Goal: Task Accomplishment & Management: Use online tool/utility

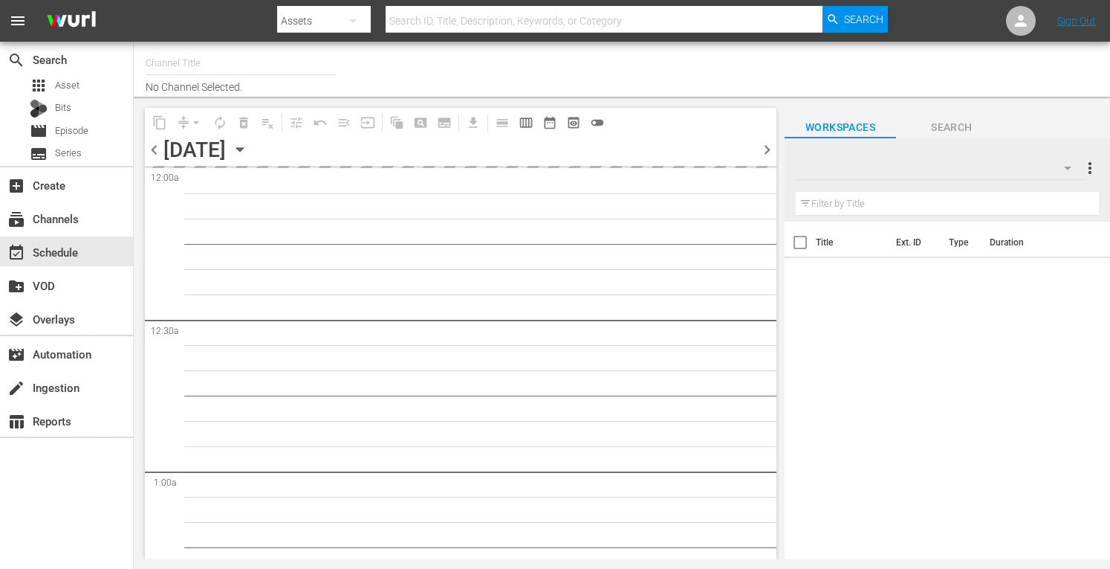
type input "Crime 360 (393)"
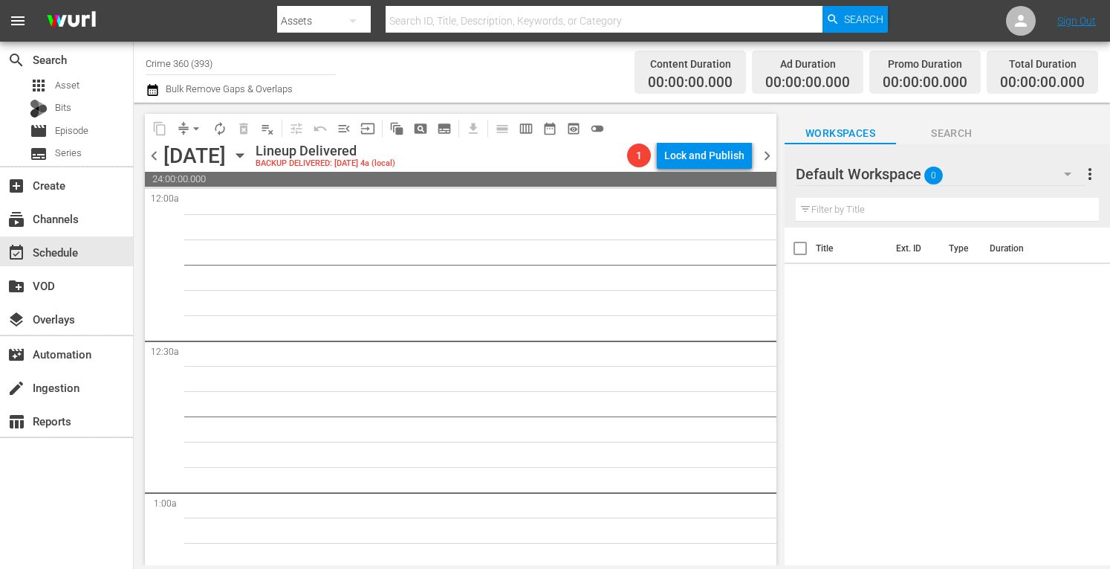
click at [248, 157] on icon "button" at bounding box center [240, 155] width 16 height 16
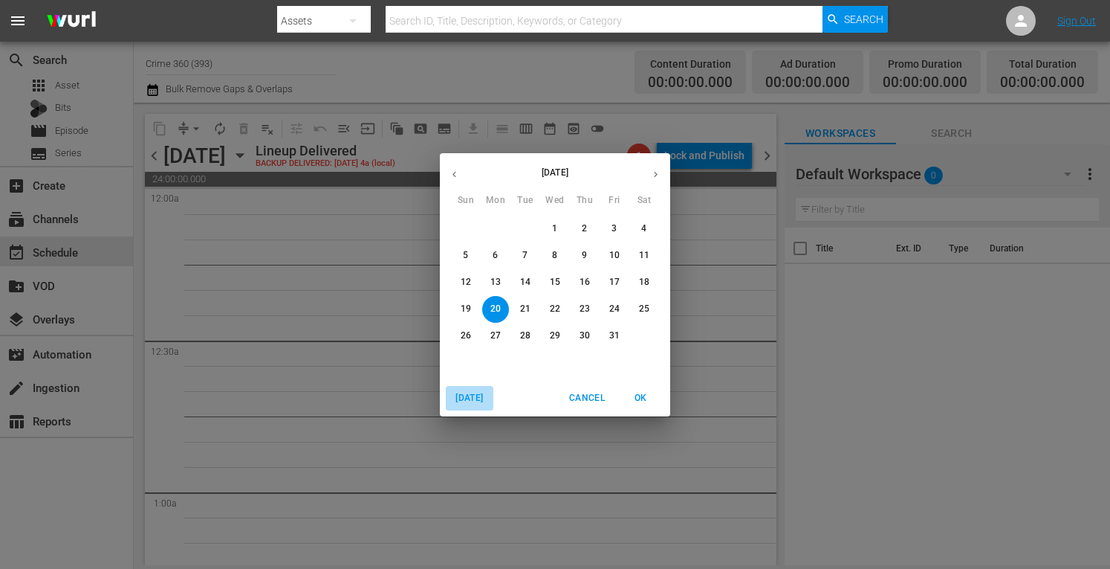
click at [462, 393] on span "[DATE]" at bounding box center [470, 398] width 36 height 16
click at [655, 169] on icon "button" at bounding box center [655, 174] width 11 height 11
click at [457, 174] on icon "button" at bounding box center [454, 174] width 11 height 11
click at [493, 308] on p "20" at bounding box center [496, 308] width 10 height 13
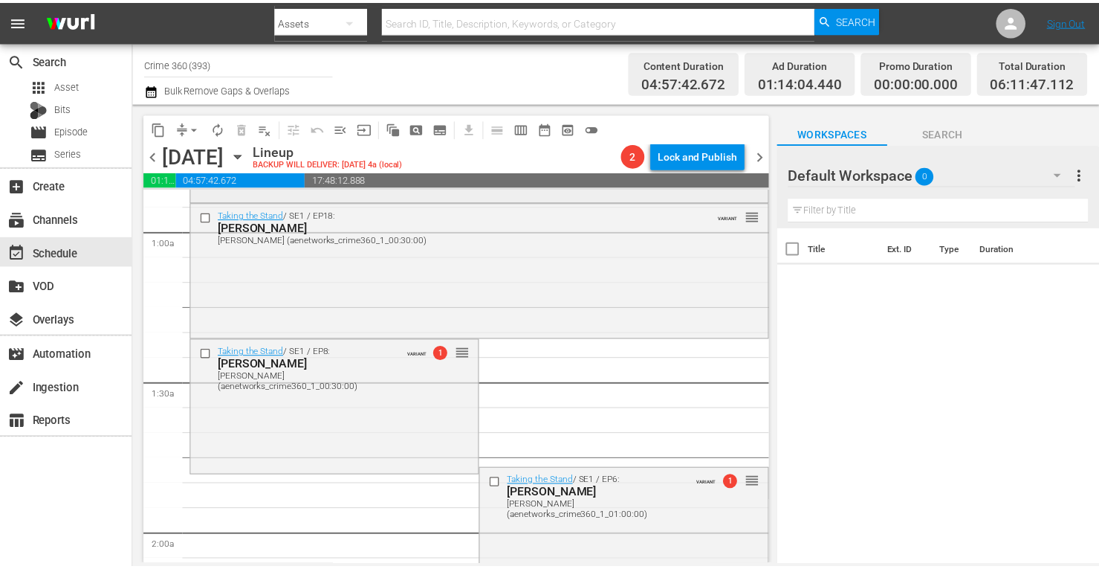
scroll to position [348, 0]
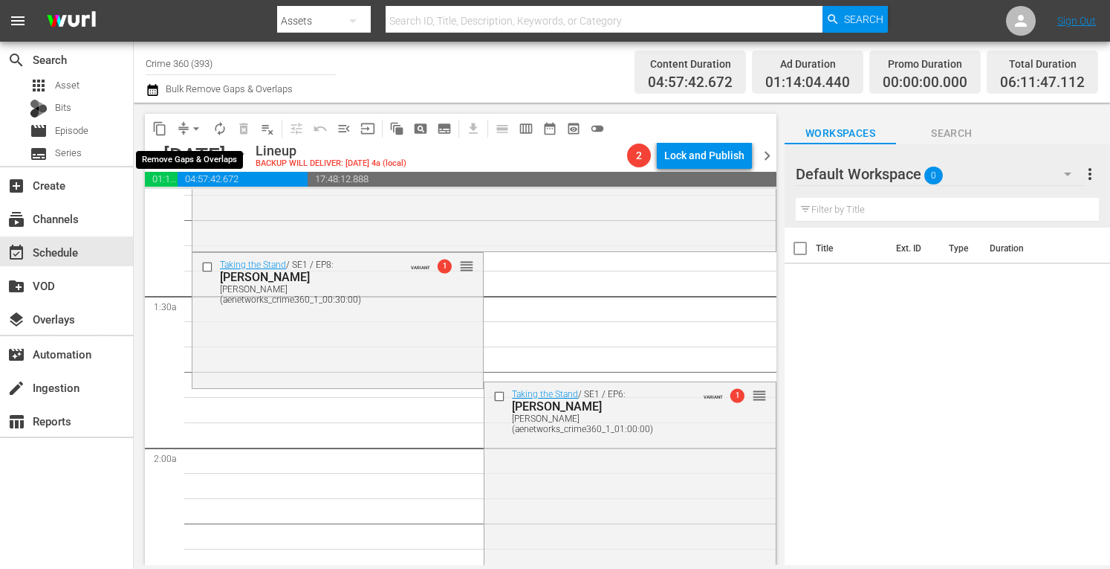
click at [192, 125] on span "arrow_drop_down" at bounding box center [196, 128] width 15 height 15
click at [180, 155] on li "Align to Midnight" at bounding box center [197, 158] width 156 height 25
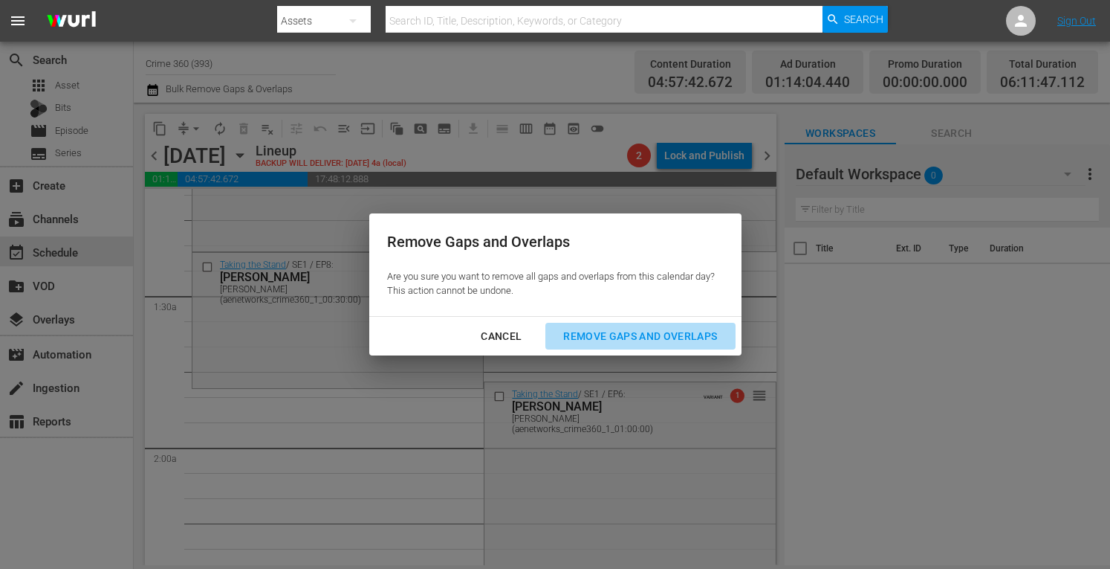
click at [599, 329] on div "Remove Gaps and Overlaps" at bounding box center [640, 336] width 178 height 19
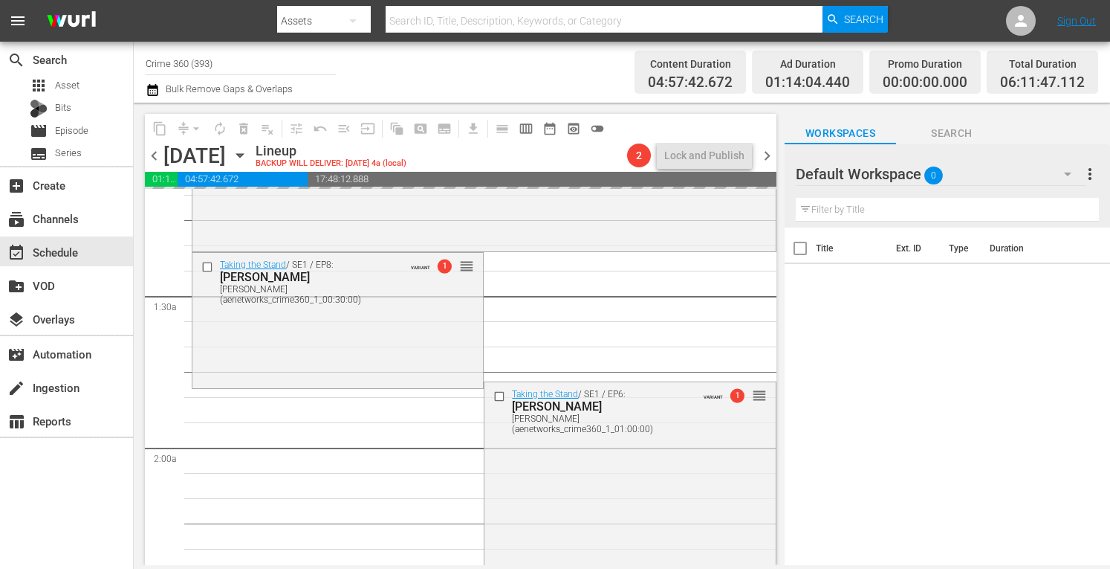
click at [1092, 173] on span "more_vert" at bounding box center [1090, 174] width 18 height 18
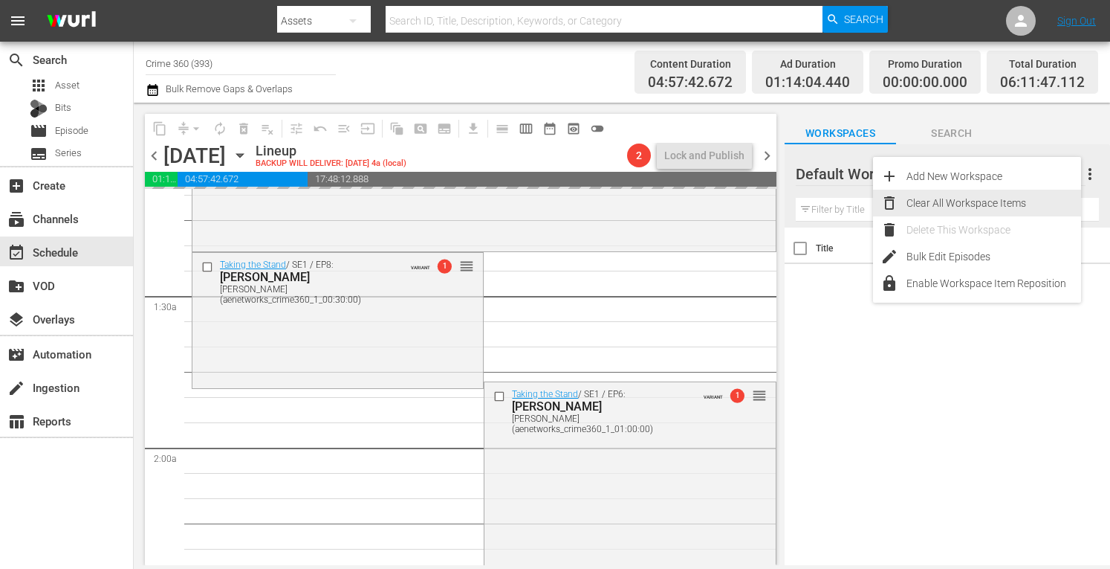
click at [968, 203] on div "Clear All Workspace Items" at bounding box center [994, 203] width 175 height 27
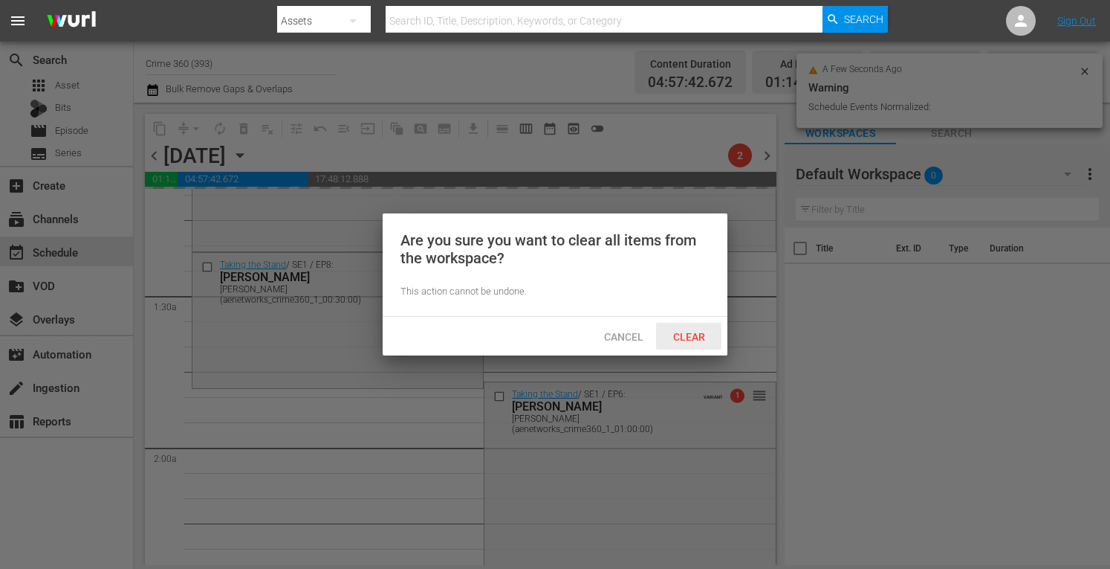
click at [690, 331] on span "Clear" at bounding box center [689, 337] width 56 height 12
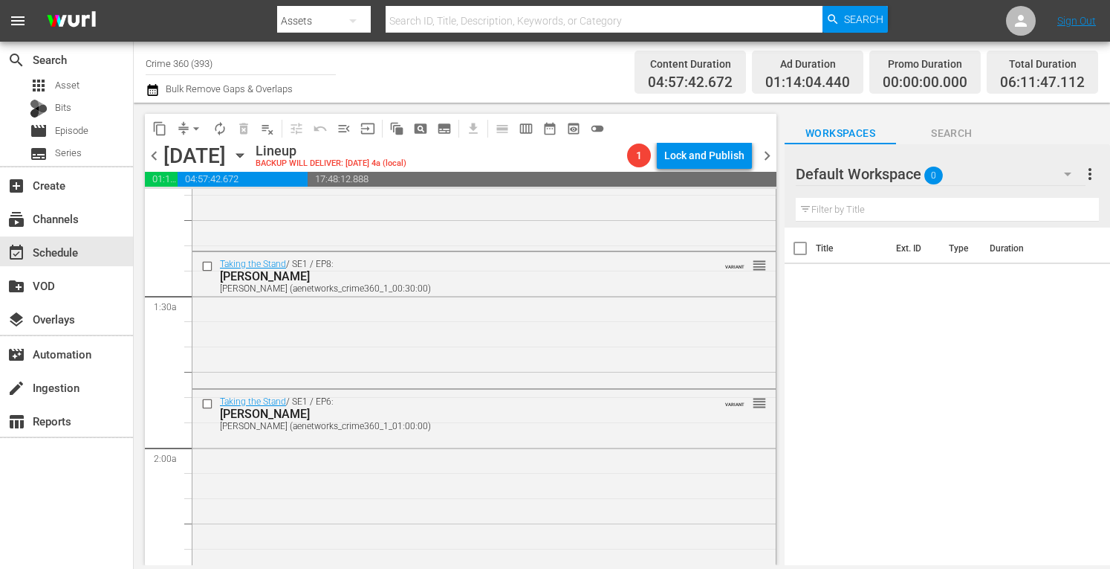
click at [1090, 173] on span "more_vert" at bounding box center [1090, 174] width 18 height 18
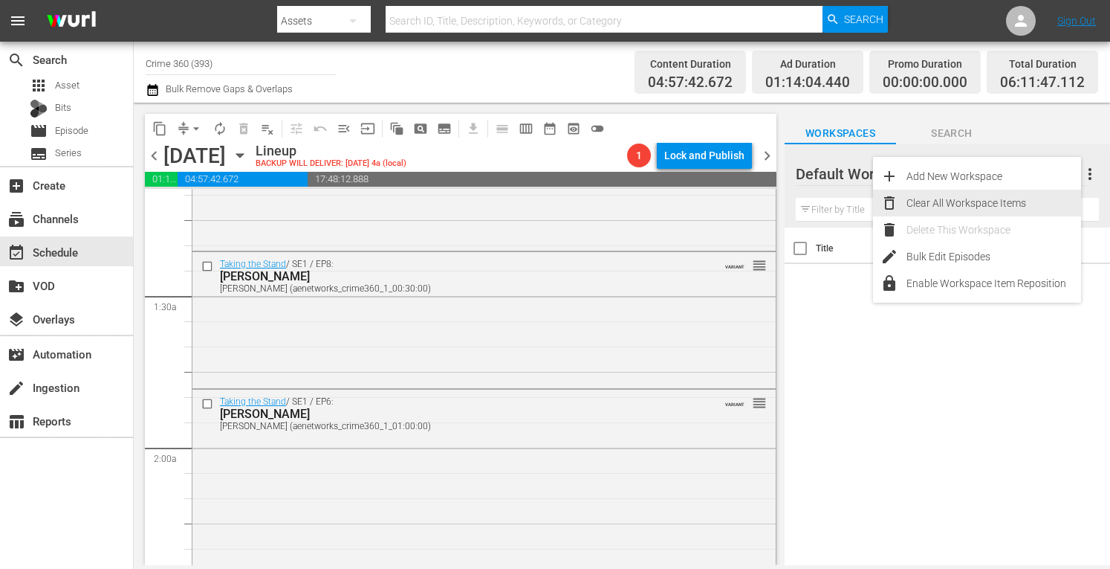
click at [938, 207] on div "Clear All Workspace Items" at bounding box center [994, 203] width 175 height 27
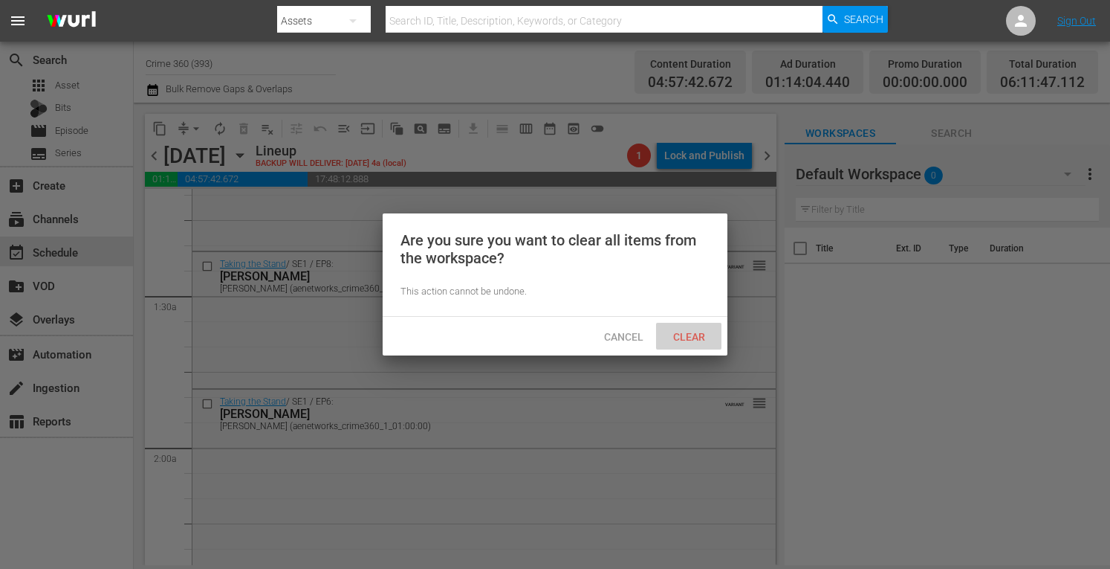
click at [698, 331] on span "Clear" at bounding box center [689, 337] width 56 height 12
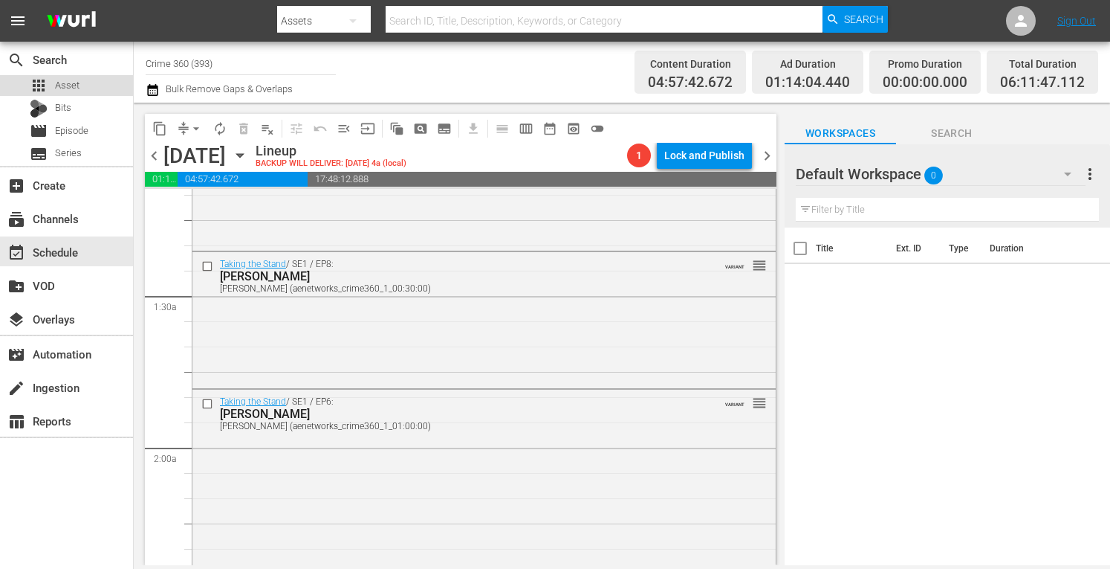
click at [85, 91] on div "apps Asset" at bounding box center [66, 85] width 133 height 21
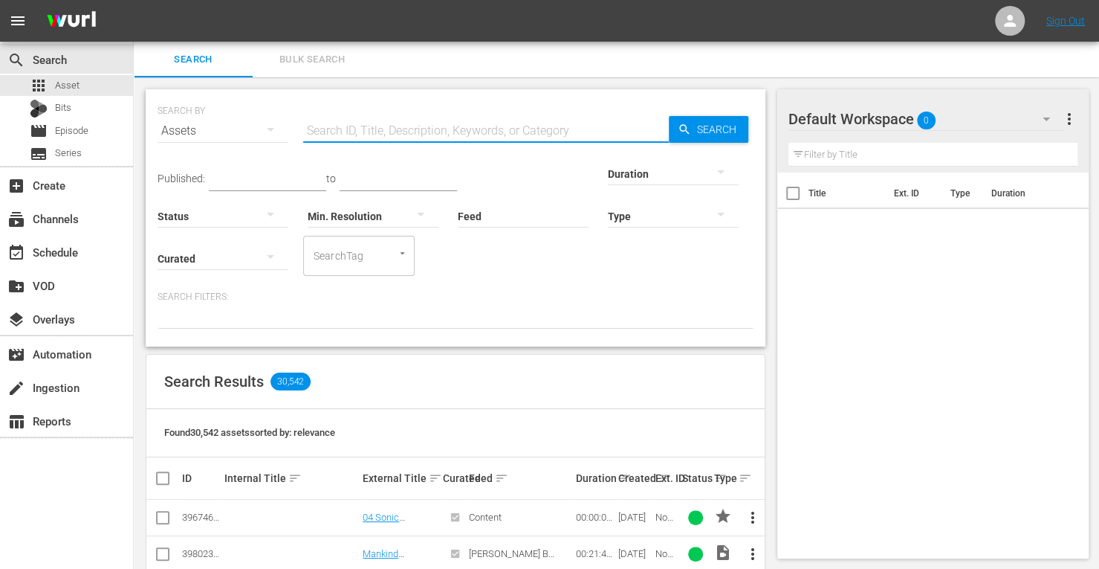
click at [345, 132] on input "text" at bounding box center [486, 131] width 366 height 36
type input "crime 360"
click at [608, 173] on div at bounding box center [673, 173] width 131 height 42
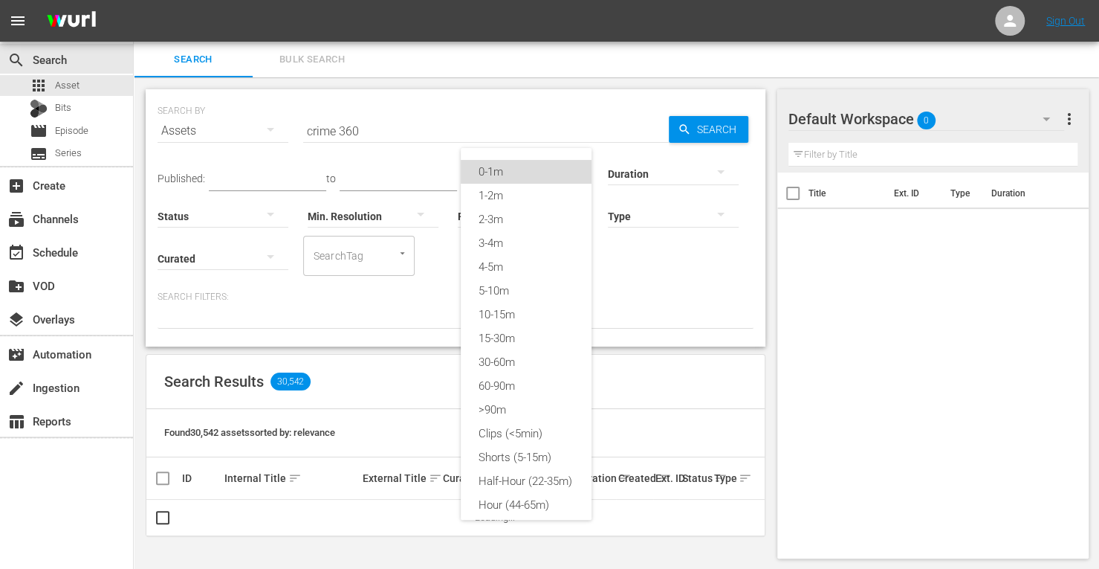
click at [528, 179] on div "0-1m" at bounding box center [526, 172] width 131 height 24
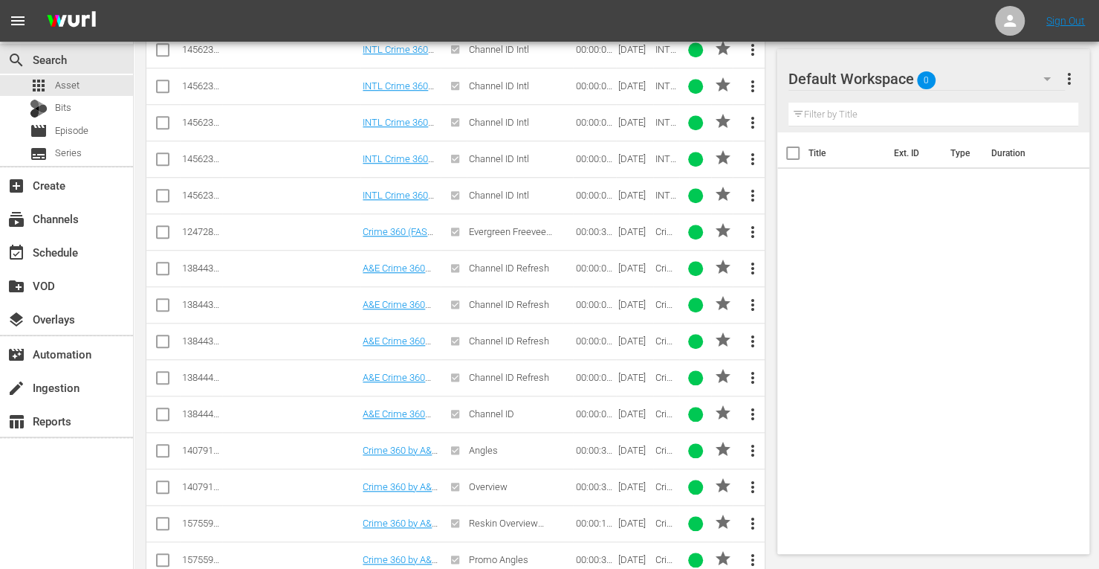
scroll to position [652, 0]
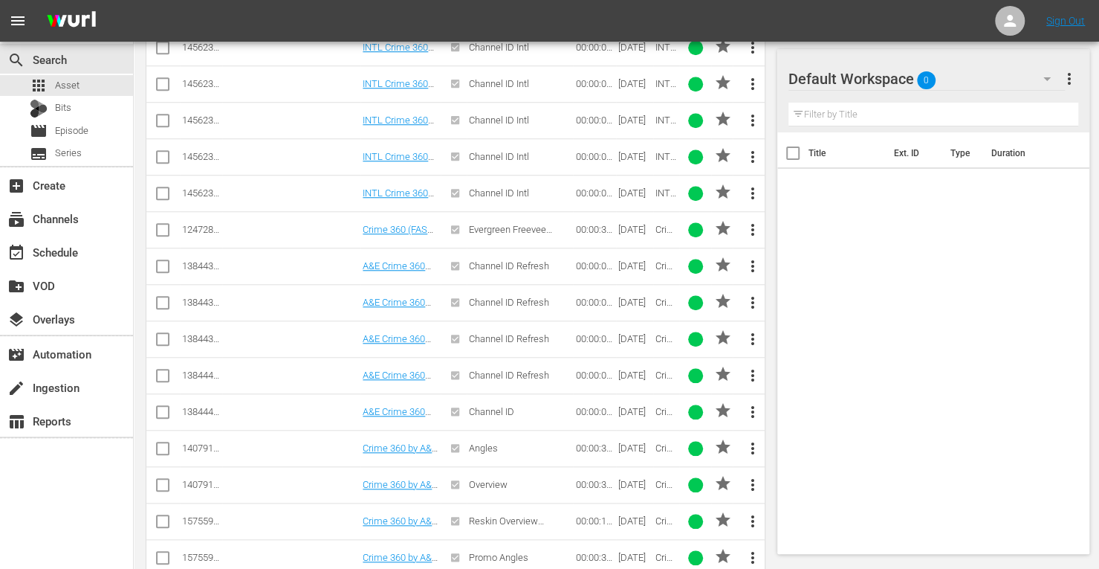
click at [161, 264] on input "checkbox" at bounding box center [163, 269] width 18 height 18
checkbox input "true"
click at [159, 298] on input "checkbox" at bounding box center [163, 306] width 18 height 18
checkbox input "true"
click at [155, 334] on input "checkbox" at bounding box center [163, 342] width 18 height 18
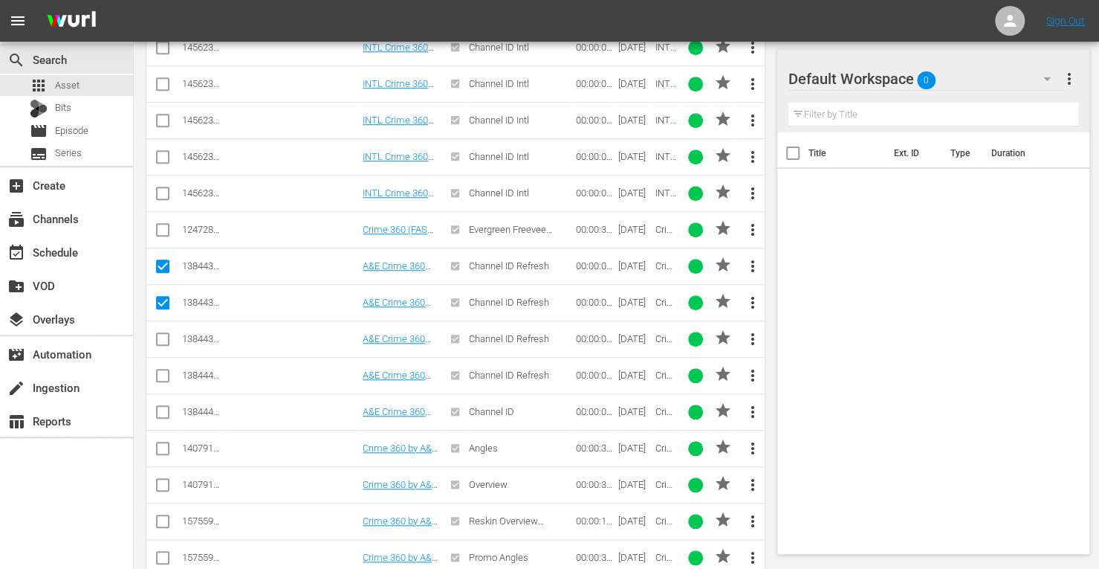
checkbox input "true"
click at [157, 372] on input "checkbox" at bounding box center [163, 378] width 18 height 18
checkbox input "true"
click at [161, 409] on input "checkbox" at bounding box center [163, 415] width 18 height 18
checkbox input "true"
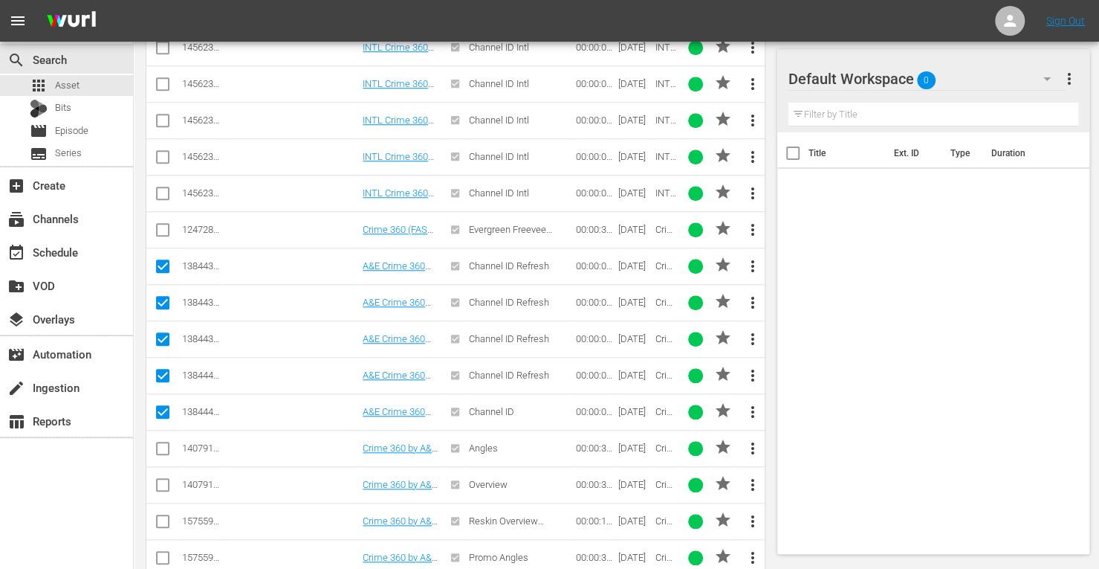
click at [158, 442] on input "checkbox" at bounding box center [163, 451] width 18 height 18
checkbox input "true"
click at [161, 479] on input "checkbox" at bounding box center [163, 488] width 18 height 18
checkbox input "true"
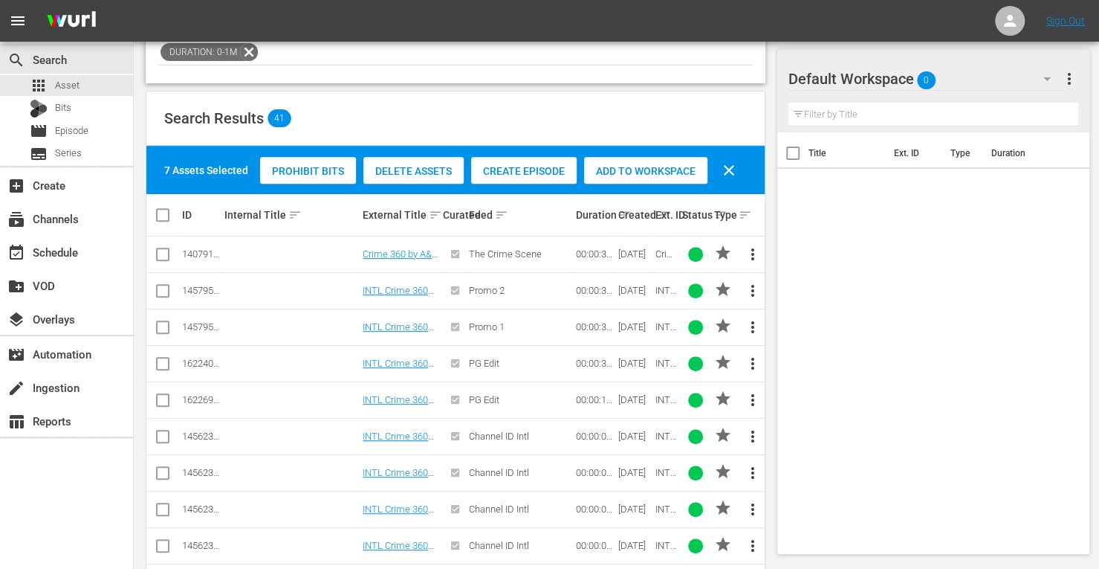
scroll to position [260, 0]
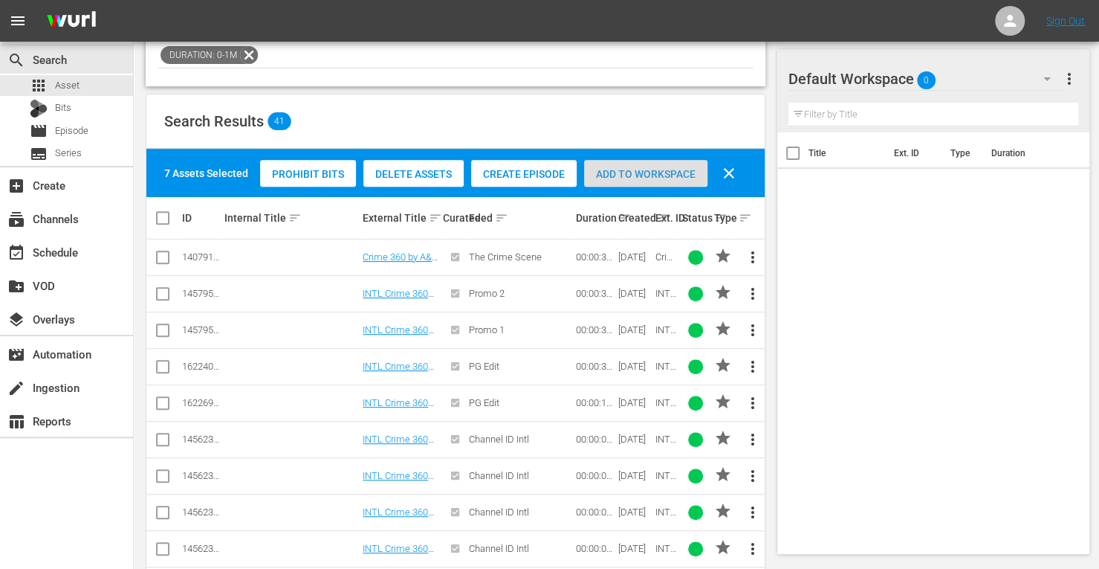
click at [658, 169] on span "Add to Workspace" at bounding box center [645, 174] width 123 height 12
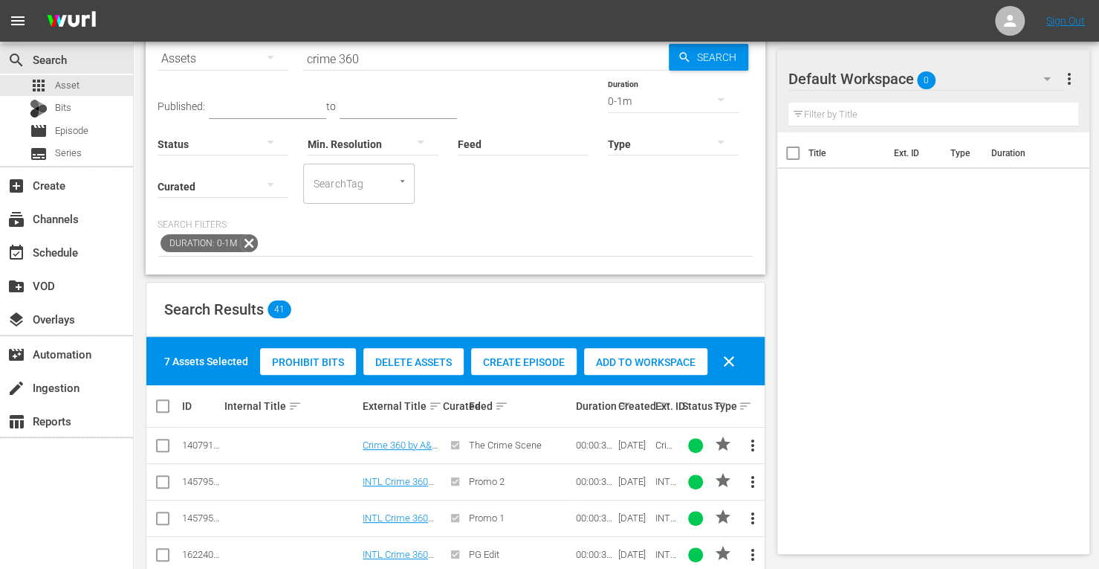
scroll to position [67, 0]
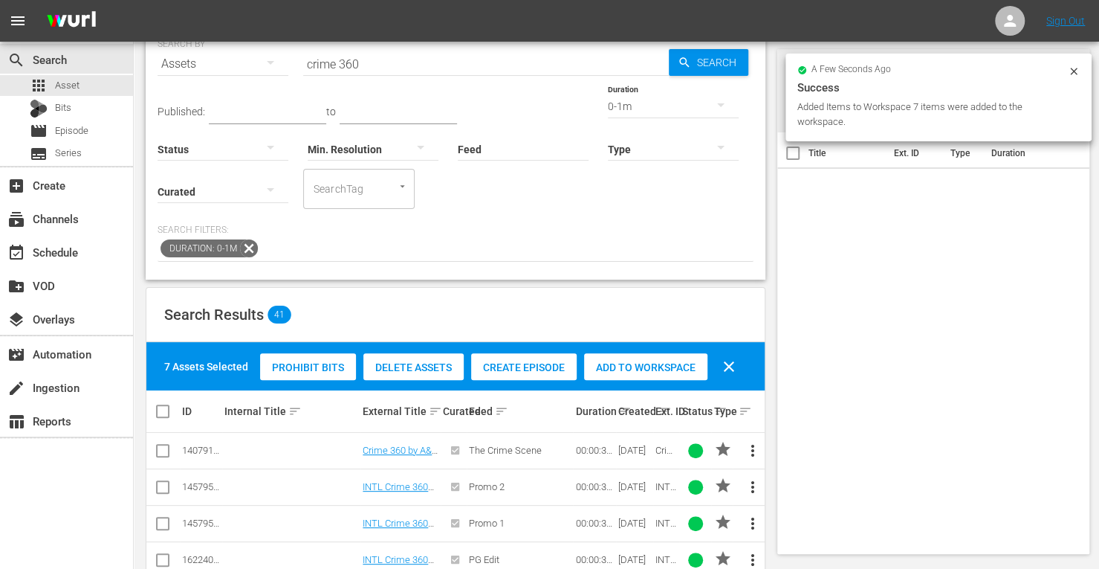
click at [608, 105] on div "0-1m" at bounding box center [673, 106] width 131 height 42
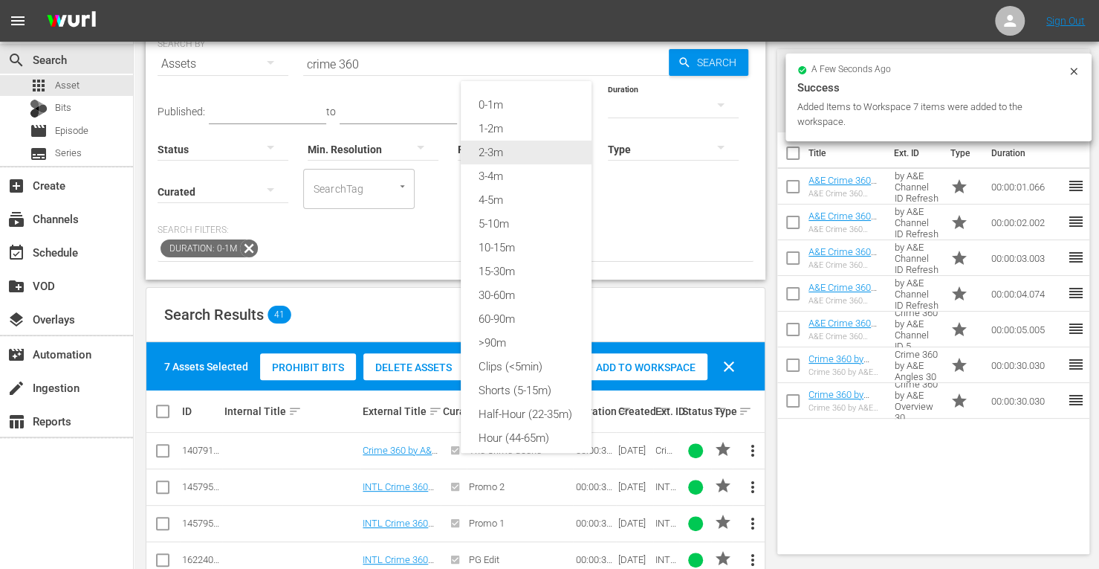
click at [493, 153] on div "2-3m" at bounding box center [526, 152] width 131 height 24
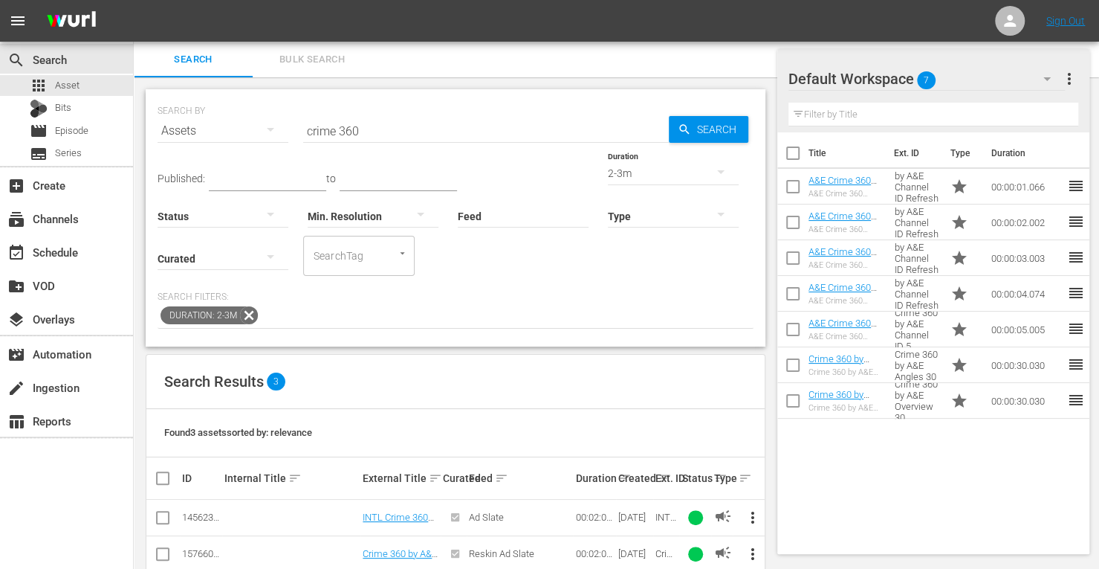
scroll to position [63, 0]
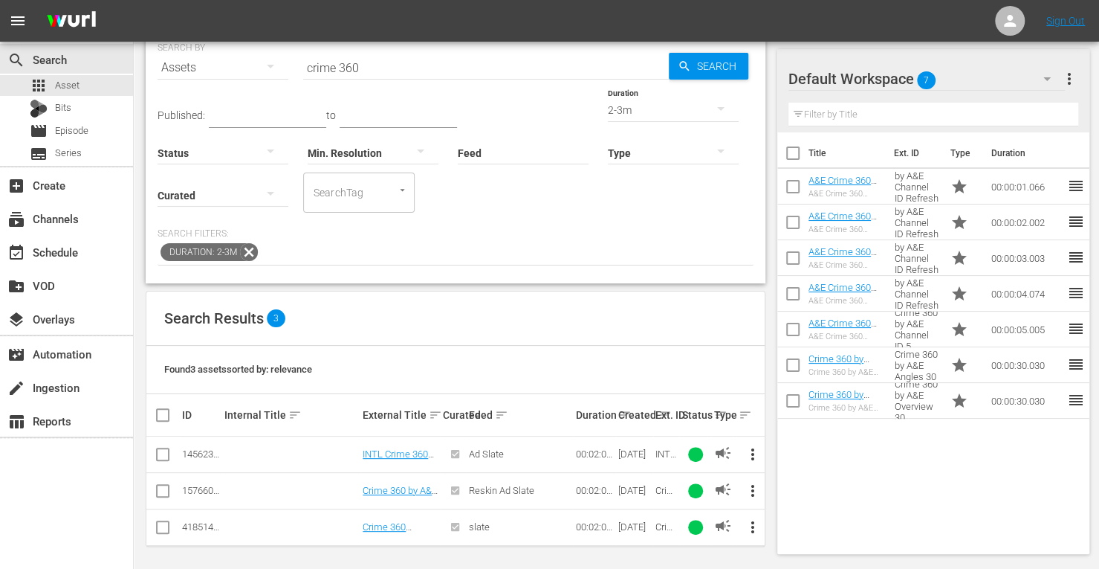
click at [155, 491] on input "checkbox" at bounding box center [163, 494] width 18 height 18
checkbox input "true"
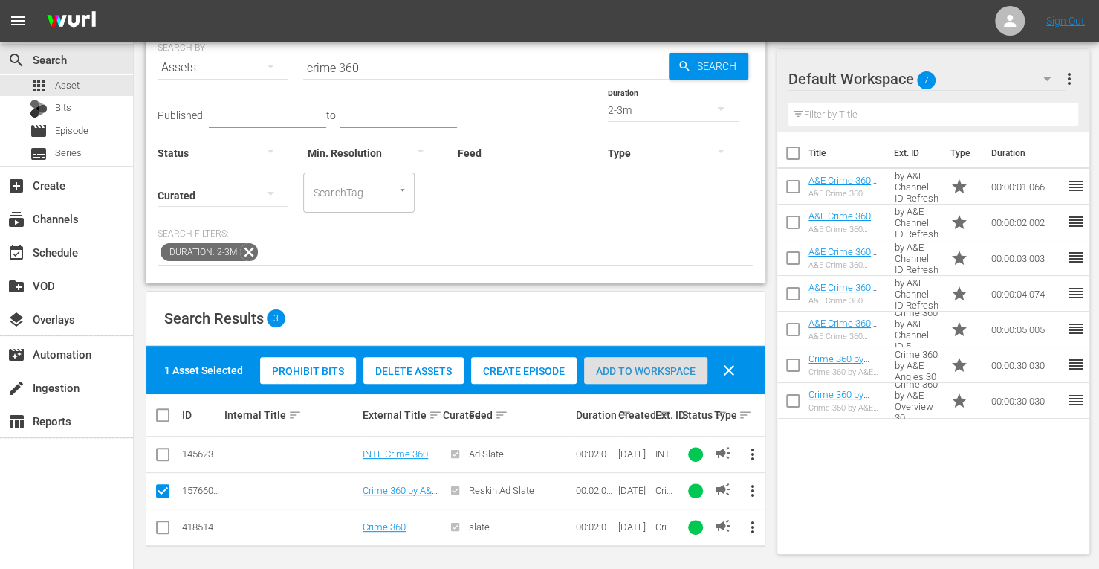
click at [655, 365] on span "Add to Workspace" at bounding box center [645, 371] width 123 height 12
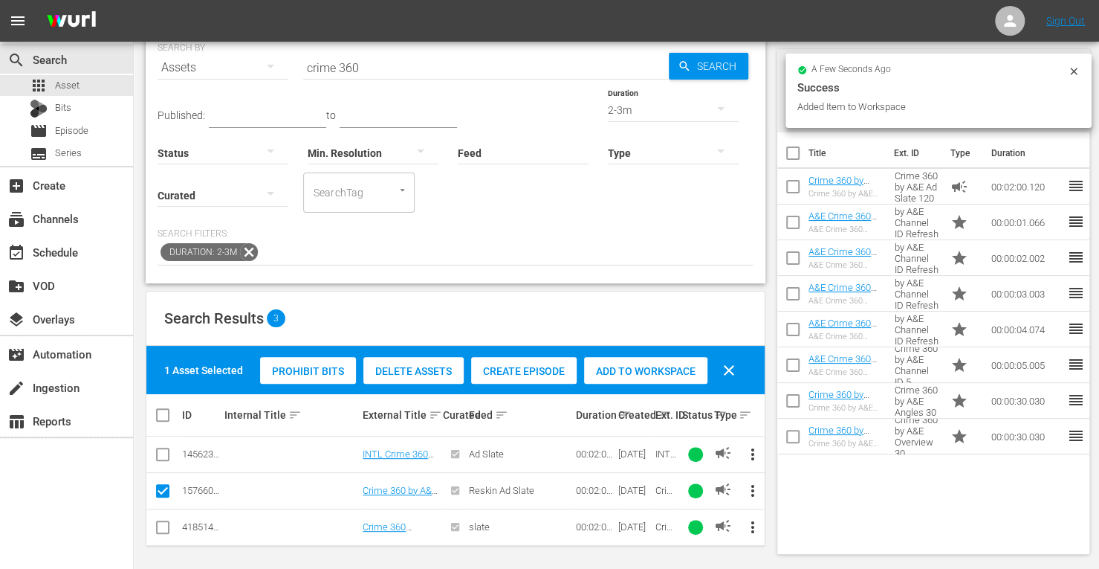
click at [1075, 71] on icon at bounding box center [1074, 71] width 12 height 12
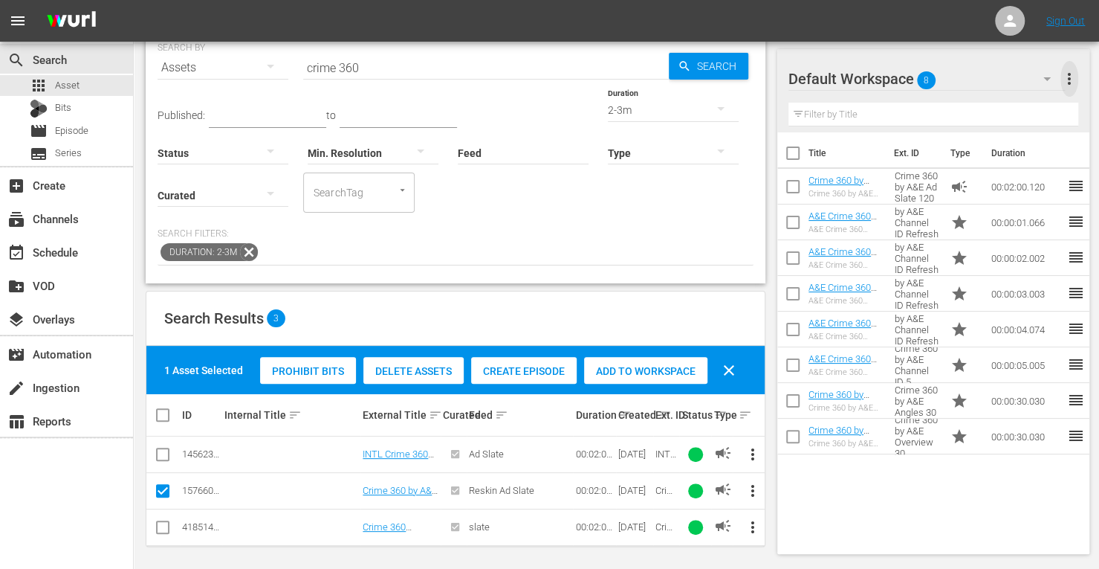
click at [1069, 80] on span "more_vert" at bounding box center [1070, 79] width 18 height 18
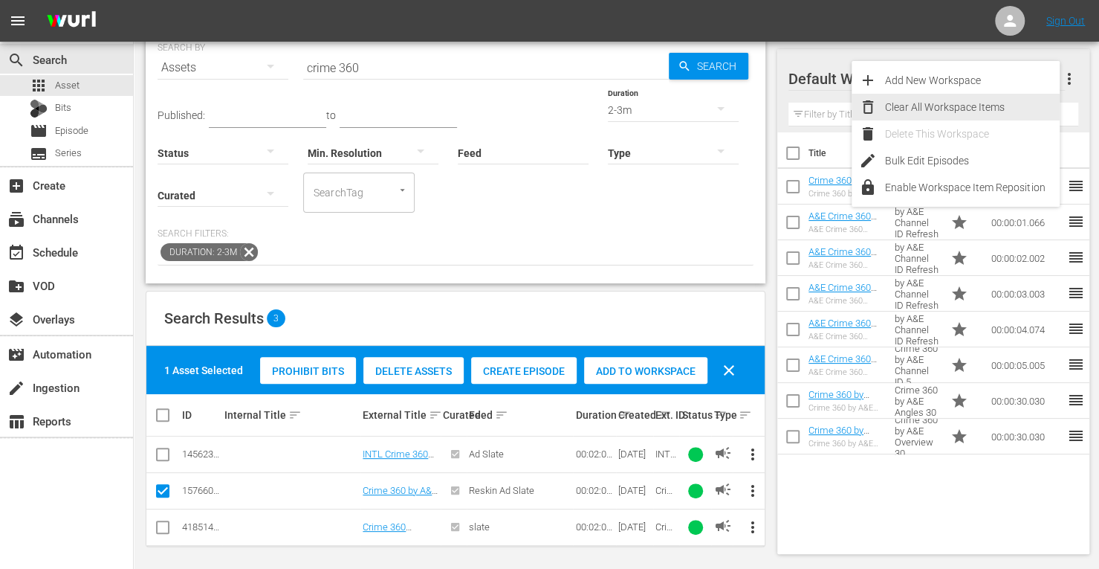
click at [991, 111] on div "Clear All Workspace Items" at bounding box center [972, 107] width 175 height 27
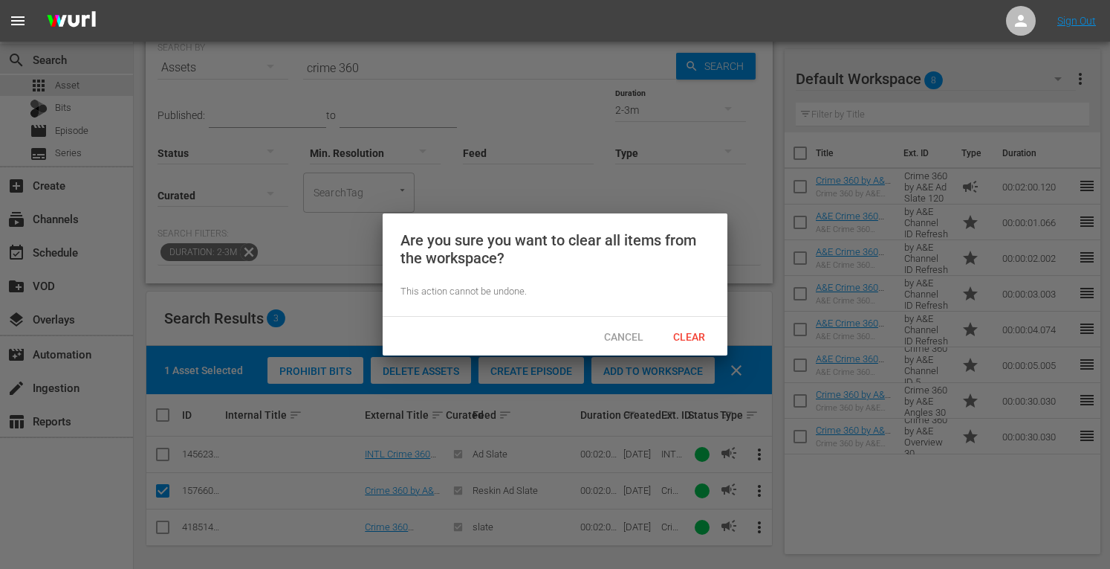
click at [737, 183] on div at bounding box center [555, 284] width 1110 height 569
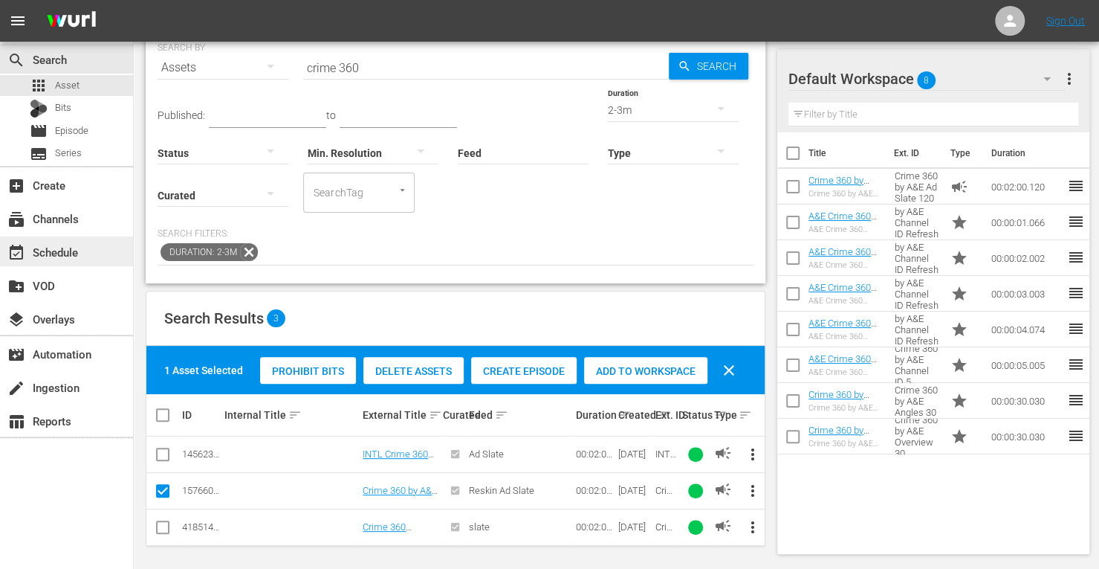
click at [54, 247] on div "event_available Schedule" at bounding box center [41, 249] width 83 height 13
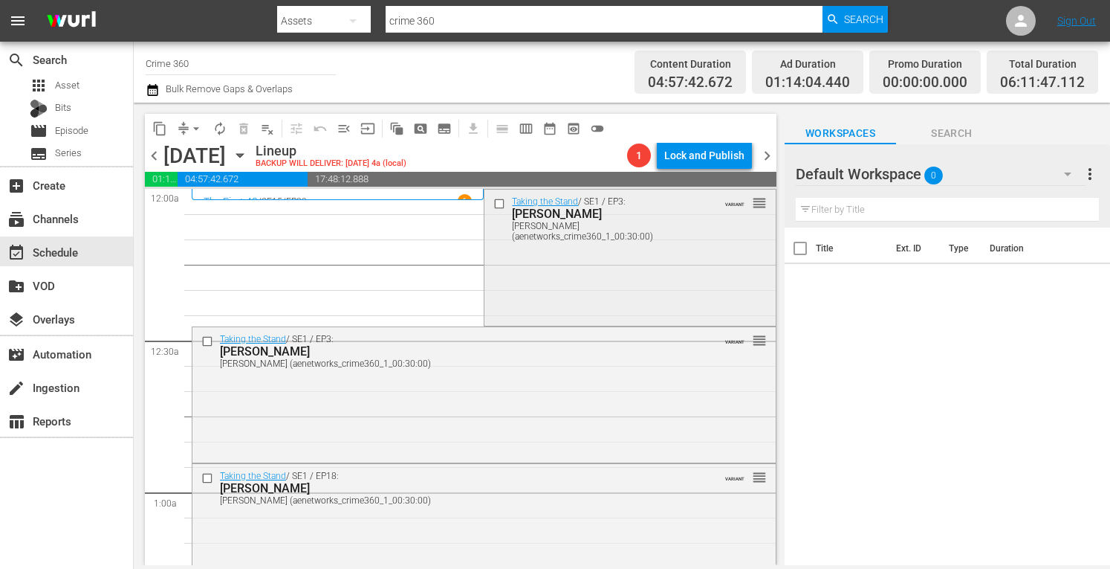
click at [566, 253] on div "Taking the Stand / SE1 / EP3: Scott Nelson Scott Nelson (aenetworks_crime360_1_…" at bounding box center [630, 256] width 291 height 132
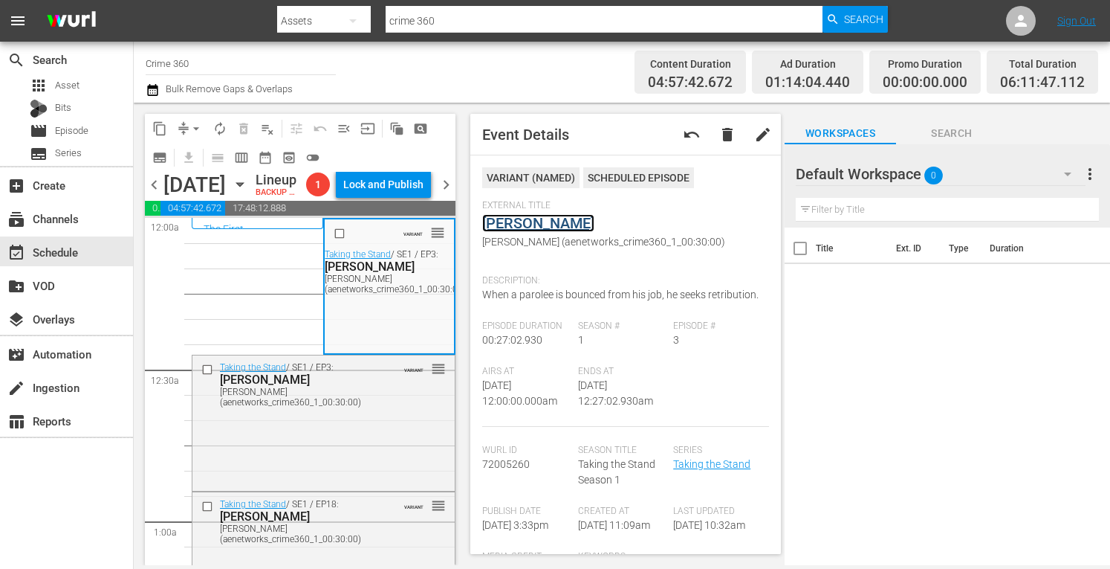
click at [550, 227] on link "Scott Nelson" at bounding box center [538, 223] width 112 height 18
click at [313, 464] on div "Taking the Stand / SE1 / EP3: Scott Nelson Scott Nelson (aenetworks_crime360_1_…" at bounding box center [323, 421] width 262 height 132
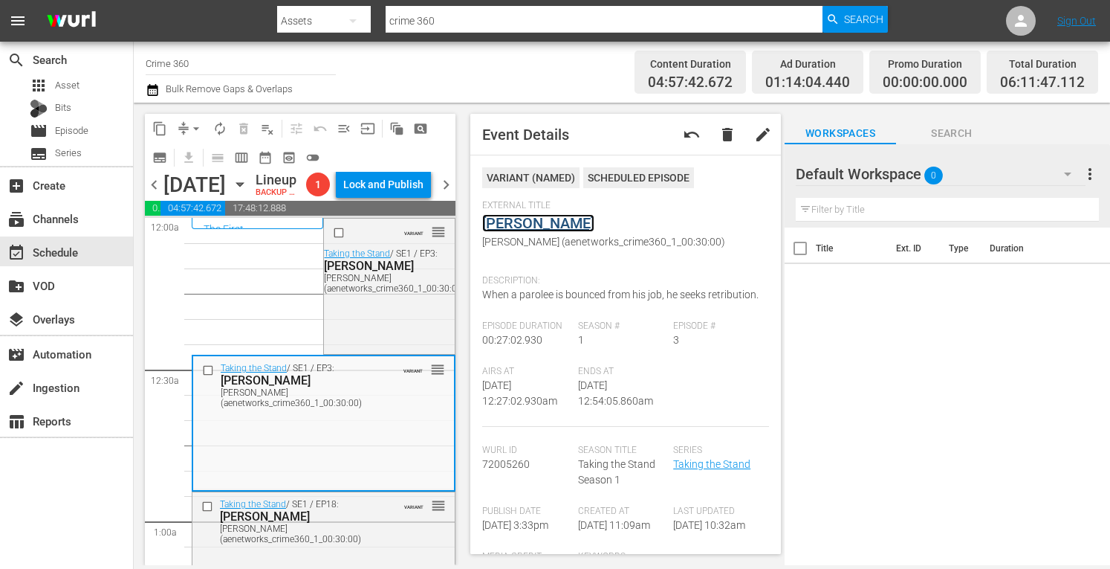
click at [535, 222] on link "Scott Nelson" at bounding box center [538, 223] width 112 height 18
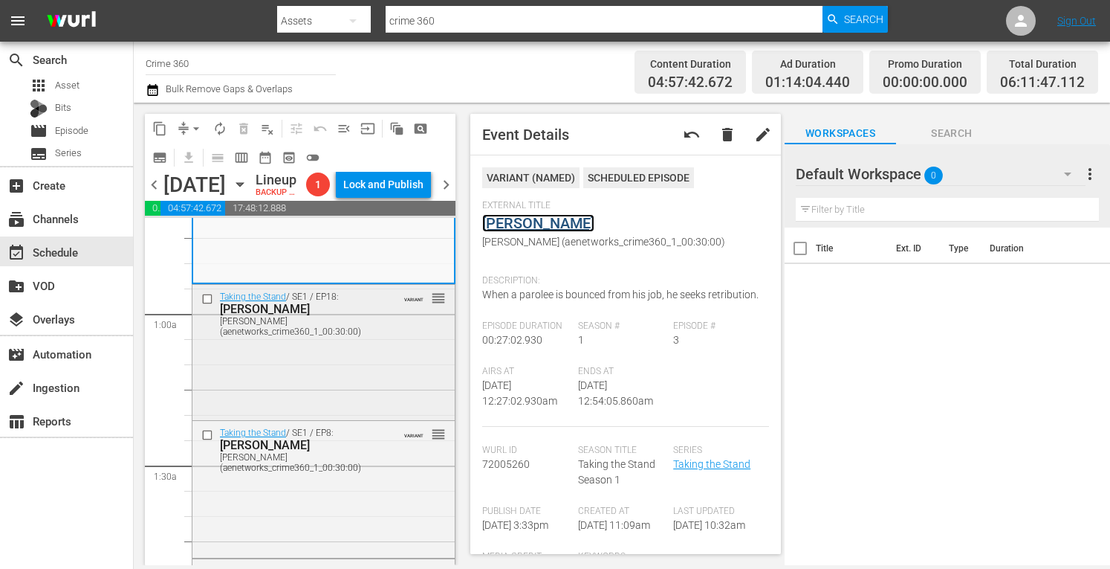
scroll to position [214, 0]
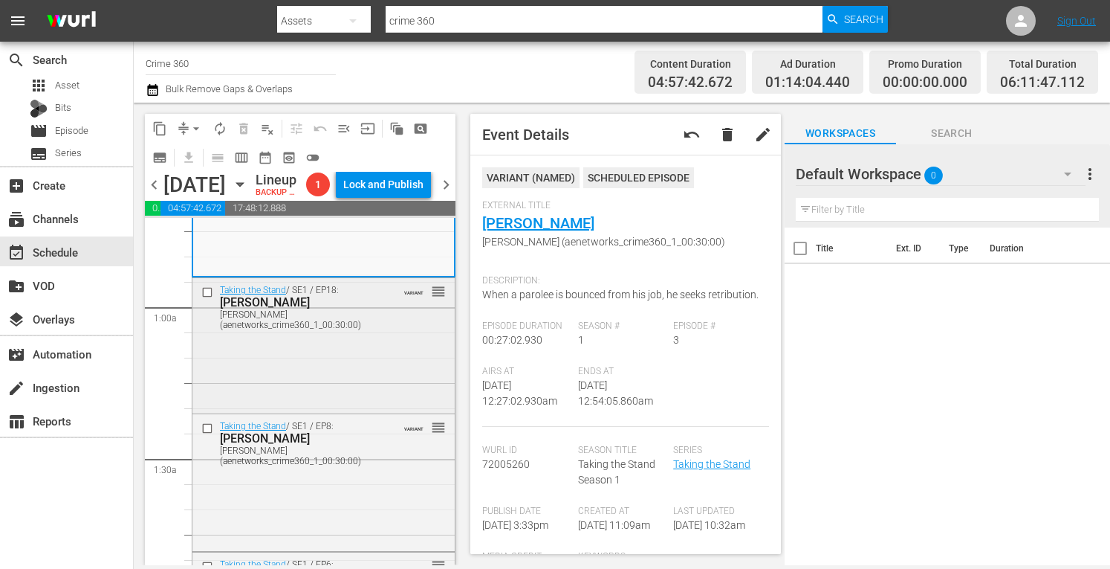
click at [337, 410] on div "Taking the Stand / SE1 / EP18: TODD MULLIS TODD MULLIS (aenetworks_crime360_1_0…" at bounding box center [323, 344] width 262 height 132
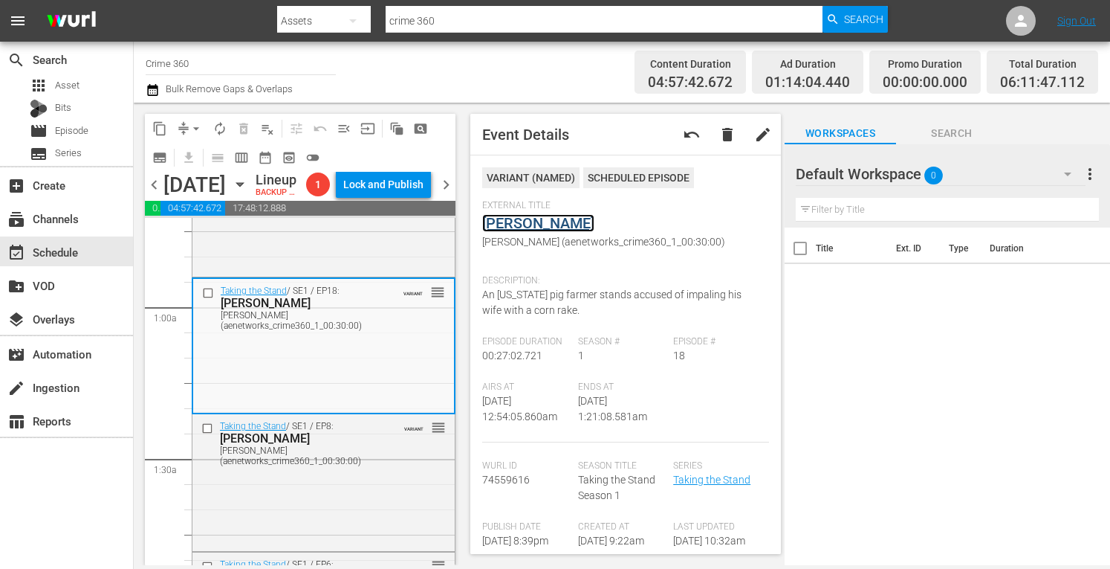
click at [516, 228] on link "Todd Mullis" at bounding box center [538, 223] width 112 height 18
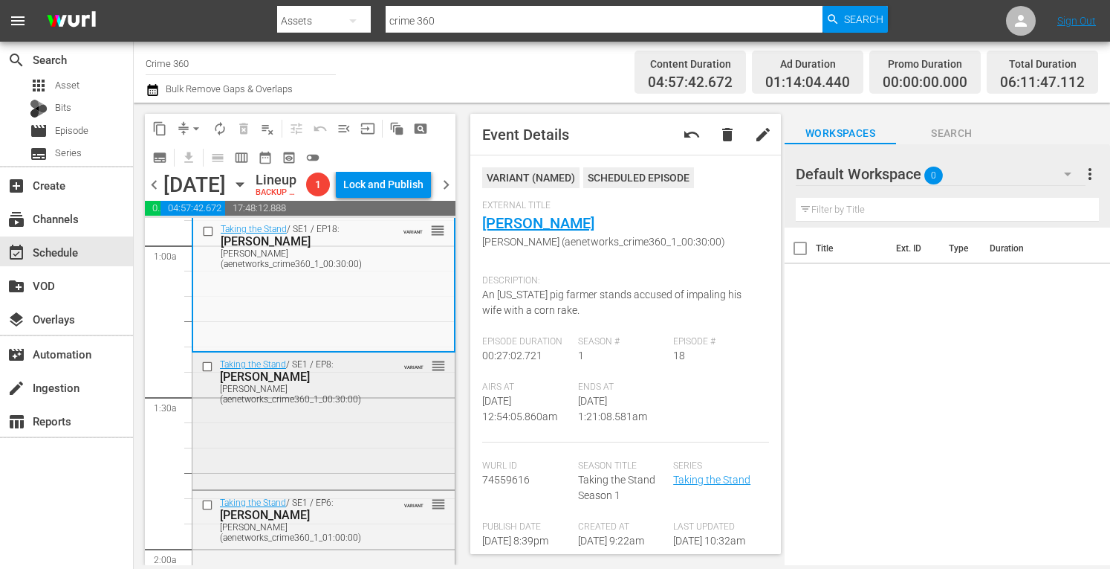
click at [321, 404] on div "LIMON (aenetworks_crime360_1_00:30:00)" at bounding box center [302, 393] width 165 height 21
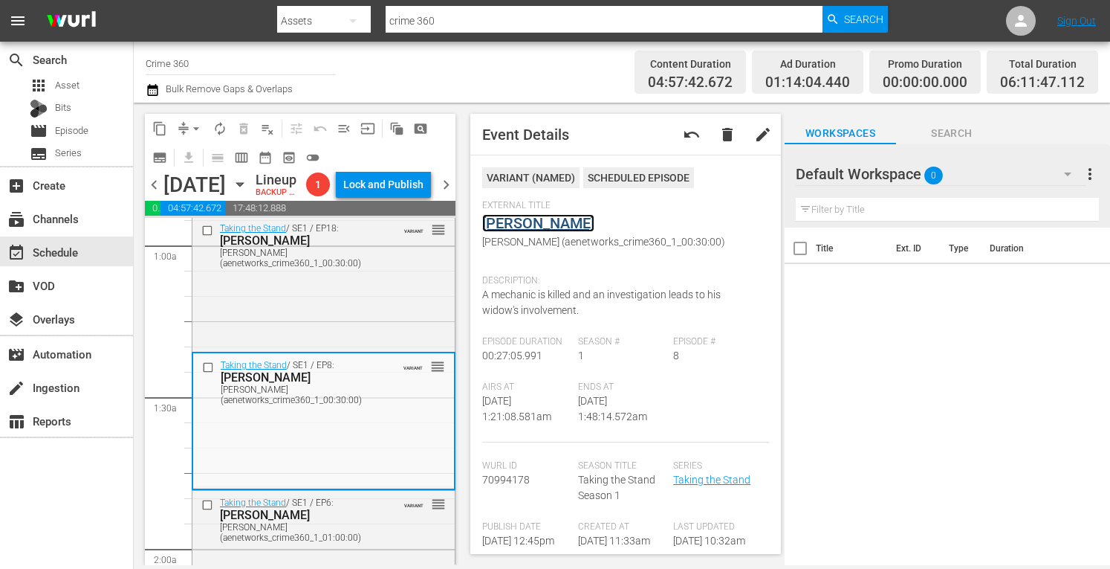
click at [511, 227] on link "Limon" at bounding box center [538, 223] width 112 height 18
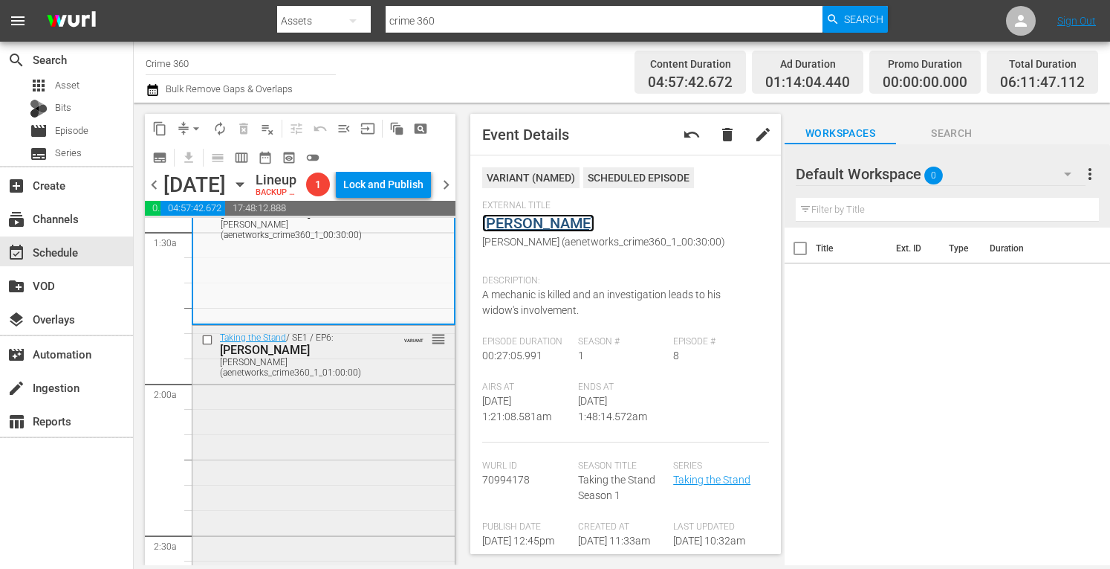
scroll to position [449, 0]
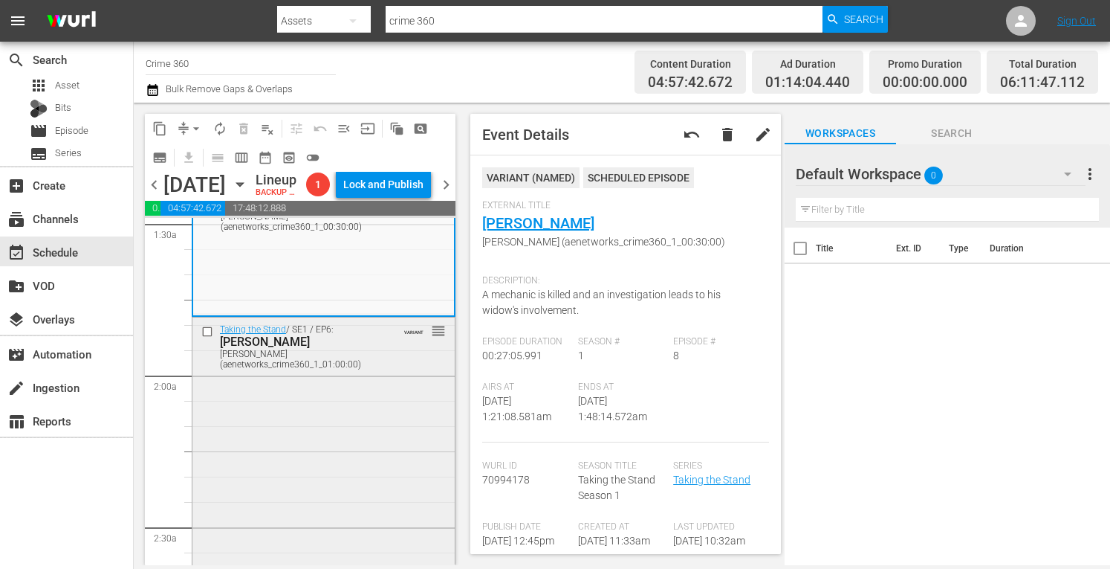
click at [362, 413] on div "Taking the Stand / SE1 / EP6: Leon Jacob Leon Jacob (aenetworks_crime360_1_01:0…" at bounding box center [323, 448] width 262 height 262
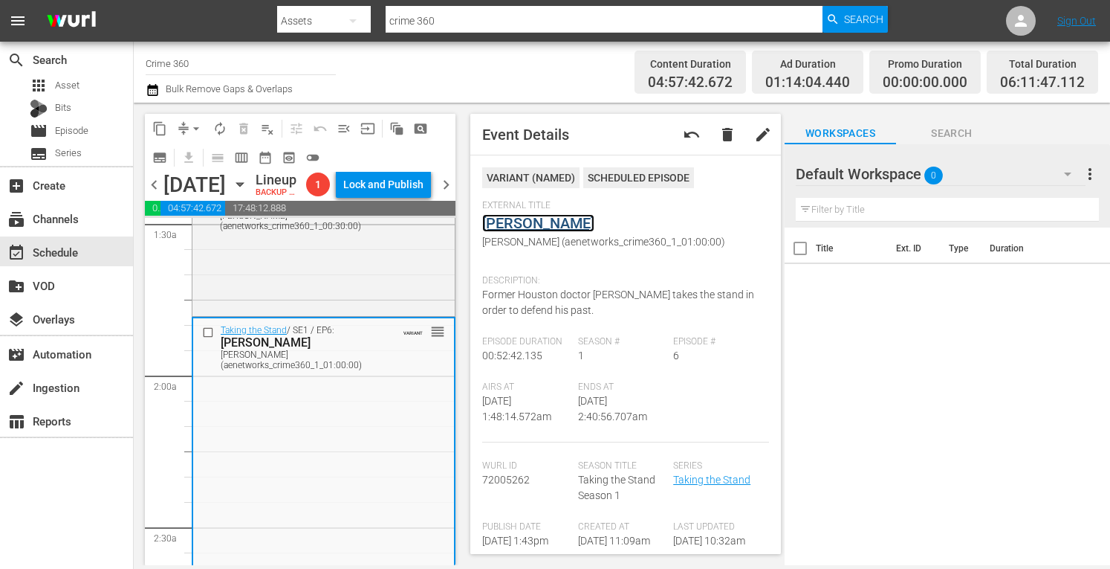
click at [523, 222] on link "Leon Jacob" at bounding box center [538, 223] width 112 height 18
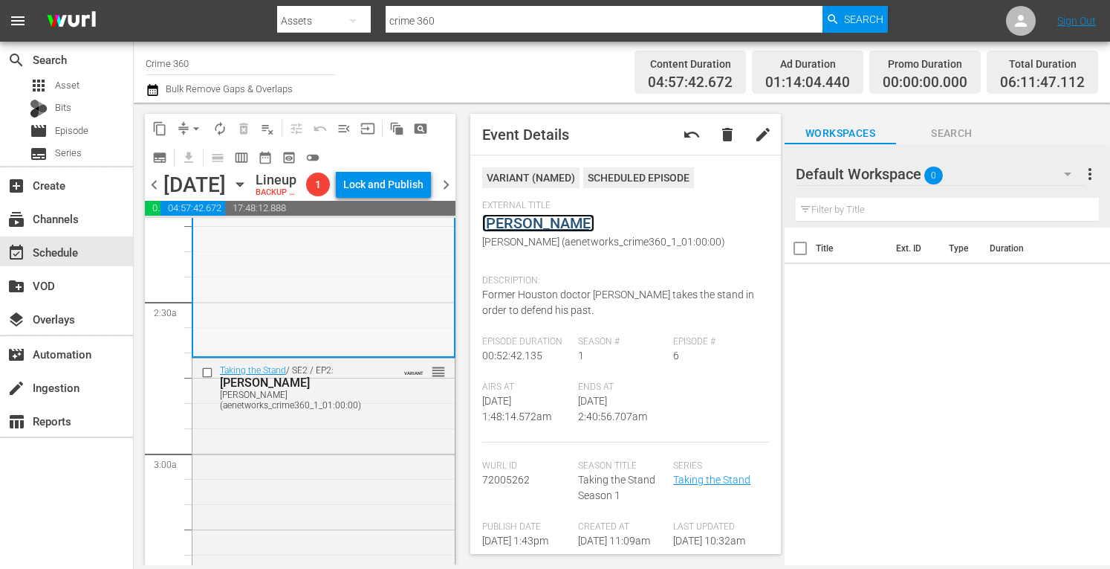
scroll to position [703, 0]
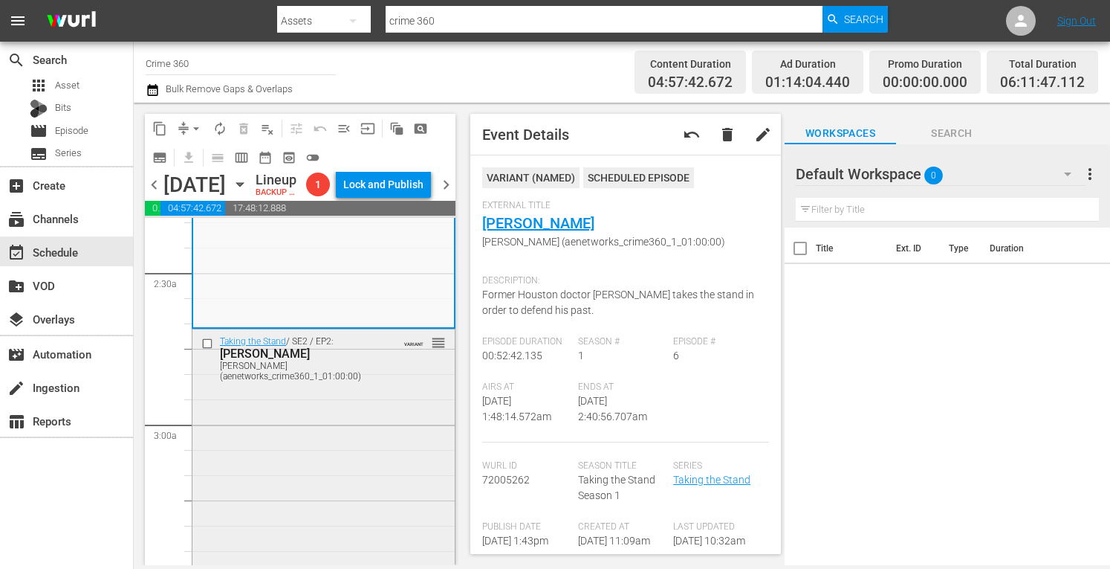
click at [314, 450] on div "Taking the Stand / SE2 / EP2: Adam Matos Adam Matos (aenetworks_crime360_1_01:0…" at bounding box center [323, 460] width 262 height 262
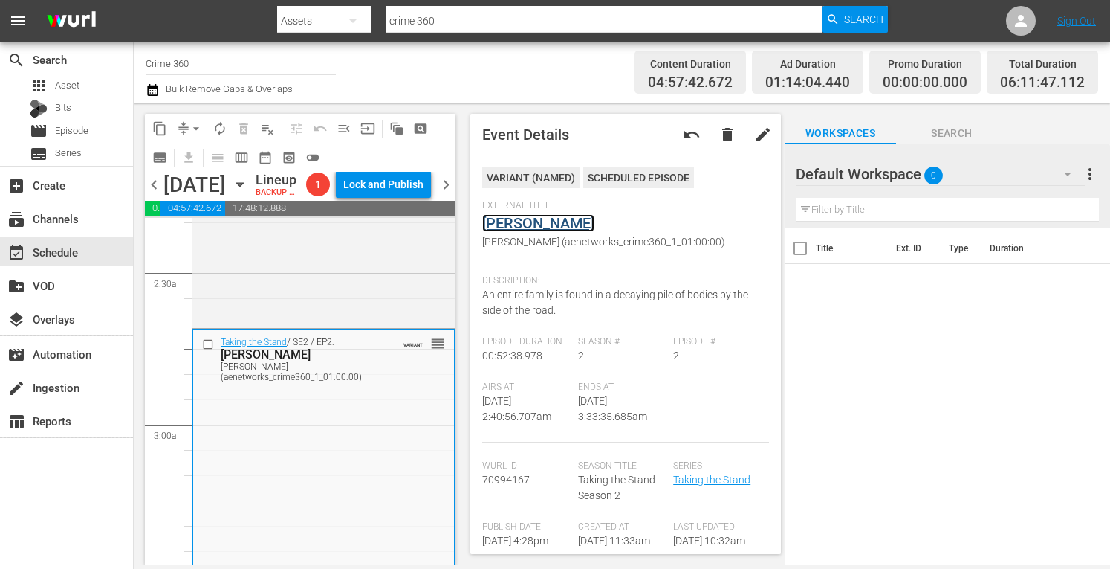
click at [526, 227] on link "Adam Matos" at bounding box center [538, 223] width 112 height 18
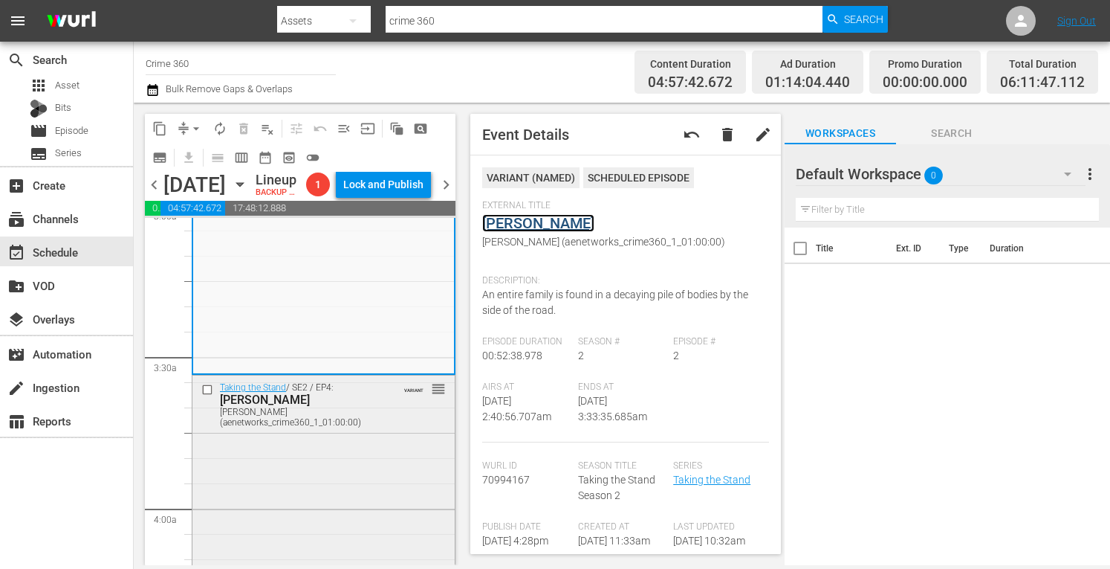
scroll to position [924, 0]
click at [317, 467] on div "Taking the Stand / SE2 / EP4: Curtis Reeves Curtis Reeves (aenetworks_crime360_…" at bounding box center [323, 505] width 262 height 262
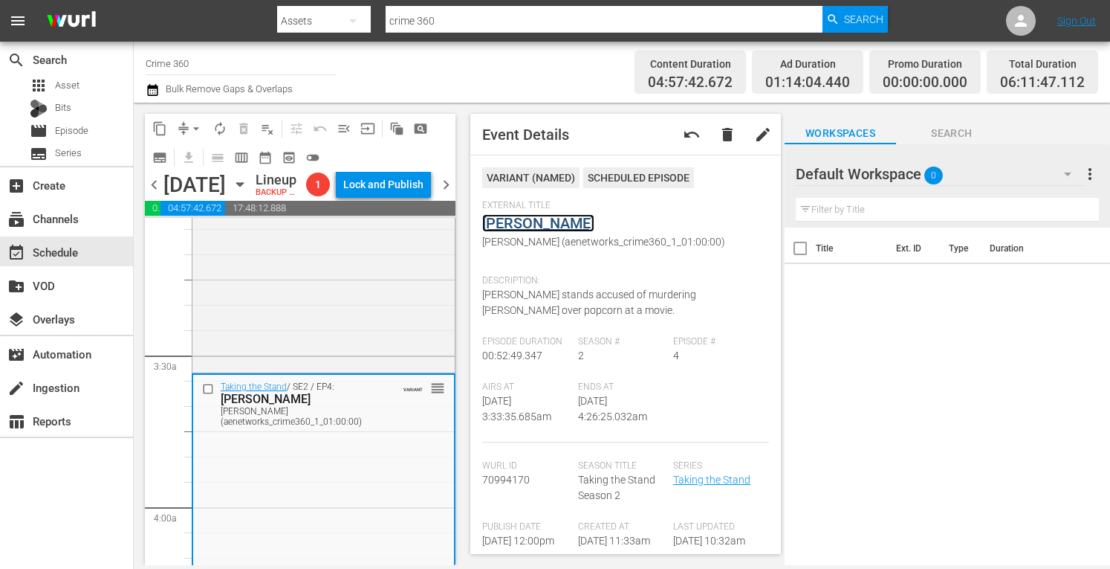
click at [519, 220] on link "Curtis Reeves" at bounding box center [538, 223] width 112 height 18
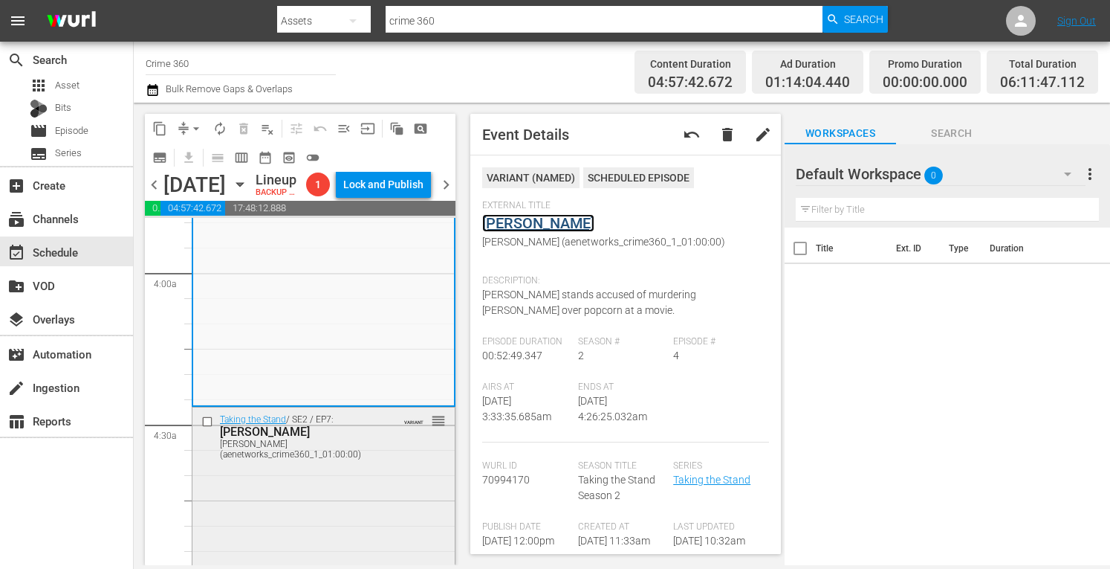
scroll to position [1159, 0]
click at [340, 494] on div "Taking the Stand / SE2 / EP7: Joshua Aide Joshua Aide (aenetworks_crime360_1_01…" at bounding box center [323, 537] width 262 height 262
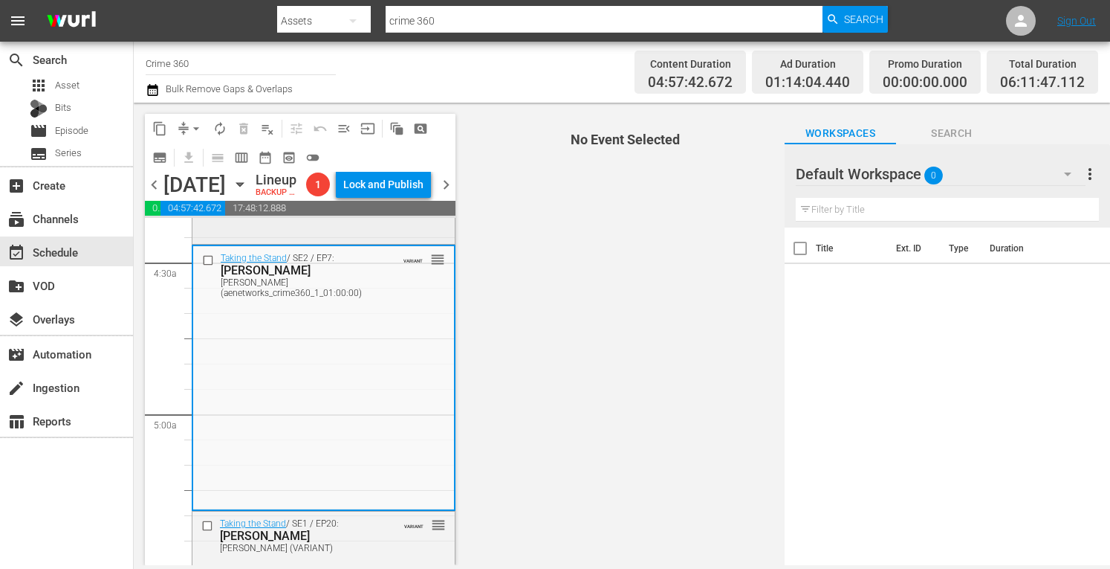
scroll to position [1319, 0]
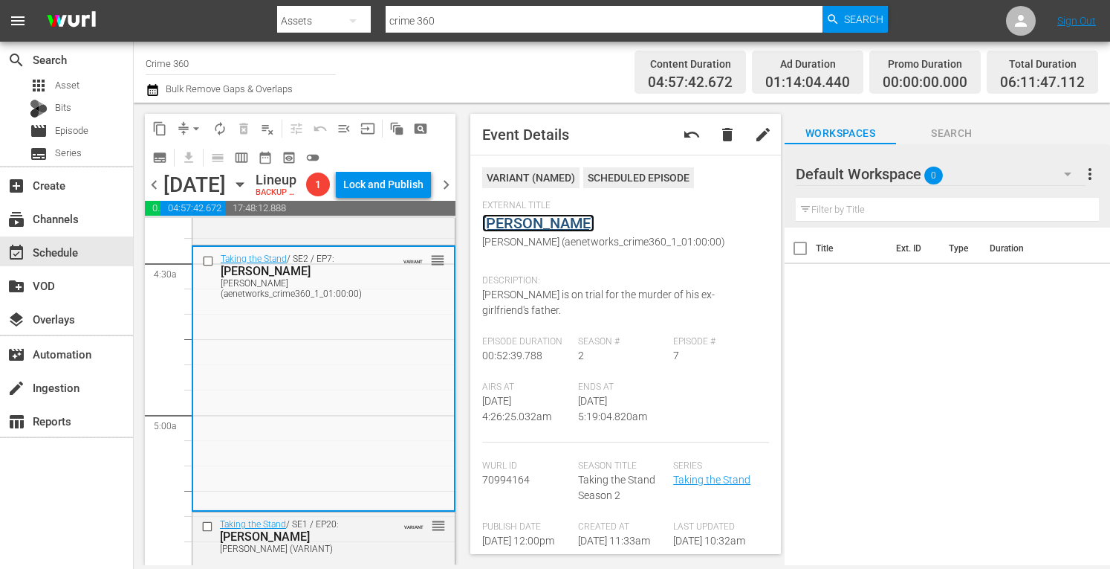
click at [525, 224] on link "Joshua Aide" at bounding box center [538, 223] width 112 height 18
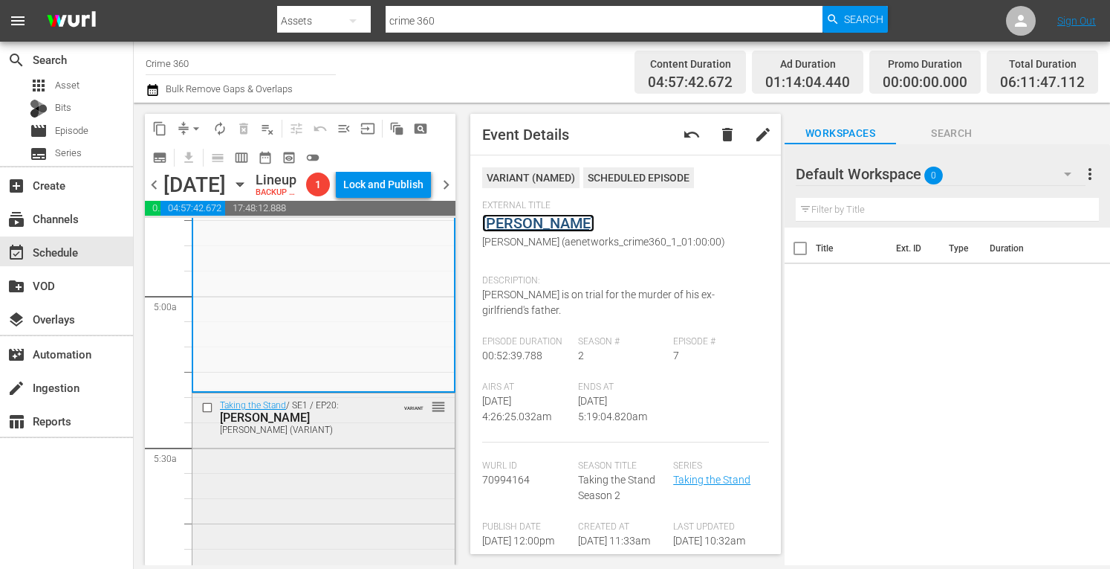
scroll to position [1440, 0]
click at [377, 485] on div "Taking the Stand / SE1 / EP20: Tammy Moorer Tammy Moorer (VARIANT) VARIANT reor…" at bounding box center [323, 523] width 262 height 262
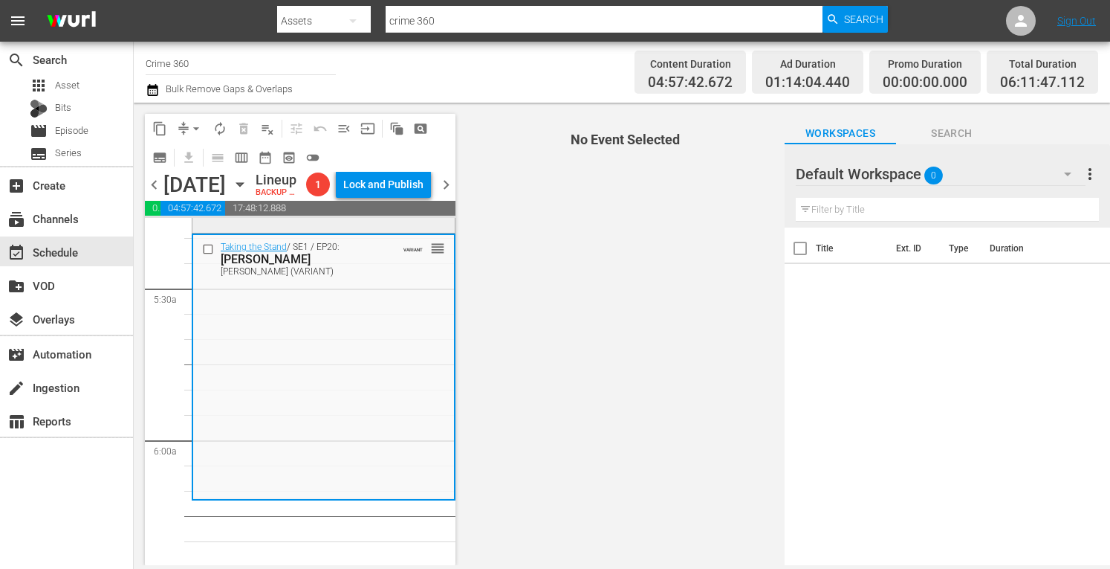
scroll to position [1598, 0]
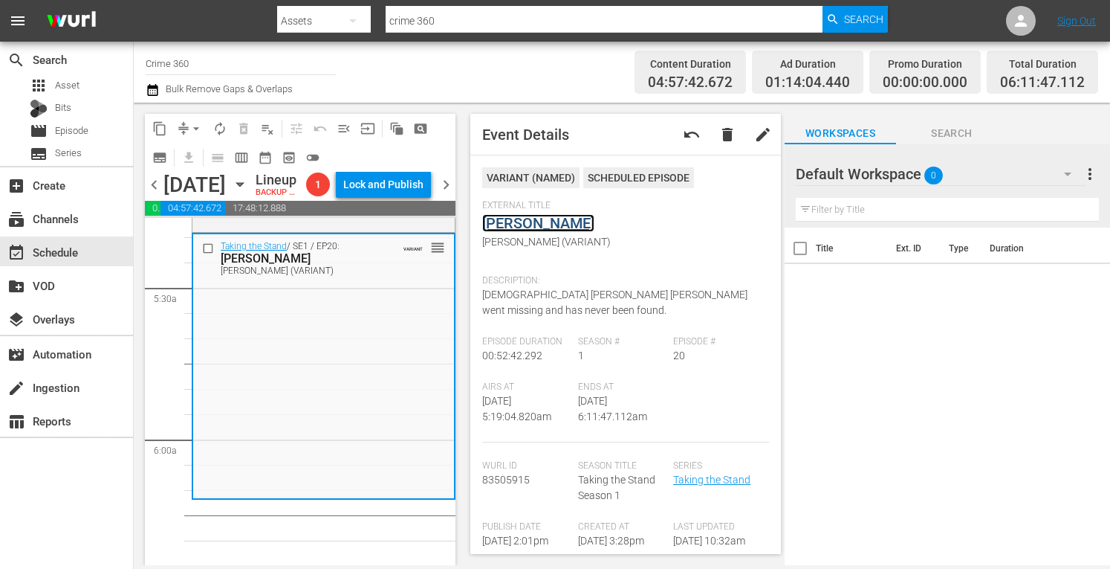
click at [531, 225] on link "Tammy Moorer" at bounding box center [538, 223] width 112 height 18
click at [195, 126] on span "arrow_drop_down" at bounding box center [196, 128] width 15 height 15
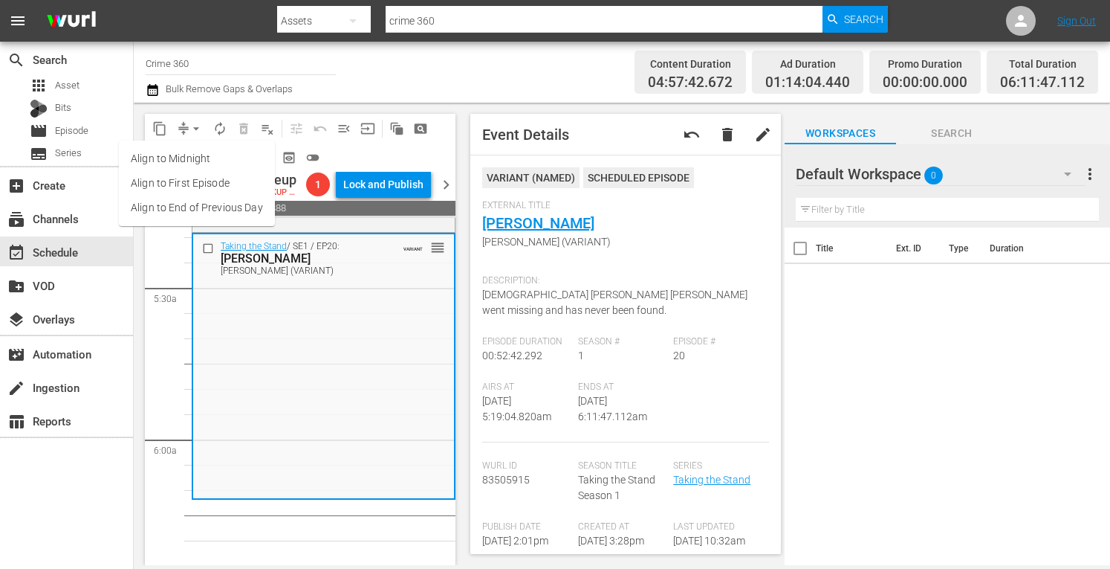
click at [193, 163] on li "Align to Midnight" at bounding box center [197, 158] width 156 height 25
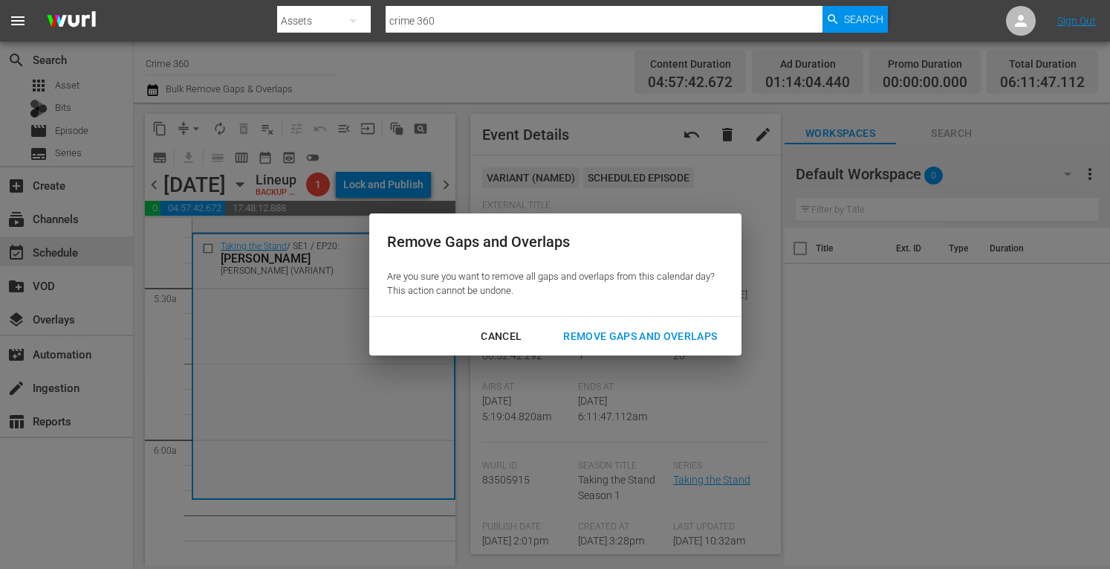
click at [607, 339] on div "Remove Gaps and Overlaps" at bounding box center [640, 336] width 178 height 19
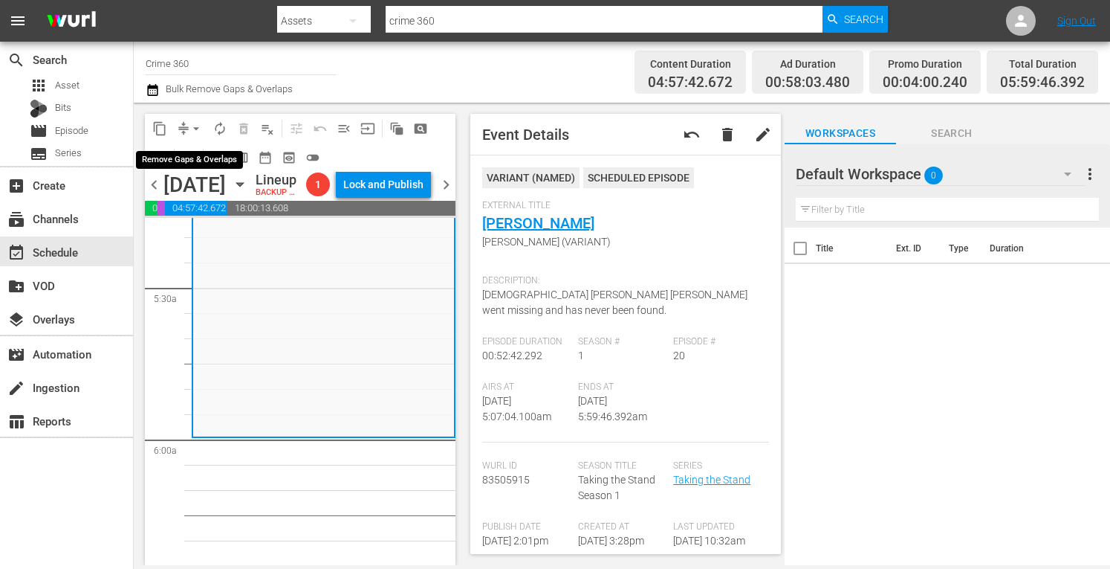
click at [192, 128] on span "arrow_drop_down" at bounding box center [196, 128] width 15 height 15
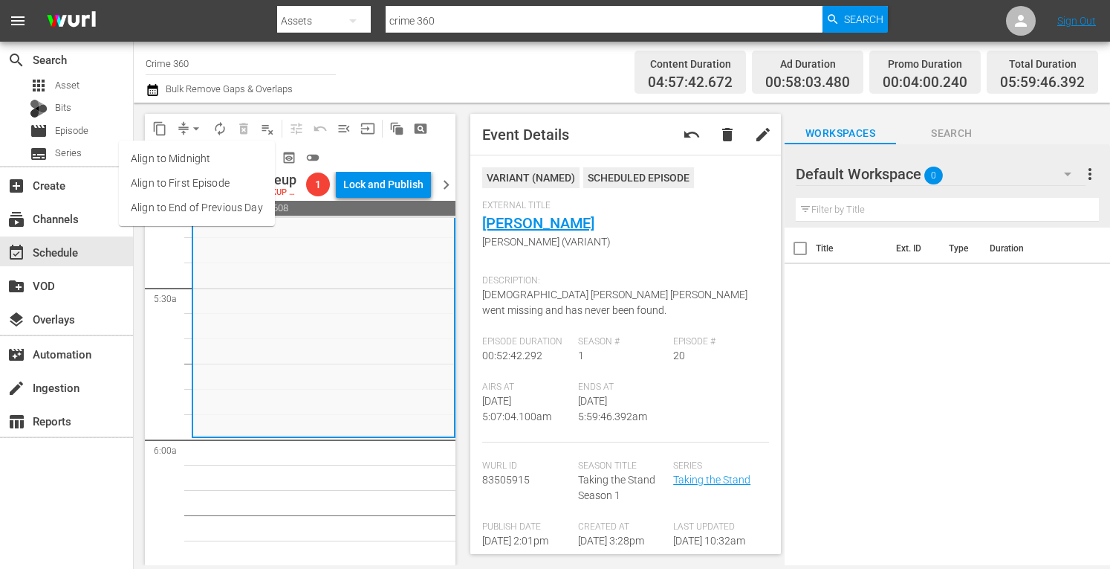
click at [177, 154] on li "Align to Midnight" at bounding box center [197, 158] width 156 height 25
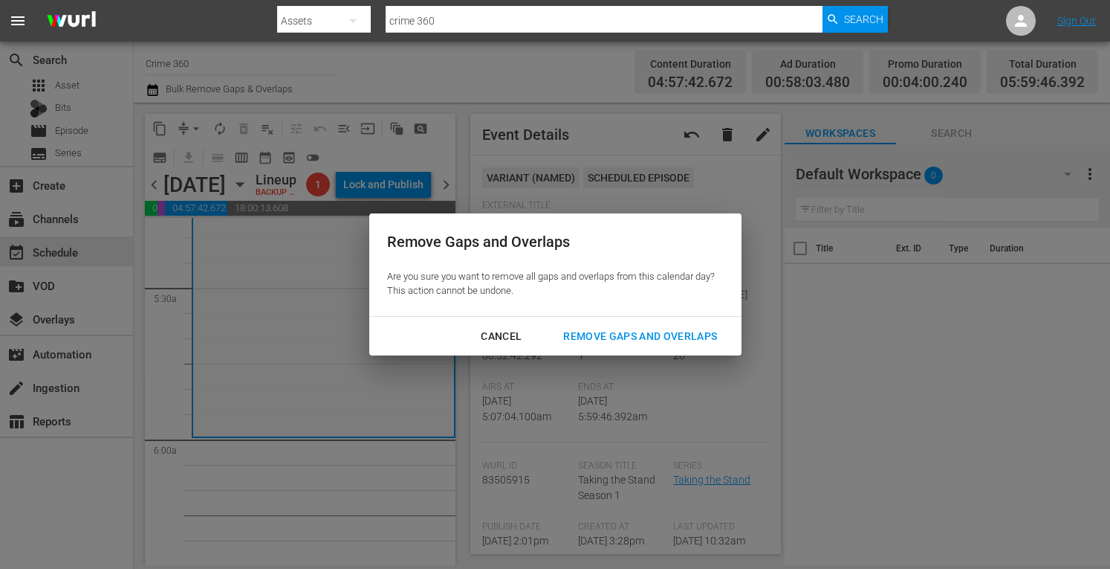
click at [627, 329] on div "Remove Gaps and Overlaps" at bounding box center [640, 336] width 178 height 19
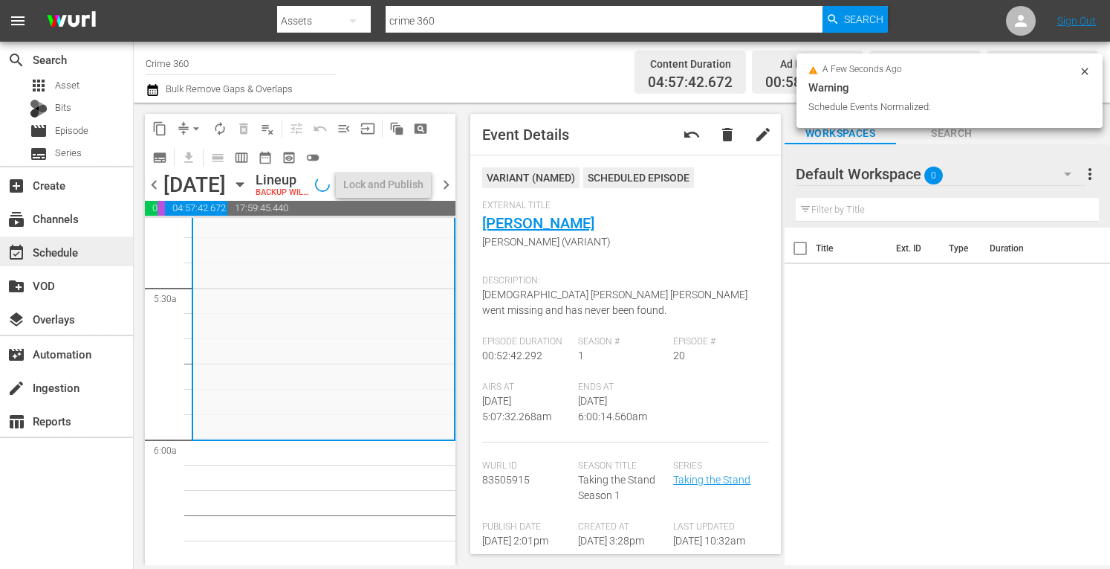
scroll to position [1573, 0]
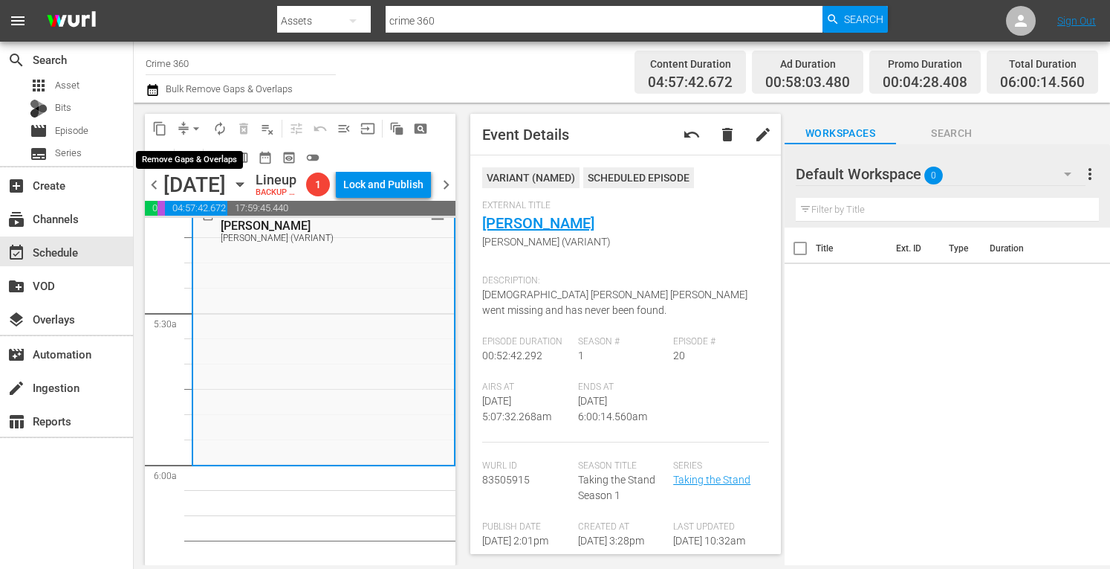
click at [195, 132] on span "arrow_drop_down" at bounding box center [196, 128] width 15 height 15
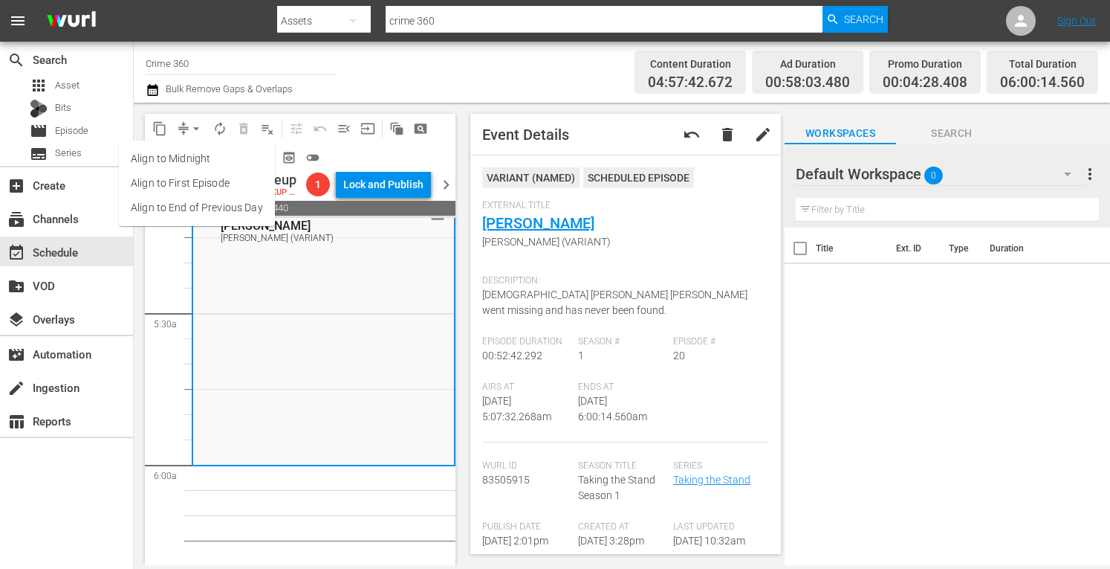
click at [175, 150] on li "Align to Midnight" at bounding box center [197, 158] width 156 height 25
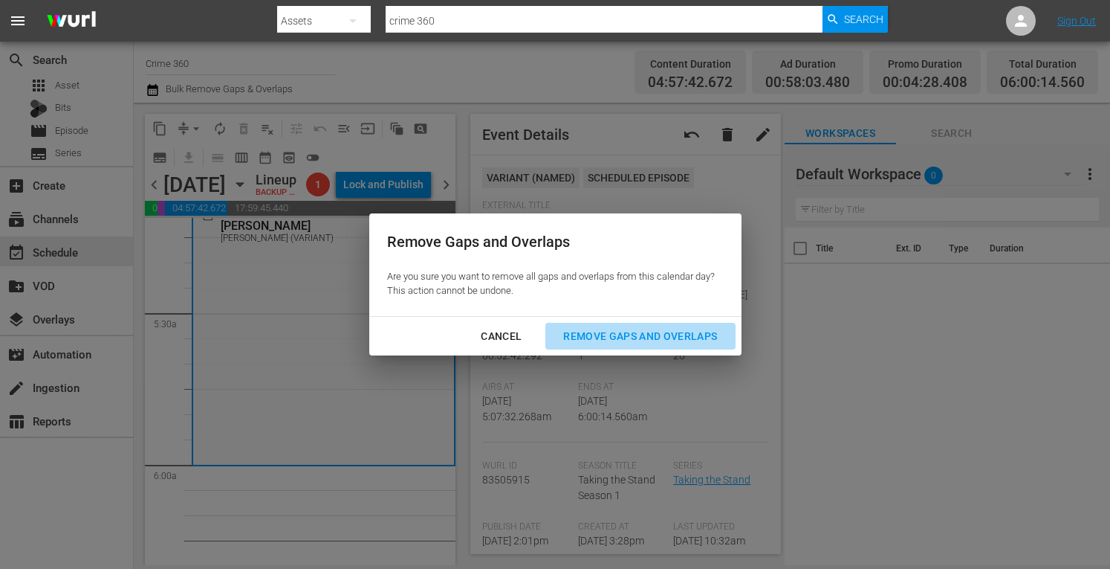
click at [613, 336] on div "Remove Gaps and Overlaps" at bounding box center [640, 336] width 178 height 19
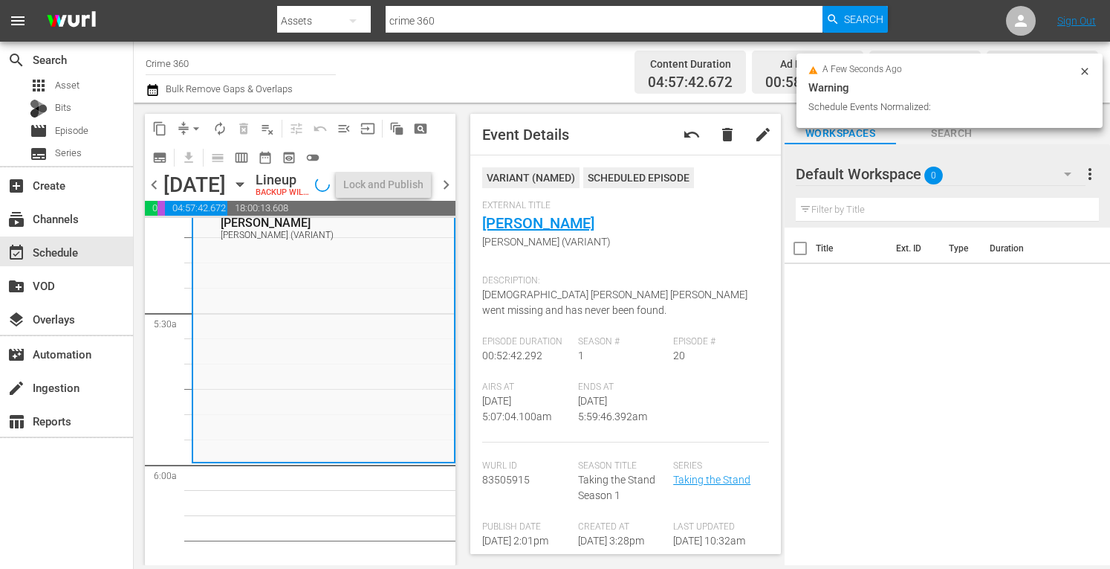
scroll to position [1598, 0]
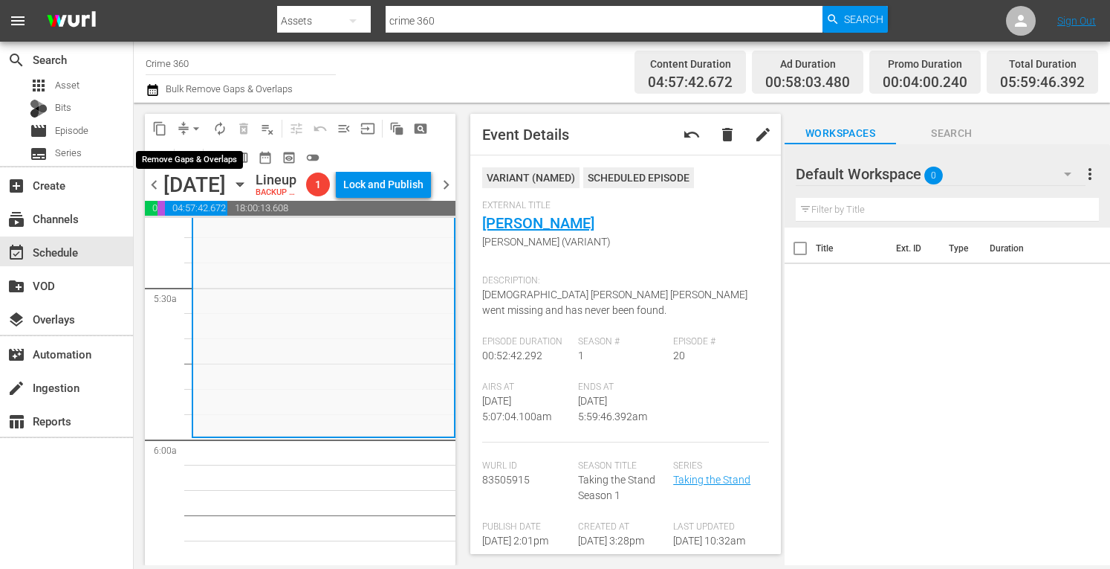
click at [195, 123] on span "arrow_drop_down" at bounding box center [196, 128] width 15 height 15
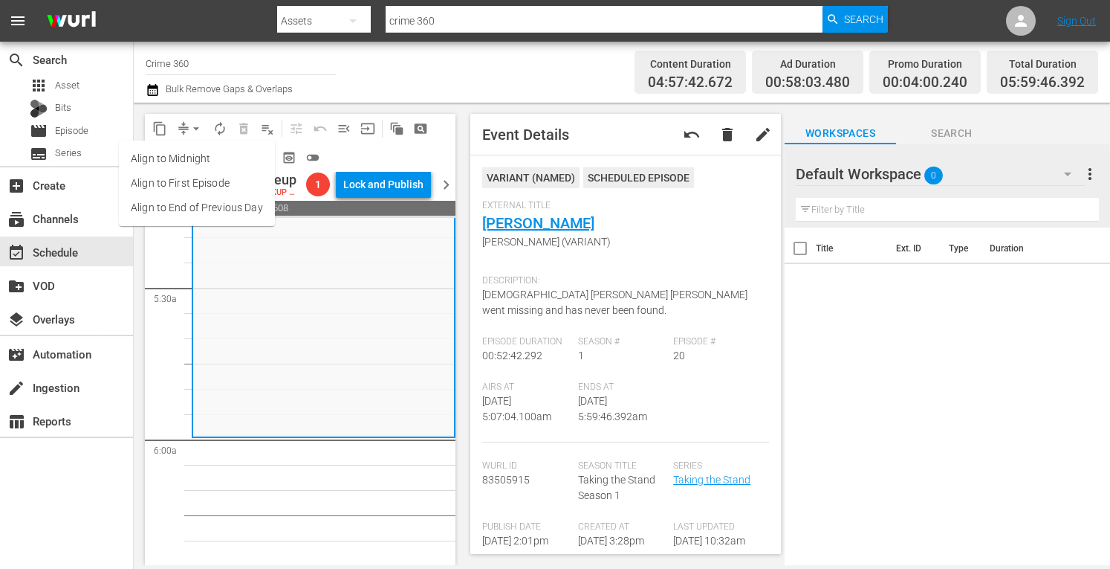
click at [178, 142] on ul "Align to Midnight Align to First Episode Align to End of Previous Day" at bounding box center [197, 182] width 156 height 85
click at [173, 158] on li "Align to Midnight" at bounding box center [197, 158] width 156 height 25
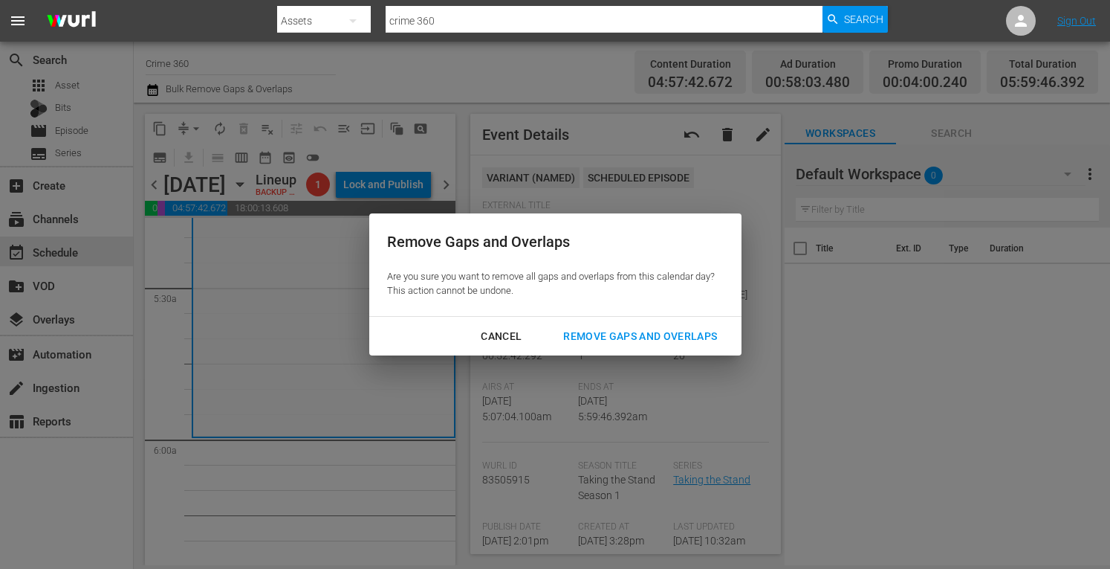
click at [590, 343] on div "Remove Gaps and Overlaps" at bounding box center [640, 336] width 178 height 19
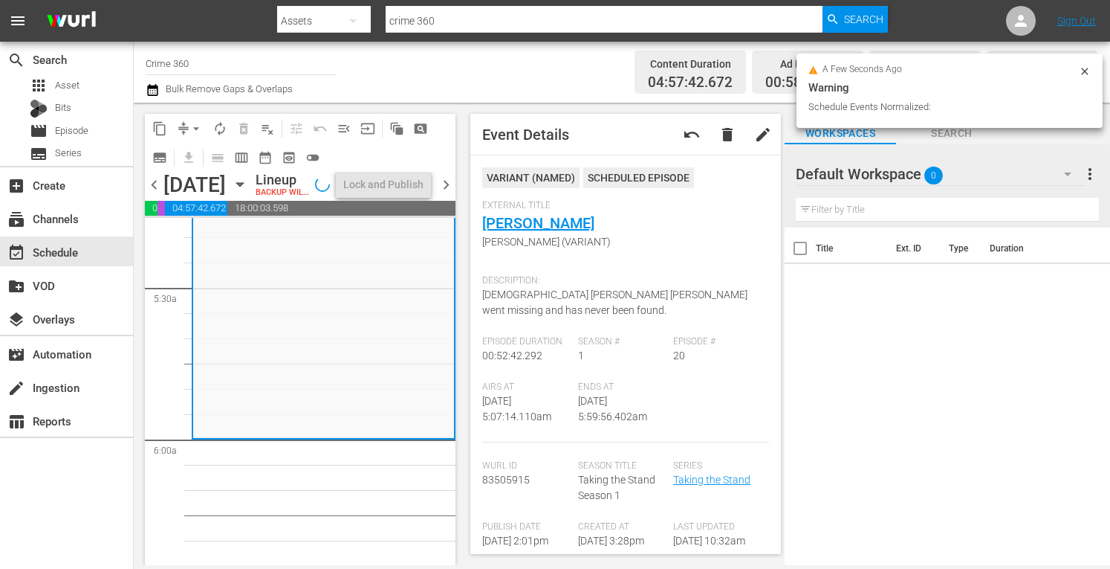
scroll to position [1573, 0]
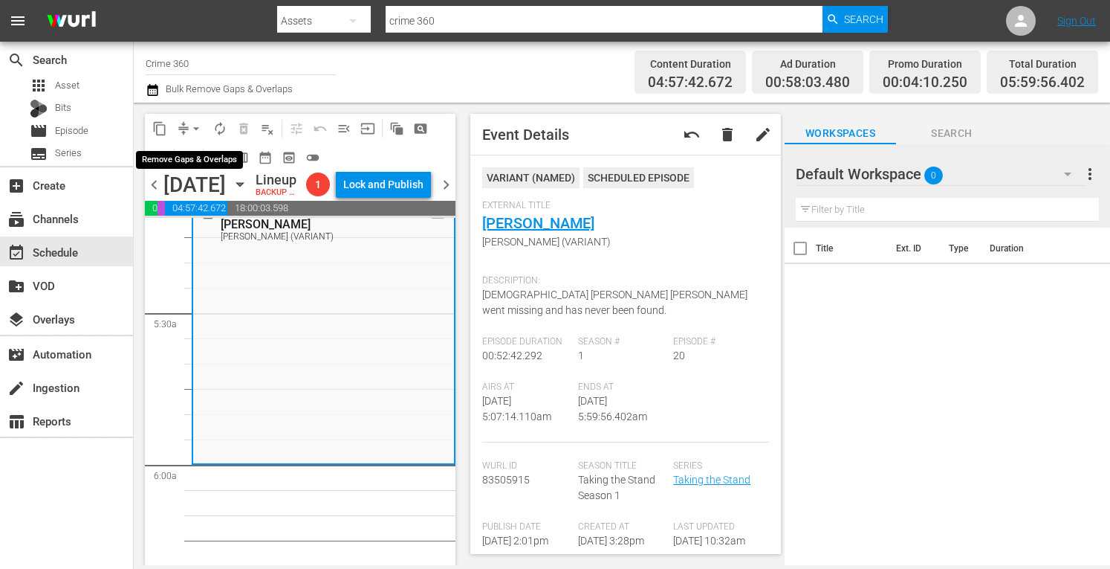
click at [195, 126] on span "arrow_drop_down" at bounding box center [196, 128] width 15 height 15
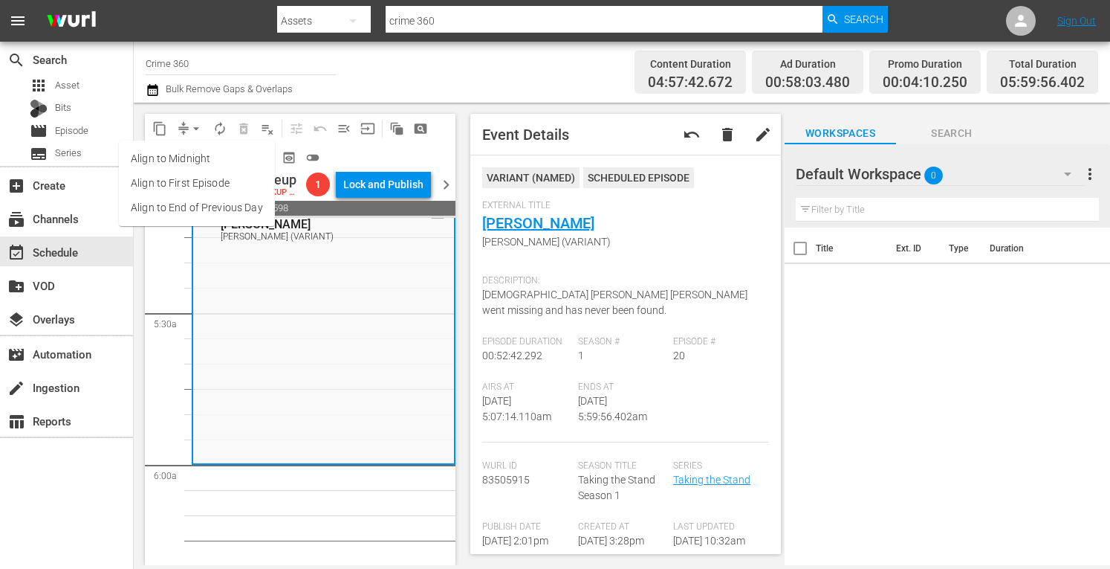
click at [165, 162] on li "Align to Midnight" at bounding box center [197, 158] width 156 height 25
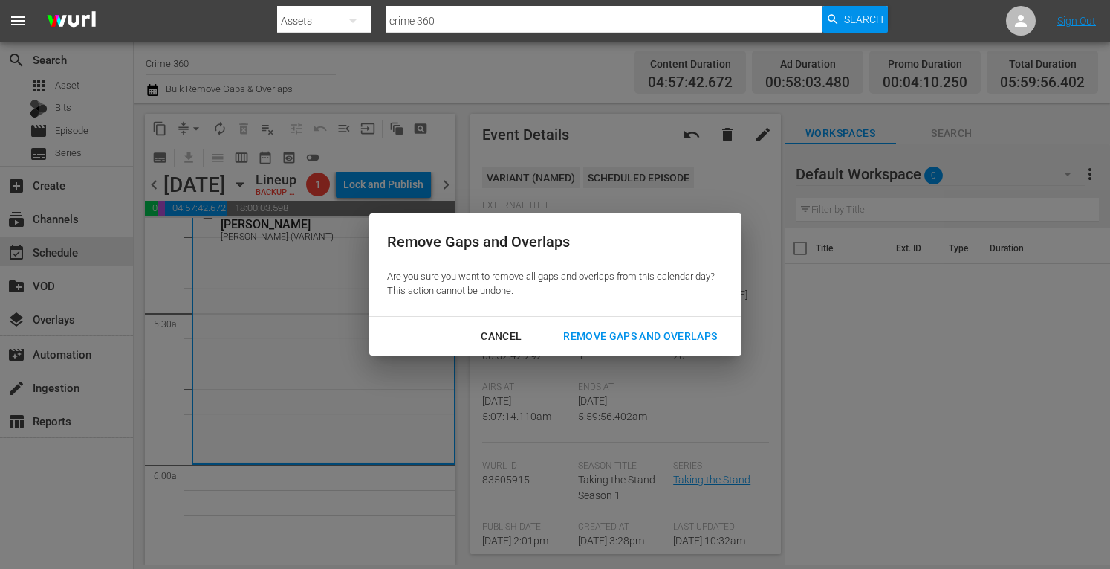
click at [598, 331] on div "Remove Gaps and Overlaps" at bounding box center [640, 336] width 178 height 19
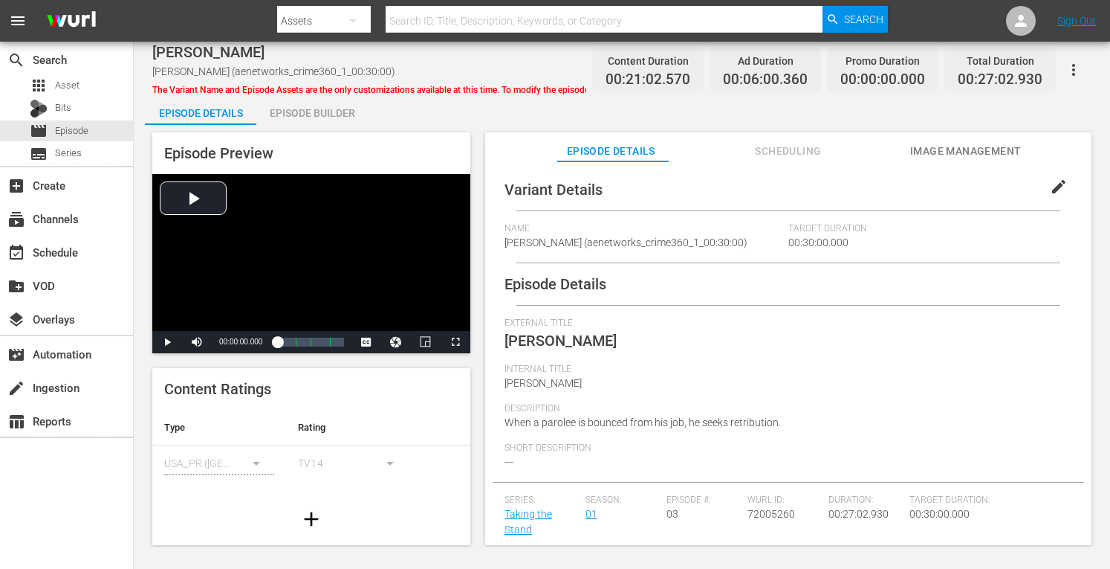
click at [313, 112] on div "Episode Builder" at bounding box center [311, 113] width 111 height 36
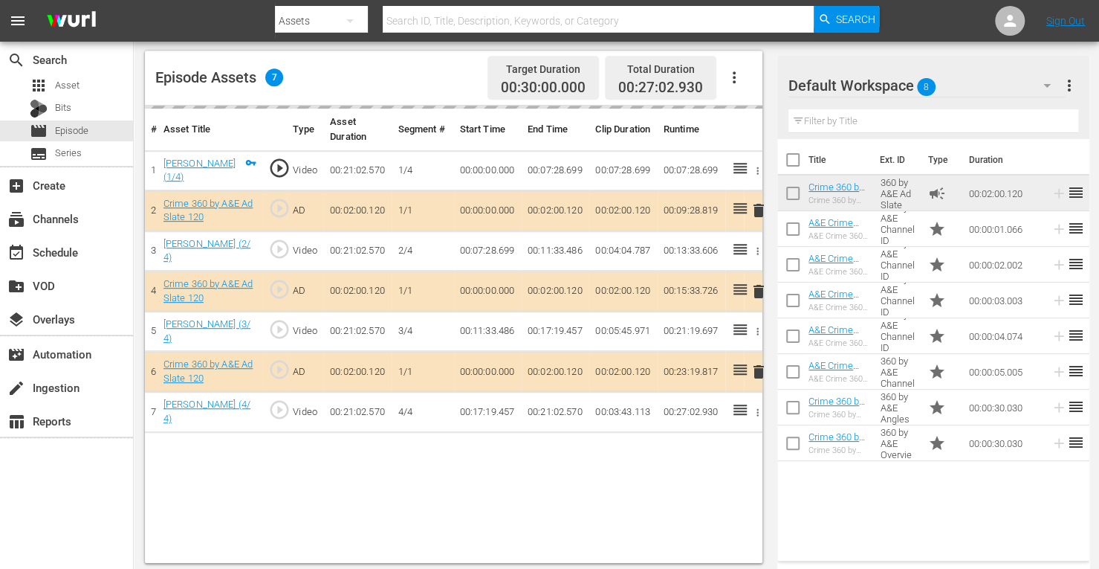
scroll to position [386, 0]
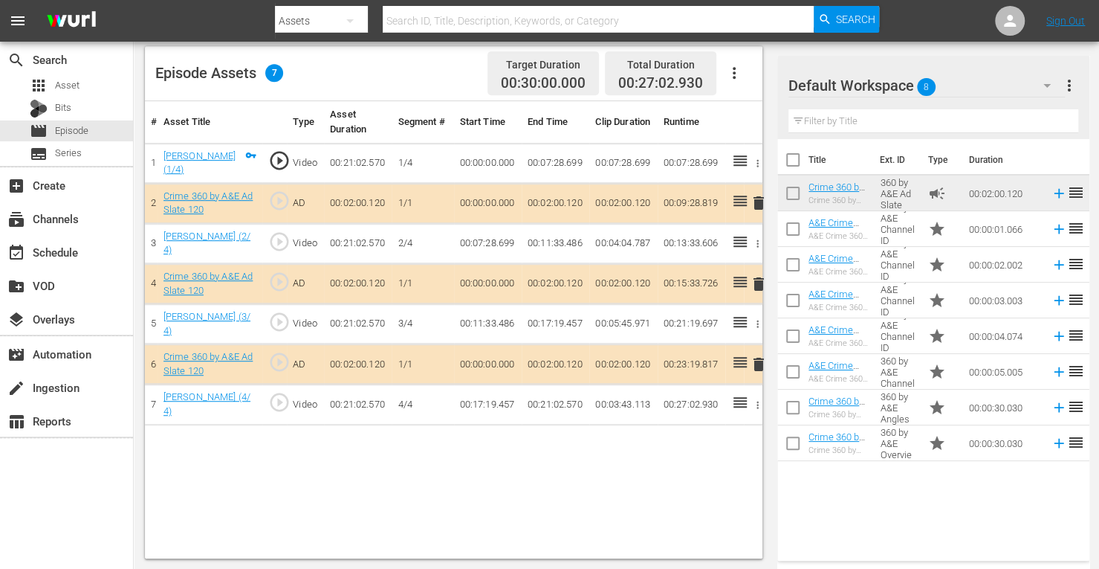
click at [757, 282] on span "delete" at bounding box center [759, 284] width 18 height 18
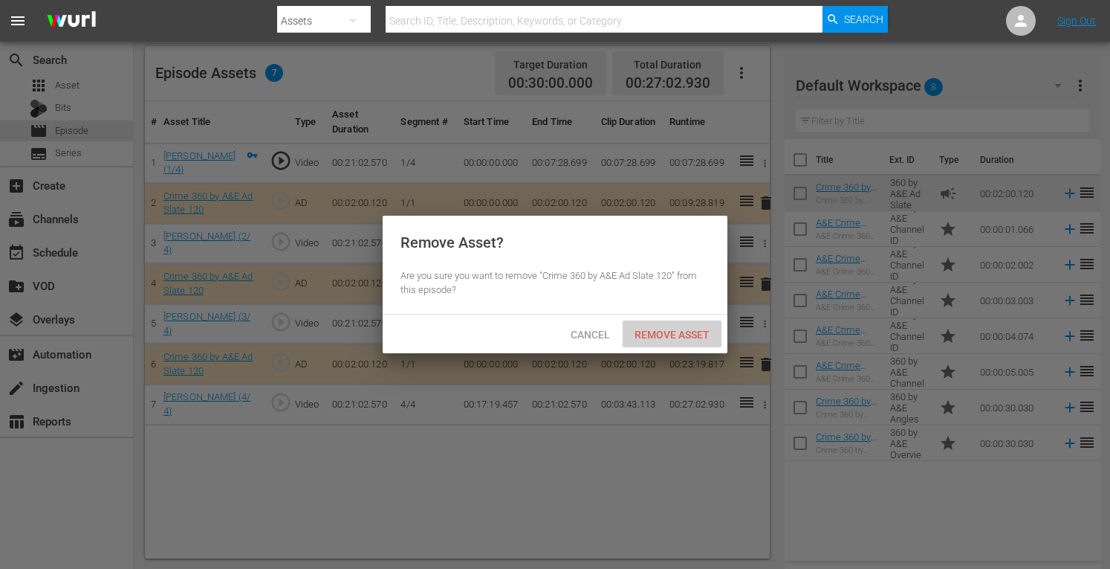
click at [652, 334] on span "Remove Asset" at bounding box center [672, 334] width 99 height 12
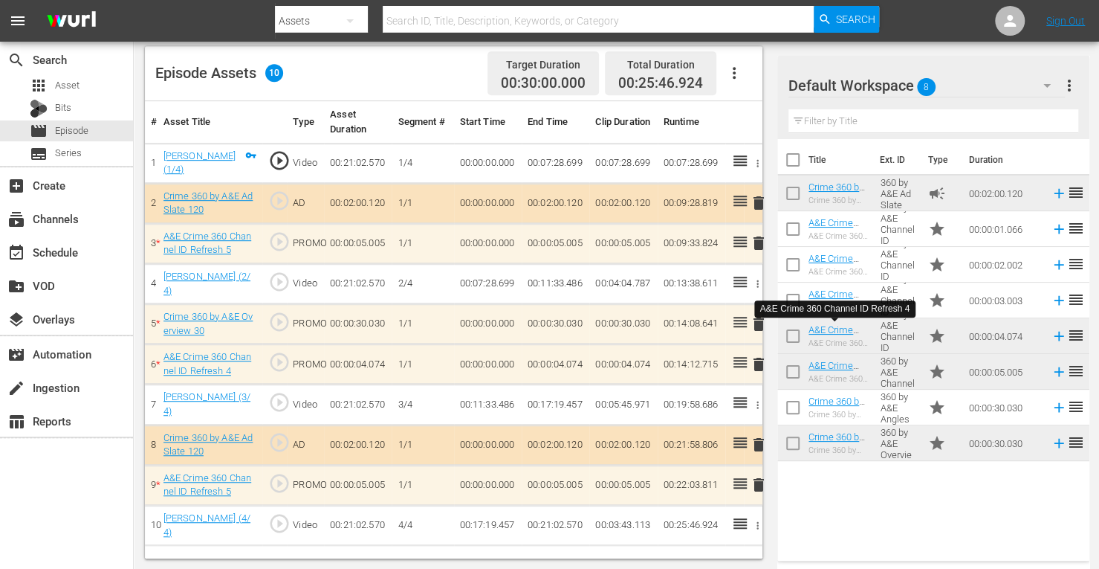
click at [757, 243] on span "delete" at bounding box center [759, 243] width 18 height 18
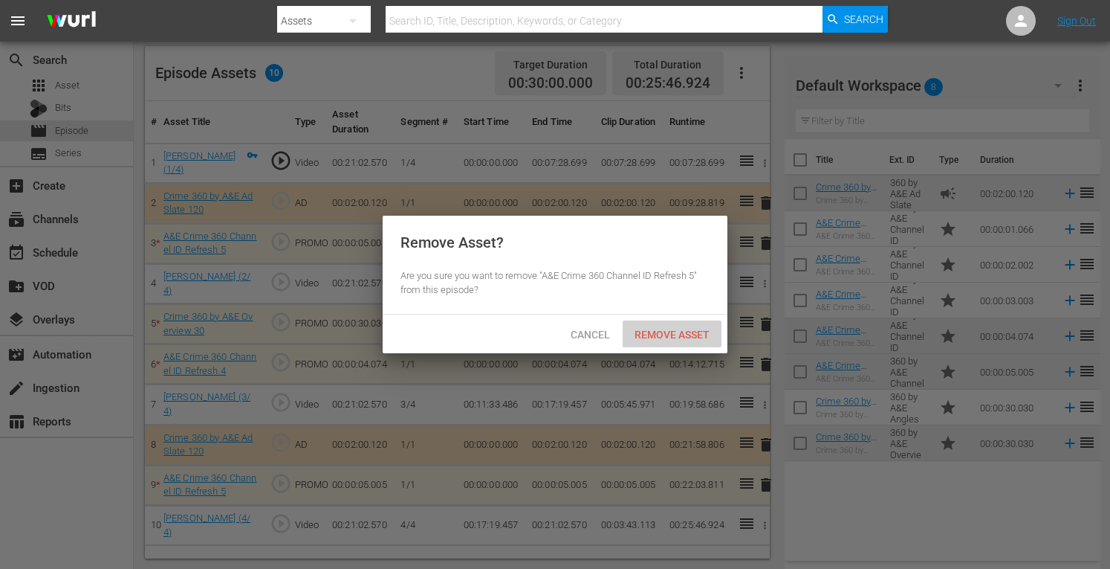
click at [669, 331] on span "Remove Asset" at bounding box center [672, 334] width 99 height 12
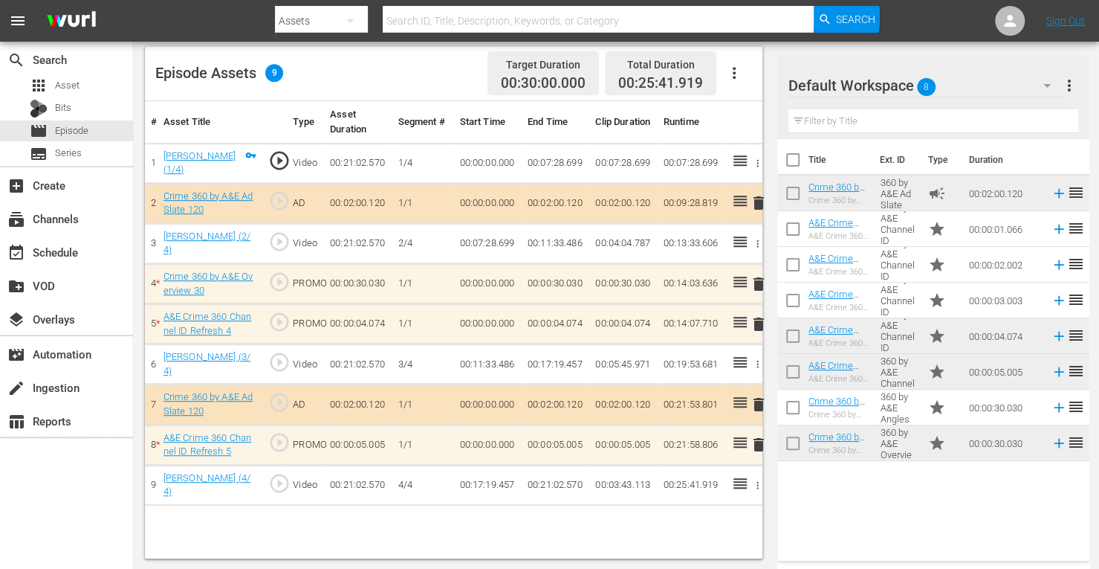
click at [763, 320] on span "delete" at bounding box center [759, 324] width 18 height 18
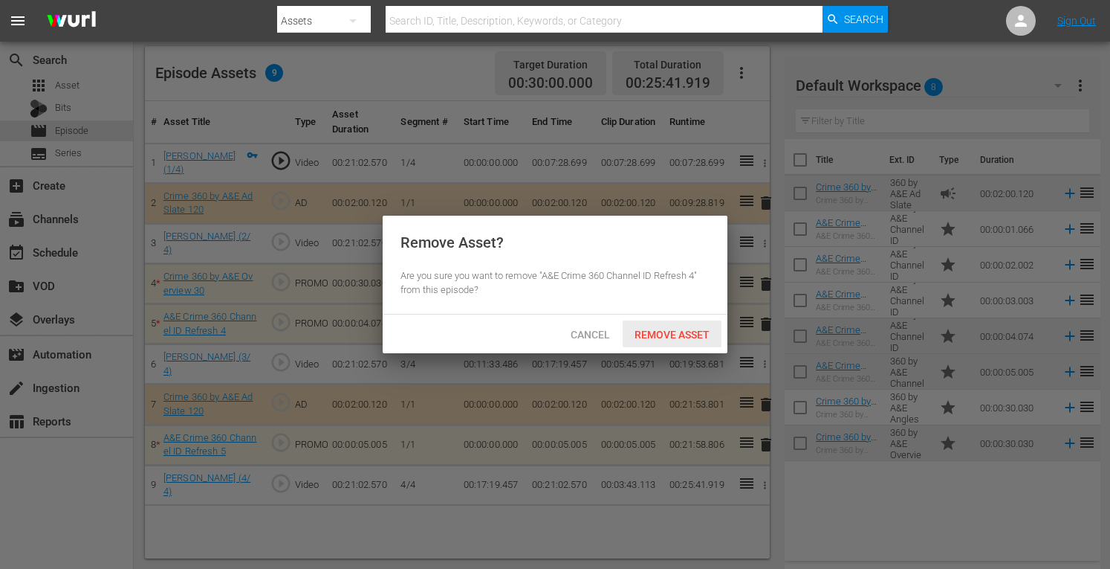
click at [690, 331] on span "Remove Asset" at bounding box center [672, 334] width 99 height 12
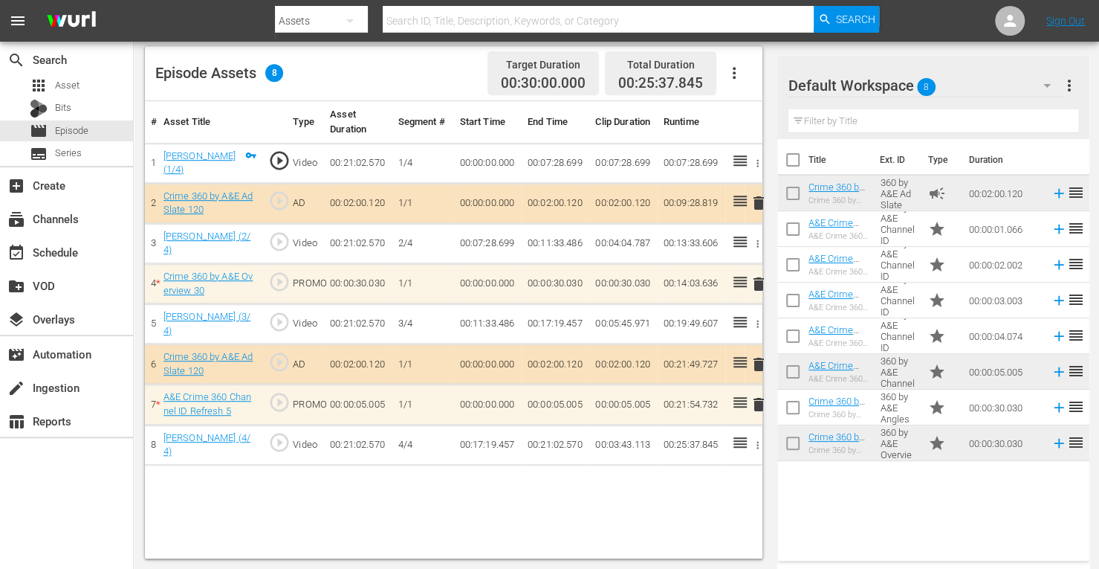
click at [758, 399] on span "delete" at bounding box center [759, 404] width 18 height 18
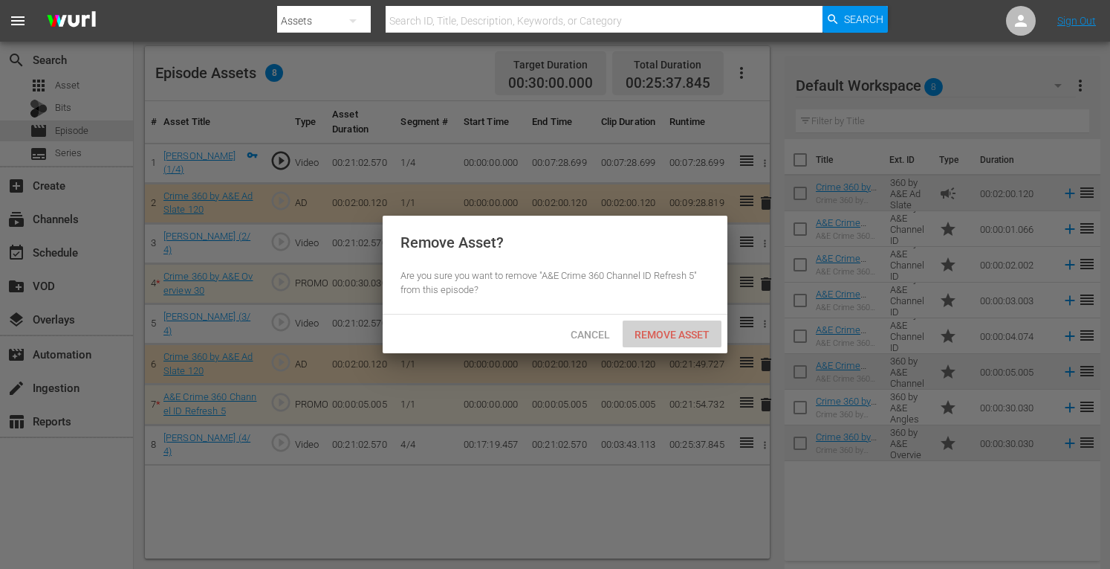
click at [682, 334] on span "Remove Asset" at bounding box center [672, 334] width 99 height 12
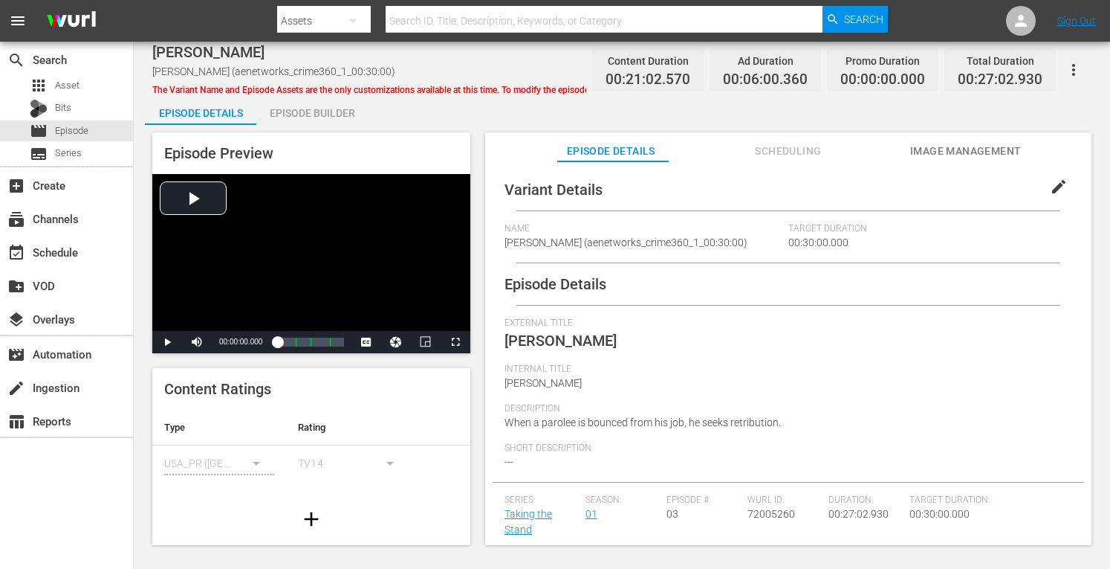
click at [311, 123] on div "Episode Builder" at bounding box center [311, 113] width 111 height 36
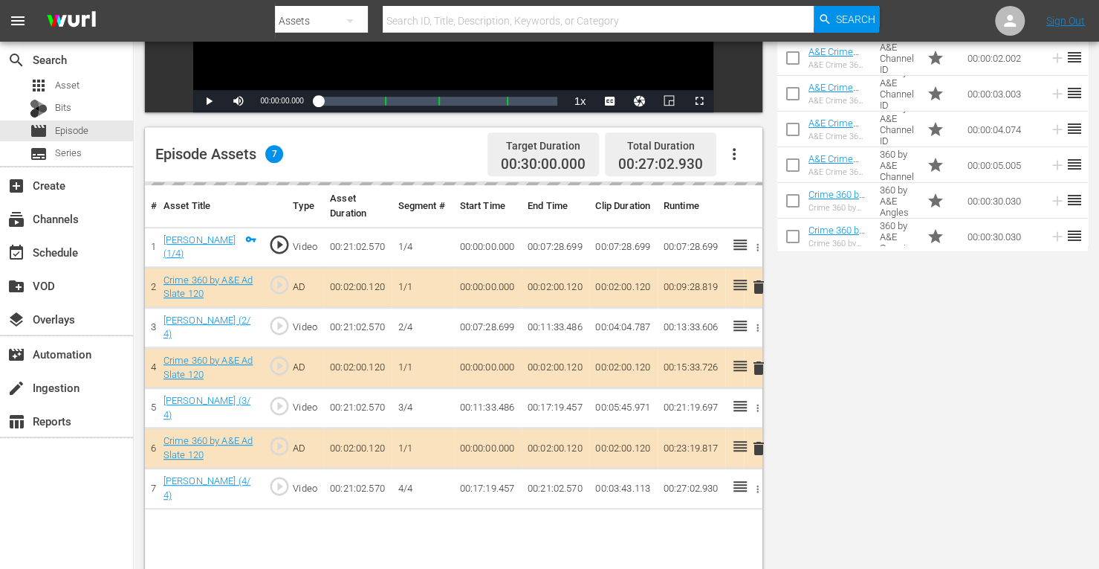
scroll to position [386, 0]
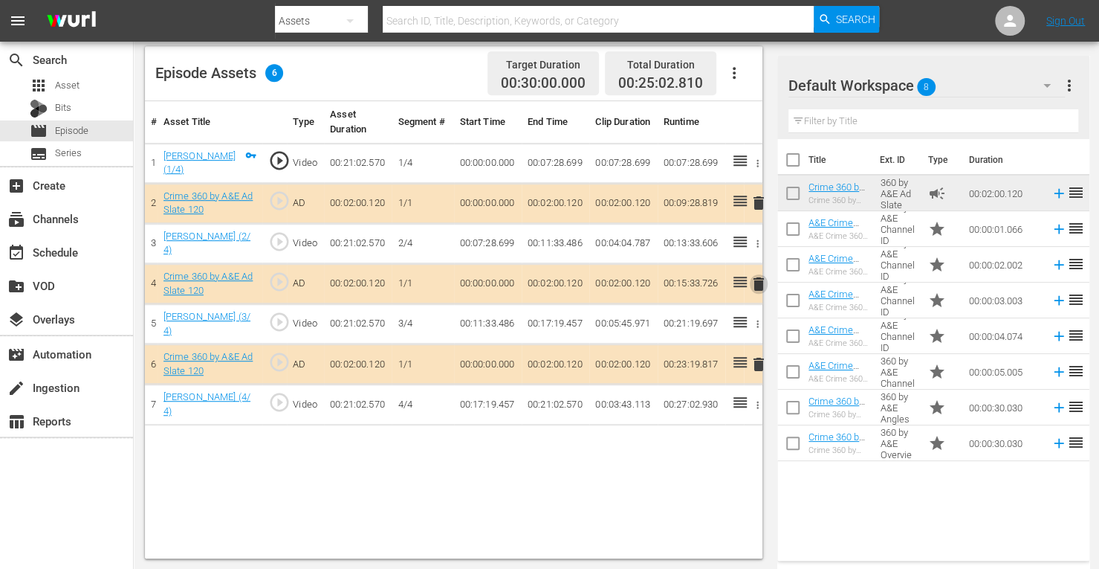
click at [759, 285] on span "delete" at bounding box center [759, 284] width 18 height 18
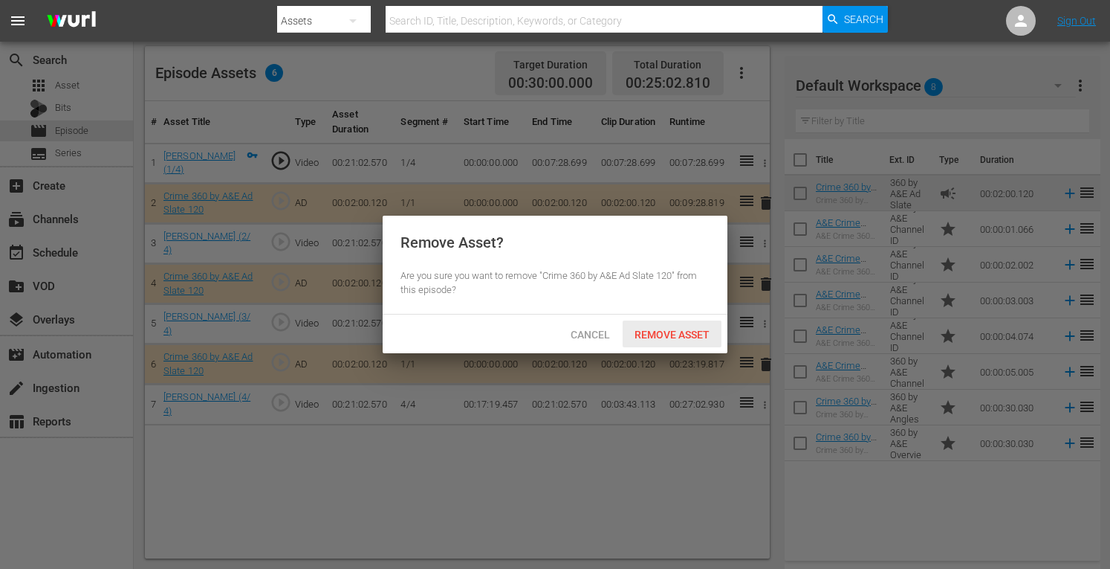
click at [687, 320] on div "Remove Asset" at bounding box center [672, 333] width 99 height 27
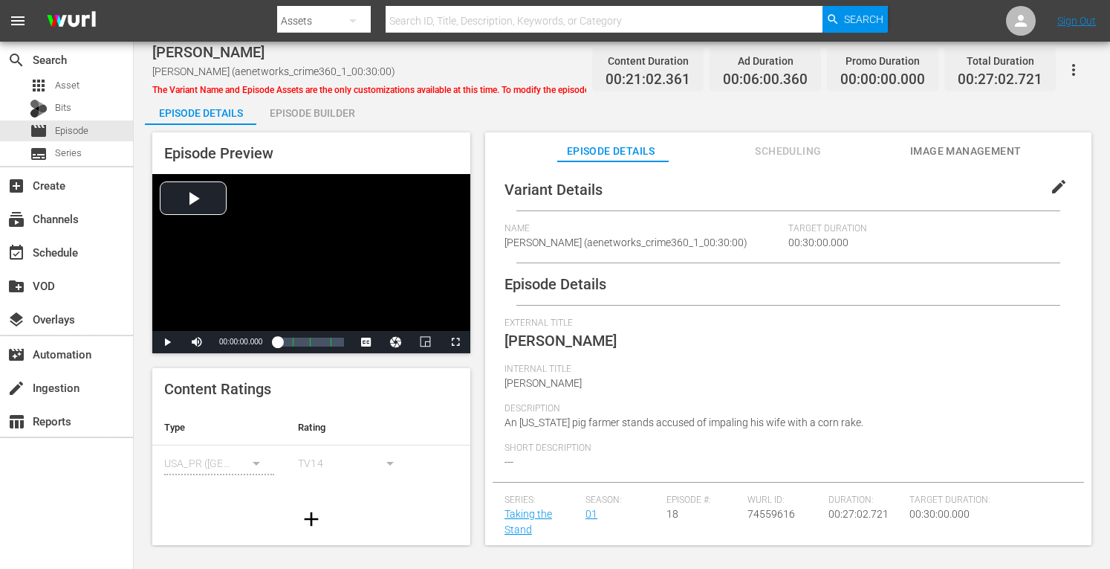
click at [326, 117] on div "Episode Builder" at bounding box center [311, 113] width 111 height 36
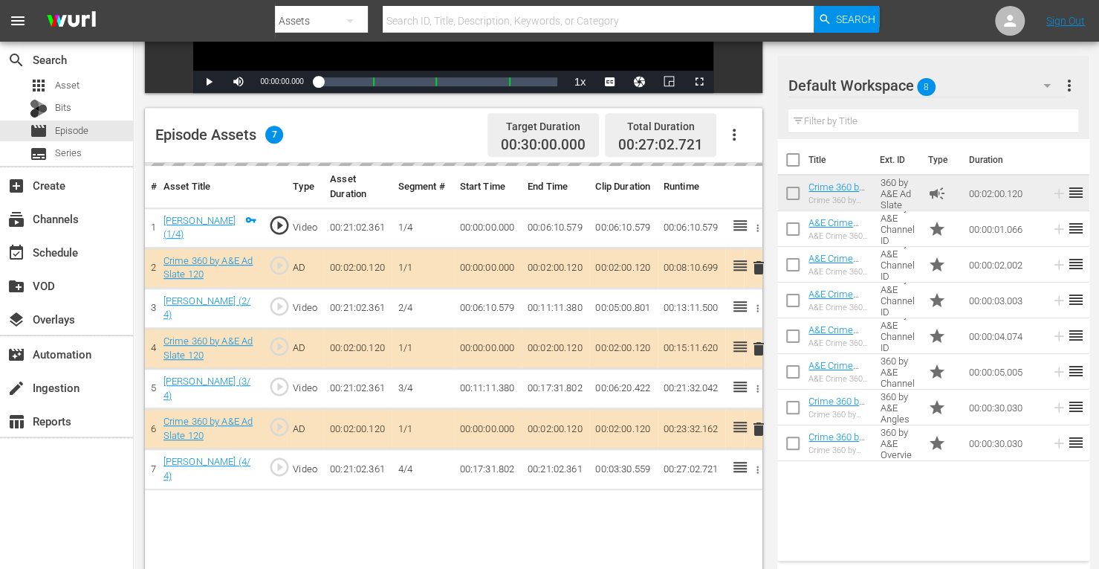
scroll to position [343, 0]
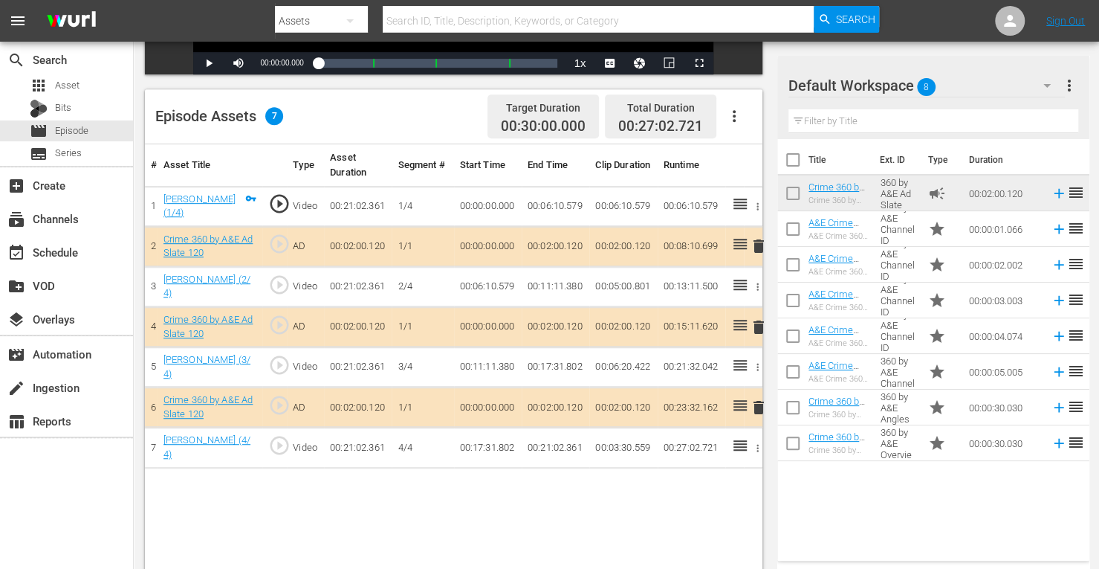
click at [759, 320] on span "delete" at bounding box center [759, 327] width 18 height 18
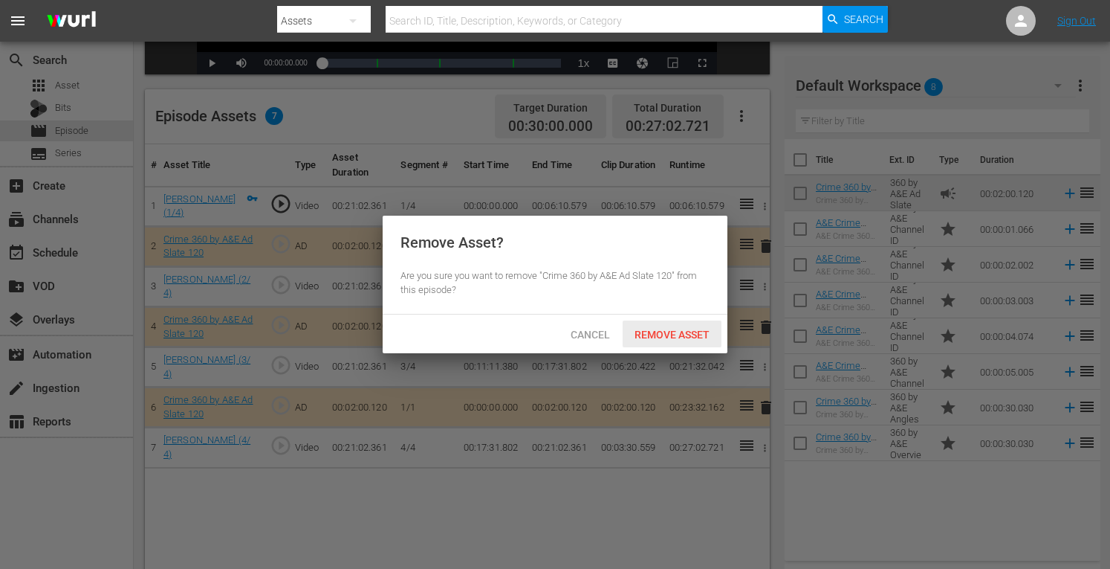
click at [674, 333] on span "Remove Asset" at bounding box center [672, 334] width 99 height 12
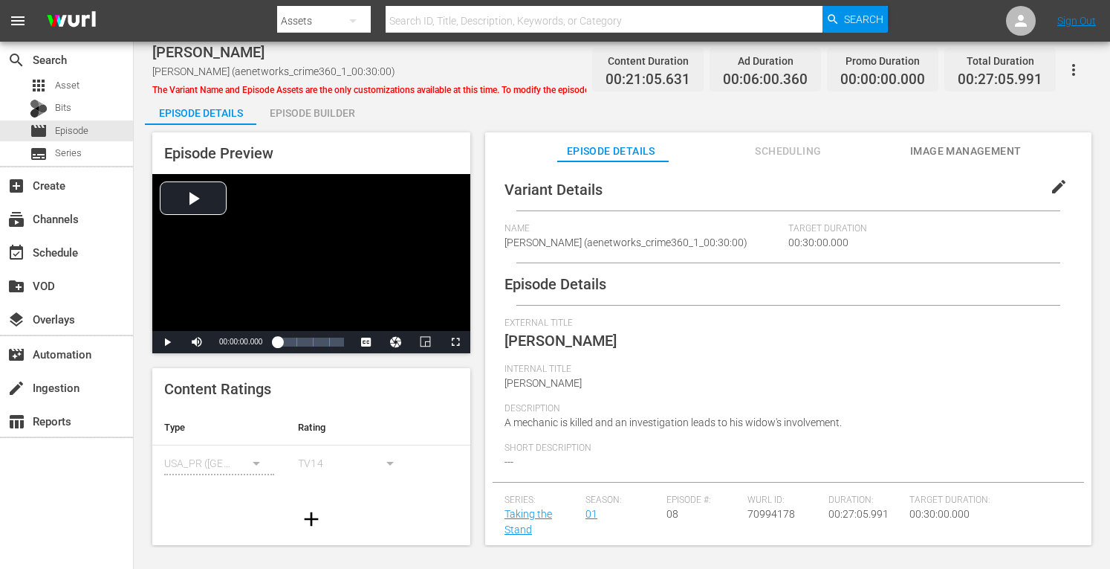
click at [306, 117] on div "Episode Builder" at bounding box center [311, 113] width 111 height 36
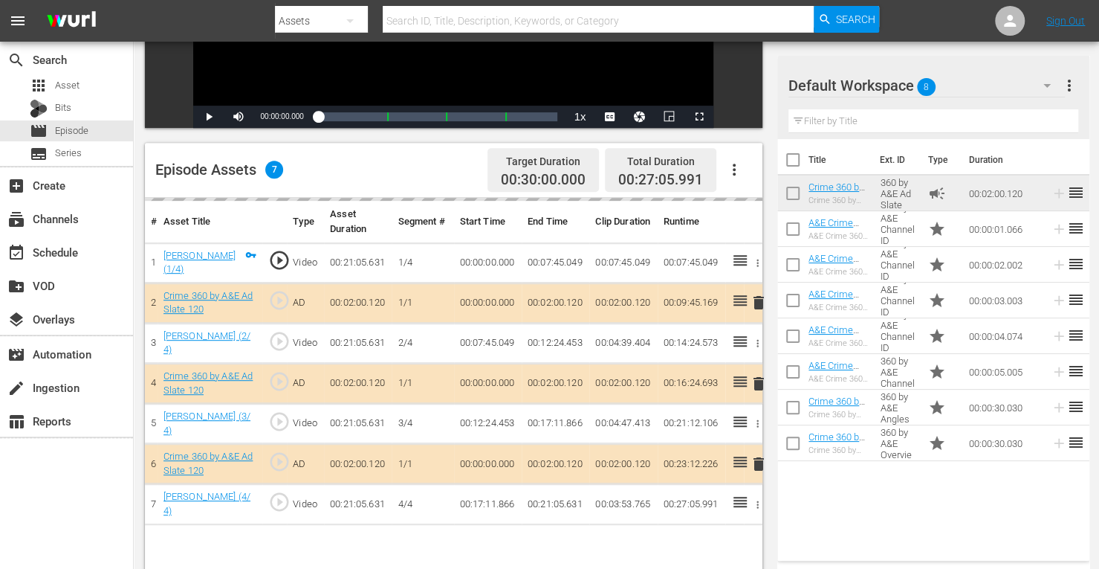
scroll to position [311, 0]
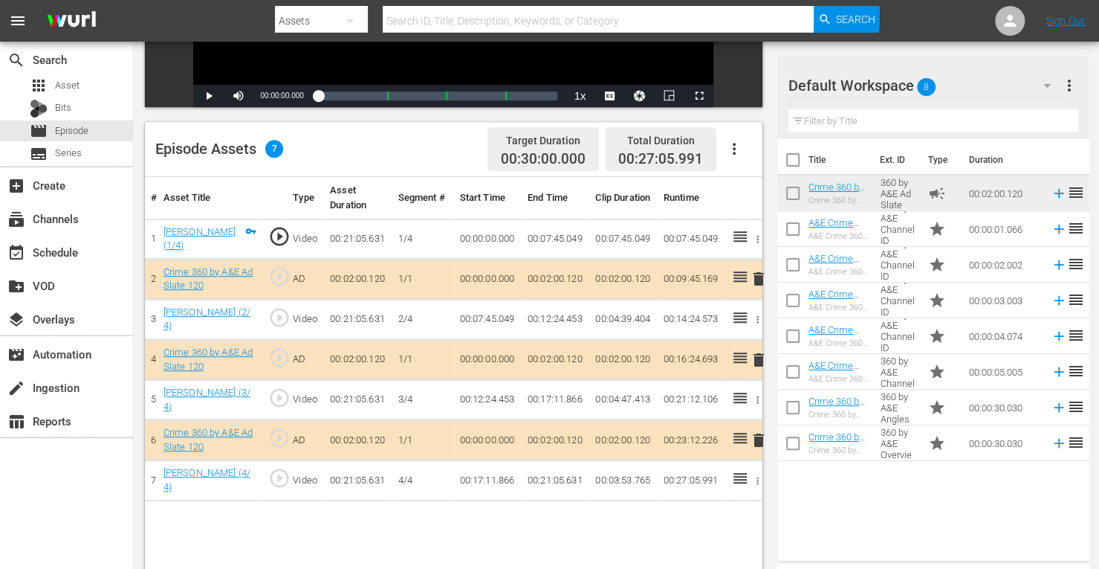
click at [758, 359] on span "delete" at bounding box center [759, 360] width 18 height 18
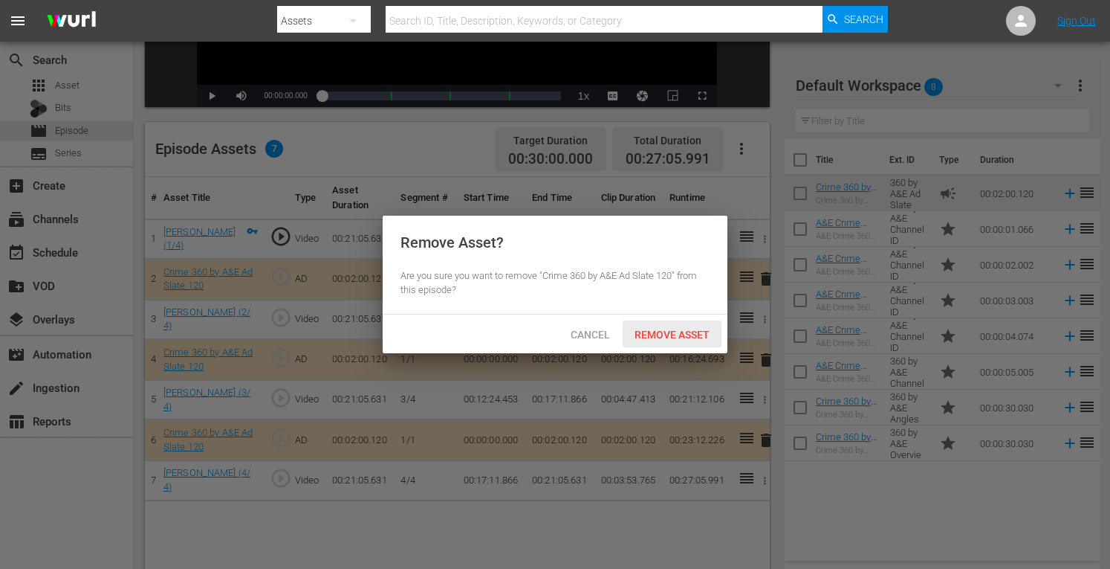
click at [666, 338] on span "Remove Asset" at bounding box center [672, 334] width 99 height 12
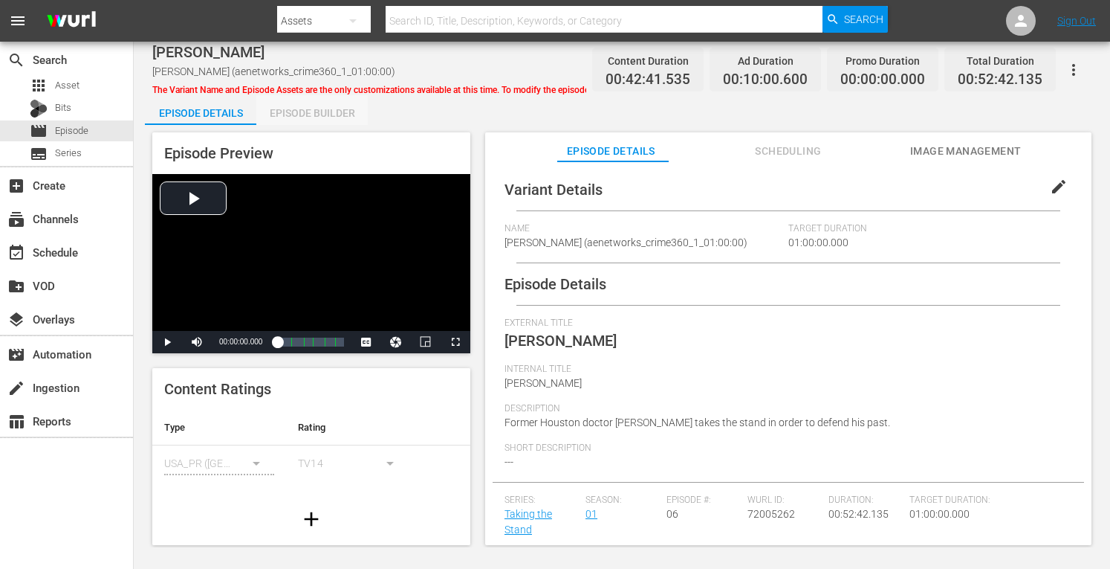
click at [305, 114] on div "Episode Builder" at bounding box center [311, 113] width 111 height 36
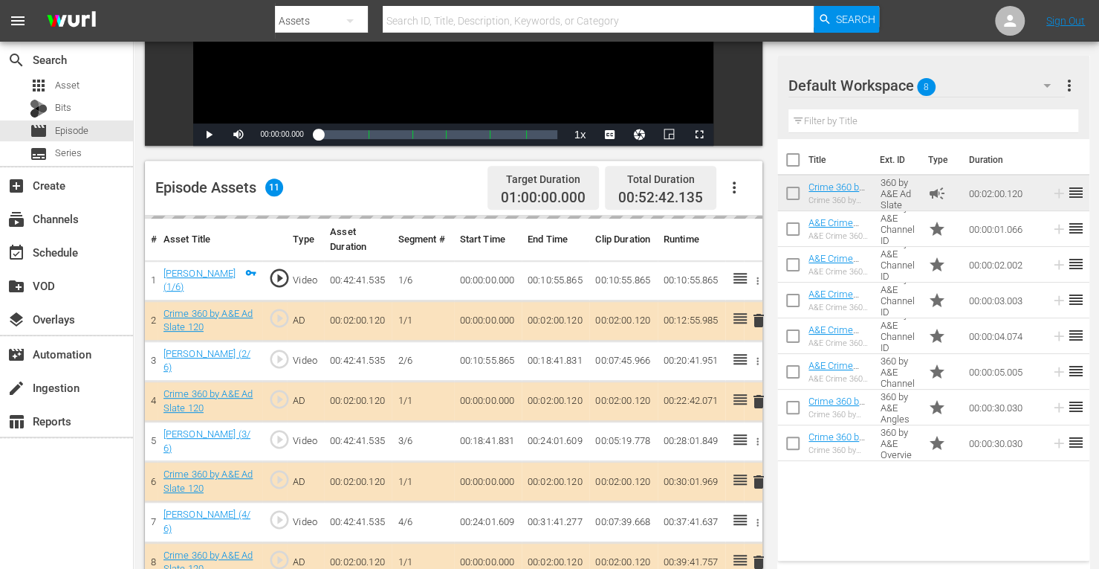
scroll to position [301, 0]
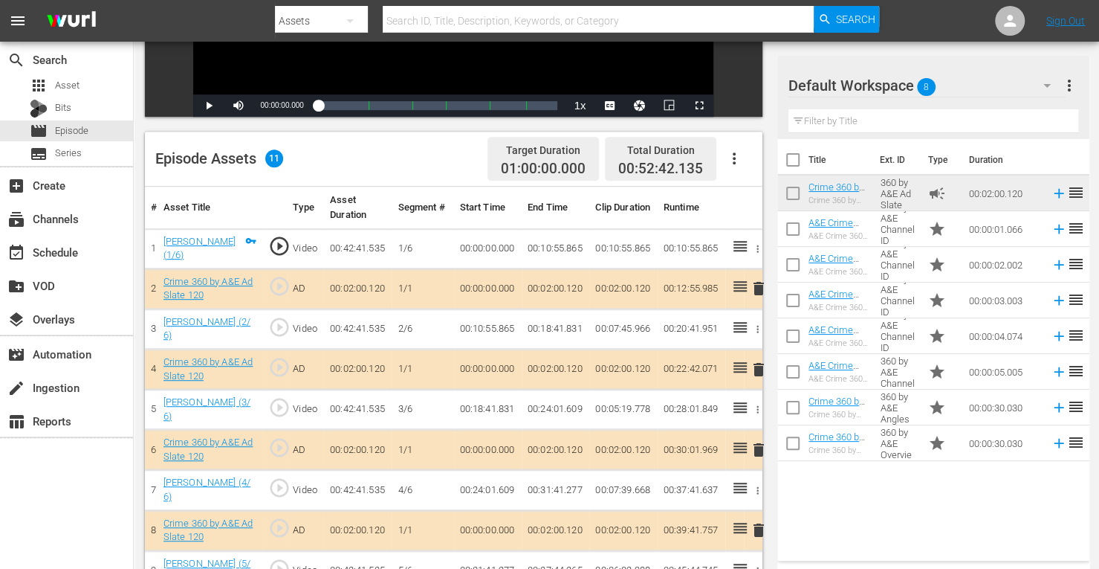
click at [760, 441] on span "delete" at bounding box center [759, 450] width 18 height 18
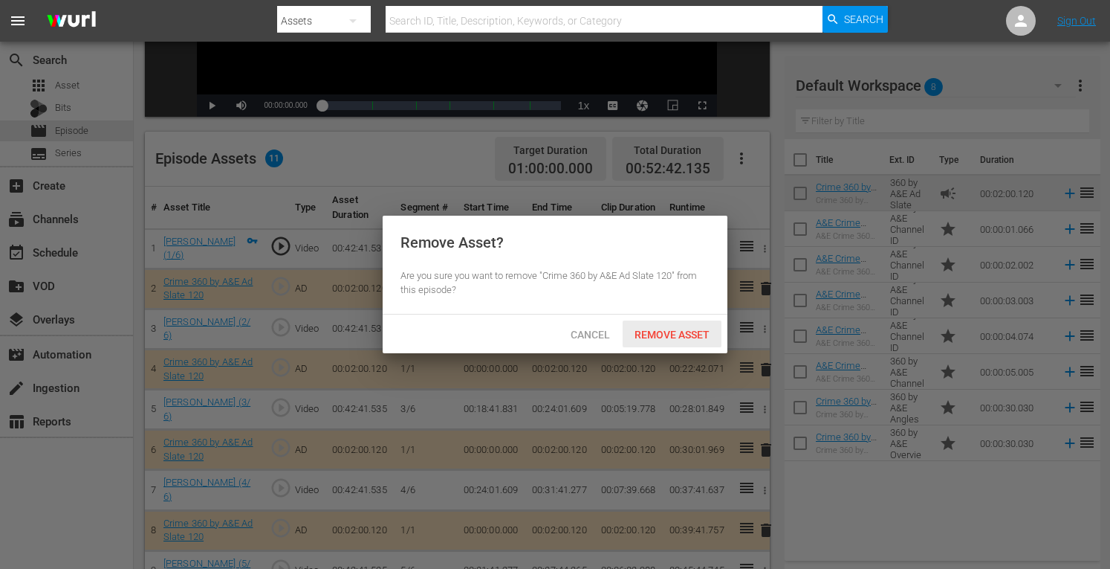
click at [663, 323] on div "Remove Asset" at bounding box center [672, 333] width 99 height 27
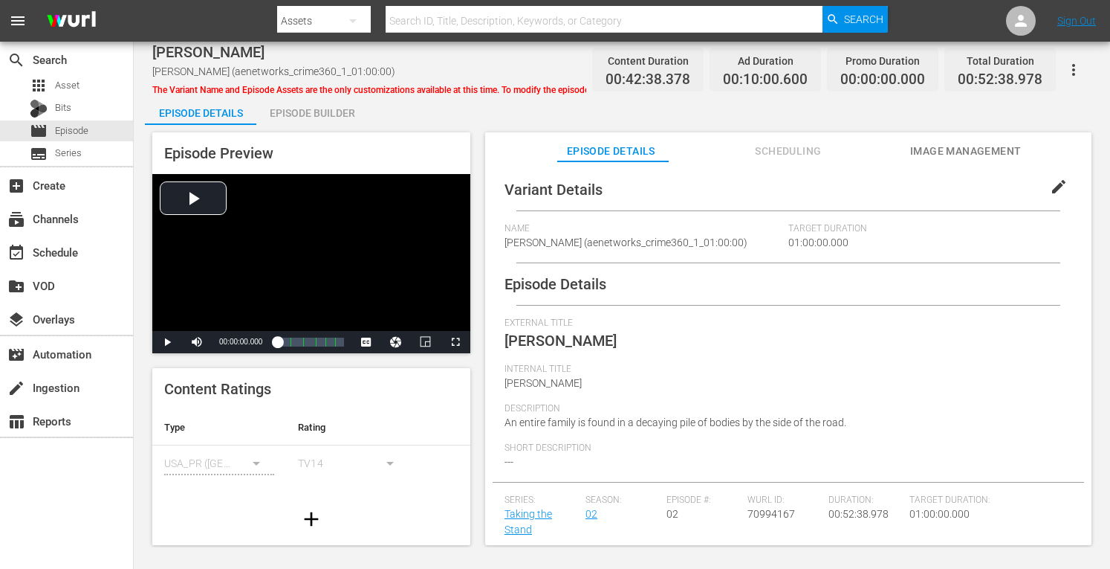
click at [302, 110] on div "Episode Builder" at bounding box center [311, 113] width 111 height 36
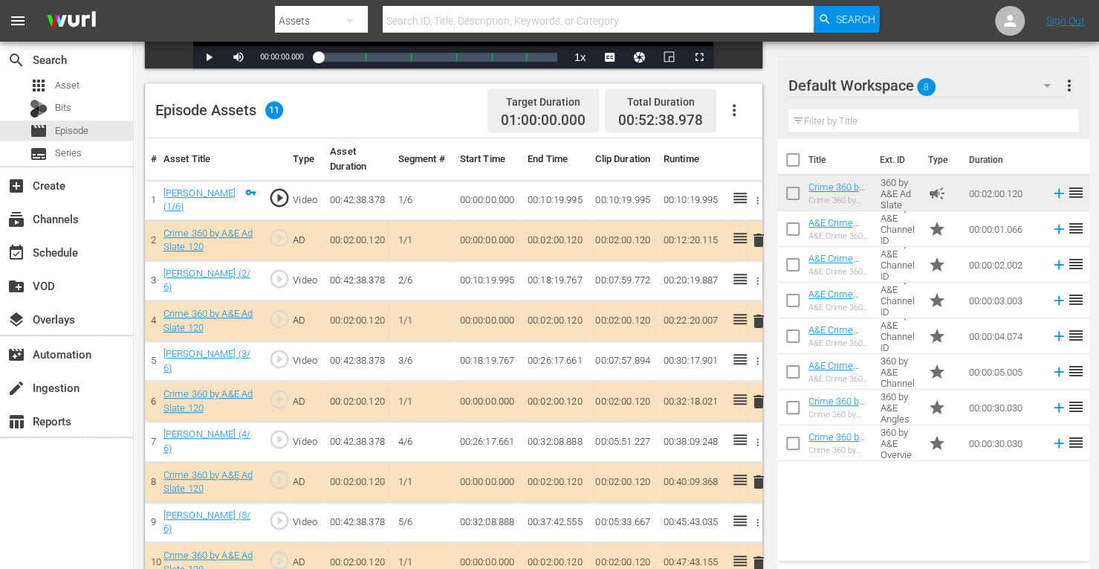
scroll to position [404, 0]
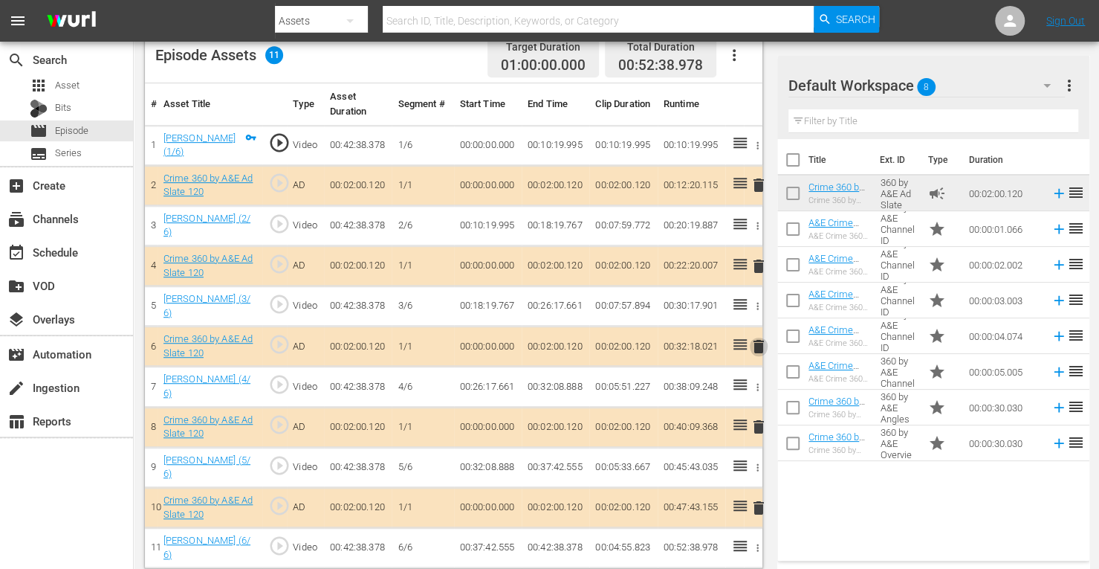
click at [759, 340] on span "delete" at bounding box center [759, 346] width 18 height 18
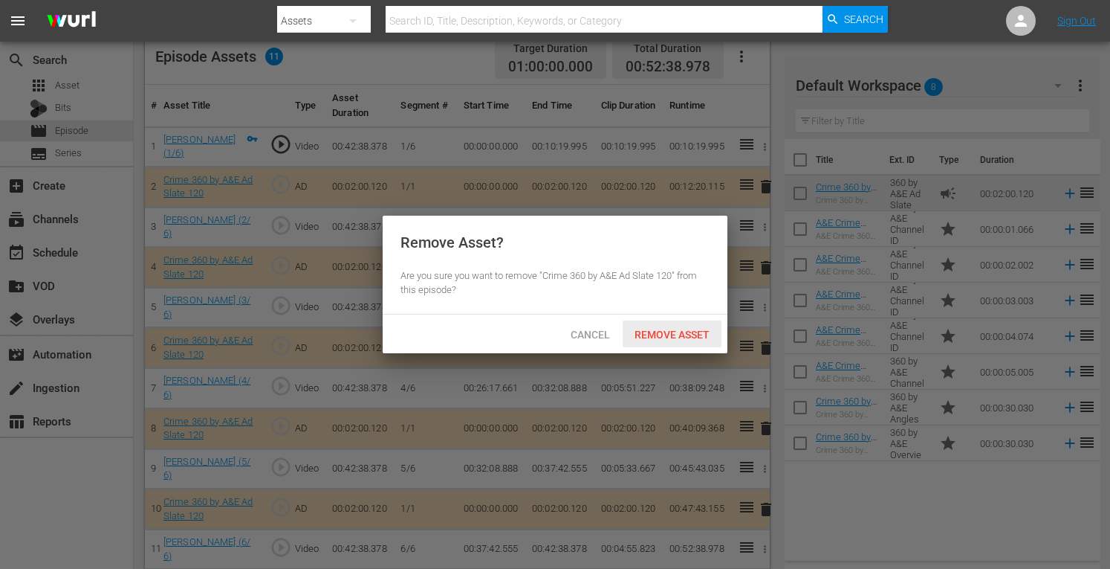
click at [677, 332] on span "Remove Asset" at bounding box center [672, 334] width 99 height 12
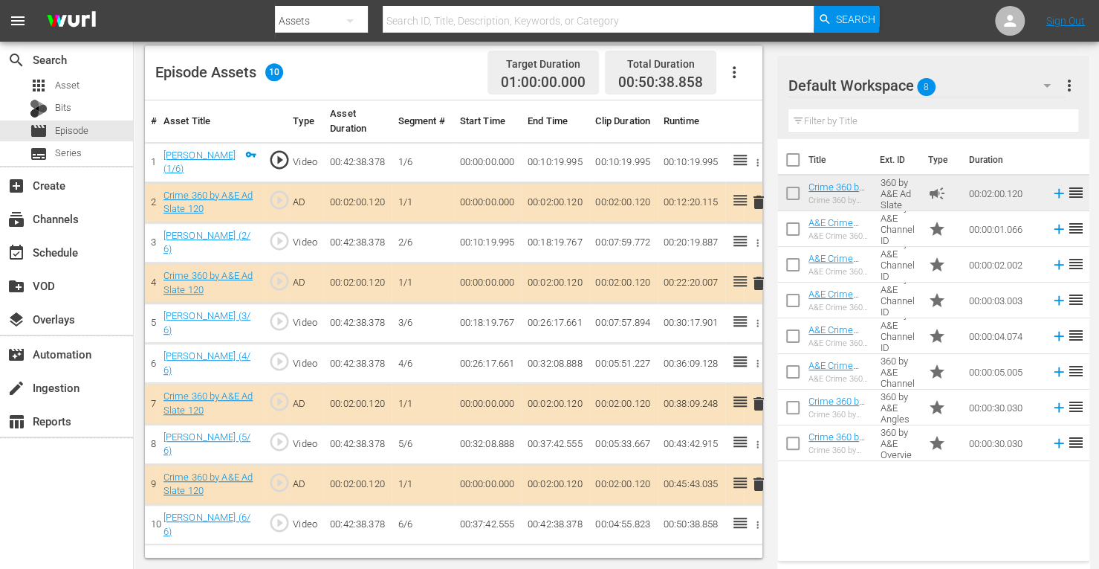
scroll to position [386, 0]
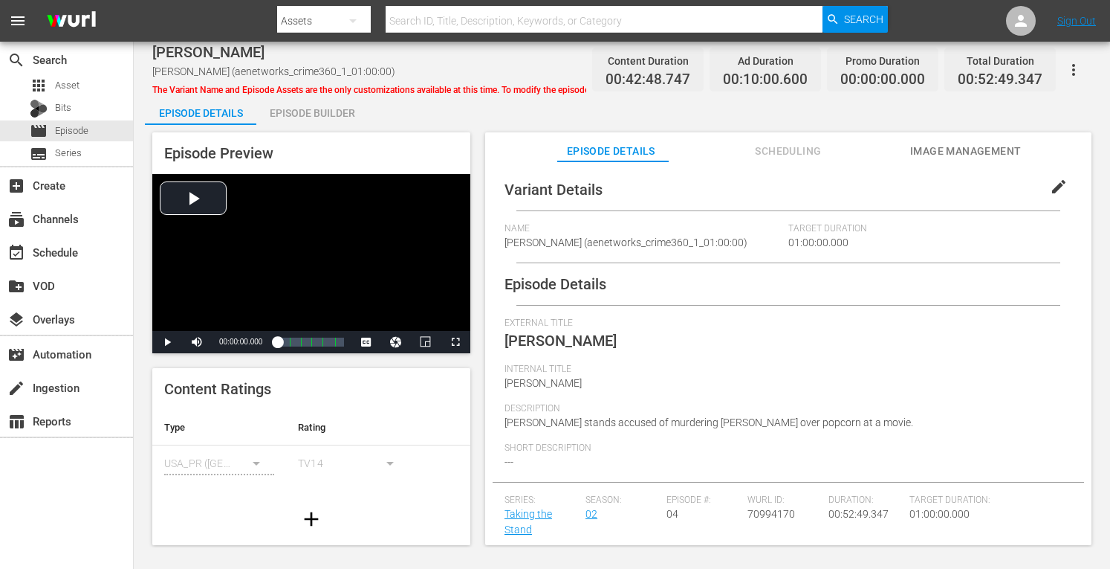
click at [323, 123] on div "Episode Builder" at bounding box center [311, 113] width 111 height 36
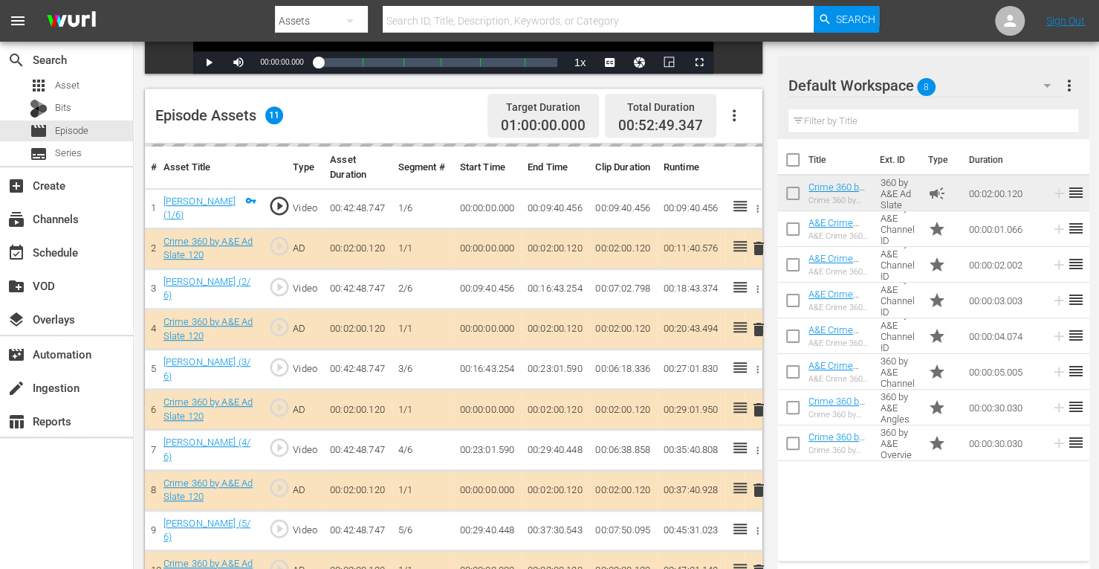
scroll to position [366, 0]
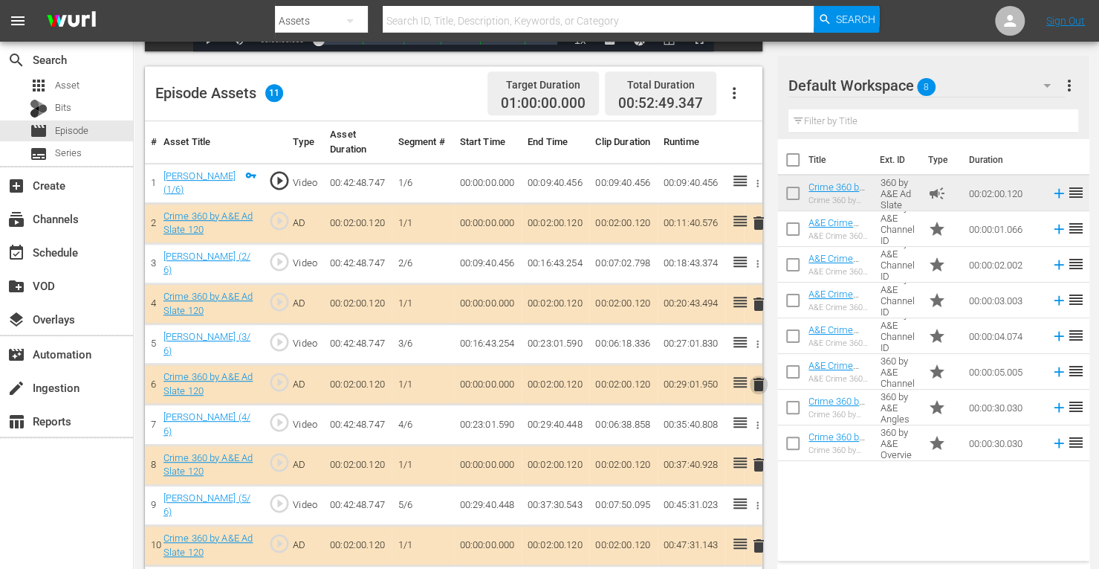
click at [761, 380] on span "delete" at bounding box center [759, 384] width 18 height 18
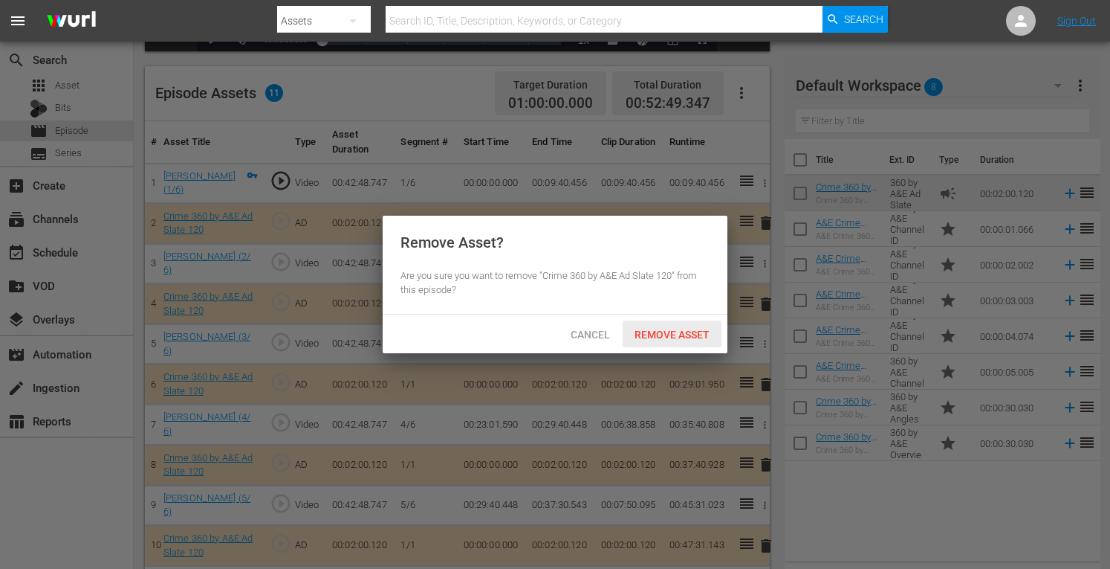
click at [669, 340] on span "Remove Asset" at bounding box center [672, 334] width 99 height 12
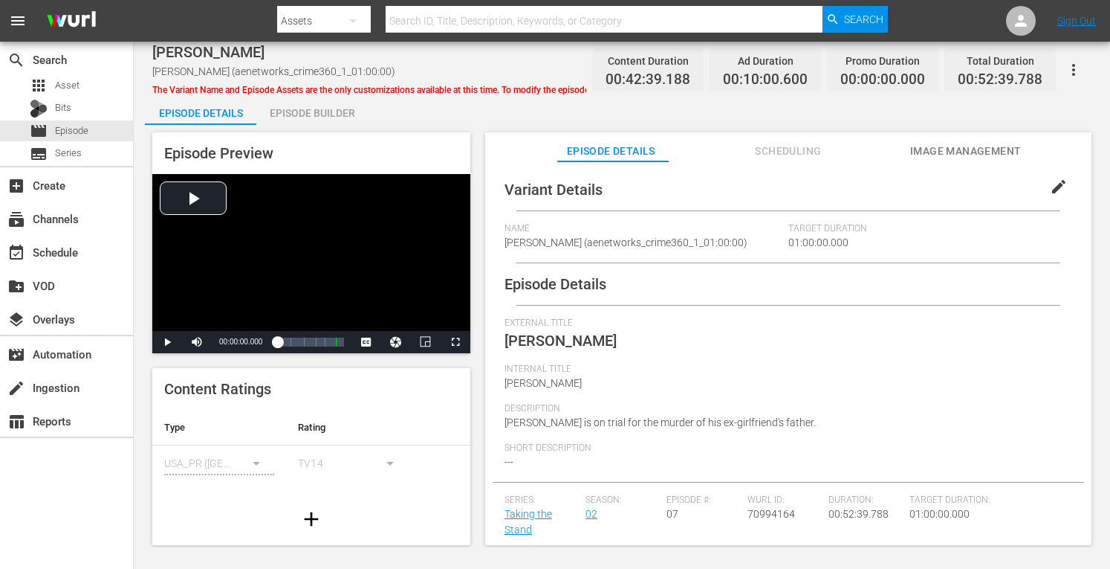
click at [311, 108] on div "Episode Builder" at bounding box center [311, 113] width 111 height 36
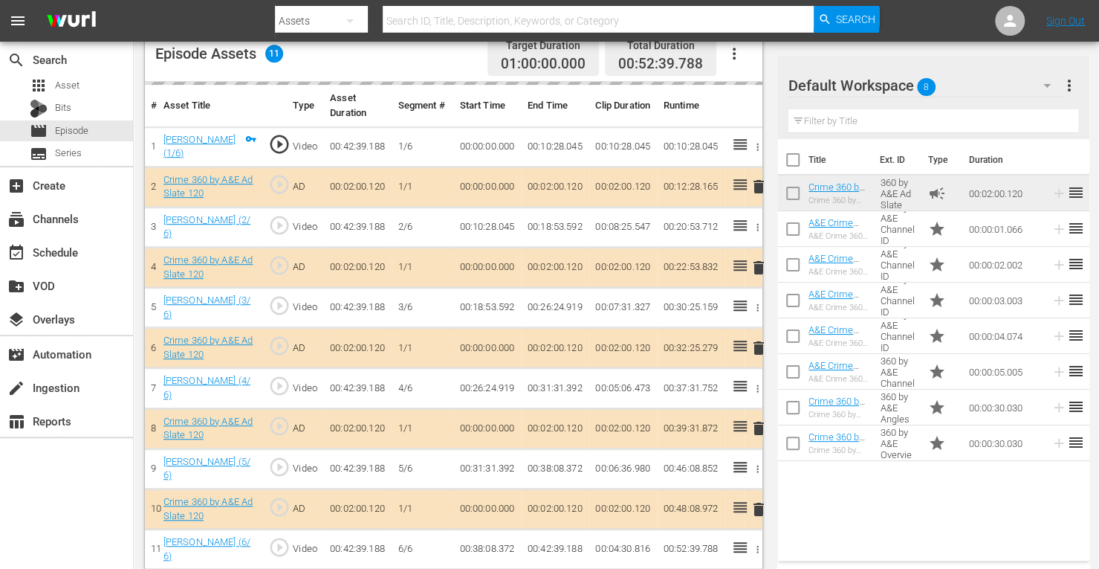
scroll to position [403, 0]
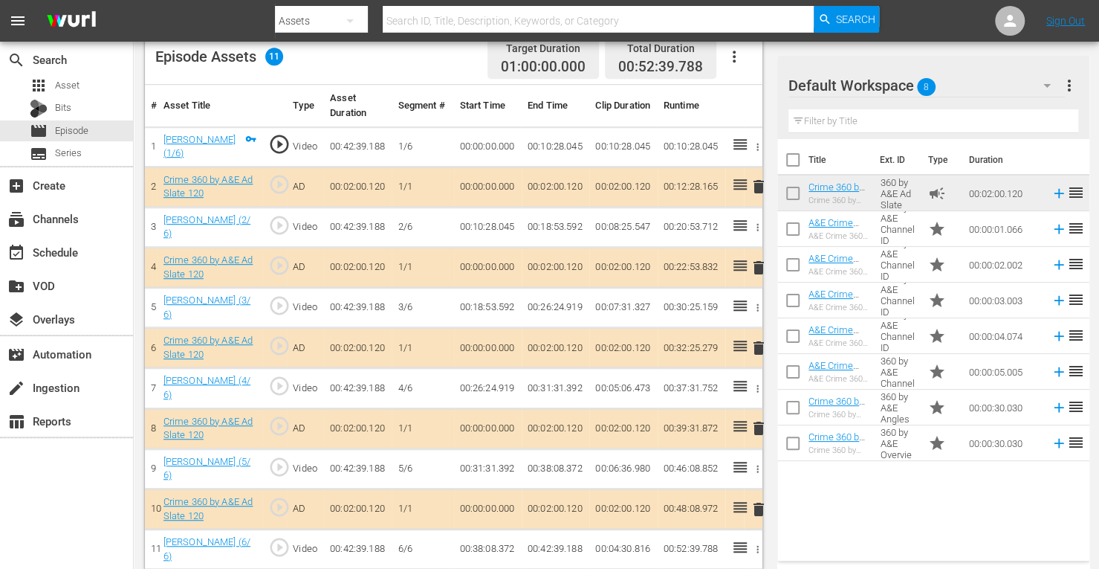
click at [760, 343] on span "delete" at bounding box center [759, 348] width 18 height 18
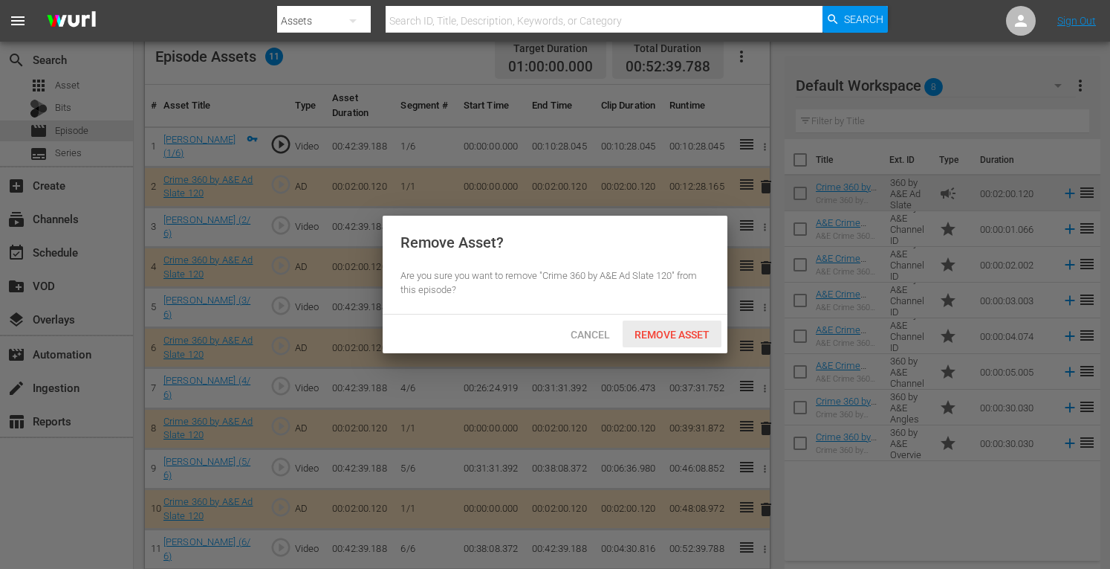
click at [679, 345] on div "Remove Asset" at bounding box center [672, 333] width 99 height 27
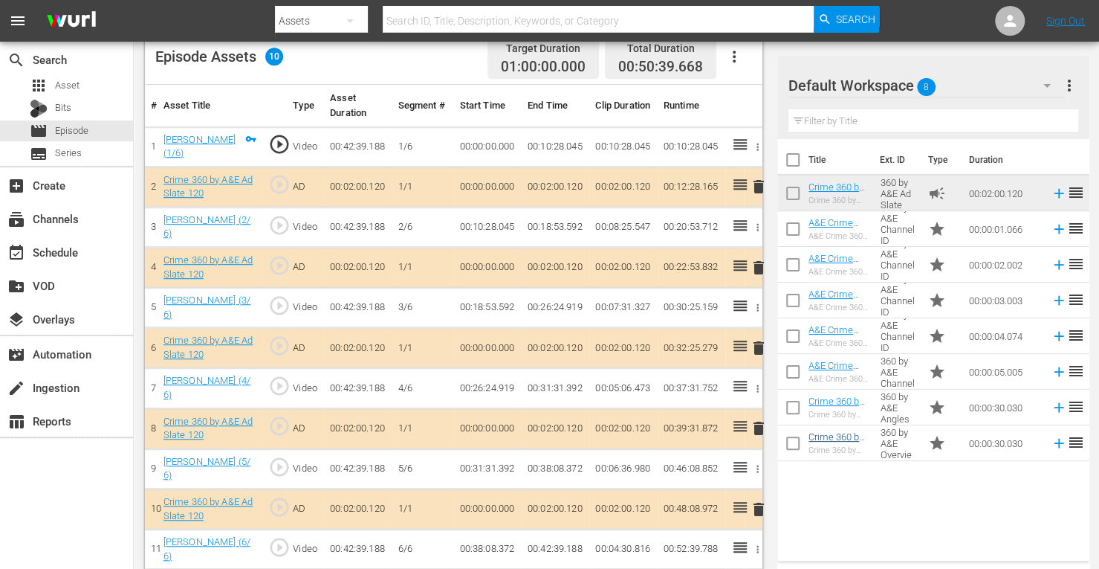
scroll to position [386, 0]
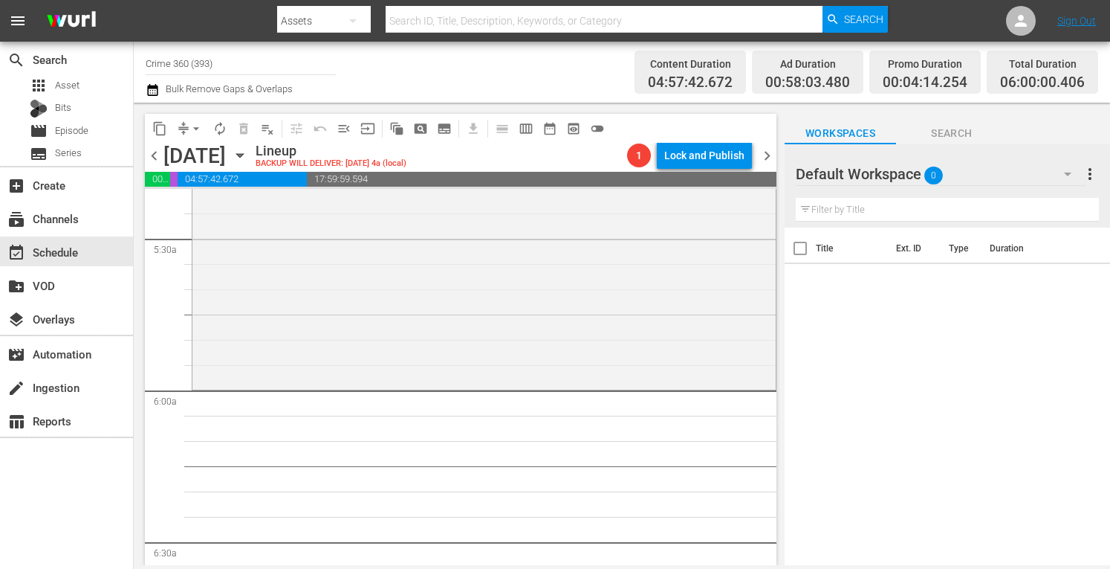
scroll to position [1703, 0]
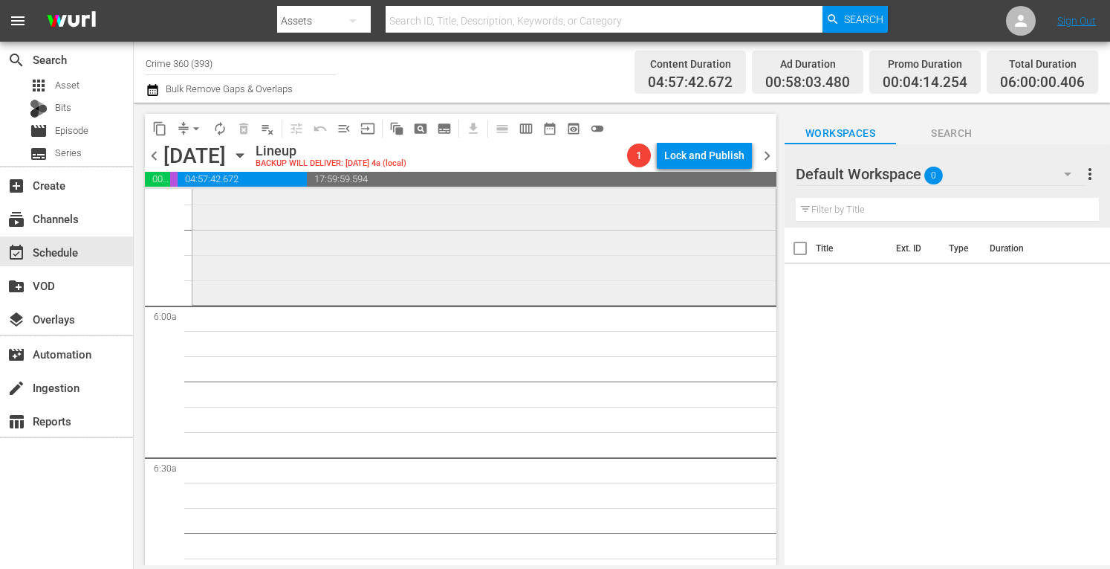
click at [421, 256] on div "Taking the Stand / SE1 / EP20: [PERSON_NAME] [PERSON_NAME] (VARIANT) VARIANT re…" at bounding box center [483, 171] width 583 height 262
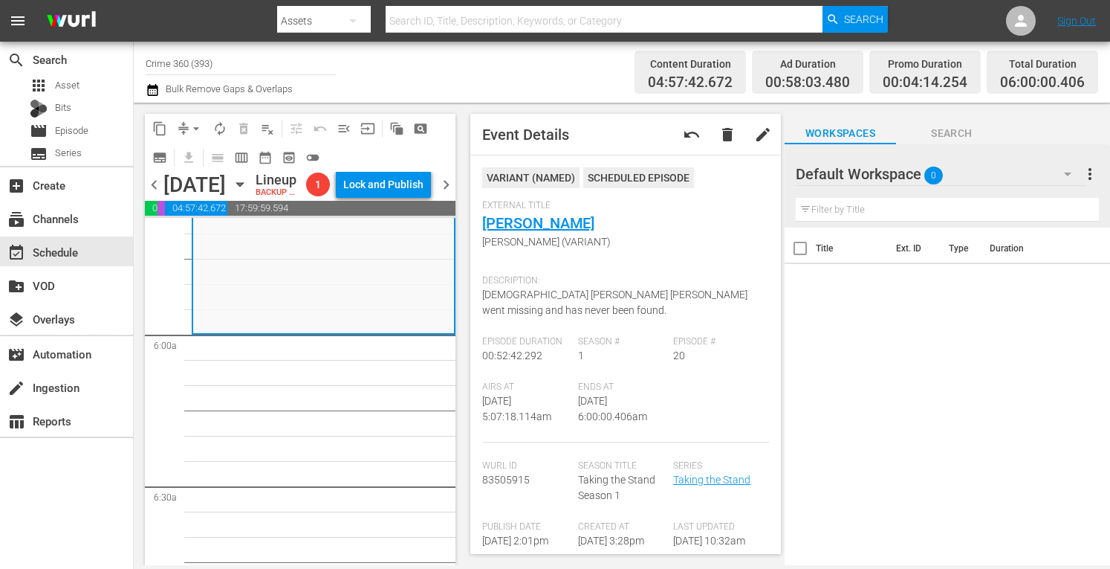
click at [218, 124] on span "autorenew_outlined" at bounding box center [220, 128] width 15 height 15
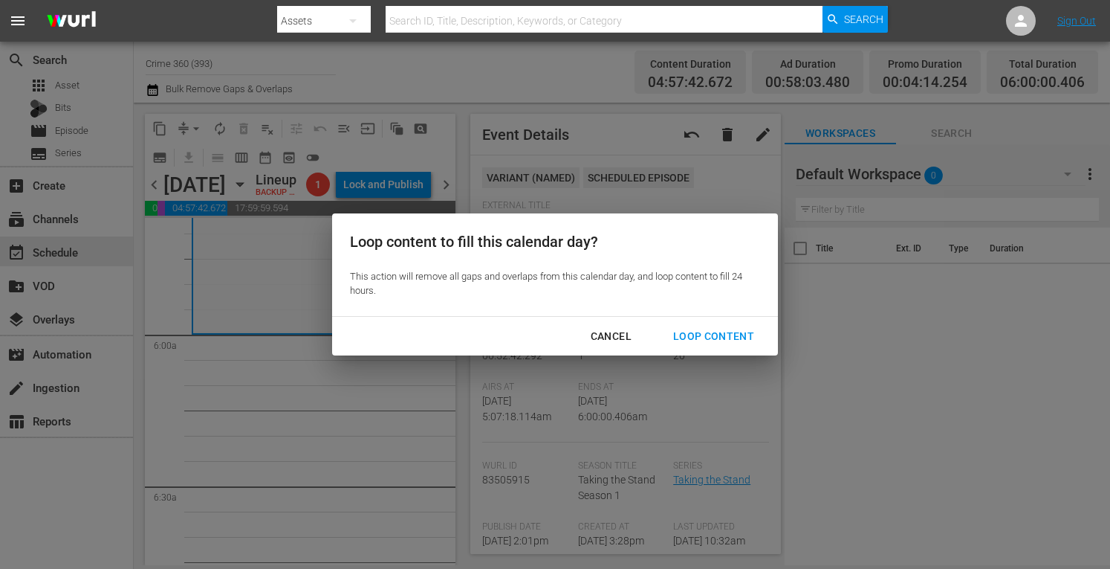
click at [700, 333] on div "Loop Content" at bounding box center [713, 336] width 105 height 19
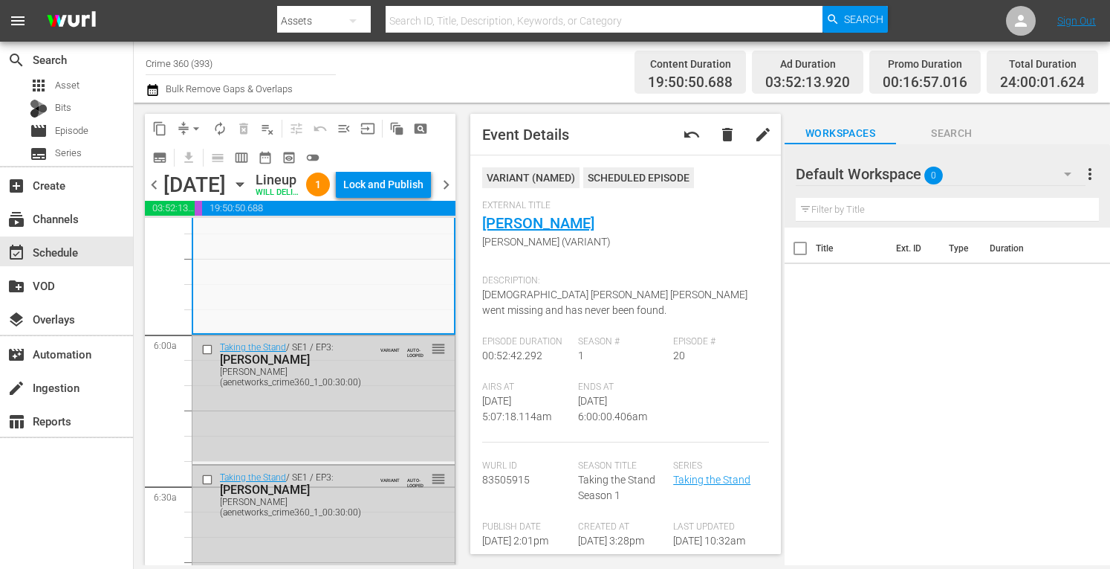
click at [383, 189] on div "Lock and Publish" at bounding box center [383, 184] width 80 height 27
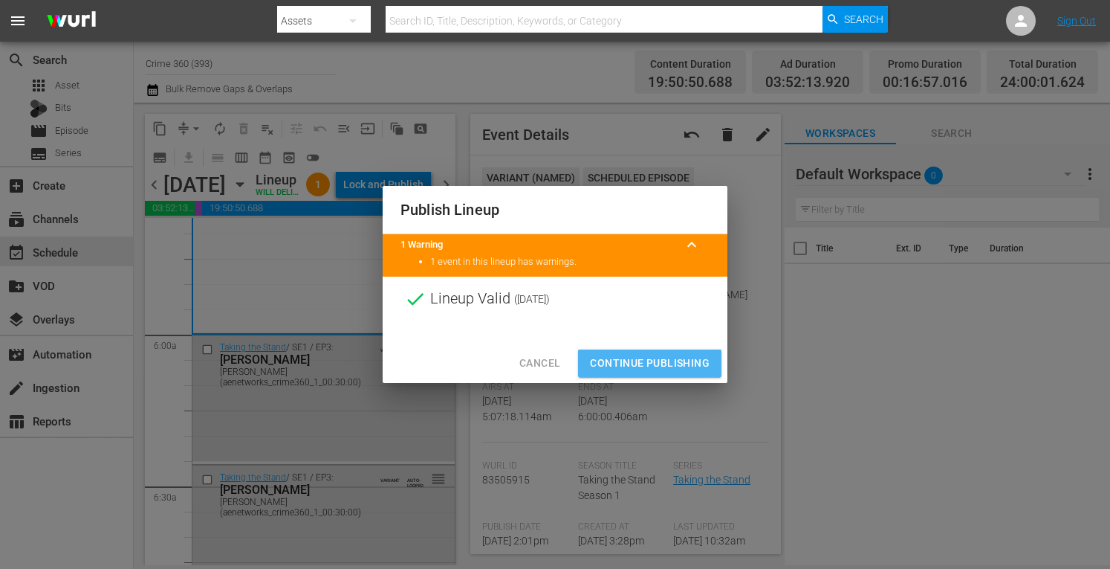
click at [639, 365] on span "Continue Publishing" at bounding box center [650, 363] width 120 height 19
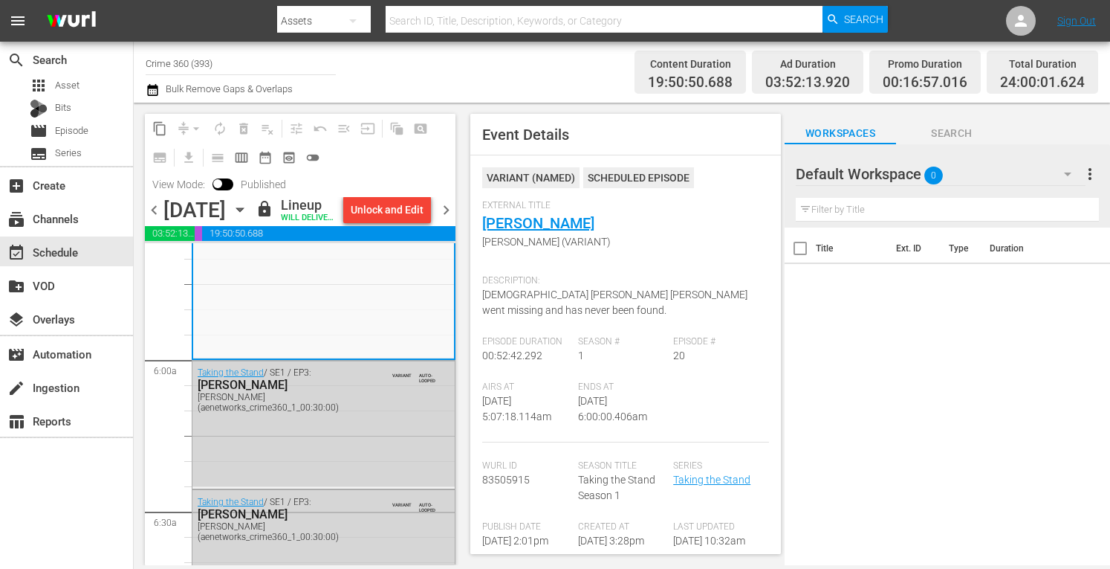
click at [451, 219] on span "chevron_right" at bounding box center [446, 210] width 19 height 19
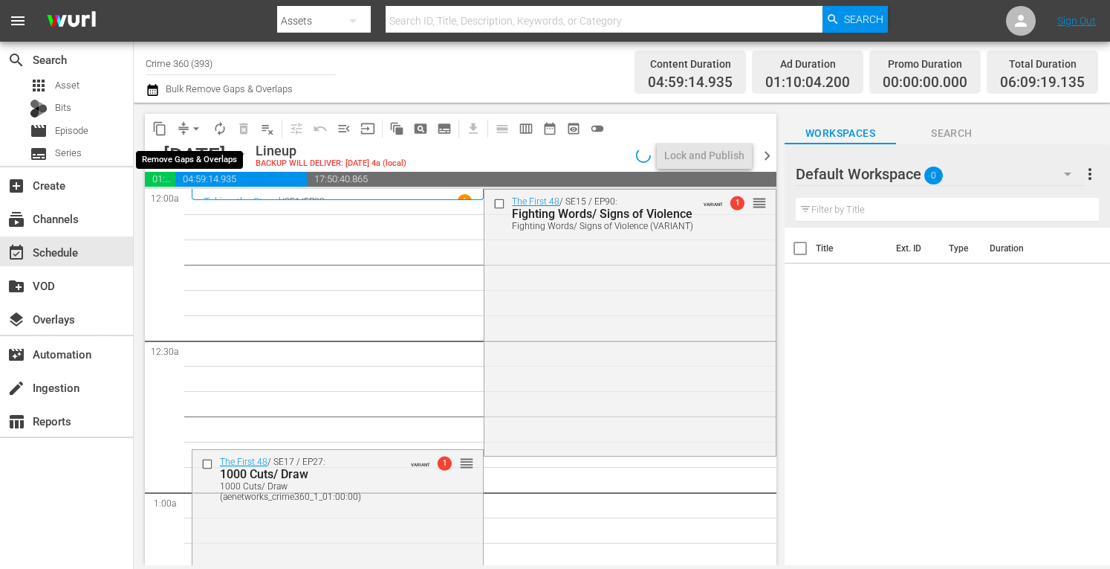
click at [190, 128] on span "arrow_drop_down" at bounding box center [196, 128] width 15 height 15
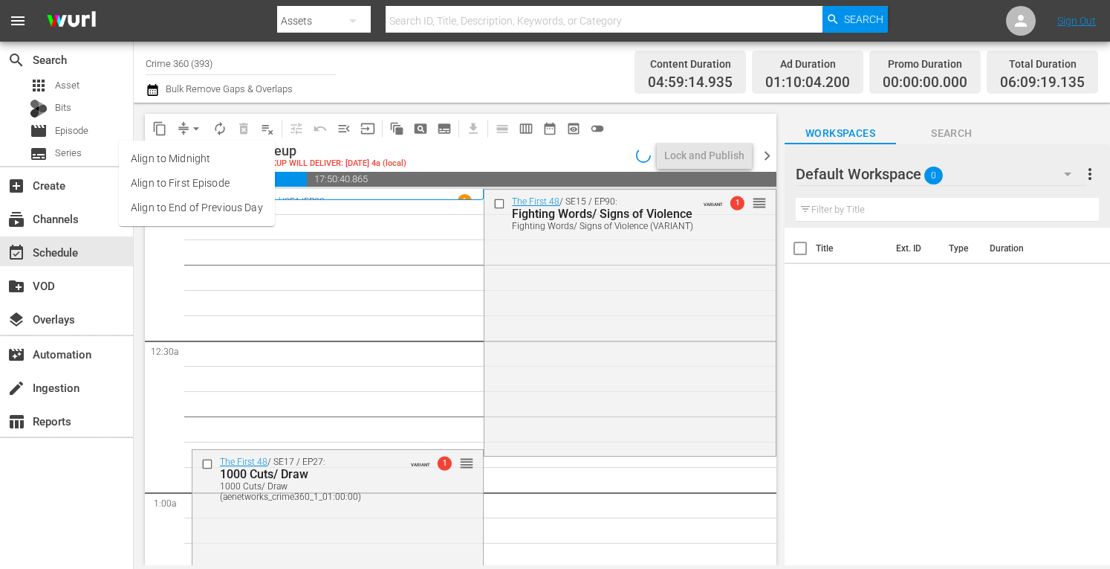
click at [156, 162] on li "Align to Midnight" at bounding box center [197, 158] width 156 height 25
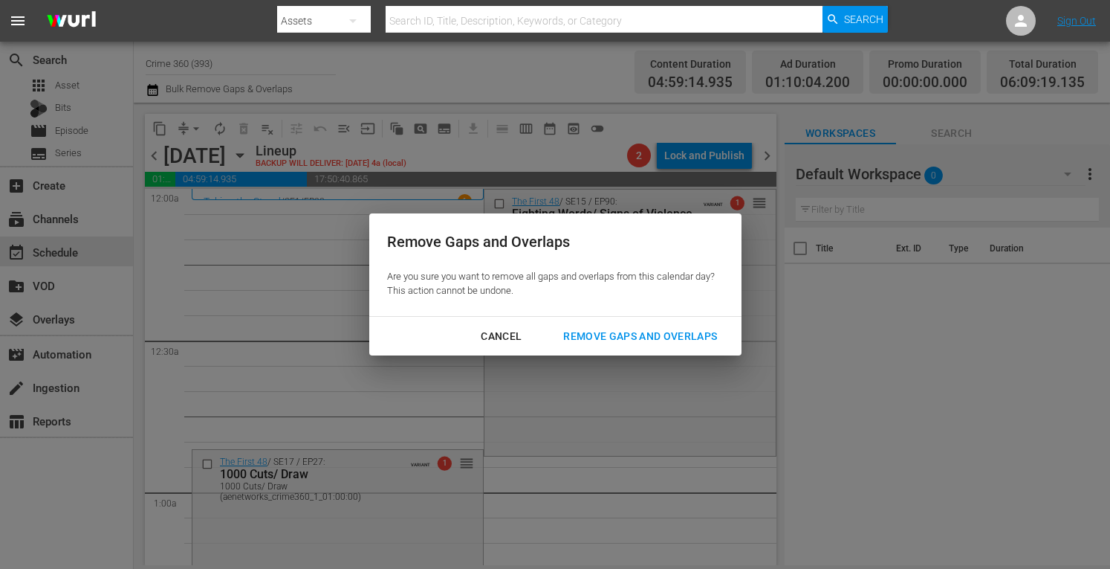
click at [644, 332] on div "Remove Gaps and Overlaps" at bounding box center [640, 336] width 178 height 19
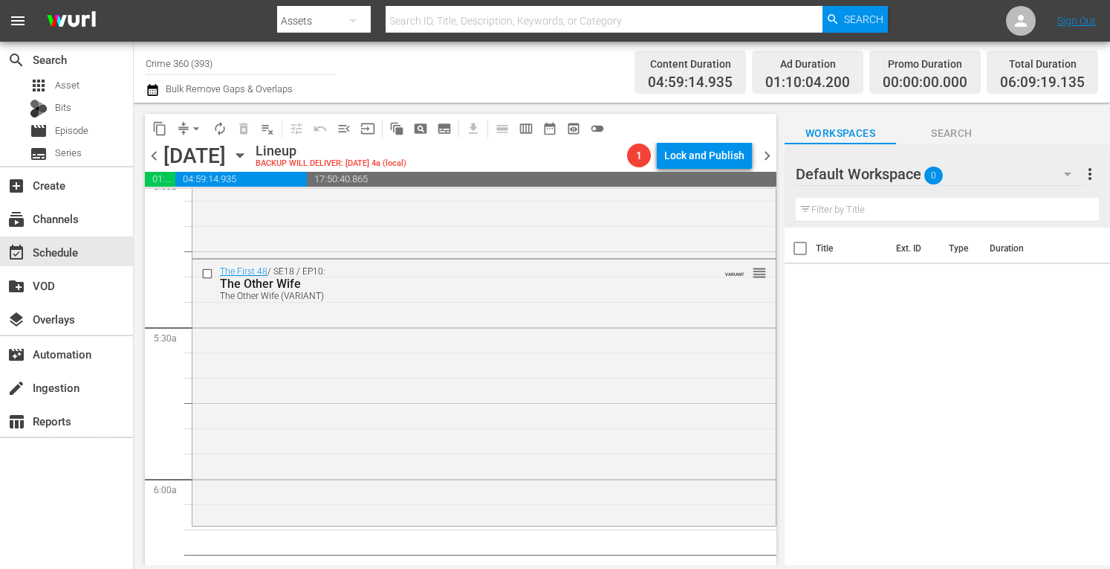
scroll to position [1532, 0]
click at [343, 439] on div "The First 48 / SE18 / EP10: The Other Wife The Other Wife (VARIANT) VARIANT reo…" at bounding box center [483, 387] width 583 height 263
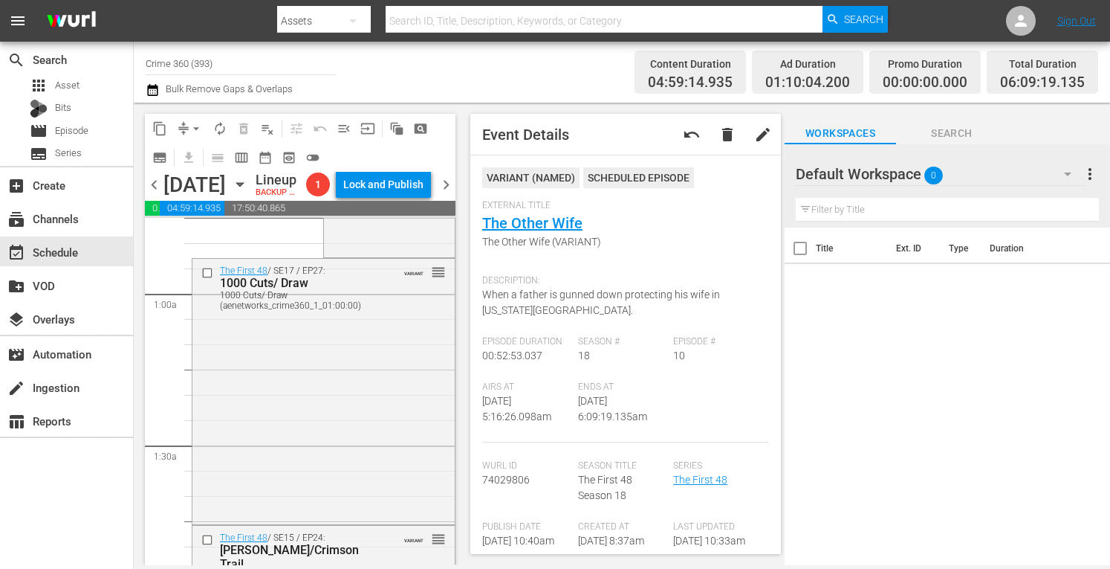
scroll to position [0, 0]
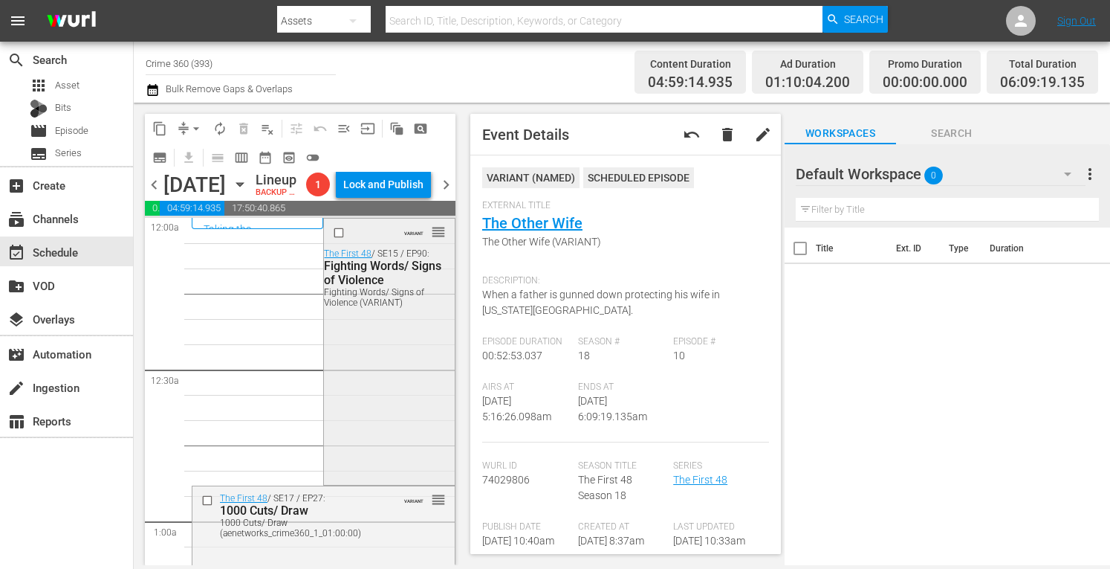
click at [381, 431] on div "VARIANT reorder The First 48 / SE15 / EP90: Fighting Words/ Signs of Violence F…" at bounding box center [389, 349] width 130 height 263
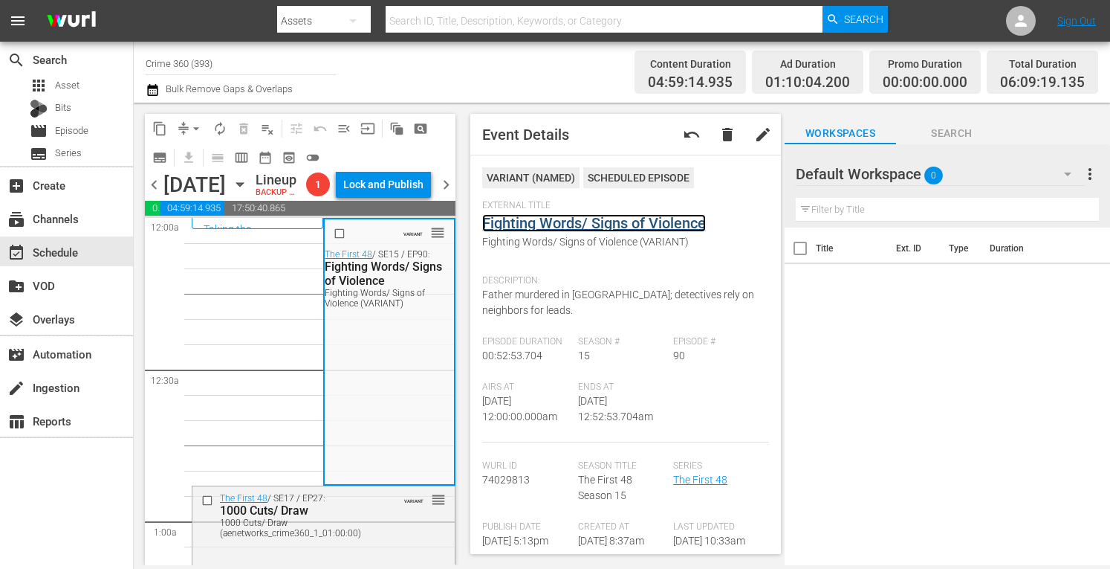
click at [554, 228] on link "Fighting Words/ Signs of Violence" at bounding box center [594, 223] width 224 height 18
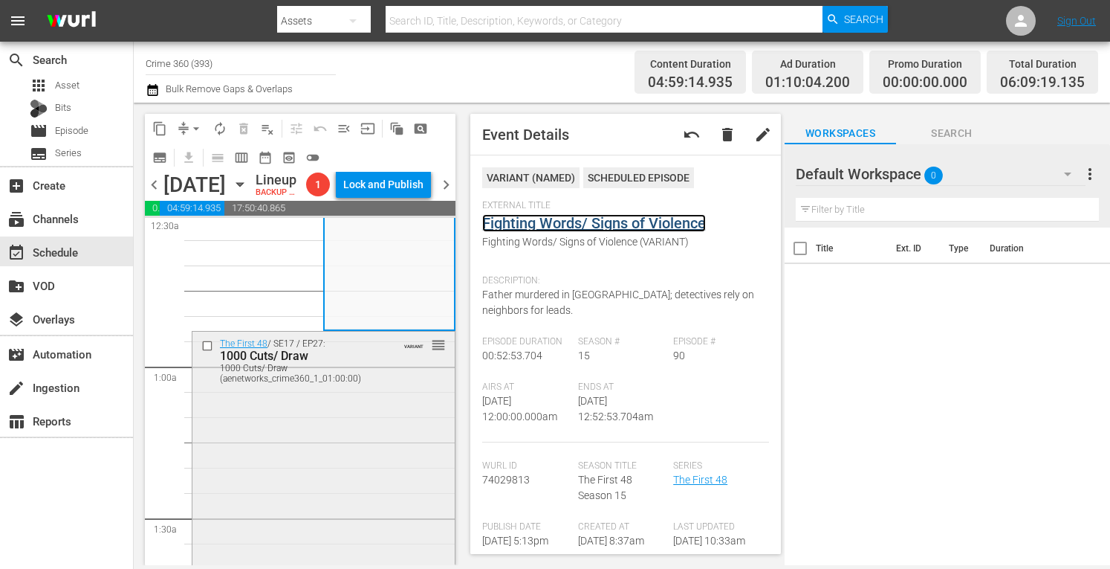
scroll to position [155, 0]
click at [384, 456] on div "The First 48 / SE17 / EP27: 1000 Cuts/ Draw 1000 Cuts/ Draw (aenetworks_crime36…" at bounding box center [323, 462] width 262 height 262
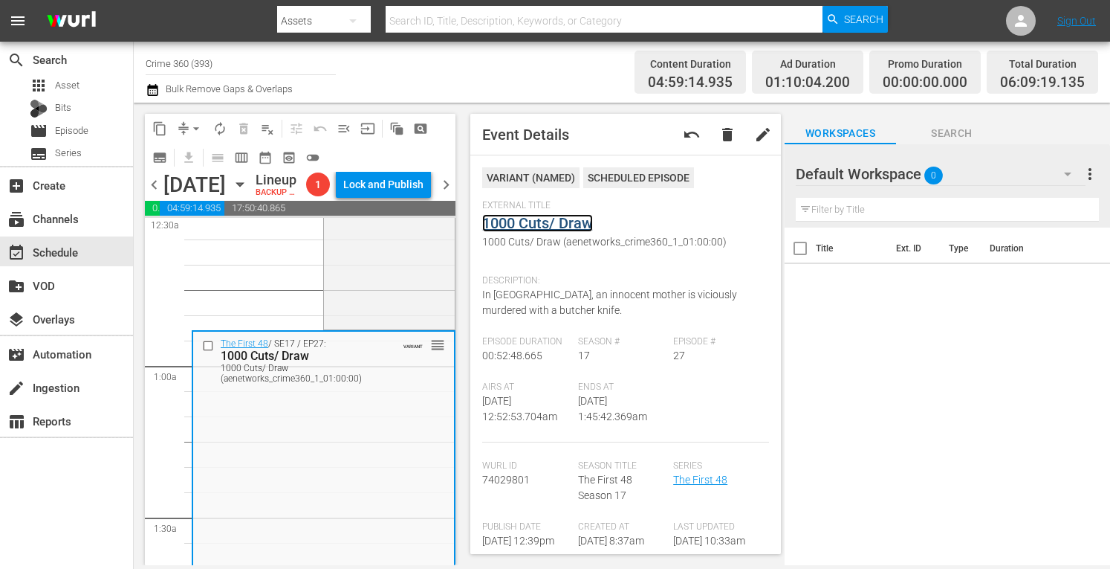
click at [568, 218] on link "1000 Cuts/ Draw" at bounding box center [537, 223] width 111 height 18
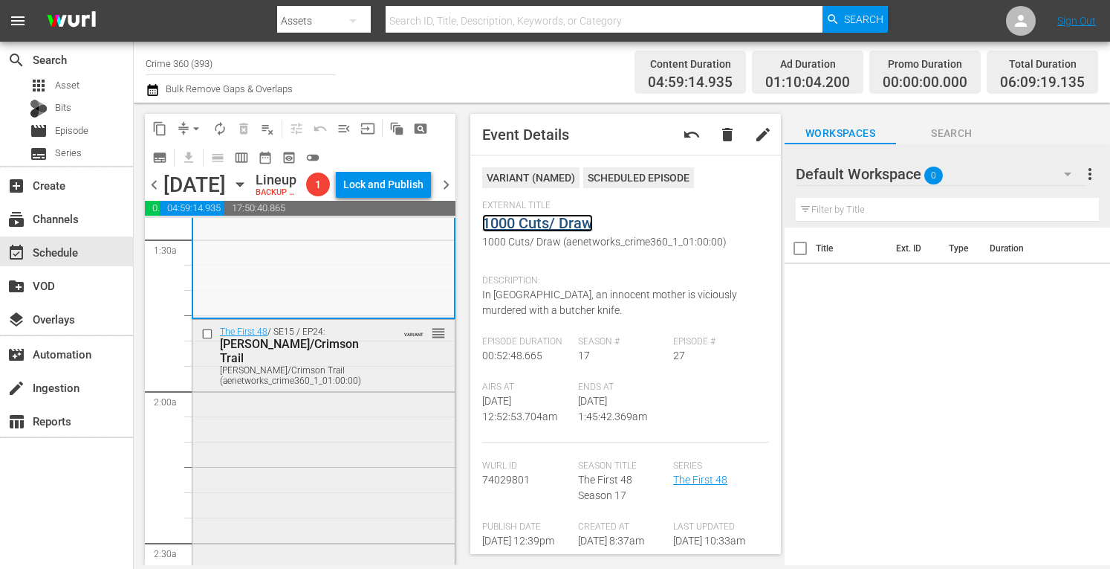
scroll to position [447, 0]
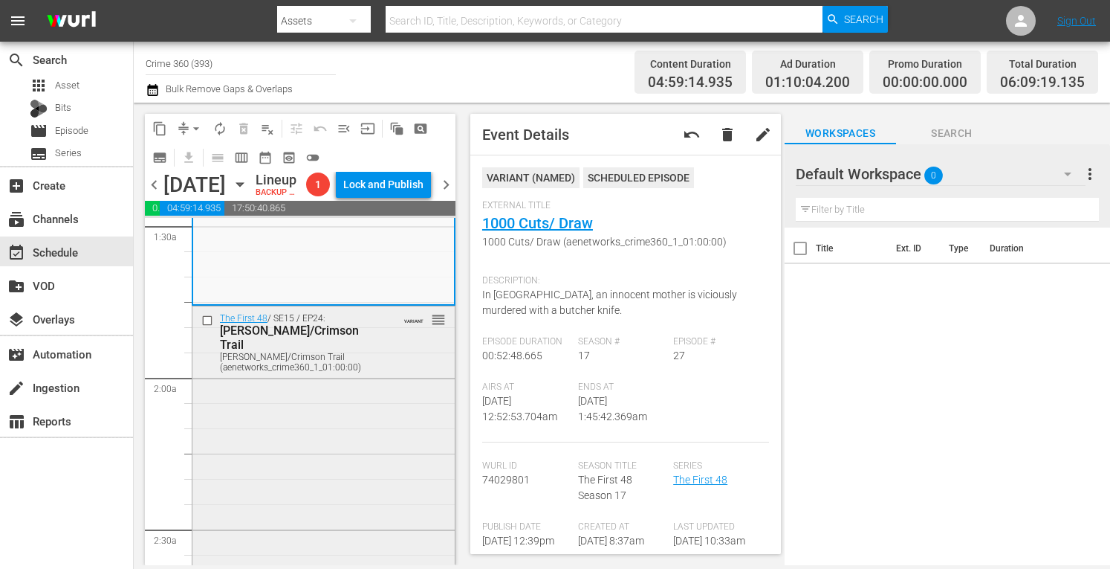
click at [362, 445] on div "The First 48 / SE15 / EP24: Johnny Black/Crimson Trail Johnny Black/Crimson Tra…" at bounding box center [323, 437] width 262 height 263
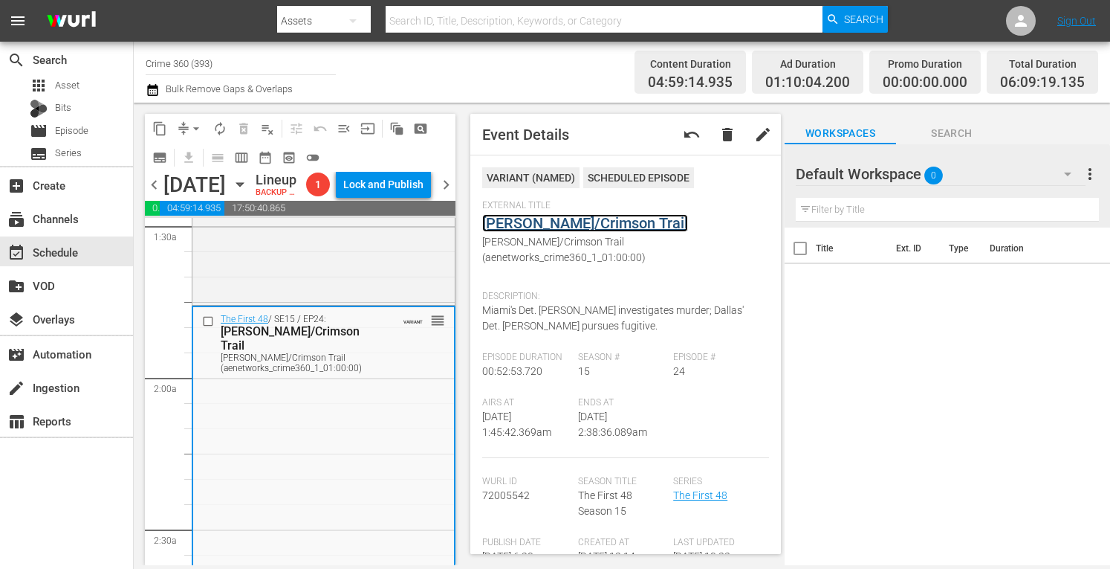
click at [556, 216] on link "Johnny Black/Crimson Trail" at bounding box center [585, 223] width 206 height 18
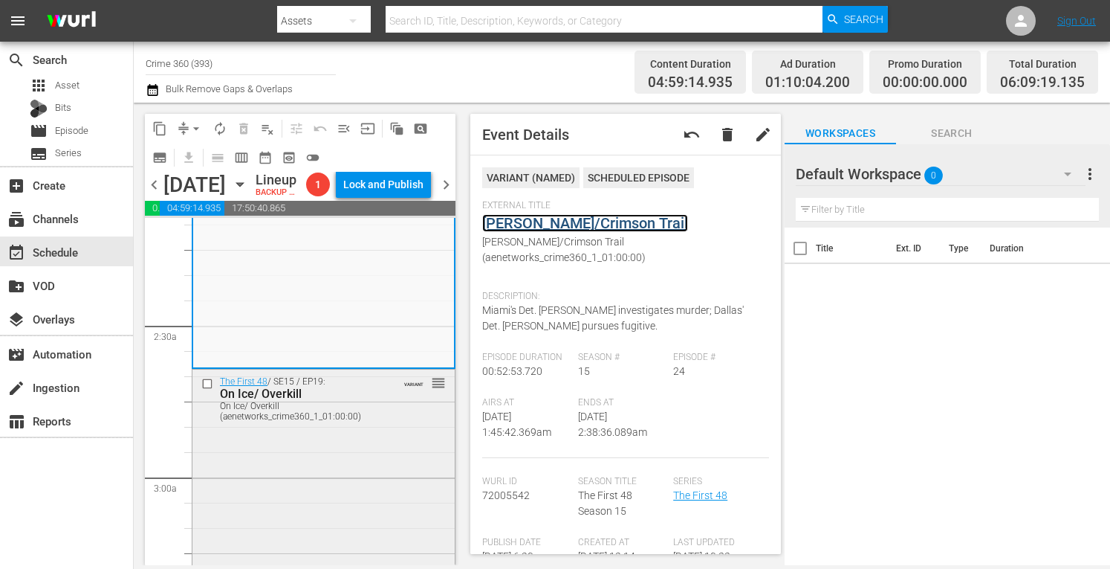
scroll to position [659, 0]
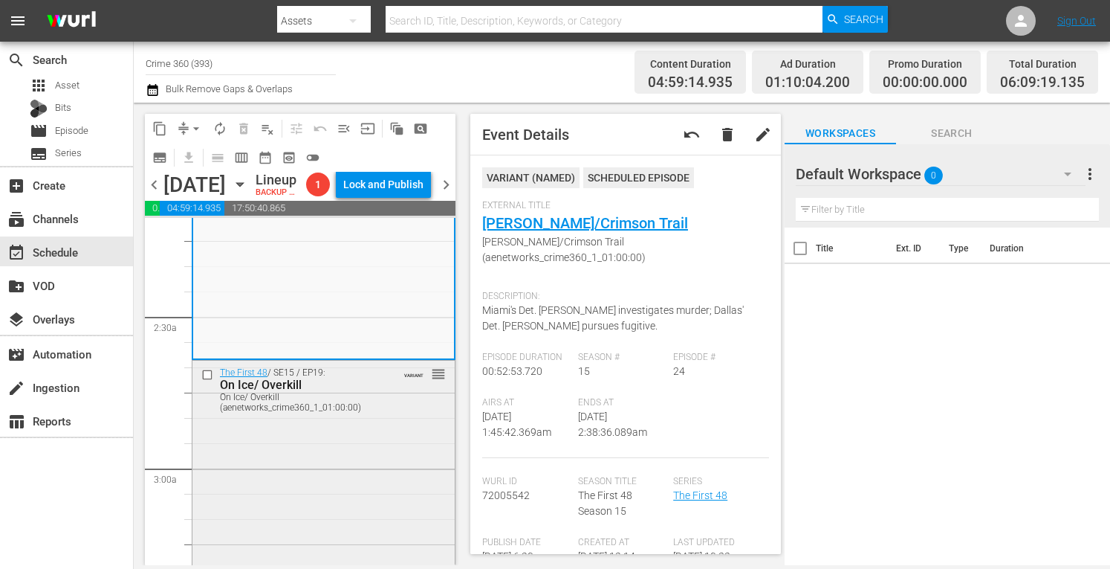
click at [308, 462] on div "The First 48 / SE15 / EP19: On Ice/ Overkill On Ice/ Overkill (aenetworks_crime…" at bounding box center [323, 491] width 262 height 262
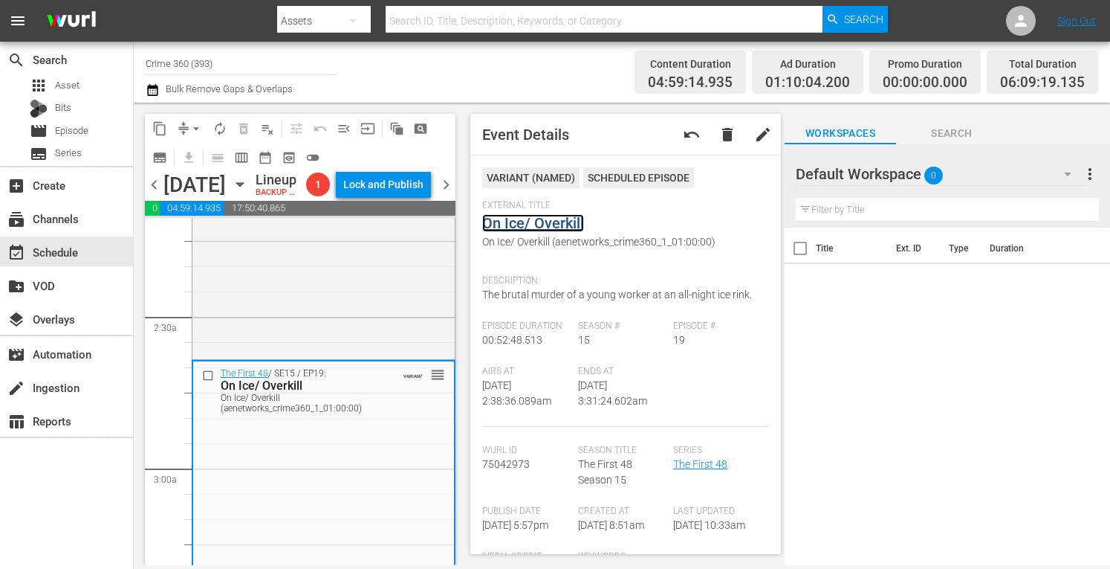
click at [539, 221] on link "On Ice/ Overkill" at bounding box center [533, 223] width 102 height 18
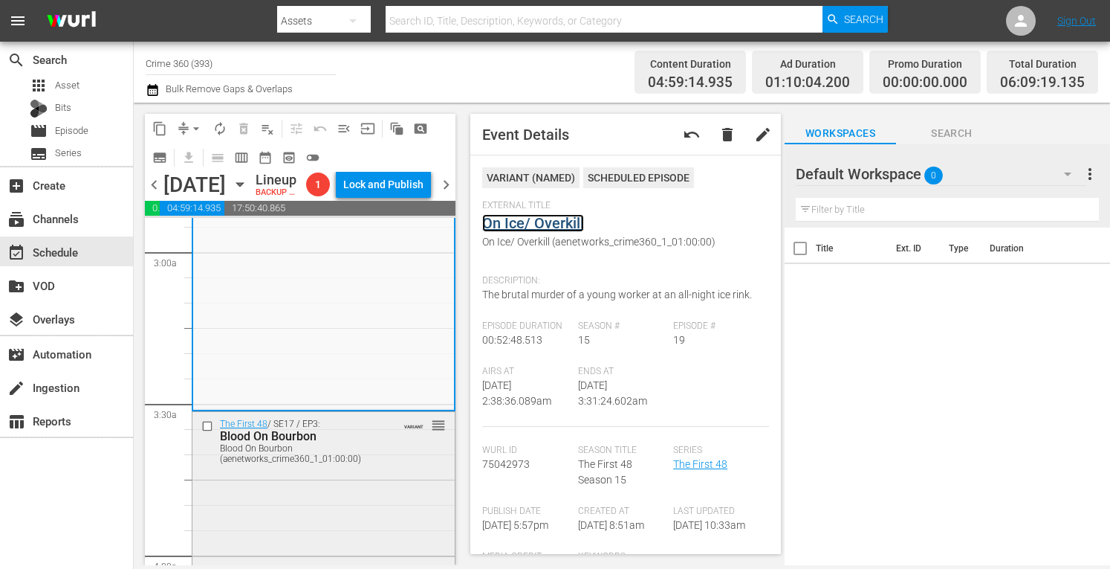
scroll to position [890, 0]
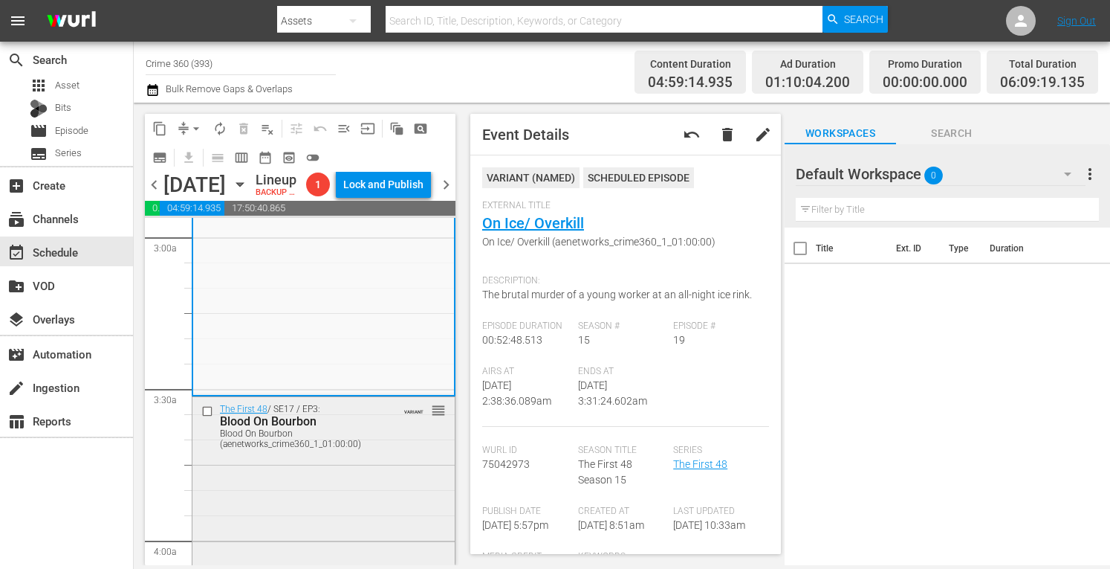
click at [305, 509] on div "The First 48 / SE17 / EP3: Blood On Bourbon Blood On Bourbon (aenetworks_crime3…" at bounding box center [323, 527] width 262 height 260
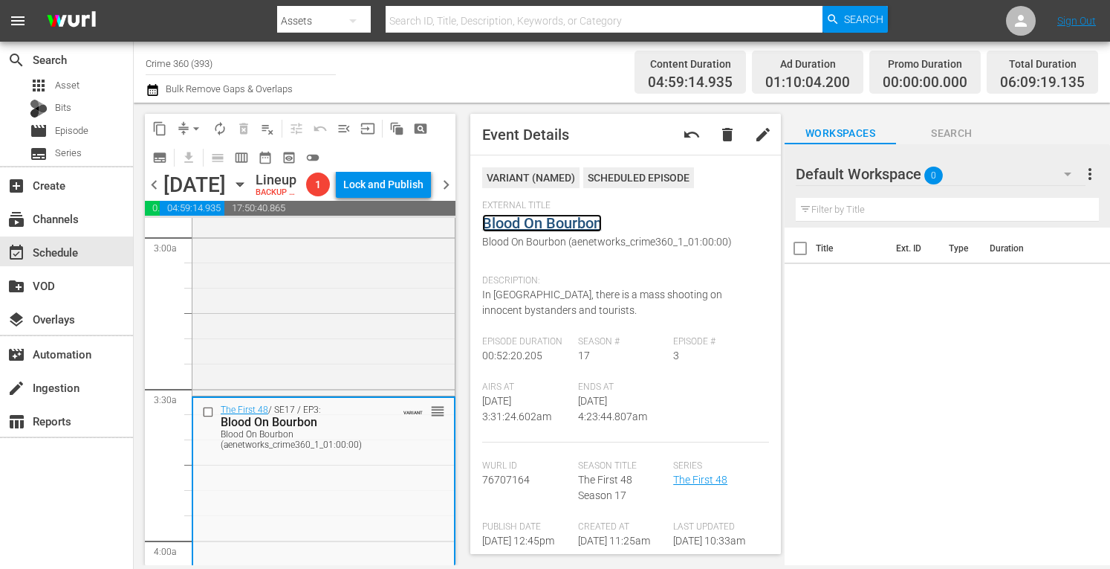
click at [505, 221] on link "Blood On Bourbon" at bounding box center [542, 223] width 120 height 18
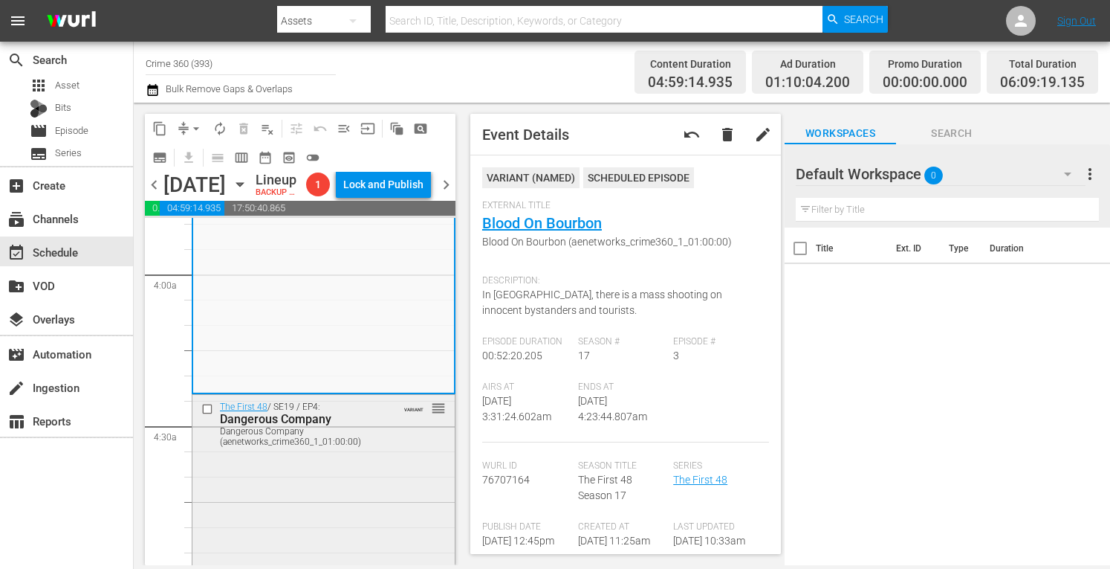
click at [341, 486] on div "The First 48 / SE19 / EP4: Dangerous Company Dangerous Company (aenetworks_crim…" at bounding box center [323, 526] width 262 height 262
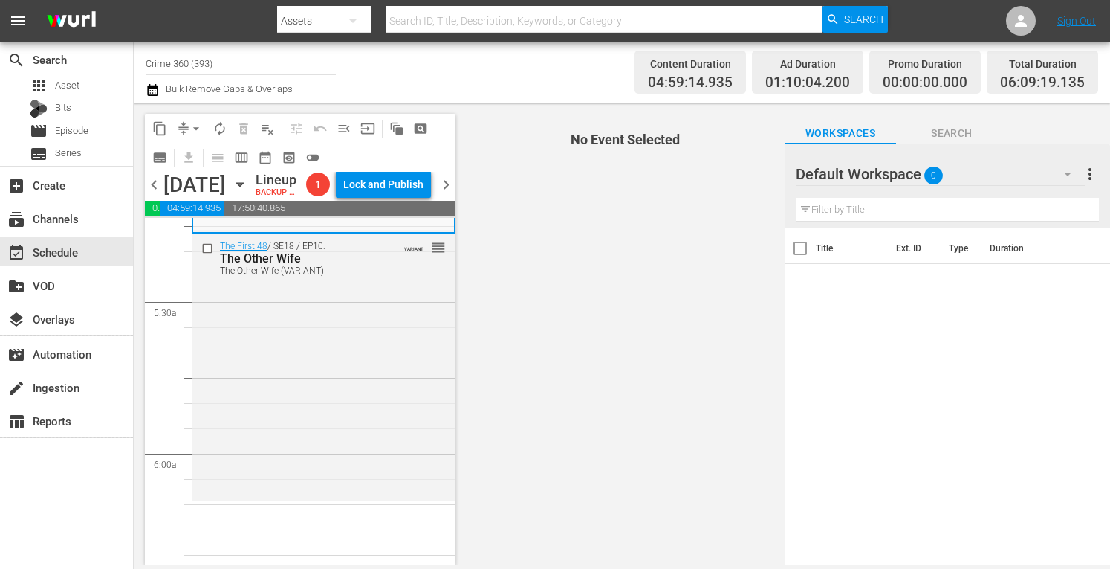
scroll to position [1580, 0]
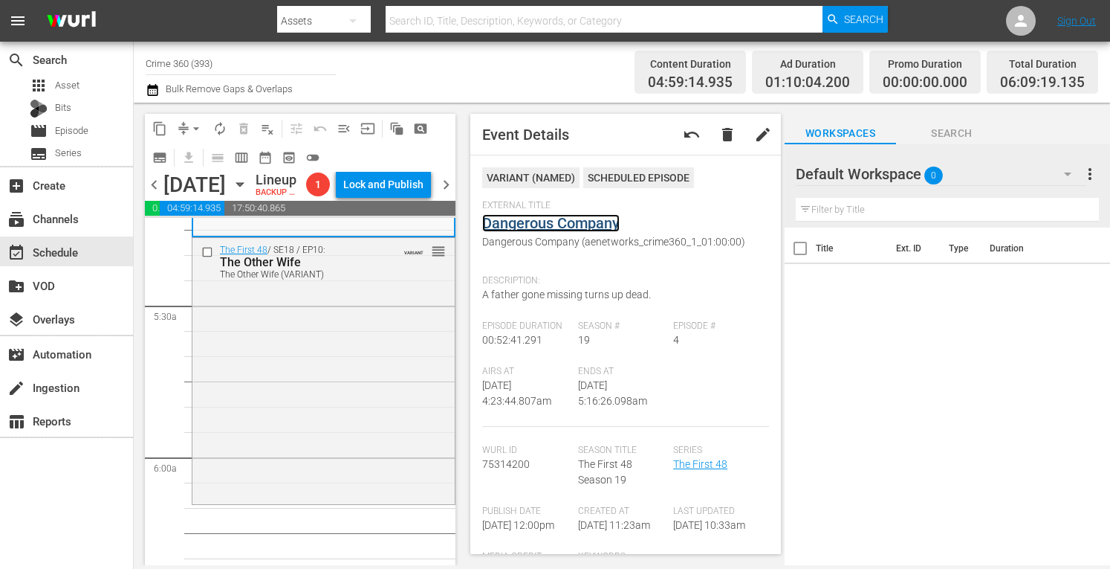
click at [547, 225] on link "Dangerous Company" at bounding box center [550, 223] width 137 height 18
click at [353, 425] on div "The First 48 / SE18 / EP10: The Other Wife The Other Wife (VARIANT) VARIANT reo…" at bounding box center [323, 369] width 262 height 263
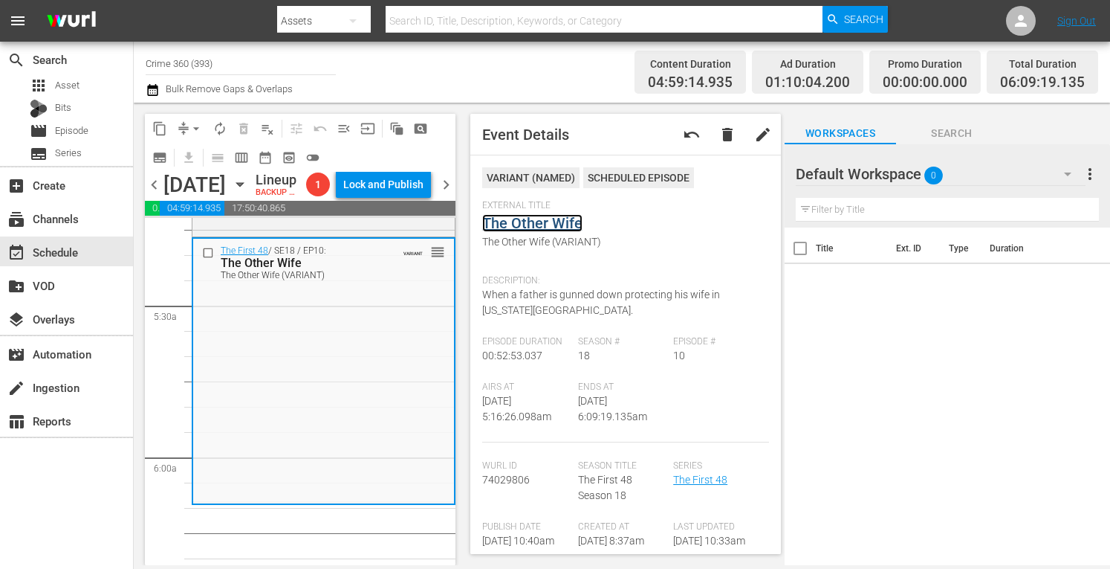
click at [535, 221] on link "The Other Wife" at bounding box center [532, 223] width 100 height 18
click at [189, 125] on span "arrow_drop_down" at bounding box center [196, 128] width 15 height 15
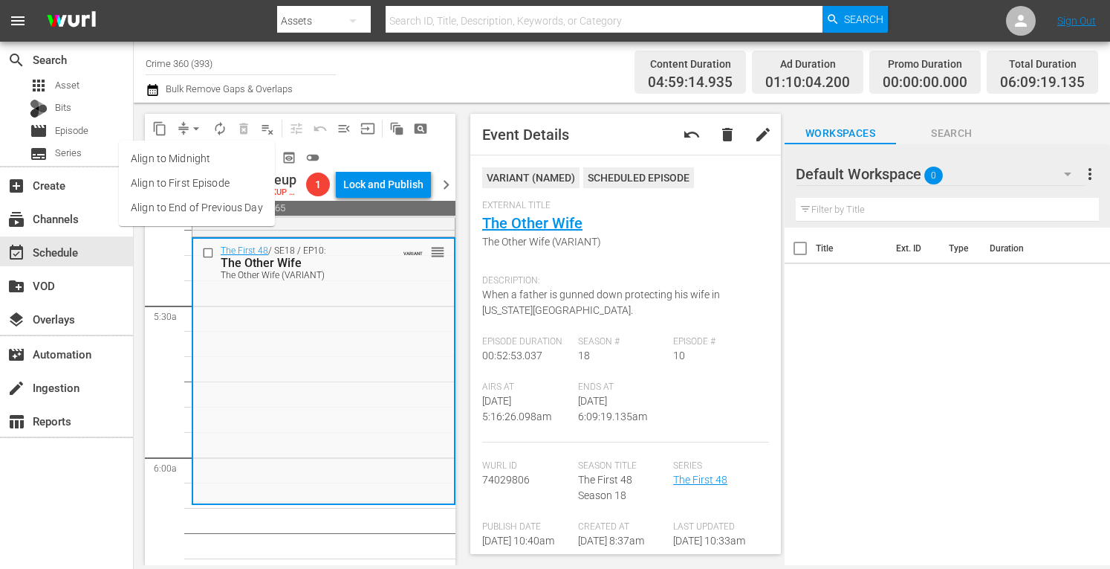
click at [162, 157] on li "Align to Midnight" at bounding box center [197, 158] width 156 height 25
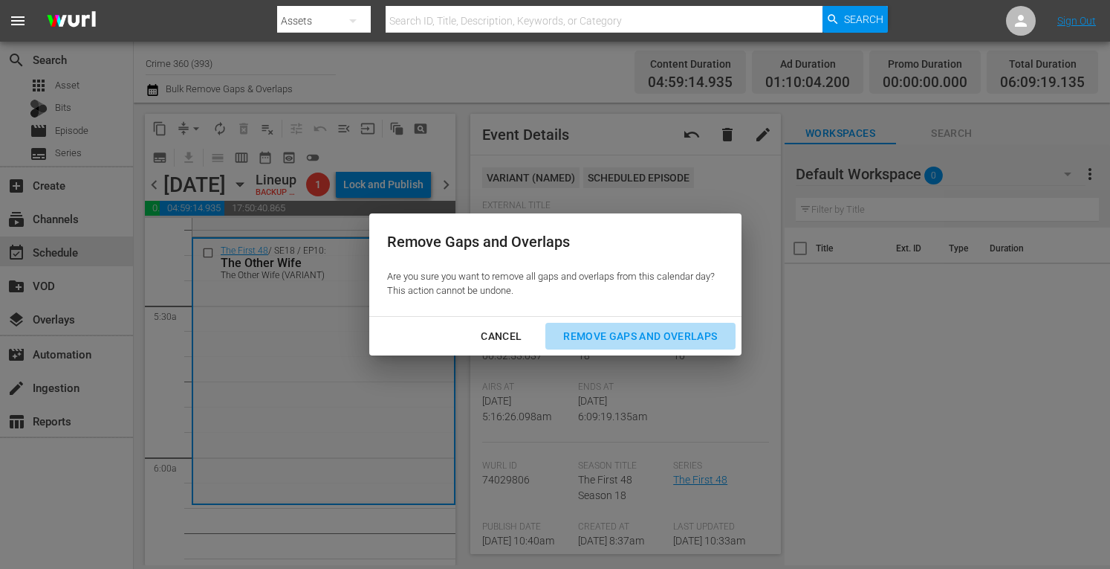
click at [583, 337] on div "Remove Gaps and Overlaps" at bounding box center [640, 336] width 178 height 19
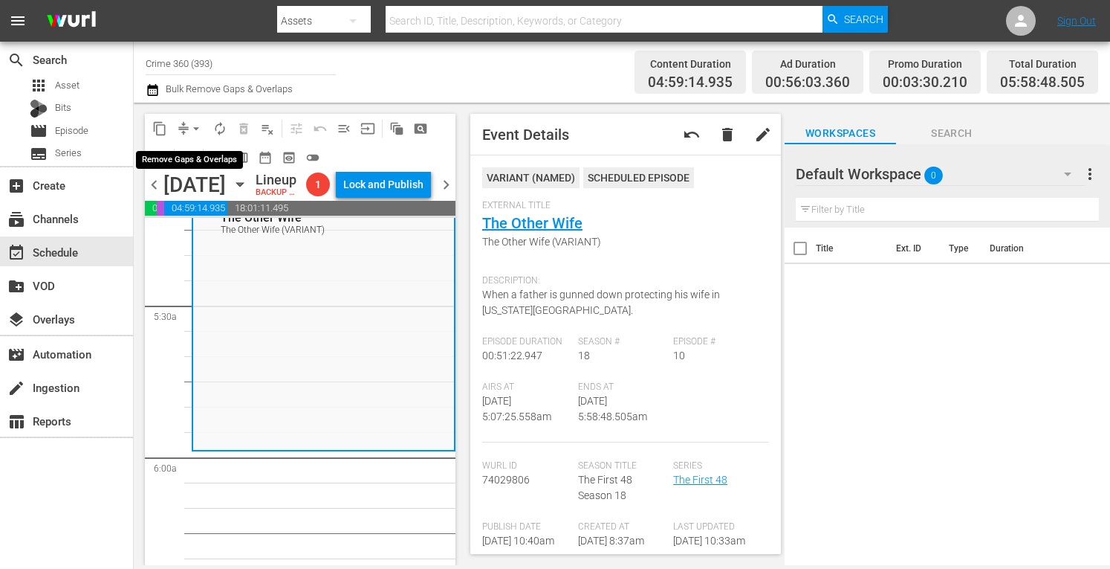
click at [191, 124] on span "arrow_drop_down" at bounding box center [196, 128] width 15 height 15
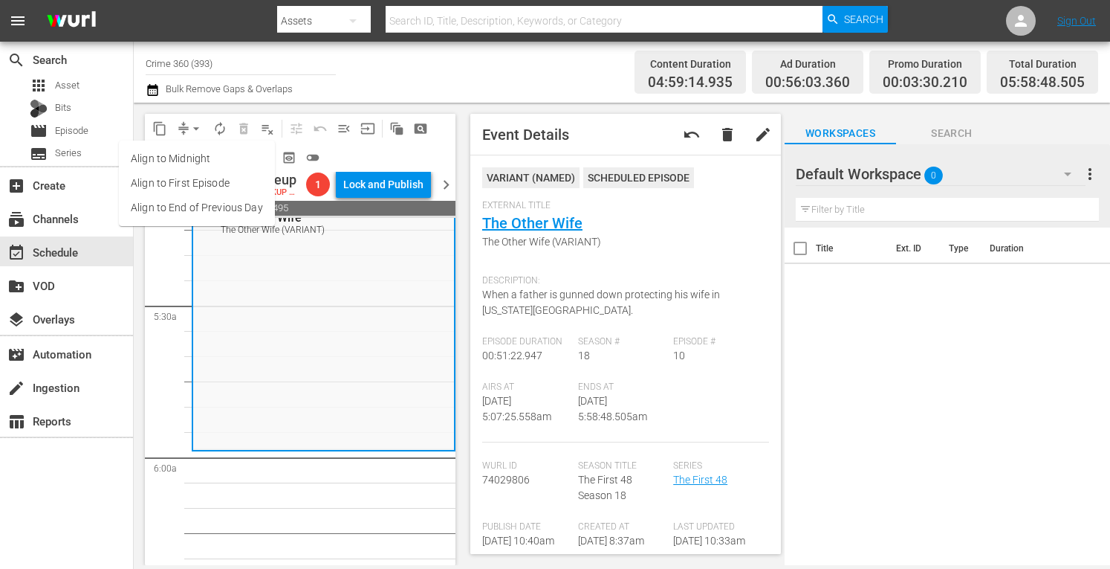
click at [162, 157] on li "Align to Midnight" at bounding box center [197, 158] width 156 height 25
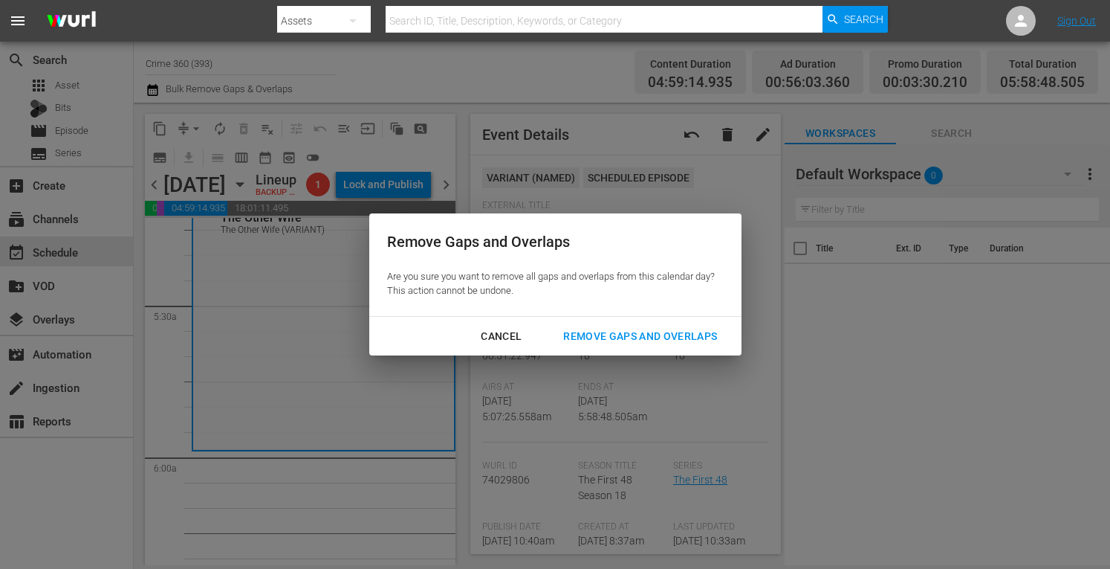
click at [616, 323] on button "Remove Gaps and Overlaps" at bounding box center [641, 336] width 190 height 27
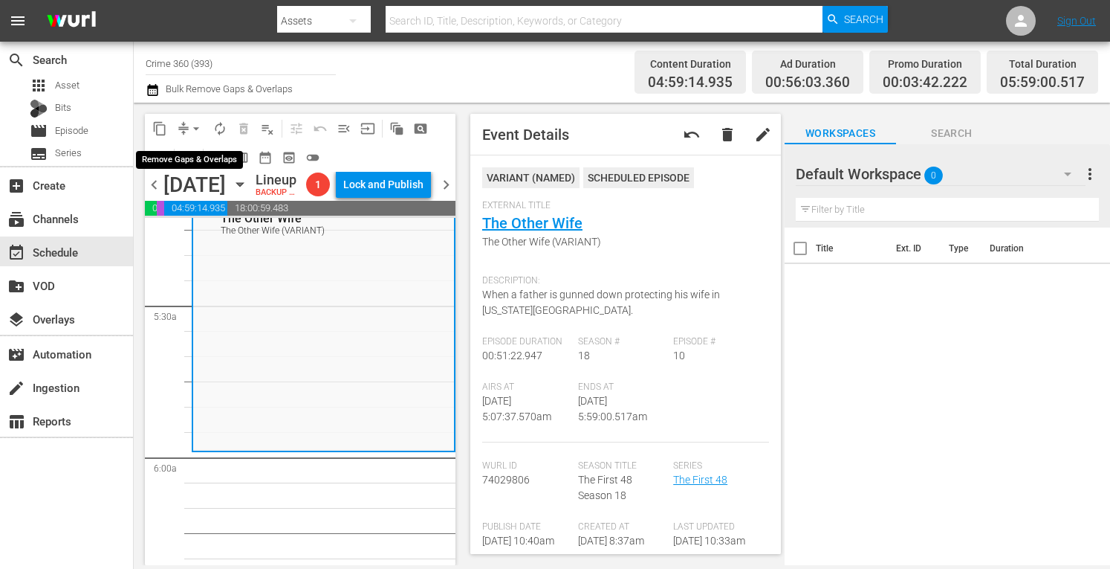
click at [192, 127] on span "arrow_drop_down" at bounding box center [196, 128] width 15 height 15
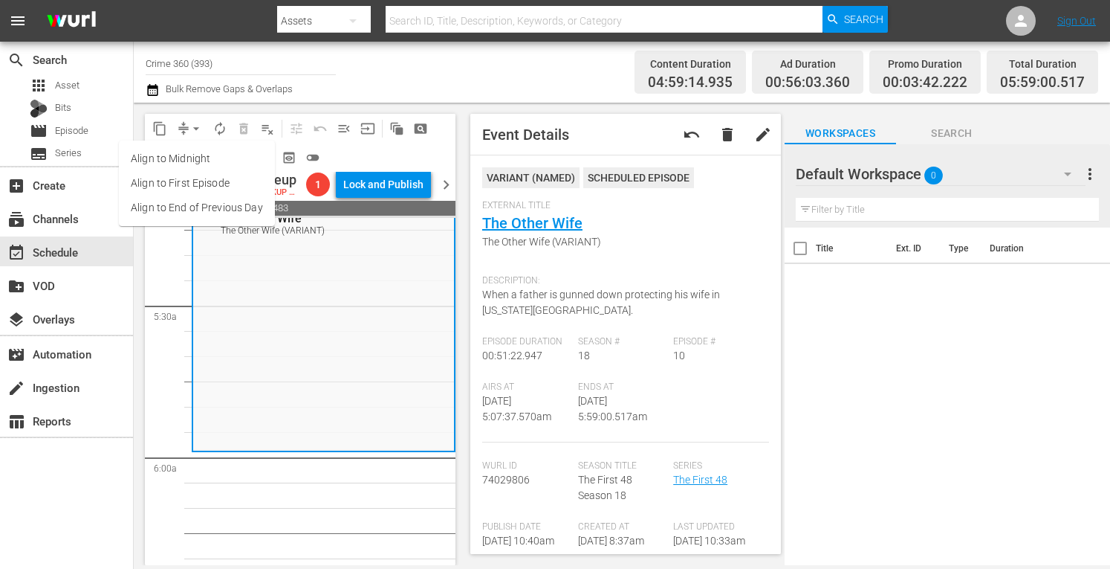
click at [171, 152] on li "Align to Midnight" at bounding box center [197, 158] width 156 height 25
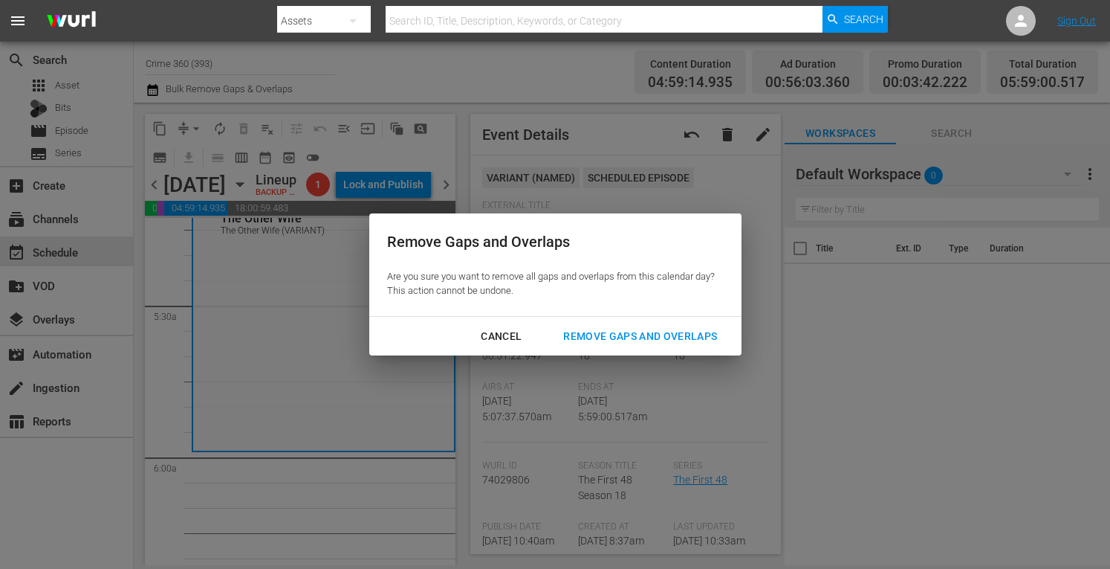
click at [630, 341] on div "Remove Gaps and Overlaps" at bounding box center [640, 336] width 178 height 19
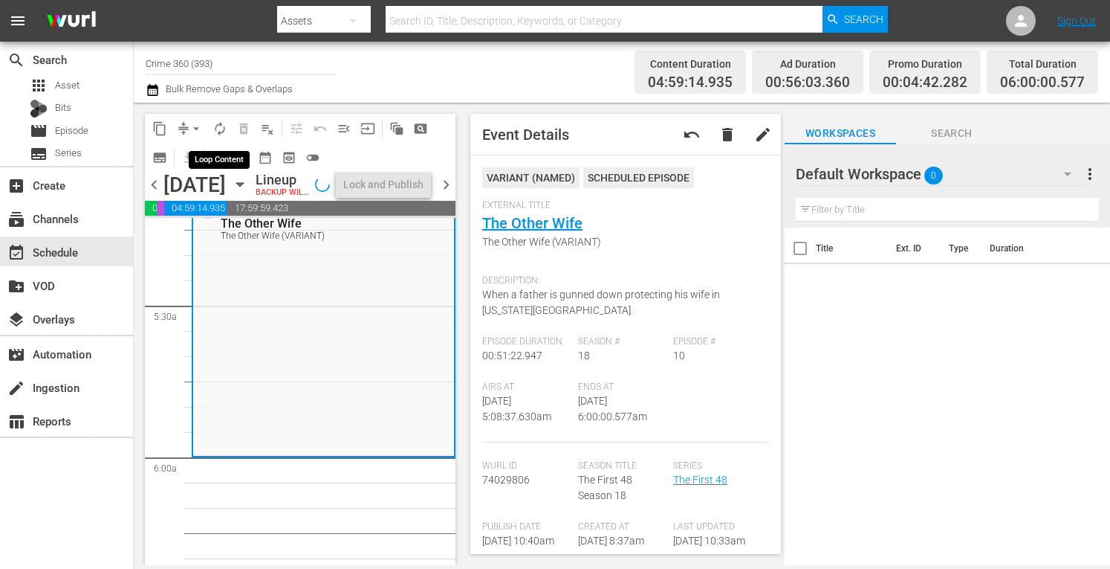
click at [217, 126] on span "autorenew_outlined" at bounding box center [220, 128] width 15 height 15
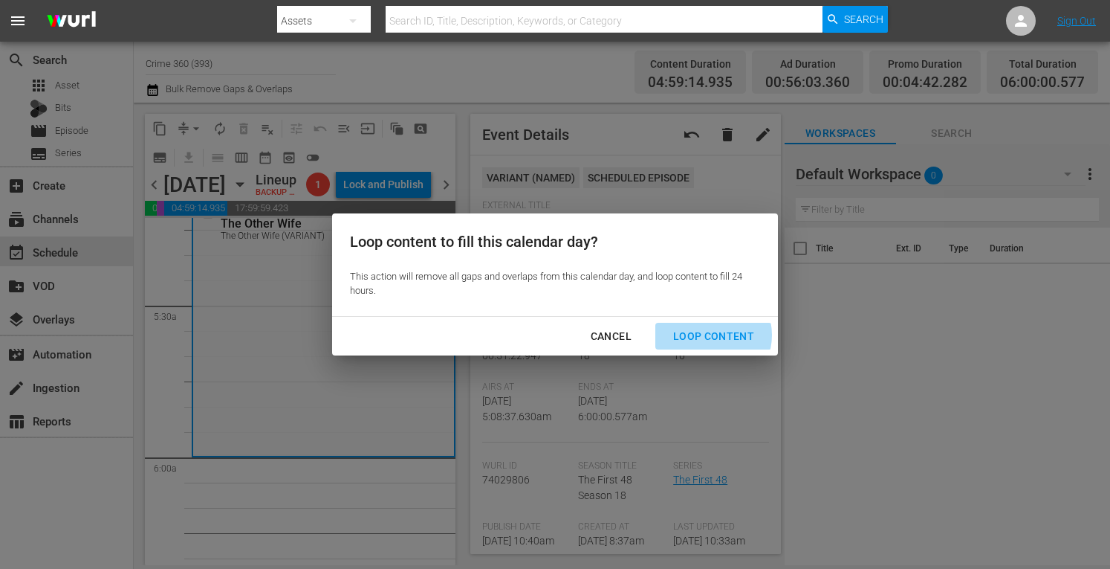
click at [710, 335] on div "Loop Content" at bounding box center [713, 336] width 105 height 19
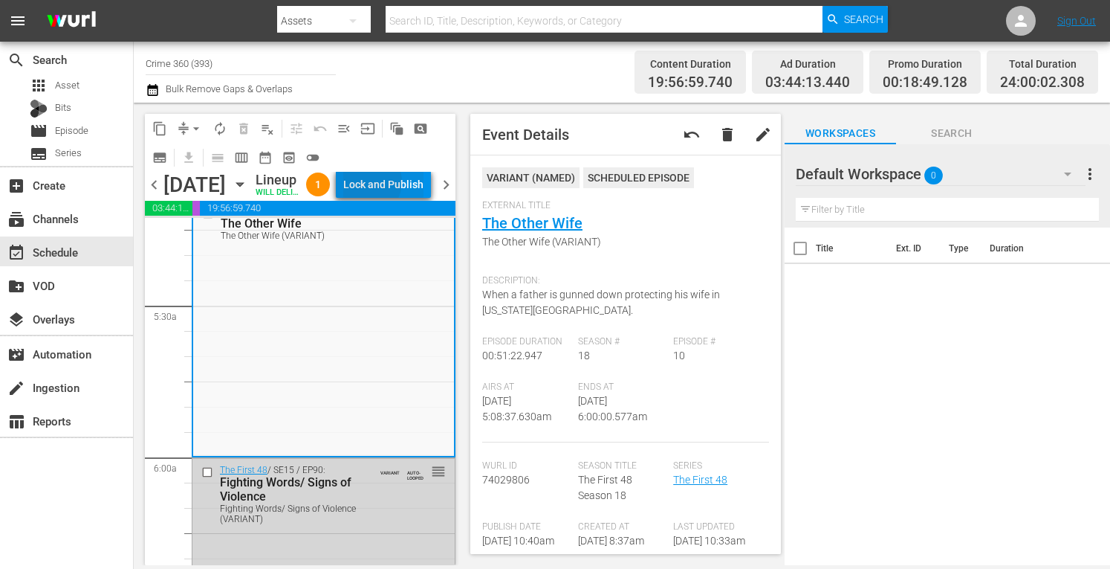
click at [404, 184] on div "Lock and Publish" at bounding box center [383, 184] width 80 height 27
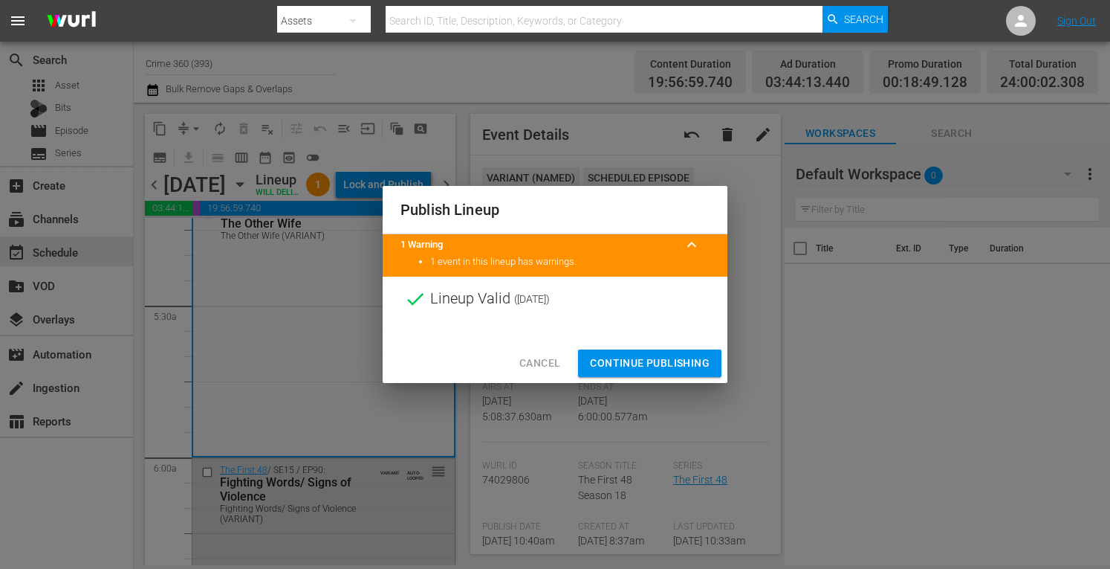
click at [613, 355] on span "Continue Publishing" at bounding box center [650, 363] width 120 height 19
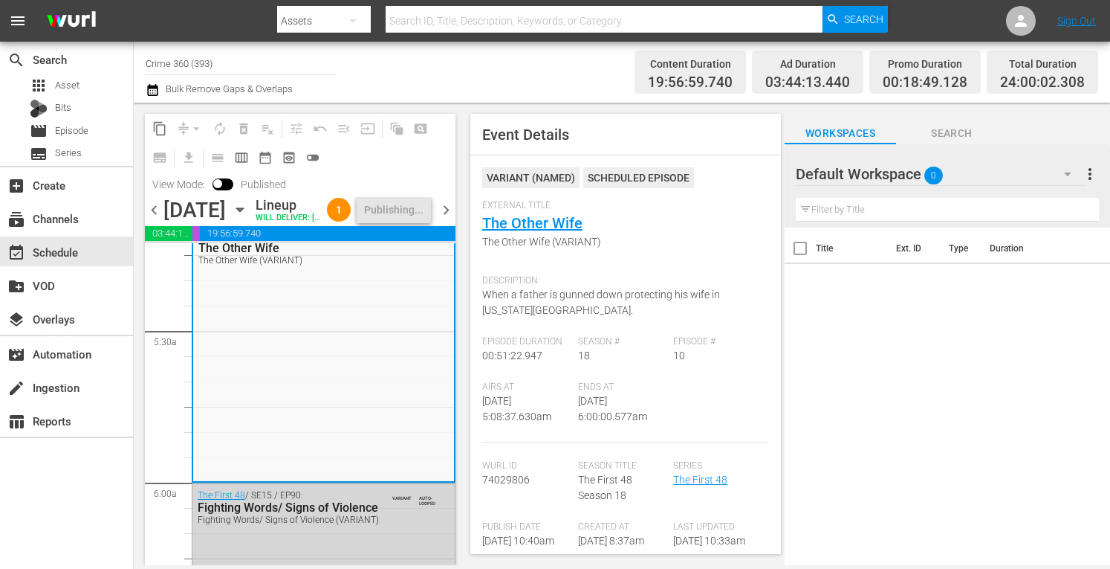
click at [444, 219] on span "chevron_right" at bounding box center [446, 210] width 19 height 19
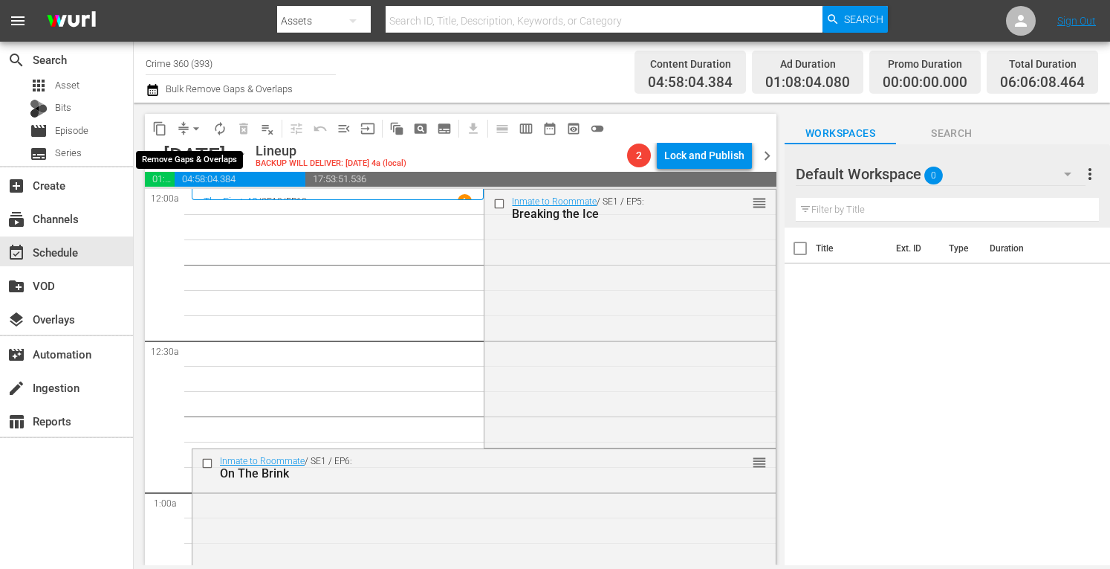
click at [192, 130] on span "arrow_drop_down" at bounding box center [196, 128] width 15 height 15
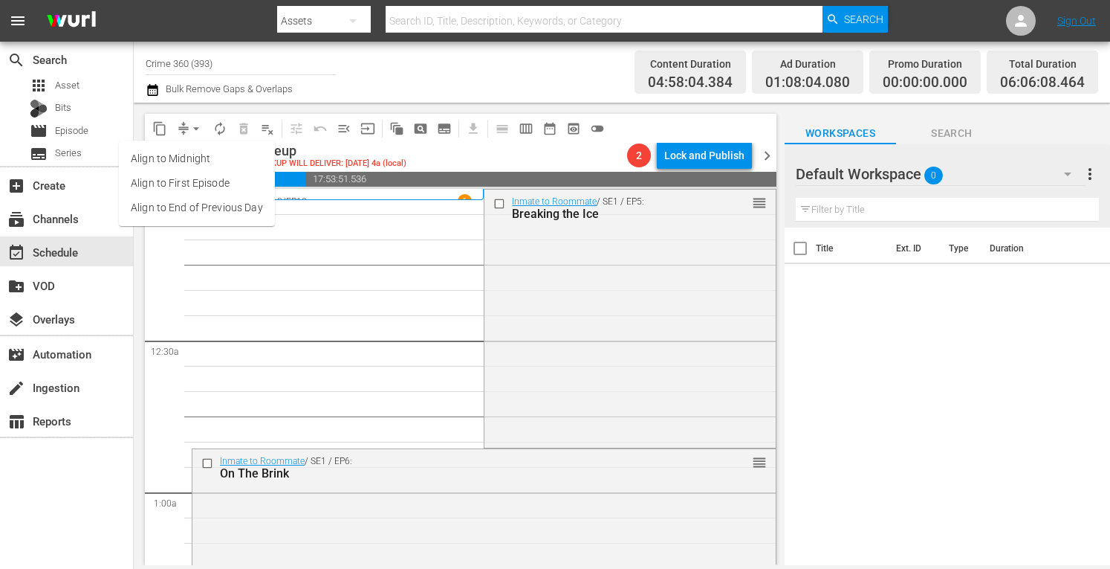
click at [169, 157] on li "Align to Midnight" at bounding box center [197, 158] width 156 height 25
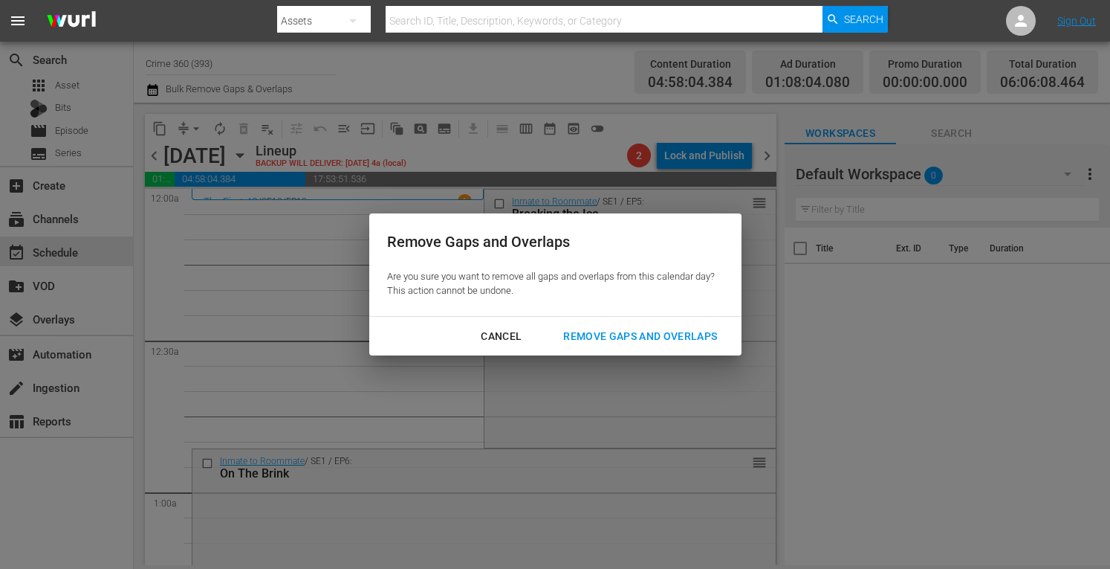
click at [661, 334] on div "Remove Gaps and Overlaps" at bounding box center [640, 336] width 178 height 19
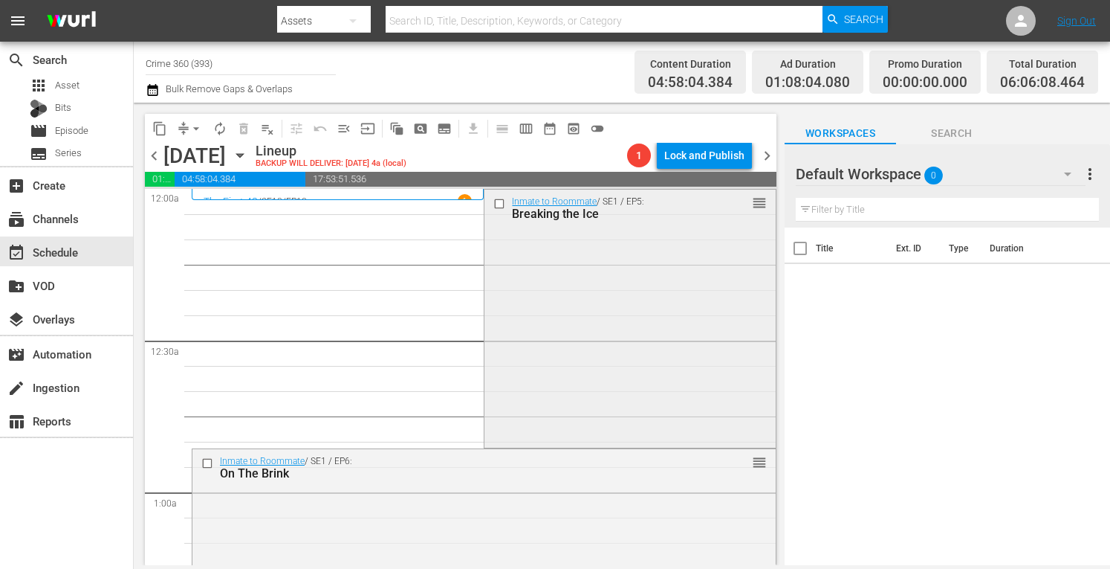
click at [598, 284] on div "Inmate to Roommate / SE1 / EP5: Breaking the Ice reorder" at bounding box center [630, 317] width 291 height 255
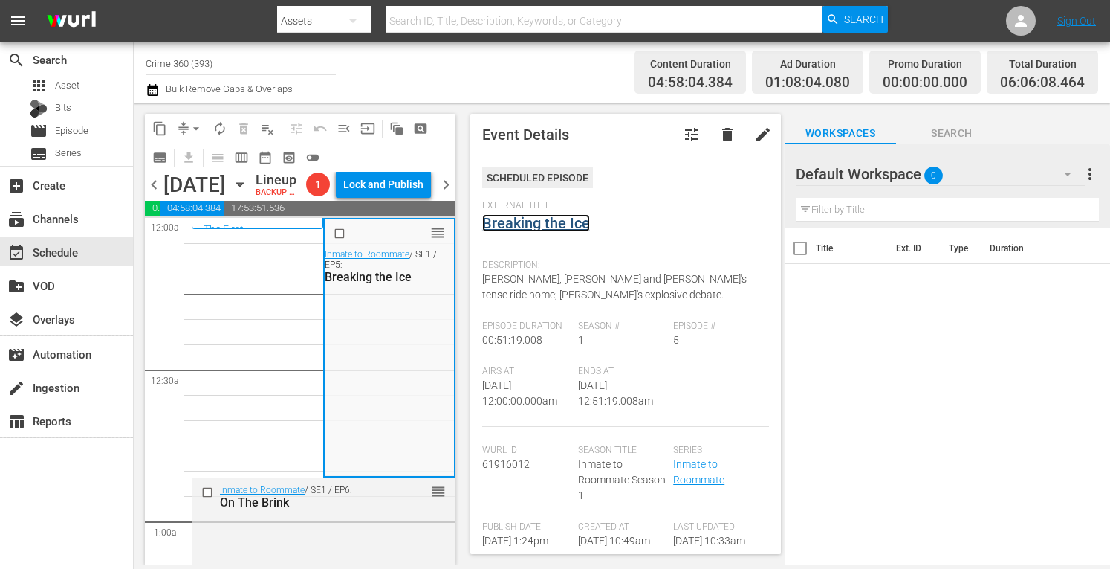
click at [534, 225] on link "Breaking the Ice" at bounding box center [536, 223] width 108 height 18
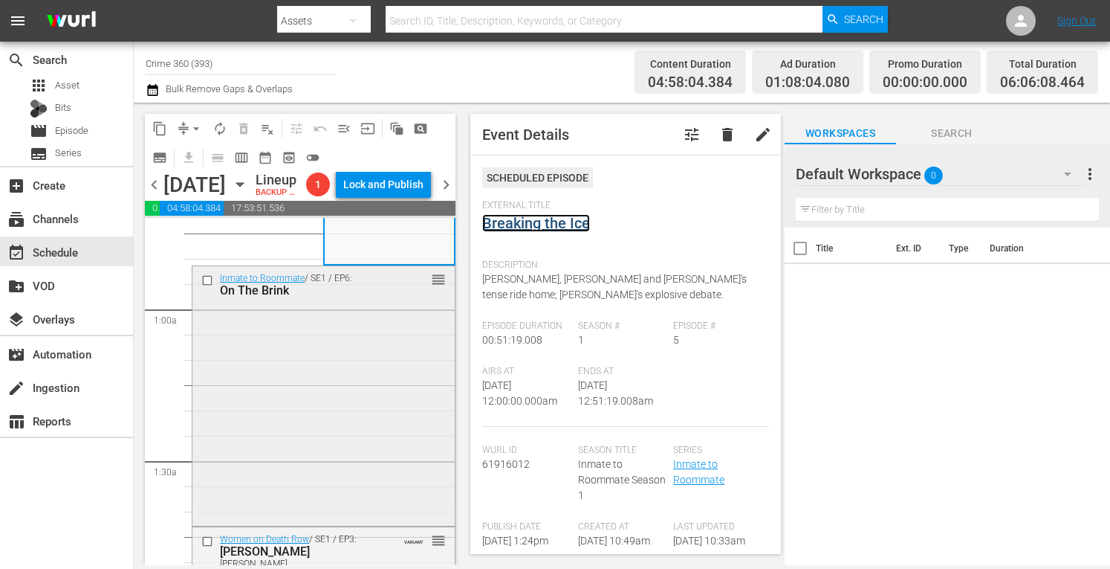
scroll to position [218, 0]
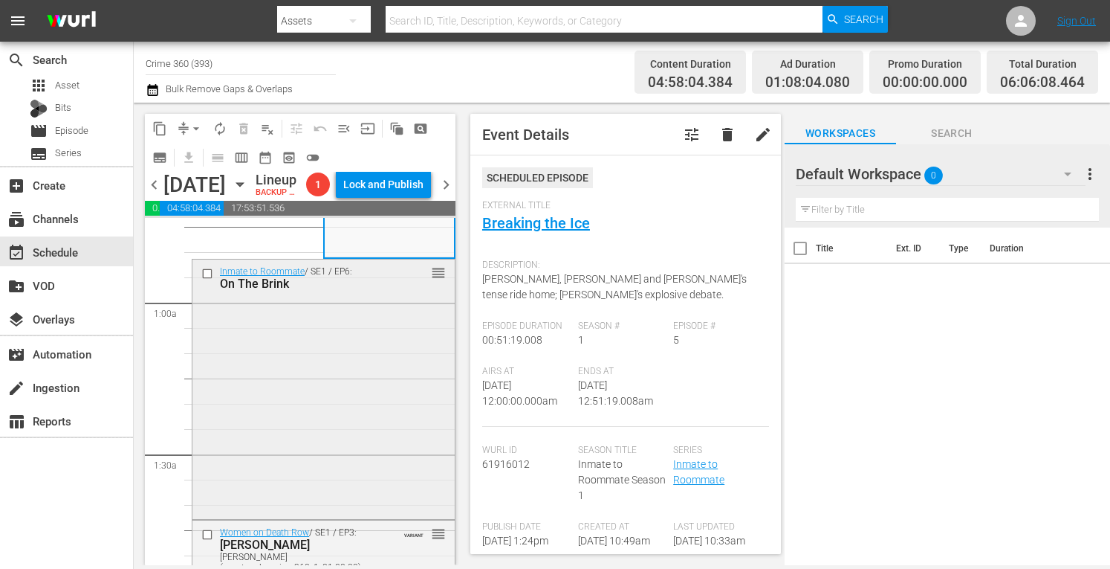
click at [345, 424] on div "Inmate to Roommate / SE1 / EP6: On The Brink reorder" at bounding box center [323, 387] width 262 height 256
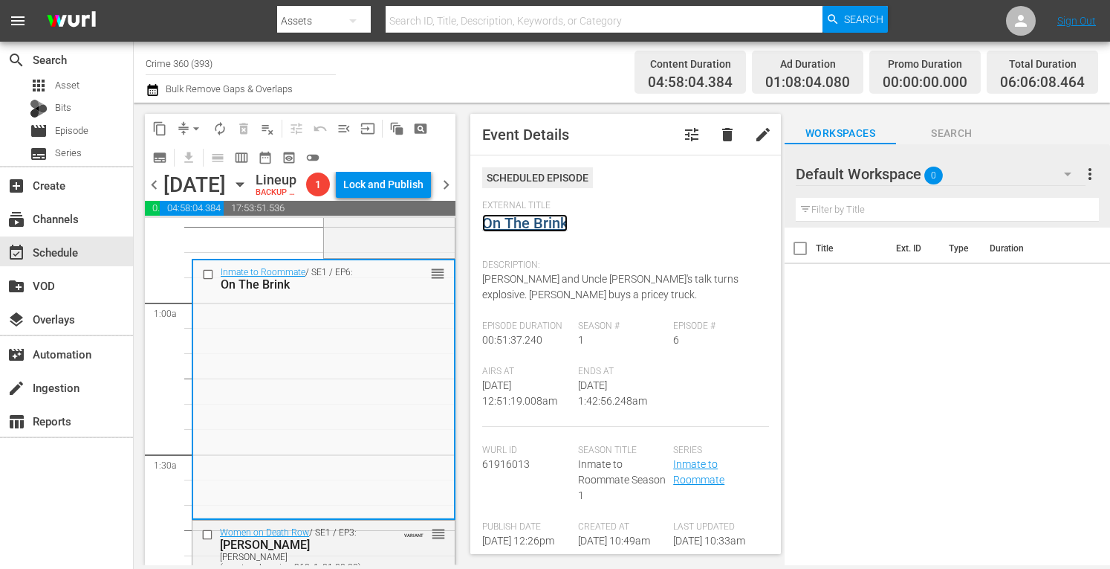
click at [539, 222] on link "On The Brink" at bounding box center [524, 223] width 85 height 18
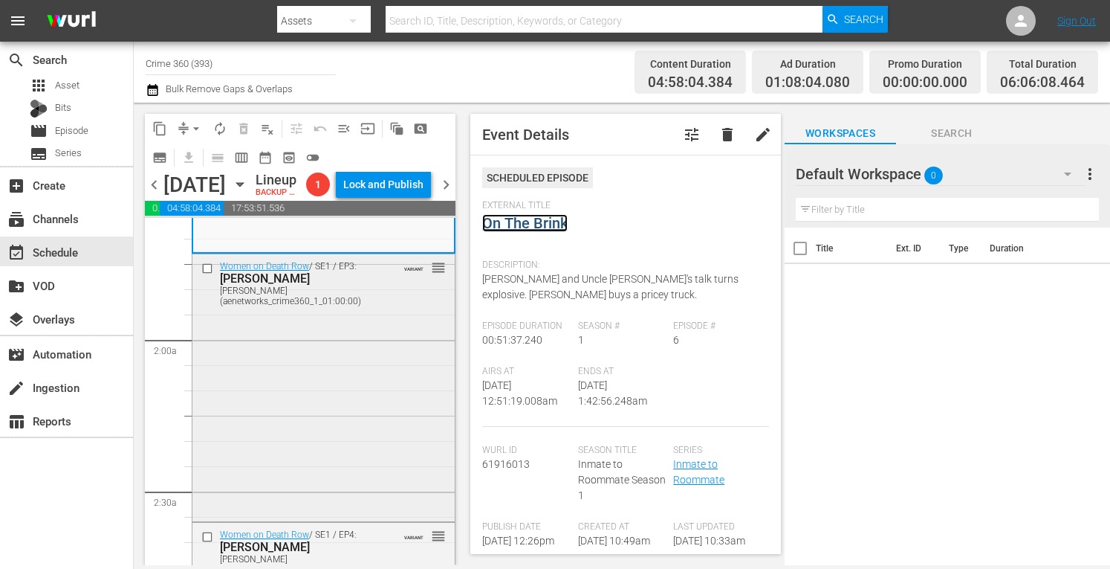
scroll to position [512, 0]
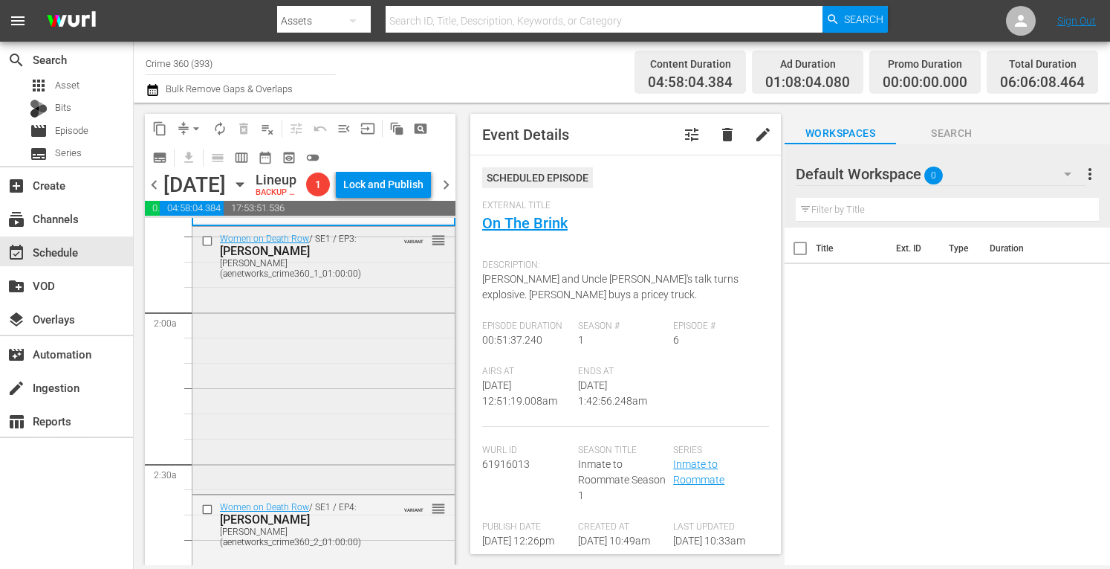
click at [322, 424] on div "Women on Death Row / SE1 / EP3: Linda Carty Linda Carty (aenetworks_crime360_1_…" at bounding box center [323, 359] width 262 height 264
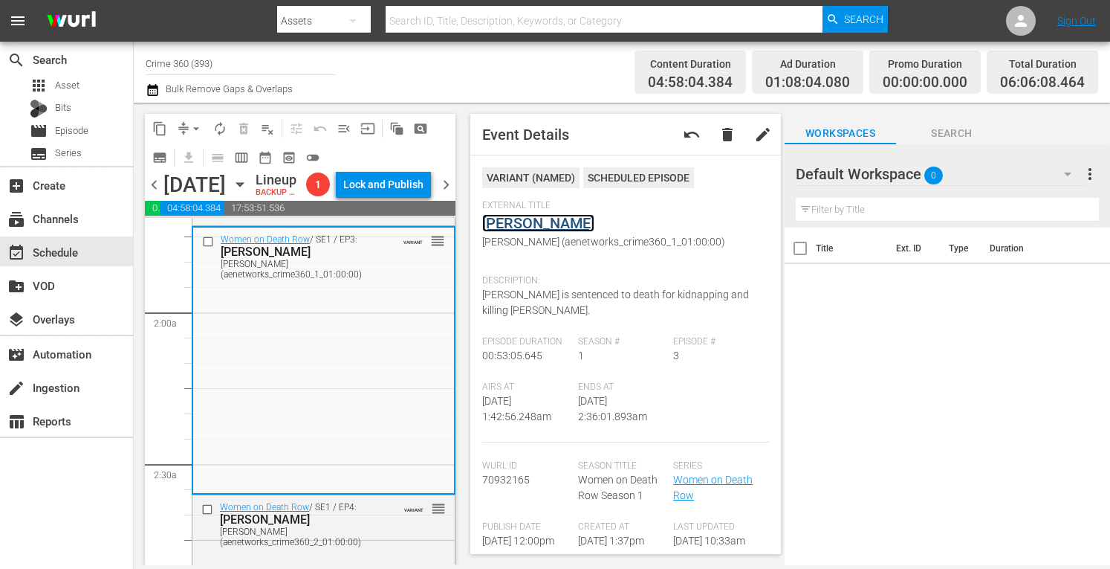
click at [534, 225] on link "Linda Carty" at bounding box center [538, 223] width 112 height 18
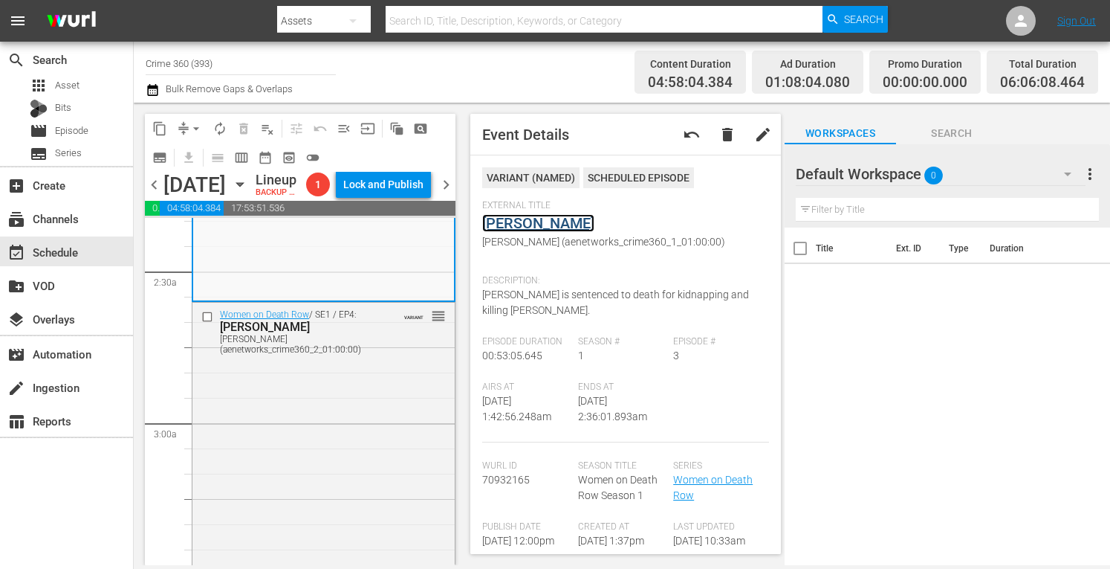
scroll to position [725, 0]
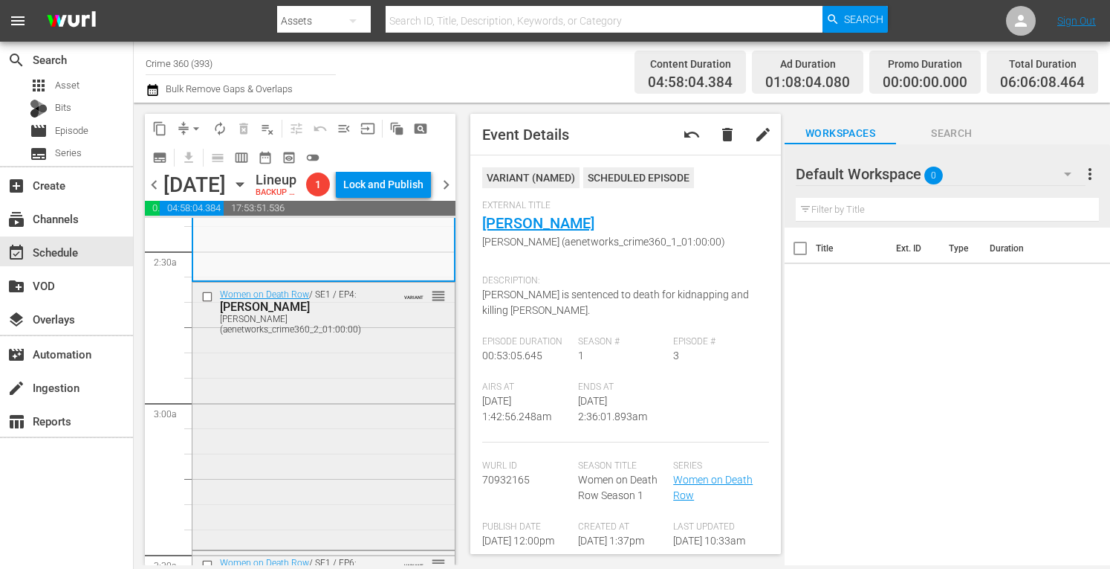
click at [324, 392] on div "Women on Death Row / SE1 / EP4: Kerry Lynn Dalton Kerry Lynn Dalton (aenetworks…" at bounding box center [323, 413] width 262 height 263
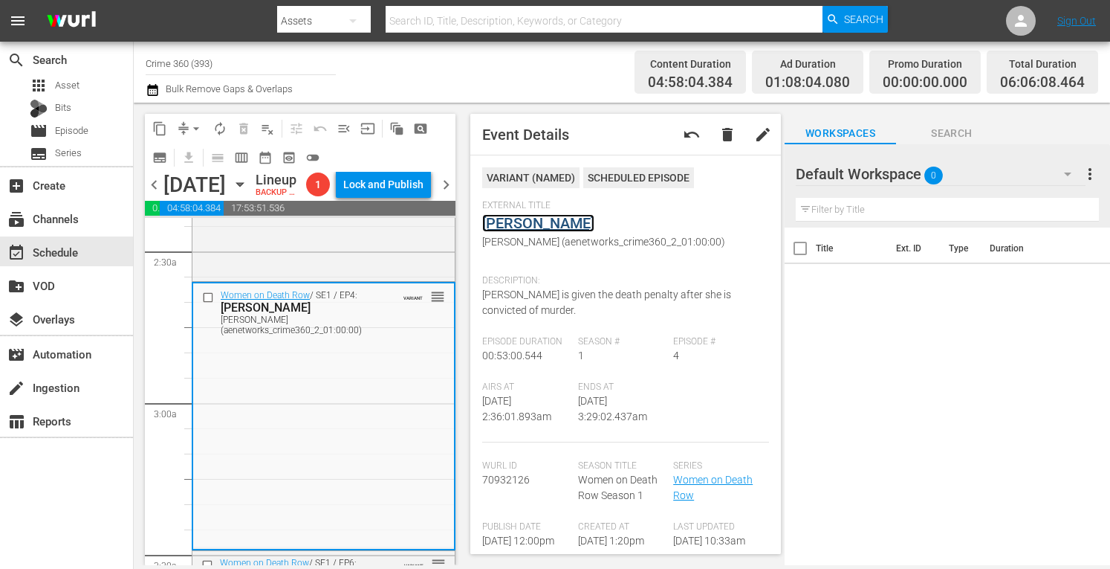
click at [528, 222] on link "Kerry Lynn Dalton" at bounding box center [538, 223] width 112 height 18
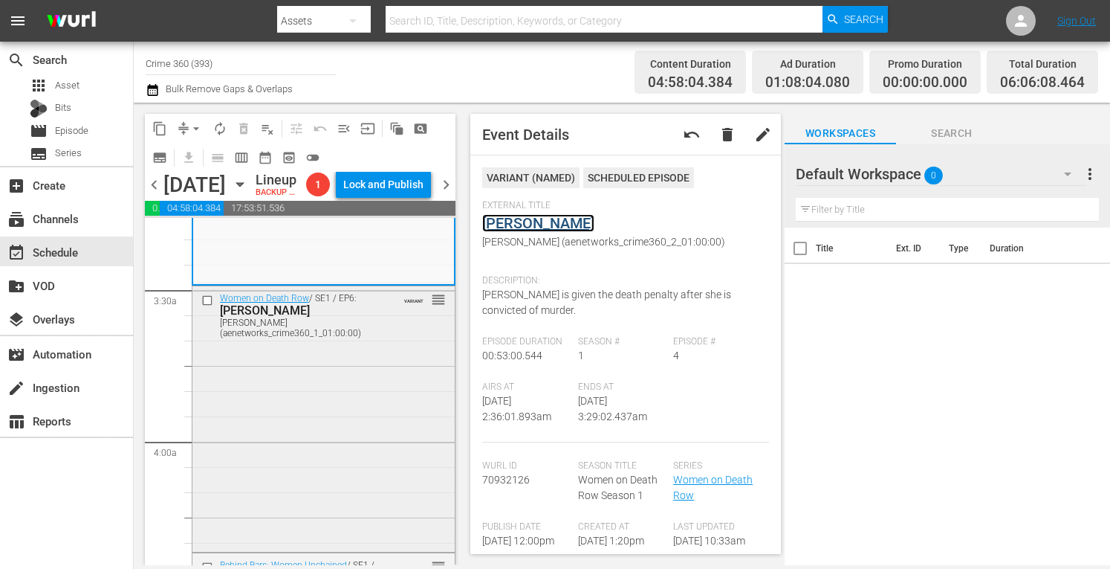
scroll to position [999, 0]
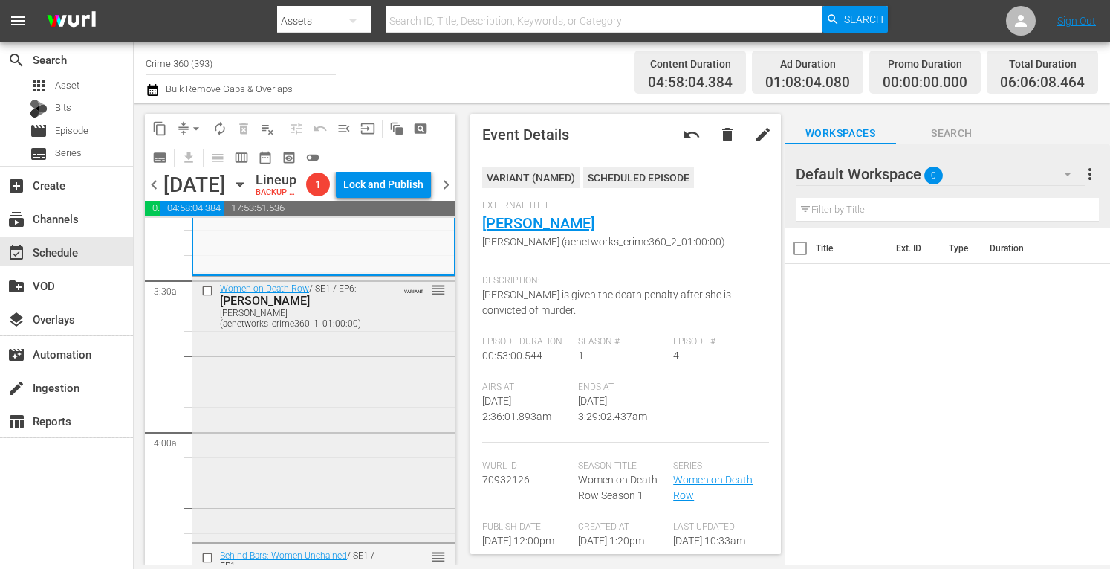
click at [321, 418] on div "Women on Death Row / SE1 / EP6: Melissa Lucio Melissa Lucio (aenetworks_crime36…" at bounding box center [323, 407] width 262 height 262
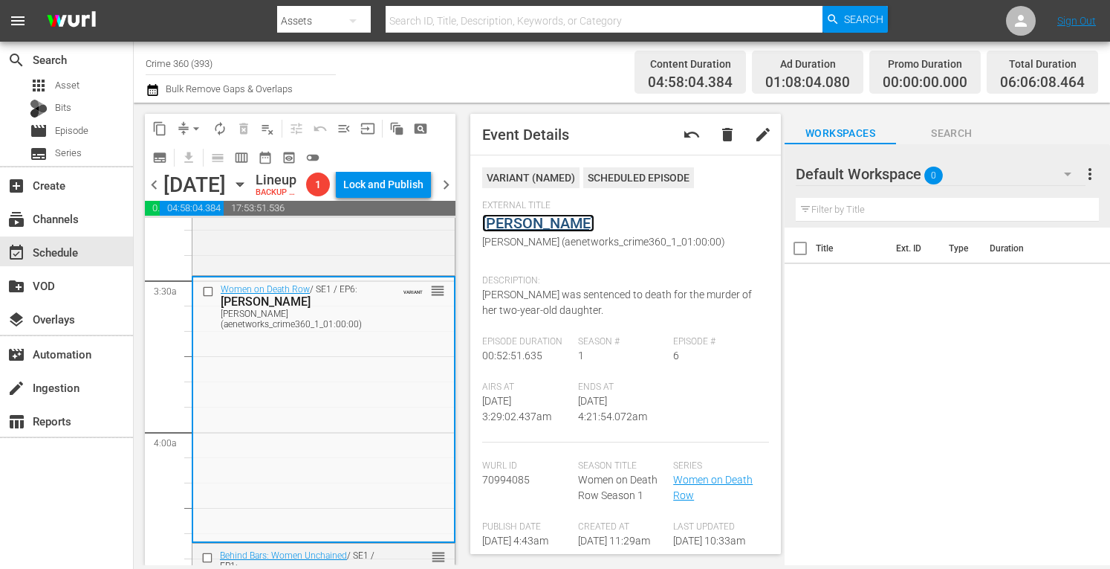
click at [550, 222] on link "Melissa Lucio" at bounding box center [538, 223] width 112 height 18
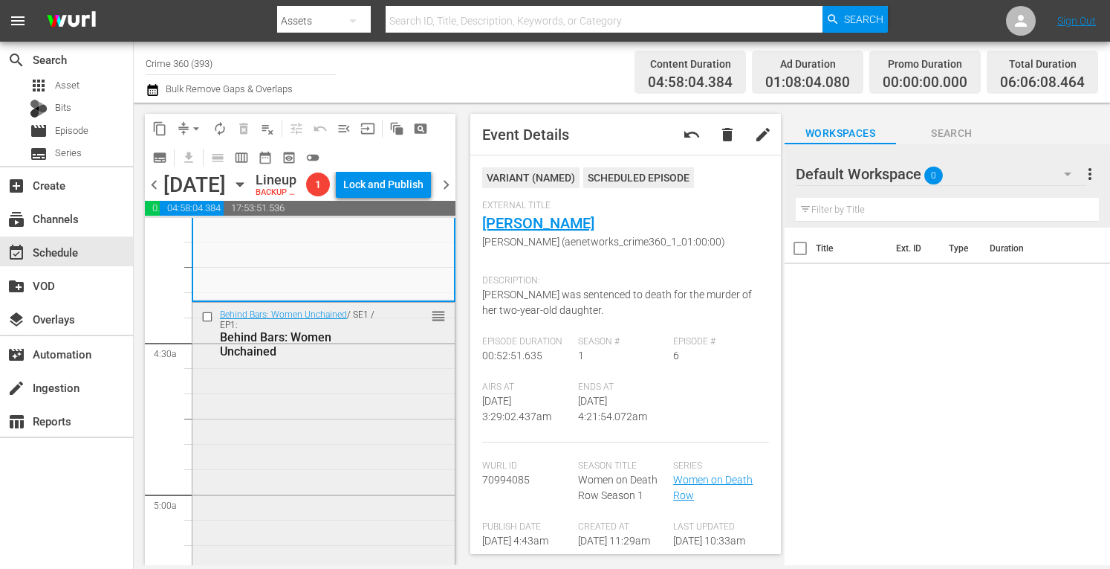
click at [322, 427] on div "Behind Bars: Women Unchained / SE1 / EP1: Behind Bars: Women Unchained reorder" at bounding box center [323, 563] width 262 height 522
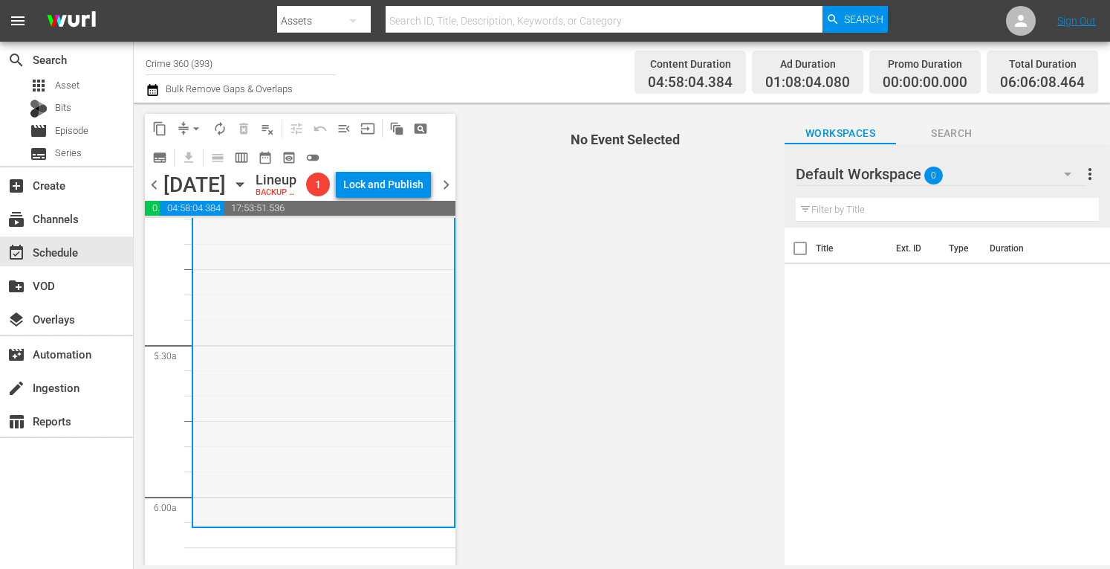
scroll to position [1634, 0]
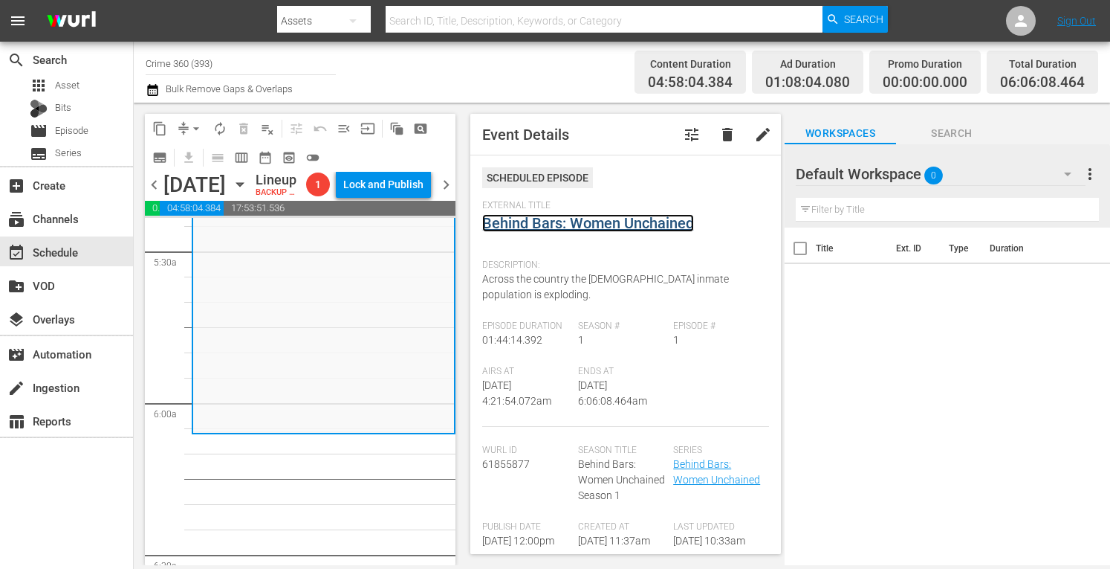
click at [535, 222] on link "Behind Bars: Women Unchained" at bounding box center [588, 223] width 212 height 18
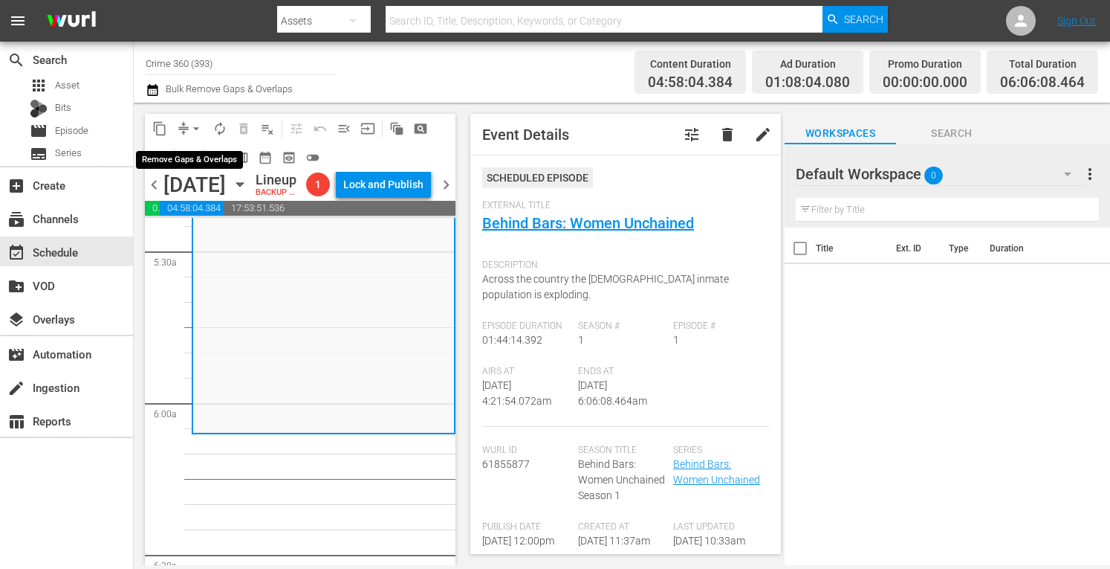
click at [190, 134] on span "arrow_drop_down" at bounding box center [196, 128] width 15 height 15
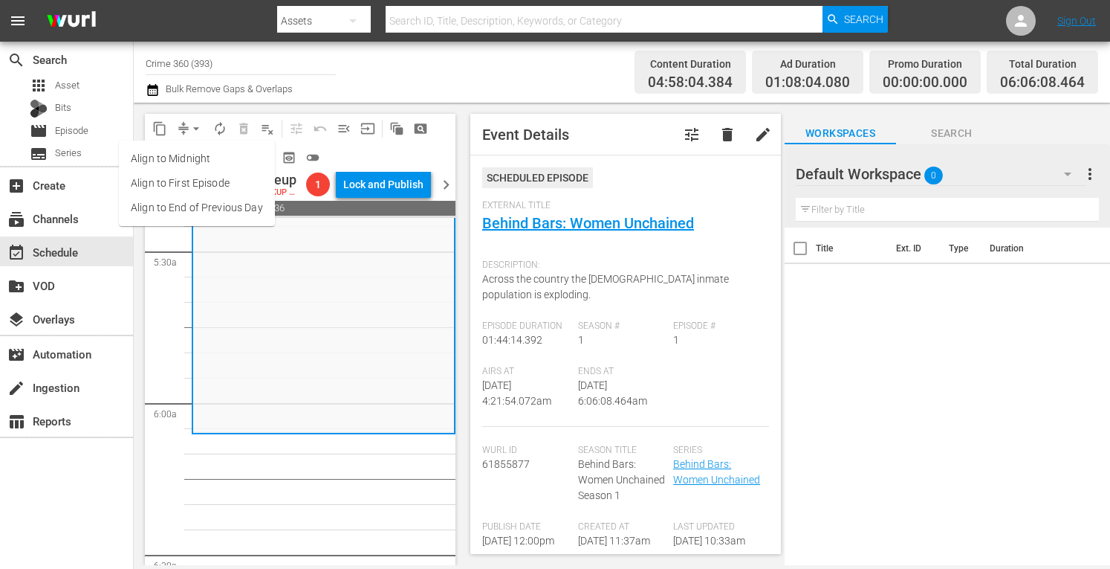
click at [167, 155] on li "Align to Midnight" at bounding box center [197, 158] width 156 height 25
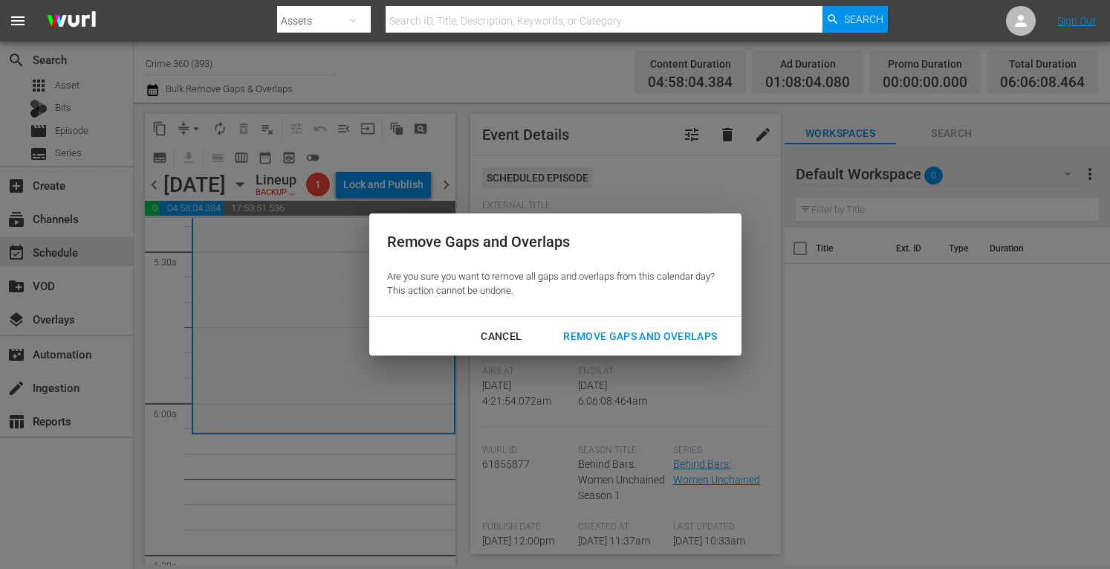
click at [641, 346] on button "Remove Gaps and Overlaps" at bounding box center [641, 336] width 190 height 27
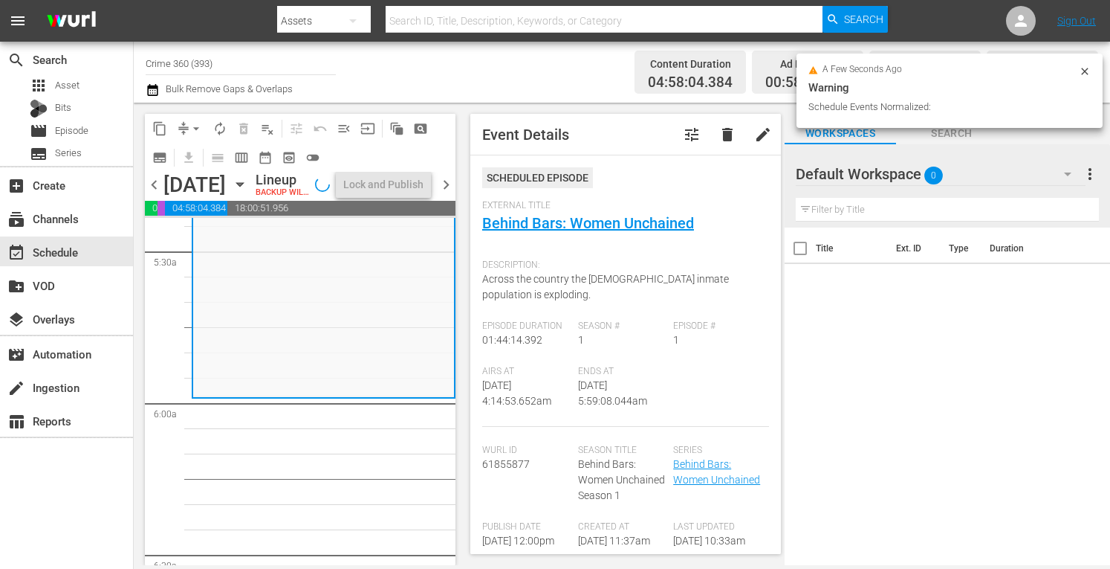
scroll to position [1685, 0]
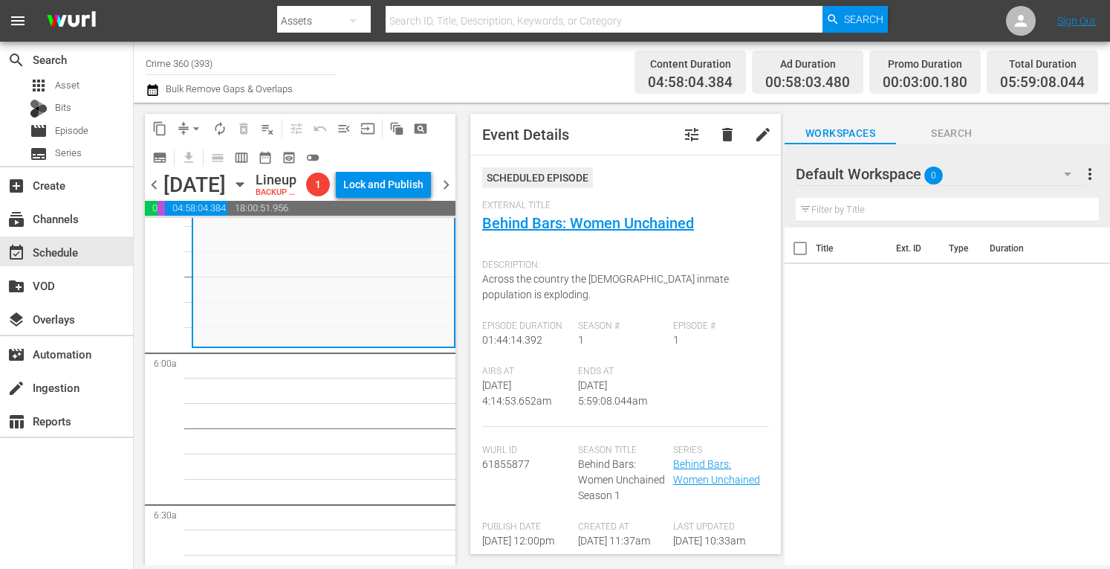
click at [198, 126] on span "arrow_drop_down" at bounding box center [196, 128] width 15 height 15
click at [171, 153] on li "Align to Midnight" at bounding box center [197, 158] width 156 height 25
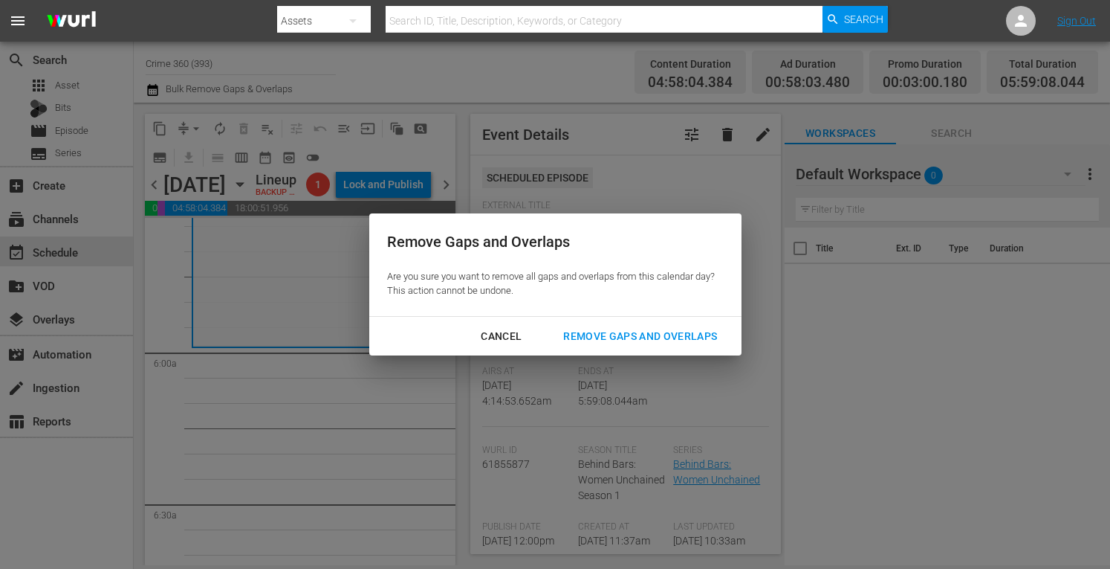
click at [604, 334] on div "Remove Gaps and Overlaps" at bounding box center [640, 336] width 178 height 19
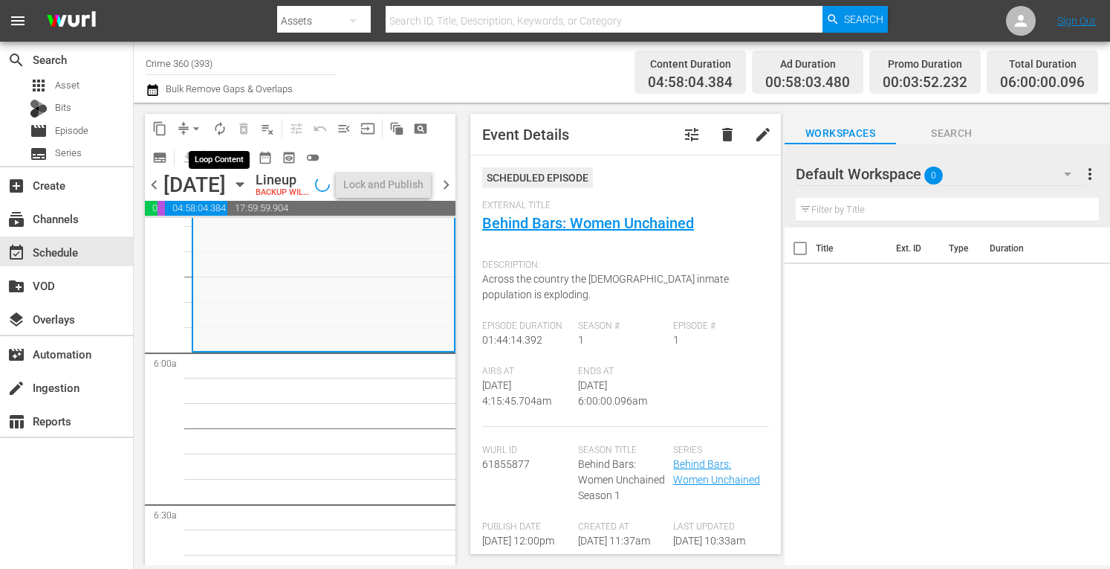
click at [221, 122] on span "autorenew_outlined" at bounding box center [220, 128] width 15 height 15
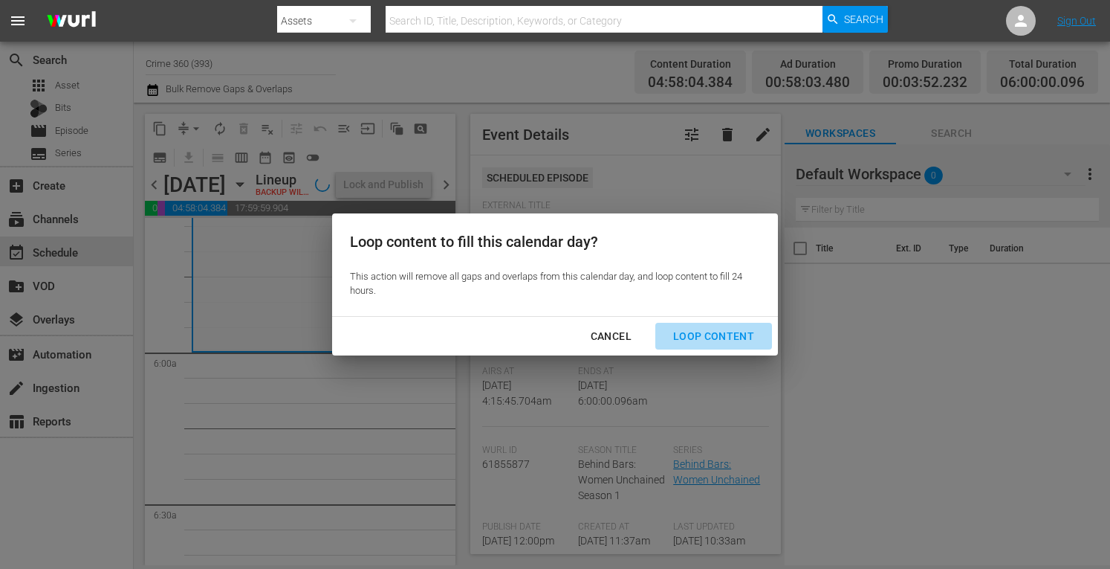
click at [724, 337] on div "Loop Content" at bounding box center [713, 336] width 105 height 19
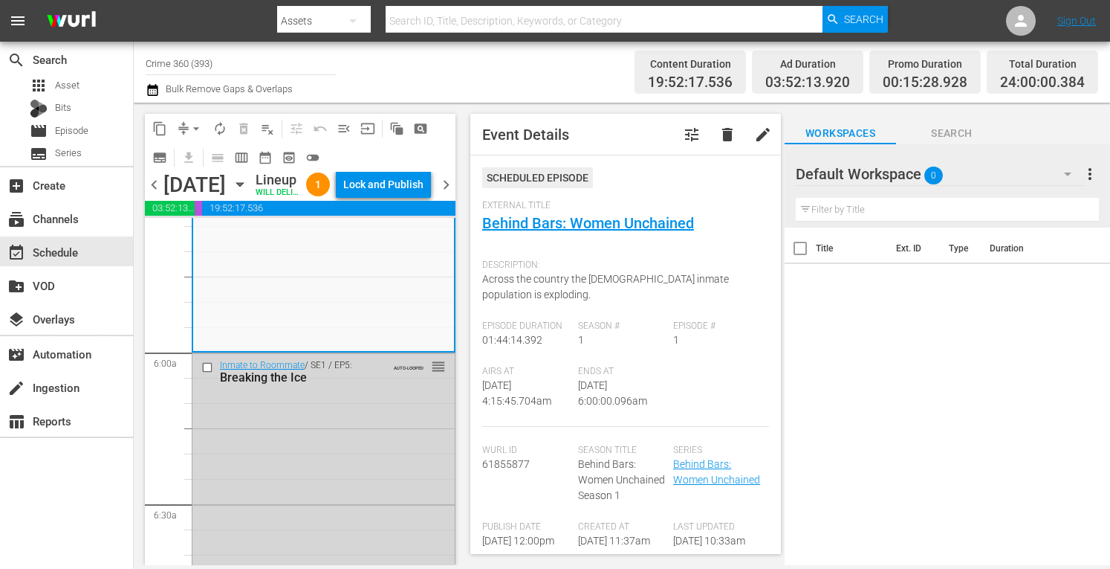
click at [399, 185] on div "Lock and Publish" at bounding box center [383, 184] width 80 height 27
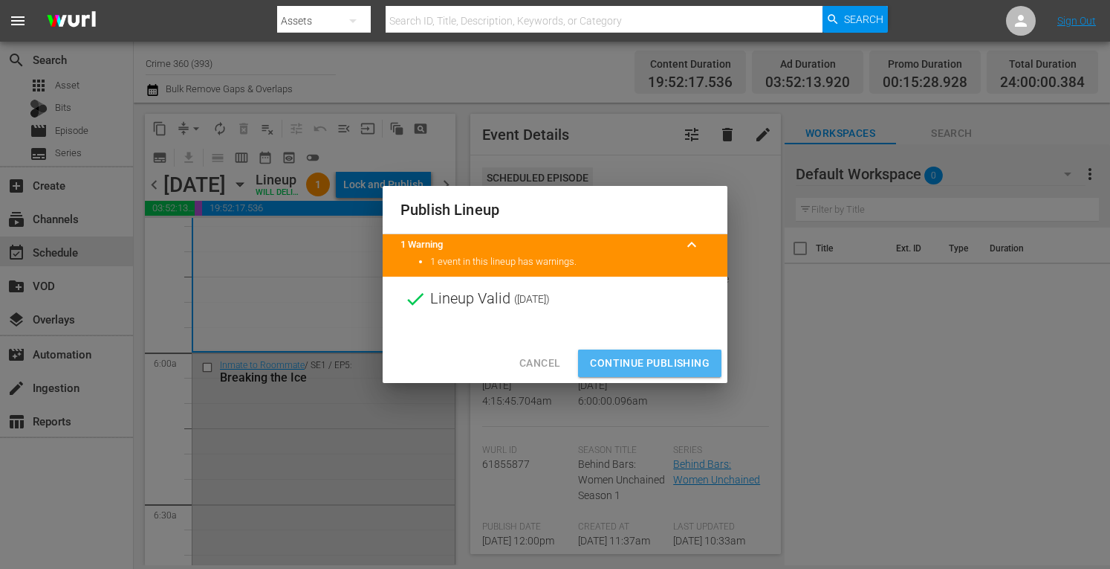
click at [619, 359] on span "Continue Publishing" at bounding box center [650, 363] width 120 height 19
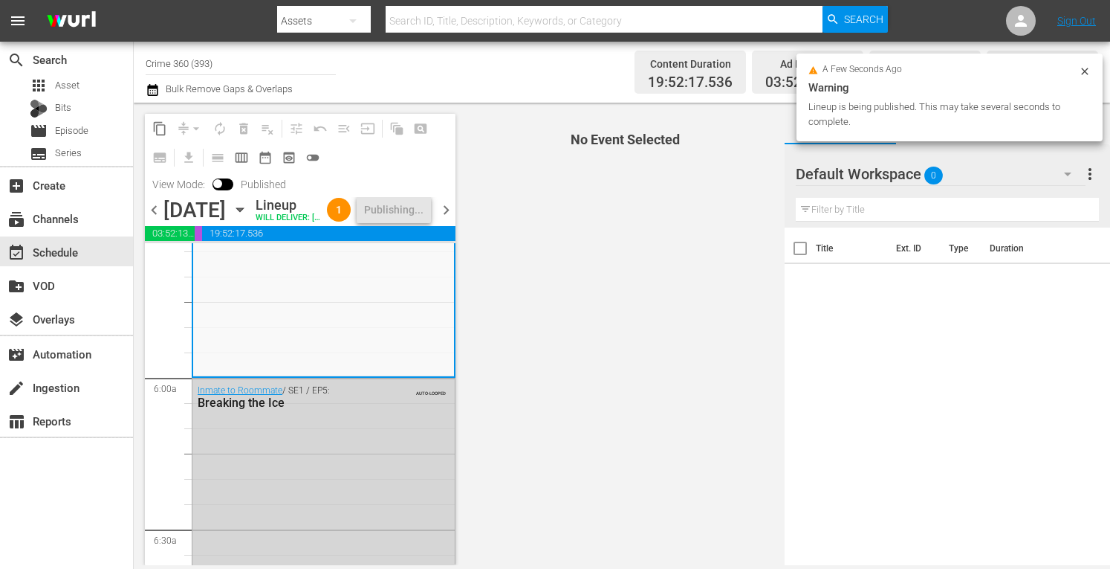
click at [444, 219] on span "chevron_right" at bounding box center [446, 210] width 19 height 19
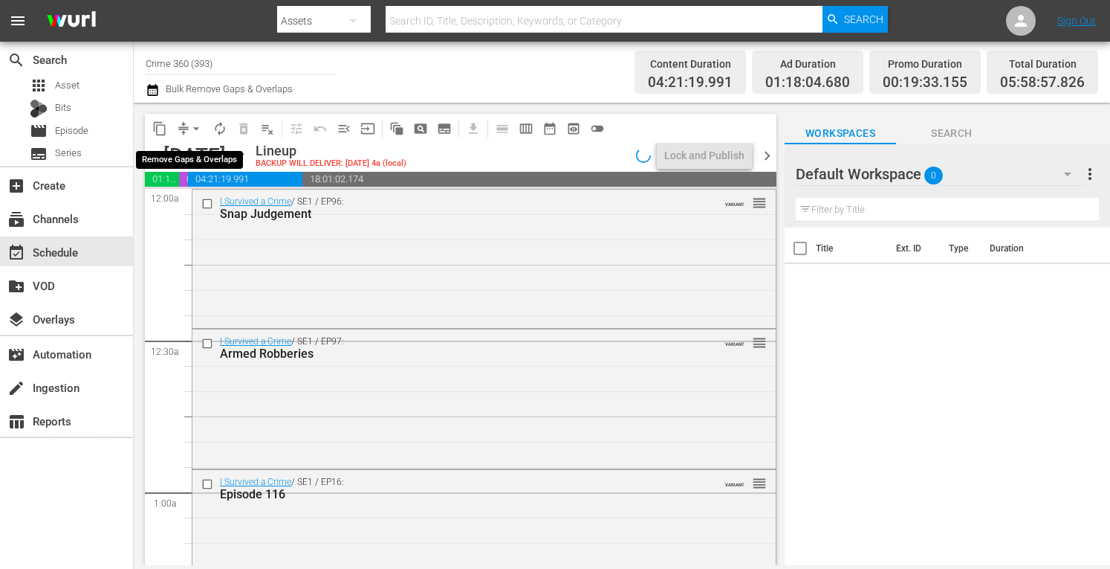
click at [196, 126] on span "arrow_drop_down" at bounding box center [196, 128] width 15 height 15
click at [175, 155] on li "Align to Midnight" at bounding box center [196, 158] width 123 height 25
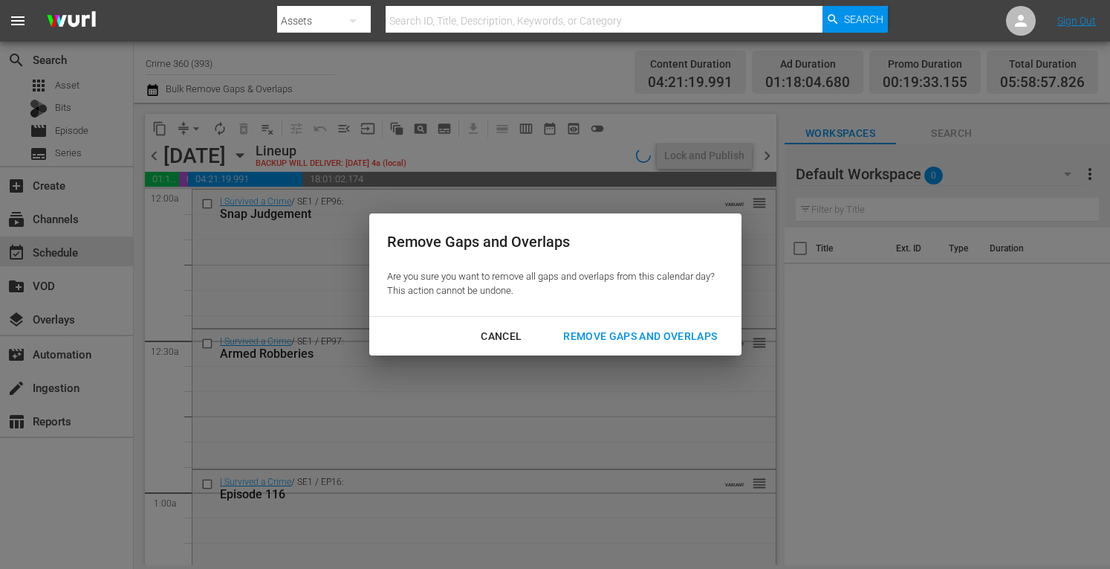
click at [609, 328] on div "Remove Gaps and Overlaps" at bounding box center [640, 336] width 178 height 19
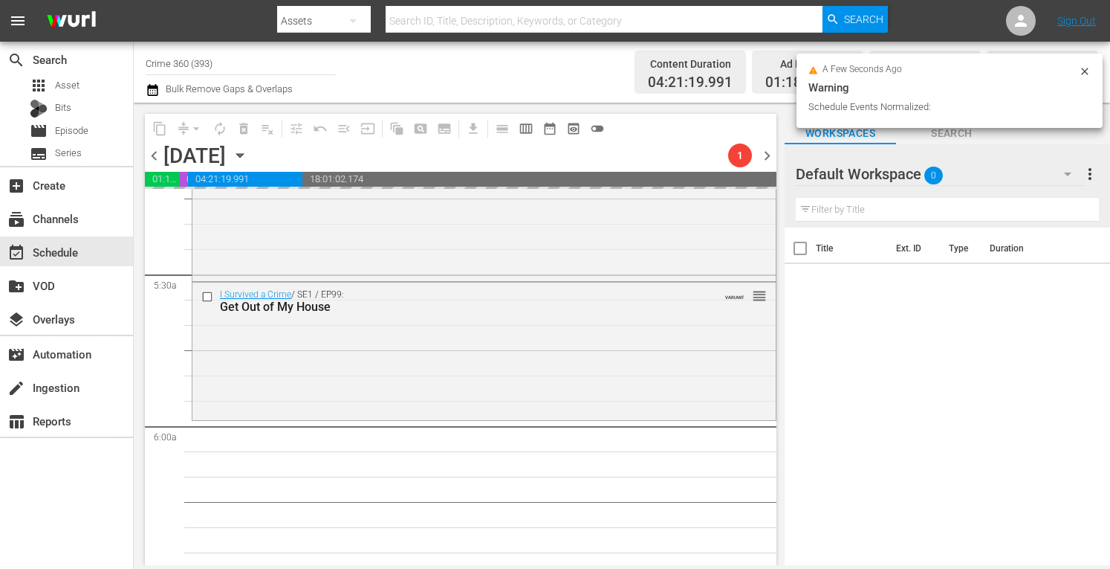
scroll to position [1583, 0]
click at [350, 344] on div "I Survived a Crime / SE1 / EP99: Get Out of My House VARIANT reorder" at bounding box center [483, 349] width 583 height 135
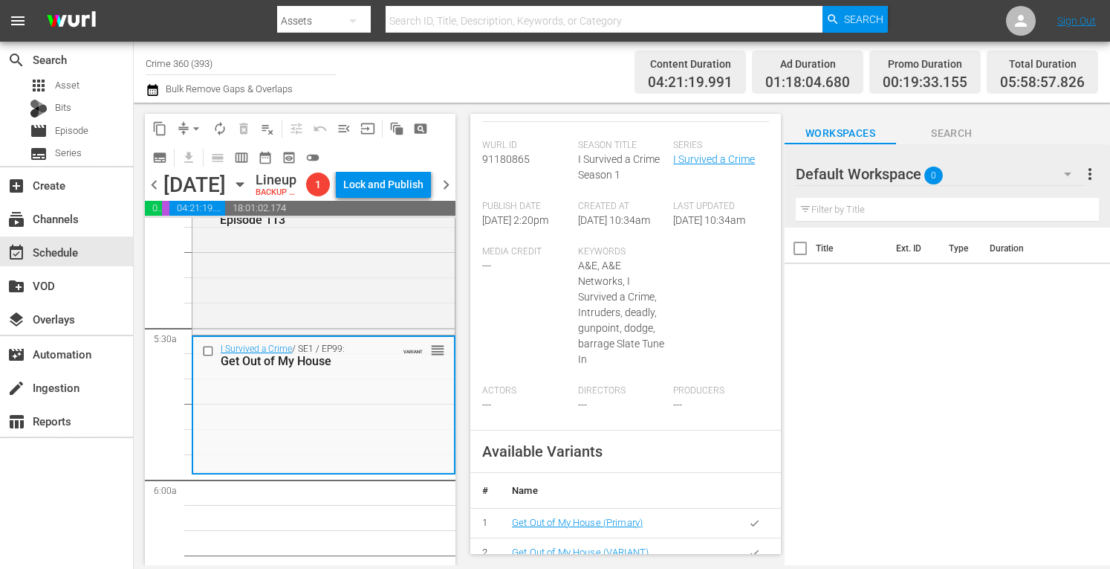
scroll to position [0, 0]
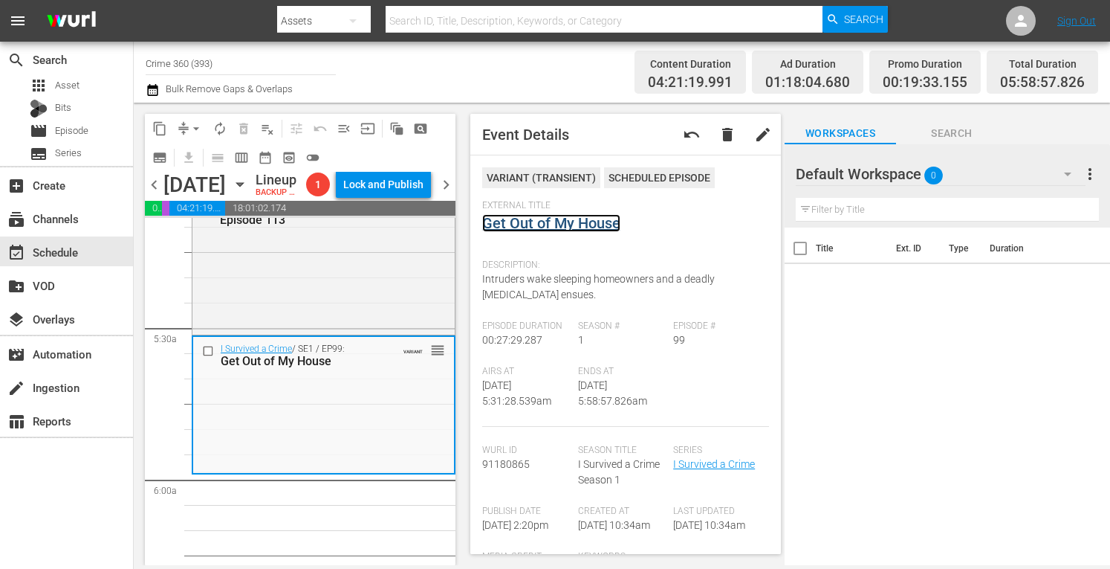
click at [563, 222] on link "Get Out of My House" at bounding box center [551, 223] width 138 height 18
click at [188, 127] on button "arrow_drop_down" at bounding box center [196, 129] width 24 height 24
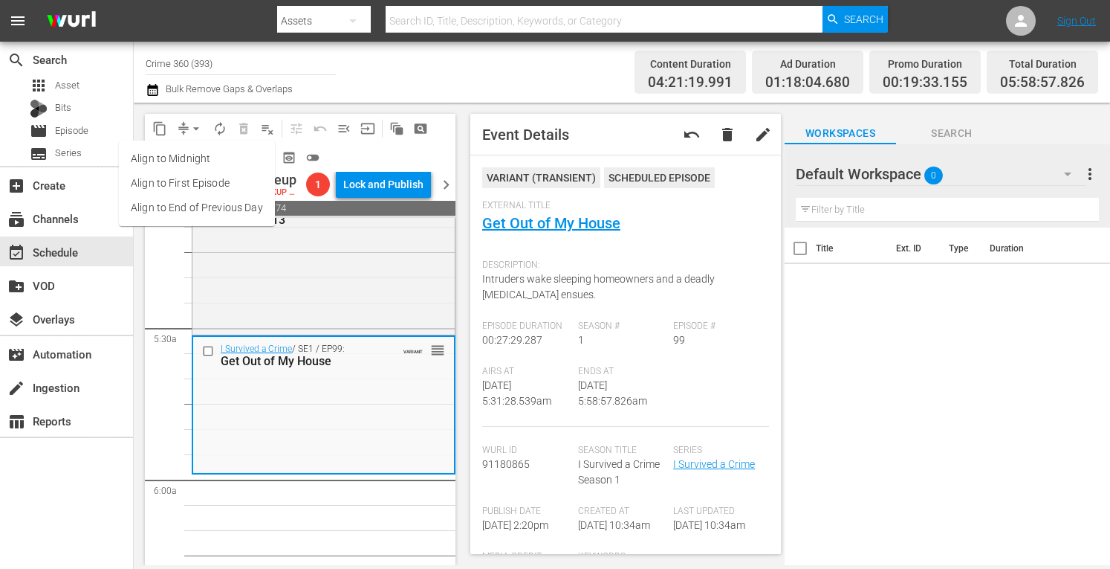
click at [176, 155] on li "Align to Midnight" at bounding box center [197, 158] width 156 height 25
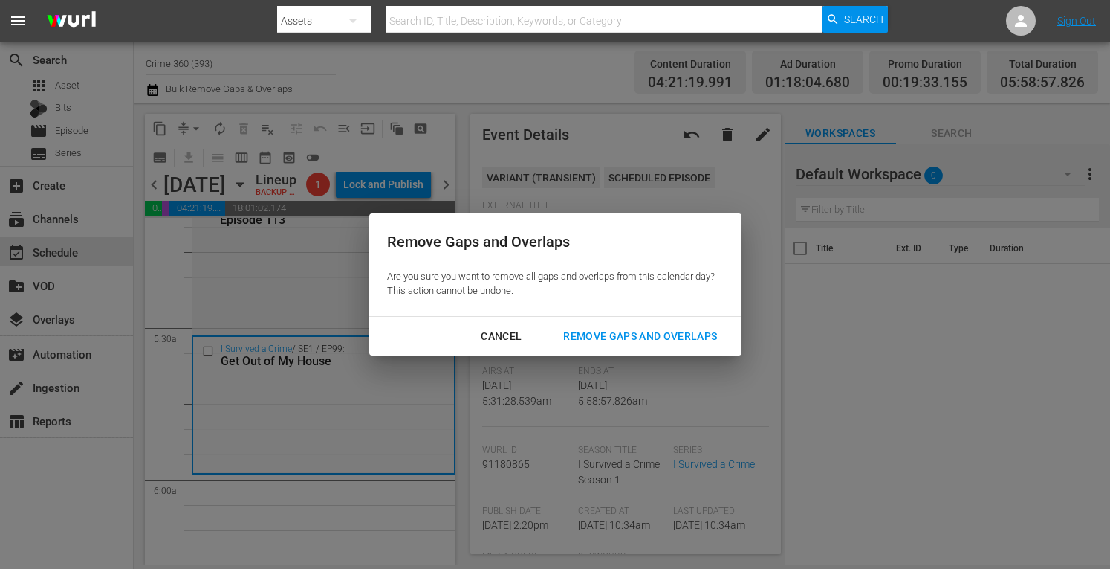
click at [628, 333] on div "Remove Gaps and Overlaps" at bounding box center [640, 336] width 178 height 19
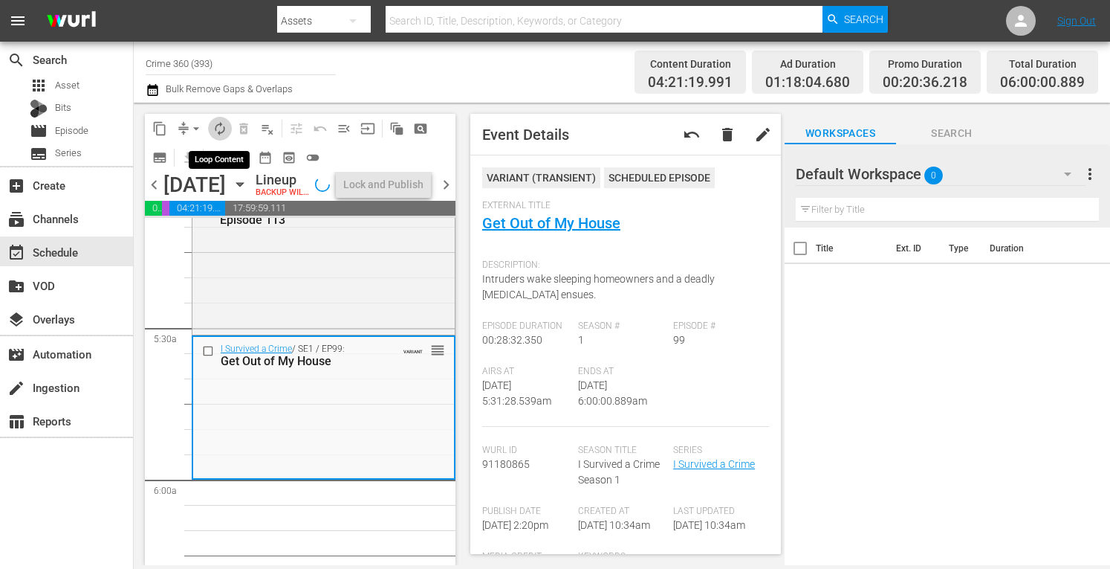
click at [214, 129] on span "autorenew_outlined" at bounding box center [220, 128] width 15 height 15
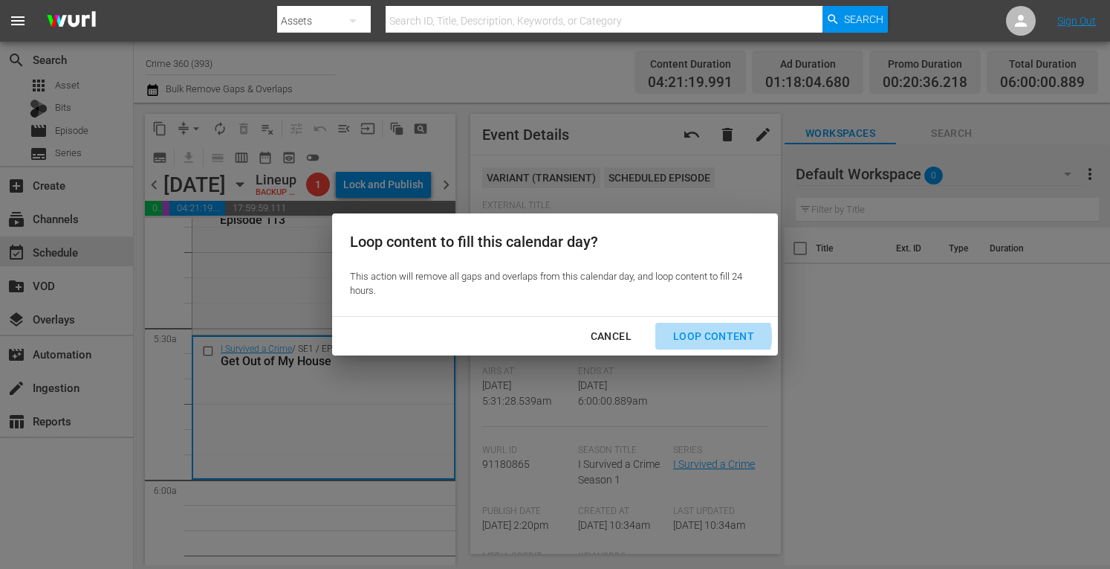
click at [710, 337] on div "Loop Content" at bounding box center [713, 336] width 105 height 19
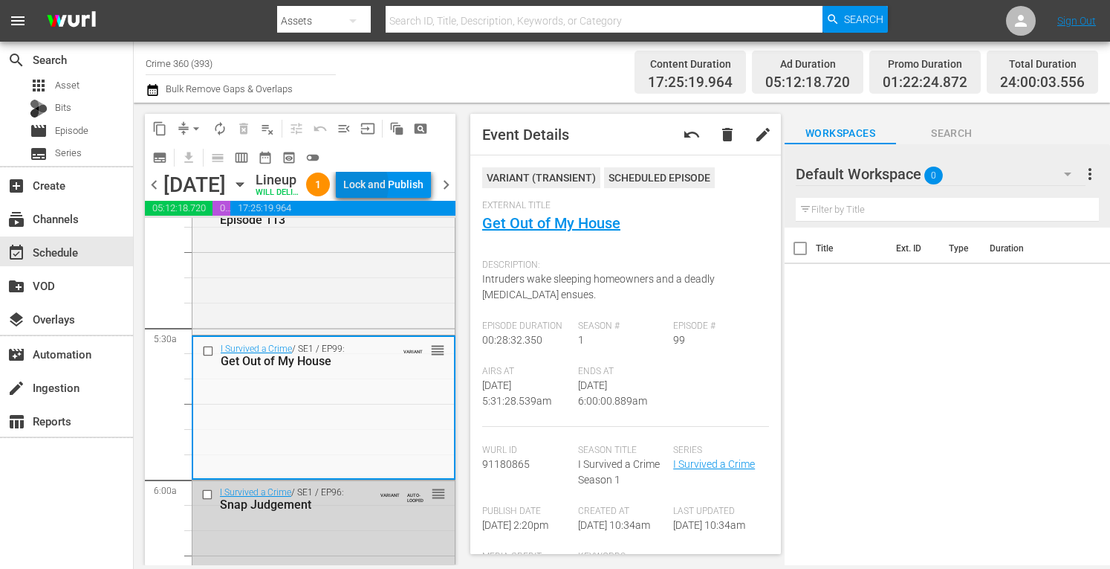
click at [379, 188] on div "Lock and Publish" at bounding box center [383, 184] width 80 height 27
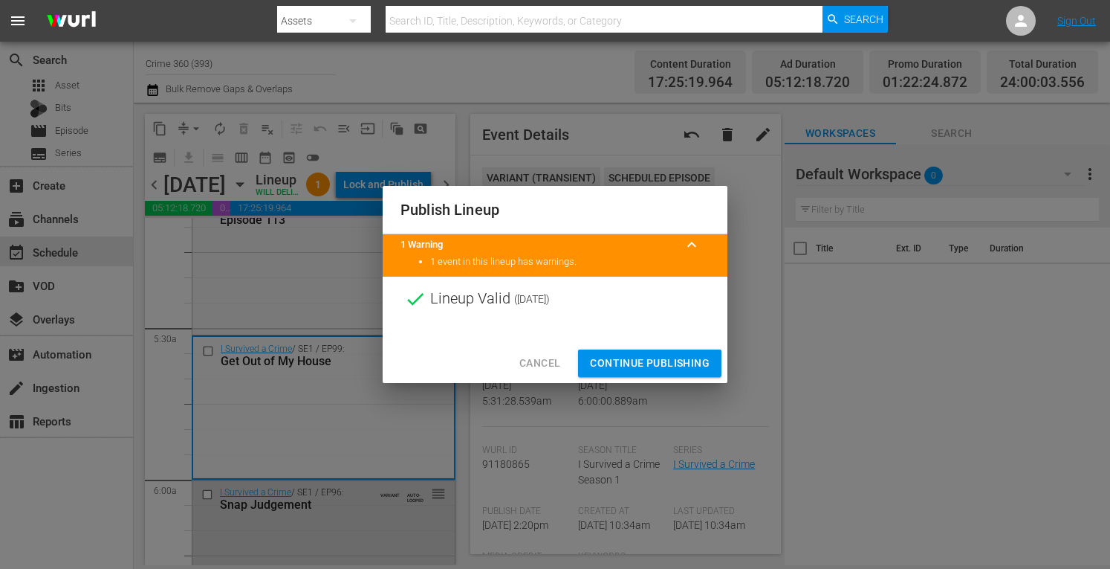
click at [645, 358] on span "Continue Publishing" at bounding box center [650, 363] width 120 height 19
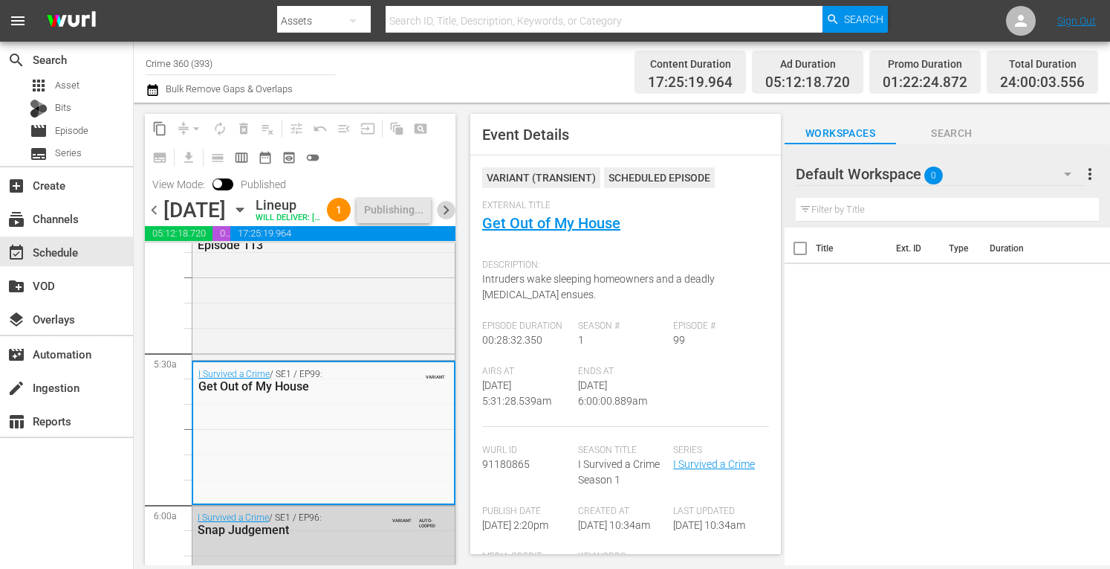
click at [446, 216] on span "chevron_right" at bounding box center [446, 210] width 19 height 19
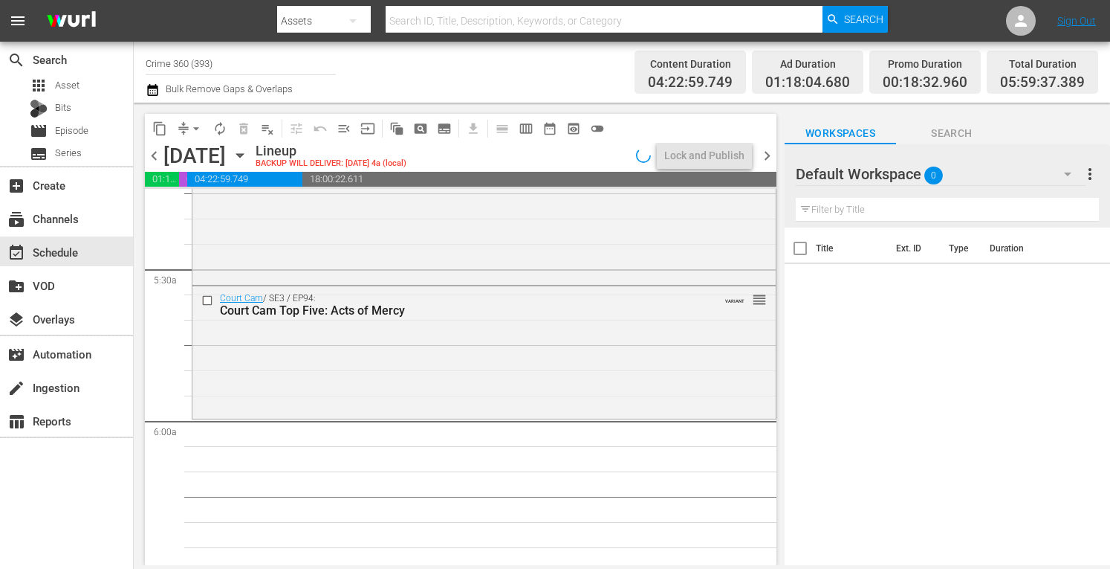
scroll to position [1593, 0]
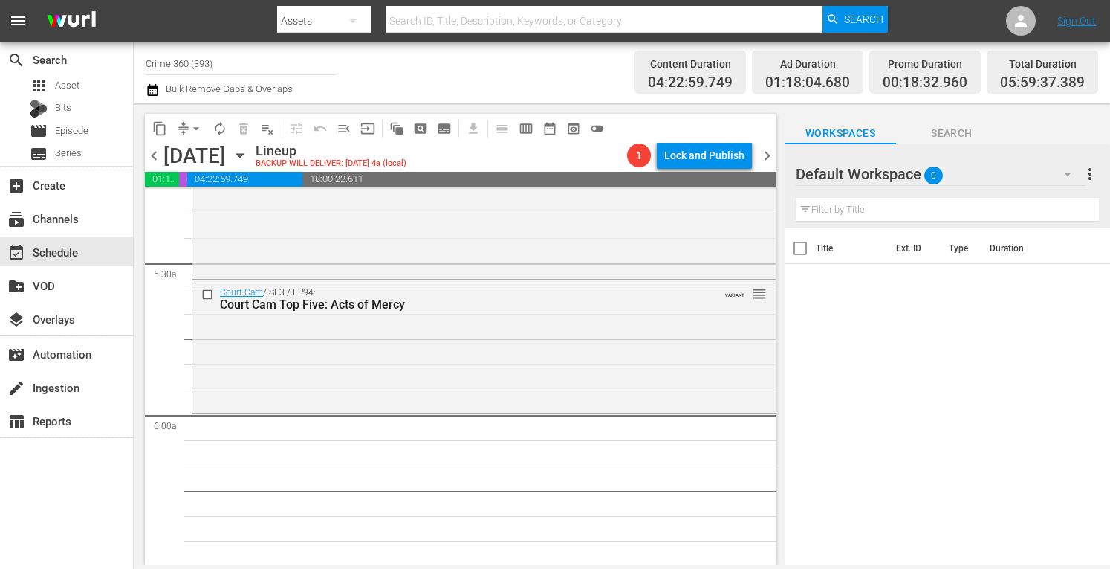
click at [196, 125] on span "arrow_drop_down" at bounding box center [196, 128] width 15 height 15
click at [178, 161] on li "Align to Midnight" at bounding box center [197, 158] width 156 height 25
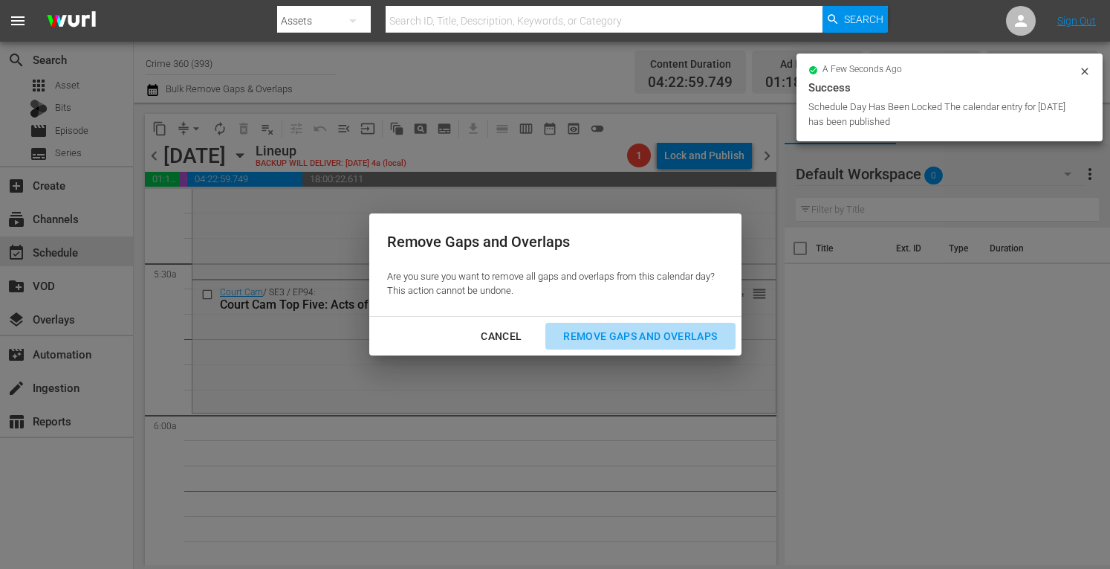
click at [637, 334] on div "Remove Gaps and Overlaps" at bounding box center [640, 336] width 178 height 19
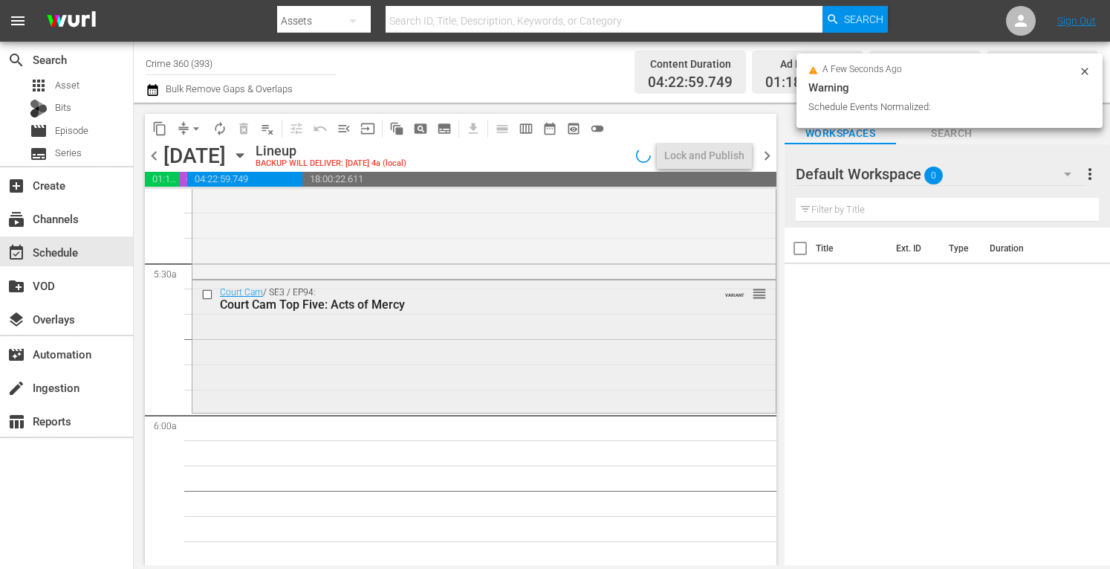
click at [471, 360] on div "Court Cam / SE3 / EP94: Court Cam Top Five: Acts of Mercy VARIANT reorder" at bounding box center [483, 344] width 583 height 129
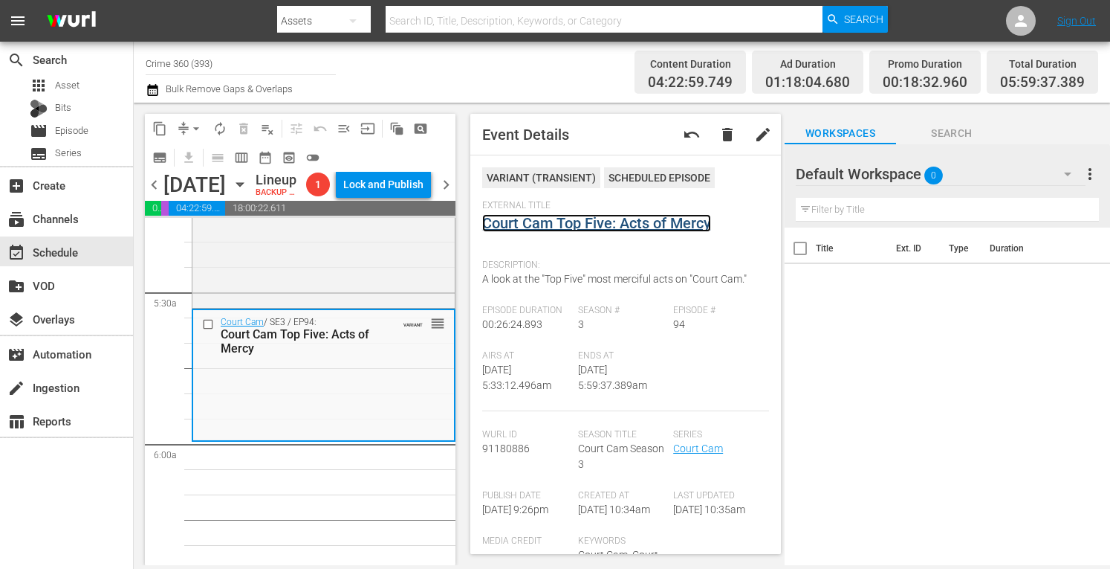
click at [565, 224] on link "Court Cam Top Five: Acts of Mercy" at bounding box center [596, 223] width 229 height 18
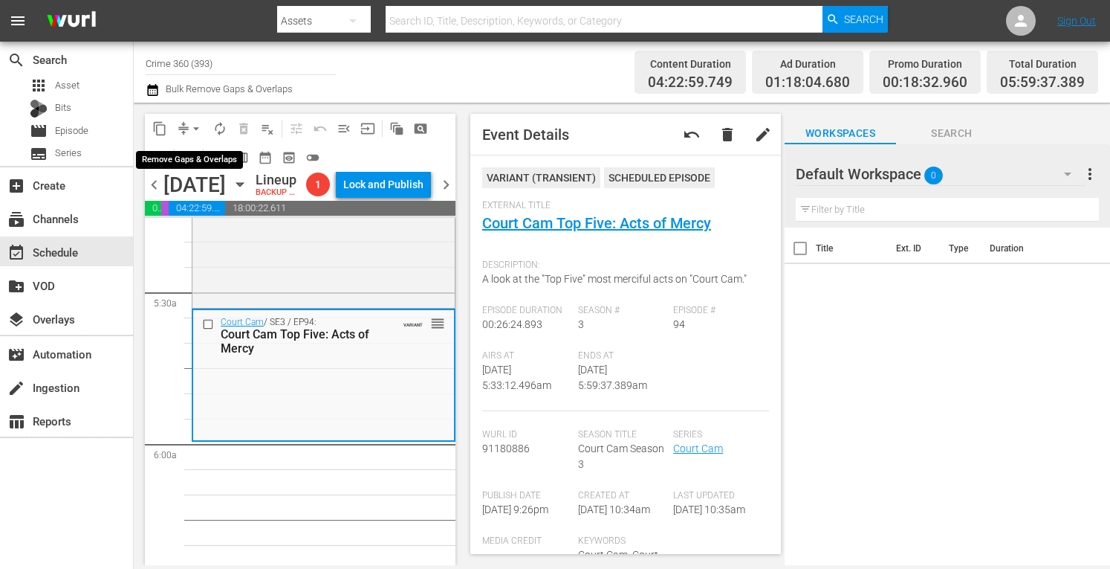
click at [195, 123] on span "arrow_drop_down" at bounding box center [196, 128] width 15 height 15
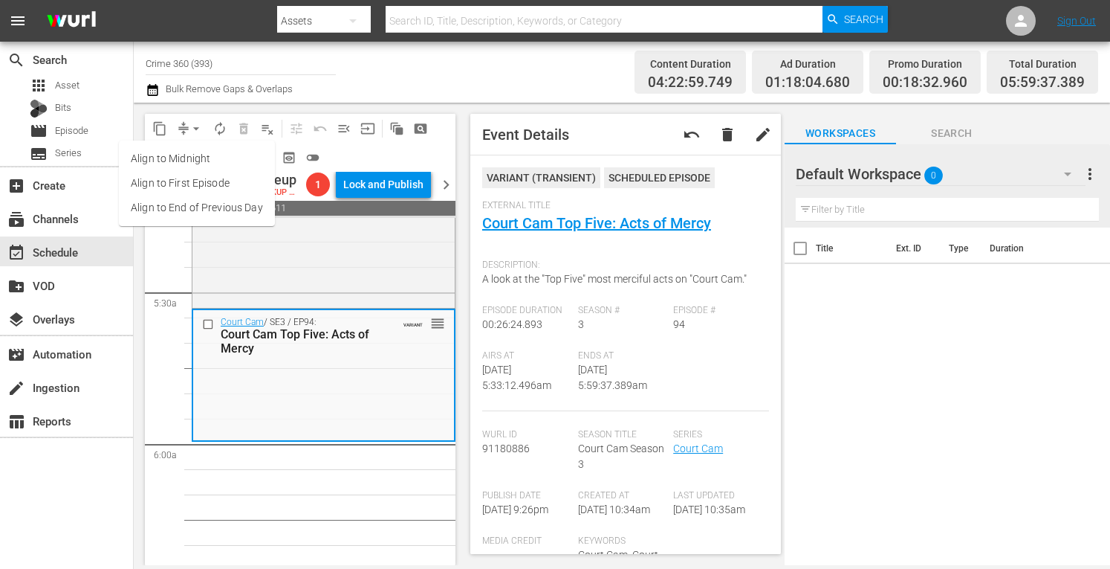
click at [186, 164] on li "Align to Midnight" at bounding box center [197, 158] width 156 height 25
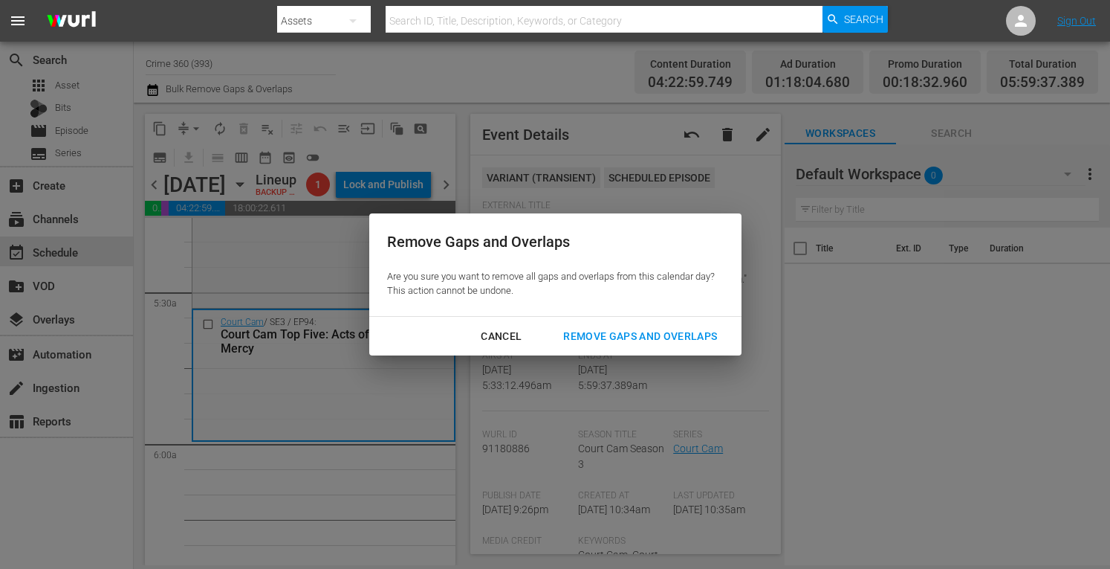
click at [598, 331] on div "Remove Gaps and Overlaps" at bounding box center [640, 336] width 178 height 19
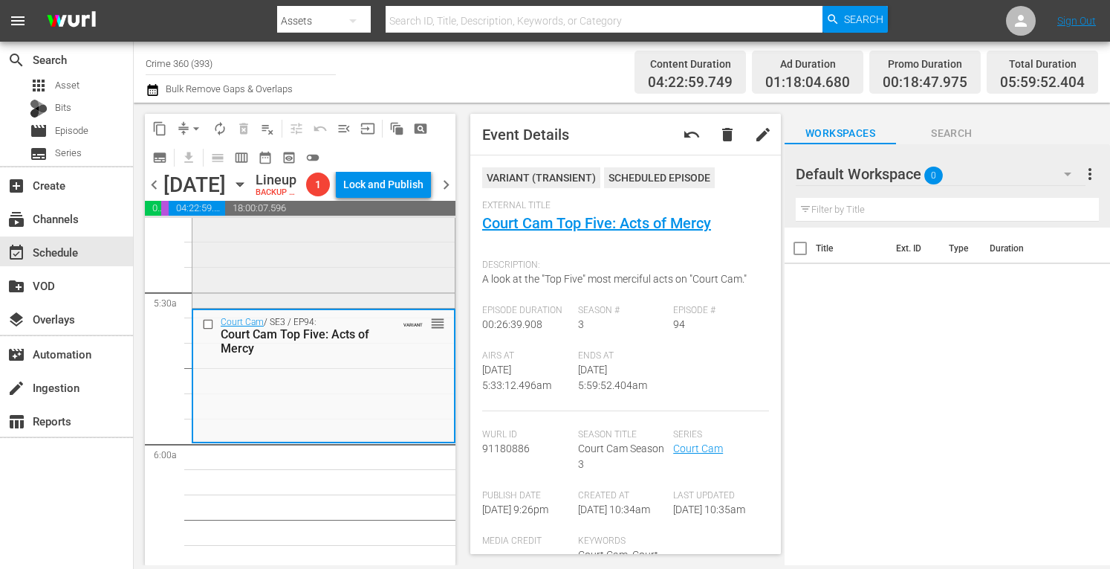
click at [294, 270] on div "Court Cam / SE3 / EP36: Court Cam - 335 VARIANT reorder" at bounding box center [323, 238] width 262 height 134
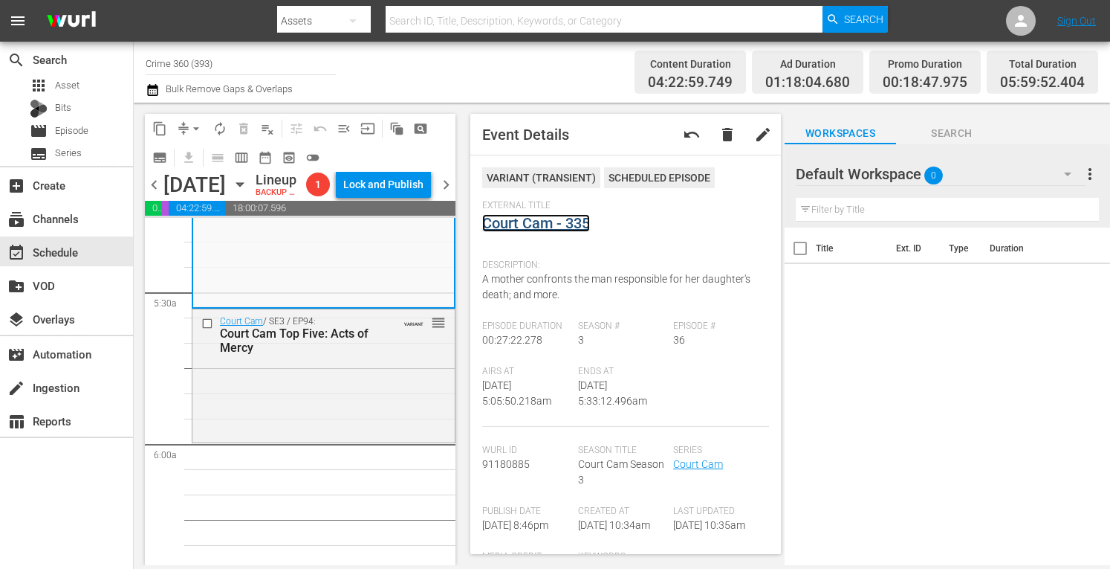
click at [517, 226] on link "Court Cam - 335" at bounding box center [536, 223] width 108 height 18
click at [187, 125] on button "arrow_drop_down" at bounding box center [196, 129] width 24 height 24
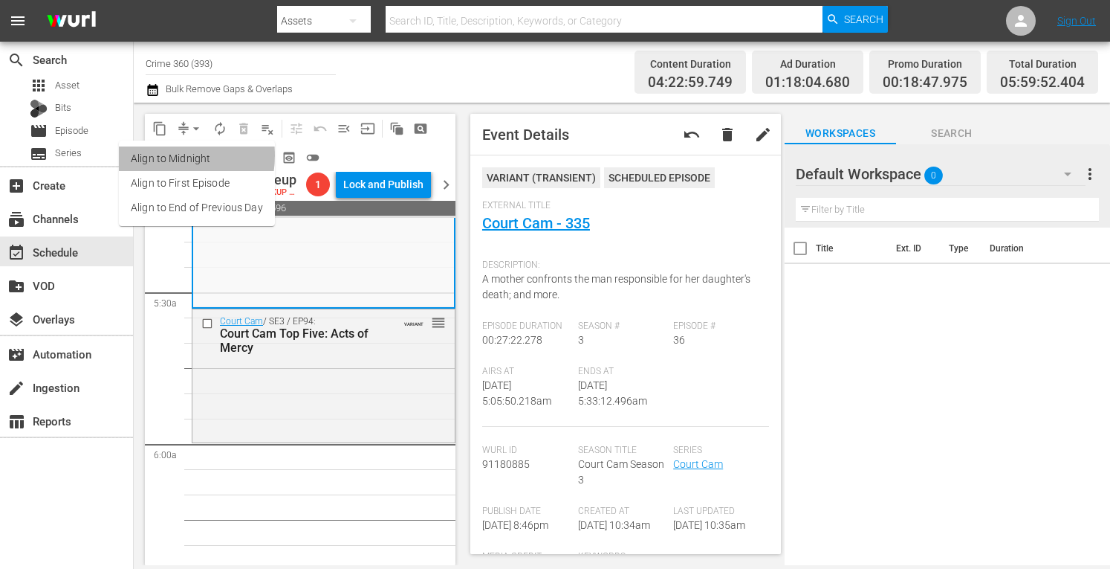
click at [164, 155] on li "Align to Midnight" at bounding box center [197, 158] width 156 height 25
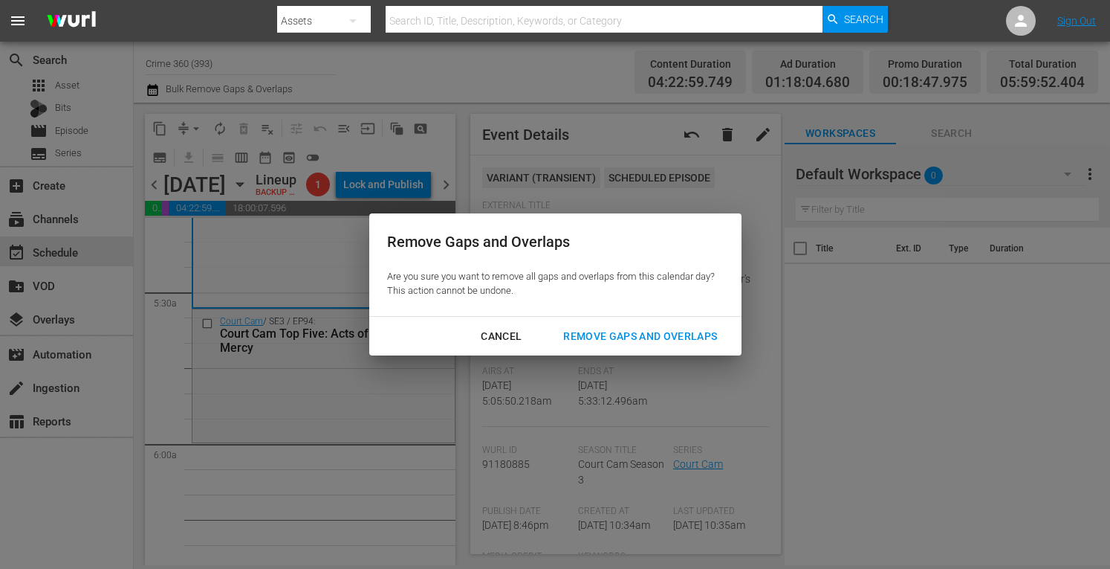
click at [637, 332] on div "Remove Gaps and Overlaps" at bounding box center [640, 336] width 178 height 19
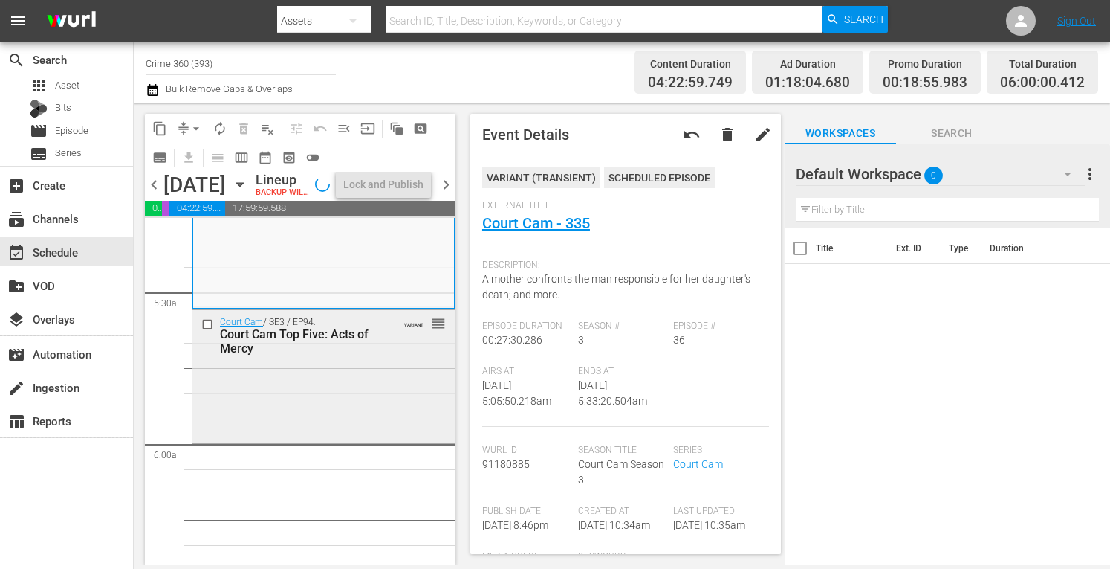
click at [318, 410] on div "Court Cam / SE3 / EP94: Court Cam Top Five: Acts of Mercy VARIANT reorder" at bounding box center [323, 375] width 262 height 130
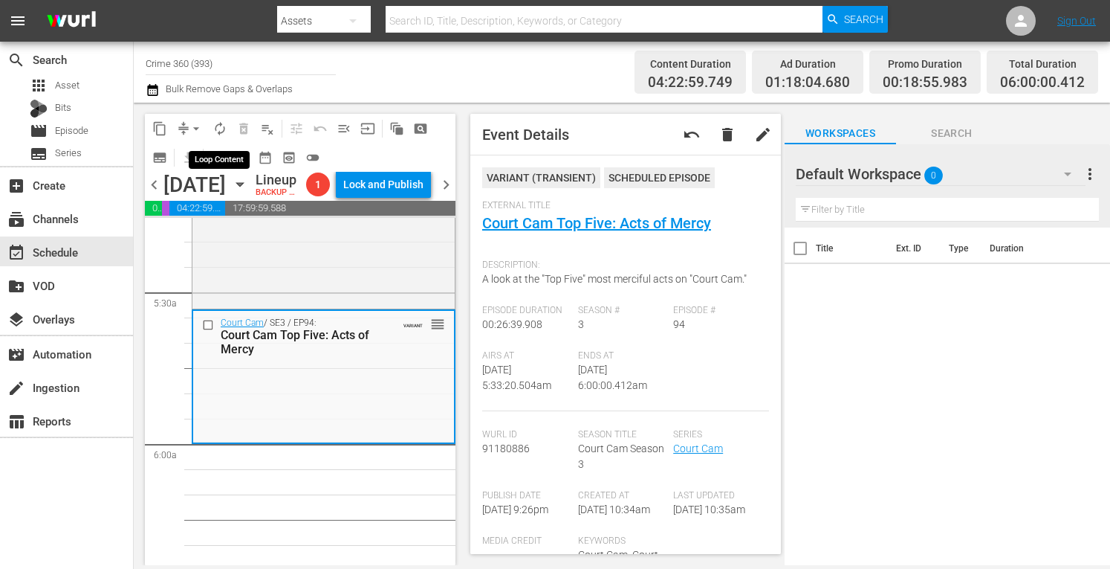
click at [223, 126] on span "autorenew_outlined" at bounding box center [220, 128] width 15 height 15
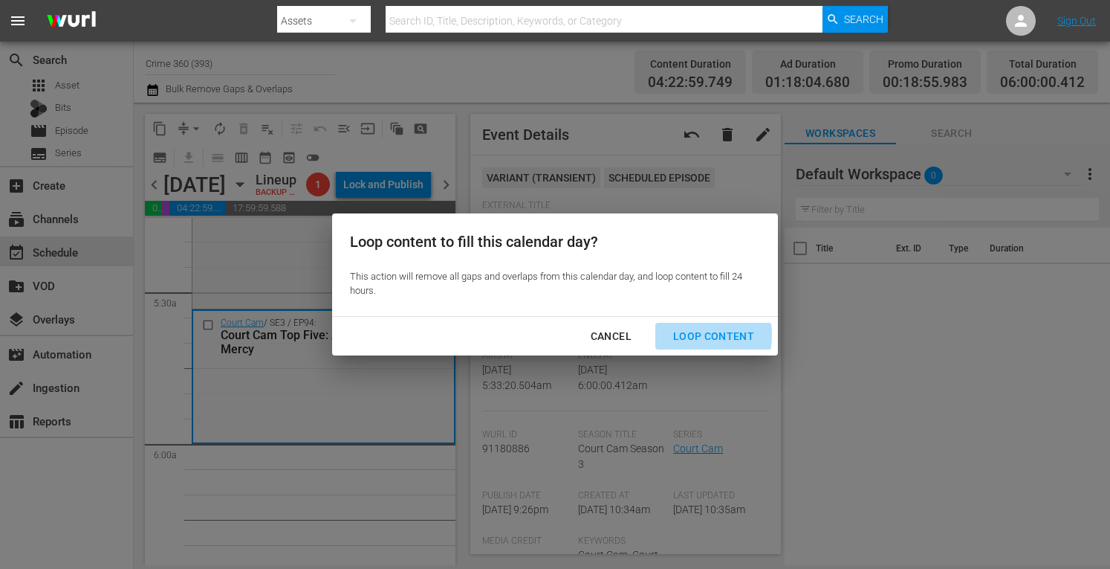
click at [683, 334] on div "Loop Content" at bounding box center [713, 336] width 105 height 19
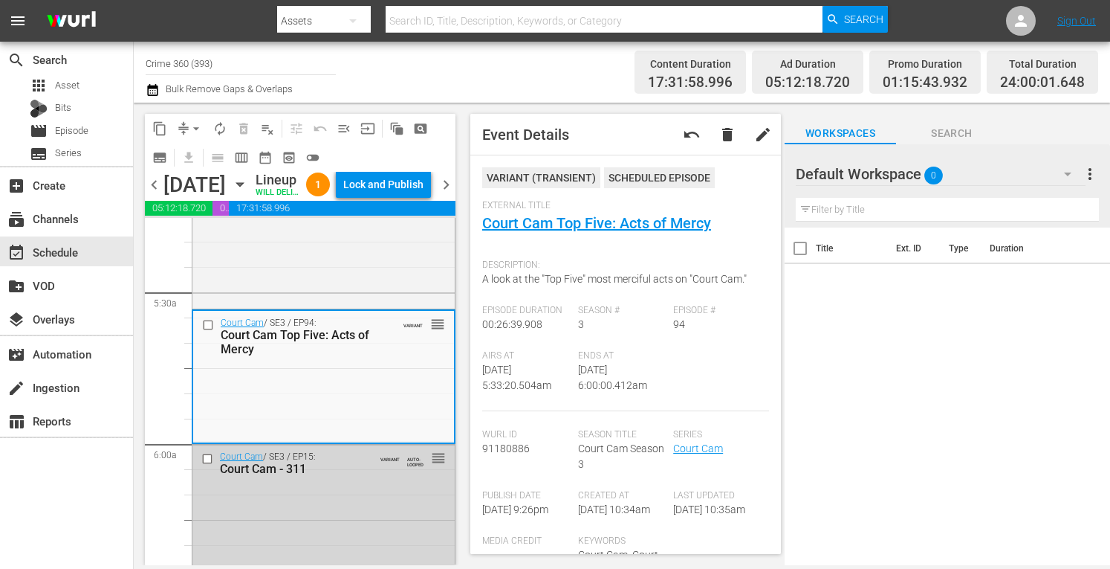
click at [376, 187] on div "Lock and Publish" at bounding box center [383, 184] width 80 height 27
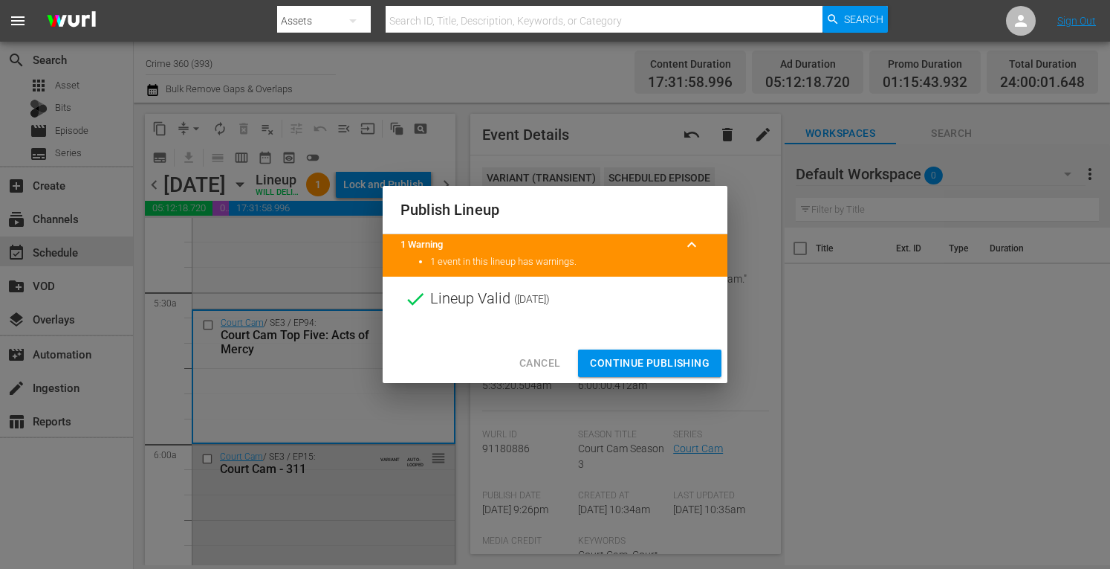
click at [628, 363] on span "Continue Publishing" at bounding box center [650, 363] width 120 height 19
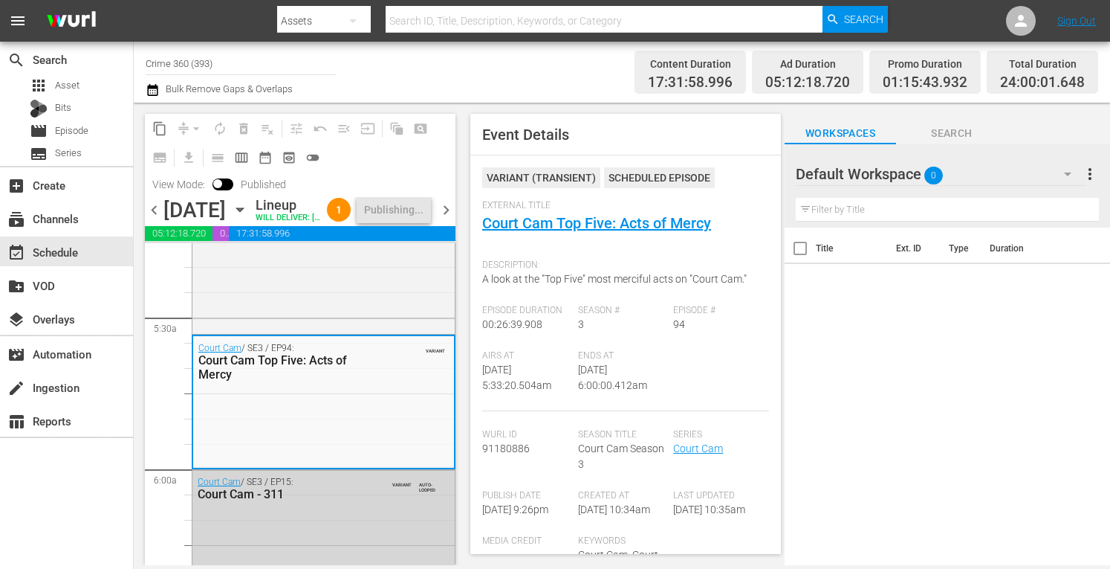
click at [448, 219] on span "chevron_right" at bounding box center [446, 210] width 19 height 19
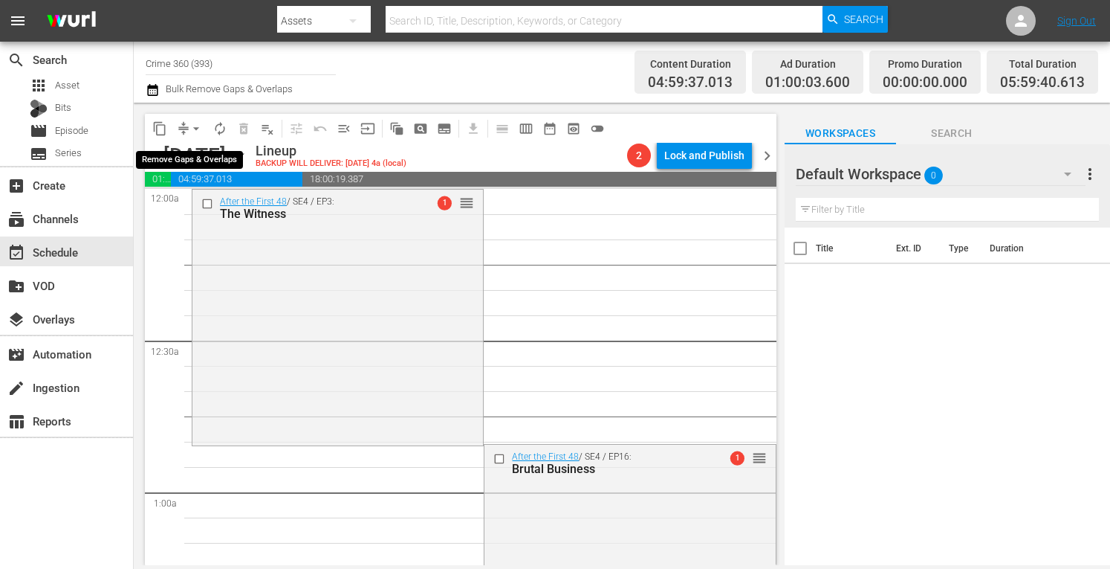
click at [190, 123] on span "arrow_drop_down" at bounding box center [196, 128] width 15 height 15
click at [172, 154] on li "Align to Midnight" at bounding box center [196, 158] width 123 height 25
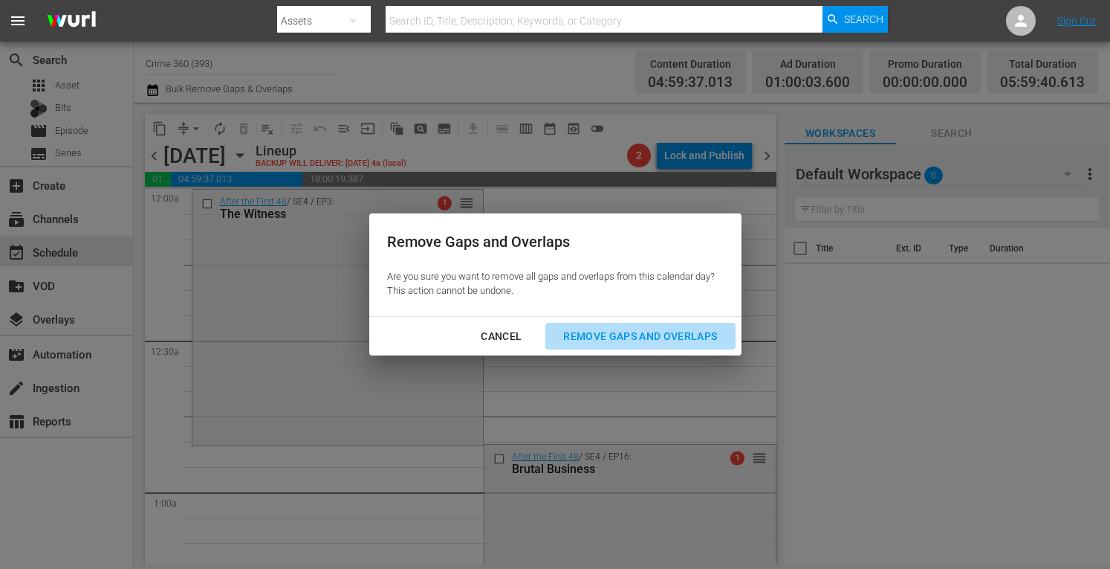
click at [637, 334] on div "Remove Gaps and Overlaps" at bounding box center [640, 336] width 178 height 19
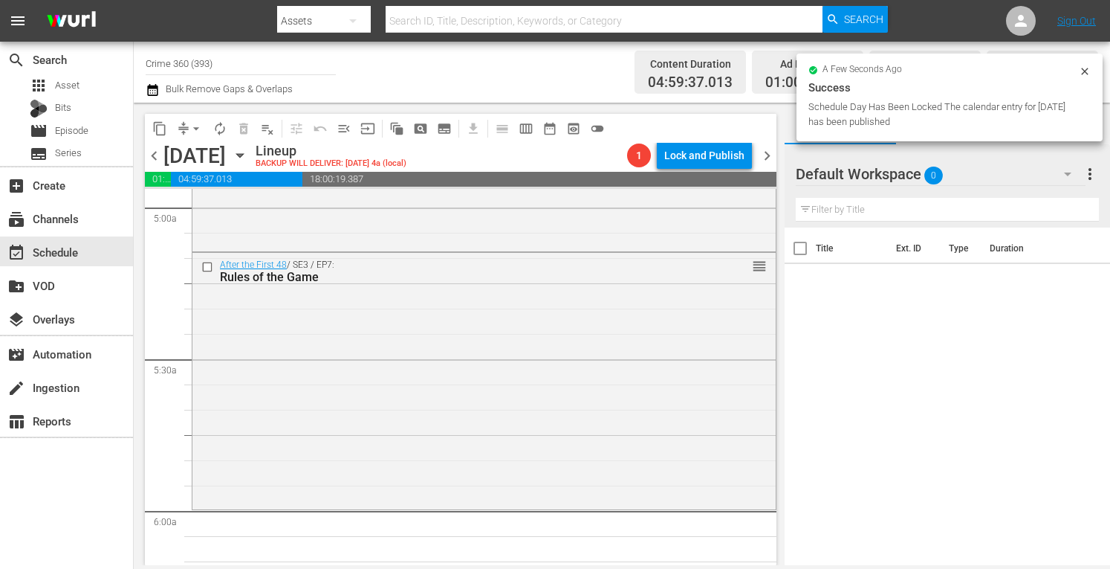
scroll to position [1499, 0]
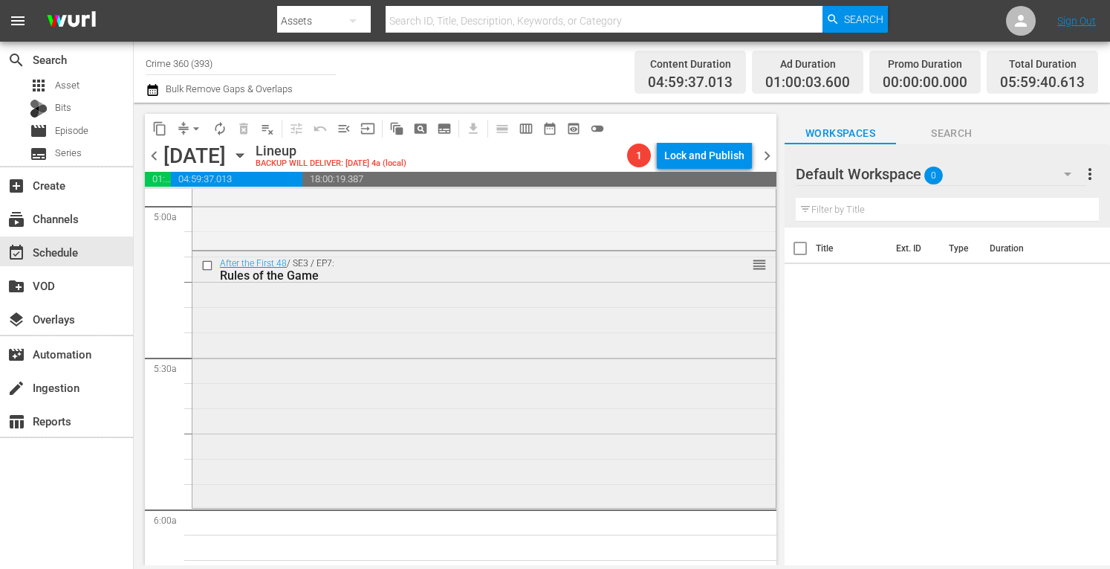
click at [324, 371] on div "After the First 48 / SE3 / EP7: Rules of the Game reorder" at bounding box center [483, 377] width 583 height 253
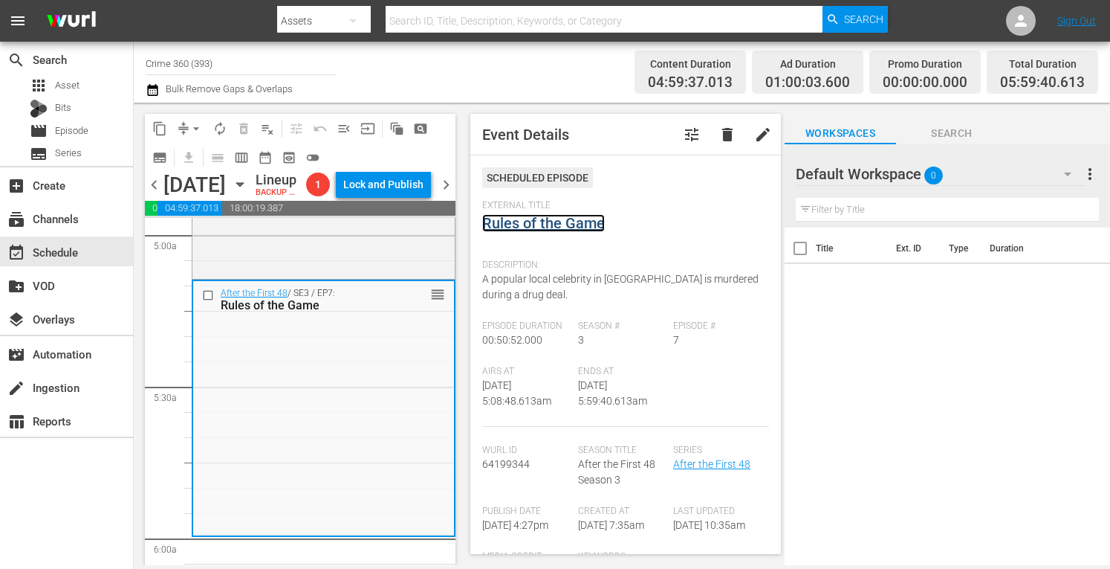
click at [540, 218] on link "Rules of the Game" at bounding box center [543, 223] width 123 height 18
click at [357, 265] on div "After the First 48 / SE6 / EP8: Twice Told Tale reorder" at bounding box center [323, 144] width 262 height 262
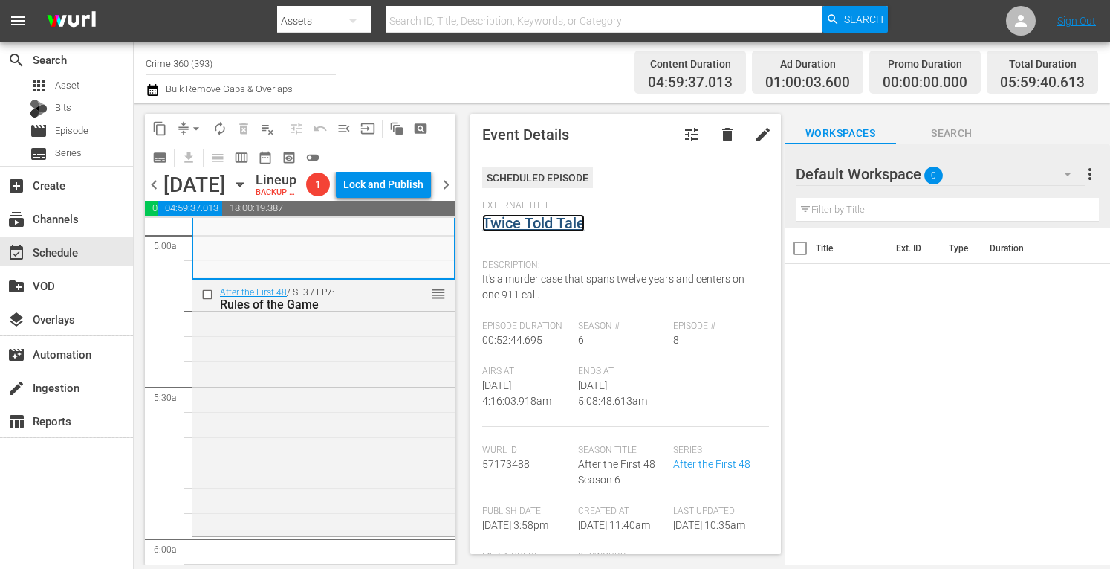
click at [553, 222] on link "Twice Told Tale" at bounding box center [533, 223] width 103 height 18
click at [192, 129] on span "arrow_drop_down" at bounding box center [196, 128] width 15 height 15
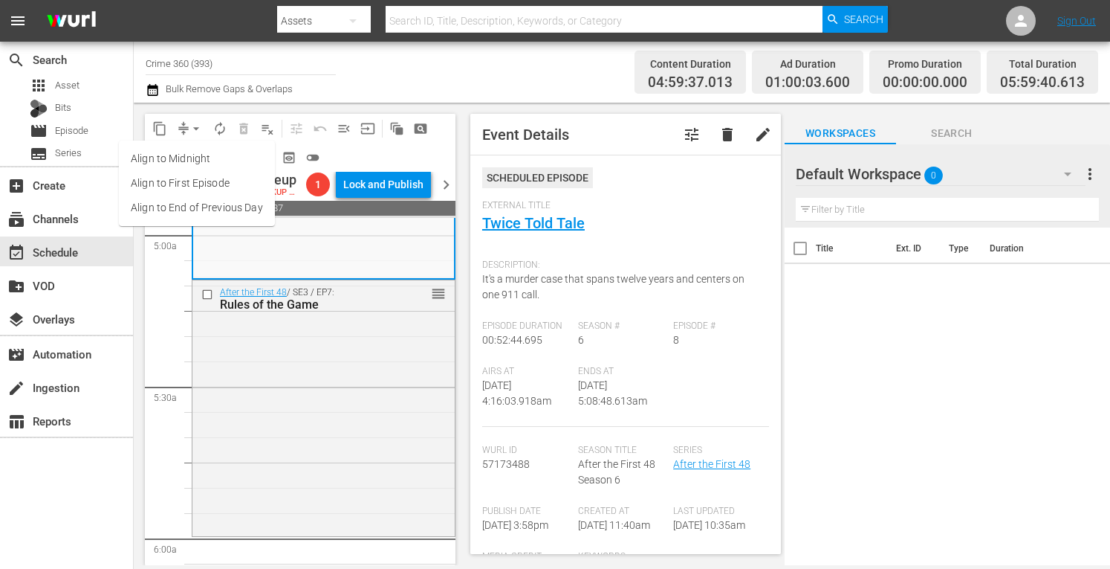
click at [176, 163] on li "Align to Midnight" at bounding box center [197, 158] width 156 height 25
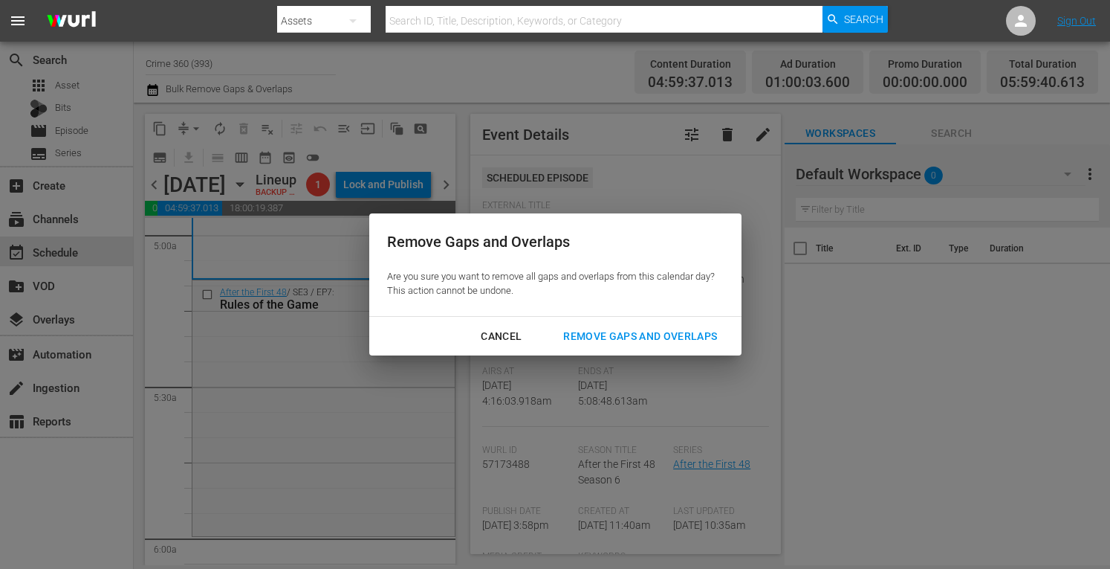
click at [651, 338] on div "Remove Gaps and Overlaps" at bounding box center [640, 336] width 178 height 19
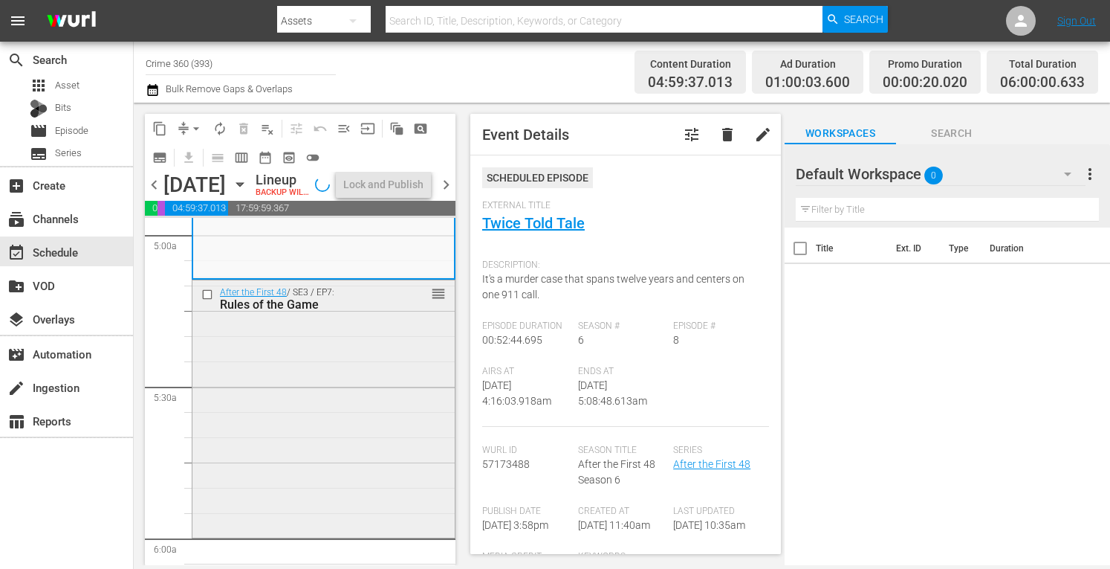
scroll to position [1582, 0]
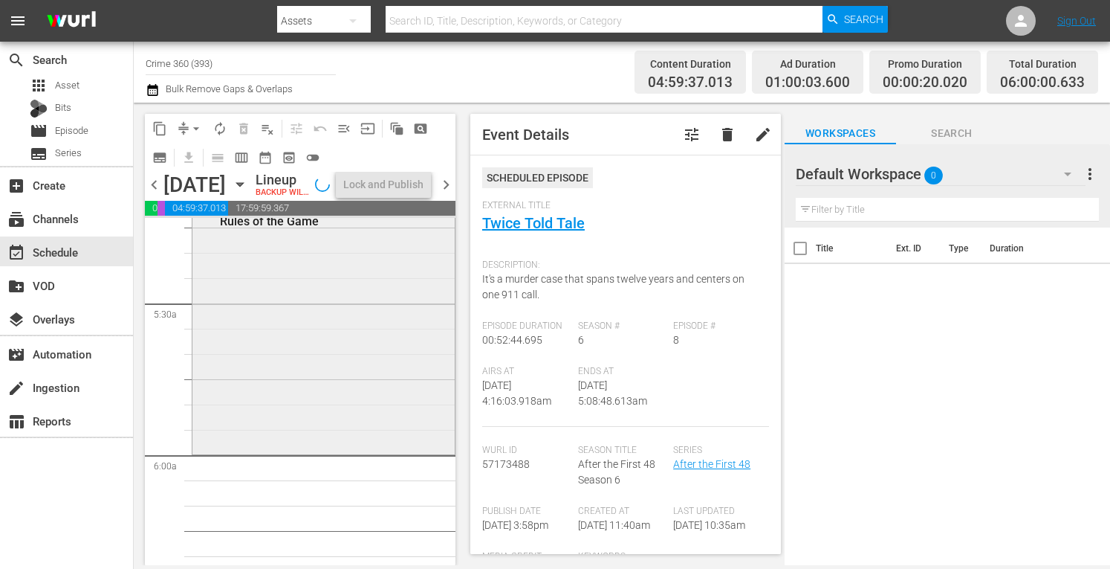
click at [323, 389] on div "After the First 48 / SE3 / EP7: Rules of the Game reorder" at bounding box center [323, 324] width 262 height 254
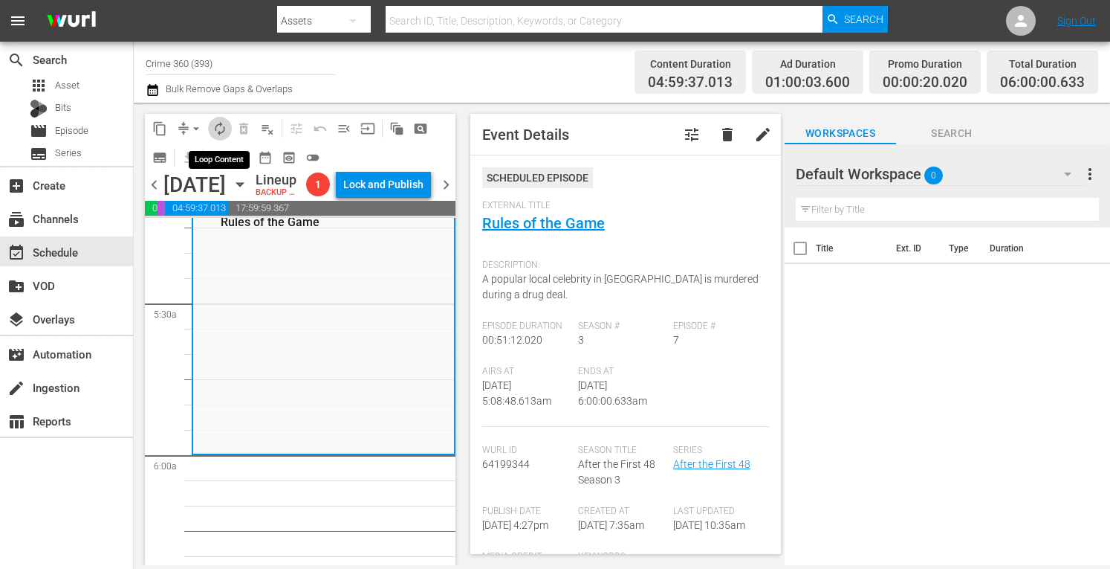
click at [220, 128] on span "autorenew_outlined" at bounding box center [220, 128] width 15 height 15
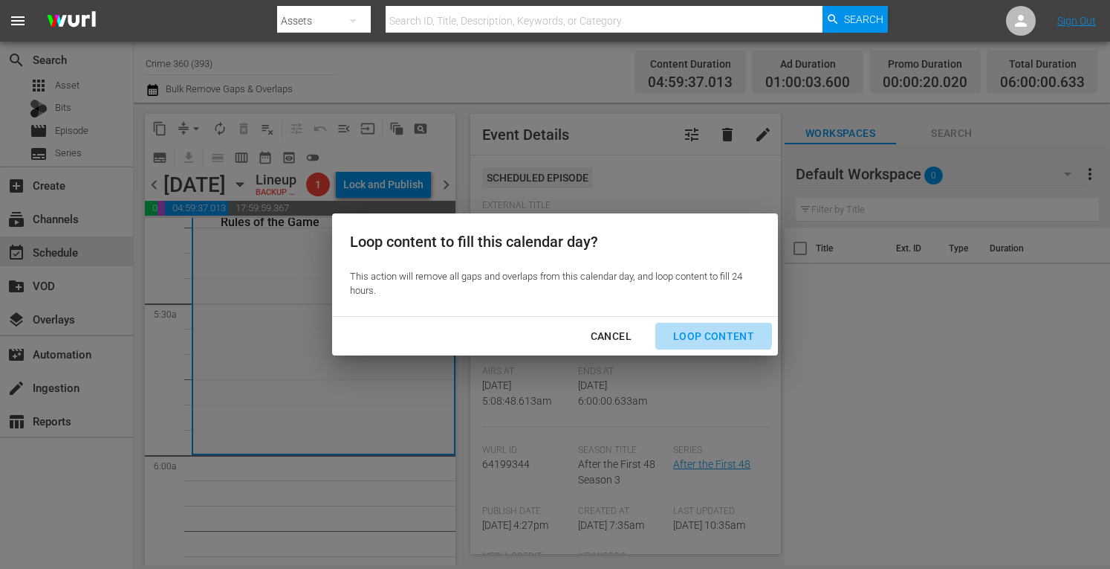
click at [683, 331] on div "Loop Content" at bounding box center [713, 336] width 105 height 19
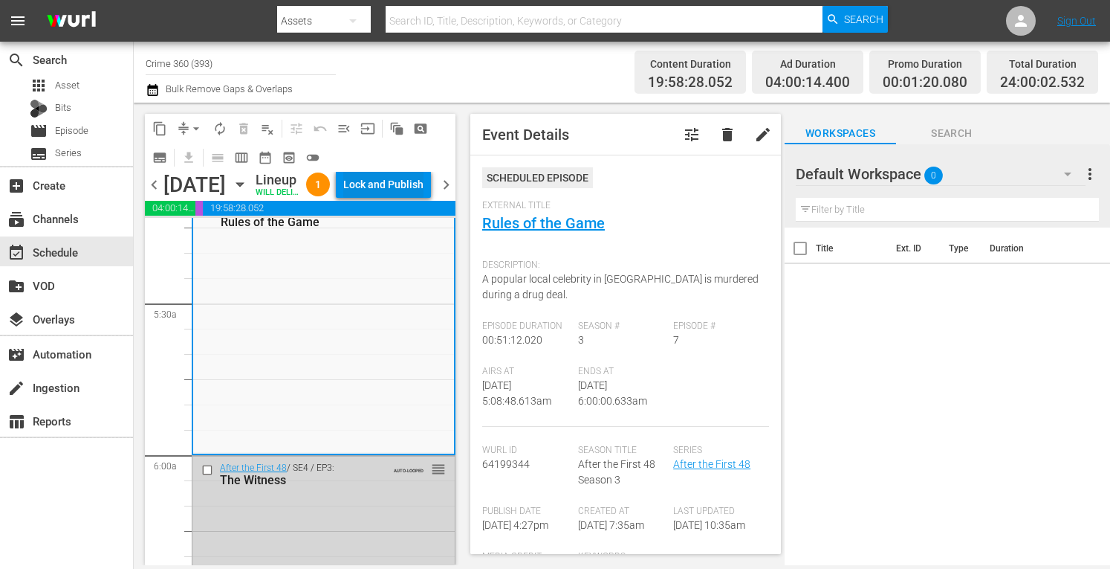
click at [392, 192] on div "Lock and Publish" at bounding box center [383, 184] width 80 height 27
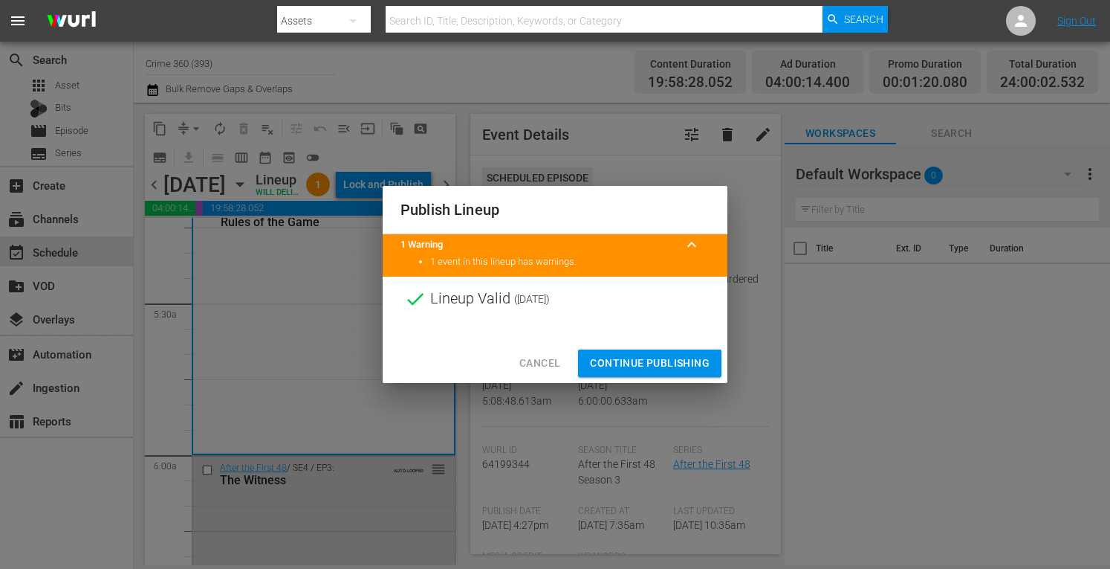
click at [613, 360] on span "Continue Publishing" at bounding box center [650, 363] width 120 height 19
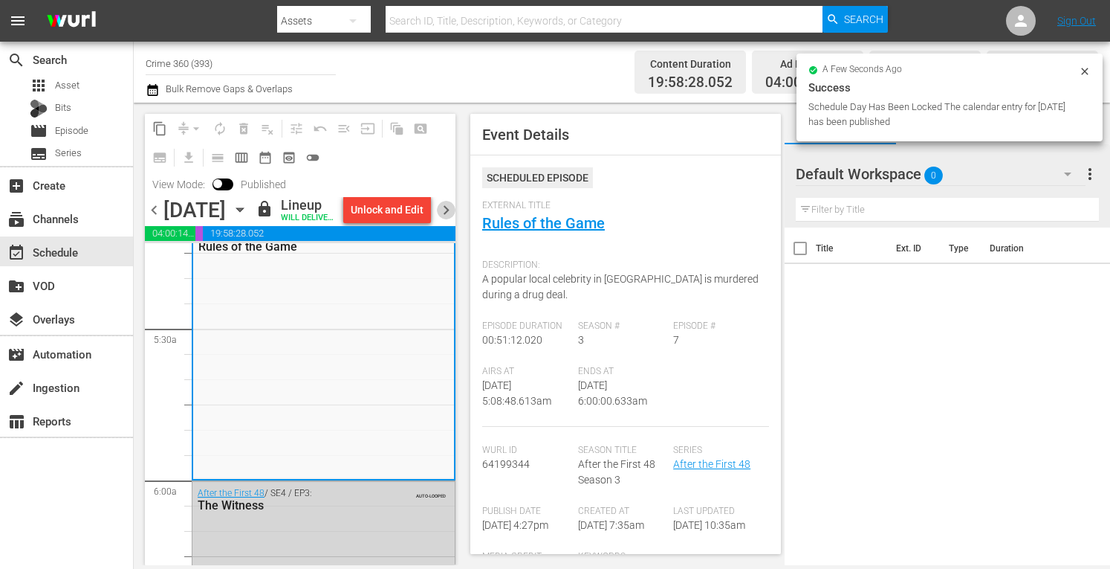
click at [450, 219] on span "chevron_right" at bounding box center [446, 210] width 19 height 19
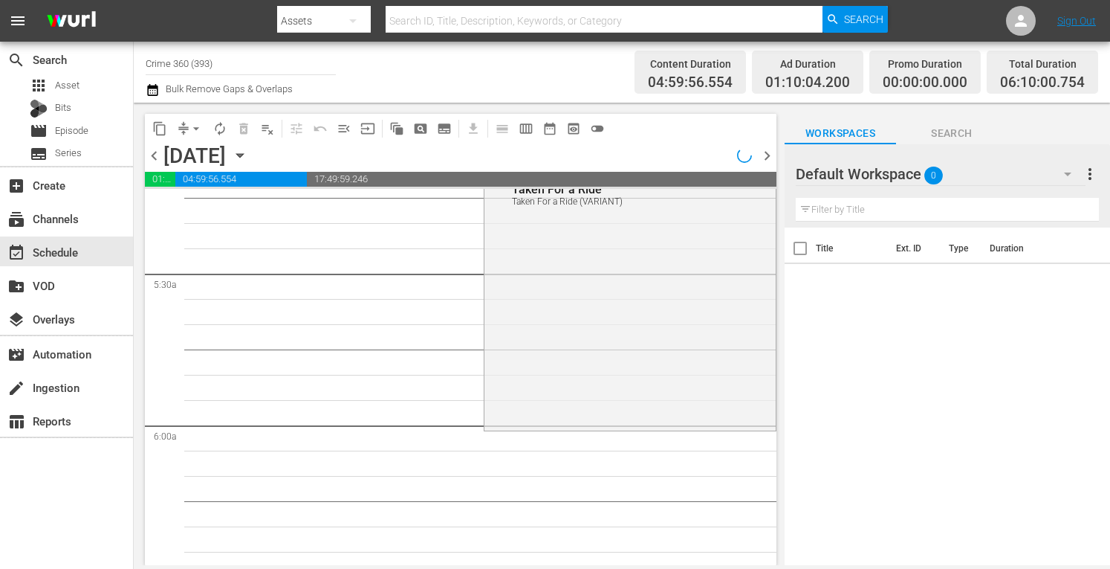
scroll to position [1582, 0]
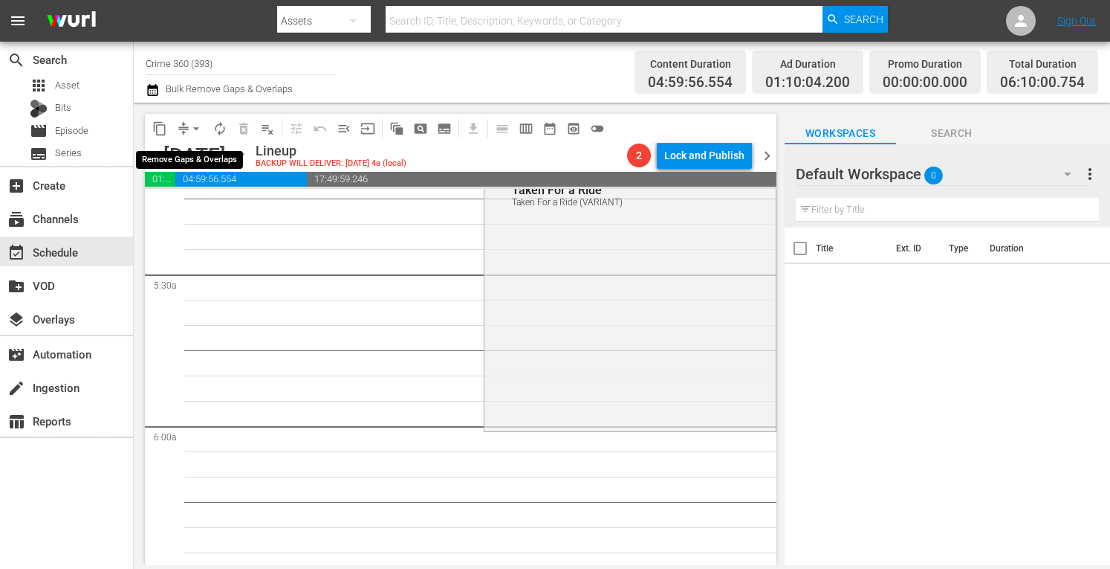
click at [198, 131] on span "arrow_drop_down" at bounding box center [196, 128] width 15 height 15
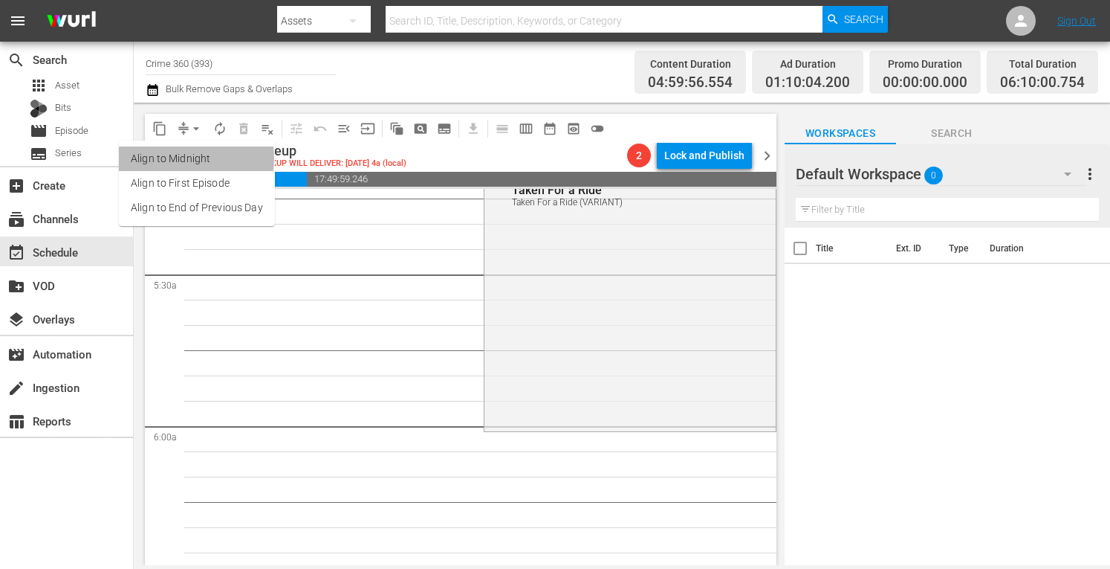
click at [177, 158] on li "Align to Midnight" at bounding box center [197, 158] width 156 height 25
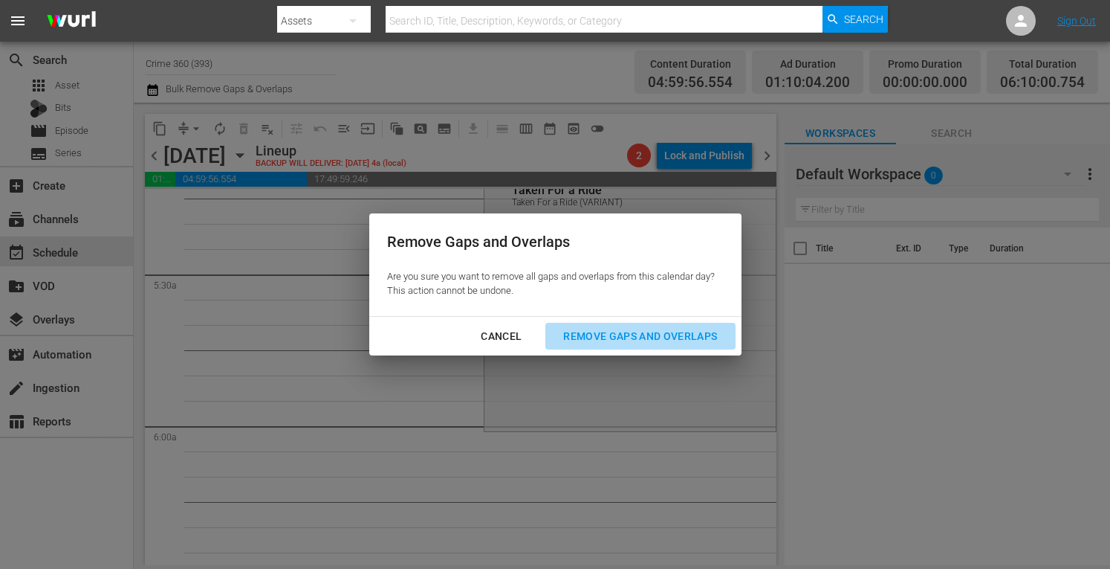
click at [641, 335] on div "Remove Gaps and Overlaps" at bounding box center [640, 336] width 178 height 19
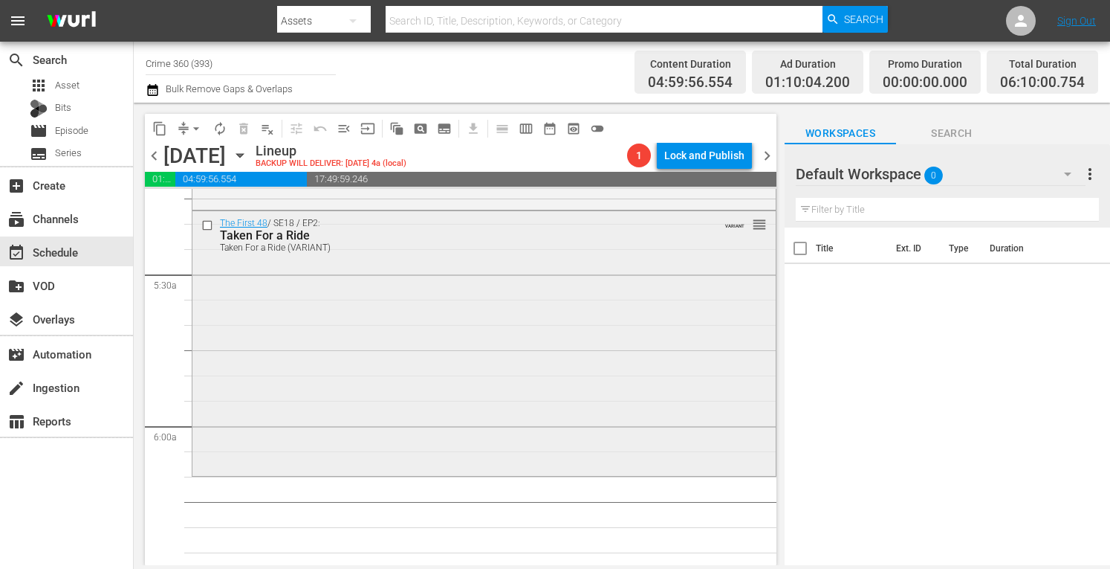
click at [332, 429] on div "The First 48 / SE18 / EP2: Taken For a Ride Taken For a Ride (VARIANT) VARIANT …" at bounding box center [483, 342] width 583 height 262
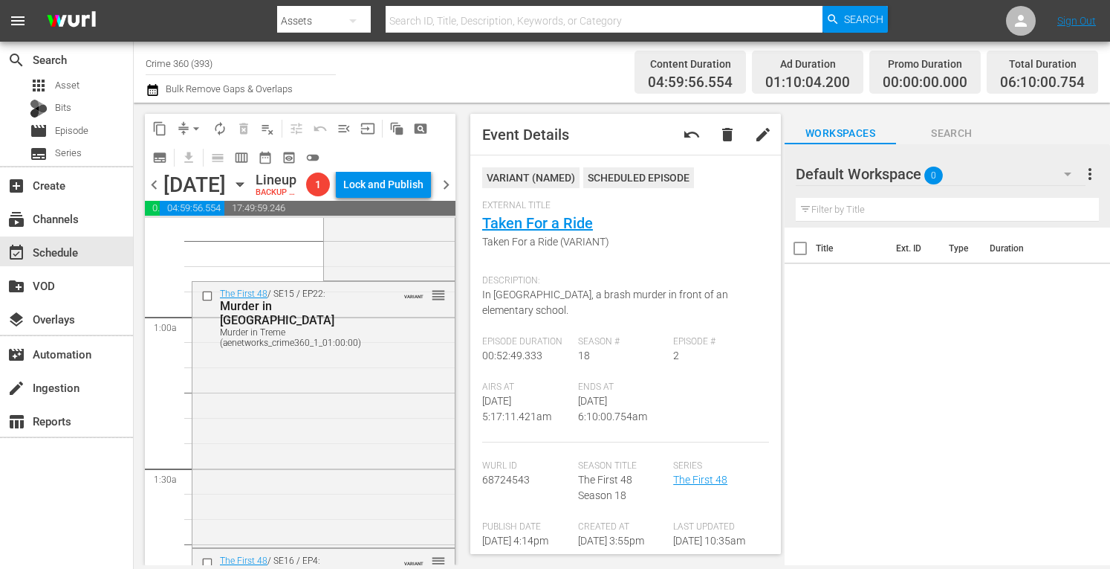
scroll to position [0, 0]
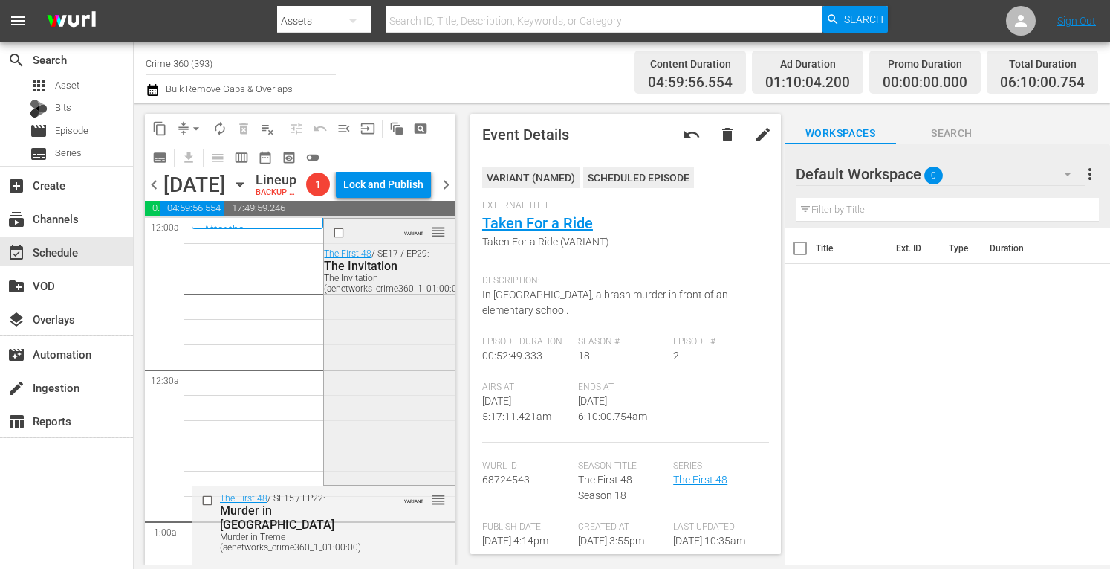
click at [373, 410] on div "VARIANT reorder The First 48 / SE17 / EP29: The Invitation The Invitation (aene…" at bounding box center [389, 349] width 130 height 262
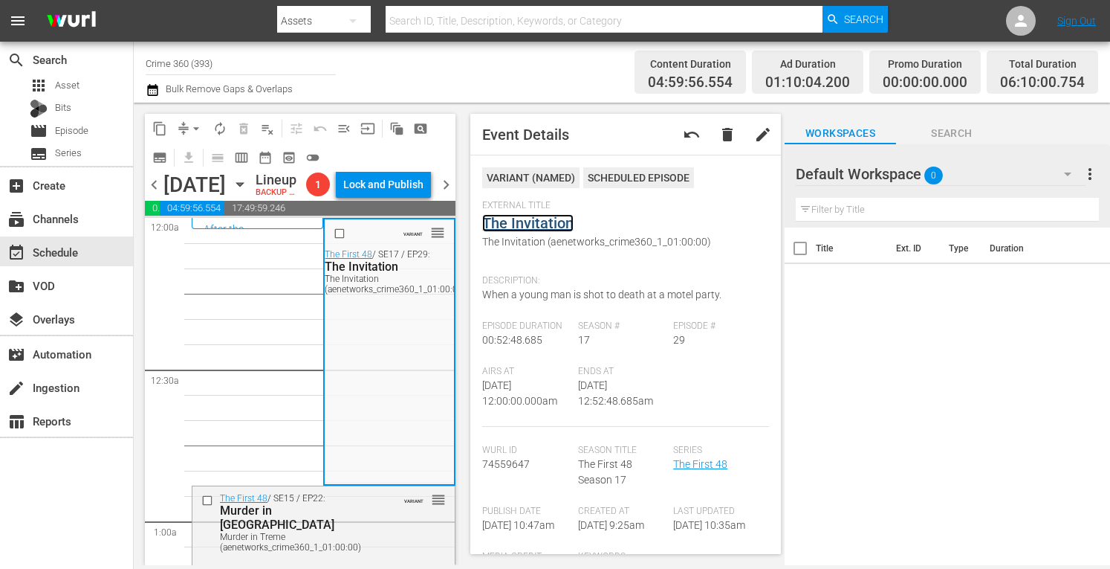
click at [525, 223] on link "The Invitation" at bounding box center [527, 223] width 91 height 18
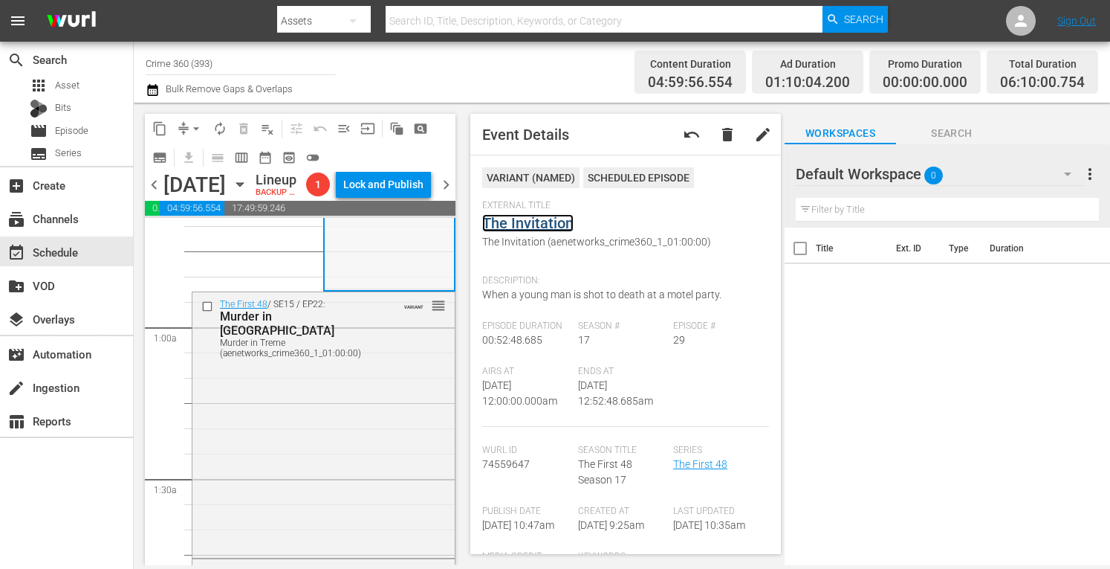
scroll to position [206, 0]
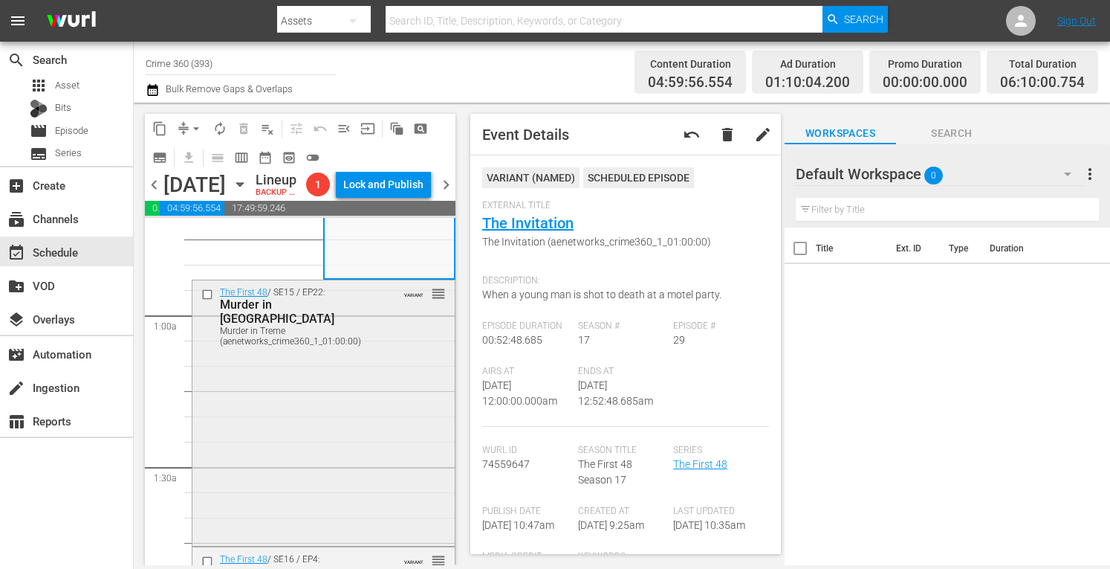
click at [340, 438] on div "The First 48 / SE15 / EP22: Murder in Treme Murder in Treme (aenetworks_crime36…" at bounding box center [323, 411] width 262 height 263
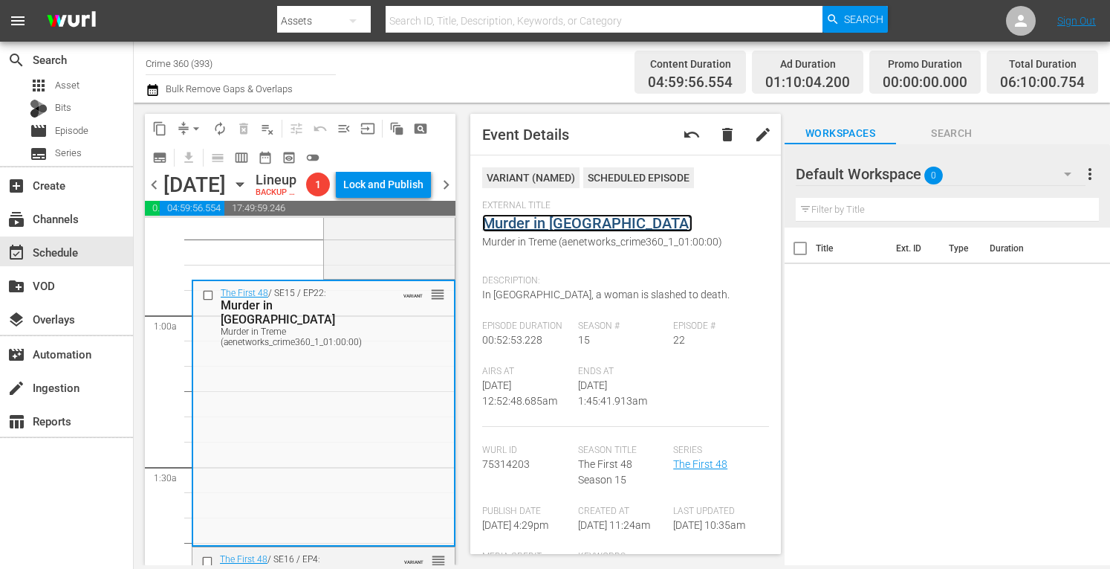
click at [526, 221] on link "Murder in Treme" at bounding box center [587, 223] width 210 height 18
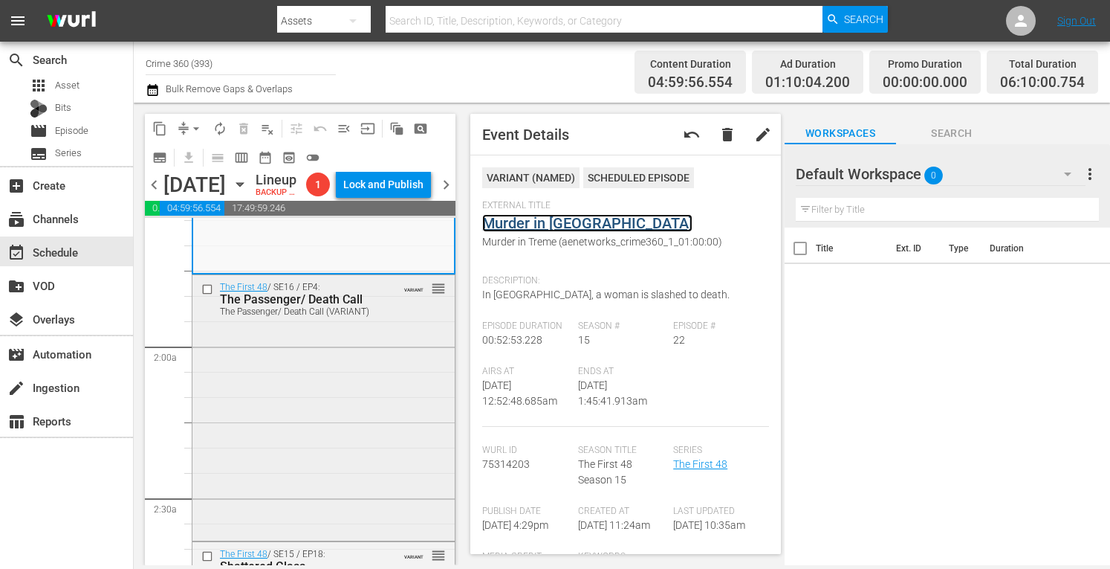
scroll to position [486, 0]
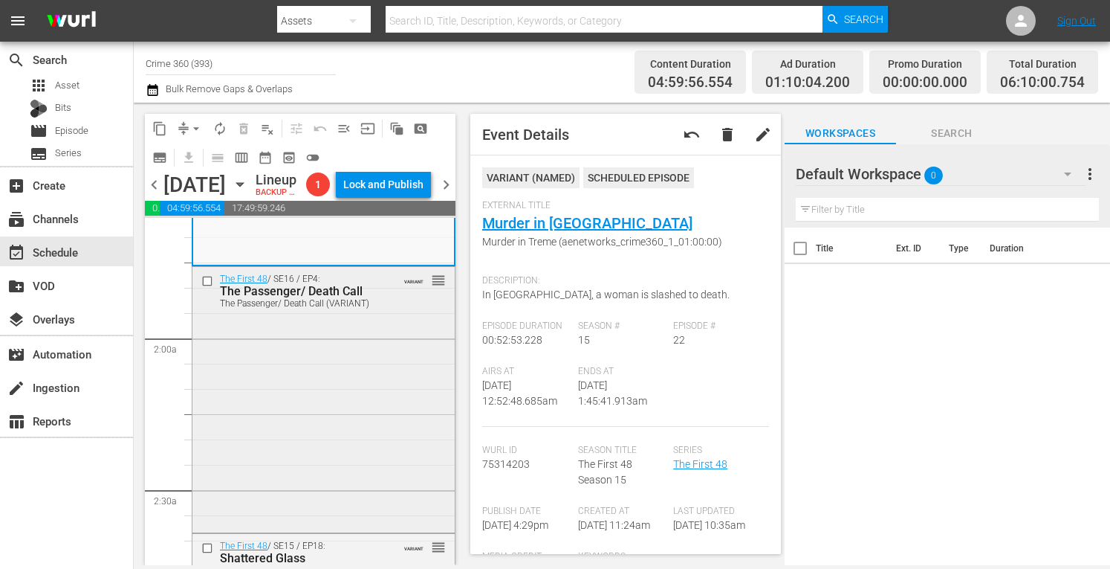
click at [336, 431] on div "The First 48 / SE16 / EP4: The Passenger/ Death Call The Passenger/ Death Call …" at bounding box center [323, 398] width 262 height 262
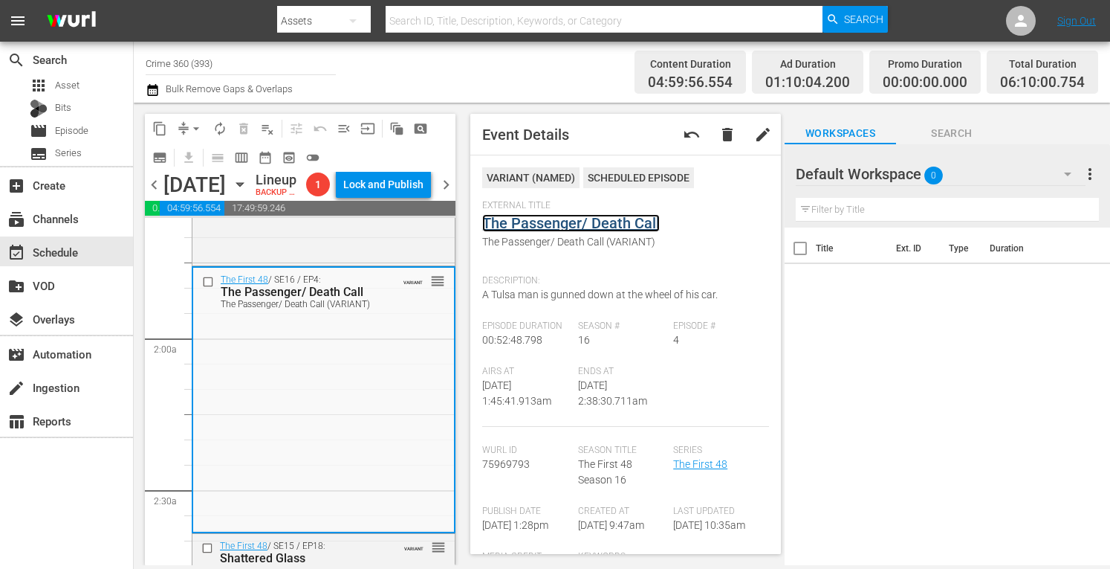
click at [579, 226] on link "The Passenger/ Death Call" at bounding box center [571, 223] width 178 height 18
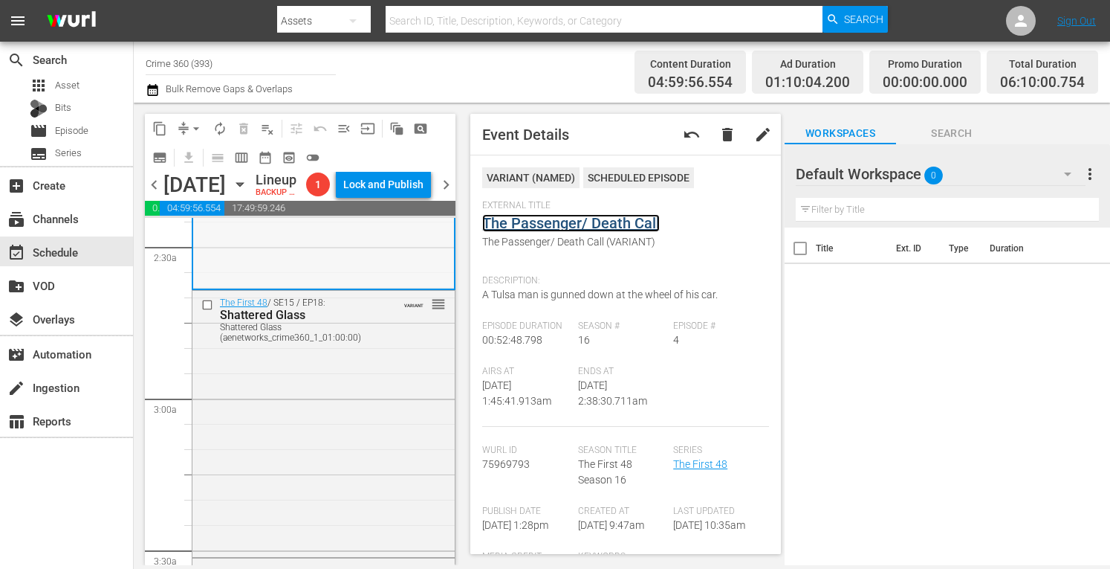
scroll to position [747, 0]
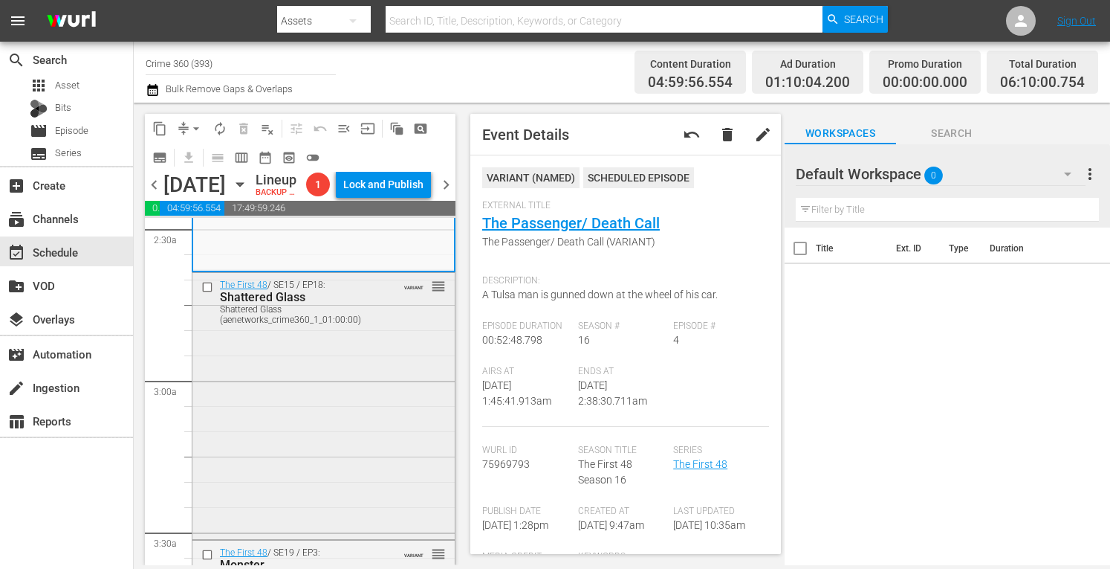
click at [306, 445] on div "The First 48 / SE15 / EP18: Shattered Glass Shattered Glass (aenetworks_crime36…" at bounding box center [323, 404] width 262 height 263
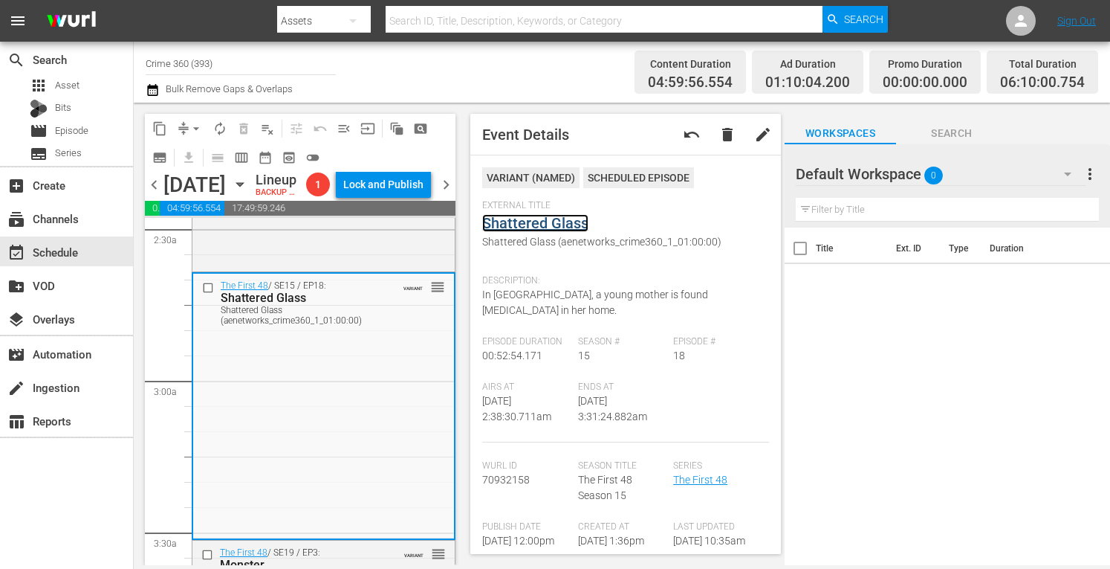
click at [518, 221] on link "Shattered Glass" at bounding box center [535, 223] width 106 height 18
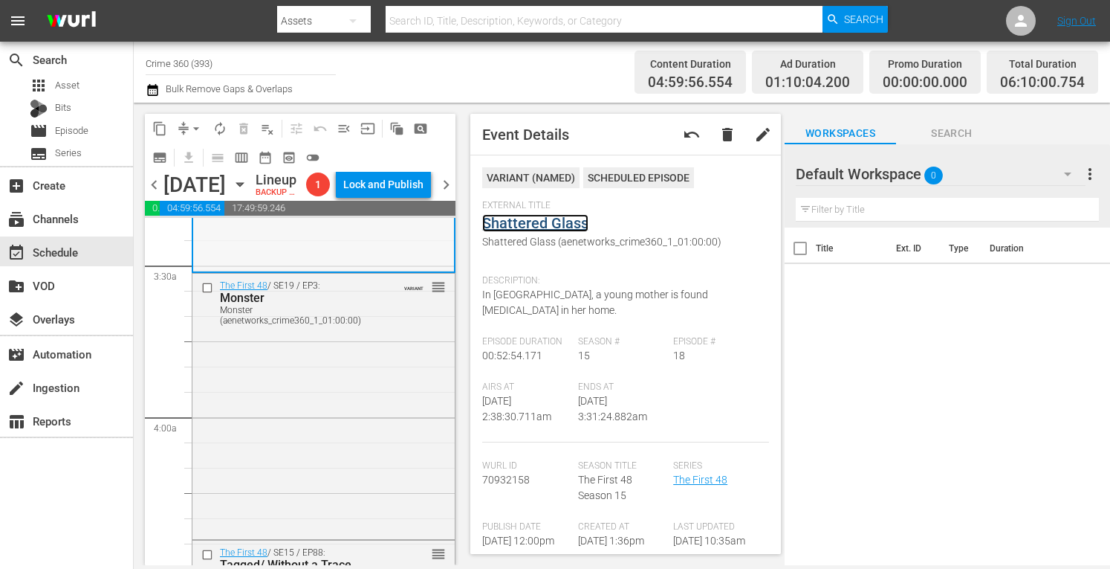
scroll to position [1033, 0]
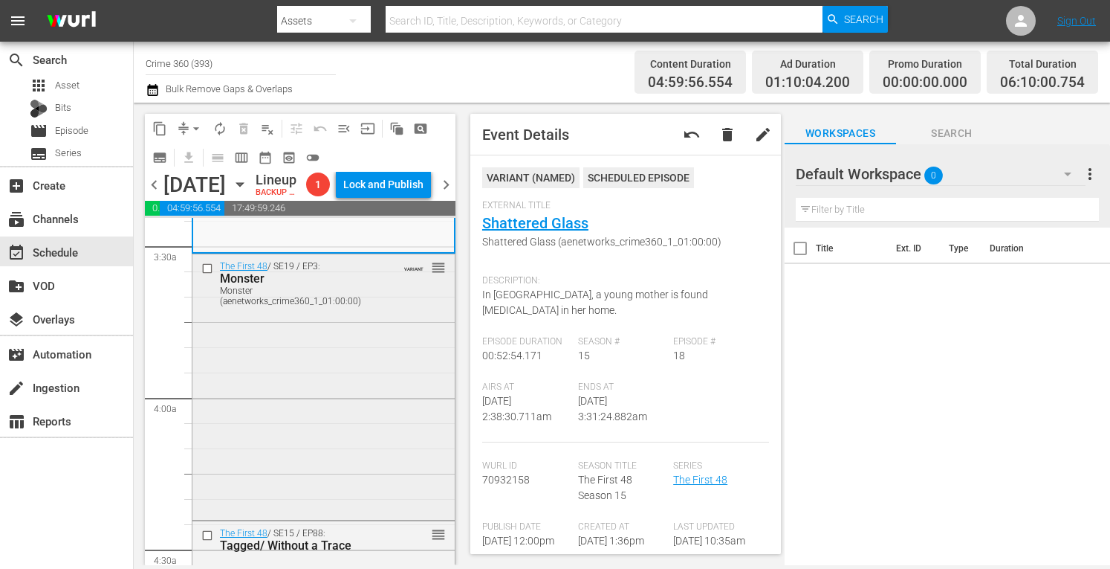
click at [324, 410] on div "The First 48 / SE19 / EP3: Monster Monster (aenetworks_crime360_1_01:00:00) VAR…" at bounding box center [323, 385] width 262 height 263
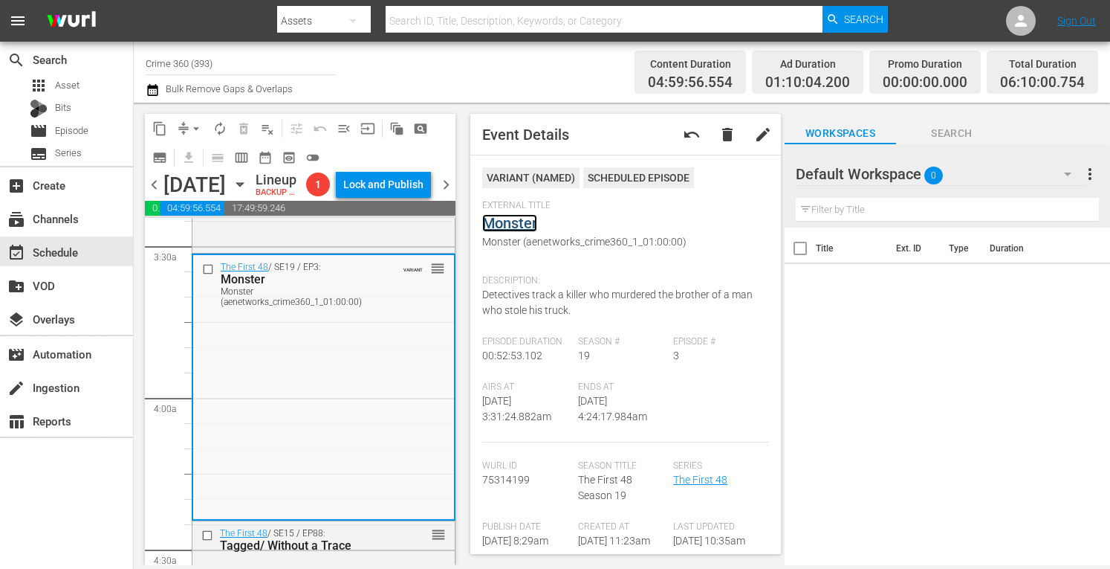
click at [513, 219] on link "Monster" at bounding box center [509, 223] width 55 height 18
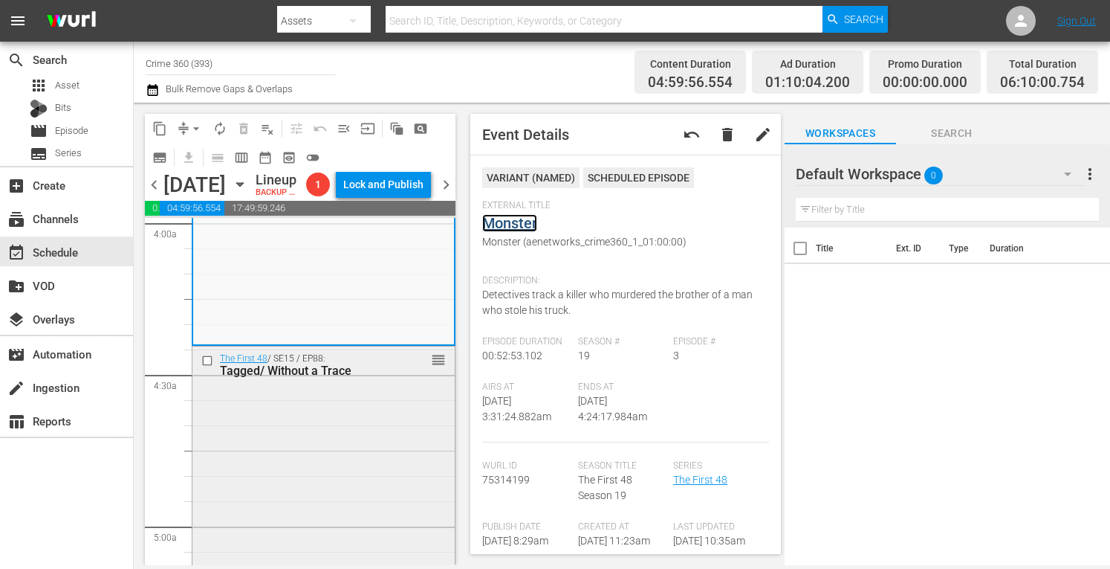
scroll to position [1212, 0]
click at [352, 445] on div "The First 48 / SE15 / EP88: Tagged/ Without a Trace reorder" at bounding box center [323, 473] width 262 height 263
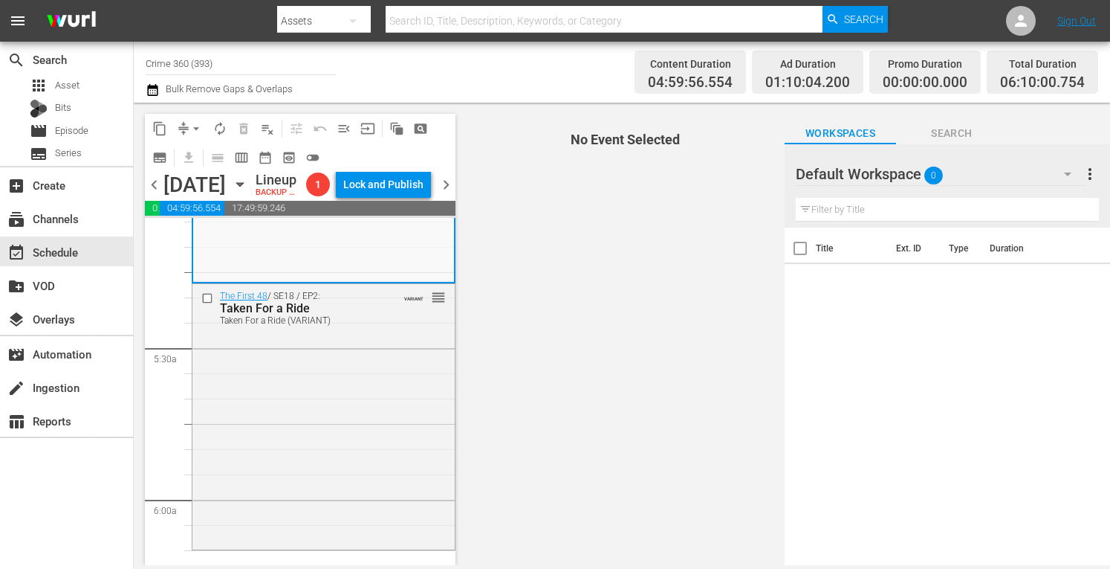
scroll to position [1534, 0]
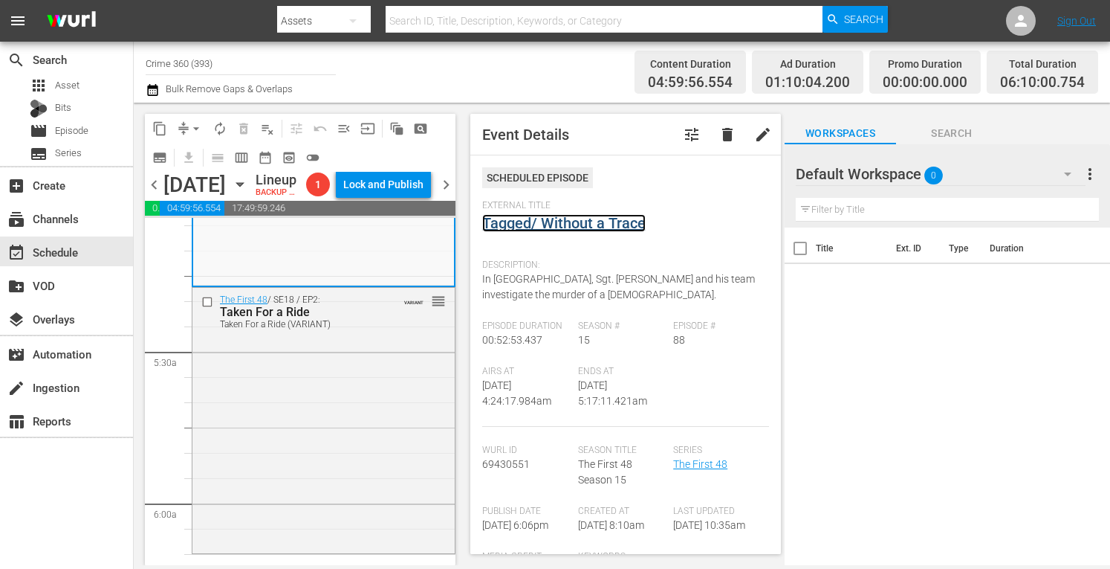
click at [592, 224] on link "Tagged/ Without a Trace" at bounding box center [564, 223] width 164 height 18
click at [349, 459] on div "The First 48 / SE18 / EP2: Taken For a Ride Taken For a Ride (VARIANT) VARIANT …" at bounding box center [323, 419] width 262 height 262
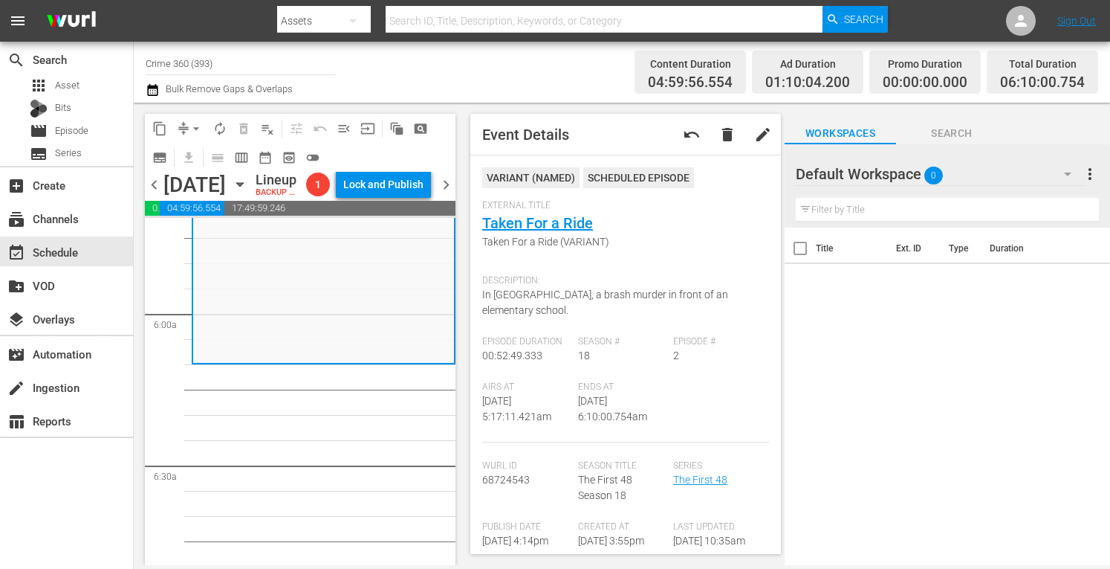
scroll to position [1736, 0]
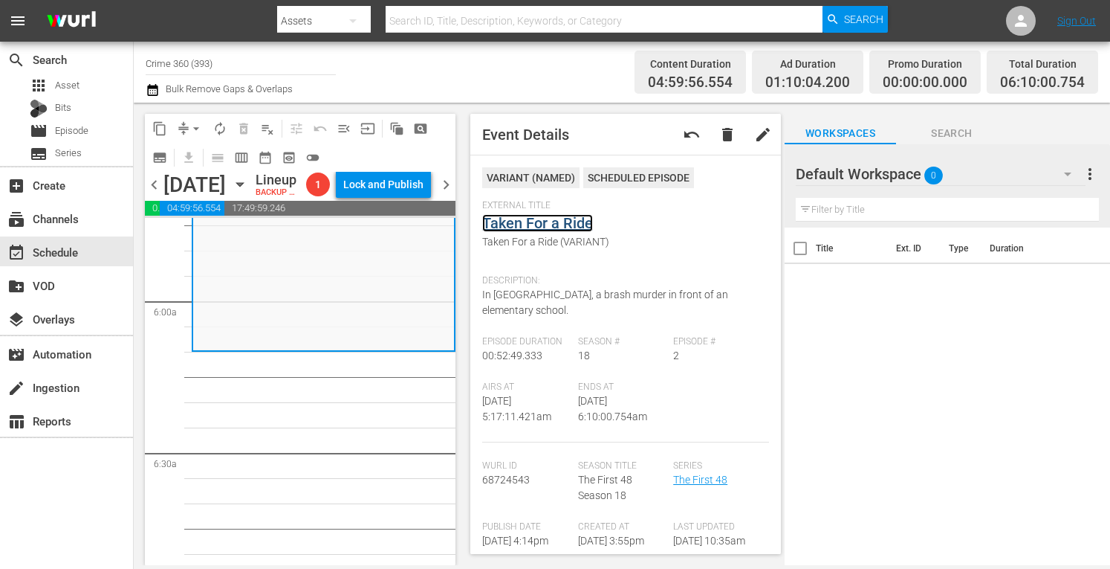
click at [546, 229] on link "Taken For a Ride" at bounding box center [537, 223] width 111 height 18
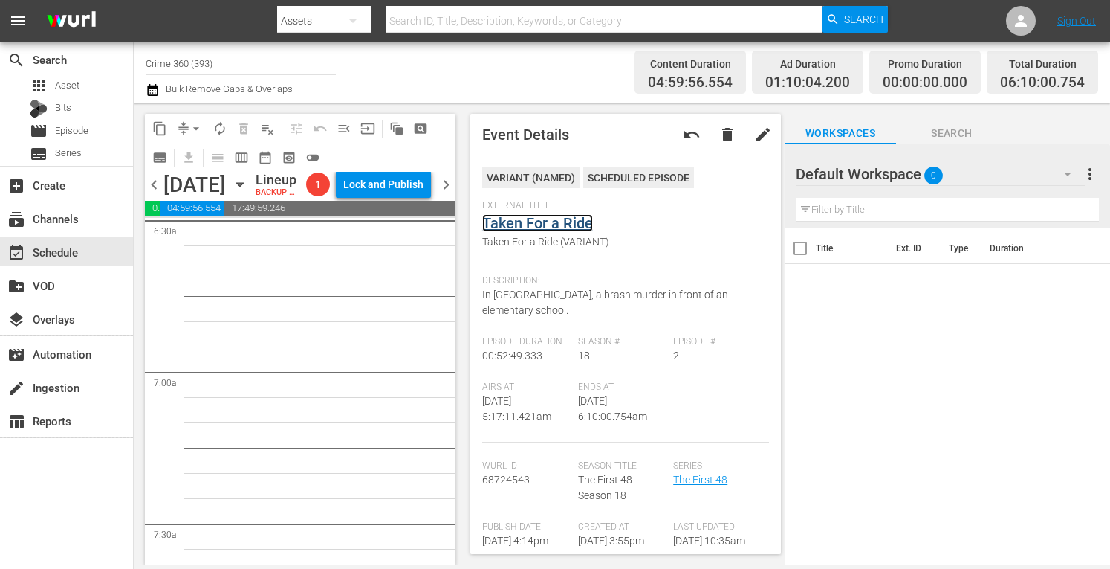
scroll to position [1972, 0]
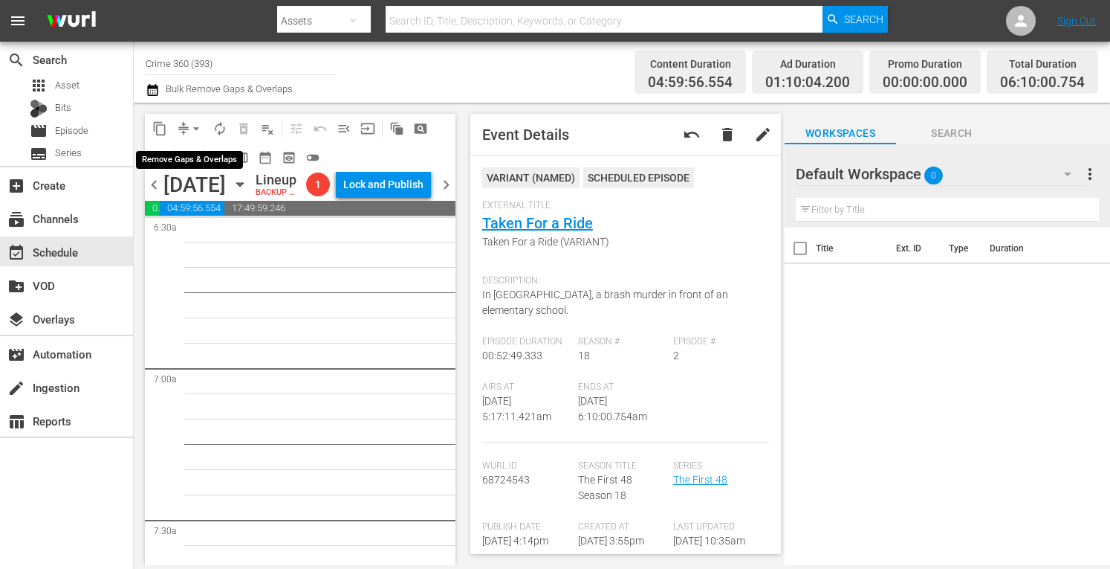
click at [192, 129] on span "arrow_drop_down" at bounding box center [196, 128] width 15 height 15
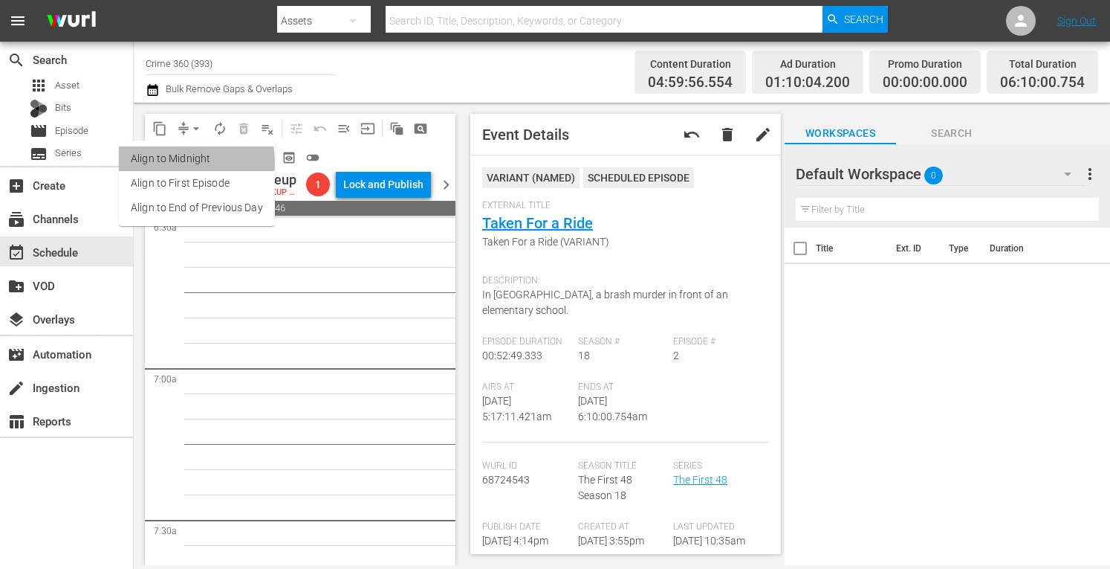
click at [165, 163] on li "Align to Midnight" at bounding box center [197, 158] width 156 height 25
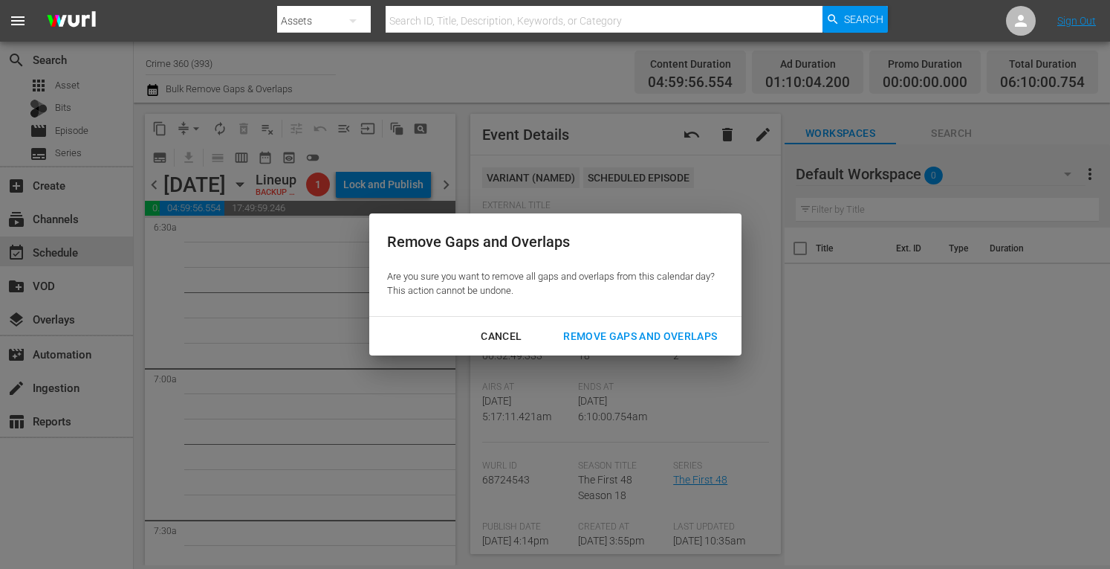
click at [628, 333] on div "Remove Gaps and Overlaps" at bounding box center [640, 336] width 178 height 19
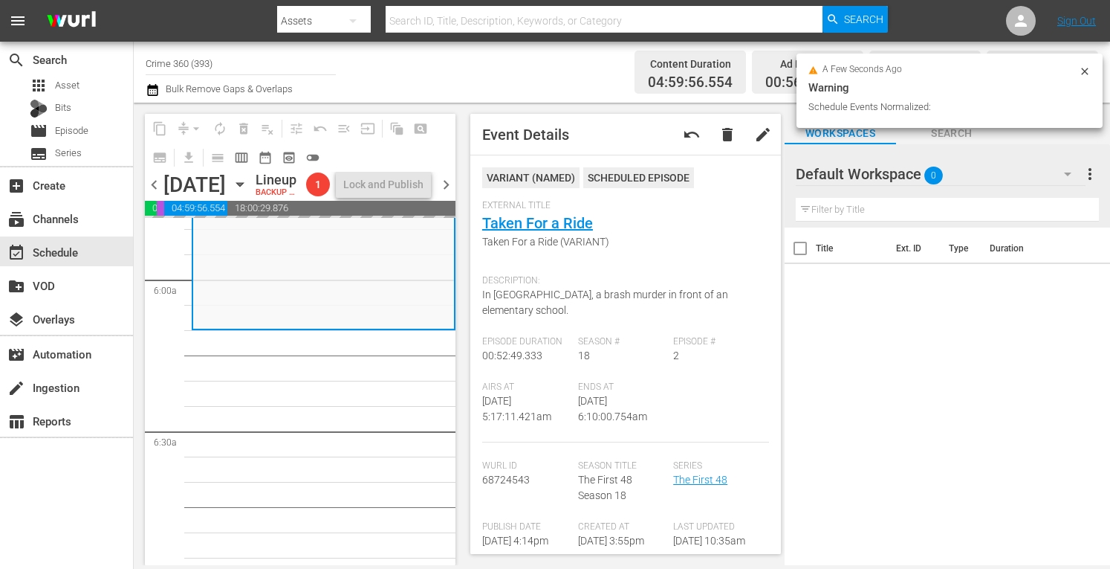
scroll to position [1755, 0]
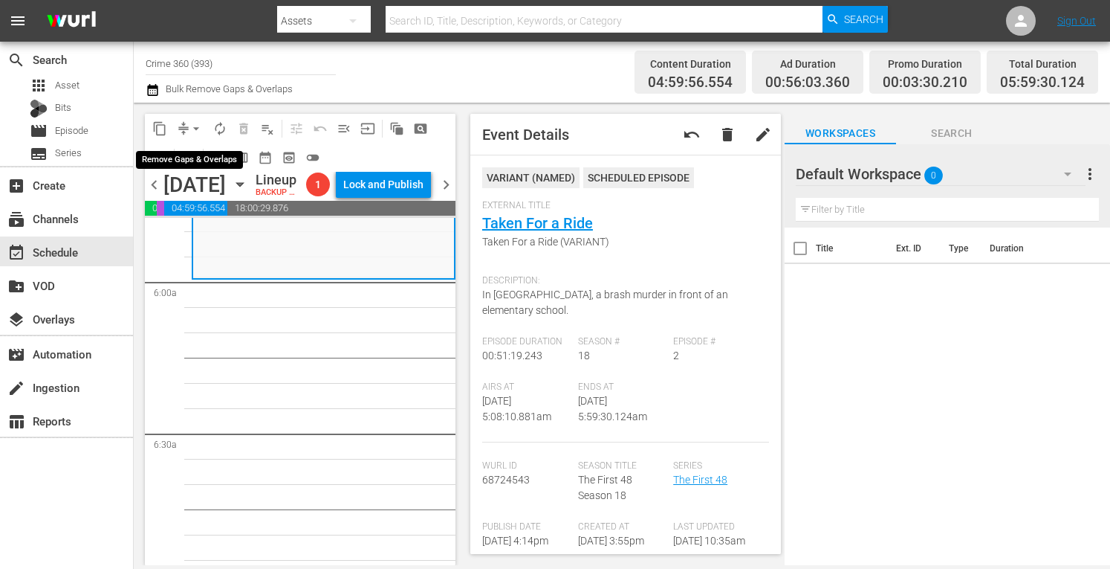
click at [196, 126] on span "arrow_drop_down" at bounding box center [196, 128] width 15 height 15
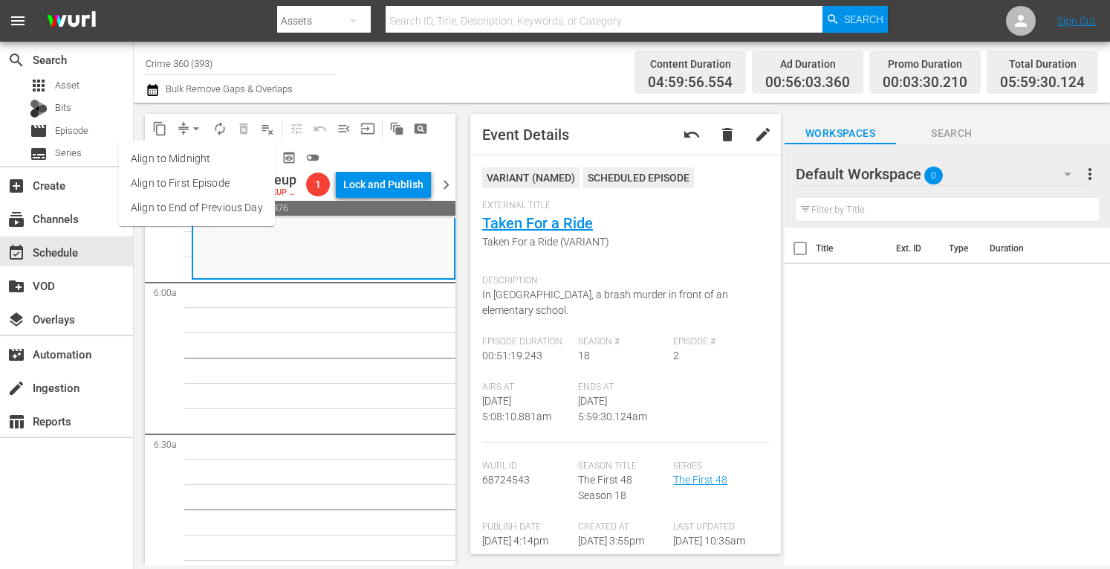
click at [166, 158] on li "Align to Midnight" at bounding box center [197, 158] width 156 height 25
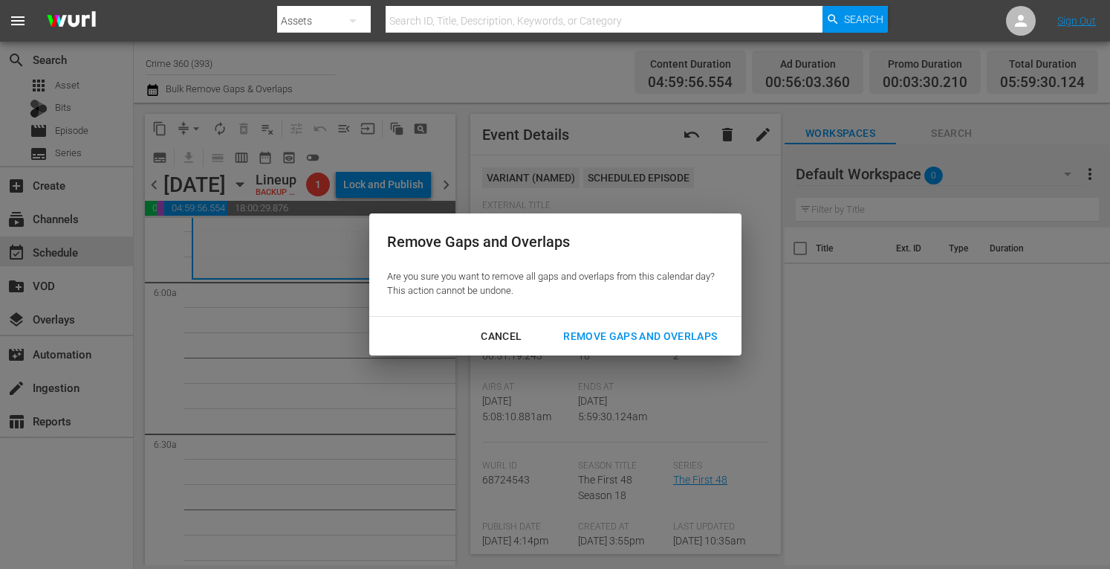
click at [604, 334] on div "Remove Gaps and Overlaps" at bounding box center [640, 336] width 178 height 19
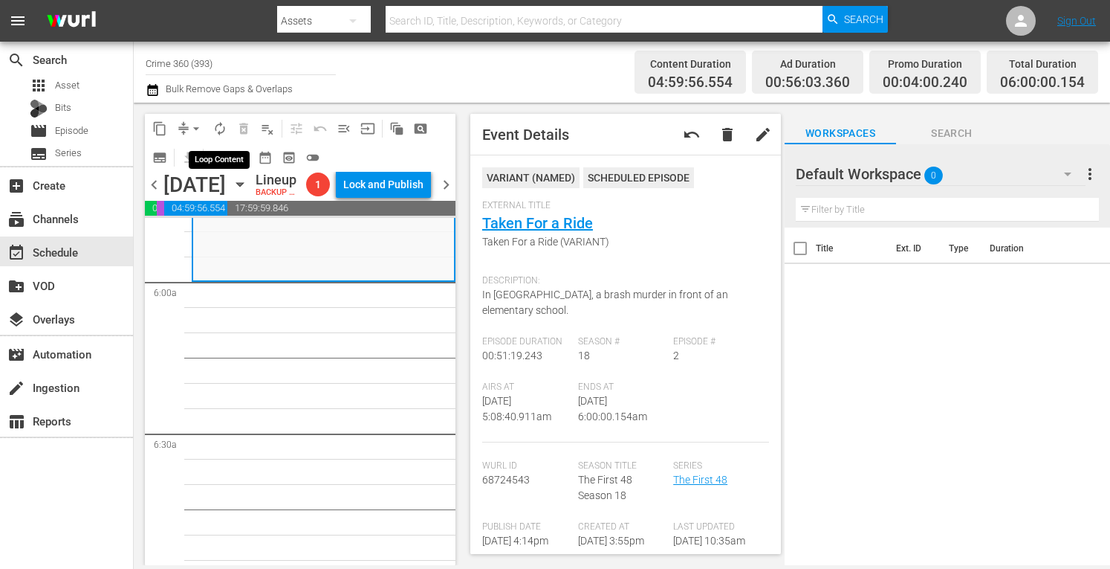
click at [217, 127] on span "autorenew_outlined" at bounding box center [220, 128] width 15 height 15
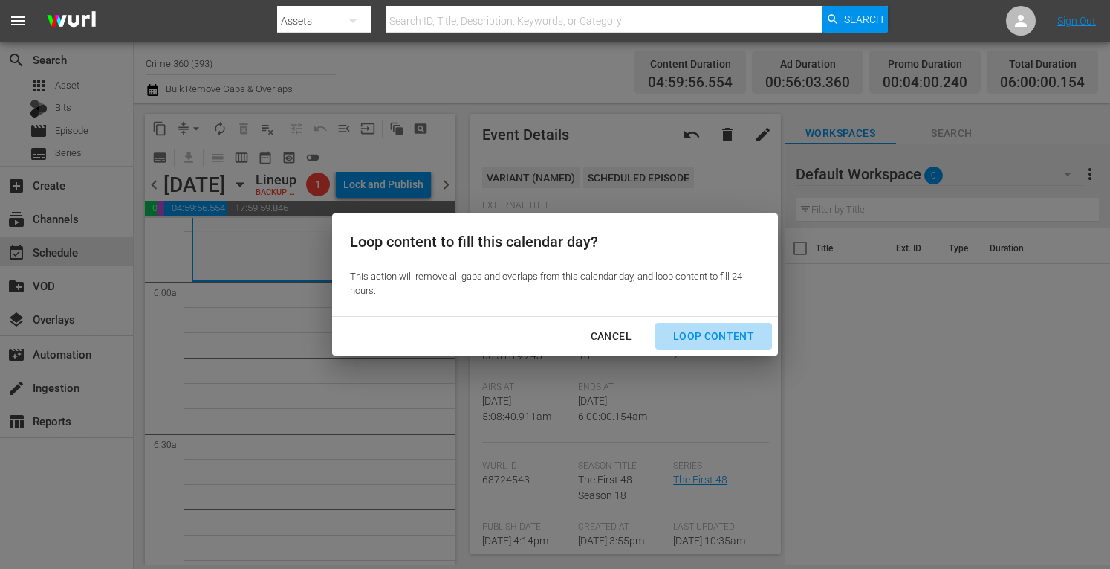
click at [731, 334] on div "Loop Content" at bounding box center [713, 336] width 105 height 19
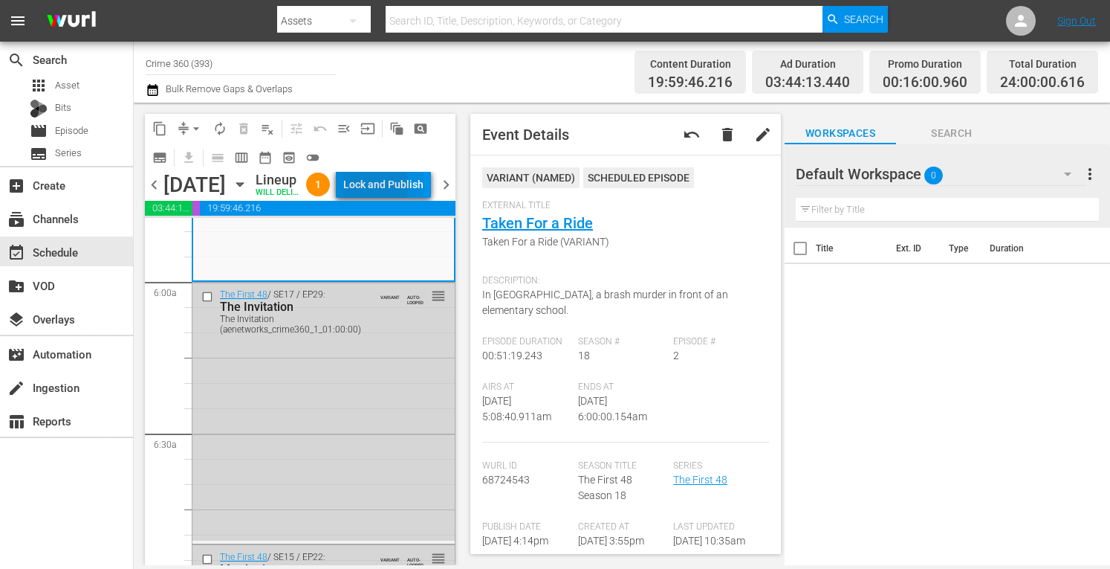
click at [408, 189] on div "Lock and Publish" at bounding box center [383, 184] width 80 height 27
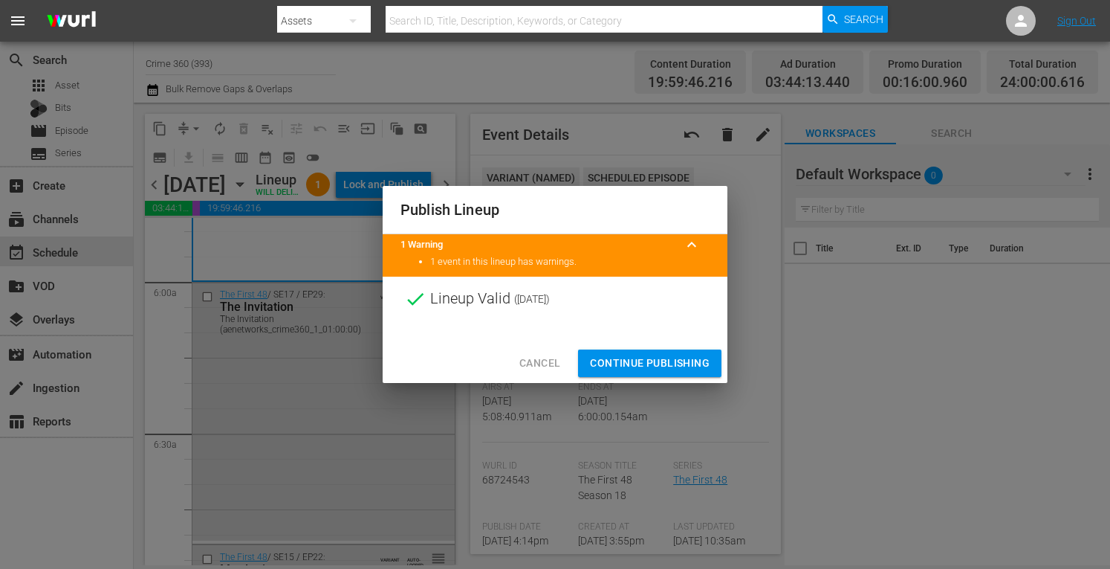
click at [615, 359] on span "Continue Publishing" at bounding box center [650, 363] width 120 height 19
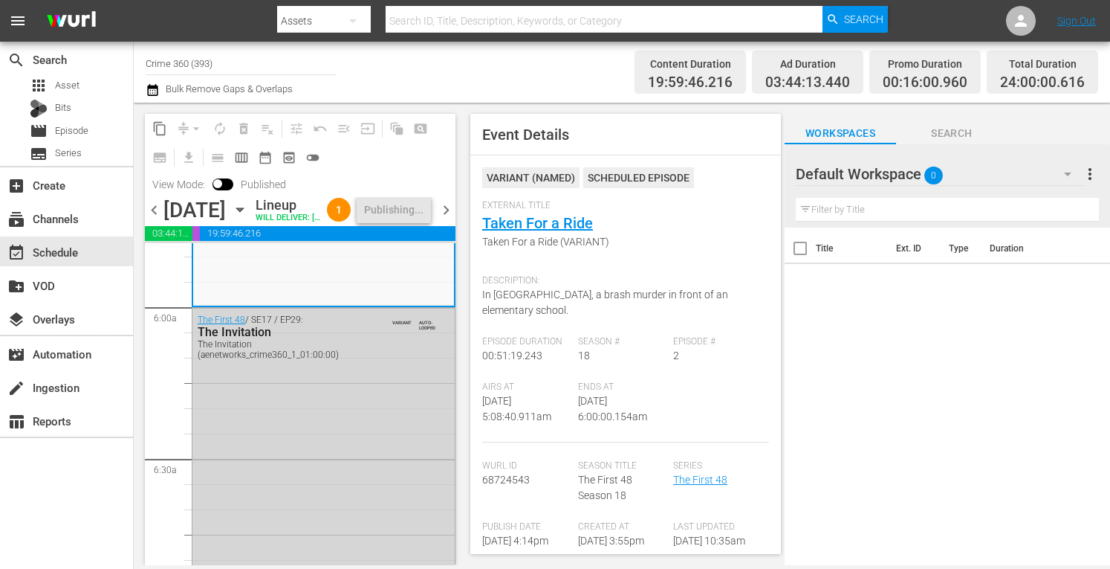
click at [225, 69] on input "Crime 360 (393)" at bounding box center [241, 63] width 190 height 36
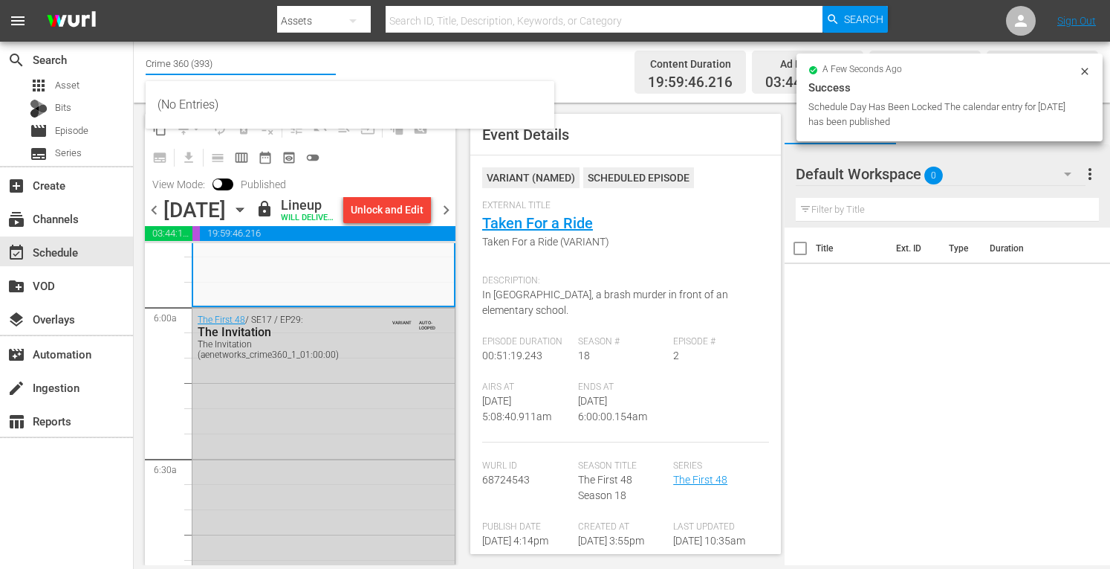
click at [225, 69] on input "Crime 360 (393)" at bounding box center [241, 63] width 190 height 36
click at [1092, 173] on span "more_vert" at bounding box center [1090, 174] width 18 height 18
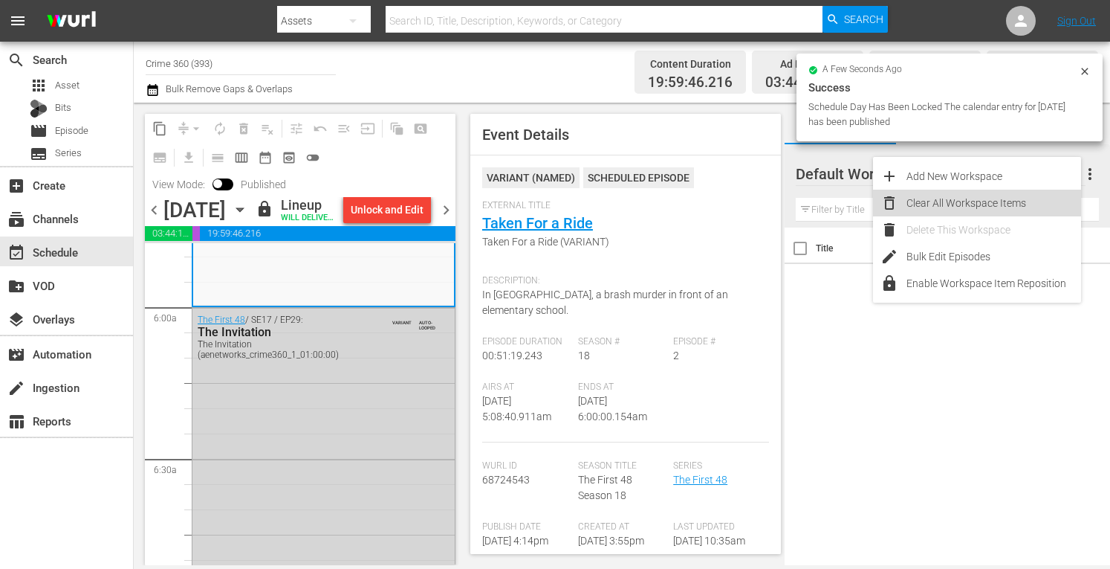
click at [954, 207] on div "Clear All Workspace Items" at bounding box center [994, 203] width 175 height 27
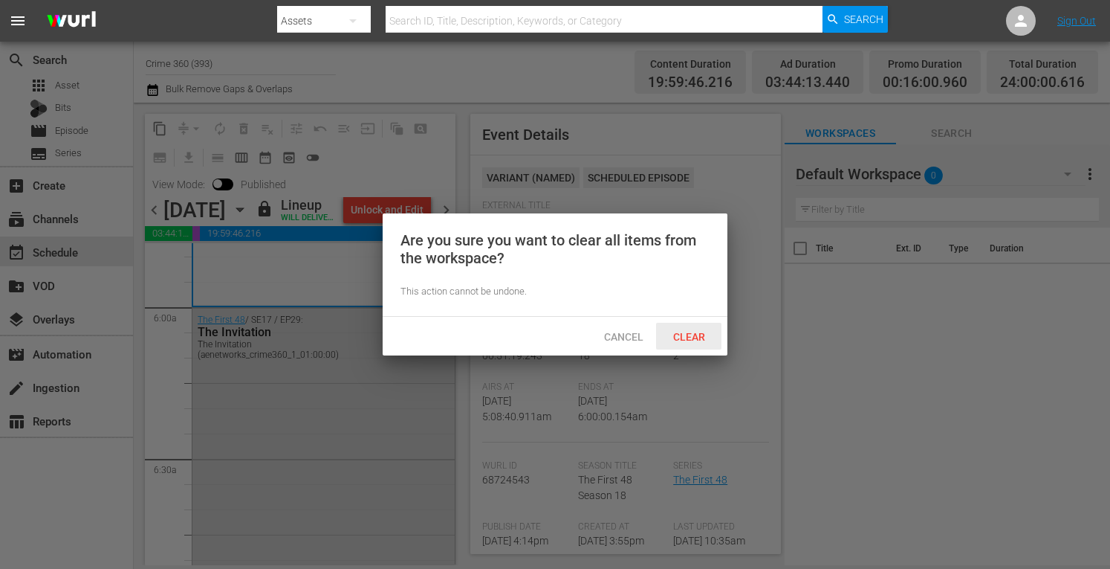
click at [688, 338] on span "Clear" at bounding box center [689, 337] width 56 height 12
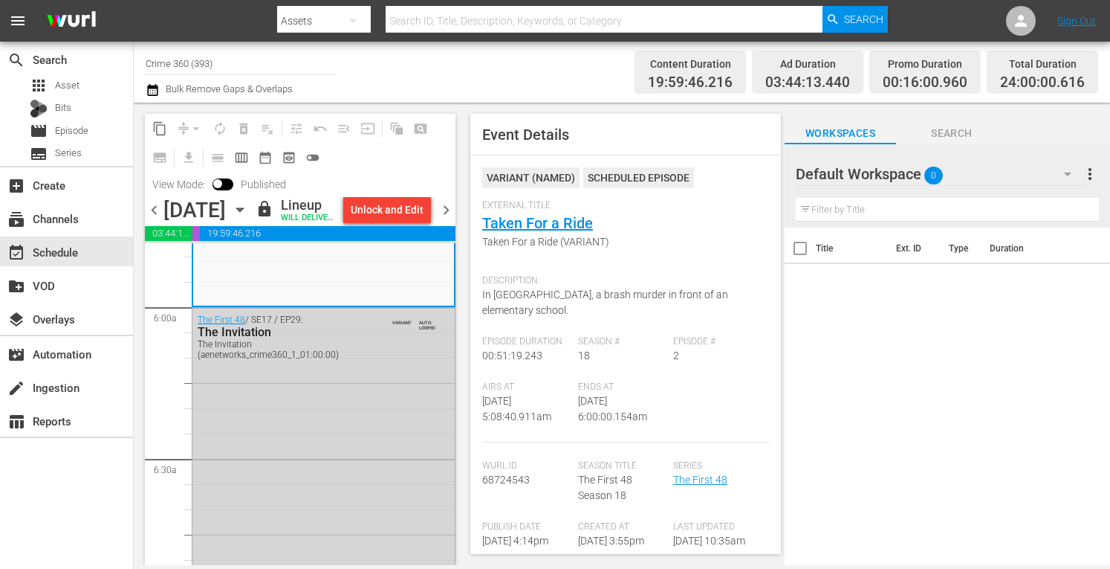
click at [688, 338] on div "Episode # 2" at bounding box center [721, 358] width 96 height 45
click at [243, 68] on input "Crime 360 (393)" at bounding box center [241, 63] width 190 height 36
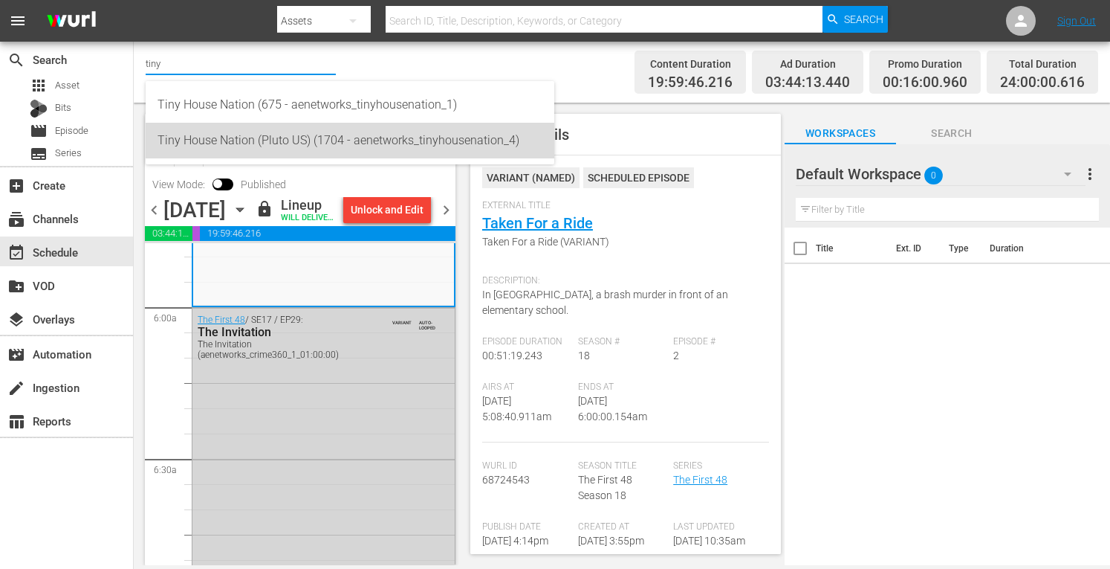
click at [235, 137] on div "Tiny House Nation (Pluto US) (1704 - aenetworks_tinyhousenation_4)" at bounding box center [350, 141] width 385 height 36
type input "Tiny House Nation (Pluto US) (1704 - aenetworks_tinyhousenation_4)"
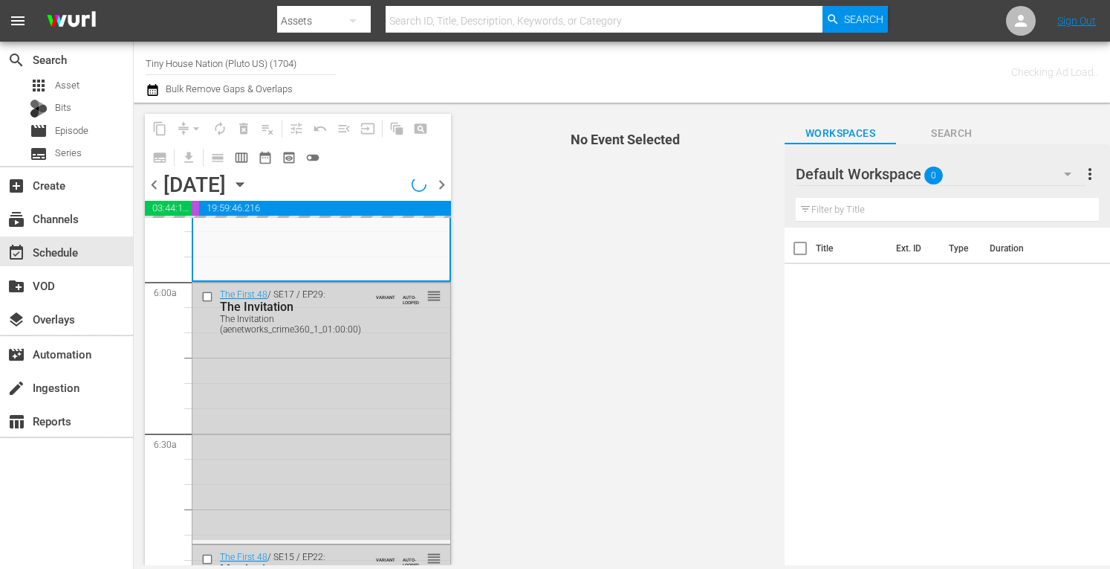
click at [1085, 172] on span "more_vert" at bounding box center [1090, 174] width 18 height 18
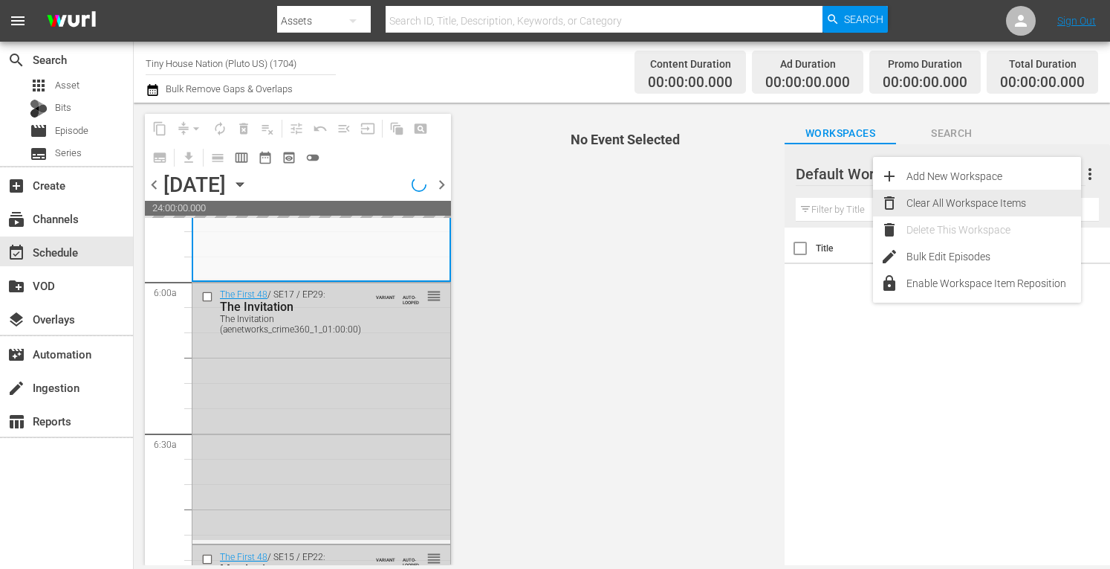
scroll to position [1882, 0]
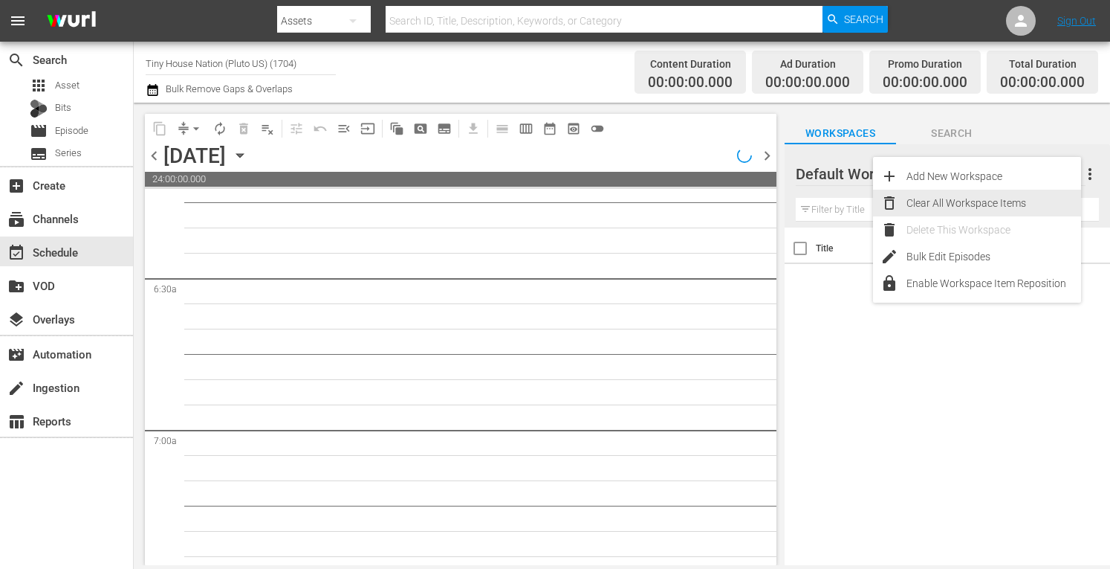
click at [942, 212] on div "Clear All Workspace Items" at bounding box center [994, 203] width 175 height 27
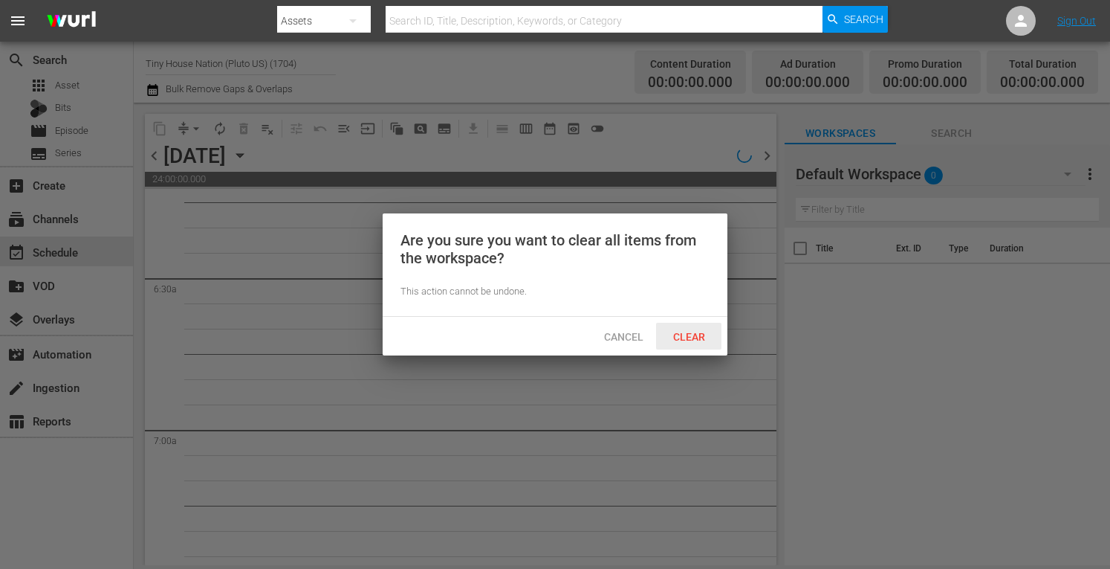
click at [705, 323] on div "Clear" at bounding box center [688, 336] width 65 height 27
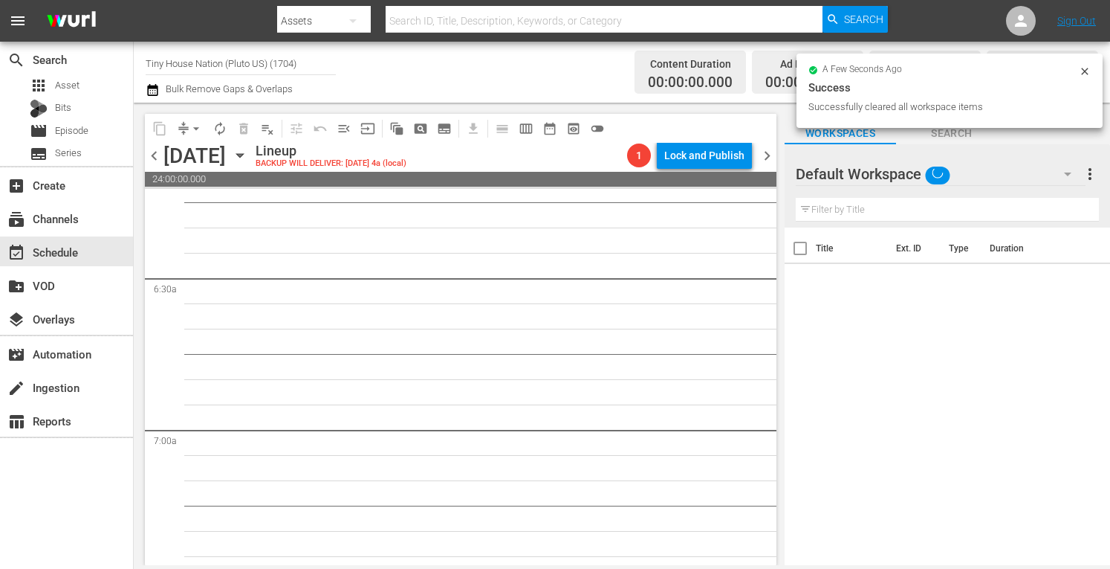
click at [243, 154] on icon "button" at bounding box center [239, 156] width 7 height 4
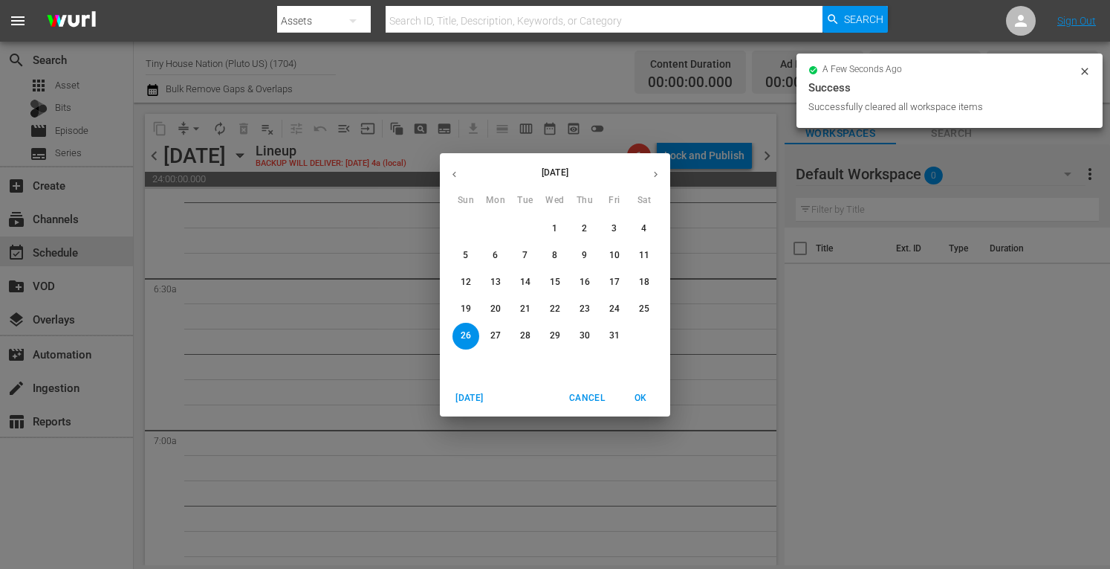
click at [498, 305] on p "20" at bounding box center [496, 308] width 10 height 13
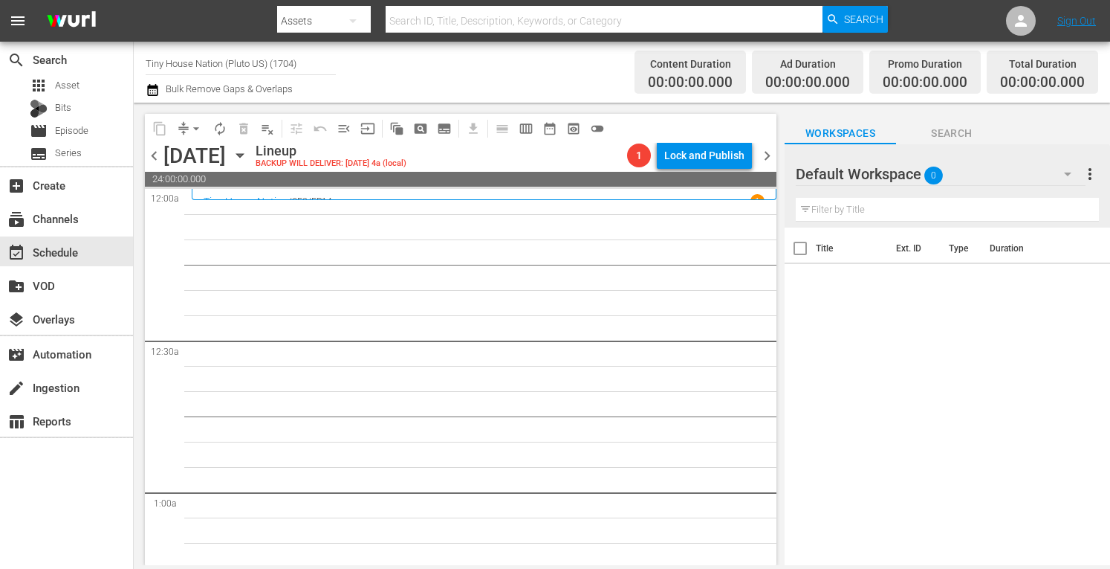
click at [1091, 175] on span "more_vert" at bounding box center [1090, 174] width 18 height 18
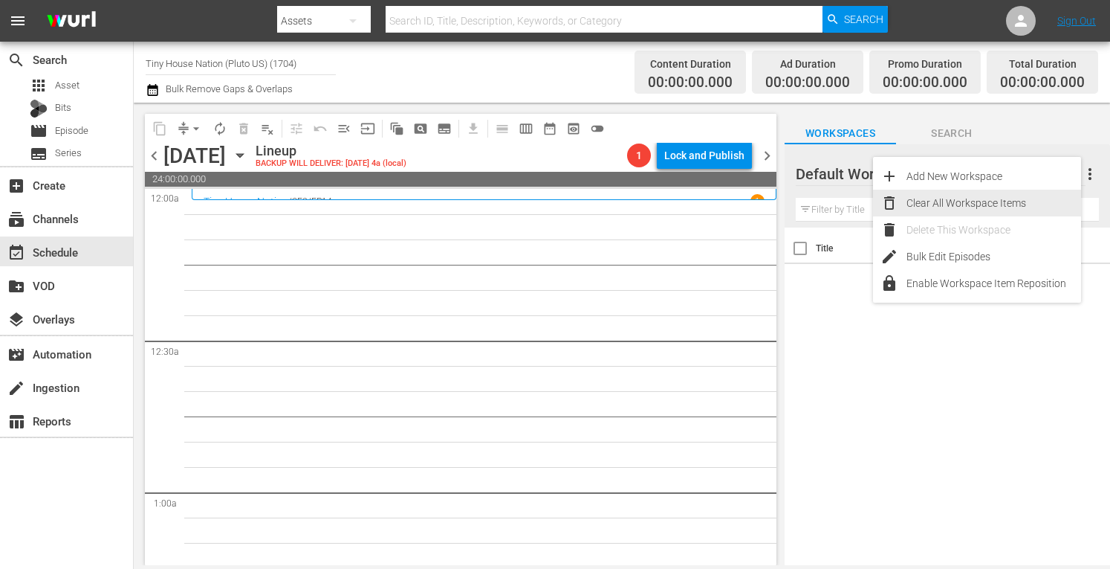
click at [971, 207] on div "Clear All Workspace Items" at bounding box center [994, 203] width 175 height 27
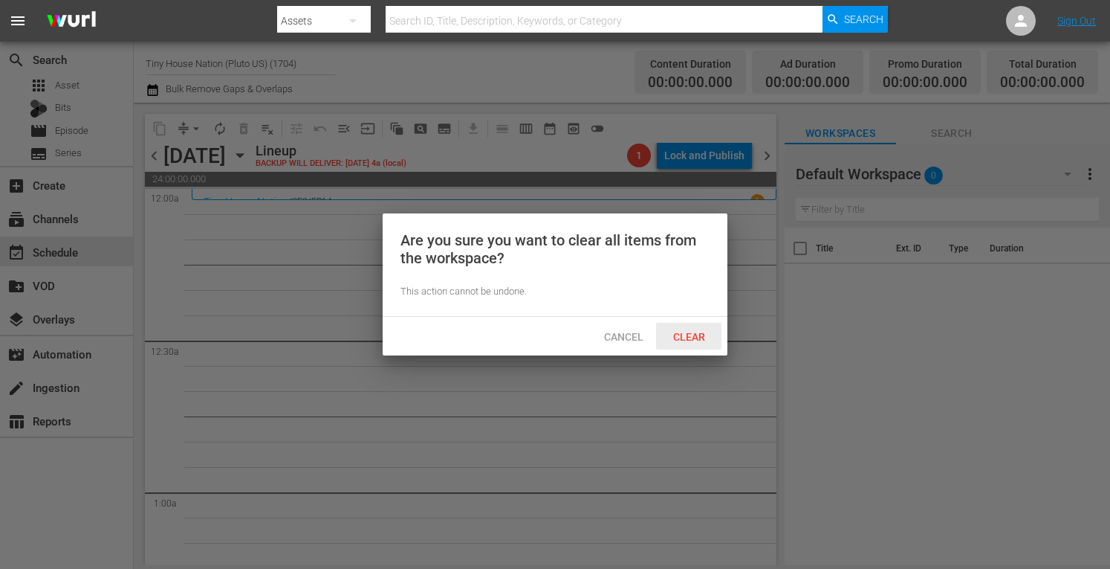
click at [702, 338] on span "Clear" at bounding box center [689, 337] width 56 height 12
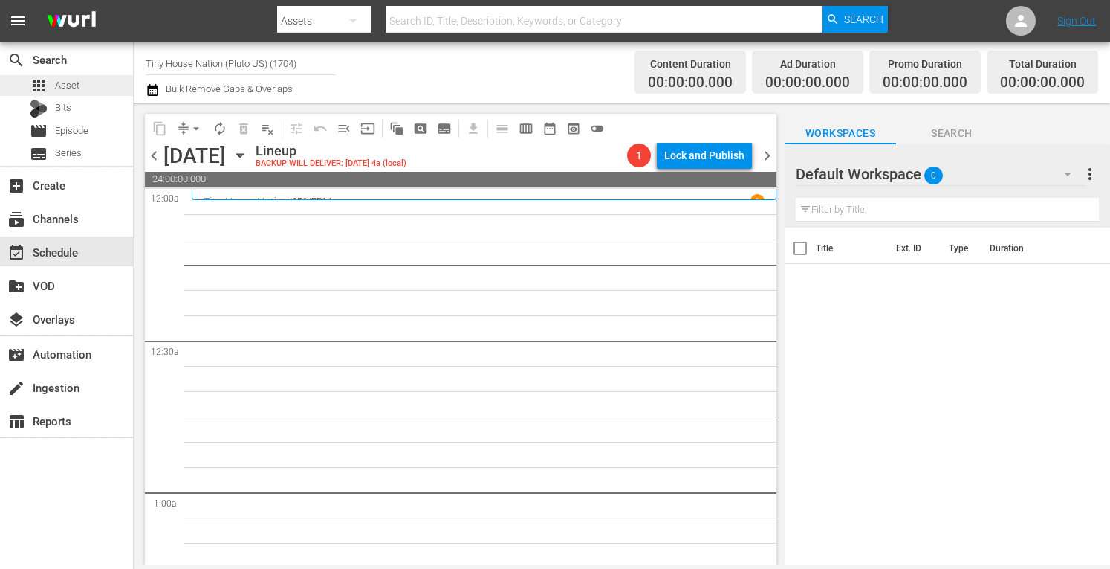
click at [68, 84] on span "Asset" at bounding box center [67, 85] width 25 height 15
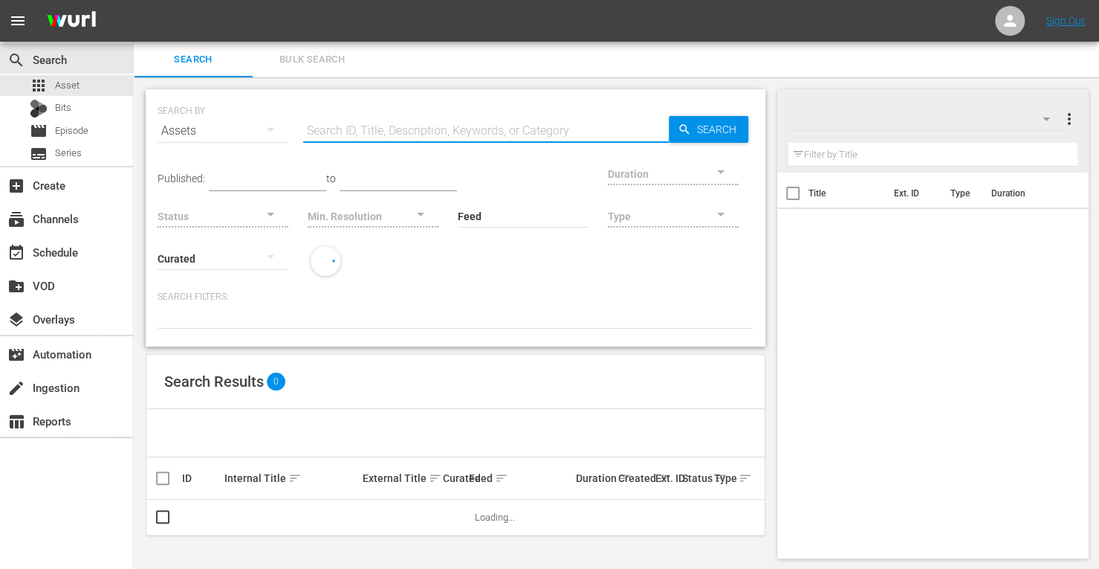
click at [375, 135] on input "text" at bounding box center [486, 131] width 366 height 36
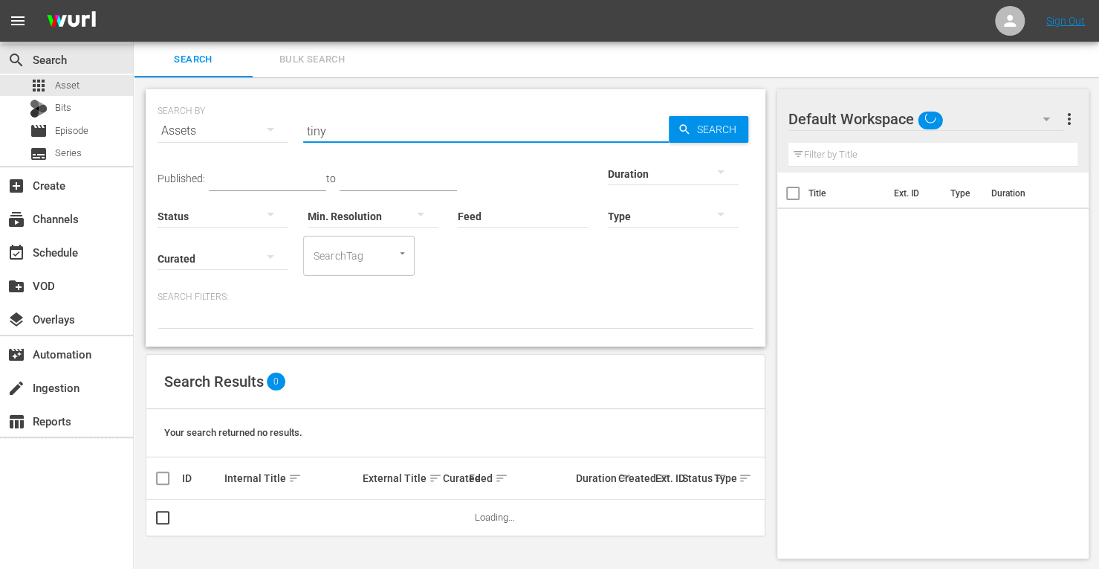
type input "tiny house"
click at [608, 177] on div at bounding box center [673, 173] width 131 height 42
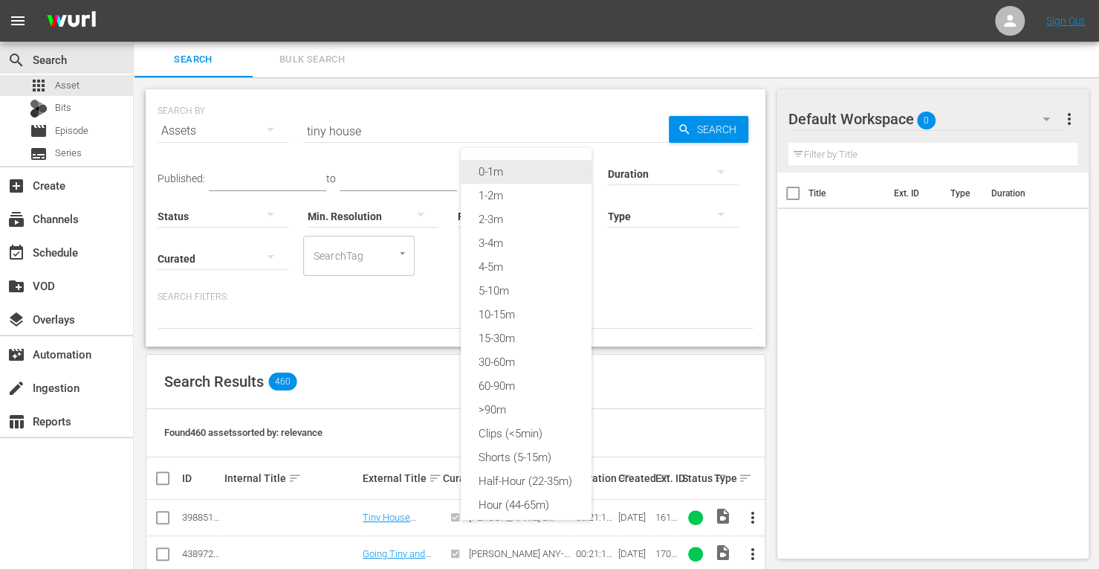
click at [499, 173] on div "0-1m" at bounding box center [526, 172] width 131 height 24
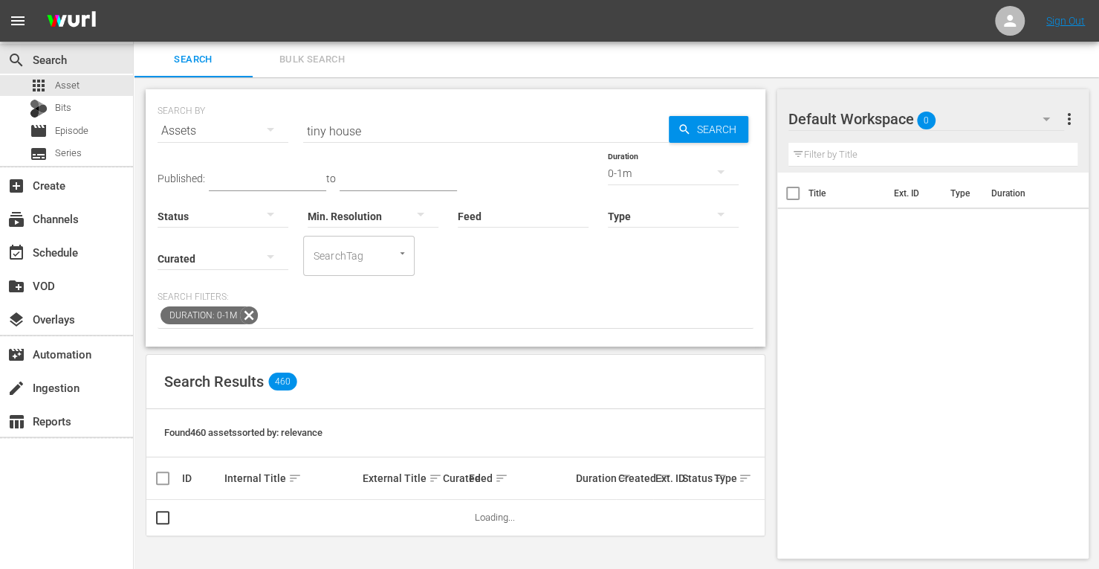
click at [734, 137] on span "Search" at bounding box center [719, 129] width 57 height 27
click at [724, 132] on span "Search" at bounding box center [719, 129] width 57 height 27
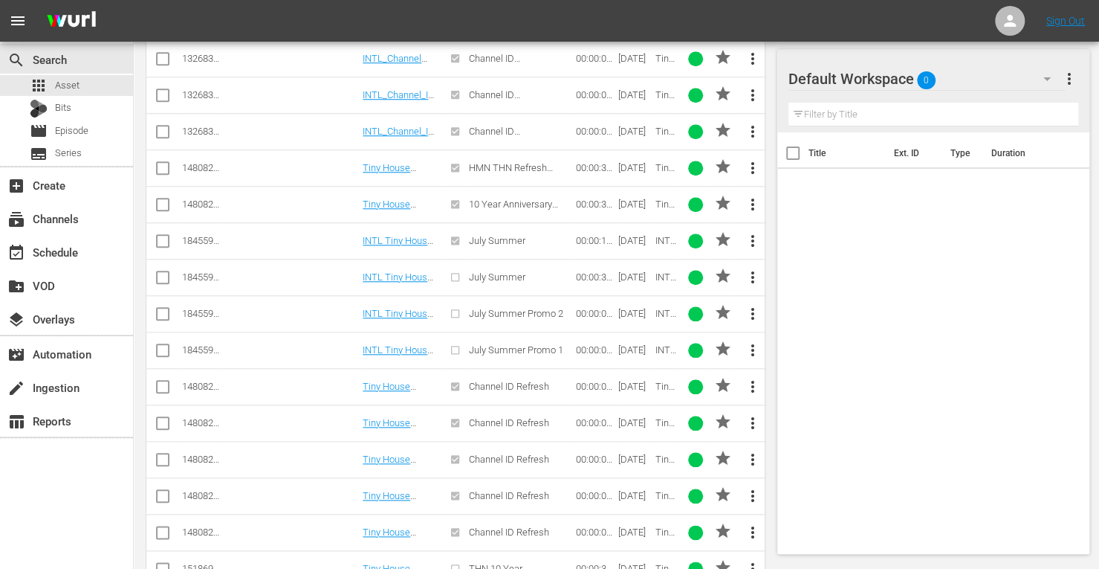
scroll to position [727, 0]
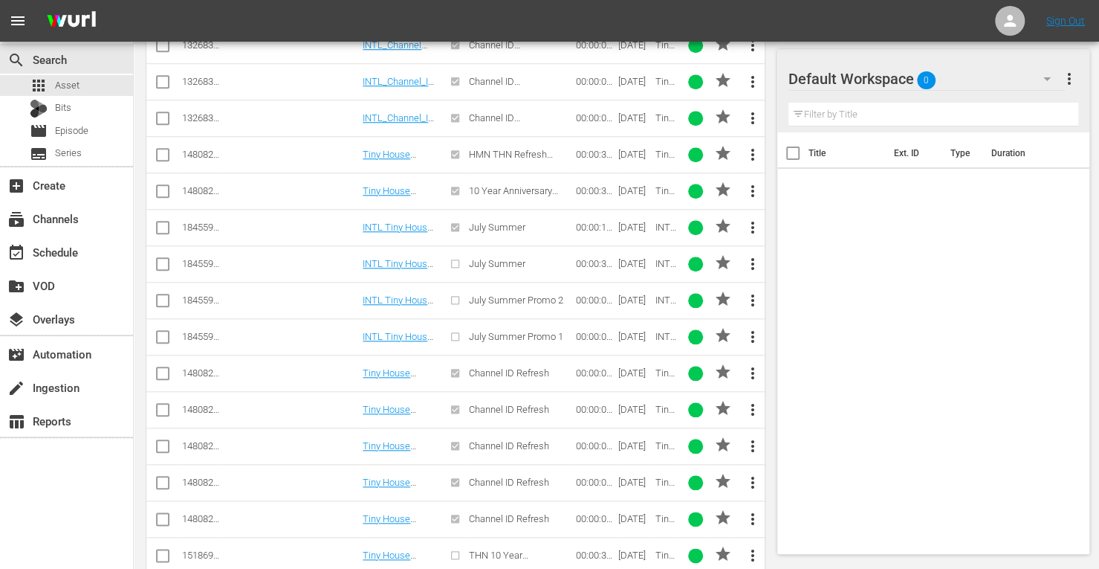
click at [162, 367] on input "checkbox" at bounding box center [163, 376] width 18 height 18
checkbox input "true"
click at [161, 411] on input "checkbox" at bounding box center [163, 413] width 18 height 18
checkbox input "true"
click at [160, 440] on input "checkbox" at bounding box center [163, 449] width 18 height 18
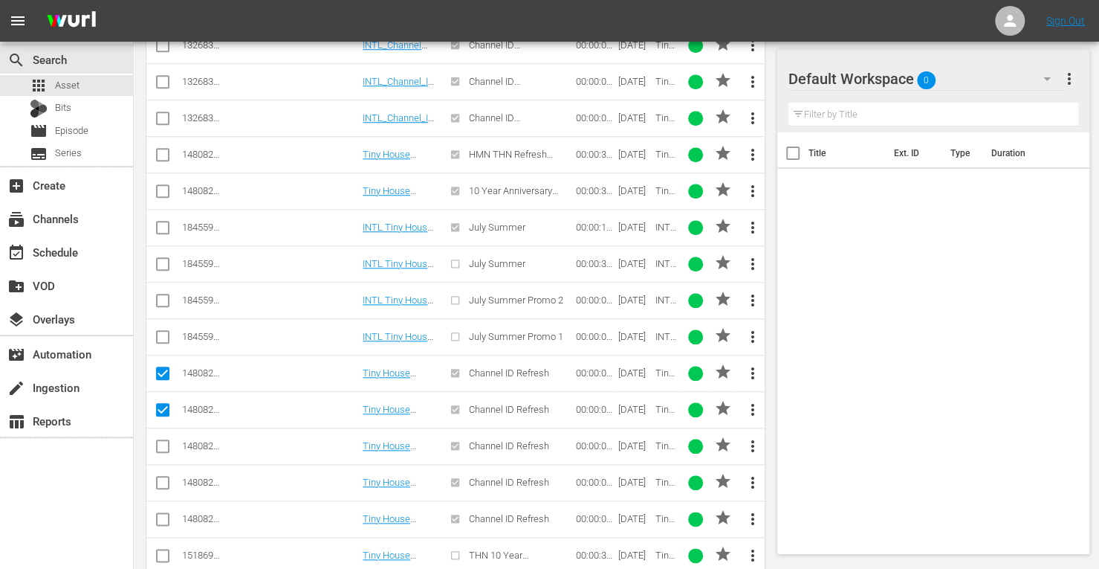
checkbox input "true"
click at [159, 476] on input "checkbox" at bounding box center [163, 485] width 18 height 18
checkbox input "true"
click at [158, 513] on input "checkbox" at bounding box center [163, 522] width 18 height 18
checkbox input "true"
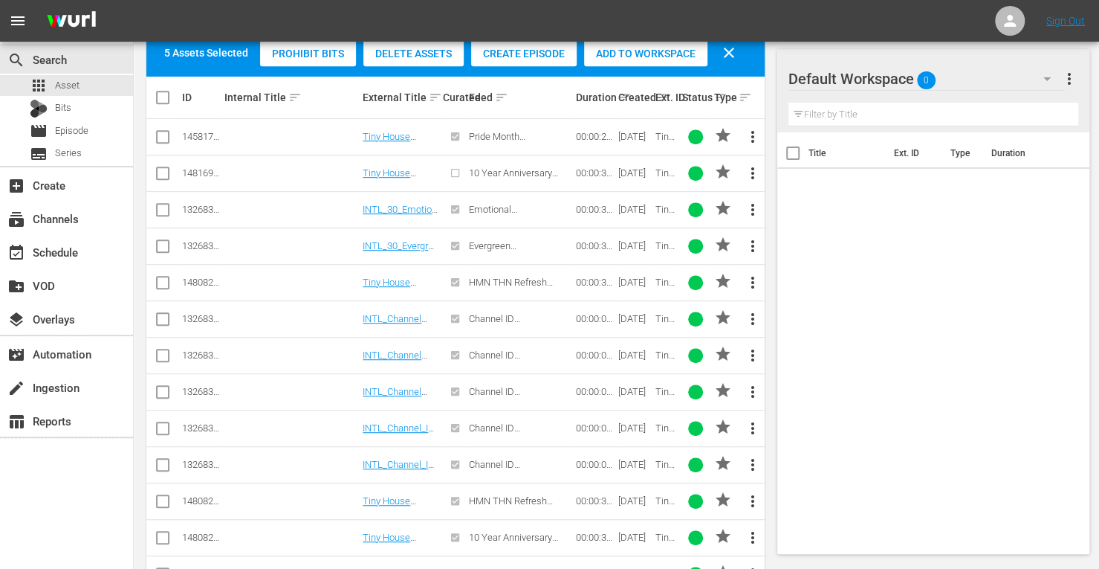
scroll to position [382, 0]
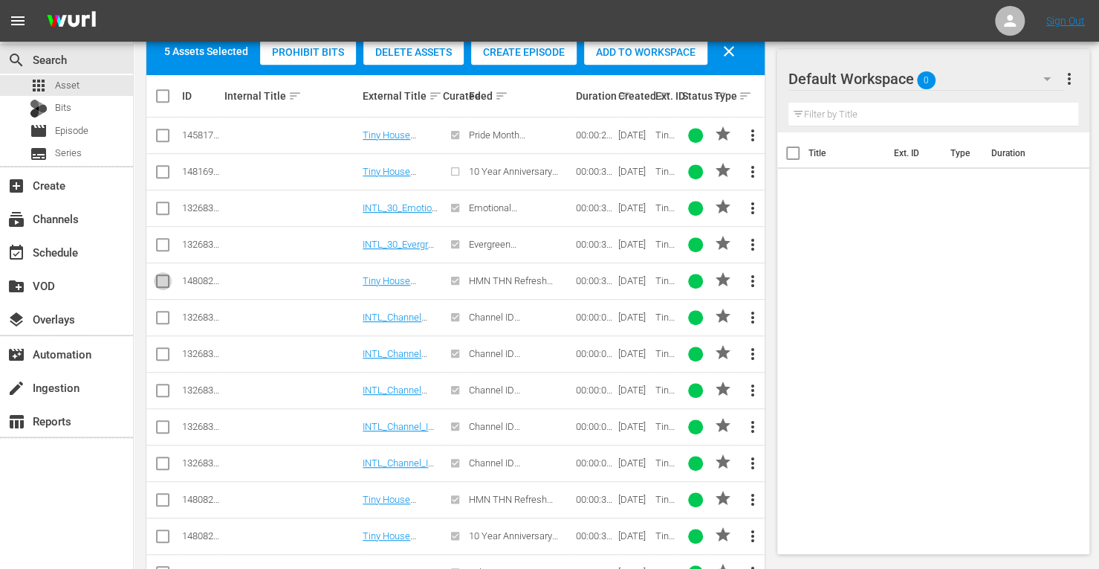
click at [166, 279] on input "checkbox" at bounding box center [163, 284] width 18 height 18
checkbox input "true"
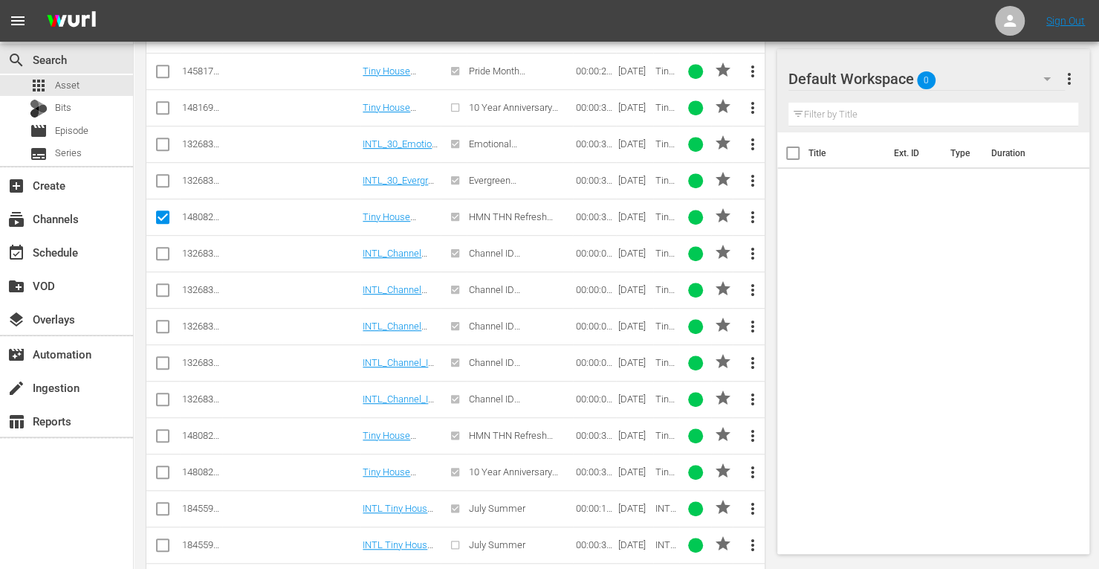
click at [166, 432] on input "checkbox" at bounding box center [163, 439] width 18 height 18
checkbox input "true"
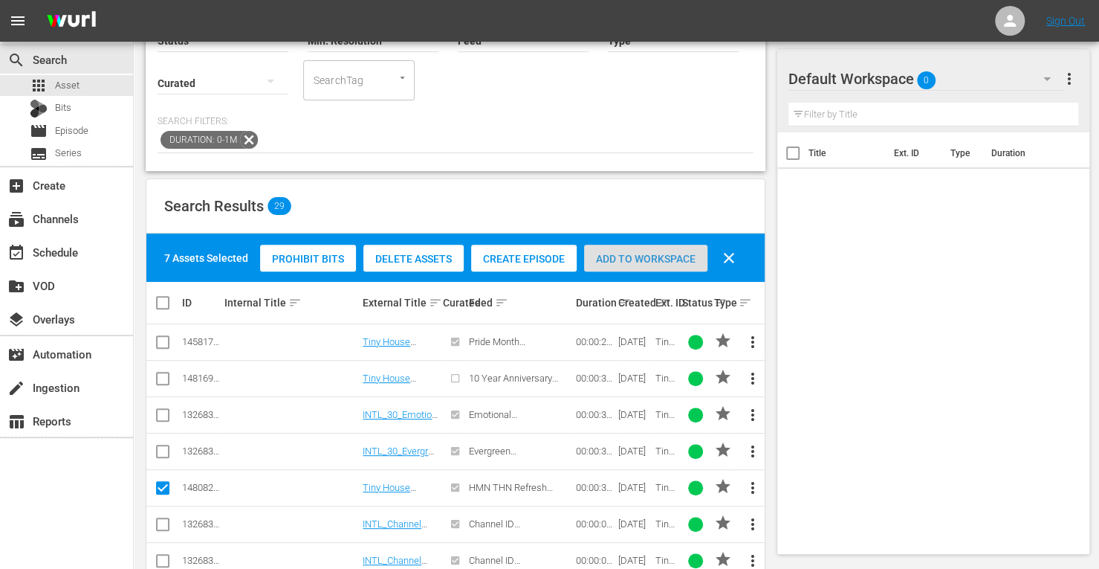
click at [615, 253] on span "Add to Workspace" at bounding box center [645, 259] width 123 height 12
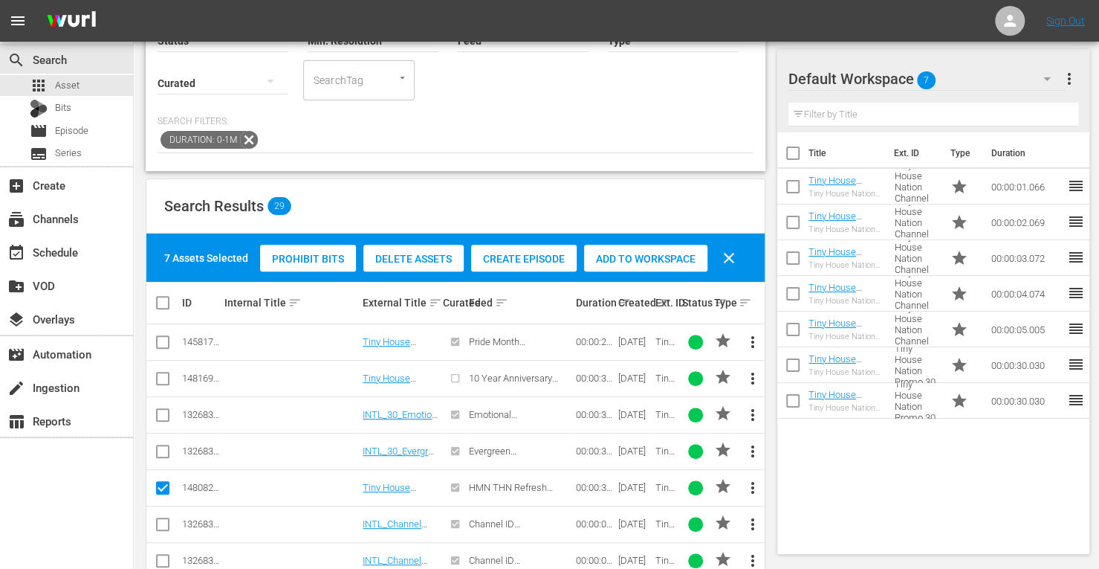
scroll to position [0, 0]
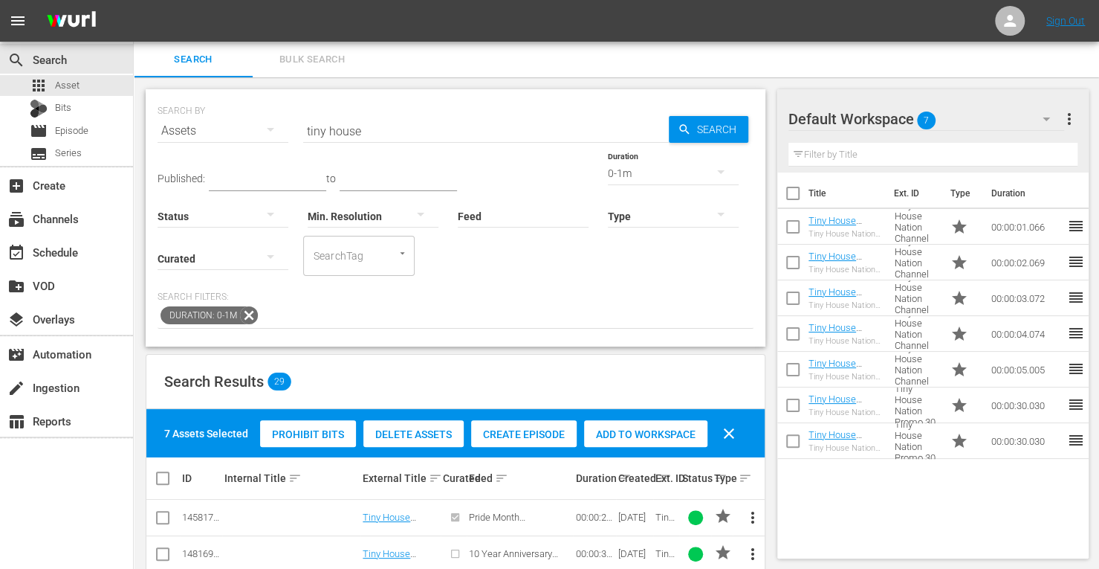
click at [608, 176] on div "0-1m" at bounding box center [673, 173] width 131 height 42
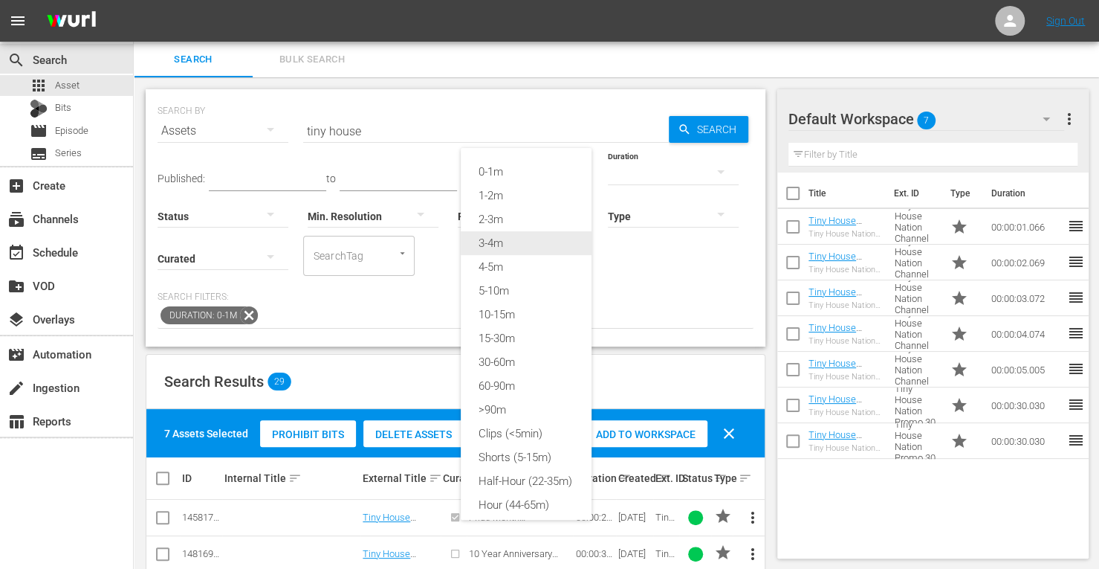
click at [505, 240] on div "3-4m" at bounding box center [526, 243] width 131 height 24
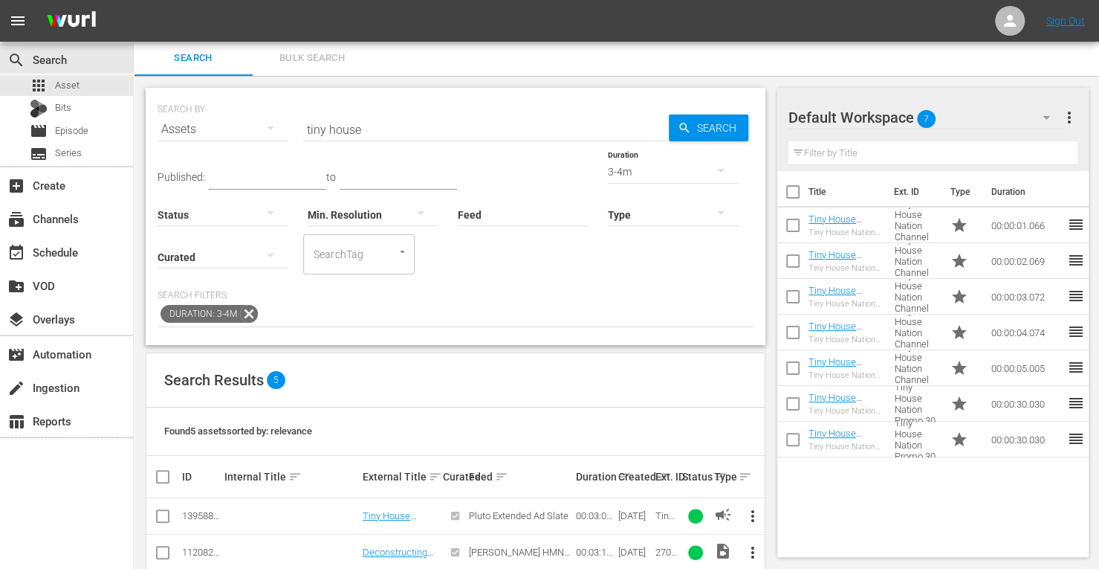
scroll to position [135, 0]
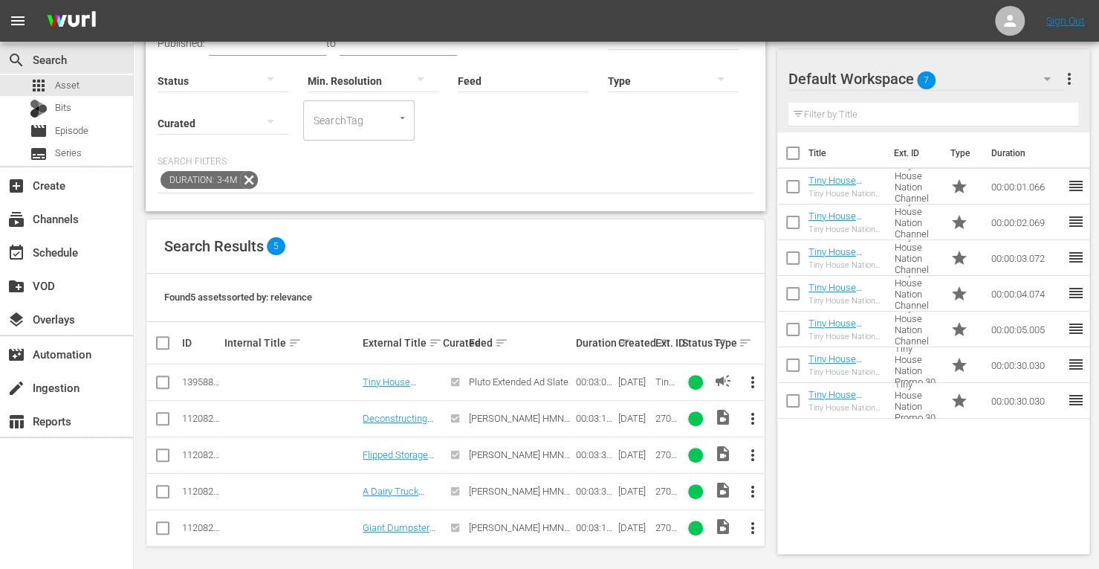
click at [158, 378] on input "checkbox" at bounding box center [163, 385] width 18 height 18
checkbox input "true"
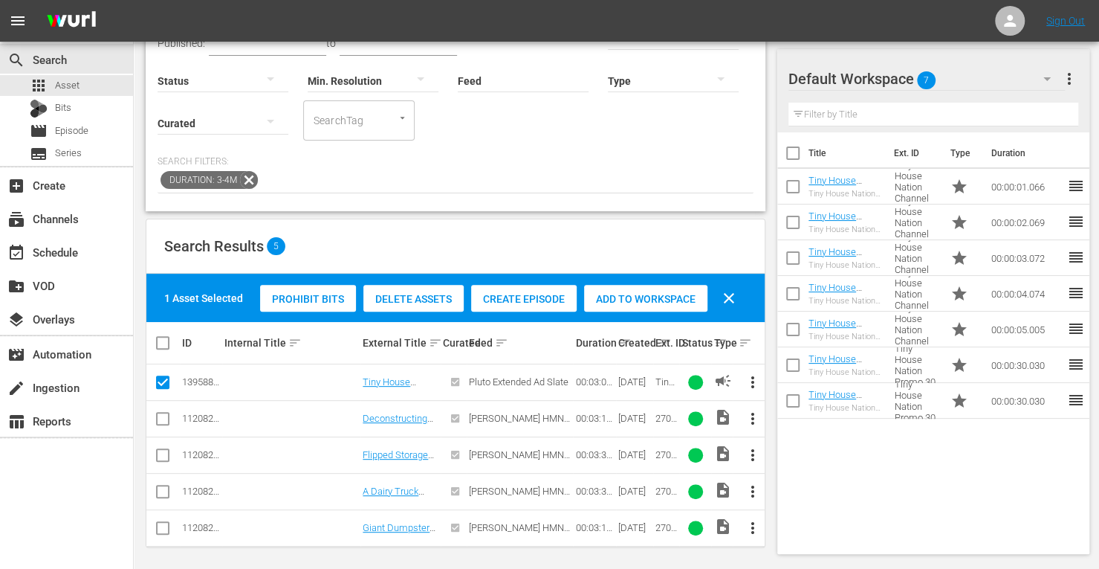
click at [675, 293] on span "Add to Workspace" at bounding box center [645, 299] width 123 height 12
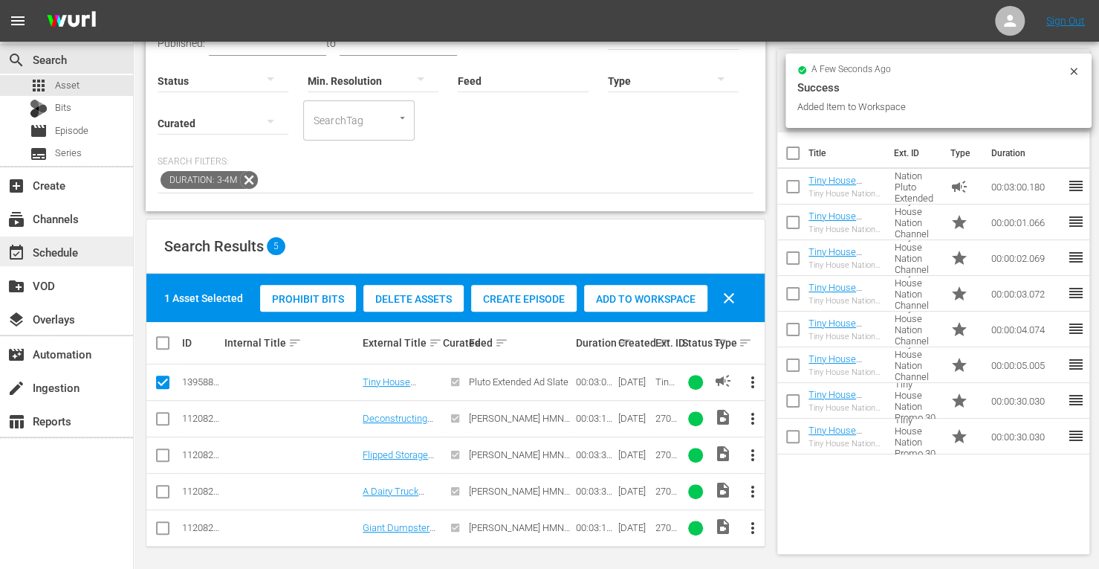
click at [56, 253] on div "event_available Schedule" at bounding box center [41, 249] width 83 height 13
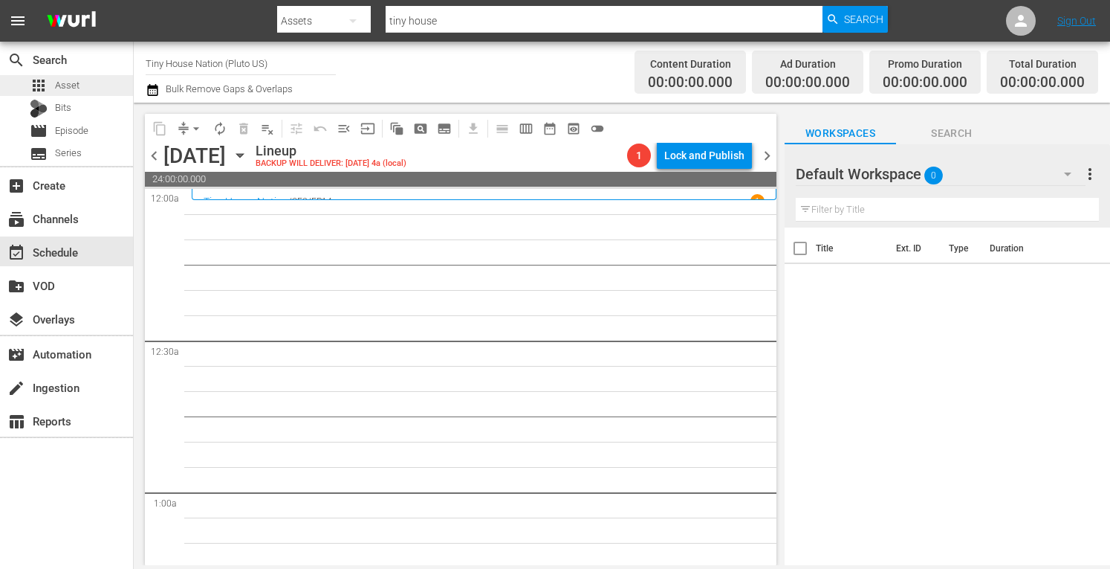
click at [80, 86] on div "apps Asset" at bounding box center [66, 85] width 133 height 21
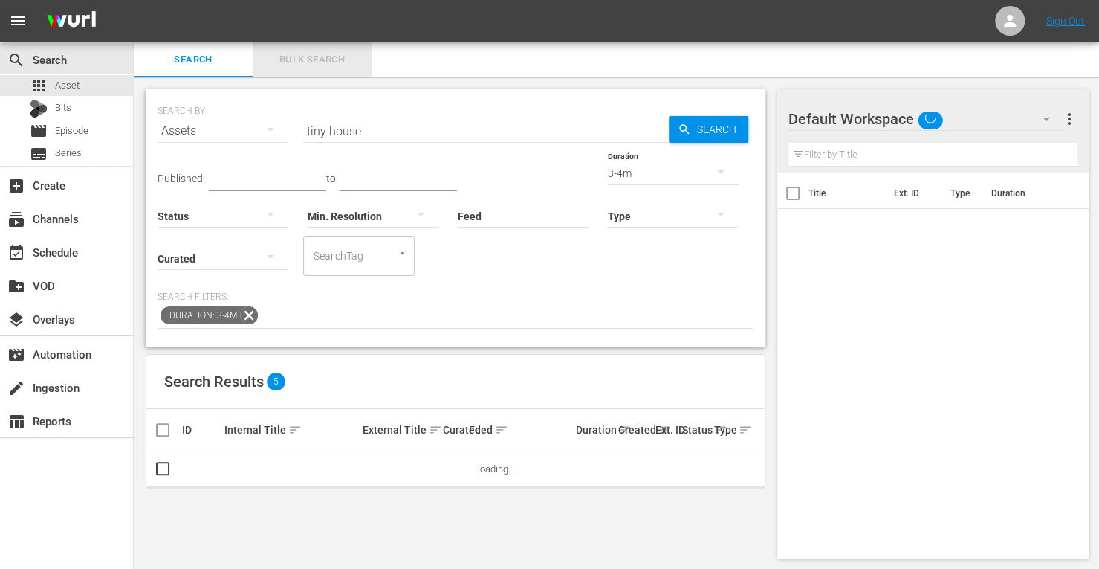
click at [306, 60] on span "Bulk Search" at bounding box center [312, 59] width 101 height 17
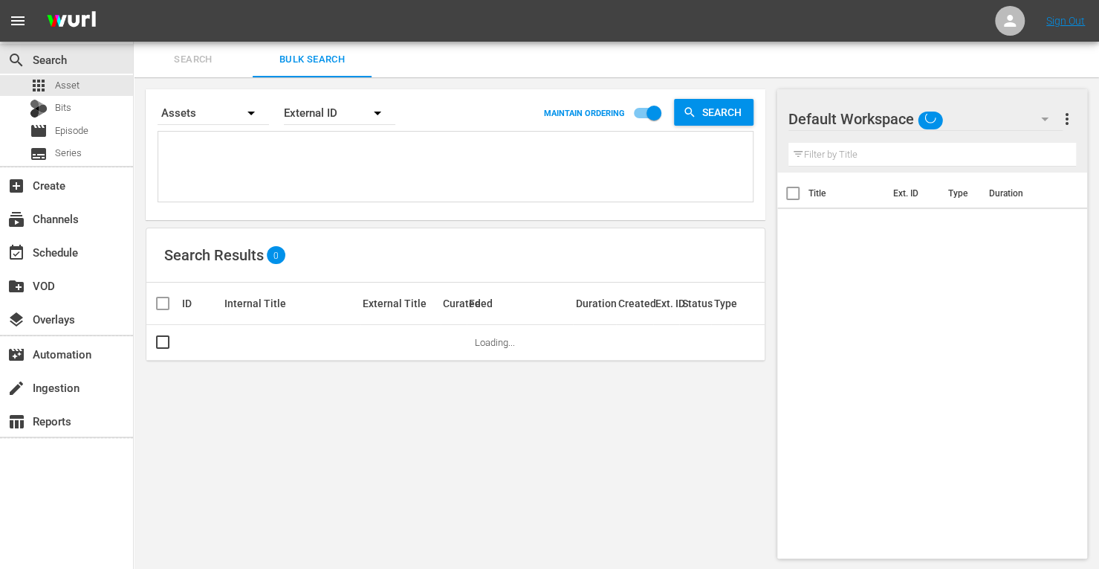
click at [198, 142] on textarea at bounding box center [457, 169] width 591 height 68
paste textarea "194318 153738 171817 153735 214798 153734"
type textarea "194318 153738 171817 153735 214798 153734"
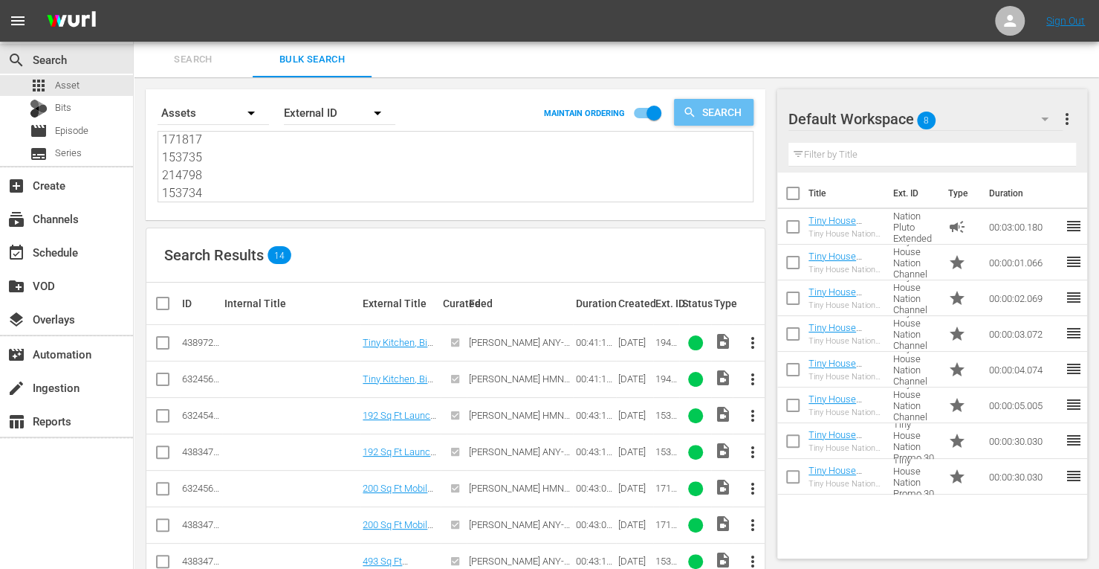
type textarea "194318 153738 171817 153735 214798 153734"
click at [161, 346] on input "checkbox" at bounding box center [163, 346] width 18 height 18
checkbox input "true"
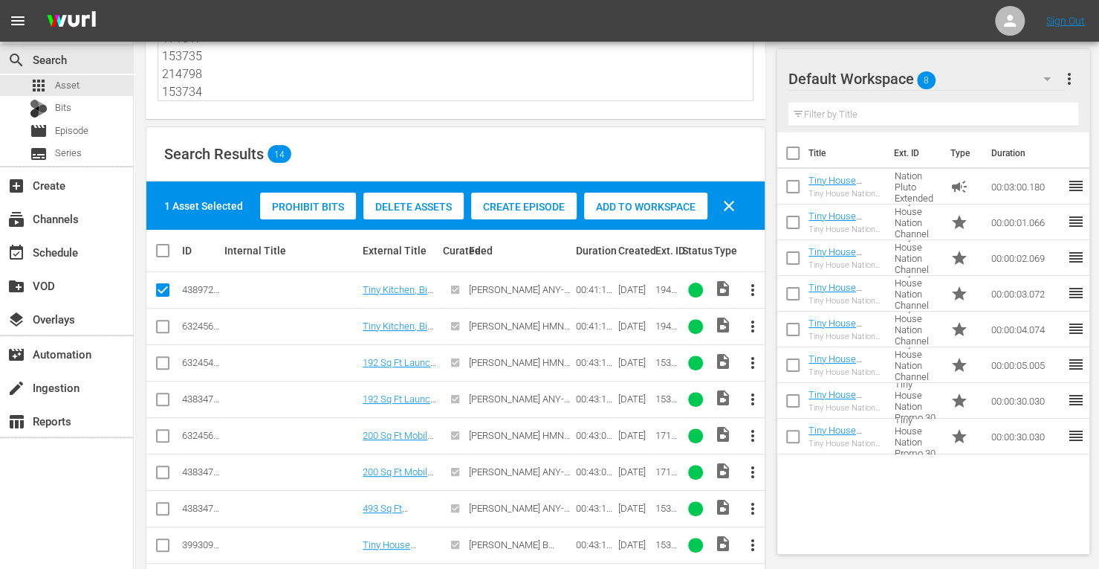
scroll to position [111, 0]
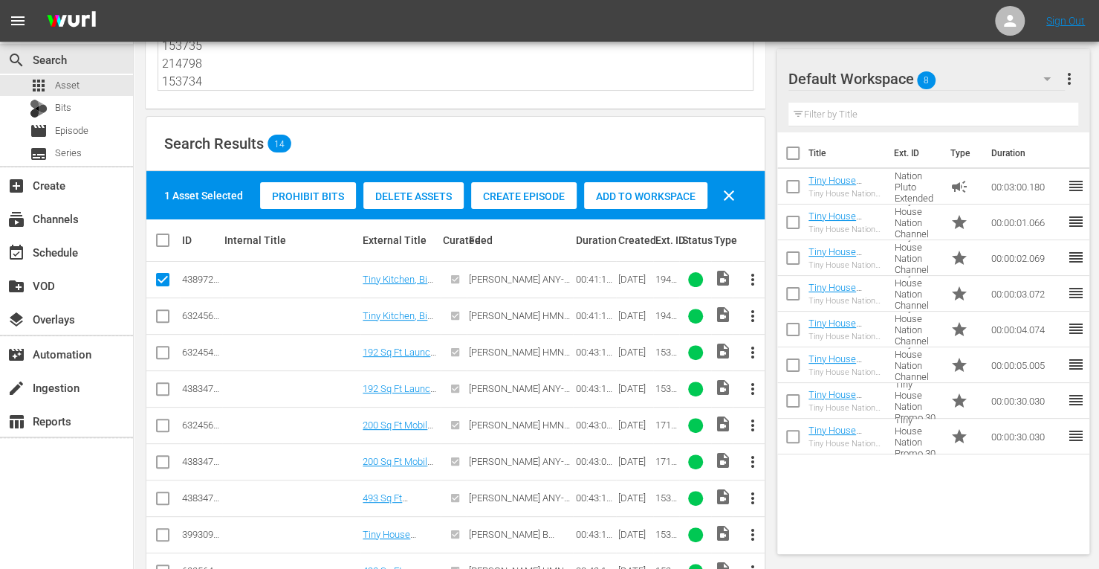
click at [161, 388] on input "checkbox" at bounding box center [163, 392] width 18 height 18
checkbox input "true"
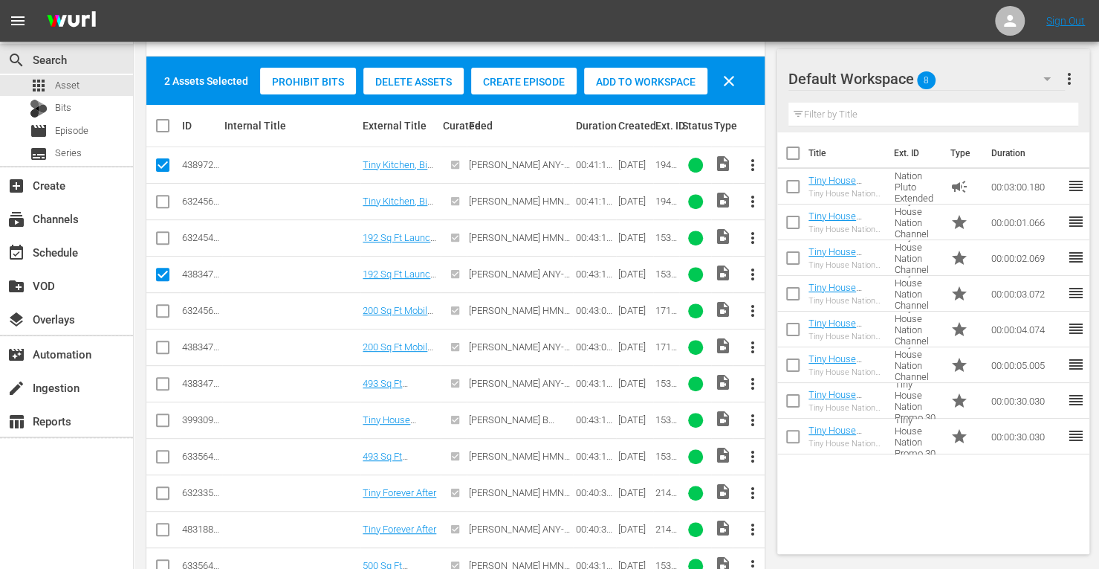
scroll to position [227, 0]
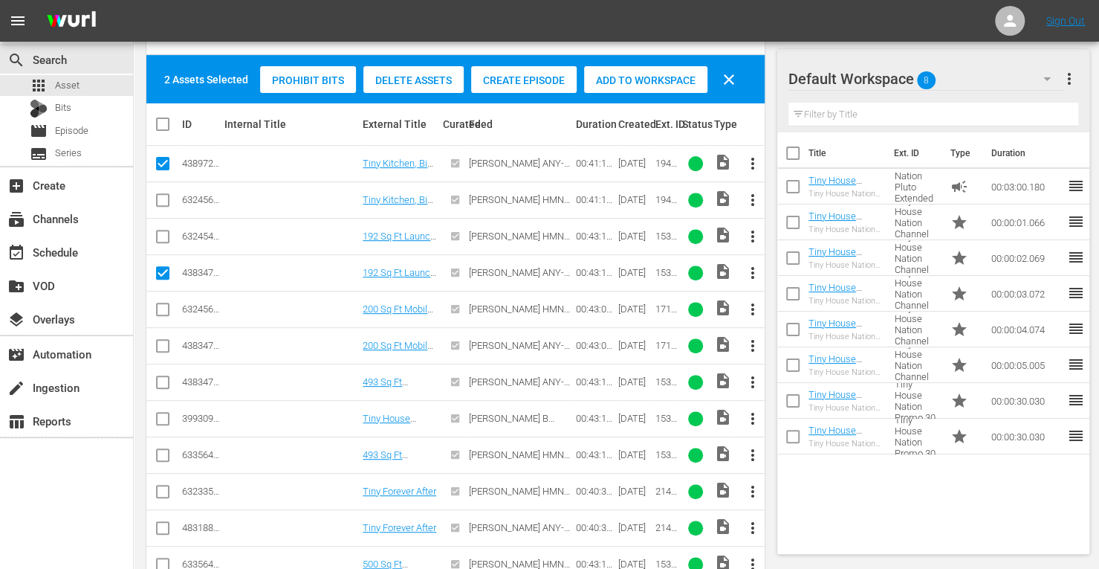
click at [158, 347] on input "checkbox" at bounding box center [163, 349] width 18 height 18
checkbox input "true"
click at [160, 379] on input "checkbox" at bounding box center [163, 385] width 18 height 18
checkbox input "true"
click at [161, 527] on input "checkbox" at bounding box center [163, 531] width 18 height 18
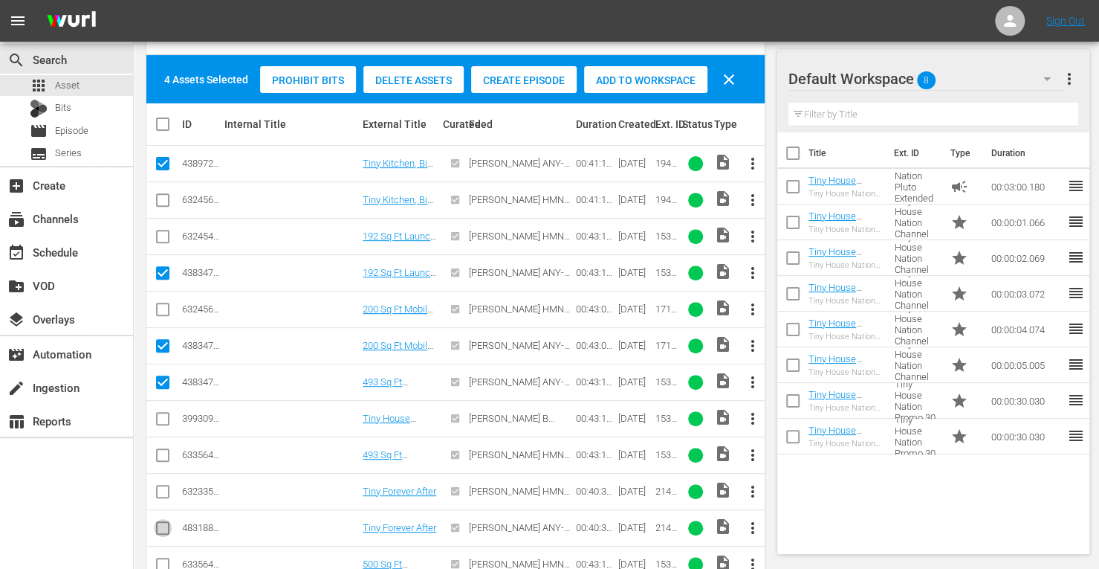
checkbox input "true"
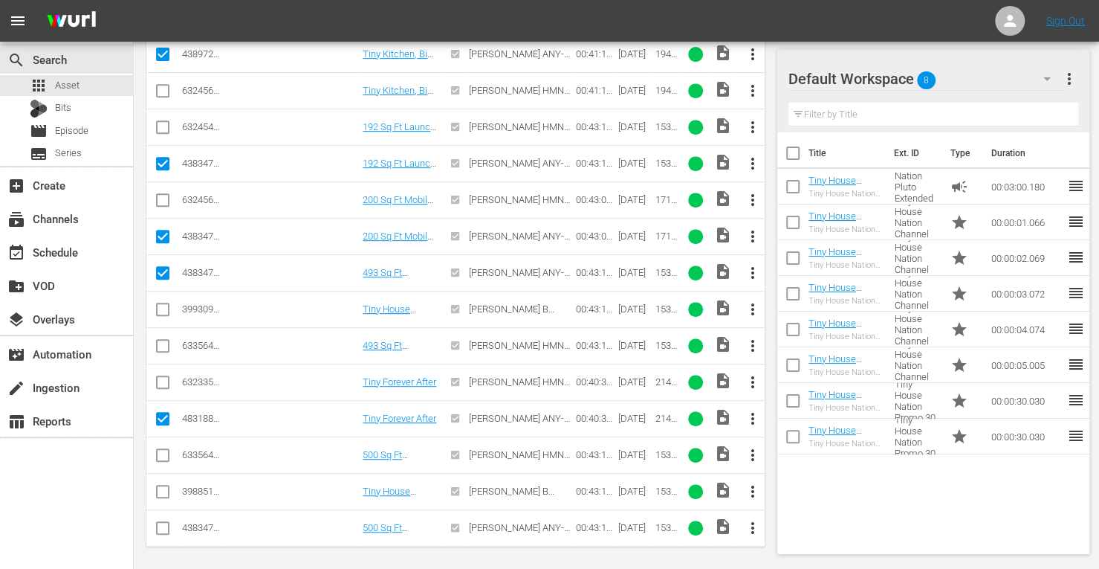
click at [159, 522] on input "checkbox" at bounding box center [163, 531] width 18 height 18
checkbox input "true"
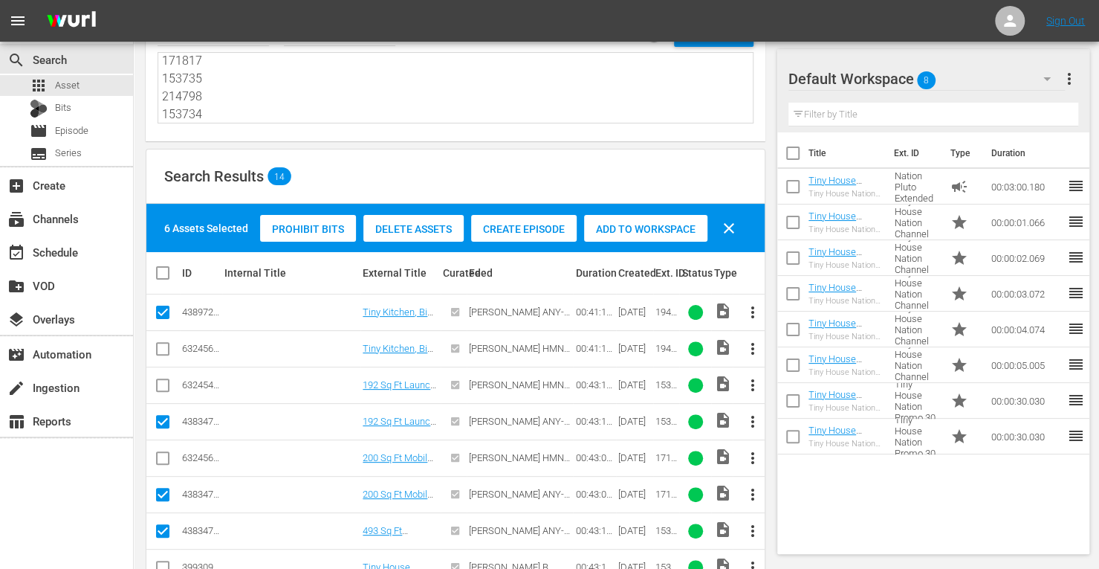
scroll to position [64, 0]
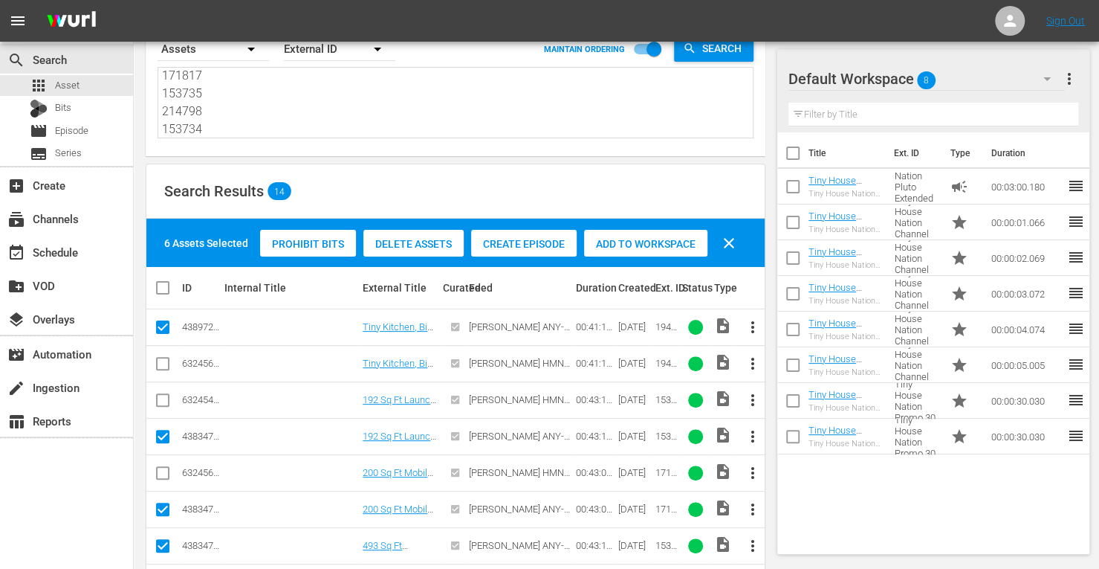
click at [609, 239] on span "Add to Workspace" at bounding box center [645, 244] width 123 height 12
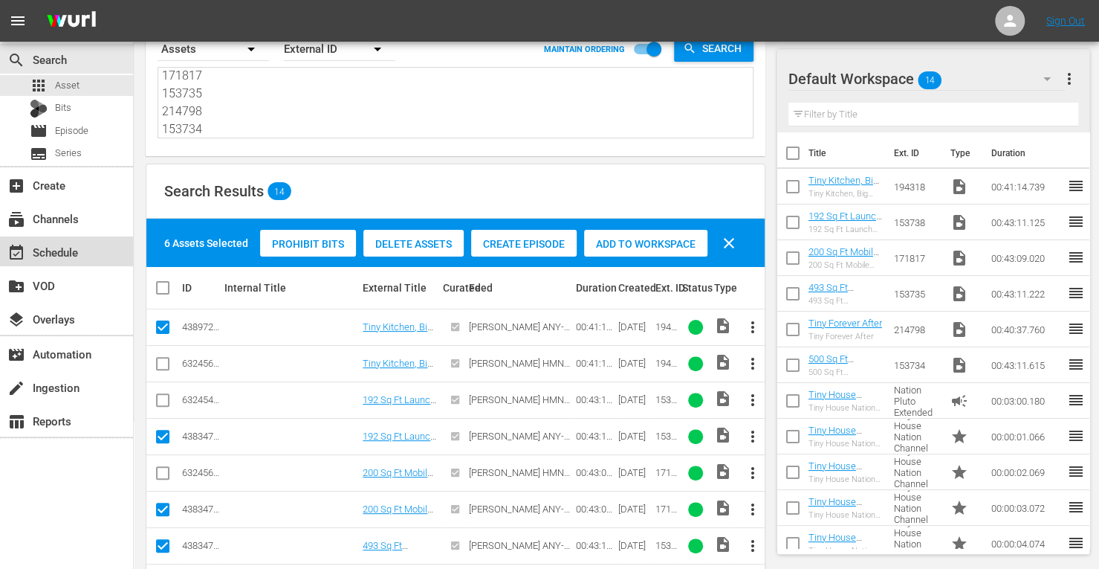
click at [39, 247] on div "event_available Schedule" at bounding box center [41, 249] width 83 height 13
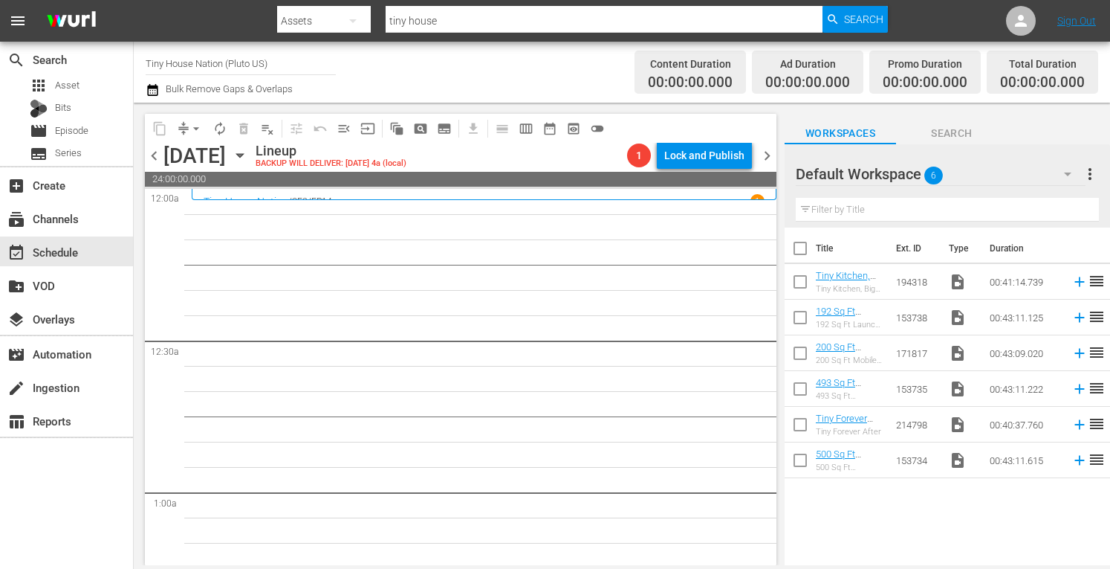
click at [794, 250] on input "checkbox" at bounding box center [800, 251] width 31 height 31
checkbox input "true"
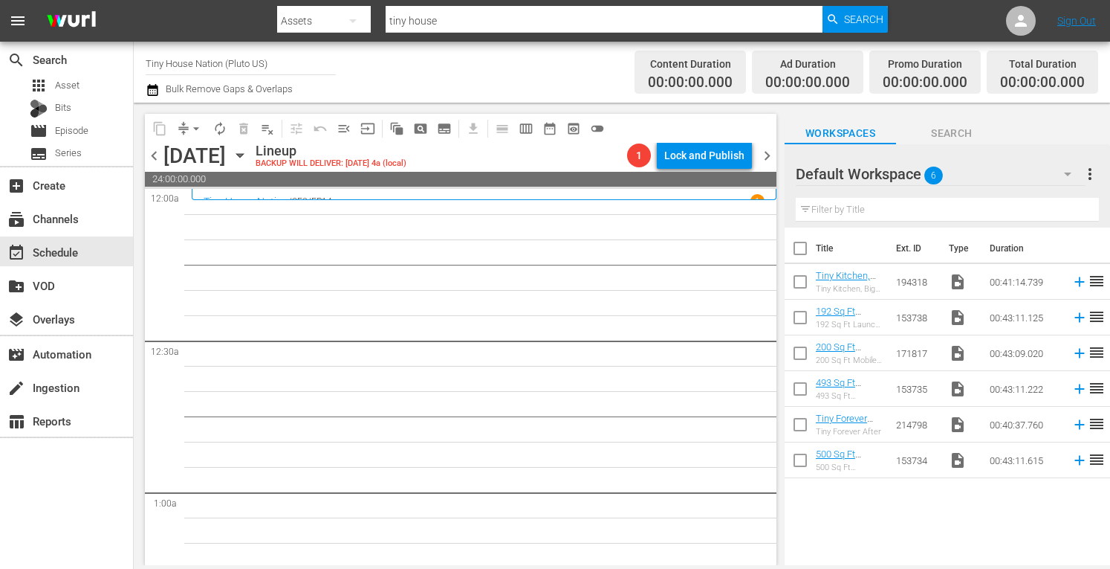
checkbox input "true"
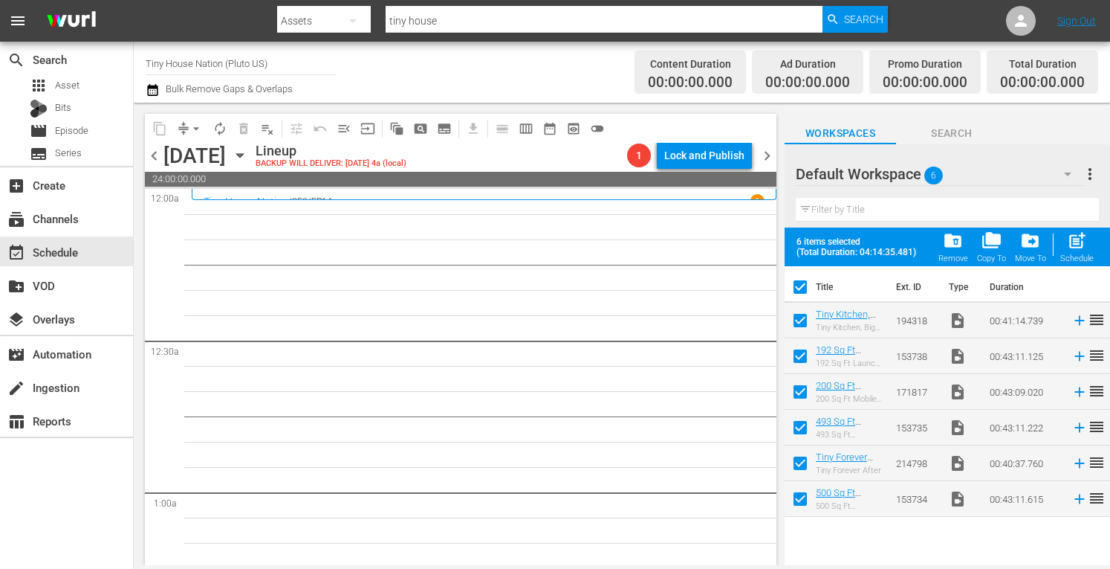
click at [1085, 244] on span "post_add" at bounding box center [1077, 240] width 20 height 20
checkbox input "false"
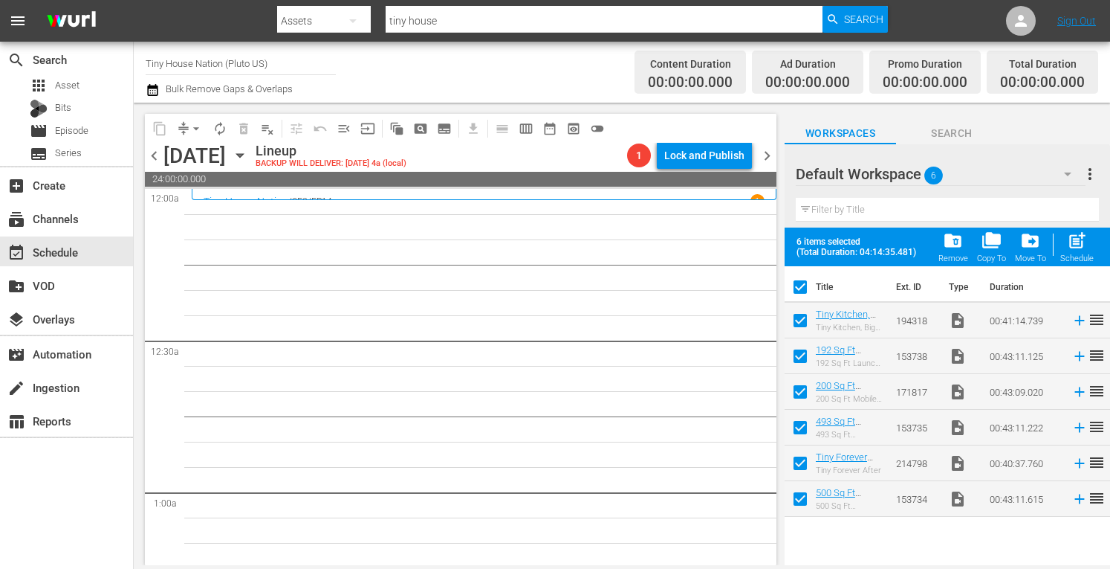
checkbox input "false"
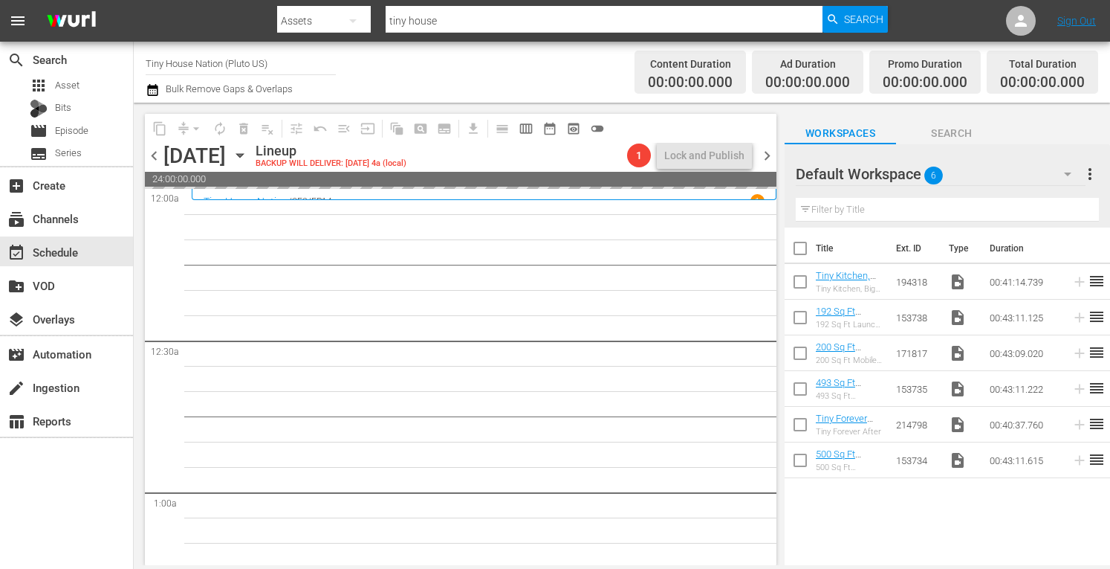
click at [1091, 175] on span "more_vert" at bounding box center [1090, 174] width 18 height 18
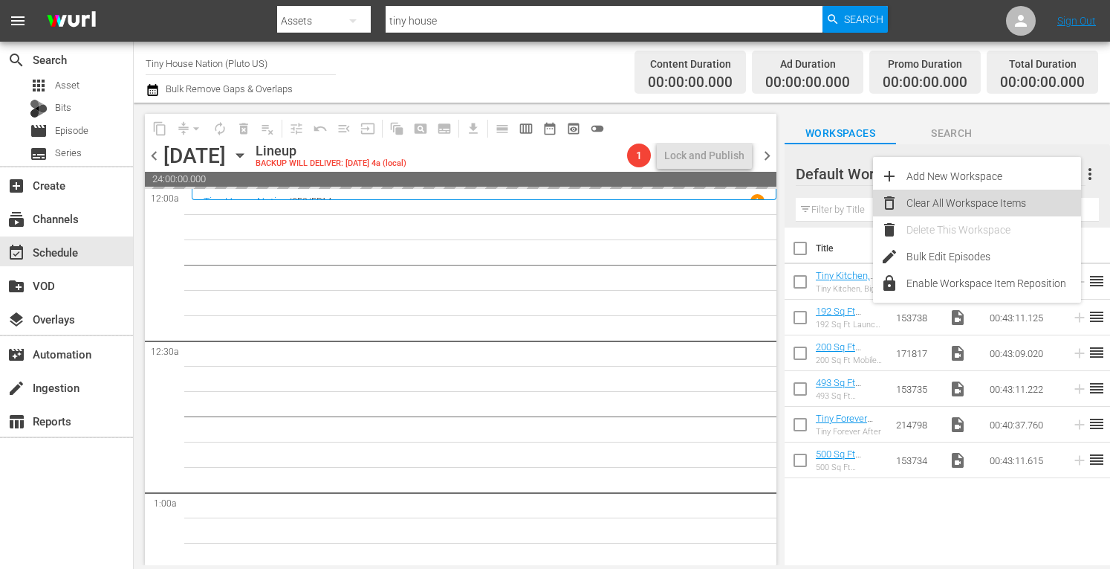
click at [970, 202] on div "Clear All Workspace Items" at bounding box center [994, 203] width 175 height 27
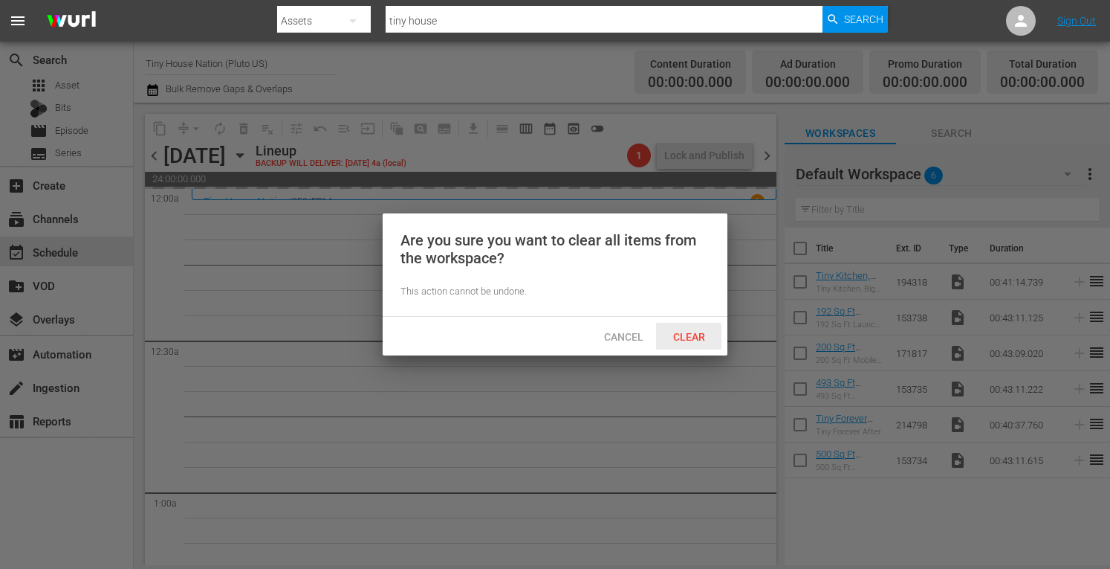
click at [680, 336] on span "Clear" at bounding box center [689, 337] width 56 height 12
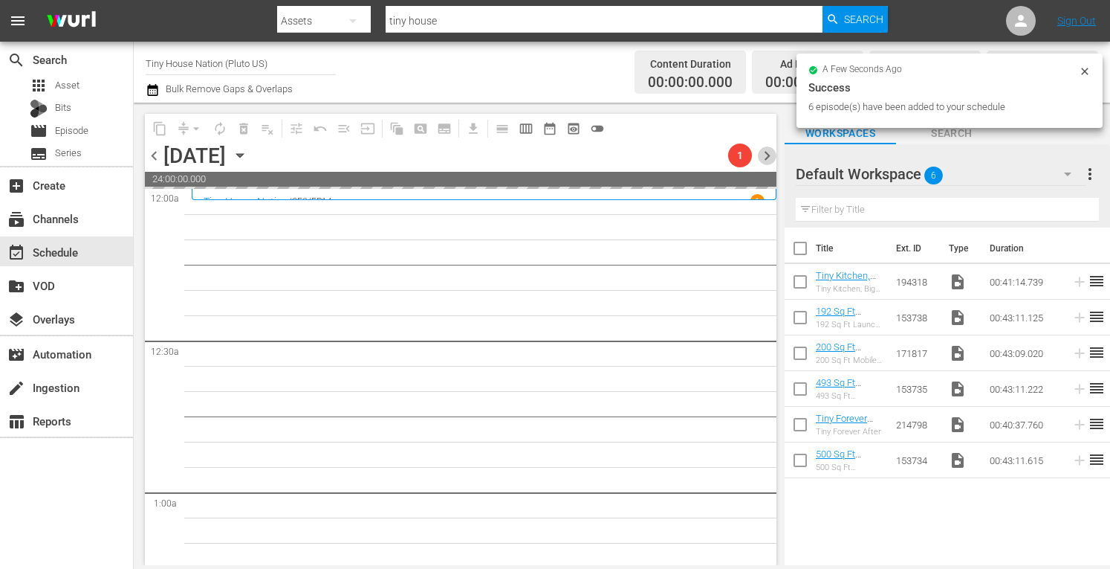
click at [765, 158] on span "chevron_right" at bounding box center [767, 155] width 19 height 19
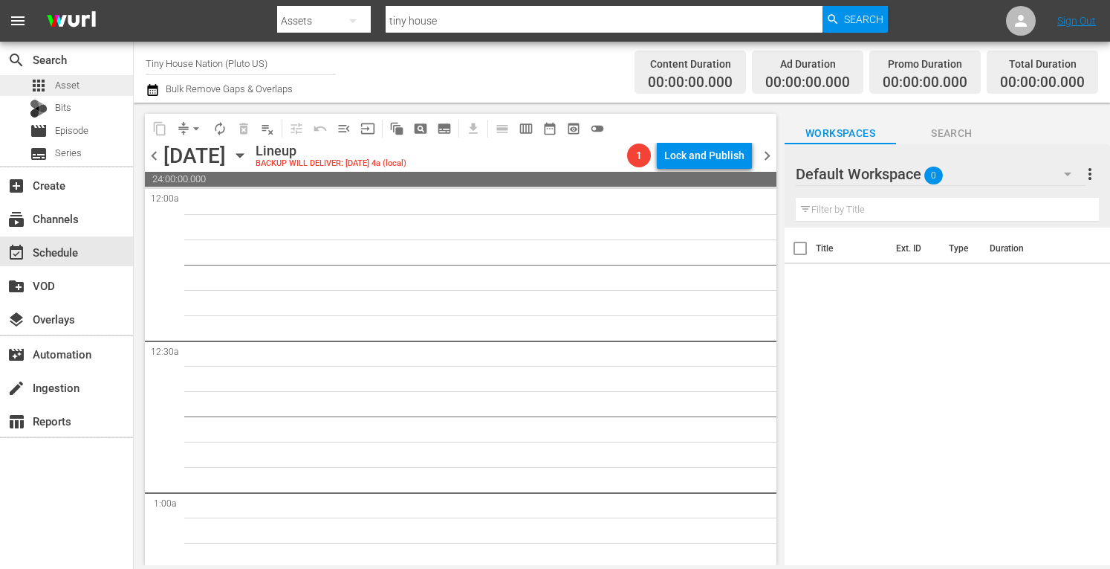
click at [57, 76] on div "apps Asset" at bounding box center [55, 85] width 50 height 21
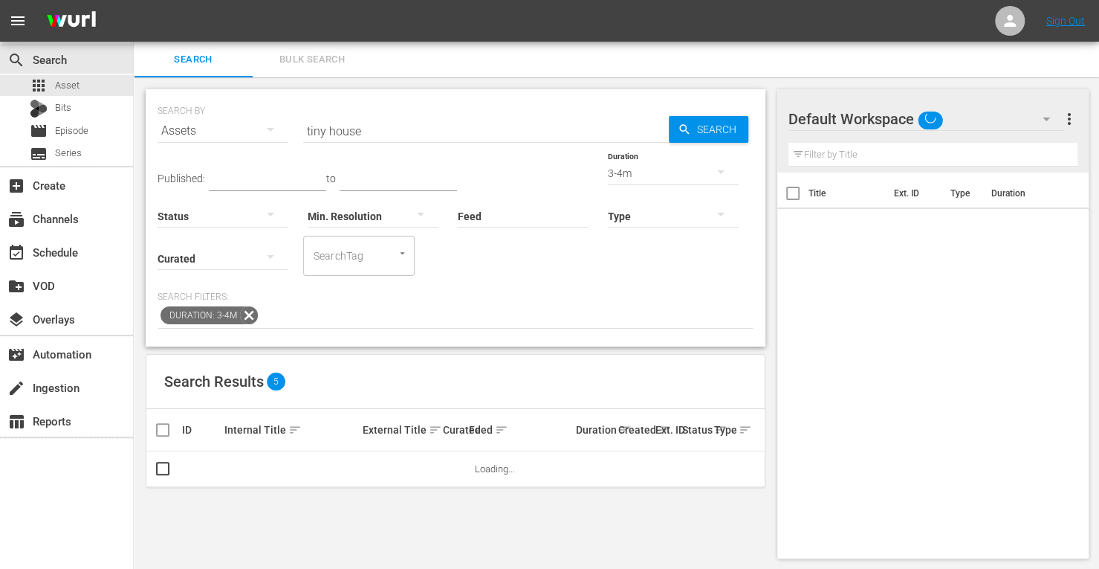
click at [314, 56] on span "Bulk Search" at bounding box center [312, 59] width 101 height 17
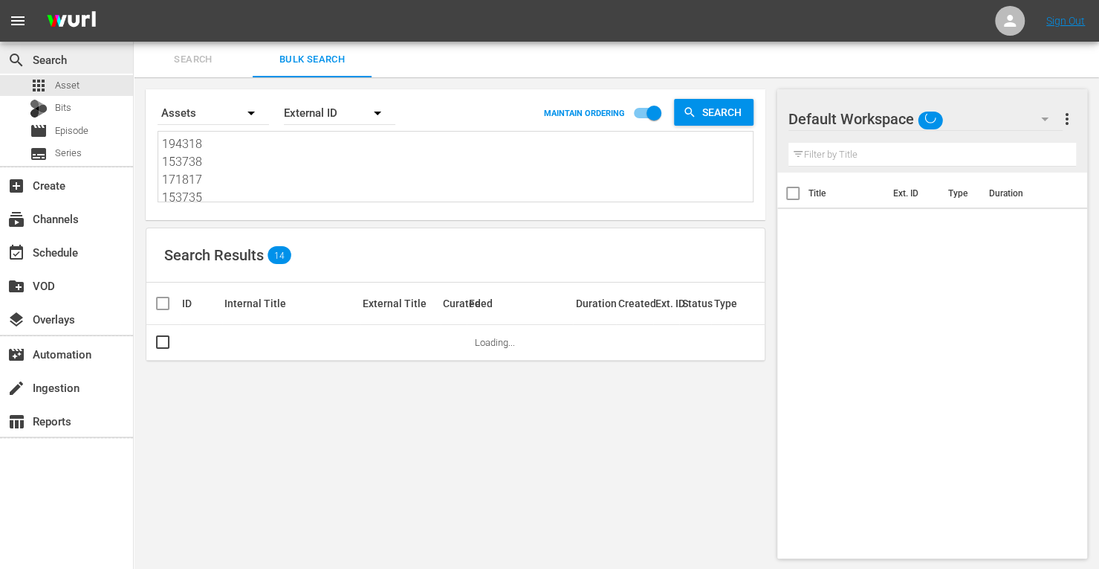
drag, startPoint x: 204, startPoint y: 192, endPoint x: 111, endPoint y: 64, distance: 158.2
click at [134, 0] on div "search Search apps Asset Bits movie Episode subtitles Series add_box Create sub…" at bounding box center [616, 0] width 965 height 0
type textarea "214798 153734"
drag, startPoint x: 210, startPoint y: 191, endPoint x: 144, endPoint y: 100, distance: 112.8
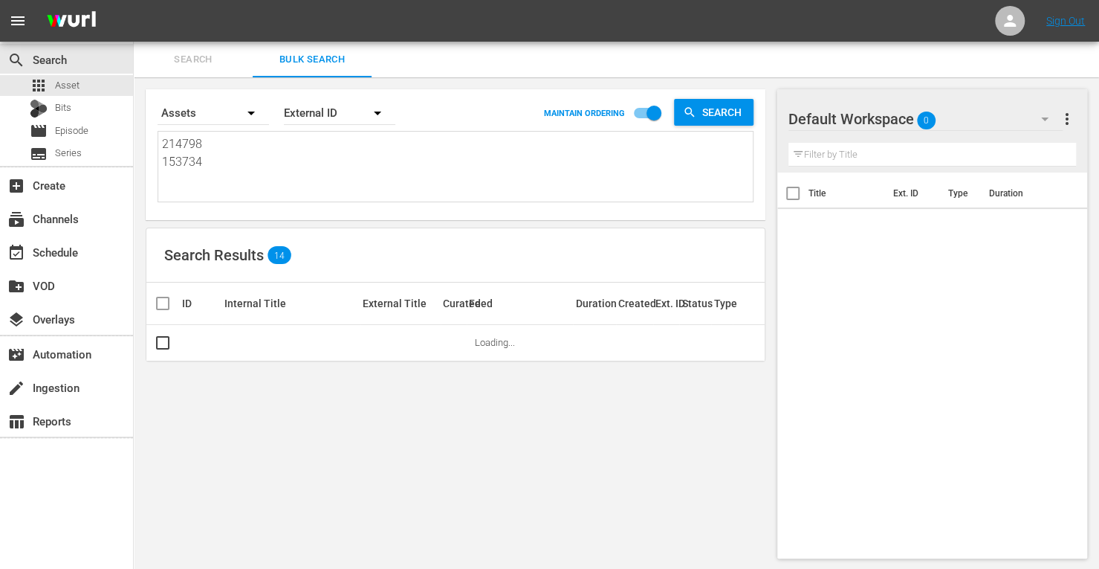
click at [144, 100] on div "Search By Assets Order By External ID MAINTAIN ORDERING Search 214798 153734 21…" at bounding box center [456, 323] width 644 height 493
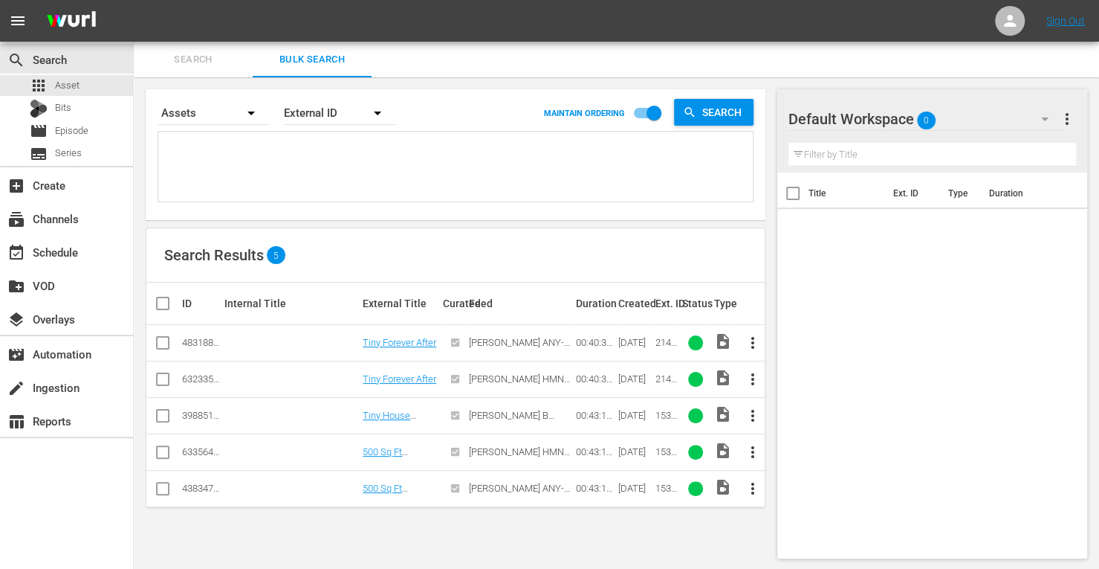
paste textarea "161956 190483 190486 171810 153729 153731"
type textarea "161956 190483 190486 171810 153729 153731"
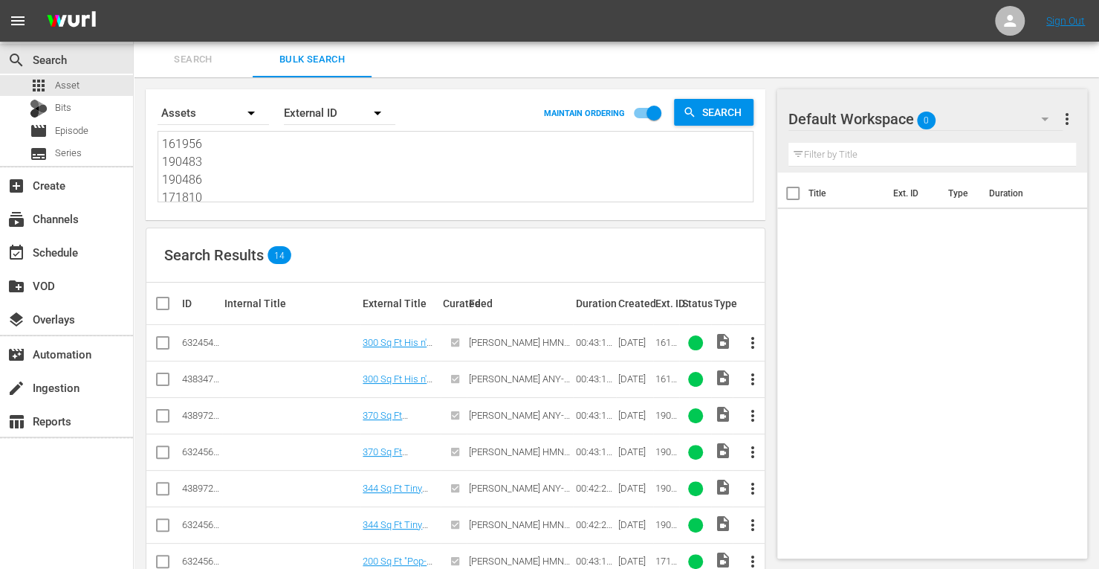
type textarea "161956 190483 190486 171810 153729 153731"
click at [164, 385] on input "checkbox" at bounding box center [163, 382] width 18 height 18
checkbox input "true"
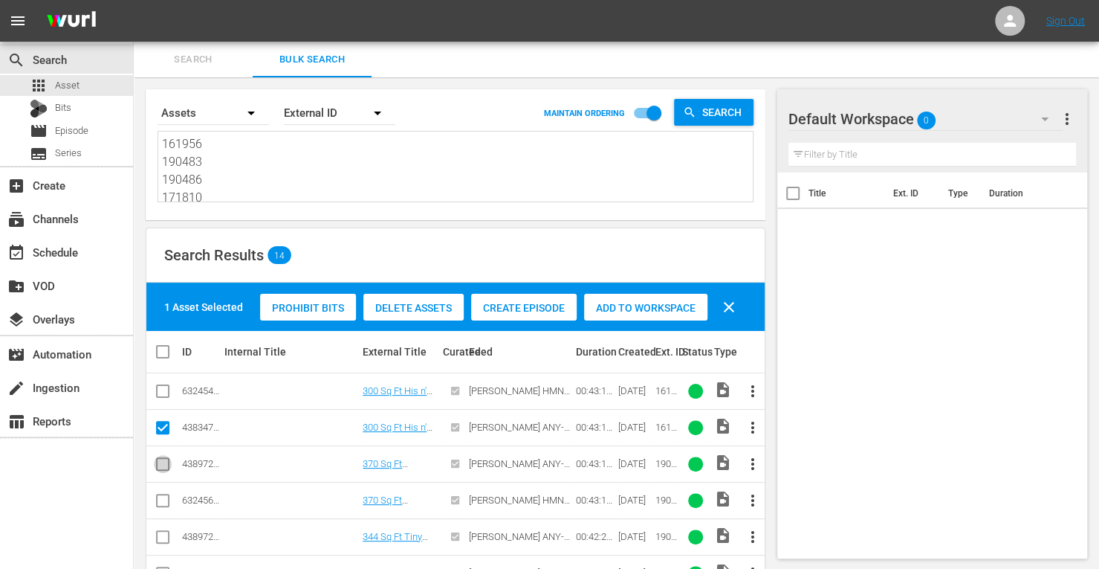
click at [158, 464] on input "checkbox" at bounding box center [163, 467] width 18 height 18
checkbox input "true"
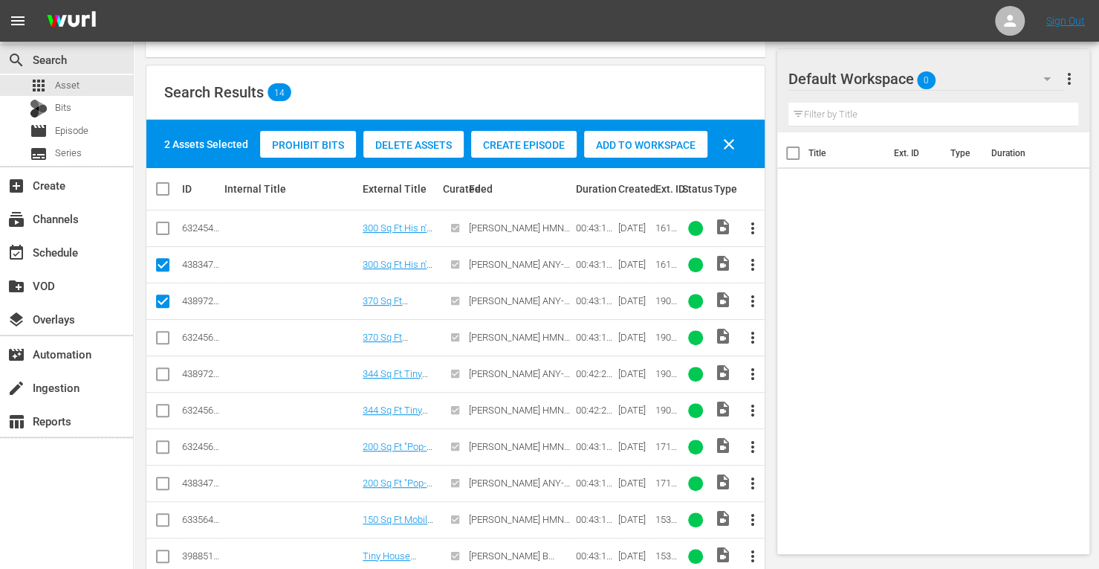
scroll to position [168, 0]
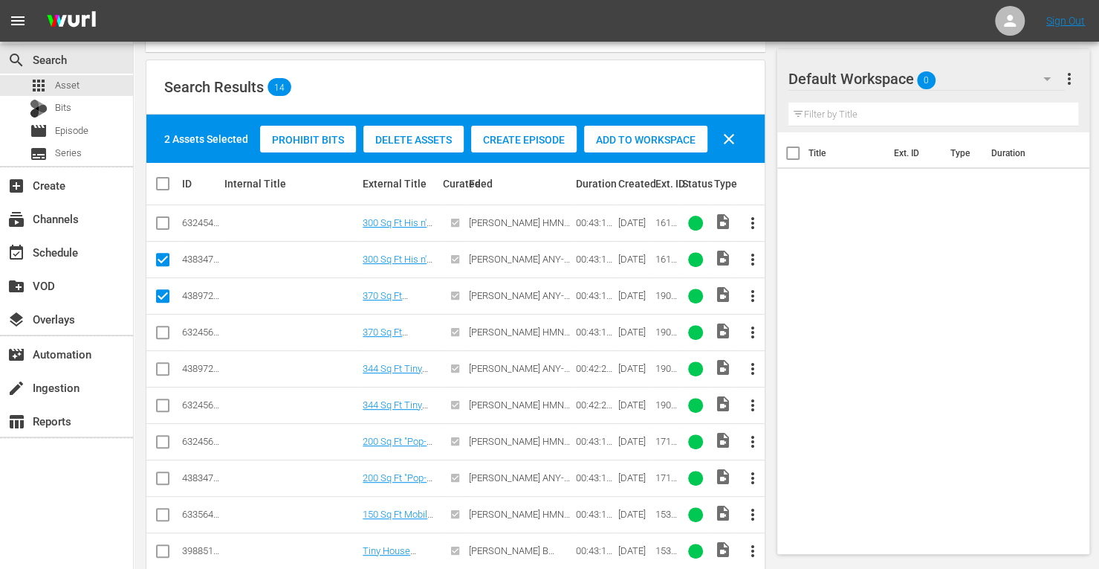
click at [158, 369] on input "checkbox" at bounding box center [163, 372] width 18 height 18
checkbox input "true"
click at [171, 479] on td at bounding box center [162, 477] width 33 height 36
click at [164, 476] on input "checkbox" at bounding box center [163, 481] width 18 height 18
checkbox input "true"
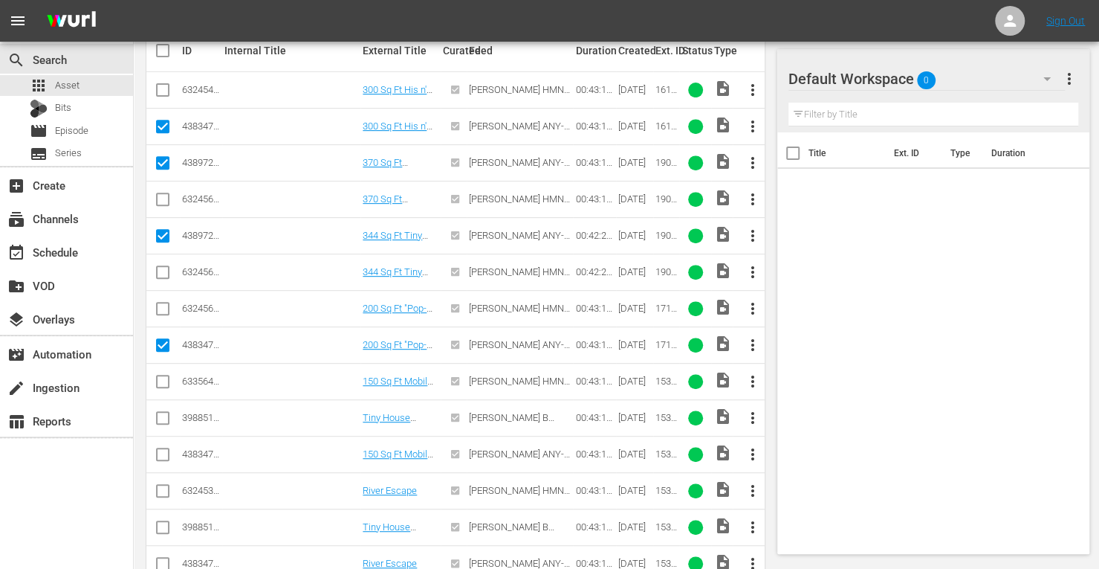
scroll to position [302, 0]
click at [166, 447] on input "checkbox" at bounding box center [163, 456] width 18 height 18
checkbox input "true"
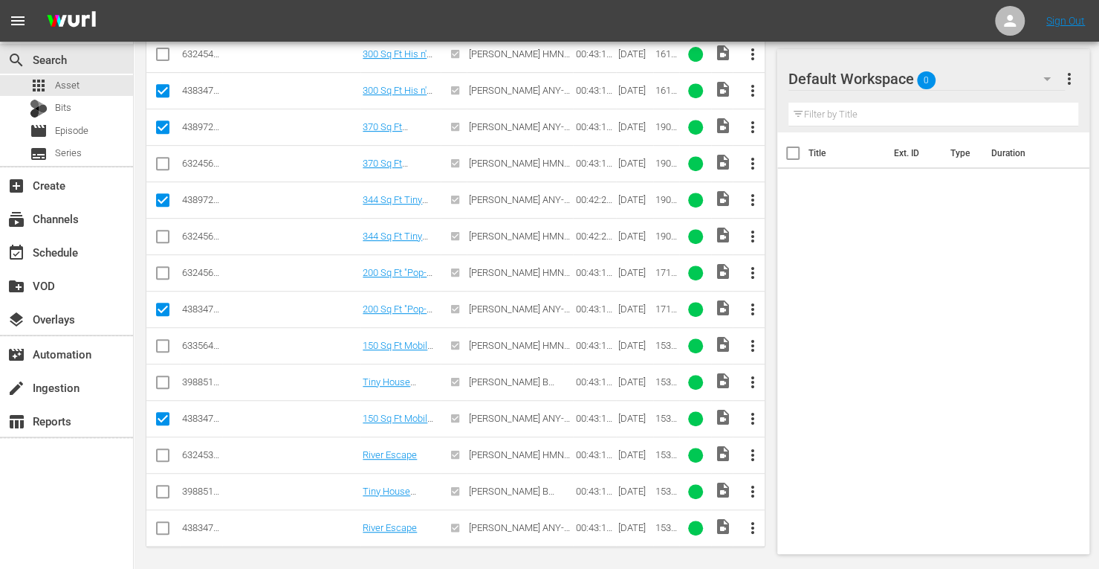
click at [162, 525] on input "checkbox" at bounding box center [163, 531] width 18 height 18
checkbox input "true"
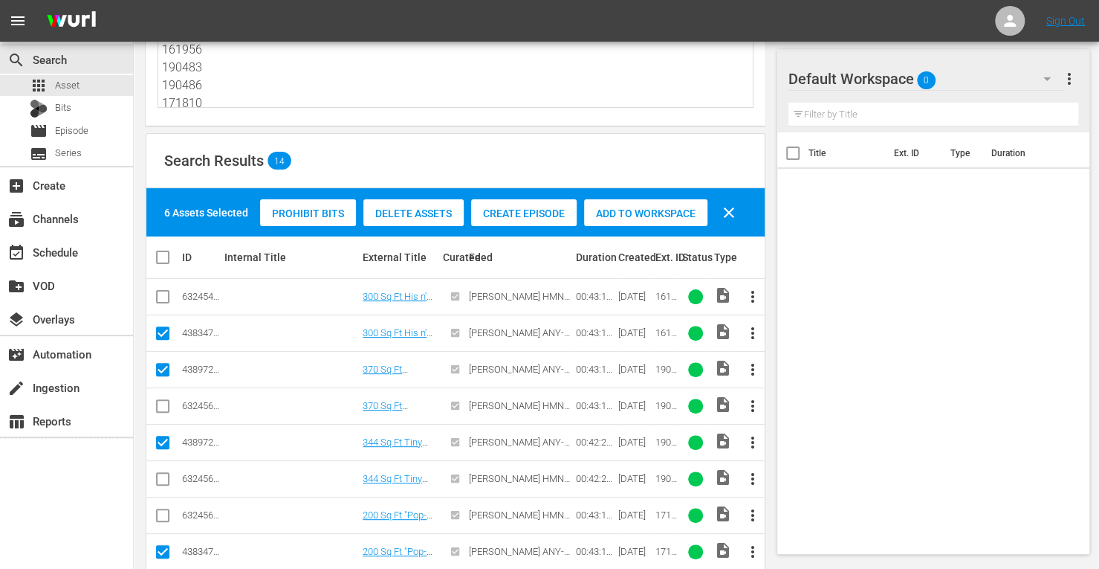
scroll to position [75, 0]
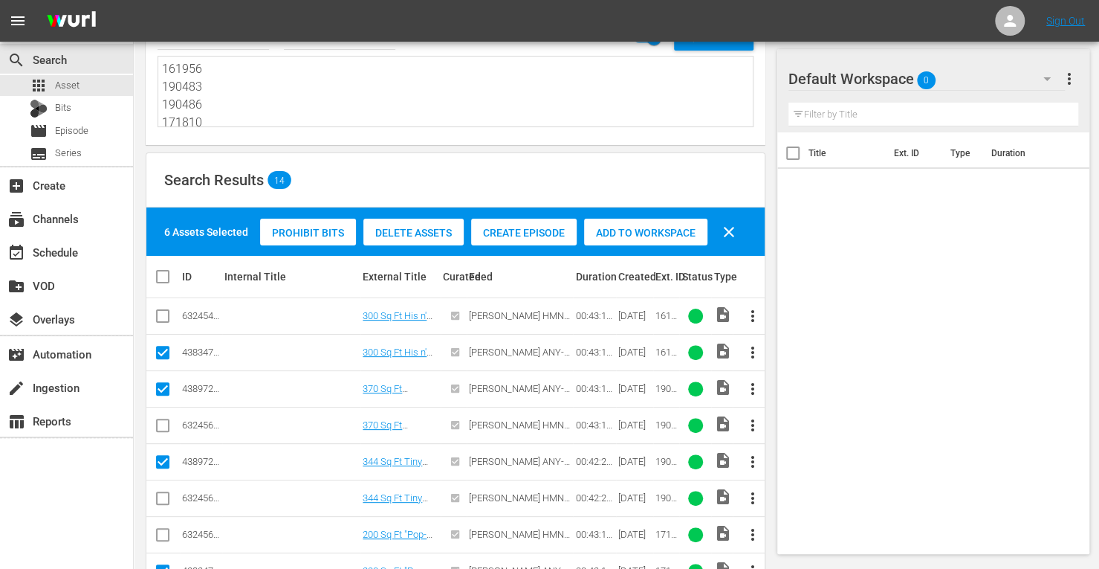
click at [629, 234] on span "Add to Workspace" at bounding box center [645, 233] width 123 height 12
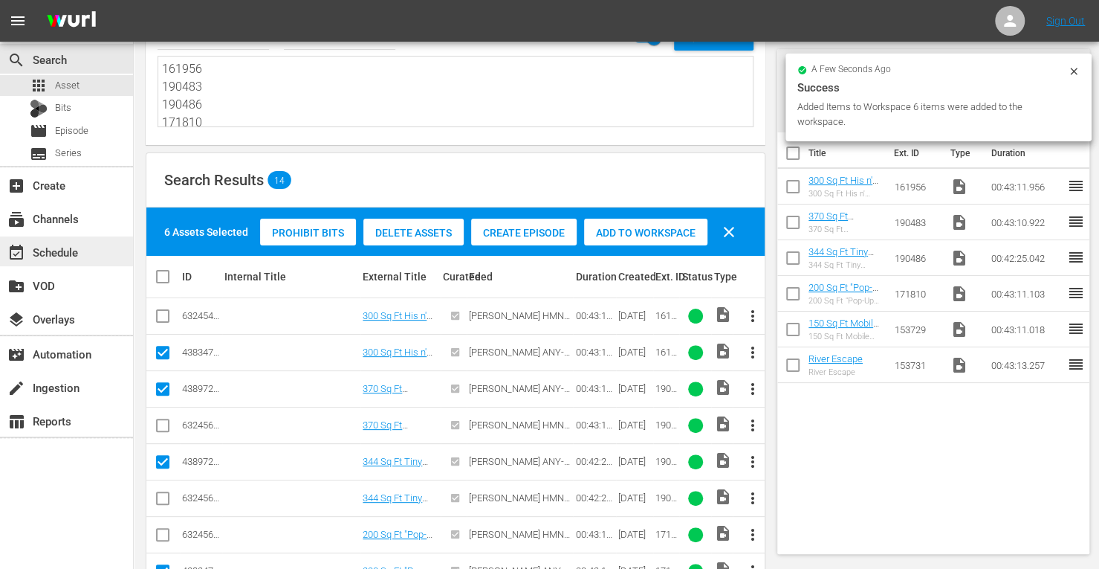
click at [55, 243] on div "event_available Schedule" at bounding box center [41, 249] width 83 height 13
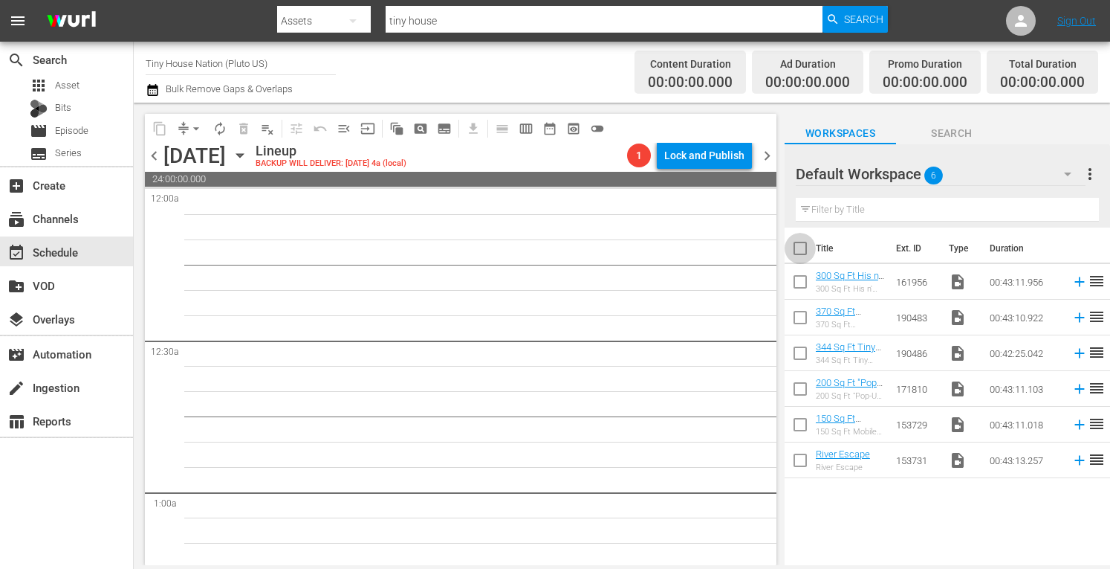
click at [798, 249] on input "checkbox" at bounding box center [800, 251] width 31 height 31
checkbox input "true"
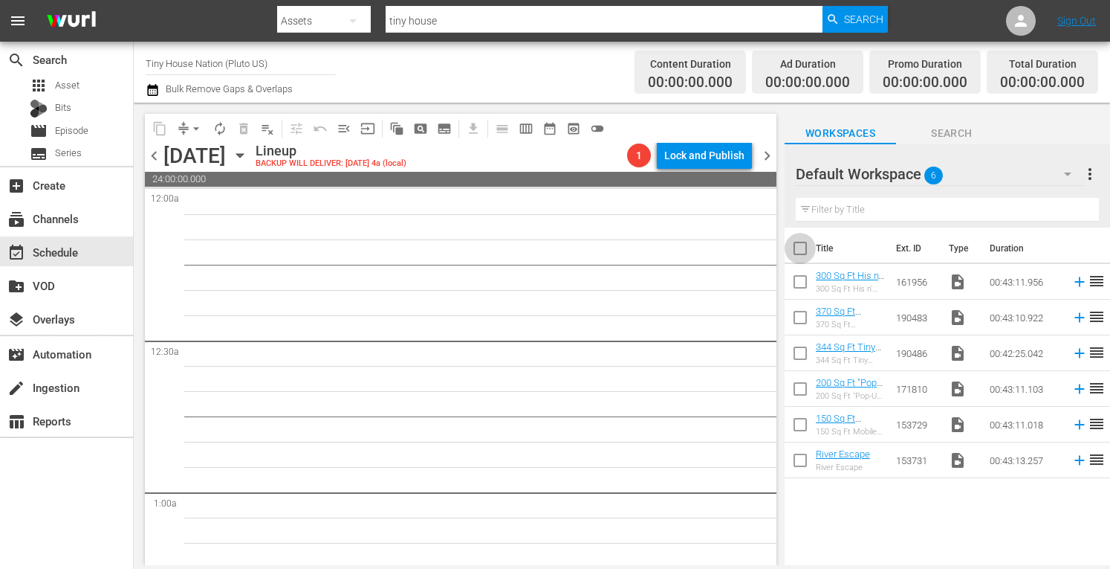
checkbox input "true"
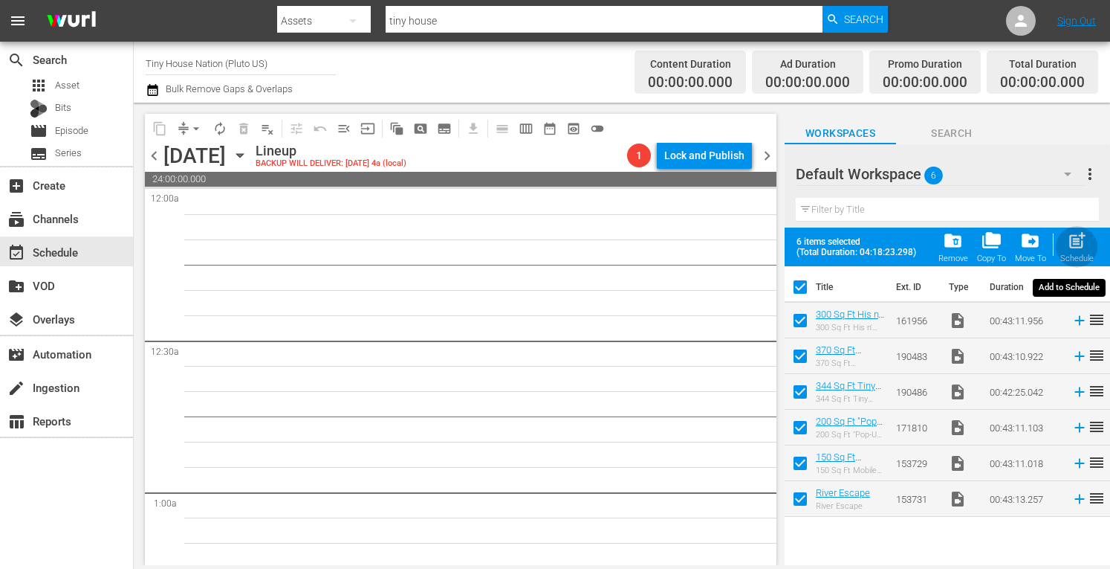
click at [1078, 243] on span "post_add" at bounding box center [1077, 240] width 20 height 20
checkbox input "false"
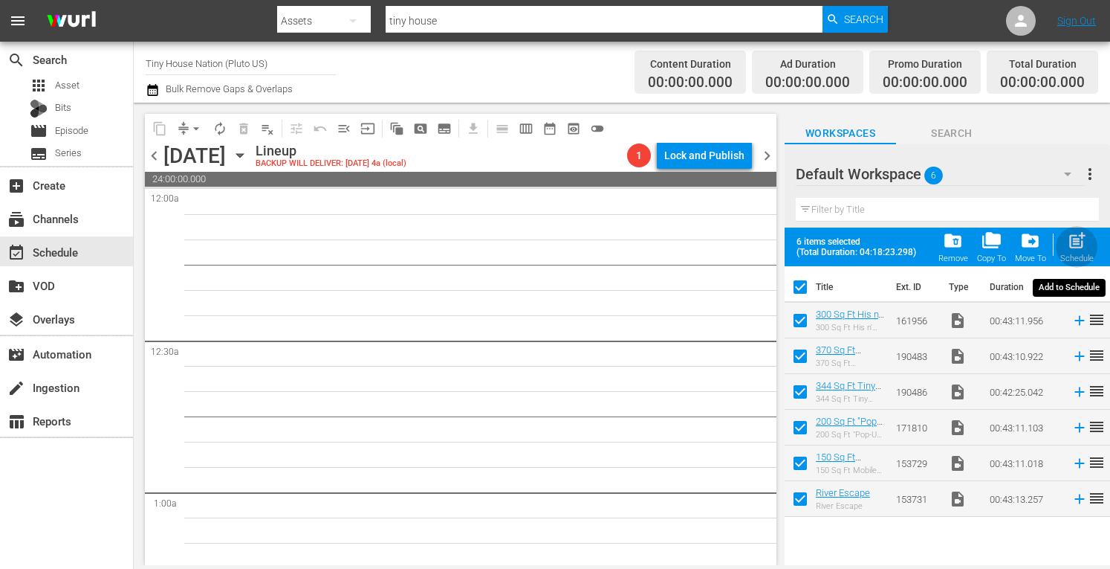
checkbox input "false"
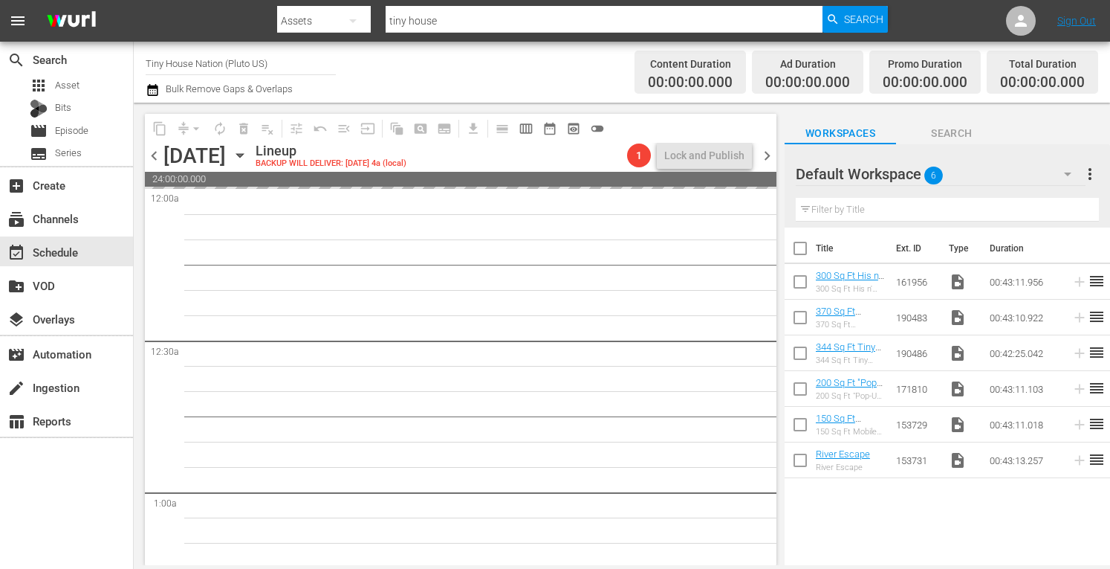
click at [1089, 173] on span "more_vert" at bounding box center [1090, 174] width 18 height 18
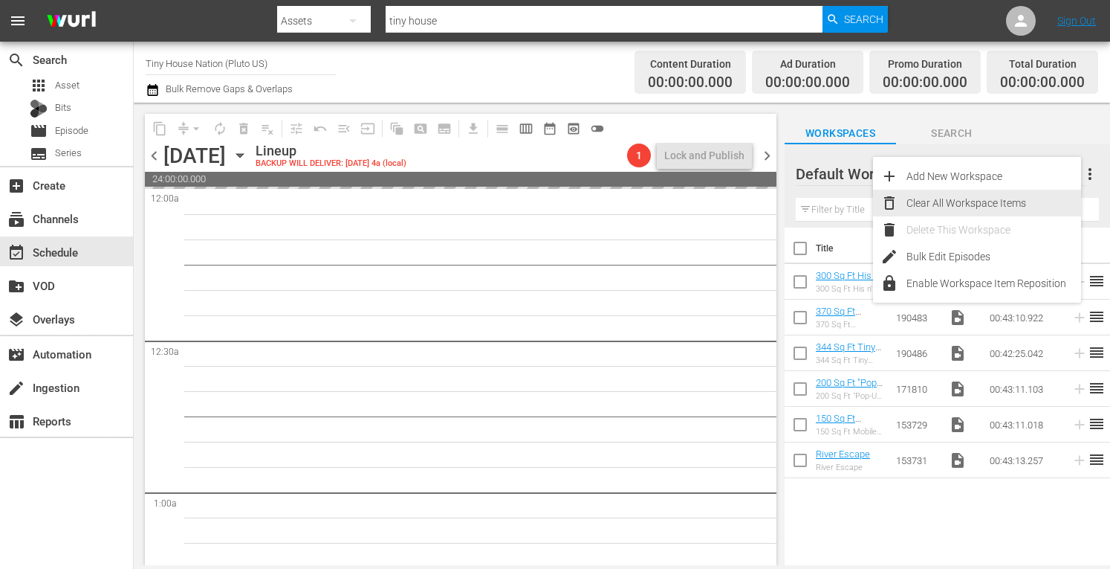
click at [942, 204] on div "Clear All Workspace Items" at bounding box center [994, 203] width 175 height 27
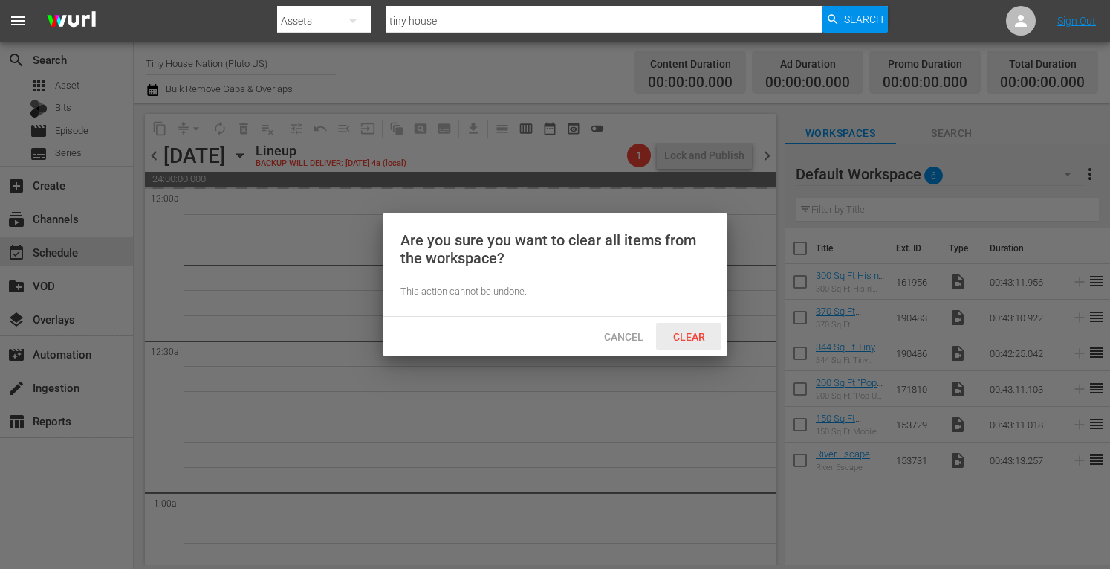
click at [696, 331] on span "Clear" at bounding box center [689, 337] width 56 height 12
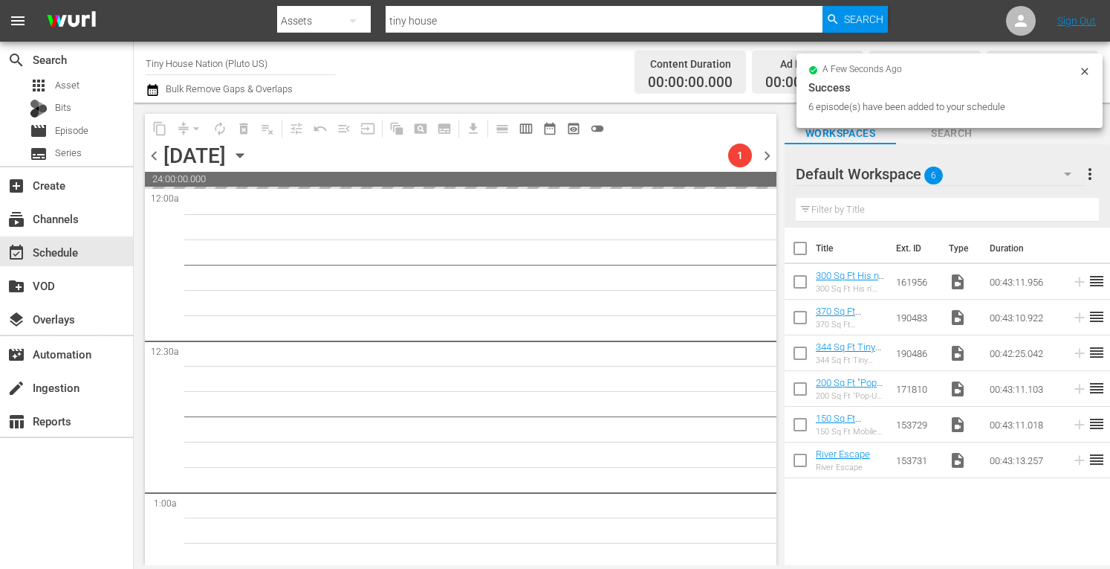
click at [764, 151] on span "chevron_right" at bounding box center [767, 155] width 19 height 19
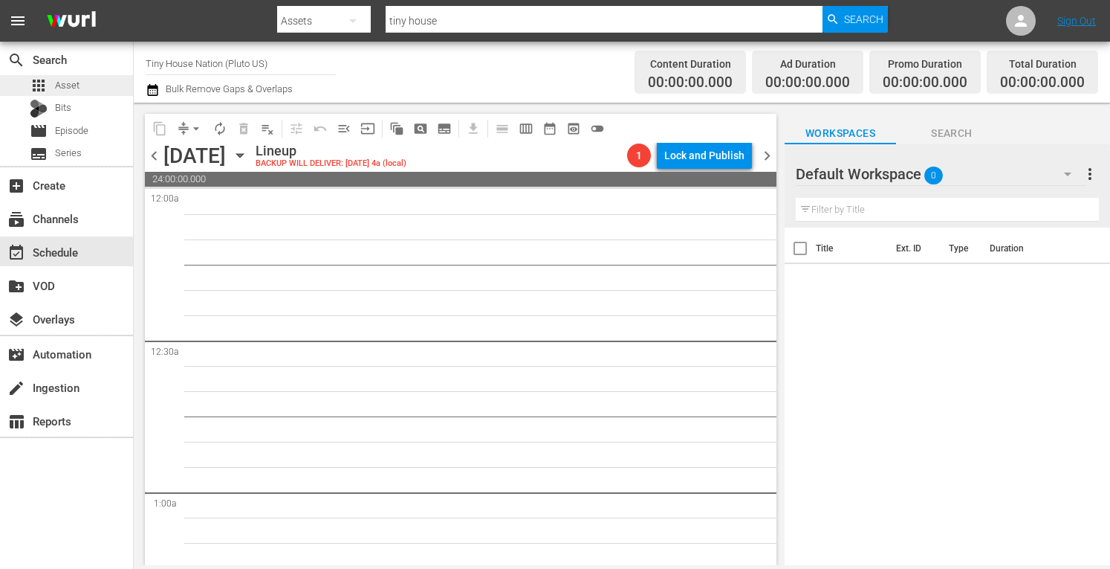
click at [73, 85] on span "Asset" at bounding box center [67, 85] width 25 height 15
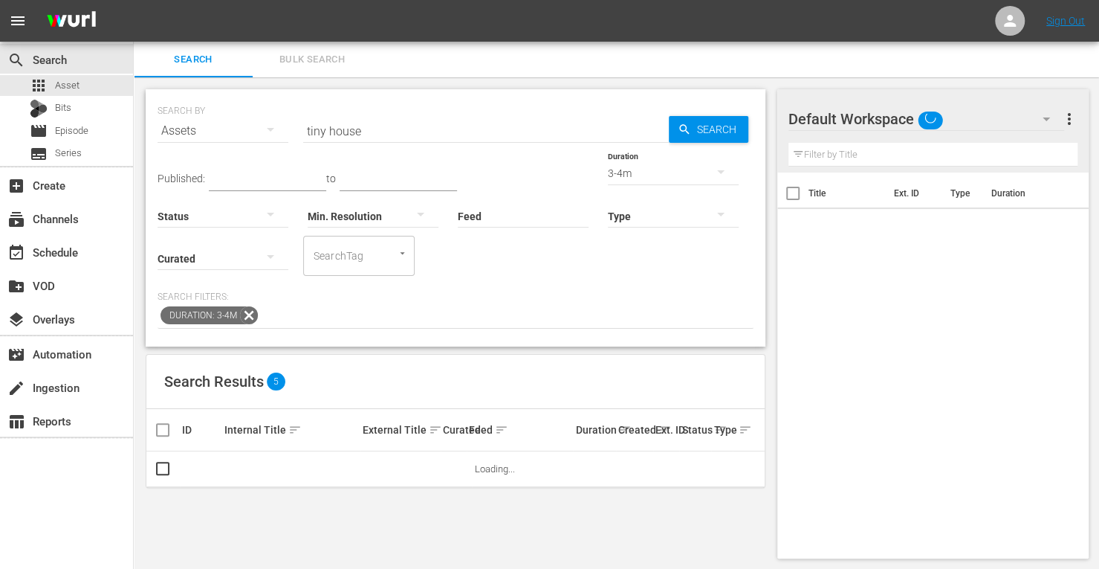
click at [323, 54] on span "Bulk Search" at bounding box center [312, 59] width 101 height 17
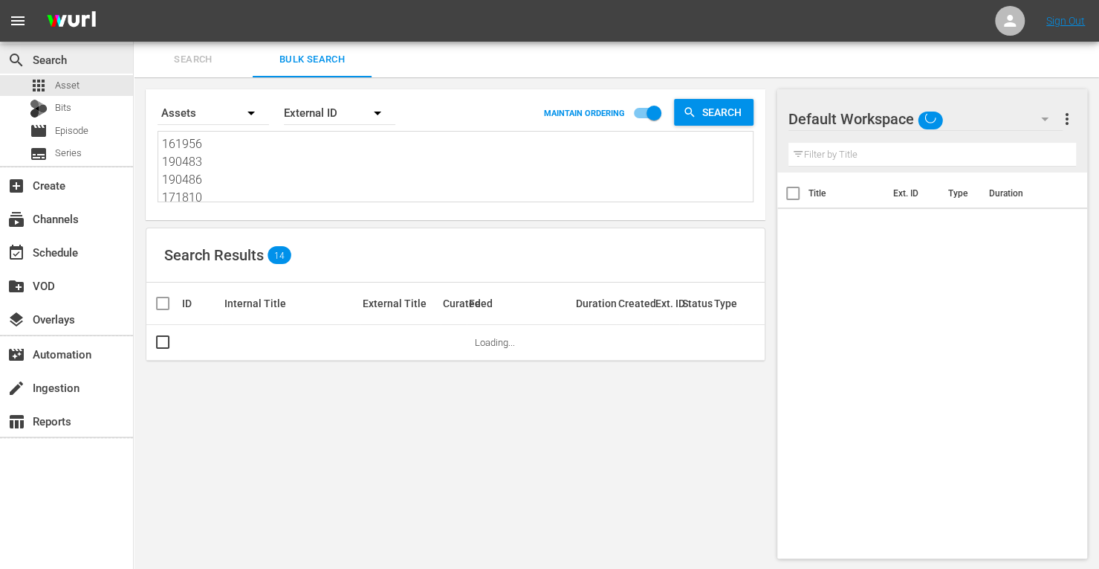
drag, startPoint x: 209, startPoint y: 197, endPoint x: 110, endPoint y: 51, distance: 176.0
click at [134, 0] on div "search Search apps Asset Bits movie Episode subtitles Series add_box Create sub…" at bounding box center [616, 0] width 965 height 0
type textarea "153729 153731"
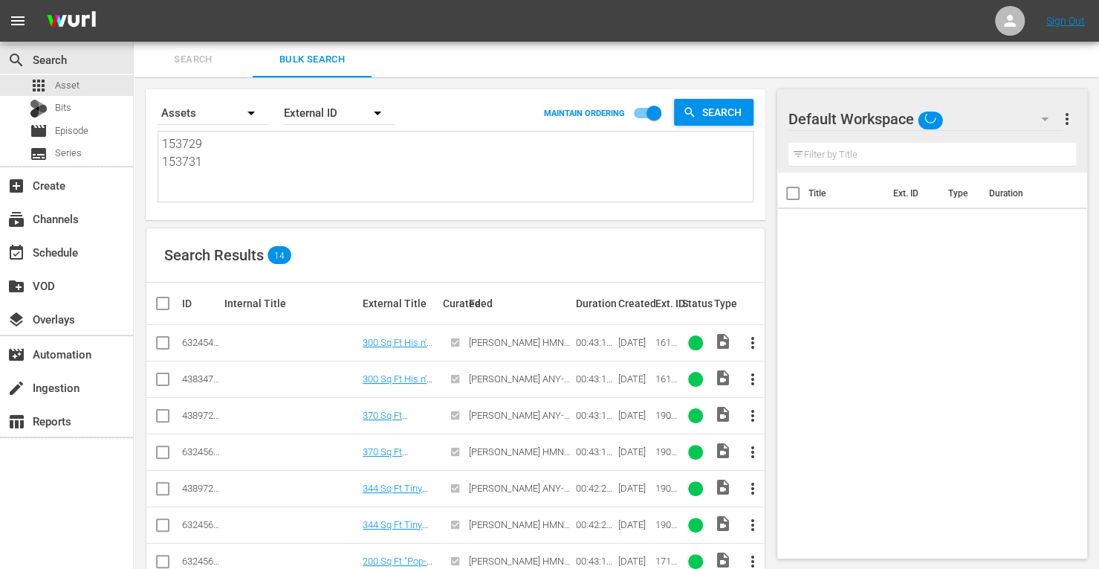
drag, startPoint x: 211, startPoint y: 187, endPoint x: 132, endPoint y: 42, distance: 164.3
click at [134, 0] on div "search Search apps Asset Bits movie Episode subtitles Series add_box Create sub…" at bounding box center [616, 0] width 965 height 0
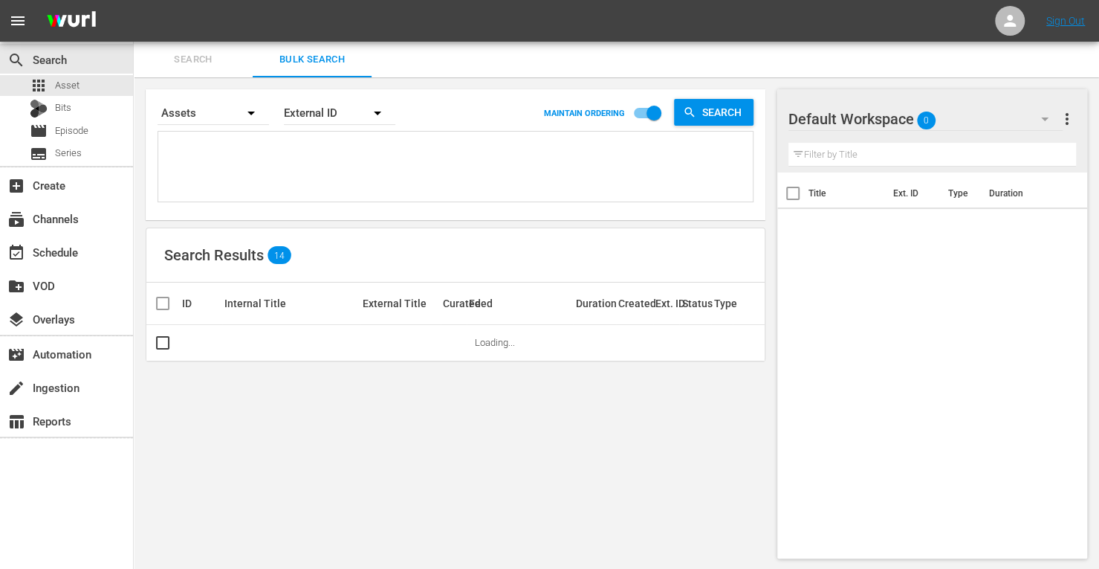
paste textarea "166417 166412 166419 173795 166399 173797 173793 173794 166420 173796 173801 17…"
type textarea "166417 166412 166419 173795 166399 173797 173793 173794 166420 173796 173801 17…"
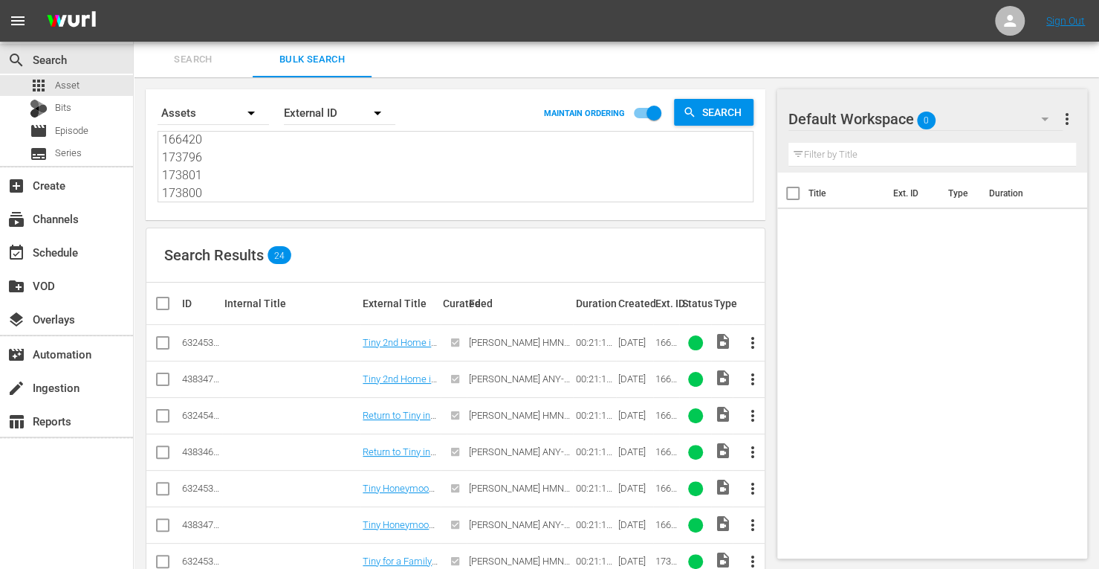
type textarea "166417 166412 166419 173795 166399 173797 173793 173794 166420 173796 173801 17…"
click at [164, 375] on input "checkbox" at bounding box center [163, 382] width 18 height 18
checkbox input "true"
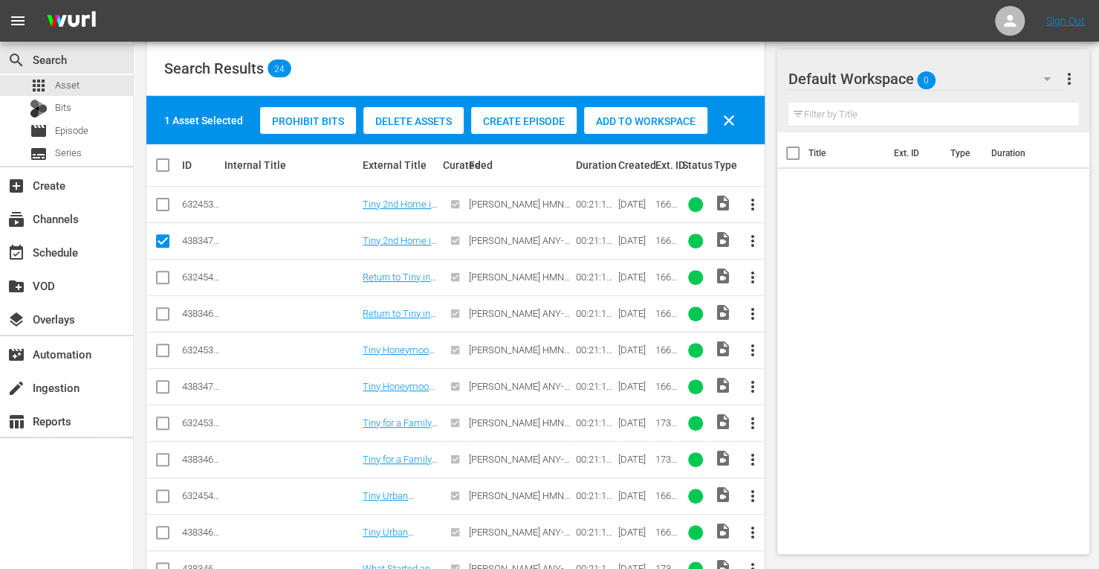
scroll to position [187, 0]
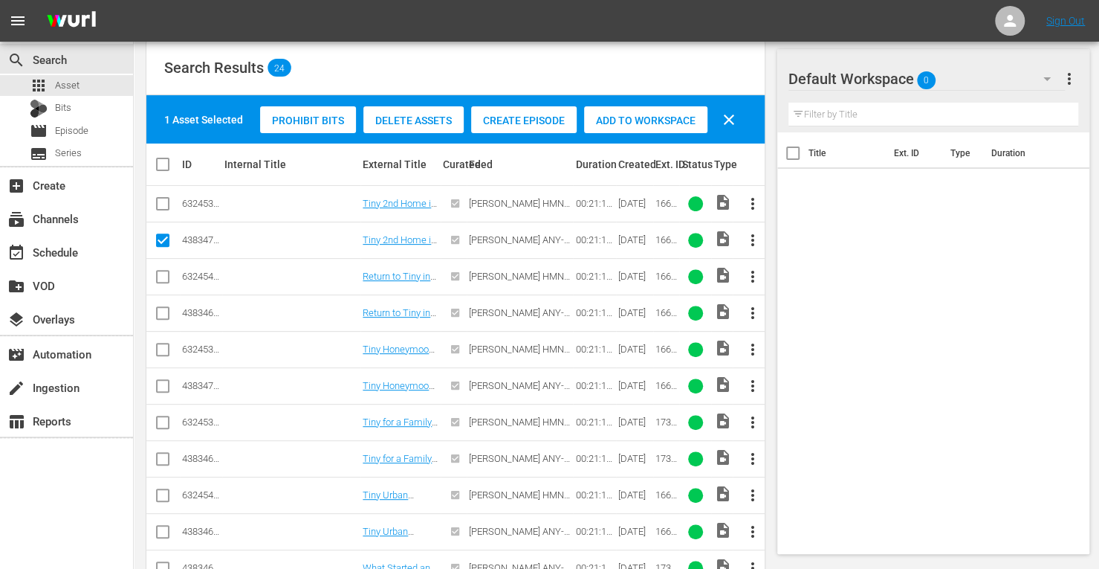
click at [159, 308] on input "checkbox" at bounding box center [163, 316] width 18 height 18
checkbox input "true"
click at [161, 384] on input "checkbox" at bounding box center [163, 389] width 18 height 18
checkbox input "true"
click at [160, 456] on input "checkbox" at bounding box center [163, 462] width 18 height 18
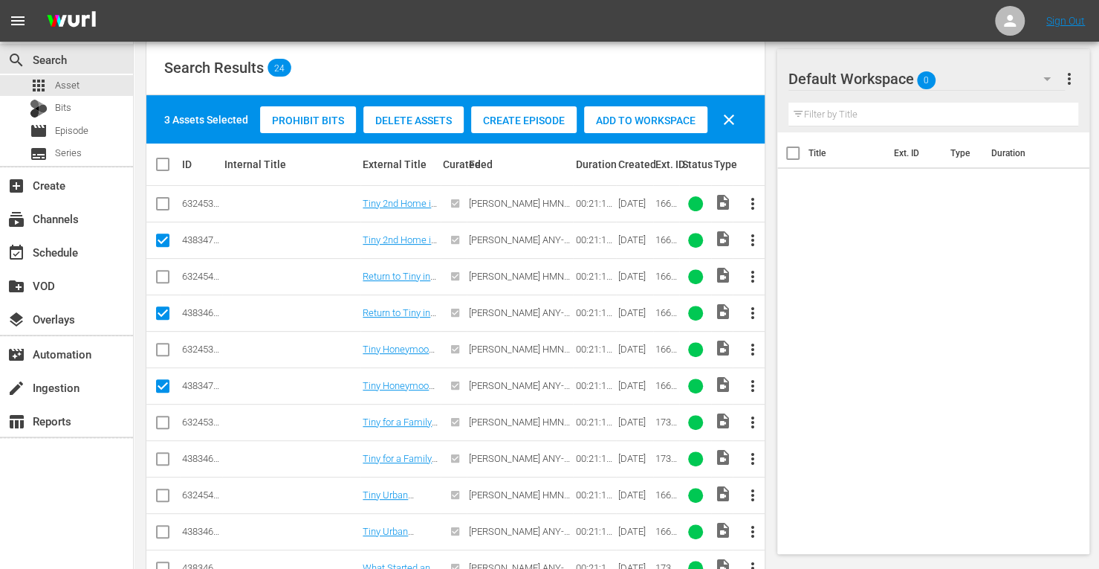
checkbox input "true"
click at [165, 528] on input "checkbox" at bounding box center [163, 534] width 18 height 18
checkbox input "true"
click at [163, 562] on input "checkbox" at bounding box center [163, 571] width 18 height 18
checkbox input "true"
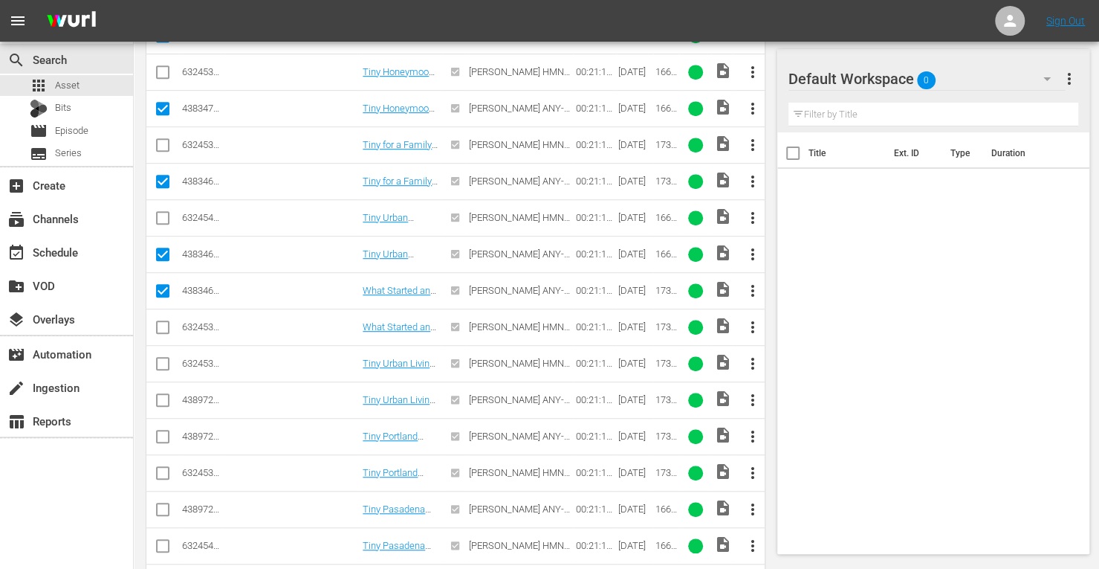
scroll to position [469, 0]
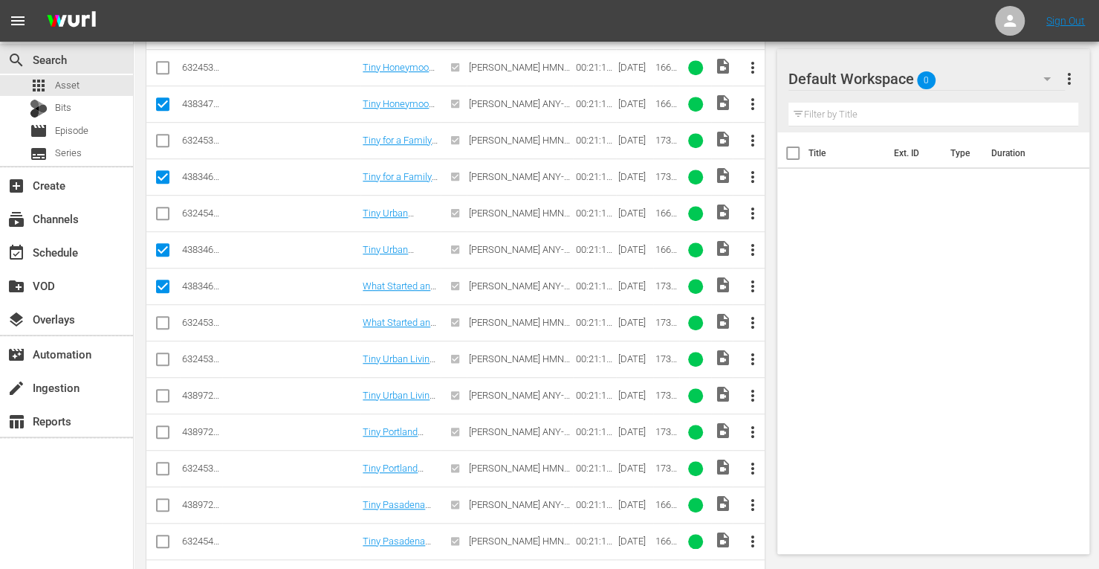
click at [167, 389] on input "checkbox" at bounding box center [163, 398] width 18 height 18
checkbox input "true"
click at [162, 426] on input "checkbox" at bounding box center [163, 435] width 18 height 18
checkbox input "true"
click at [162, 499] on input "checkbox" at bounding box center [163, 508] width 18 height 18
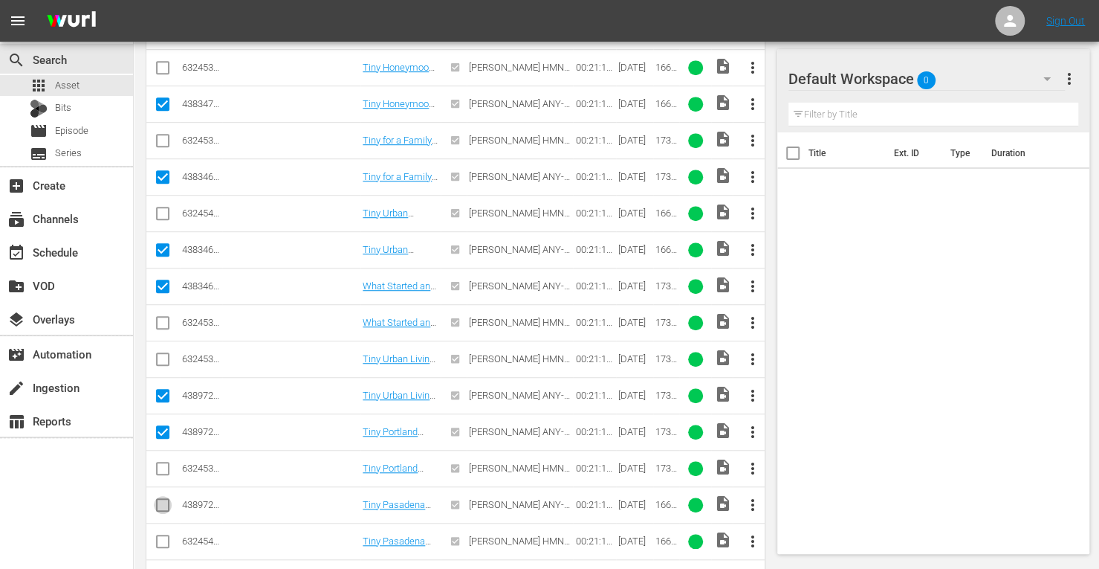
checkbox input "true"
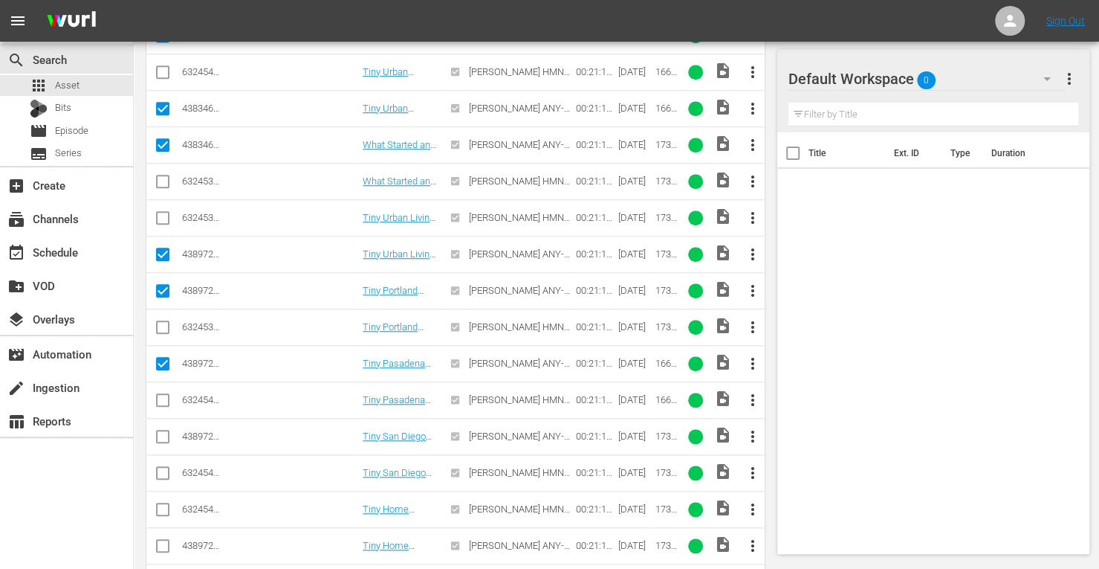
scroll to position [611, 0]
click at [166, 433] on input "checkbox" at bounding box center [163, 439] width 18 height 18
checkbox input "true"
click at [163, 539] on input "checkbox" at bounding box center [163, 548] width 18 height 18
checkbox input "true"
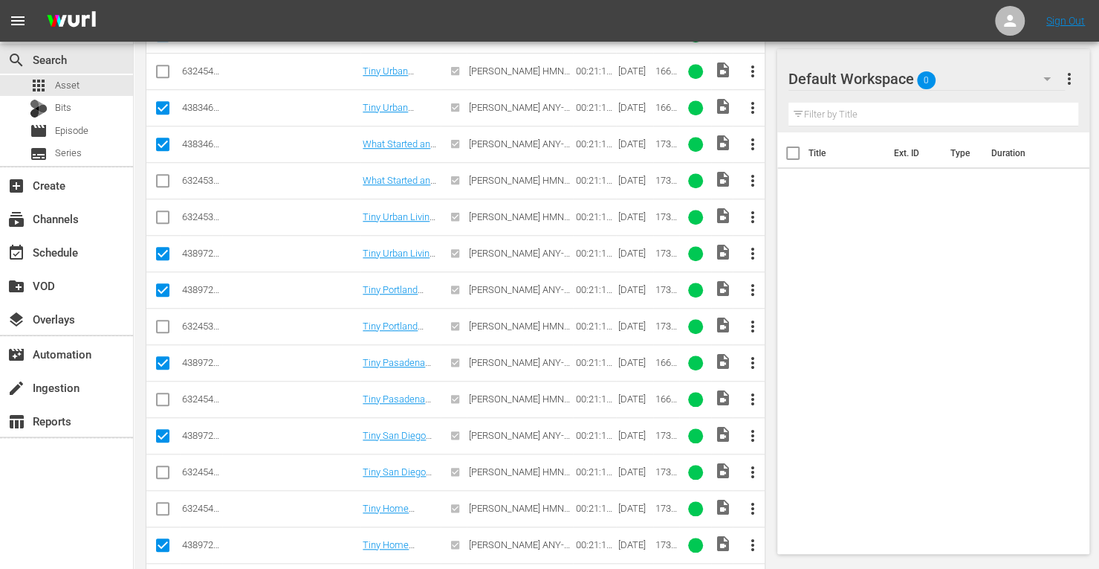
scroll to position [699, 0]
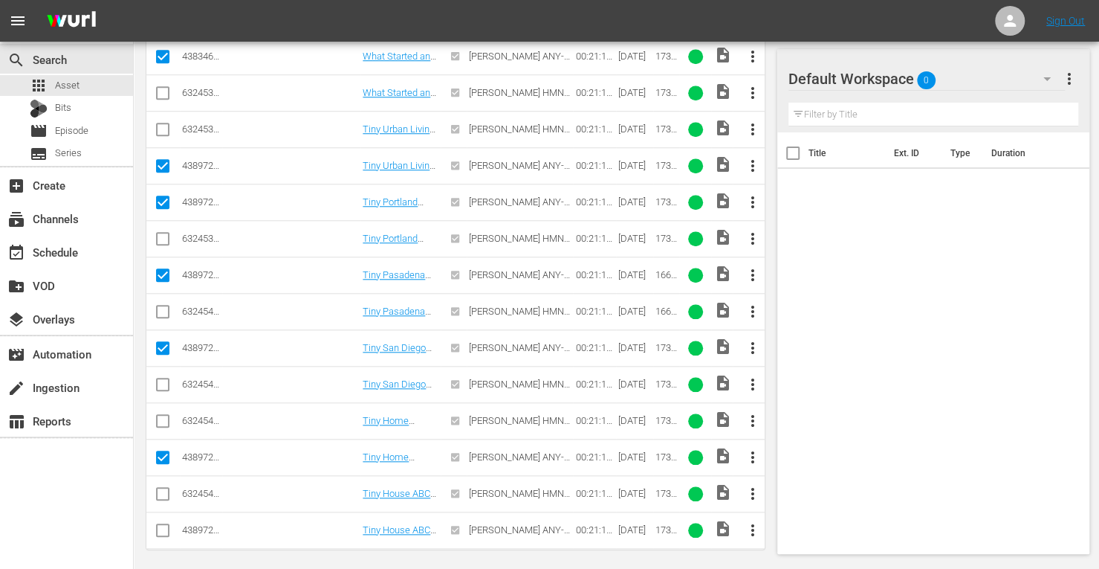
click at [165, 525] on input "checkbox" at bounding box center [163, 533] width 18 height 18
checkbox input "true"
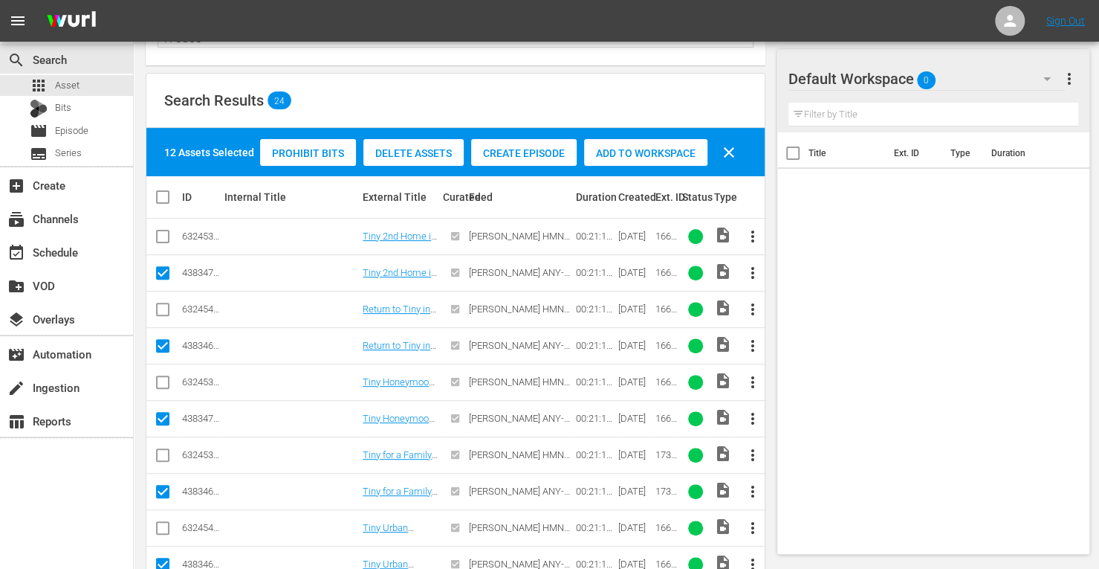
scroll to position [152, 0]
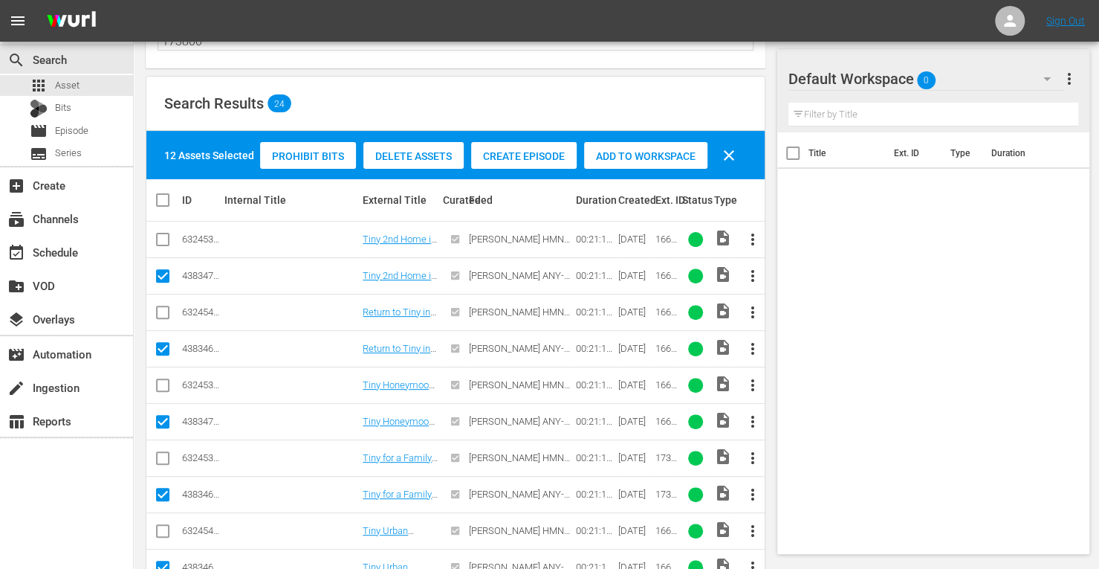
click at [677, 150] on span "Add to Workspace" at bounding box center [645, 156] width 123 height 12
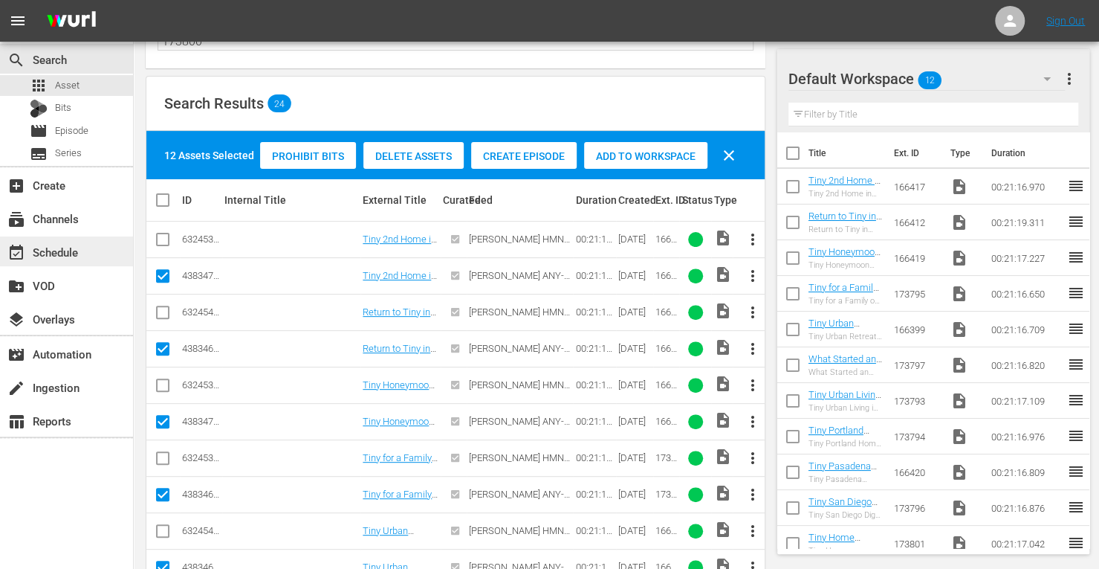
click at [48, 249] on div "event_available Schedule" at bounding box center [41, 249] width 83 height 13
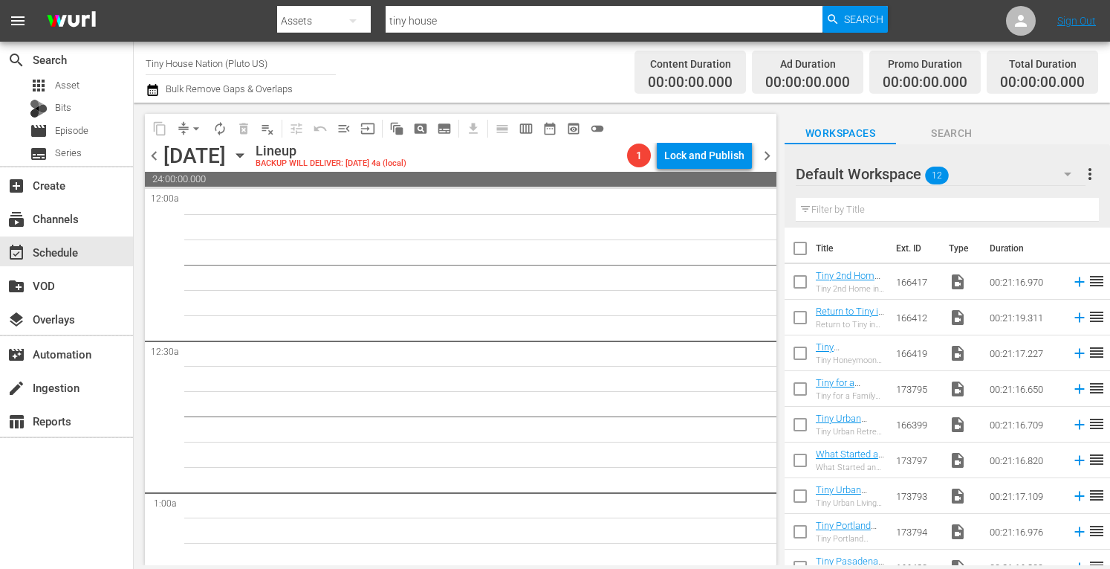
click at [795, 247] on input "checkbox" at bounding box center [800, 251] width 31 height 31
checkbox input "true"
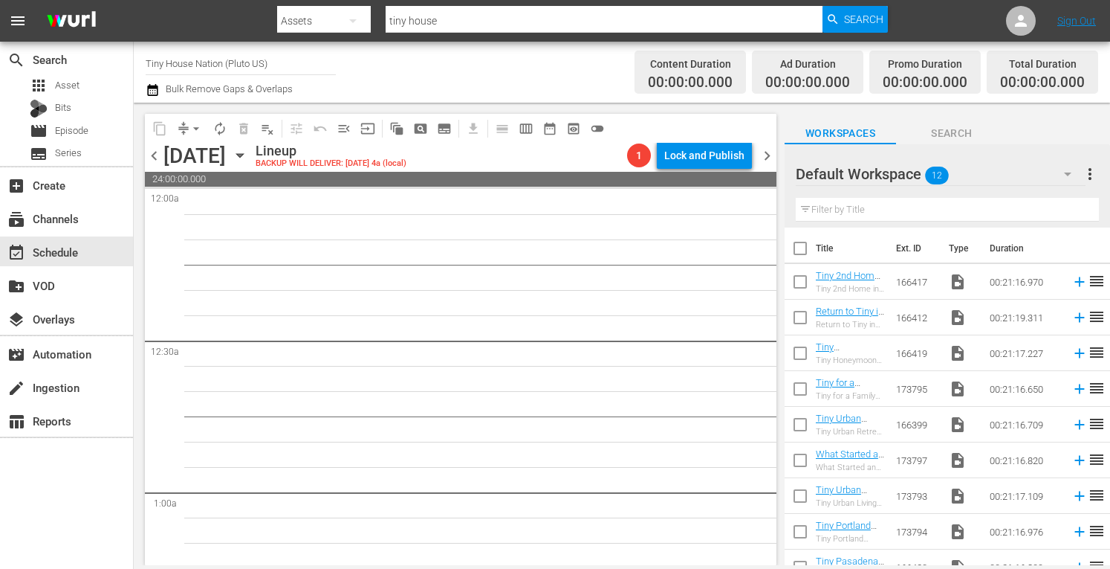
checkbox input "true"
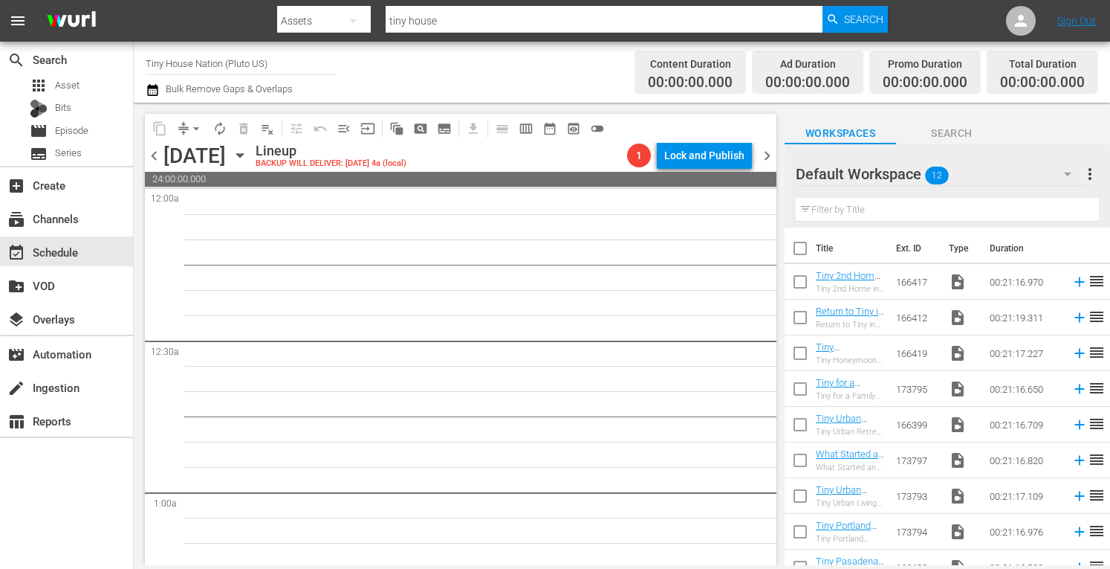
checkbox input "true"
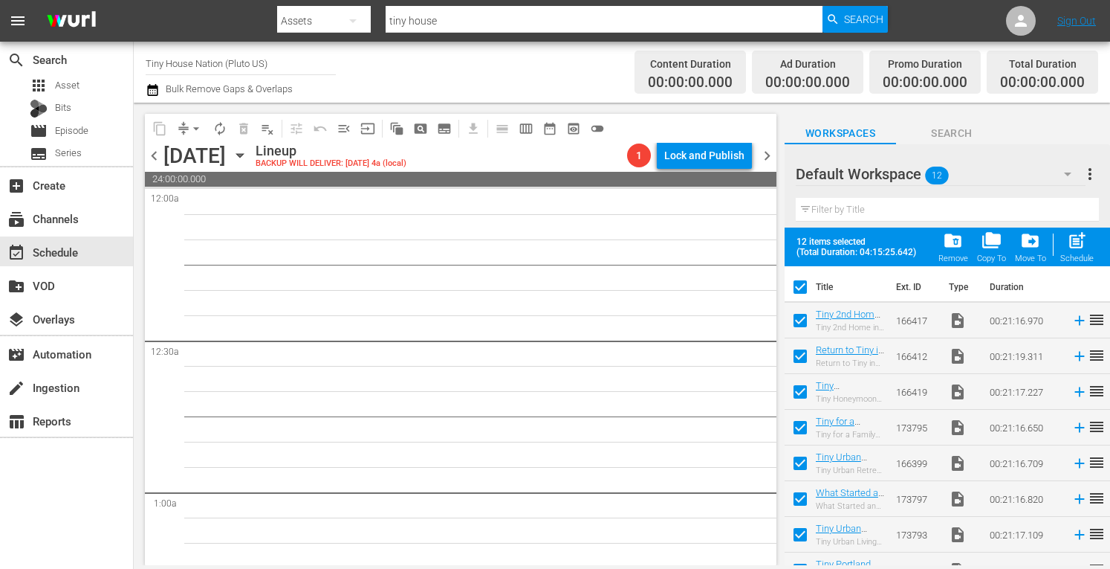
click at [1072, 250] on span "post_add" at bounding box center [1077, 240] width 20 height 20
checkbox input "false"
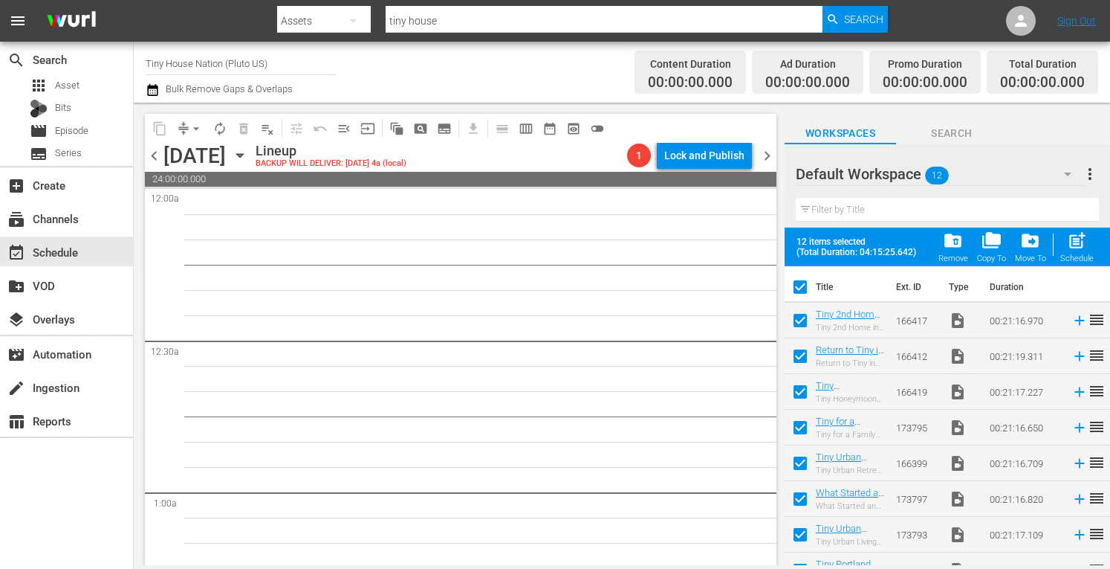
checkbox input "false"
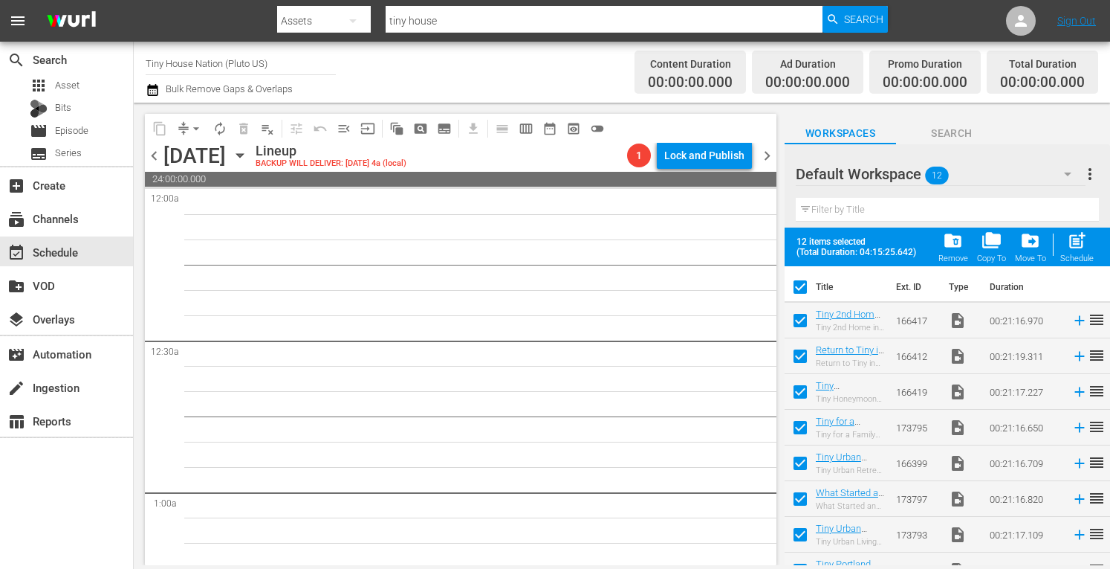
checkbox input "false"
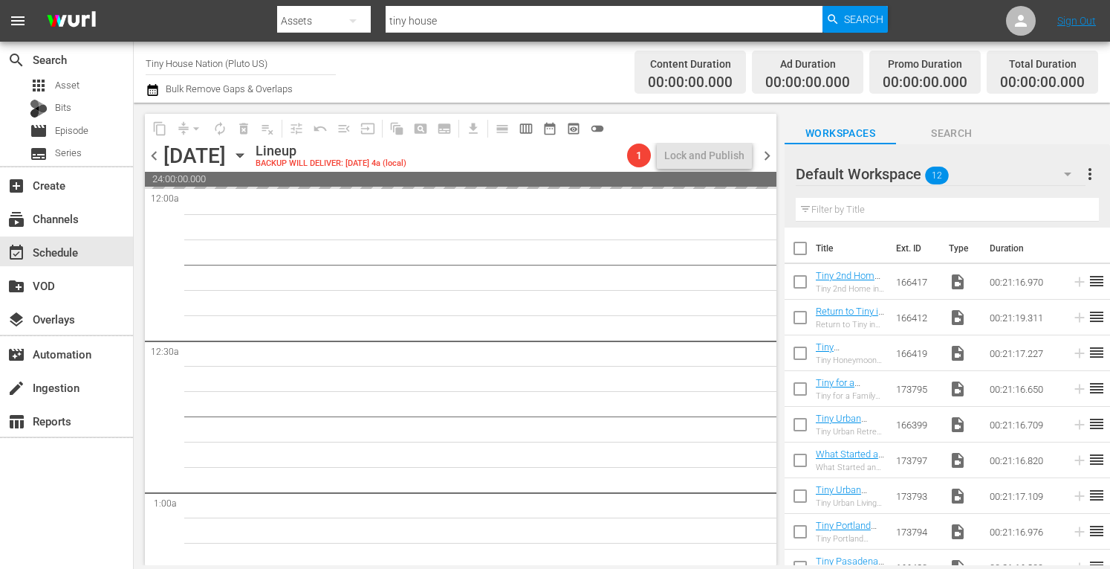
click at [1094, 174] on span "more_vert" at bounding box center [1090, 174] width 18 height 18
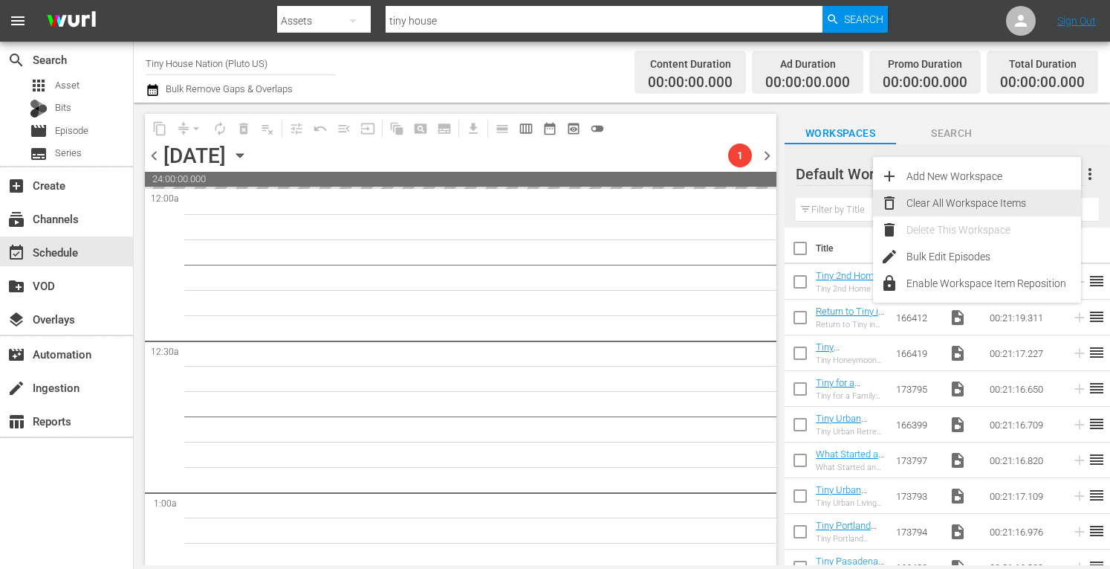
click at [939, 207] on div "Clear All Workspace Items" at bounding box center [994, 203] width 175 height 27
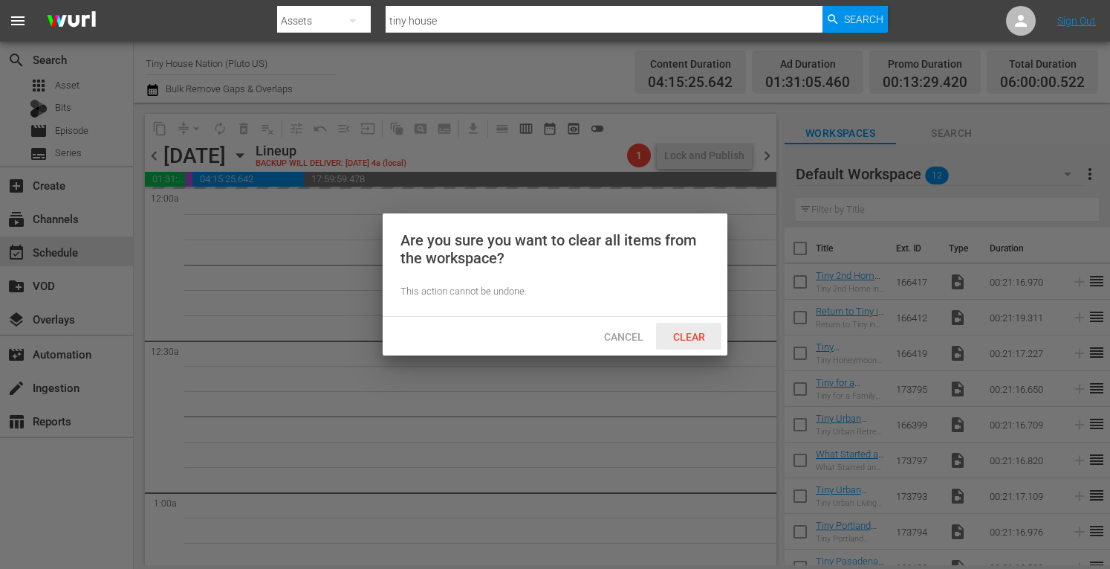
click at [690, 337] on span "Clear" at bounding box center [689, 337] width 56 height 12
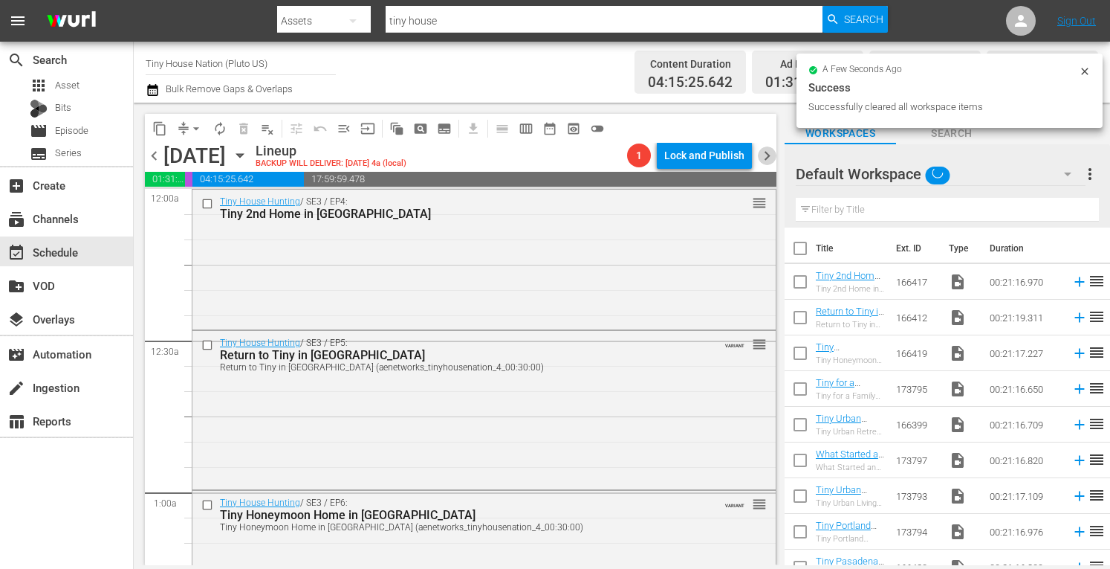
click at [767, 154] on span "chevron_right" at bounding box center [767, 155] width 19 height 19
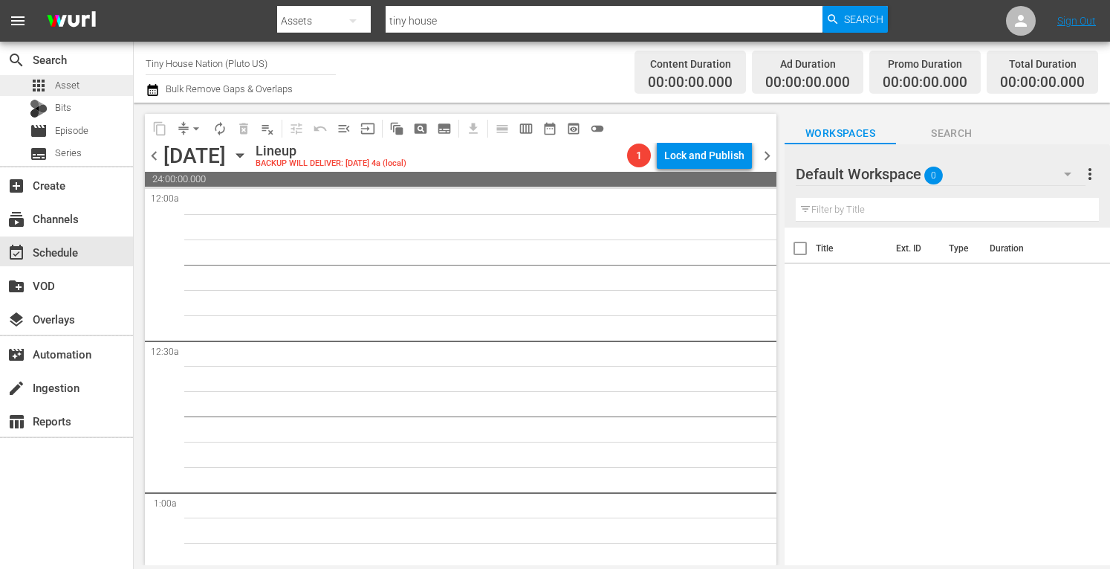
click at [61, 84] on span "Asset" at bounding box center [67, 85] width 25 height 15
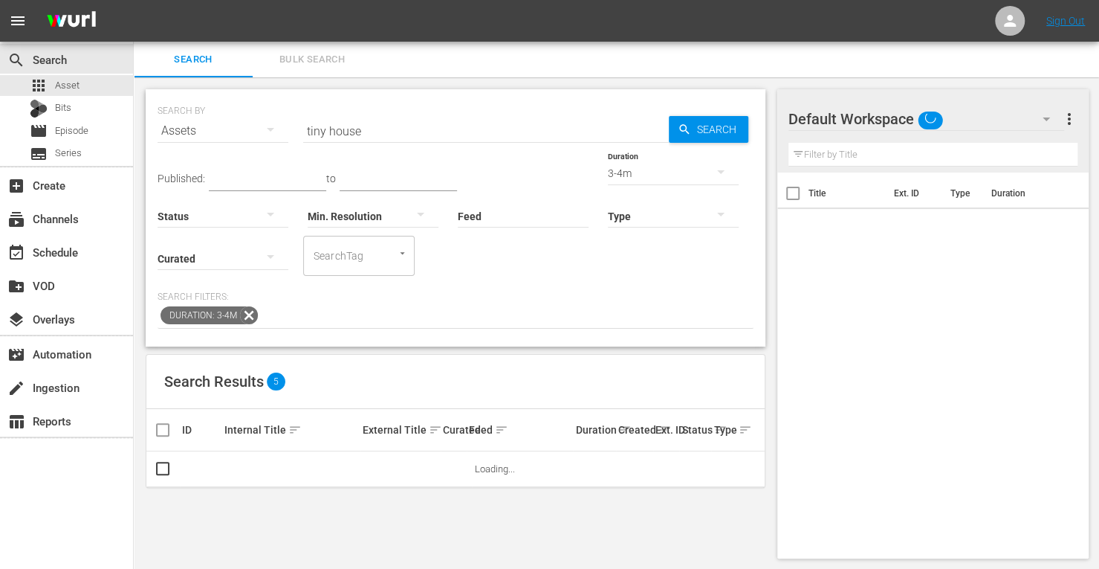
click at [312, 49] on button "Bulk Search" at bounding box center [312, 60] width 119 height 36
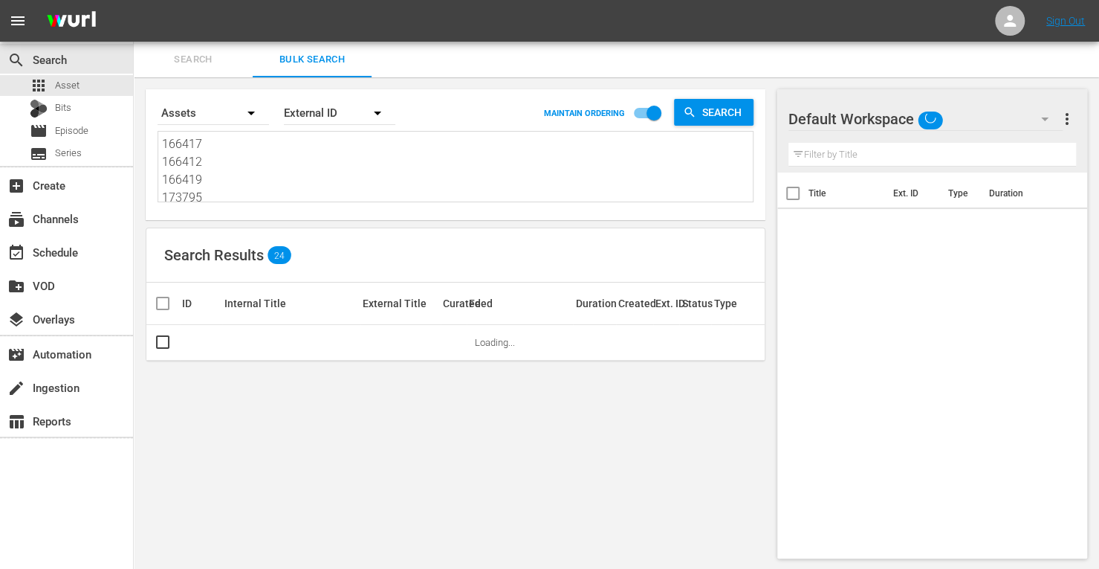
drag, startPoint x: 226, startPoint y: 192, endPoint x: 66, endPoint y: -34, distance: 277.3
click at [66, 0] on html "menu Sign Out search Search apps Asset Bits movie Episode subtitles Series add_…" at bounding box center [549, 284] width 1099 height 569
type textarea "166399 173797 173793 173794 166420 173796 173801 173800"
drag, startPoint x: 210, startPoint y: 190, endPoint x: 118, endPoint y: 69, distance: 151.8
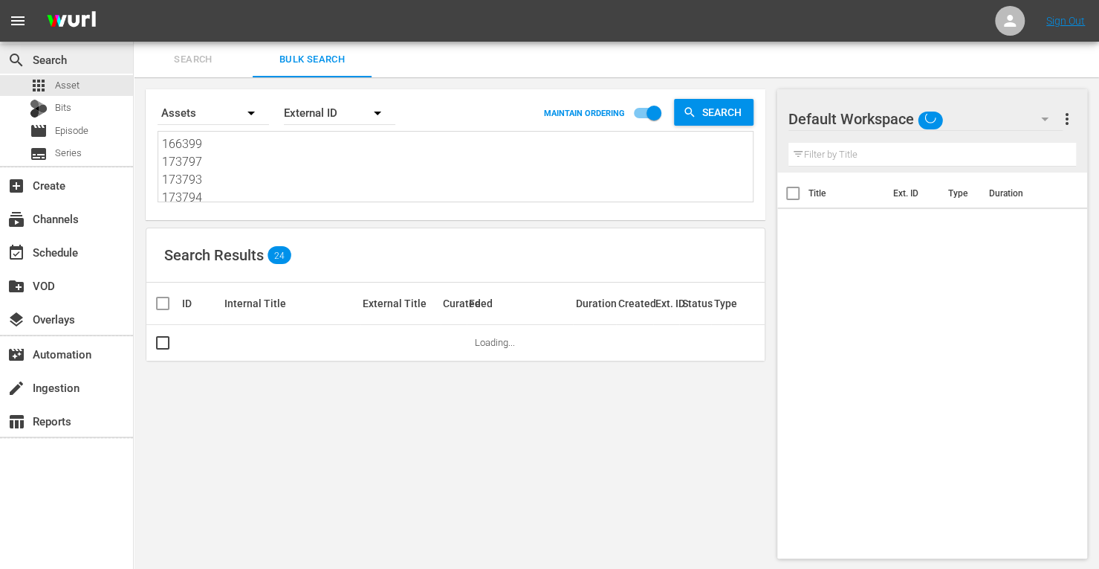
click at [134, 0] on div "search Search apps Asset Bits movie Episode subtitles Series add_box Create sub…" at bounding box center [616, 0] width 965 height 0
type textarea "173794 166420 173796 173801 173800"
drag, startPoint x: 232, startPoint y: 195, endPoint x: 94, endPoint y: -7, distance: 244.9
click at [94, 0] on html "menu Sign Out search Search apps Asset Bits movie Episode subtitles Series add_…" at bounding box center [549, 284] width 1099 height 569
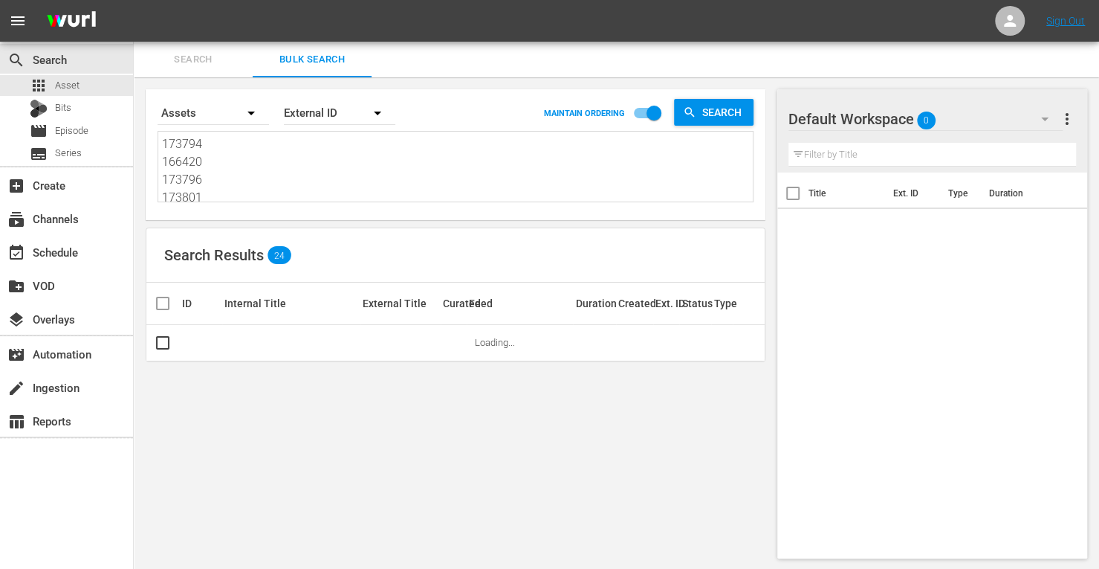
type textarea "173801 173800"
drag, startPoint x: 223, startPoint y: 197, endPoint x: 123, endPoint y: 38, distance: 187.7
click at [123, 38] on div "menu Sign Out search Search apps Asset Bits movie Episode subtitles Series add_…" at bounding box center [549, 285] width 1099 height 570
paste textarea "161951 161948 167466 214803 190472 171830"
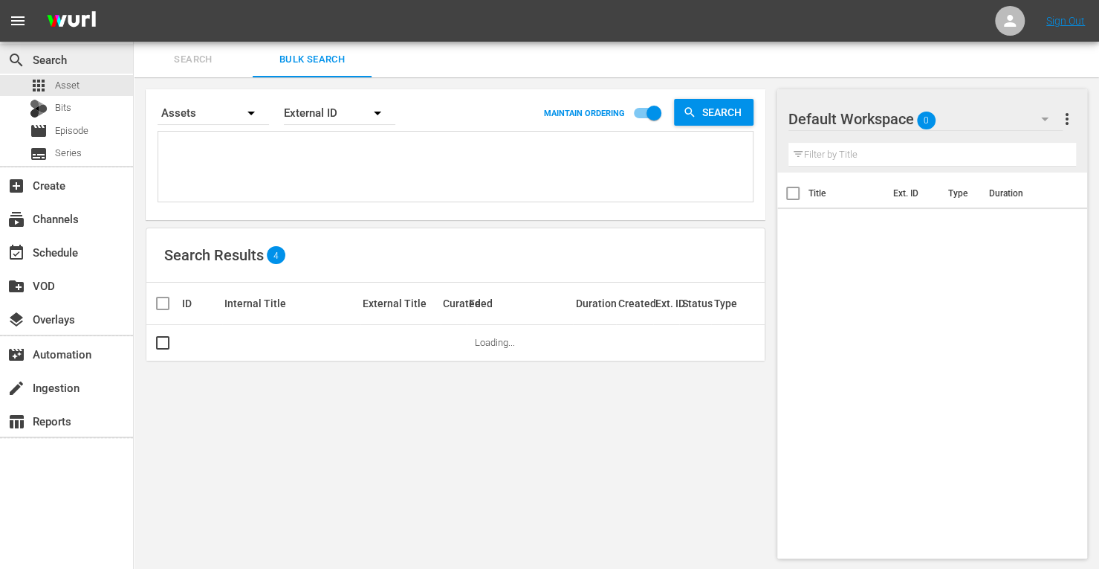
type textarea "161951 161948 167466 214803 190472 171830"
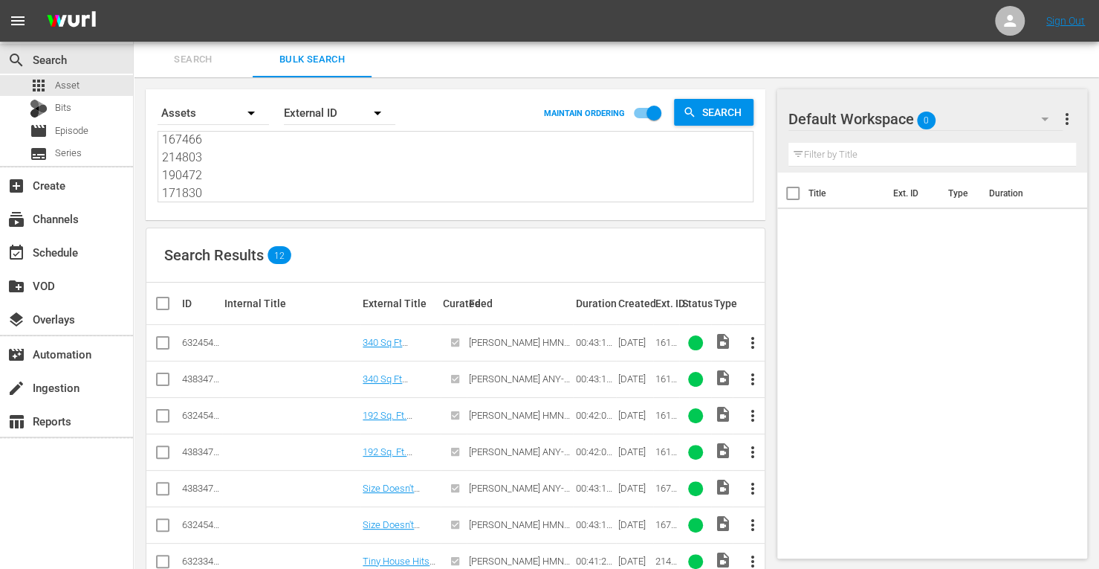
type textarea "161951 161948 167466 214803 190472 171830"
click at [159, 379] on input "checkbox" at bounding box center [163, 382] width 18 height 18
checkbox input "true"
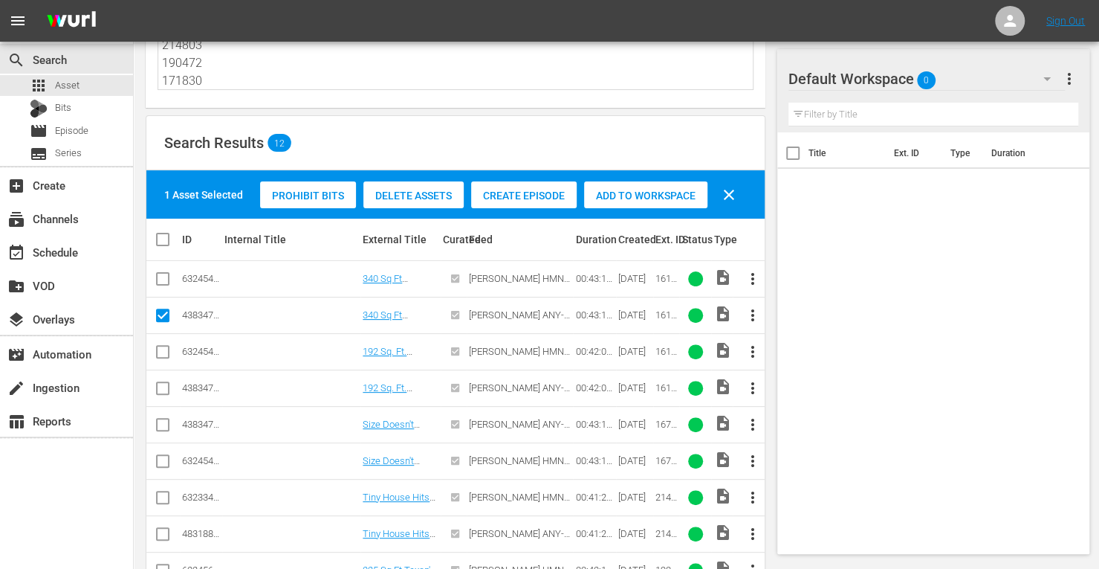
scroll to position [125, 0]
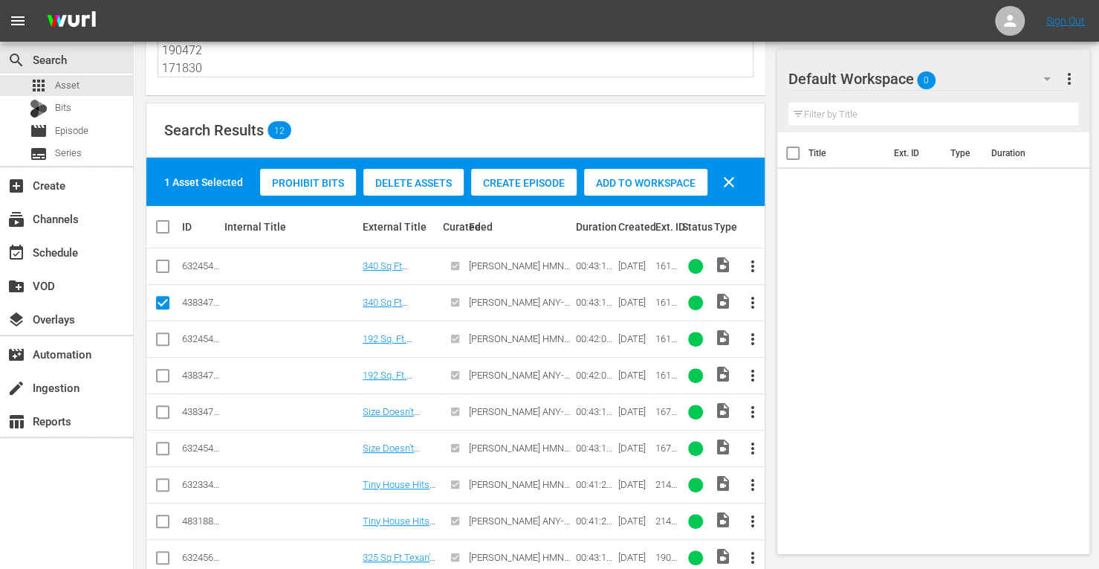
click at [163, 369] on input "checkbox" at bounding box center [163, 378] width 18 height 18
checkbox input "true"
click at [165, 416] on input "checkbox" at bounding box center [163, 415] width 18 height 18
checkbox input "true"
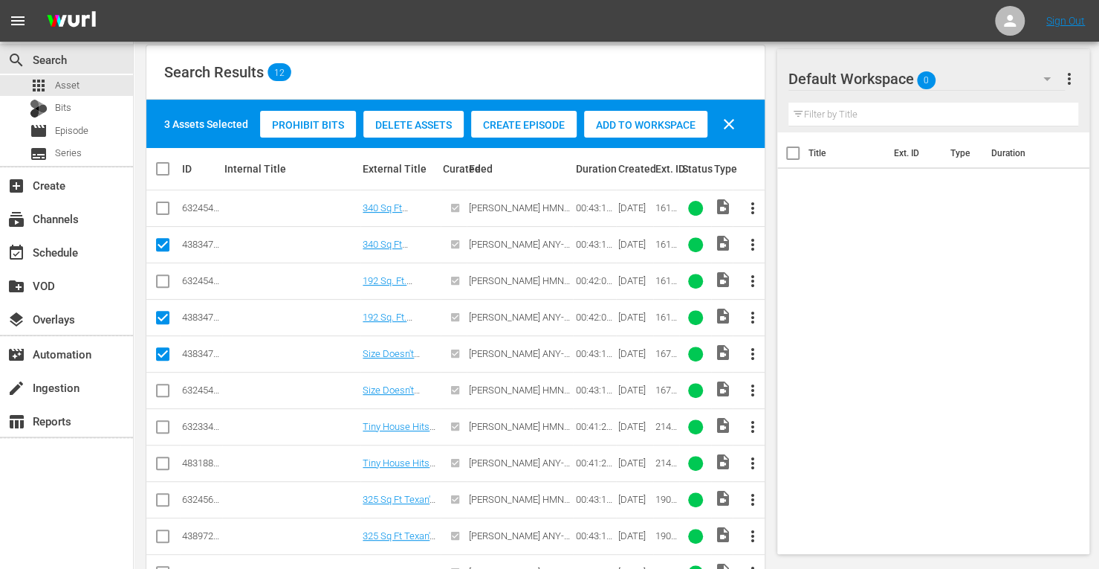
scroll to position [187, 0]
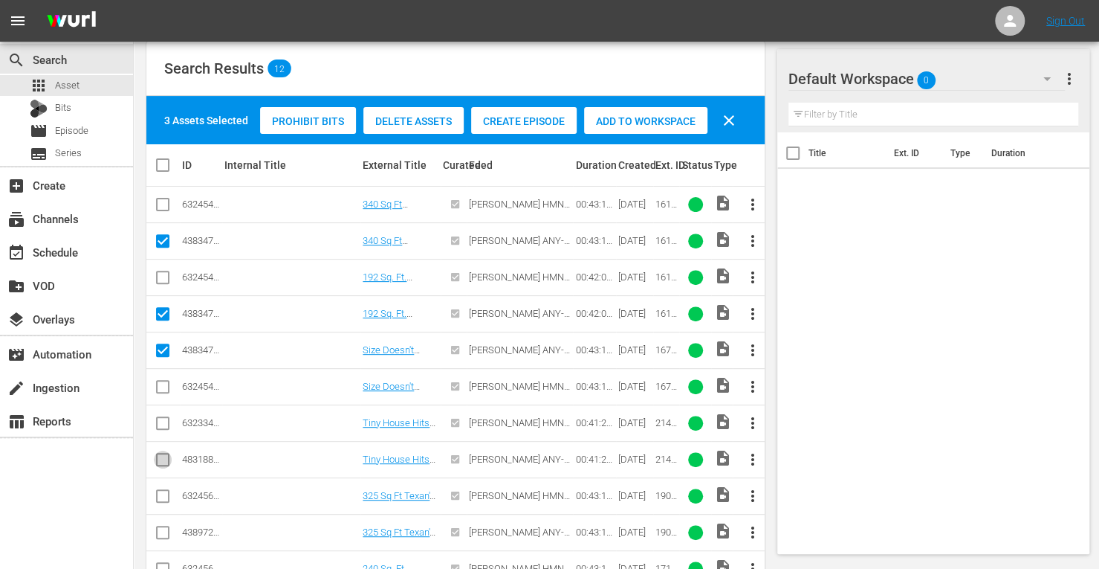
click at [163, 450] on icon at bounding box center [163, 459] width 18 height 18
click at [161, 454] on input "checkbox" at bounding box center [163, 462] width 18 height 18
checkbox input "true"
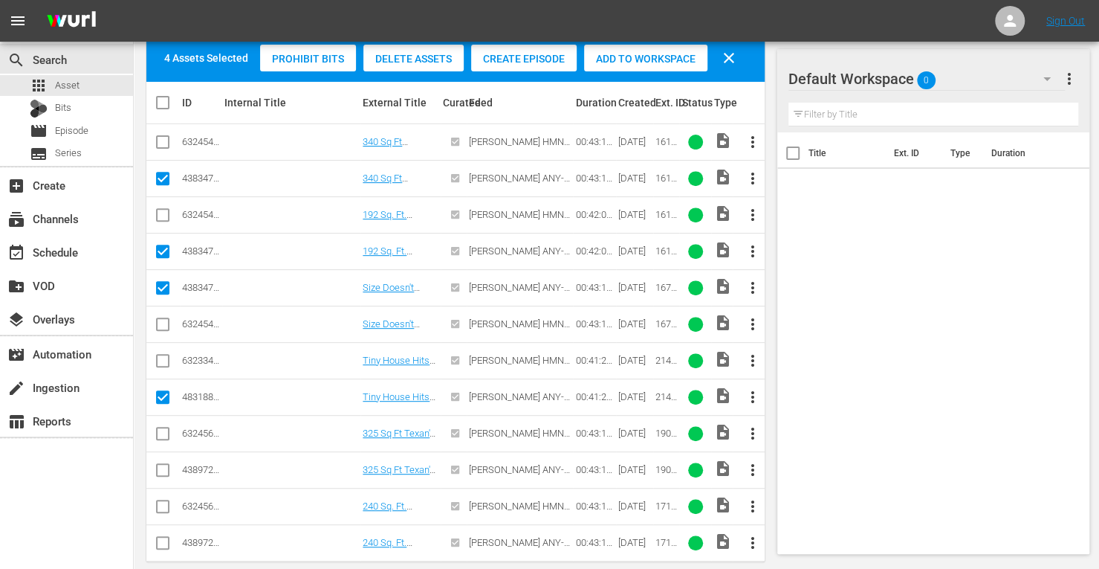
scroll to position [253, 0]
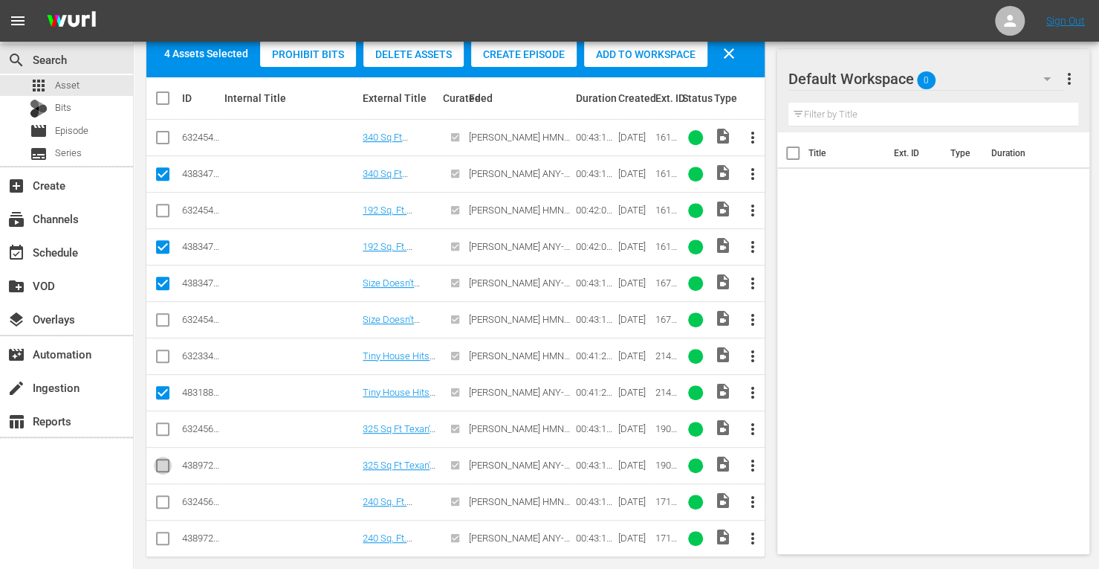
click at [162, 464] on input "checkbox" at bounding box center [163, 468] width 18 height 18
checkbox input "true"
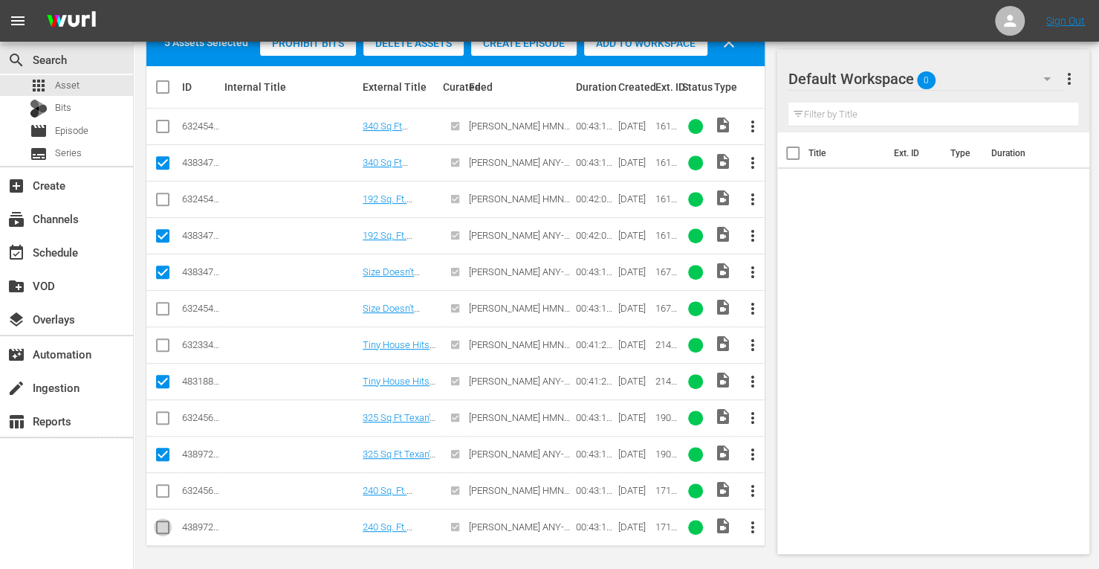
click at [162, 521] on input "checkbox" at bounding box center [163, 530] width 18 height 18
checkbox input "true"
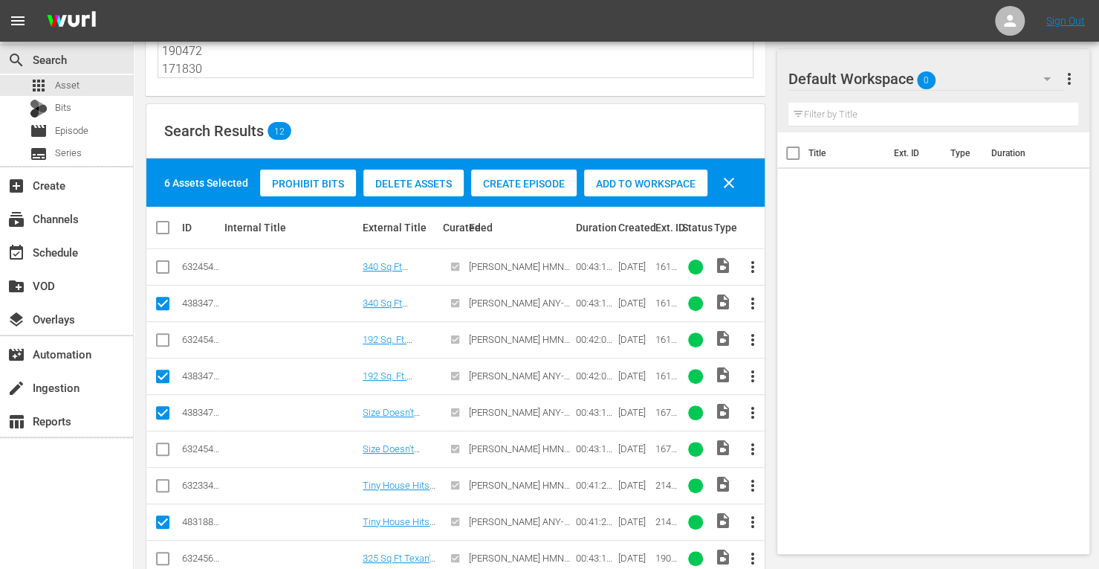
scroll to position [123, 0]
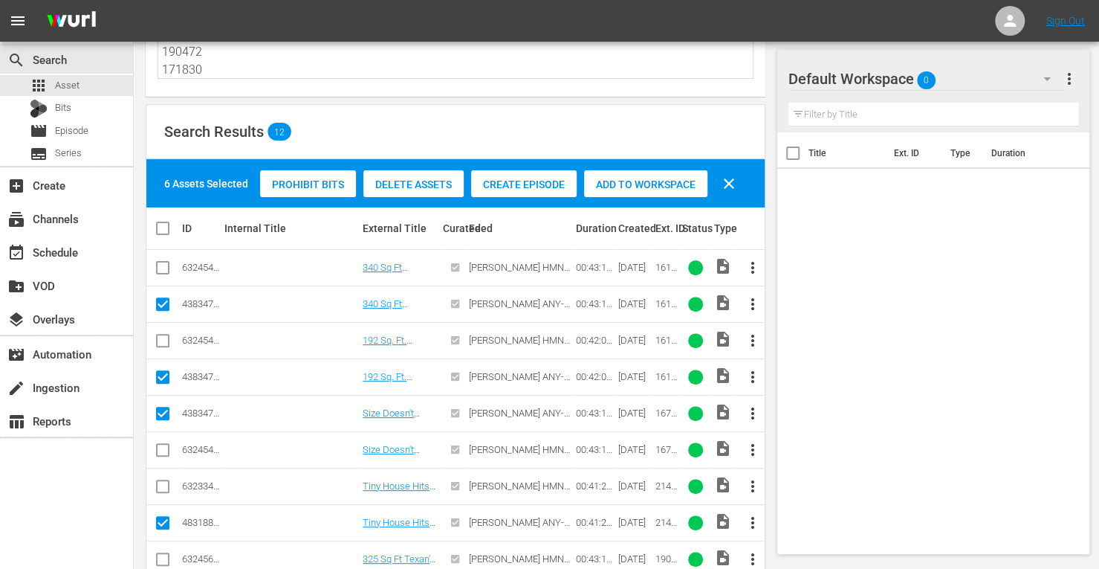
click at [639, 181] on span "Add to Workspace" at bounding box center [645, 184] width 123 height 12
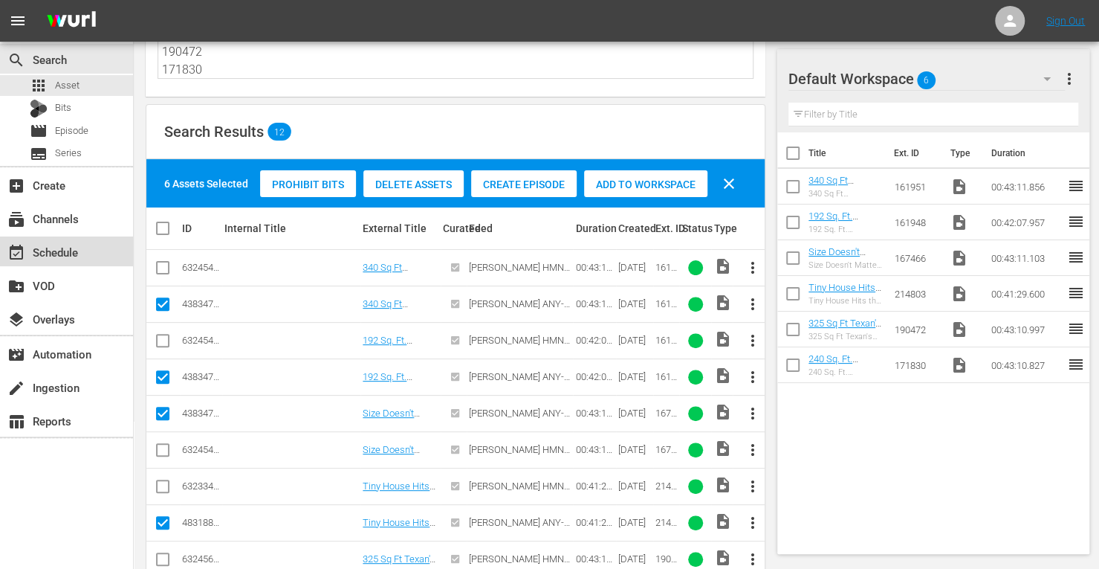
click at [64, 256] on div "event_available Schedule" at bounding box center [41, 249] width 83 height 13
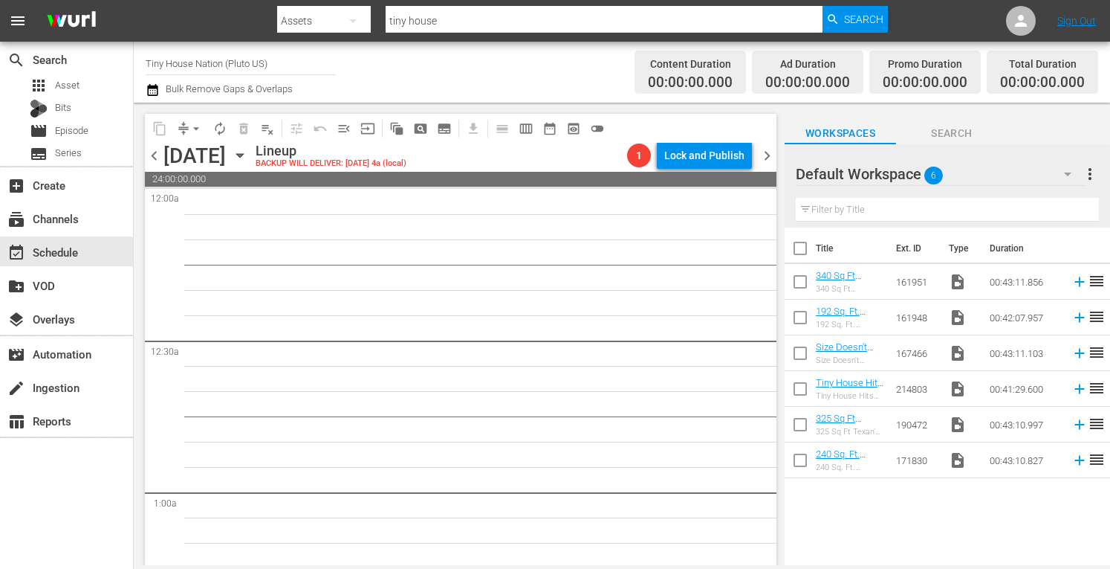
click at [798, 247] on input "checkbox" at bounding box center [800, 251] width 31 height 31
checkbox input "true"
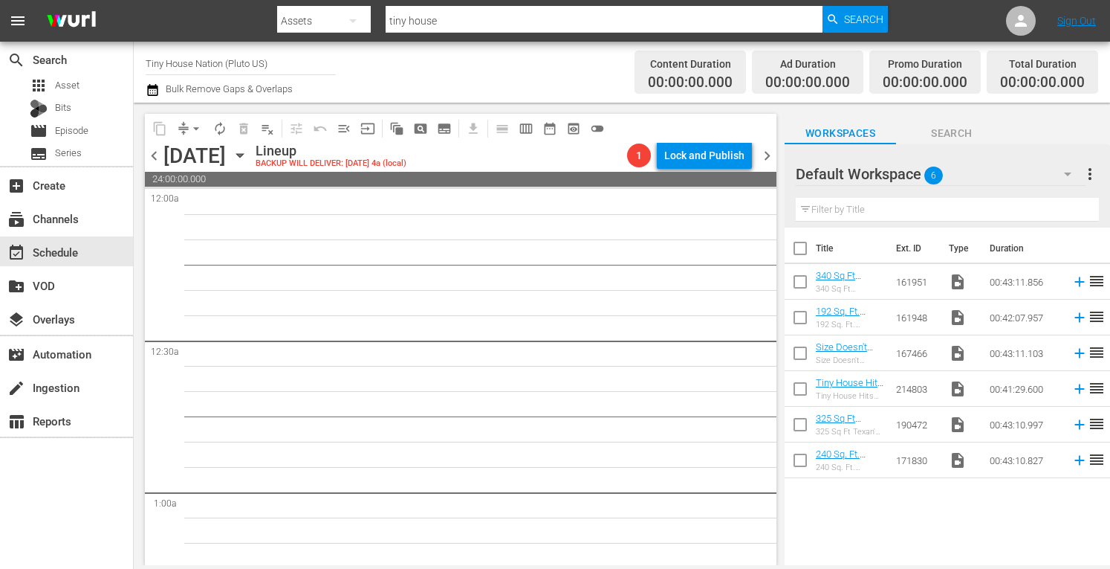
checkbox input "true"
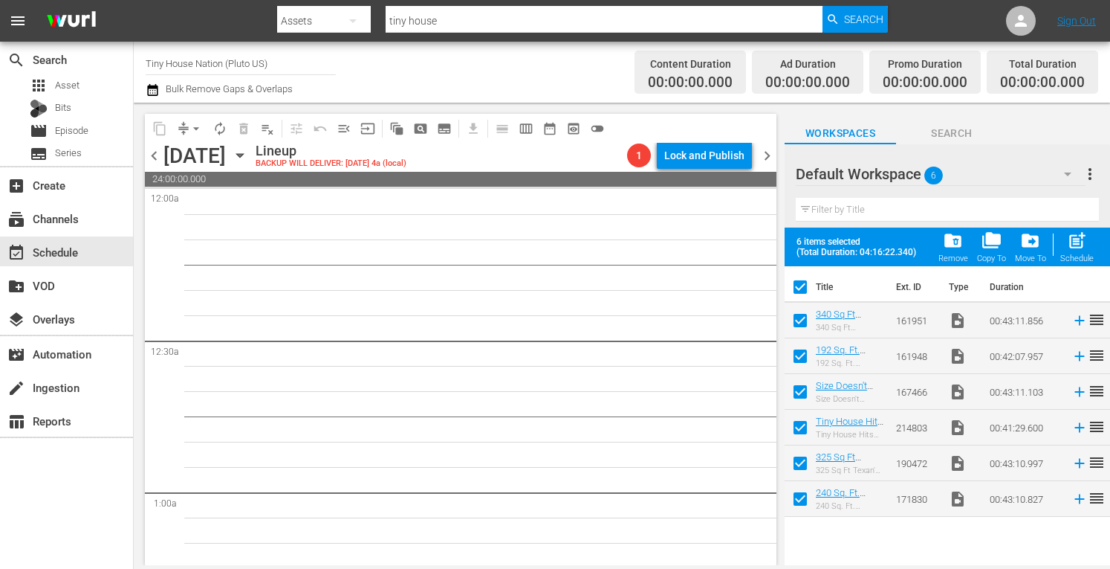
click at [1072, 250] on span "post_add" at bounding box center [1077, 240] width 20 height 20
checkbox input "false"
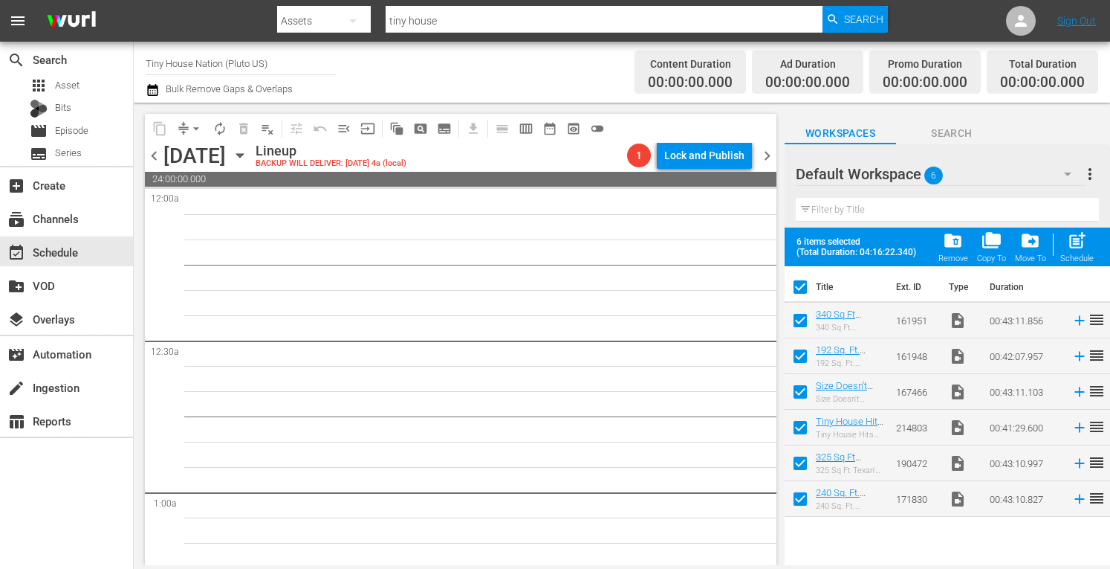
checkbox input "false"
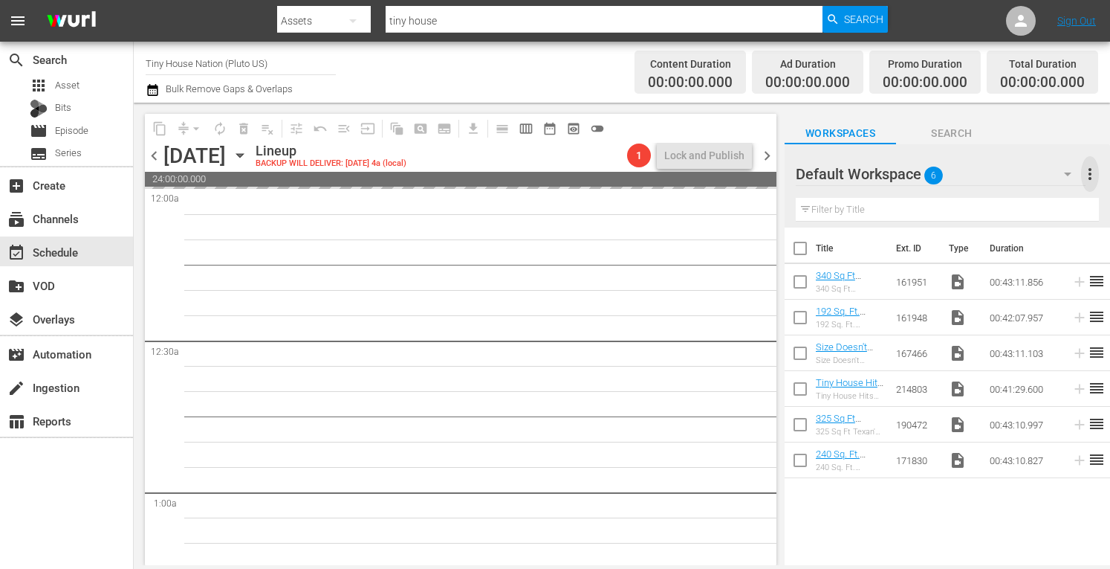
click at [1093, 179] on span "more_vert" at bounding box center [1090, 174] width 18 height 18
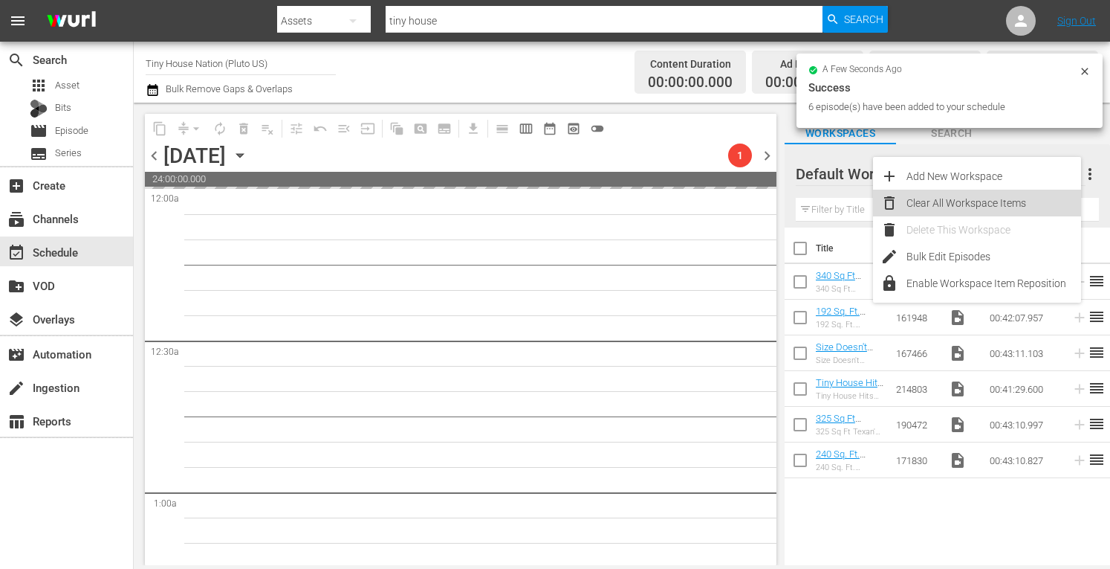
click at [1006, 206] on div "Clear All Workspace Items" at bounding box center [994, 203] width 175 height 27
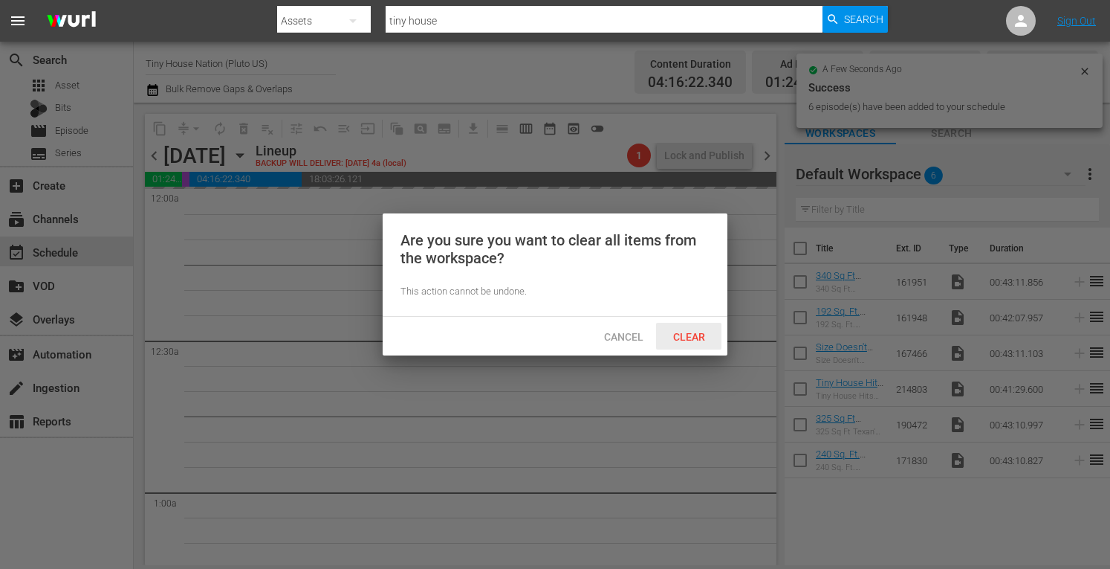
click at [688, 336] on span "Clear" at bounding box center [689, 337] width 56 height 12
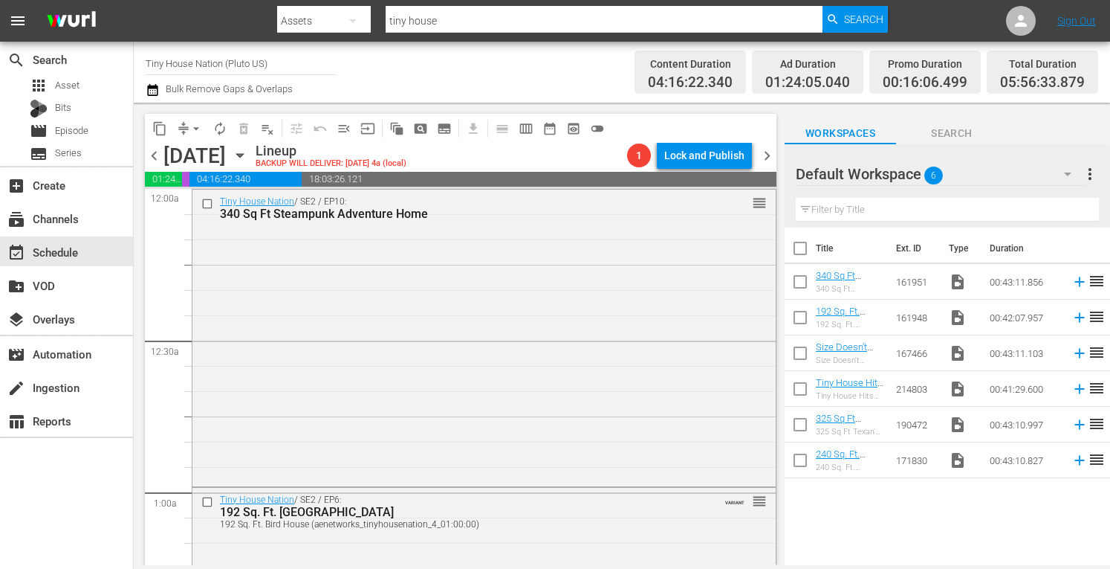
click at [762, 152] on span "chevron_right" at bounding box center [767, 155] width 19 height 19
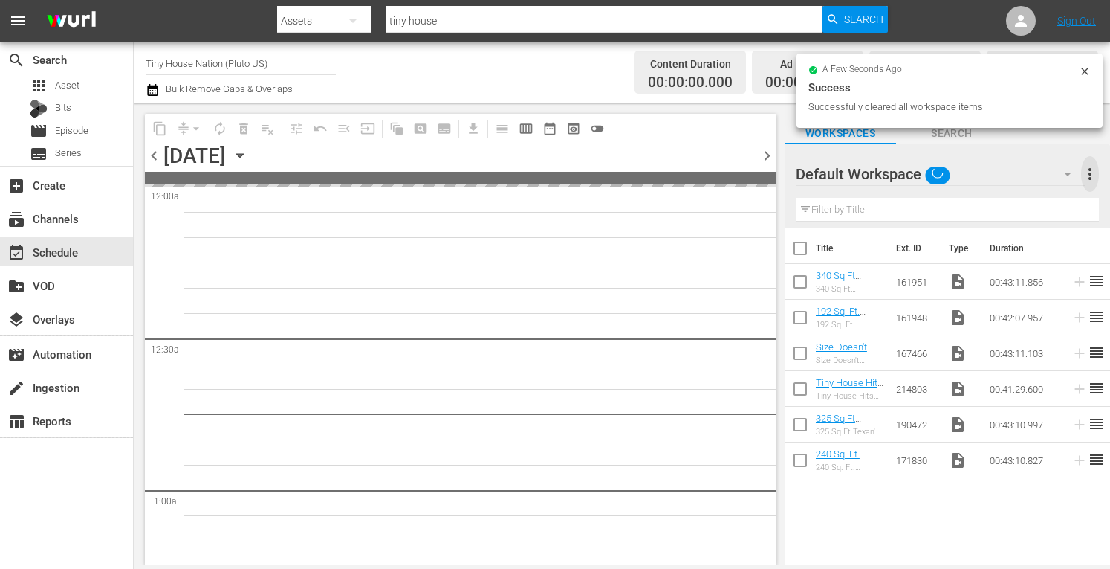
click at [1088, 177] on span "more_vert" at bounding box center [1090, 174] width 18 height 18
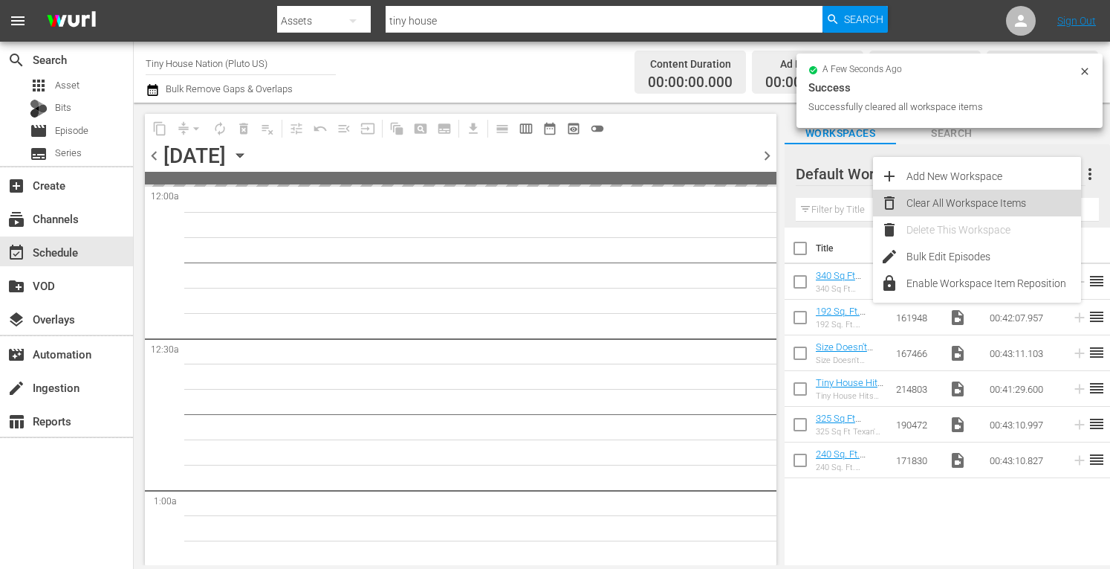
click at [985, 213] on div "Clear All Workspace Items" at bounding box center [994, 203] width 175 height 27
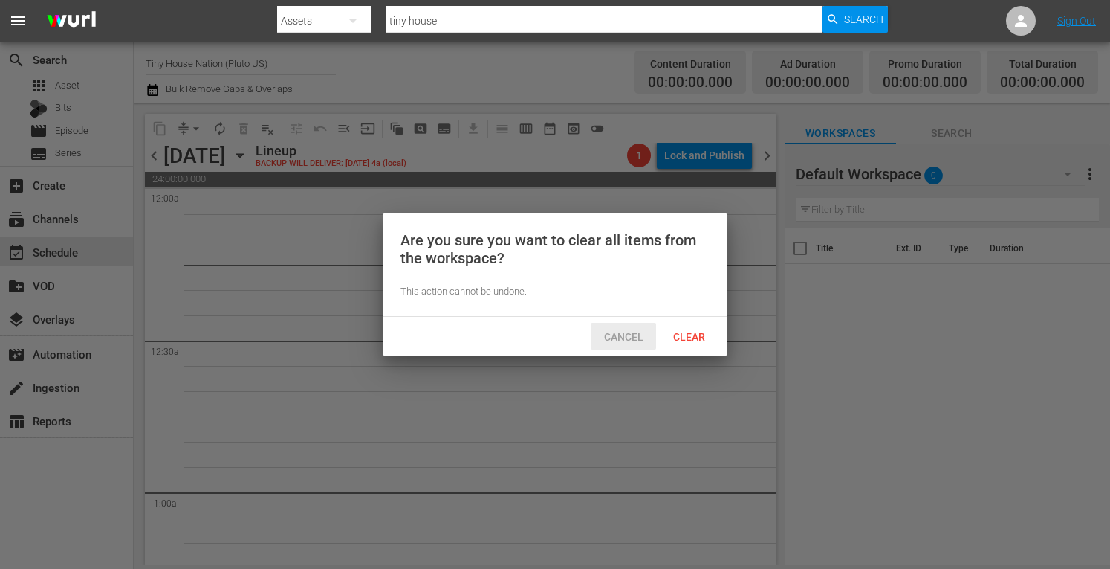
click at [626, 337] on span "Cancel" at bounding box center [623, 337] width 63 height 12
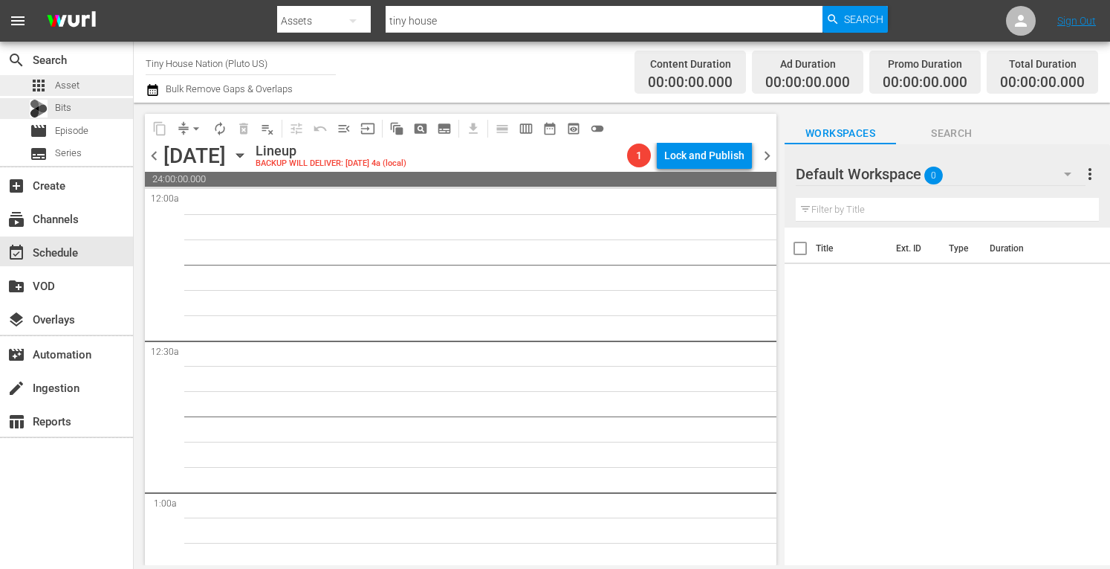
click at [91, 83] on div "apps Asset" at bounding box center [66, 85] width 133 height 21
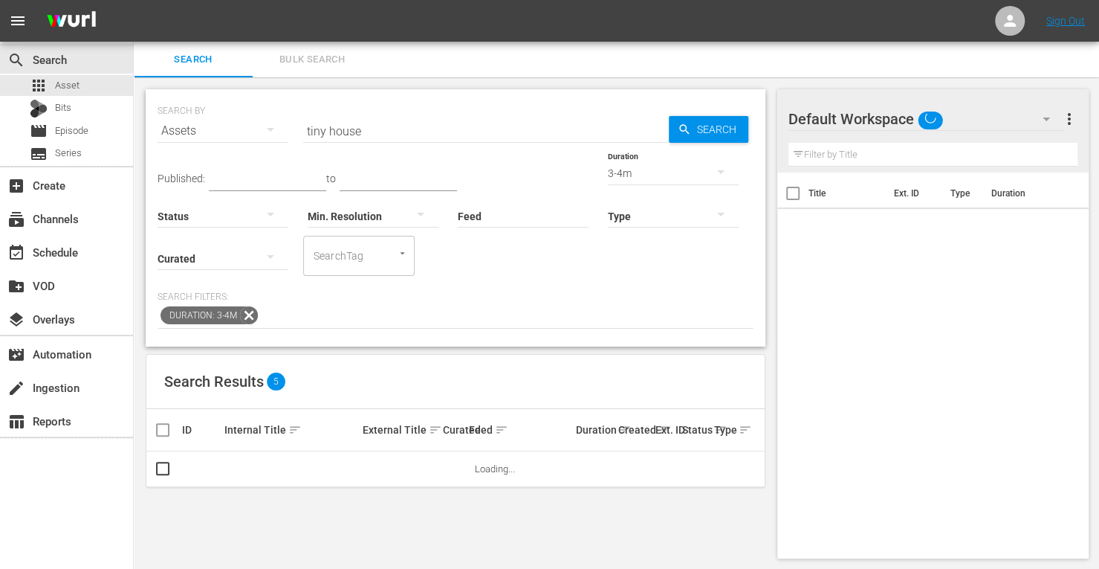
click at [323, 65] on span "Bulk Search" at bounding box center [312, 59] width 101 height 17
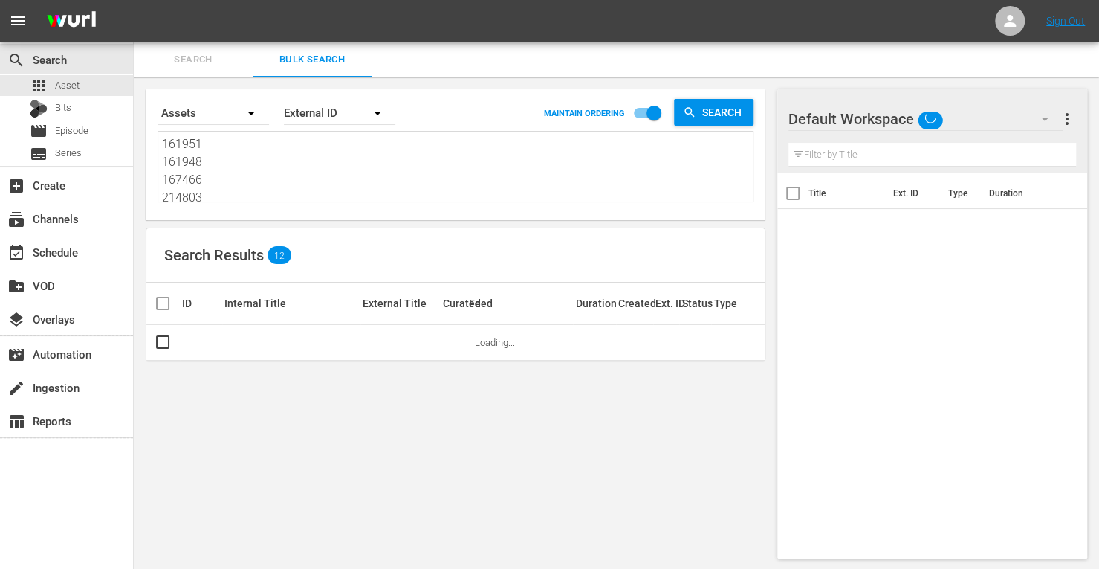
drag, startPoint x: 213, startPoint y: 195, endPoint x: 146, endPoint y: 99, distance: 116.9
click at [146, 99] on div "Search By Assets Order By External ID MAINTAIN ORDERING Search 161951 161948 16…" at bounding box center [456, 154] width 620 height 131
type textarea "190472 171830"
drag, startPoint x: 247, startPoint y: 195, endPoint x: 137, endPoint y: 10, distance: 216.3
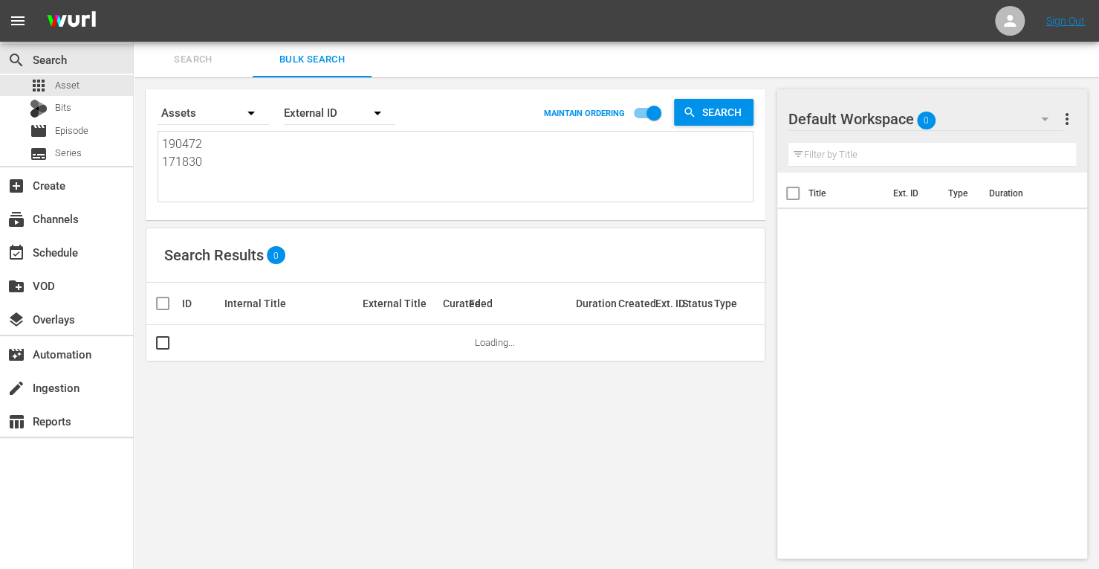
click at [137, 10] on div "menu Sign Out search Search apps Asset Bits movie Episode subtitles Series add_…" at bounding box center [549, 285] width 1099 height 570
paste textarea "153732 161949 190482 161960 161957 190485"
type textarea "153732 161949 190482 161960 161957 190485"
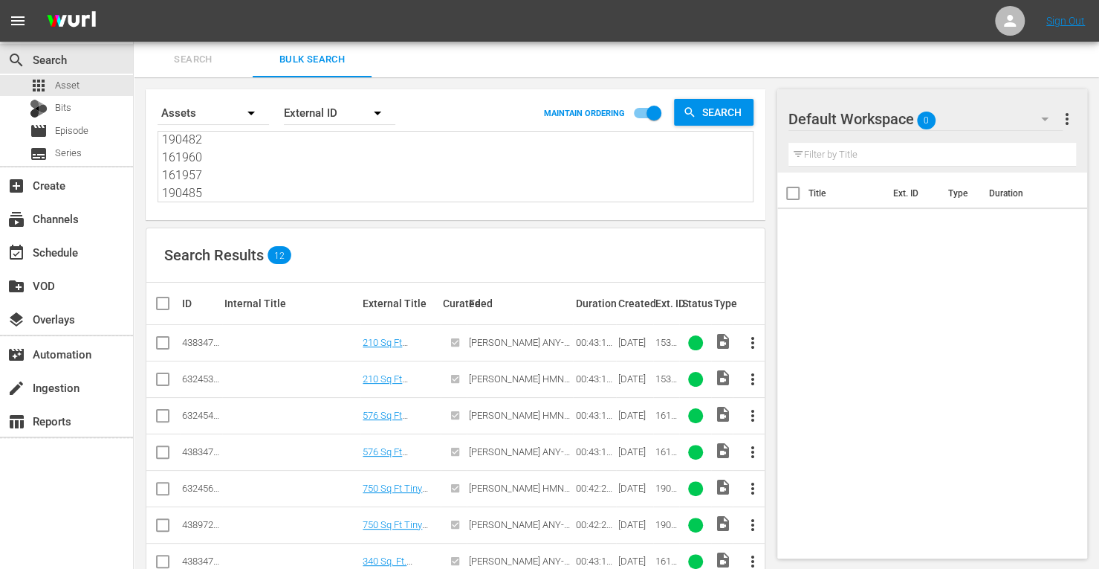
type textarea "153732 161949 190482 161960 161957 190485"
click at [159, 346] on input "checkbox" at bounding box center [163, 346] width 18 height 18
checkbox input "true"
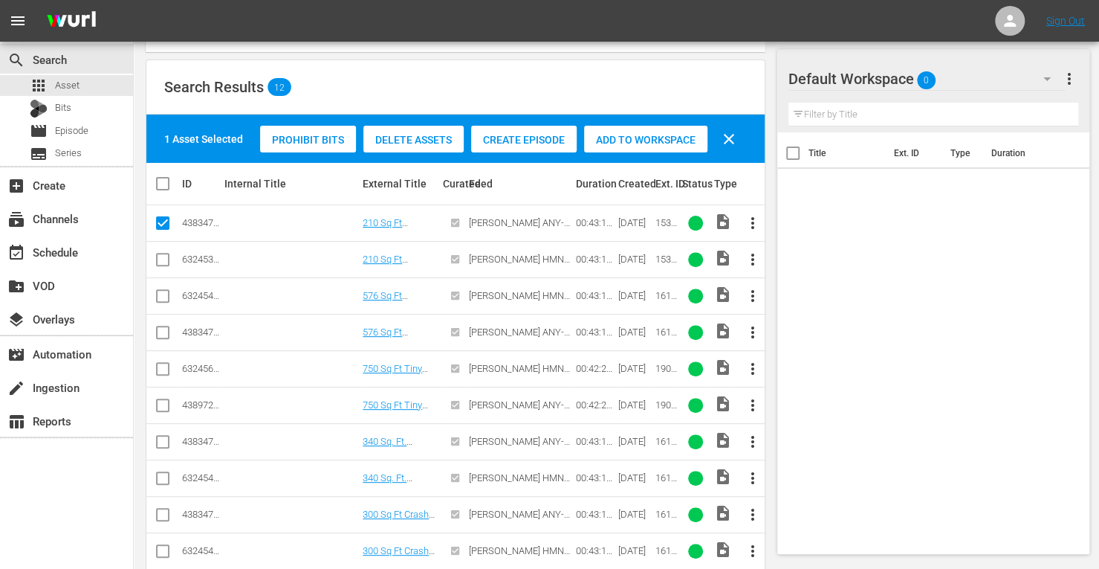
scroll to position [174, 0]
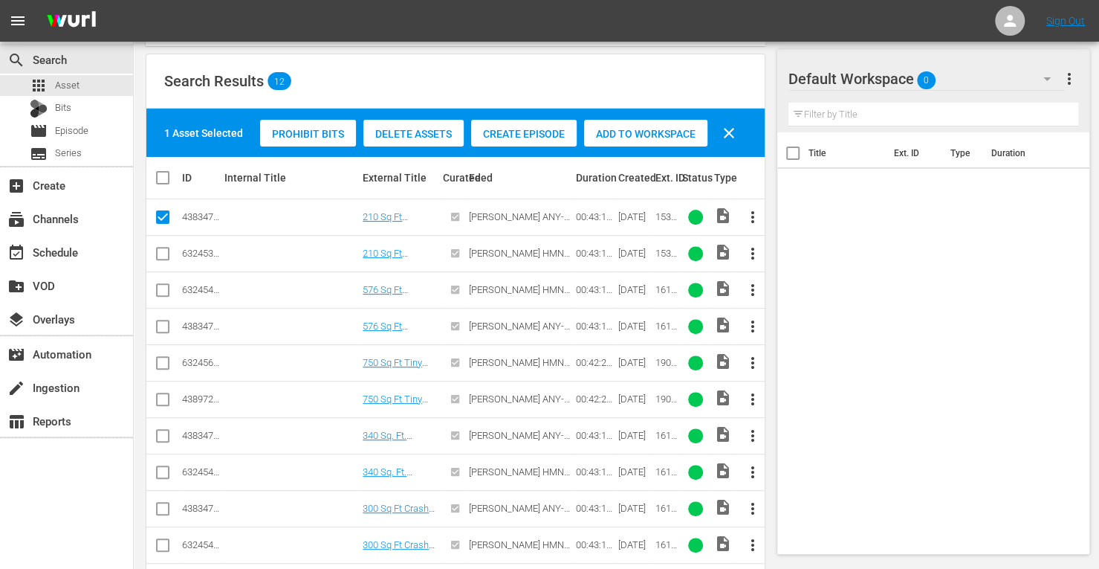
click at [158, 326] on input "checkbox" at bounding box center [163, 329] width 18 height 18
checkbox input "true"
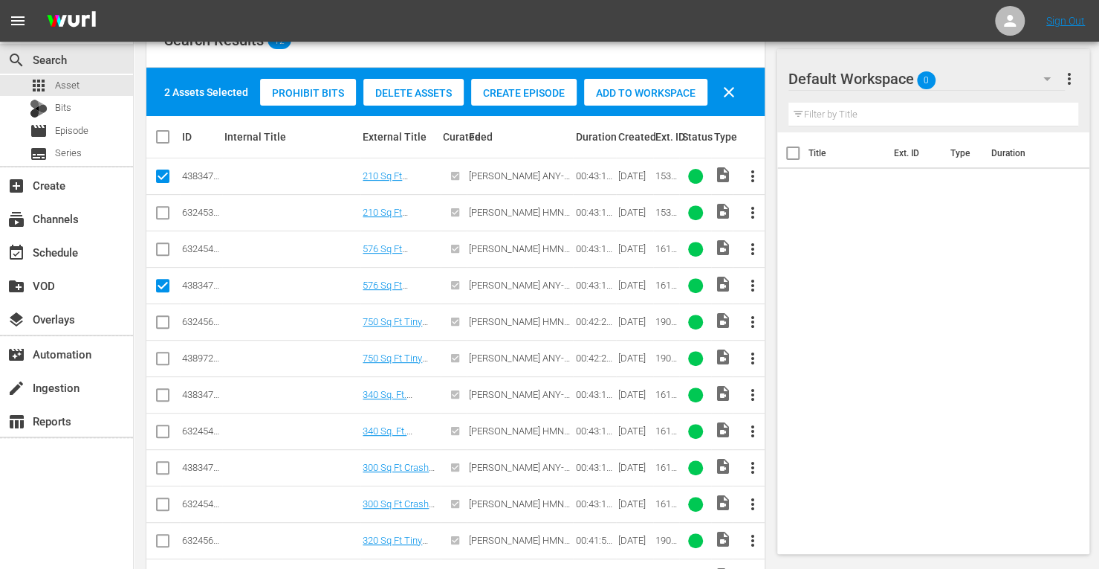
scroll to position [216, 0]
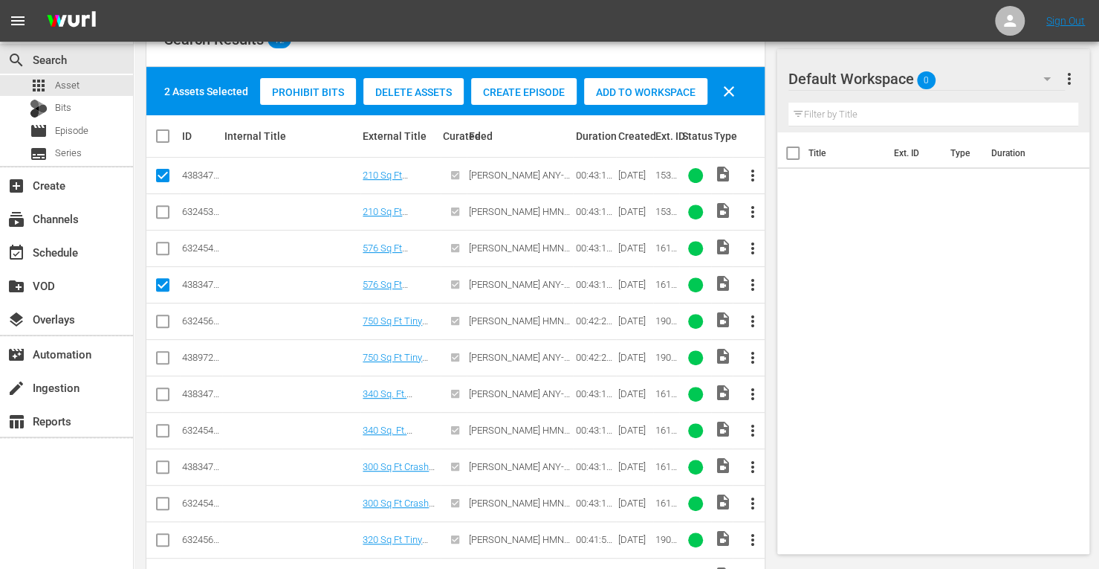
click at [164, 358] on input "checkbox" at bounding box center [163, 361] width 18 height 18
checkbox input "true"
click at [161, 395] on input "checkbox" at bounding box center [163, 397] width 18 height 18
checkbox input "true"
click at [162, 461] on input "checkbox" at bounding box center [163, 470] width 18 height 18
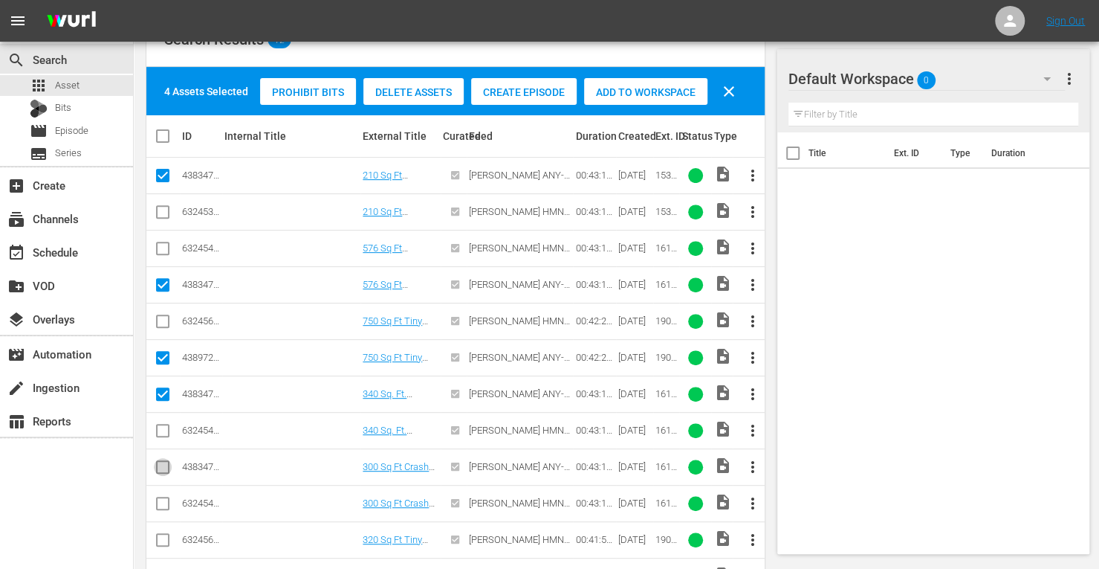
checkbox input "true"
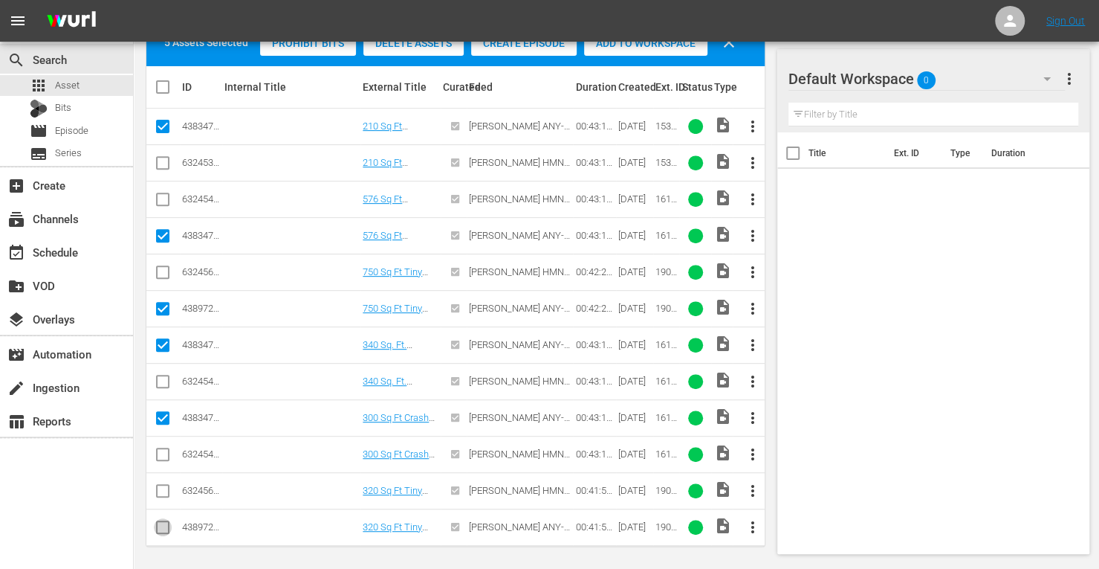
click at [155, 531] on input "checkbox" at bounding box center [163, 530] width 18 height 18
checkbox input "true"
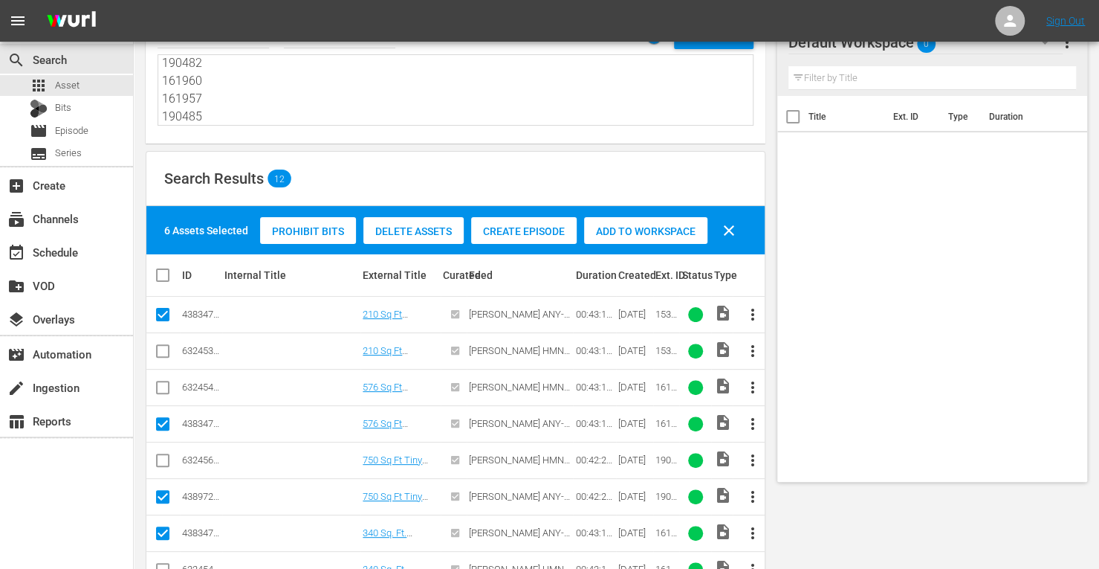
scroll to position [9, 0]
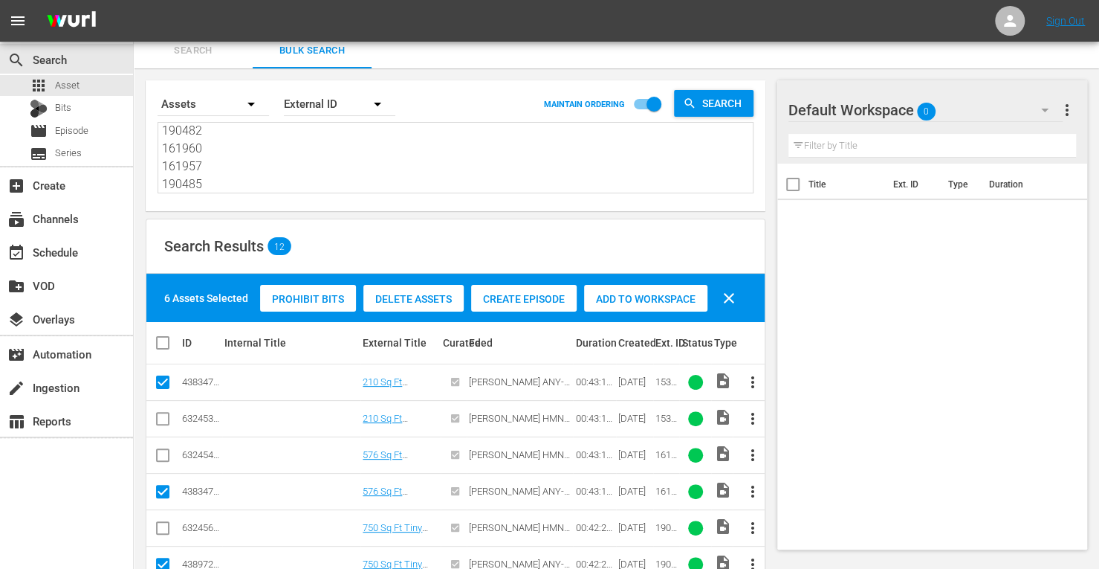
click at [606, 294] on span "Add to Workspace" at bounding box center [645, 299] width 123 height 12
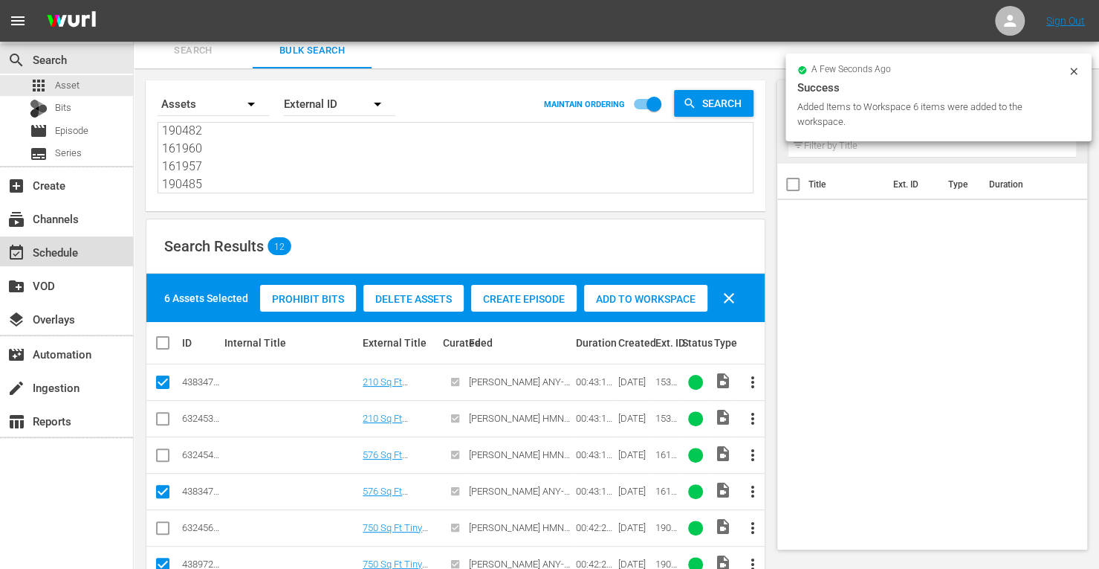
click at [58, 253] on div "event_available Schedule" at bounding box center [41, 249] width 83 height 13
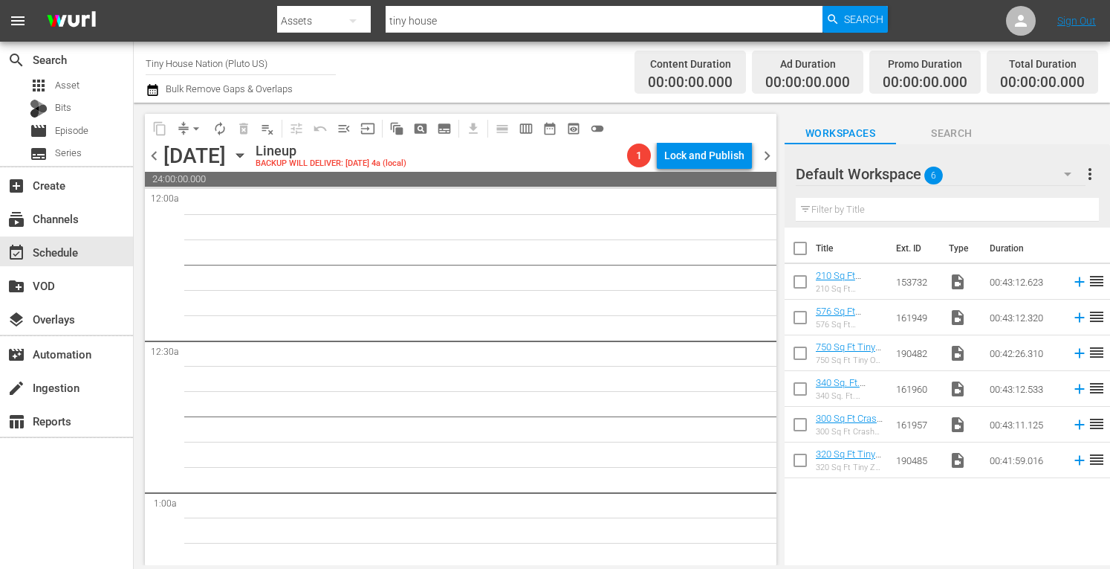
click at [798, 243] on input "checkbox" at bounding box center [800, 251] width 31 height 31
checkbox input "true"
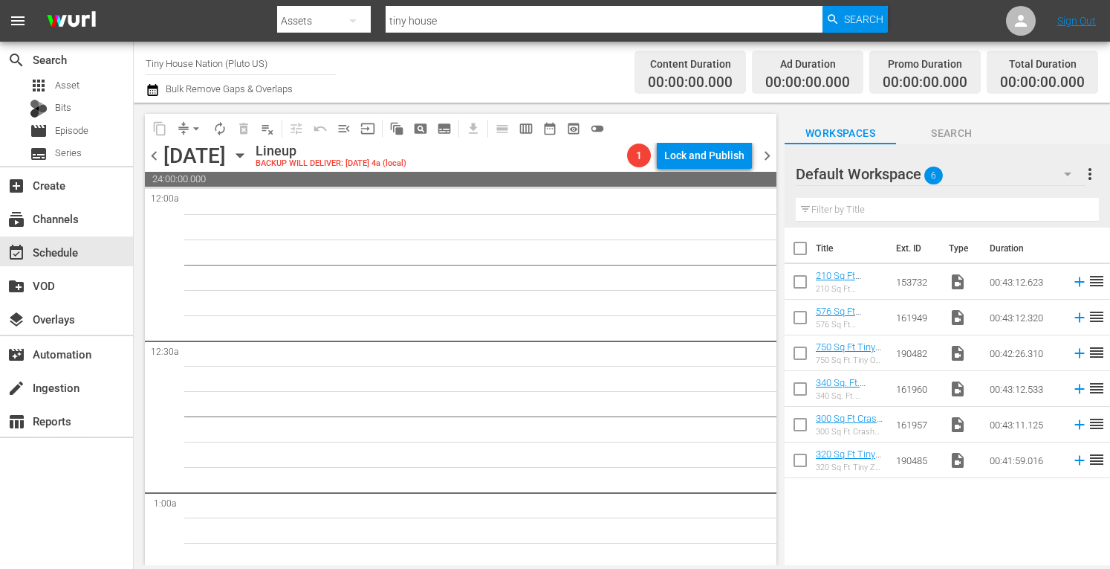
checkbox input "true"
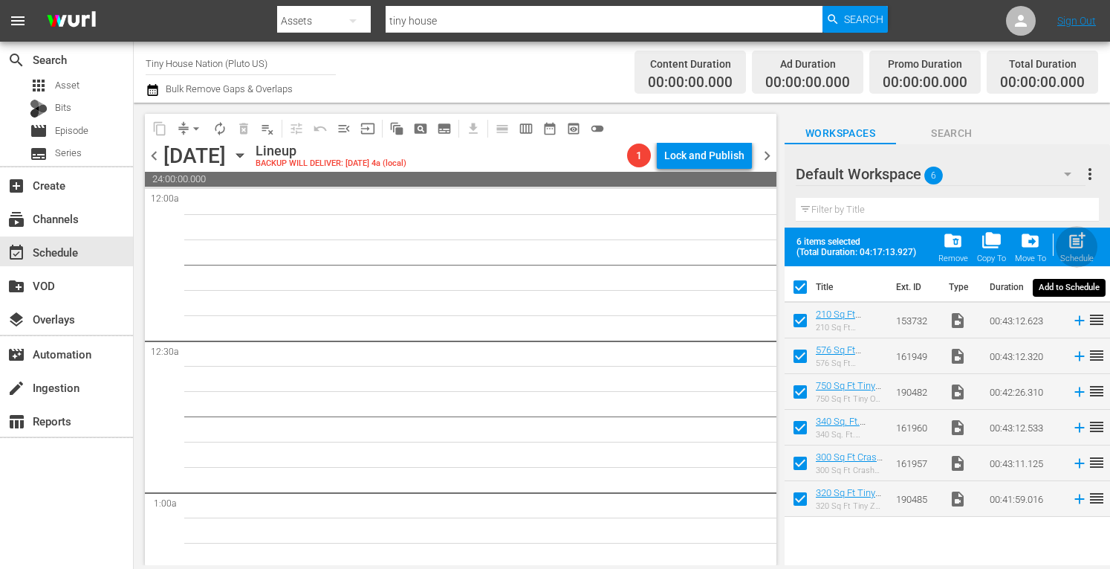
click at [1073, 243] on span "post_add" at bounding box center [1077, 240] width 20 height 20
checkbox input "false"
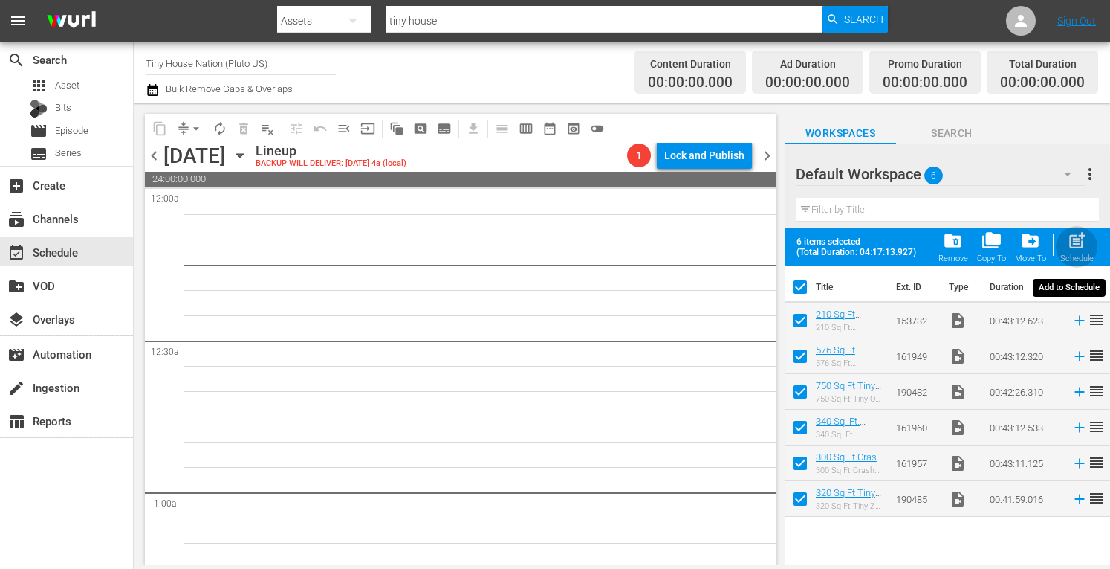
checkbox input "false"
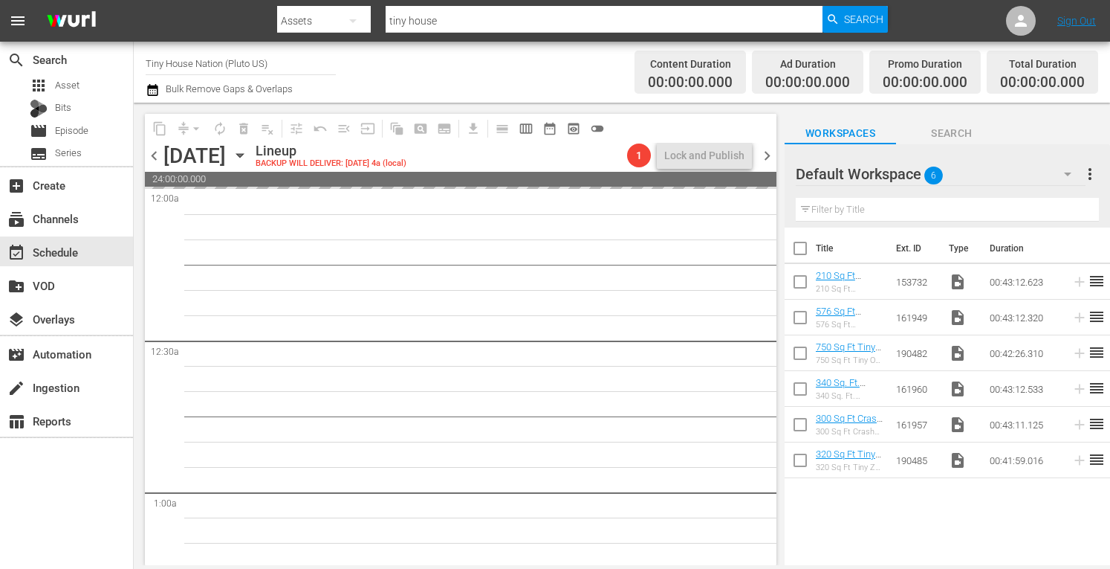
click at [1090, 171] on span "more_vert" at bounding box center [1090, 174] width 18 height 18
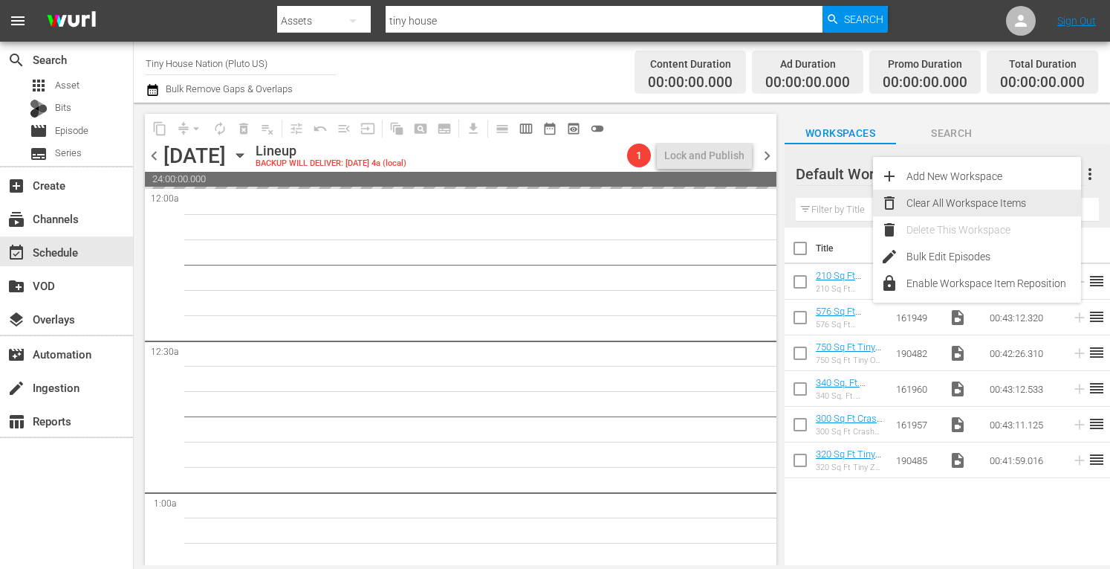
click at [951, 196] on div "Clear All Workspace Items" at bounding box center [994, 203] width 175 height 27
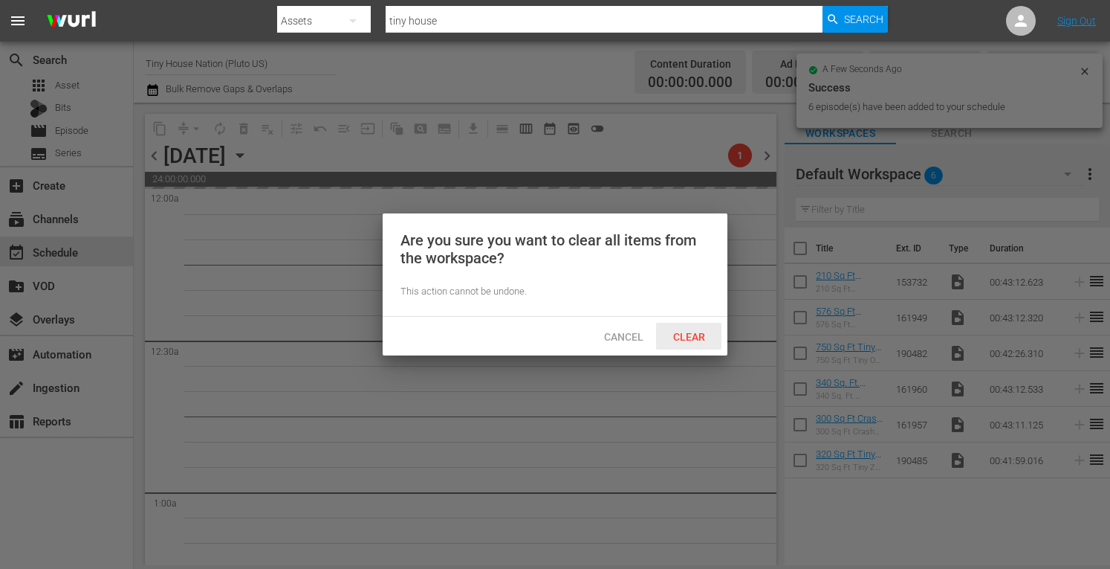
click at [682, 345] on div "Clear" at bounding box center [688, 336] width 65 height 27
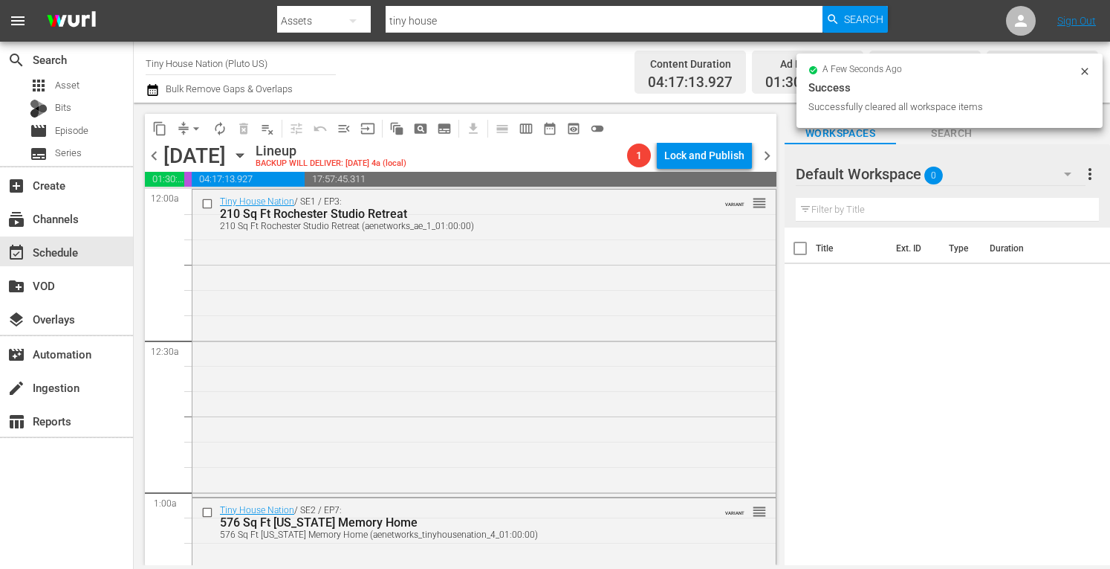
click at [766, 152] on span "chevron_right" at bounding box center [767, 155] width 19 height 19
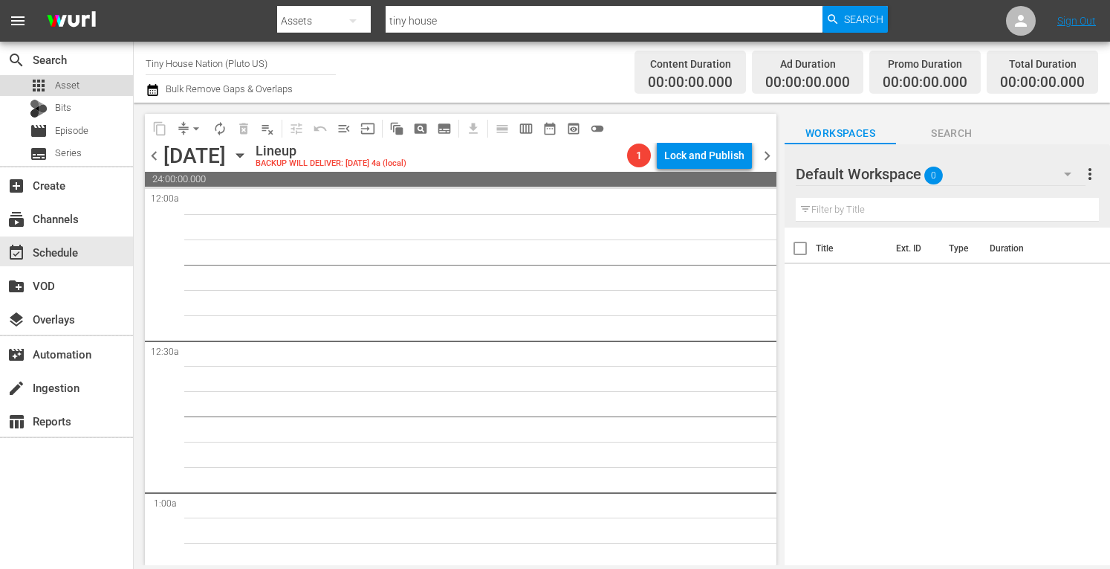
click at [79, 87] on div "apps Asset" at bounding box center [66, 85] width 133 height 21
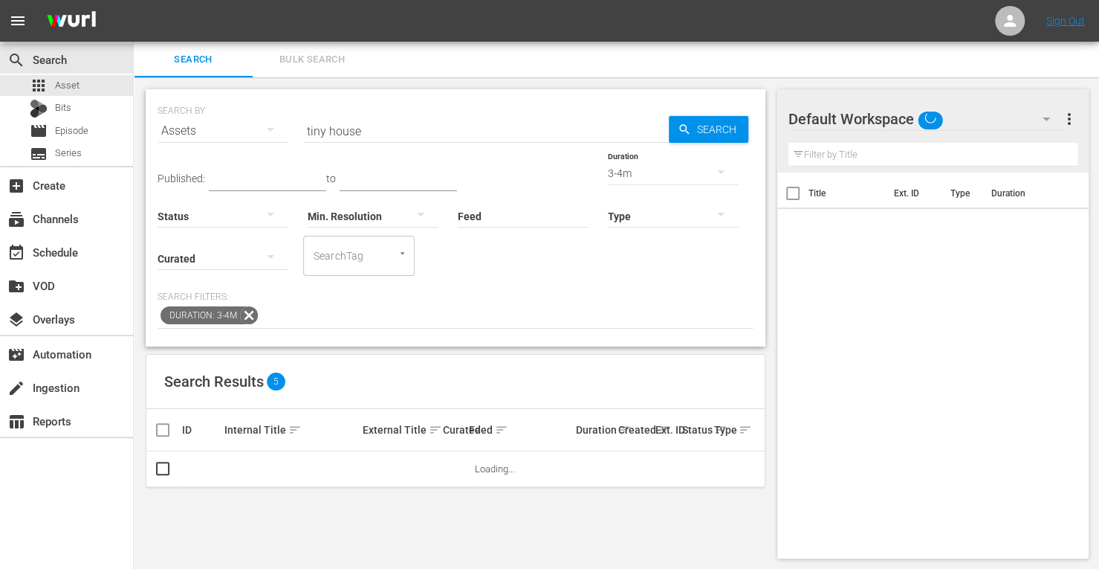
click at [286, 59] on span "Bulk Search" at bounding box center [312, 59] width 101 height 17
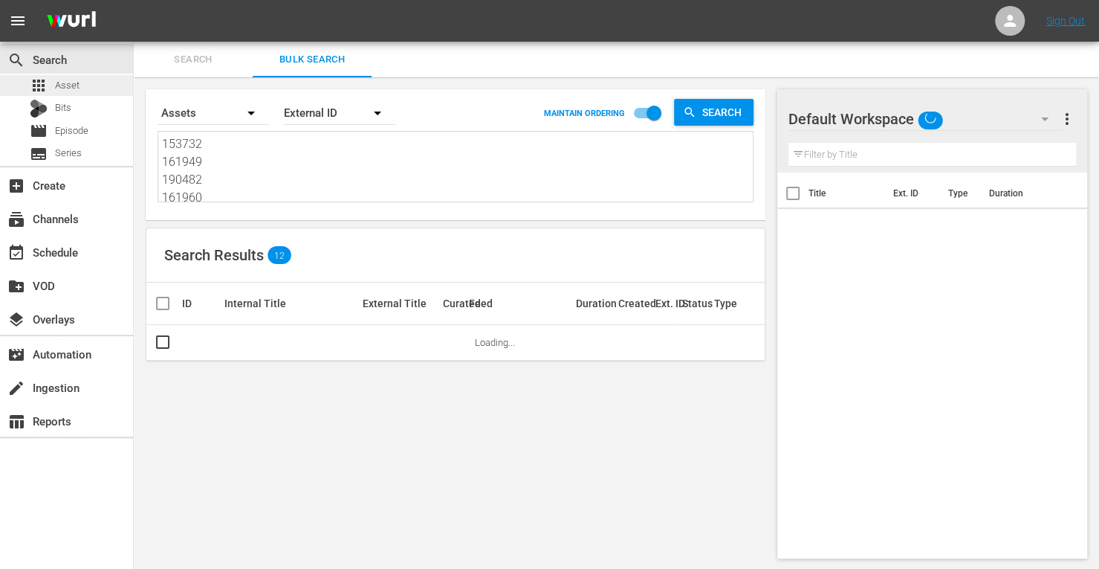
drag, startPoint x: 213, startPoint y: 194, endPoint x: 122, endPoint y: 79, distance: 146.6
click at [134, 0] on div "search Search apps Asset Bits movie Episode subtitles Series add_box Create sub…" at bounding box center [616, 0] width 965 height 0
type textarea "161957 190485"
drag, startPoint x: 213, startPoint y: 200, endPoint x: 66, endPoint y: -58, distance: 296.9
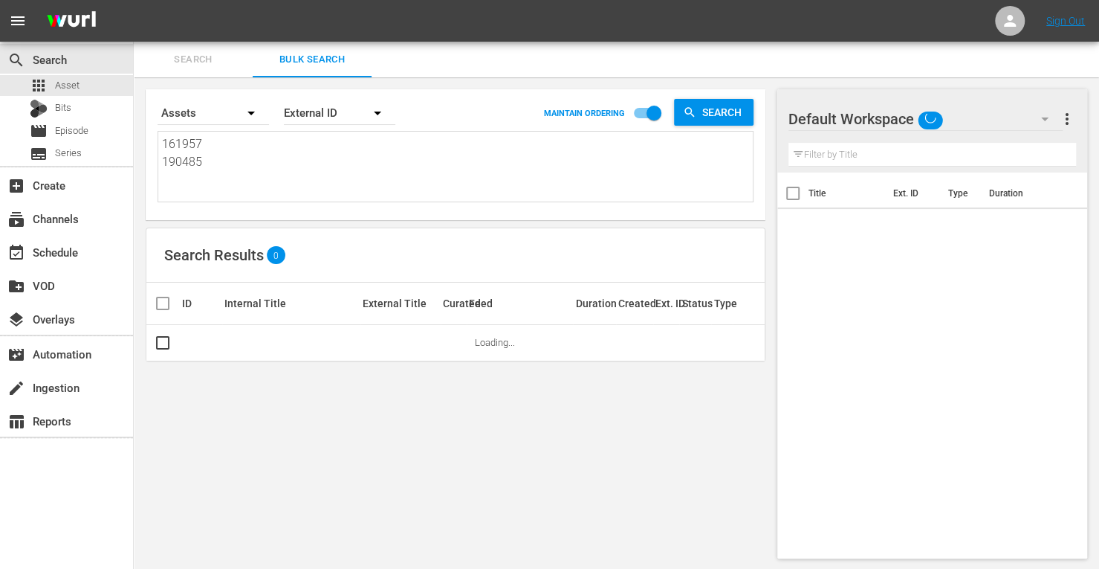
click at [66, 0] on html "menu Sign Out search Search apps Asset Bits movie Episode subtitles Series add_…" at bounding box center [549, 284] width 1099 height 569
paste textarea "173798 173799 173802 182622 182629 182630 182633 182631 182624 182628 182627 18…"
type textarea "173798 173799 173802 182622 182629 182630 182633 182631 182624 182628 182627 18…"
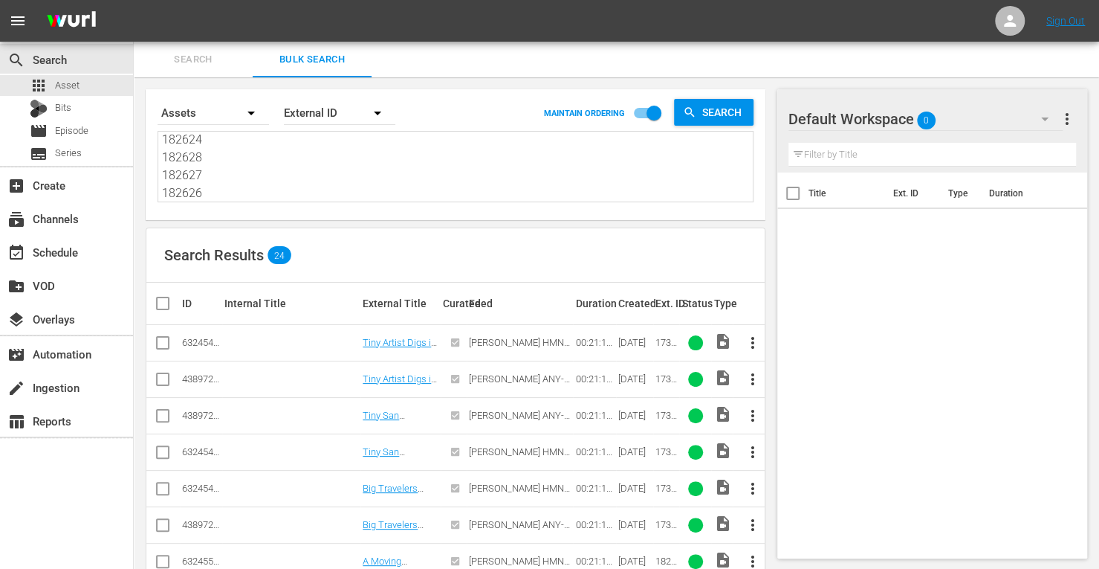
type textarea "173798 173799 173802 182622 182629 182630 182633 182631 182624 182628 182627 18…"
click at [164, 375] on input "checkbox" at bounding box center [163, 382] width 18 height 18
checkbox input "true"
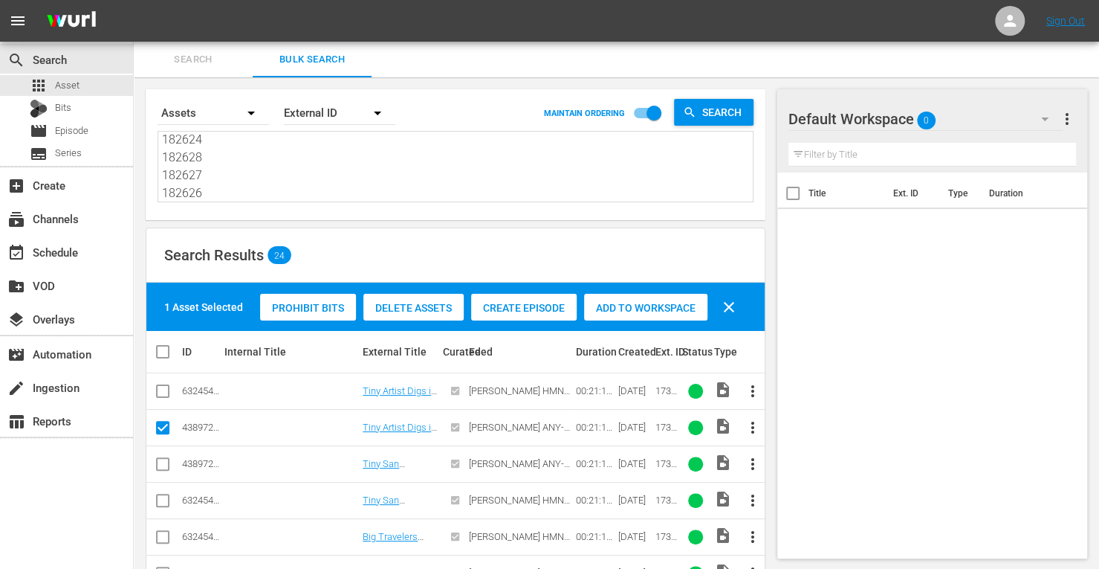
click at [164, 460] on input "checkbox" at bounding box center [163, 467] width 18 height 18
checkbox input "true"
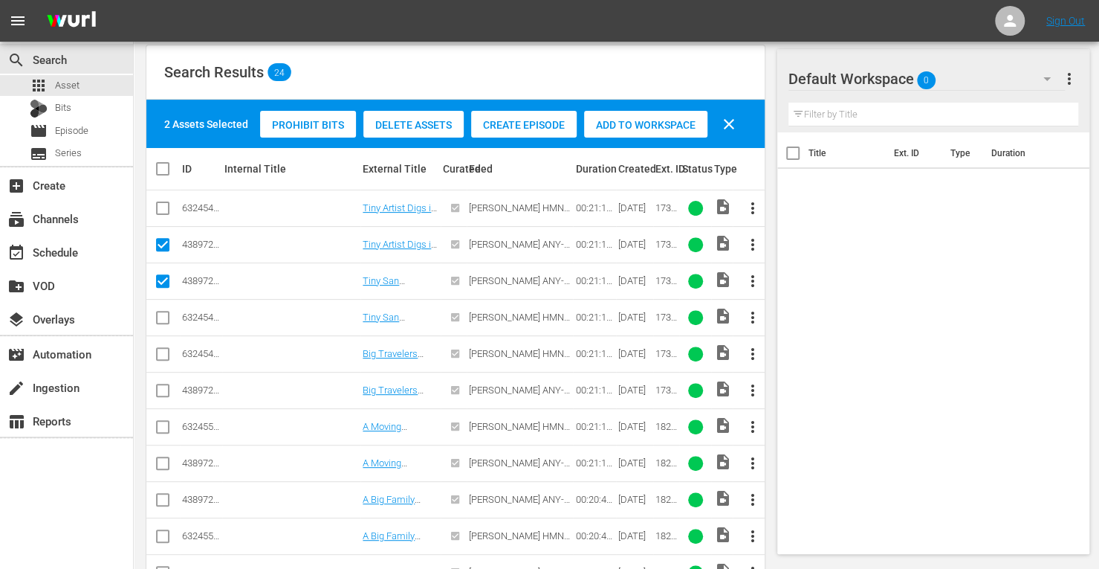
scroll to position [190, 0]
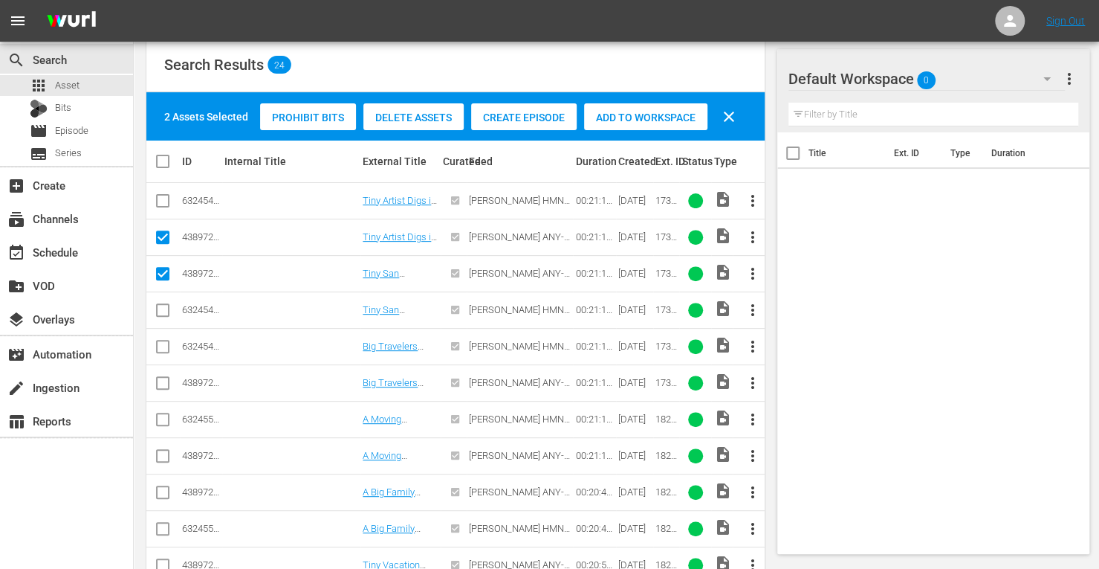
click at [161, 383] on input "checkbox" at bounding box center [163, 386] width 18 height 18
checkbox input "true"
click at [164, 451] on input "checkbox" at bounding box center [163, 459] width 18 height 18
checkbox input "true"
click at [164, 485] on icon at bounding box center [162, 491] width 13 height 13
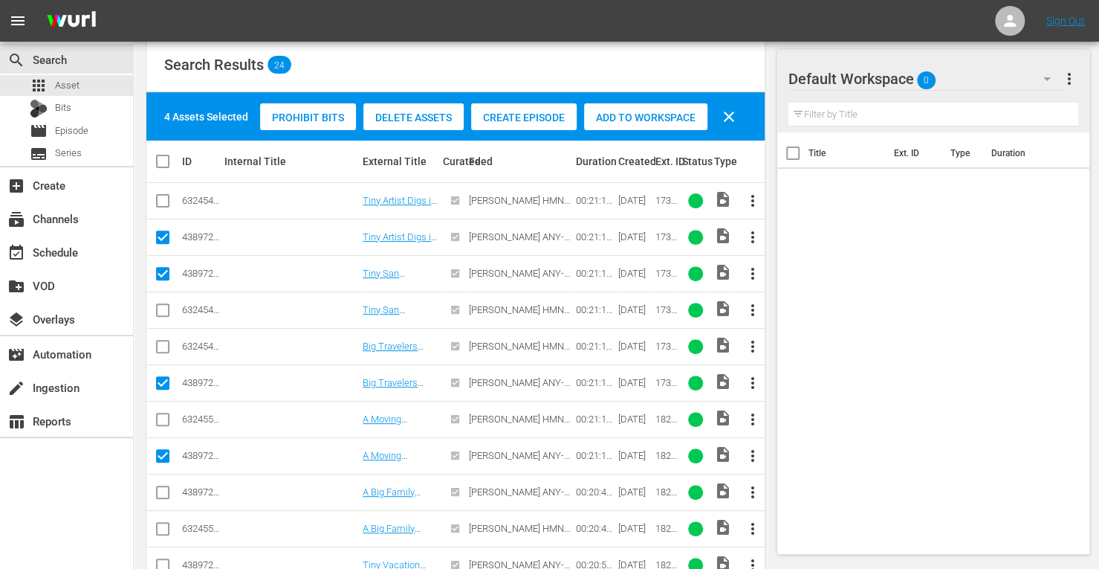
scroll to position [221, 0]
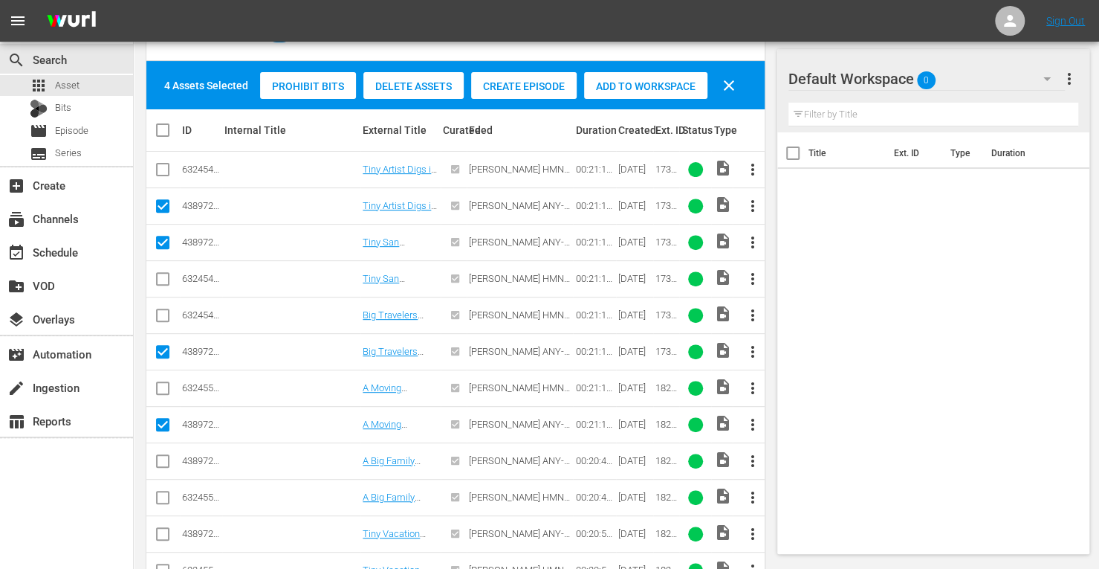
click at [163, 456] on input "checkbox" at bounding box center [163, 464] width 18 height 18
checkbox input "true"
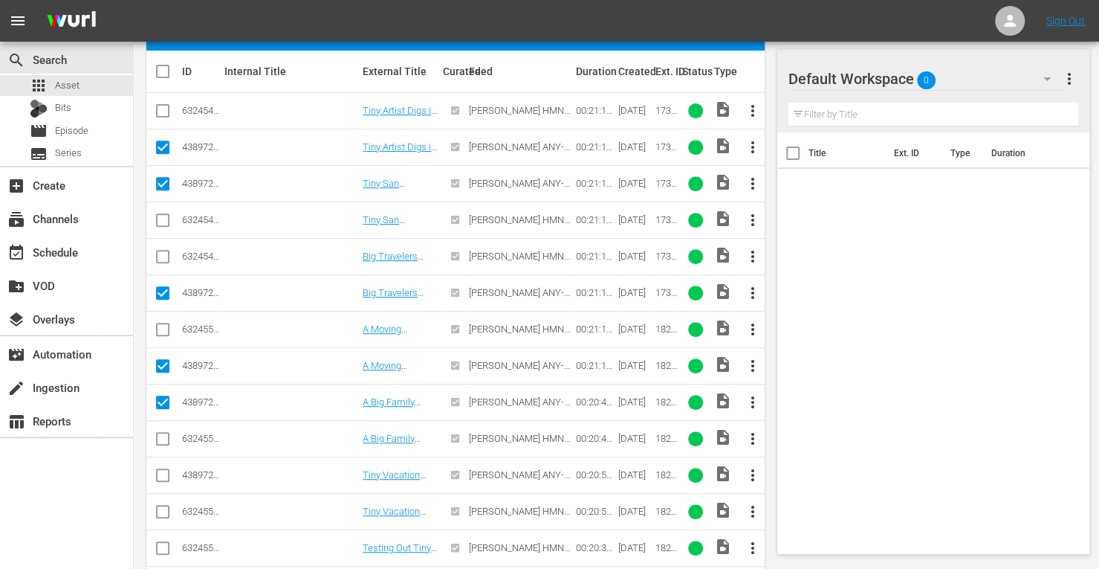
scroll to position [281, 0]
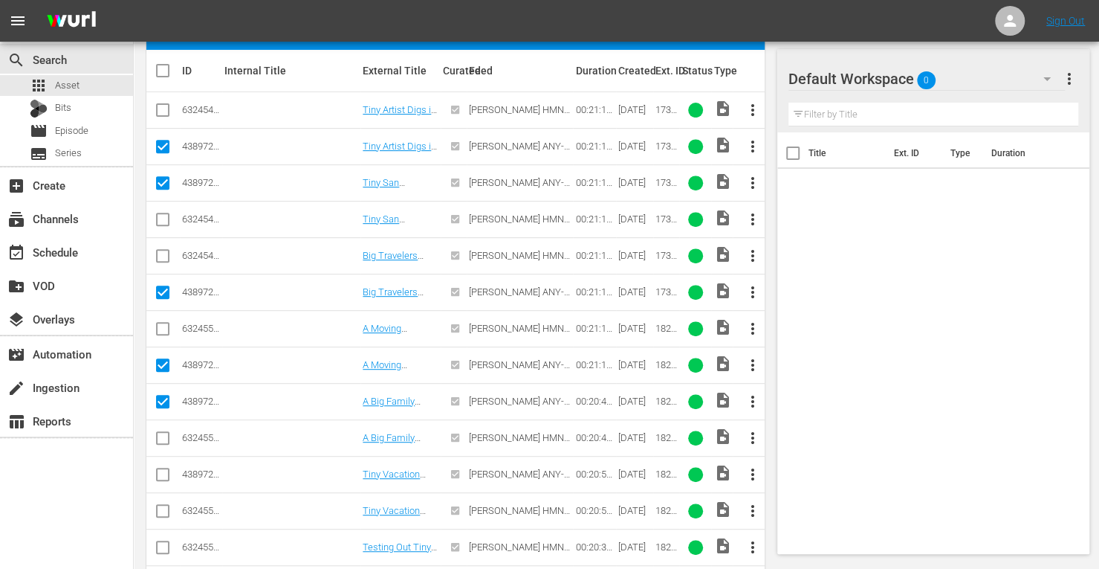
click at [162, 469] on input "checkbox" at bounding box center [163, 477] width 18 height 18
checkbox input "true"
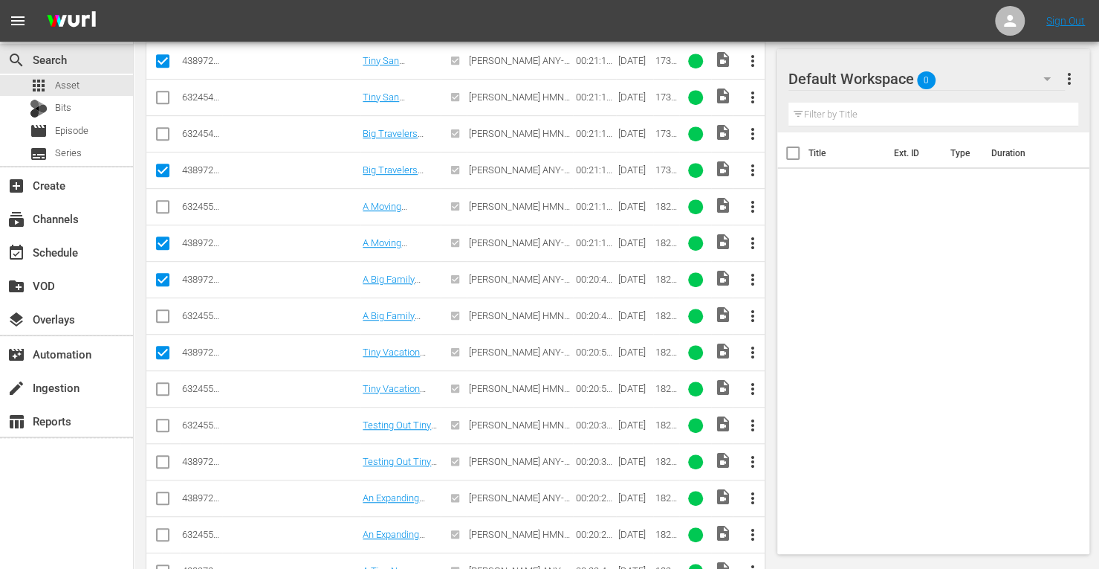
scroll to position [404, 0]
click at [157, 456] on input "checkbox" at bounding box center [163, 464] width 18 height 18
checkbox input "true"
click at [164, 496] on input "checkbox" at bounding box center [163, 500] width 18 height 18
checkbox input "true"
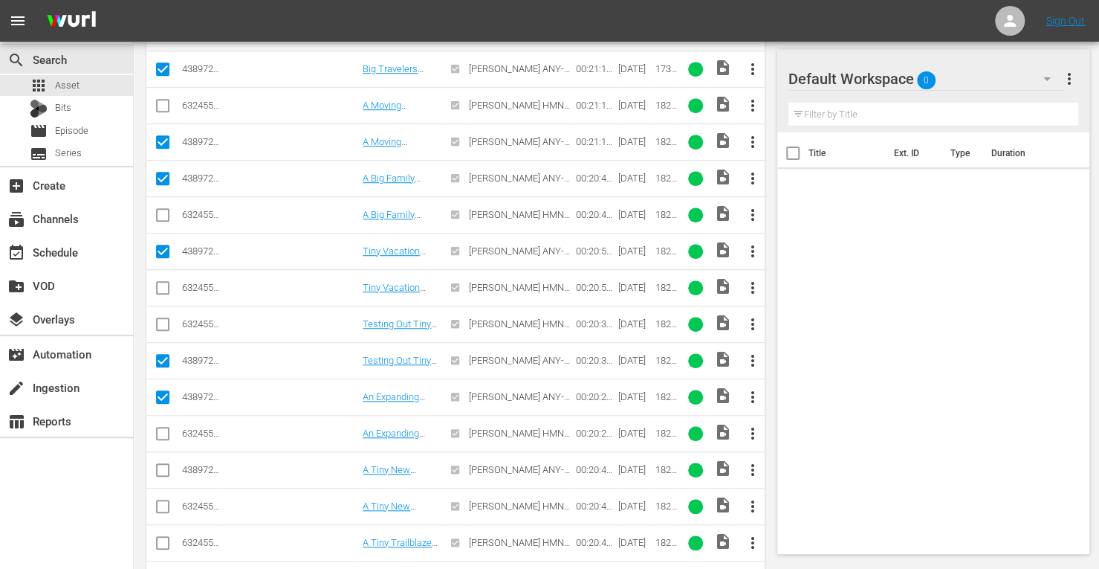
scroll to position [505, 0]
click at [163, 464] on input "checkbox" at bounding box center [163, 472] width 18 height 18
checkbox input "true"
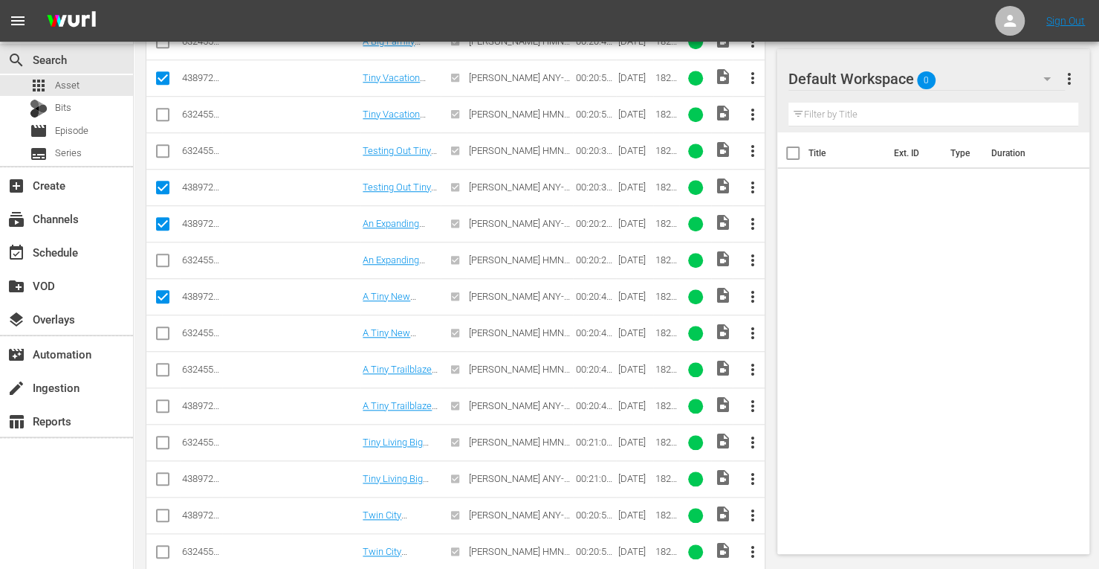
scroll to position [679, 0]
click at [158, 400] on input "checkbox" at bounding box center [163, 407] width 18 height 18
checkbox input "true"
click at [162, 471] on input "checkbox" at bounding box center [163, 480] width 18 height 18
checkbox input "true"
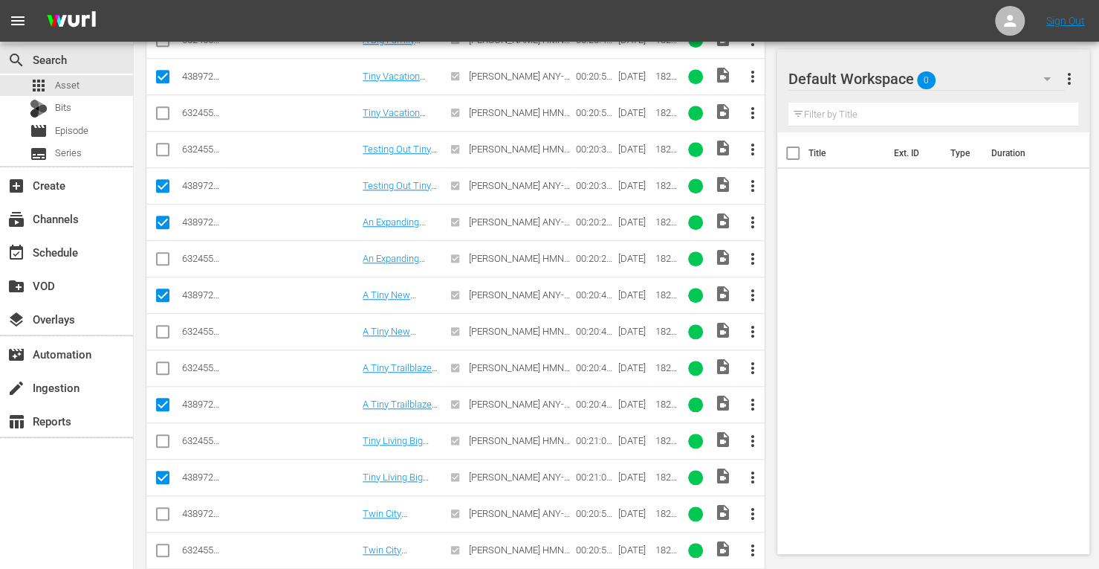
click at [161, 517] on input "checkbox" at bounding box center [163, 517] width 18 height 18
checkbox input "true"
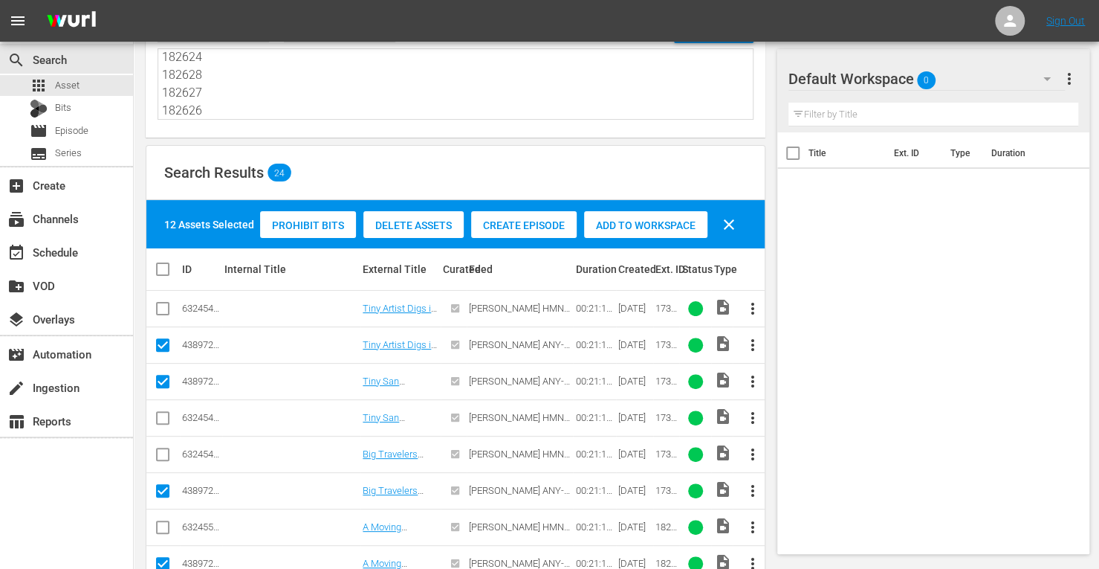
scroll to position [79, 0]
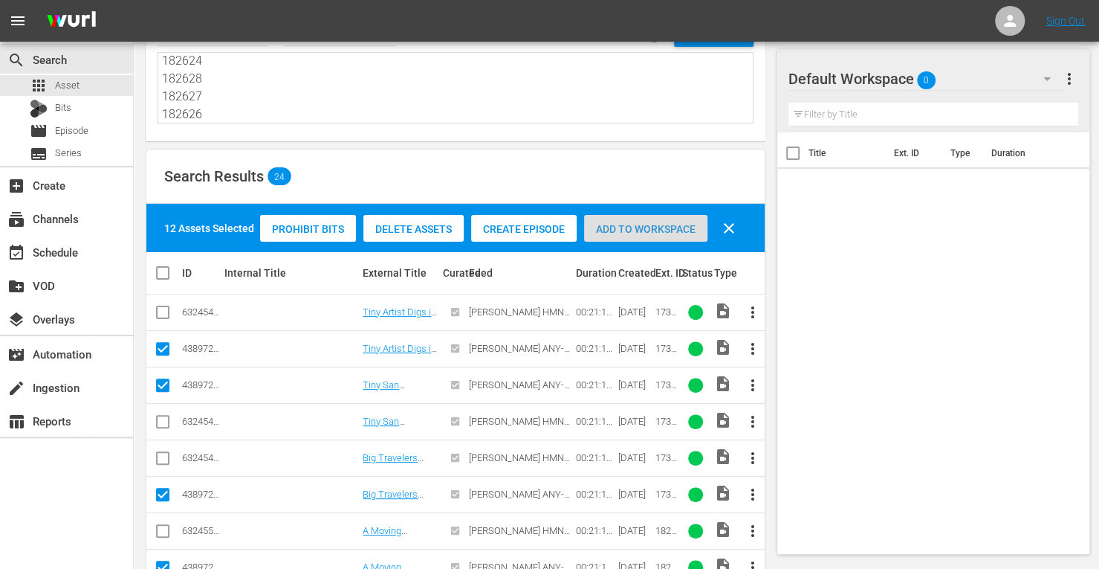
click at [627, 224] on span "Add to Workspace" at bounding box center [645, 229] width 123 height 12
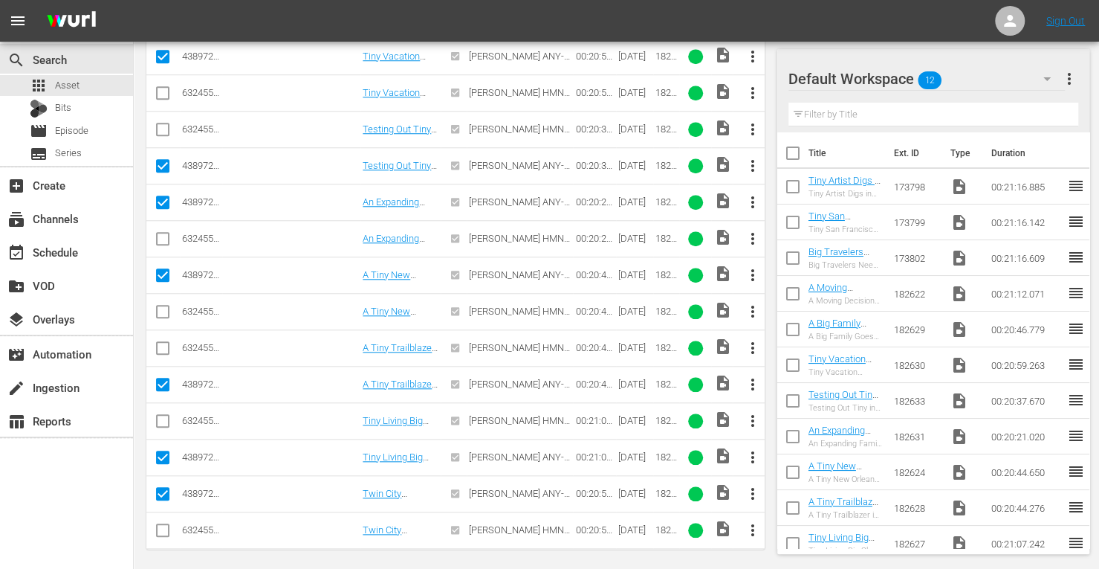
scroll to position [0, 0]
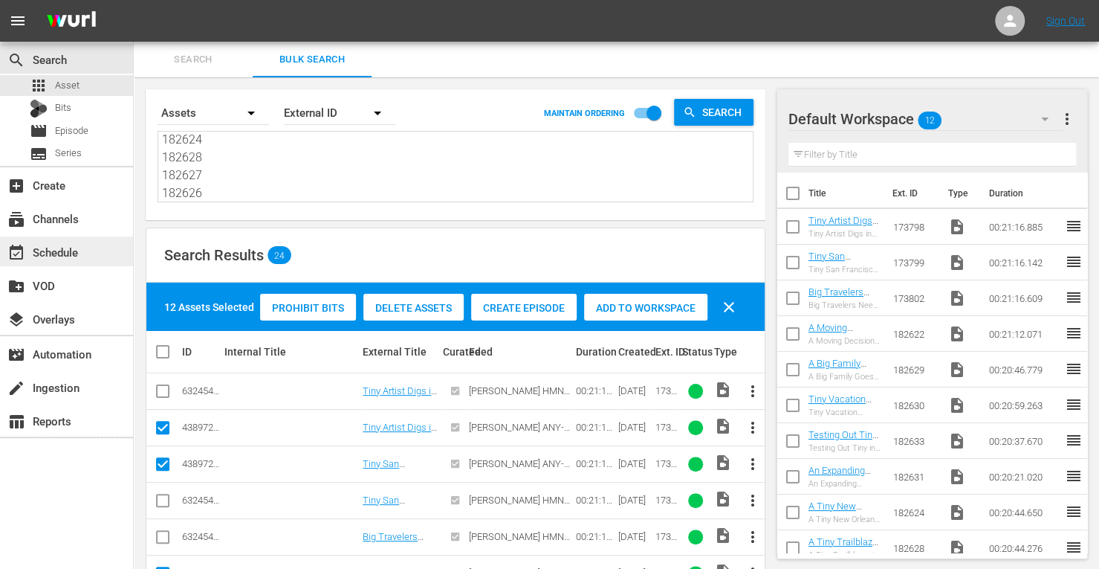
click at [68, 250] on div "event_available Schedule" at bounding box center [41, 249] width 83 height 13
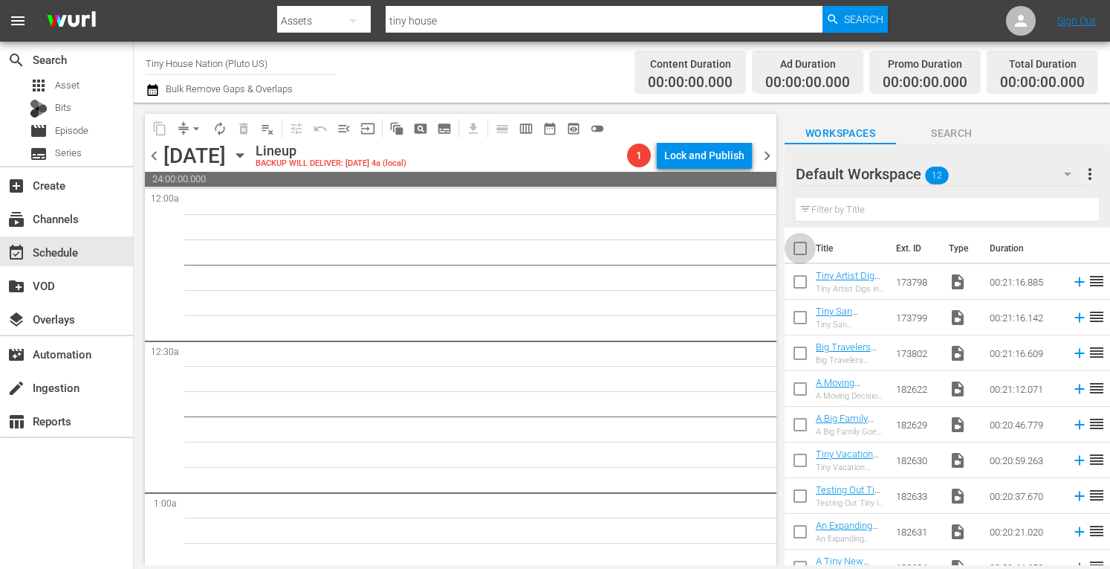
click at [798, 246] on input "checkbox" at bounding box center [800, 251] width 31 height 31
checkbox input "true"
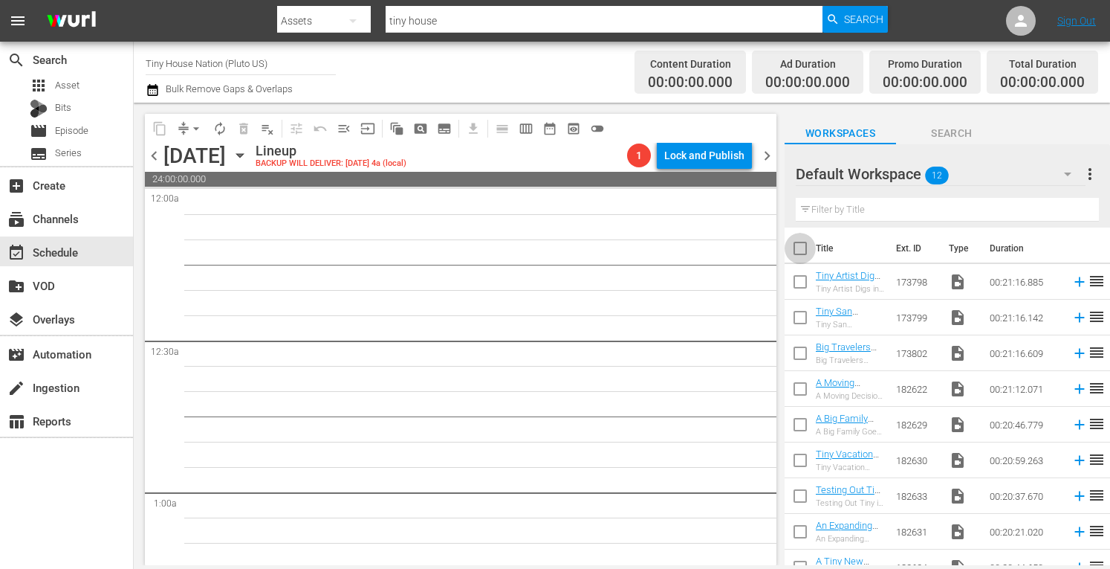
checkbox input "true"
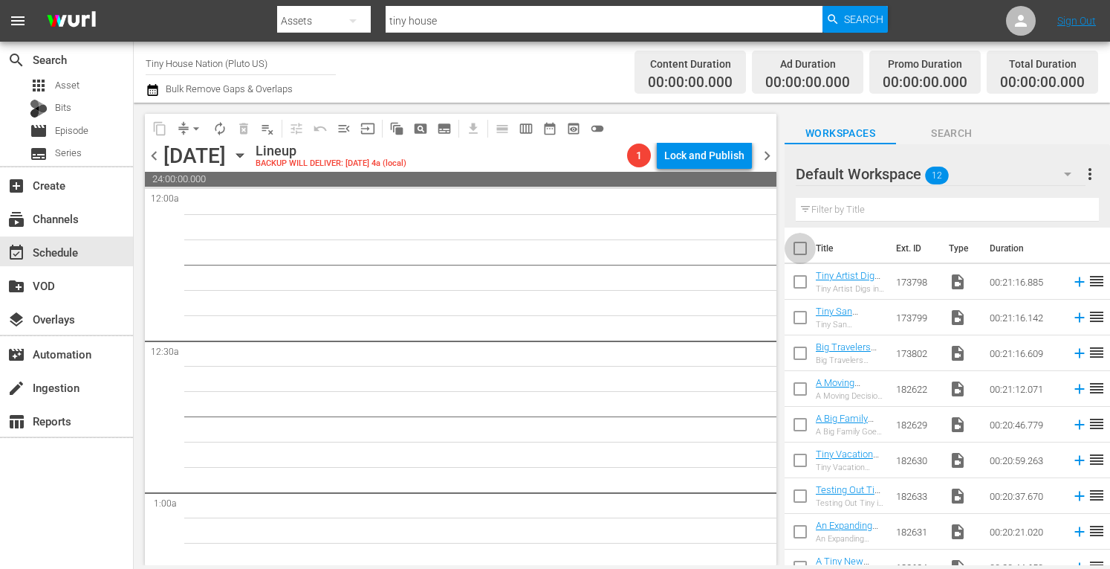
checkbox input "true"
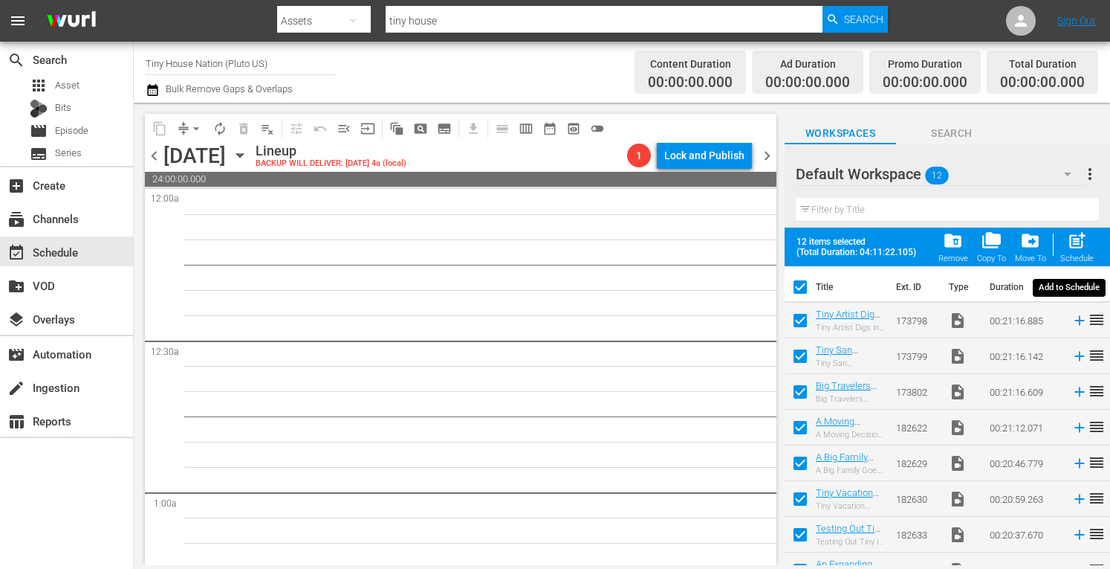
click at [1085, 236] on span "post_add" at bounding box center [1077, 240] width 20 height 20
checkbox input "false"
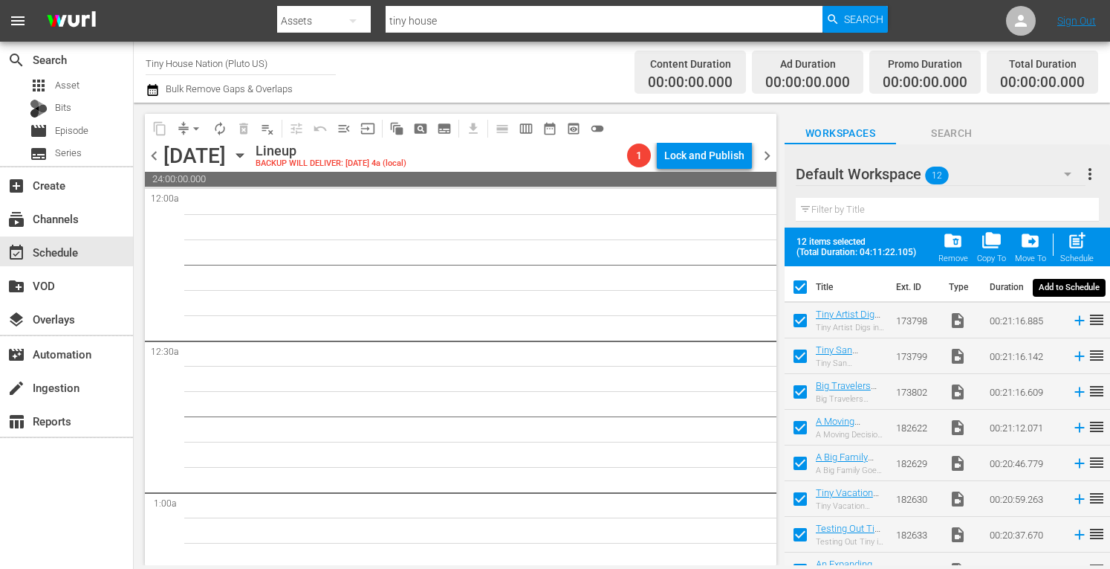
checkbox input "false"
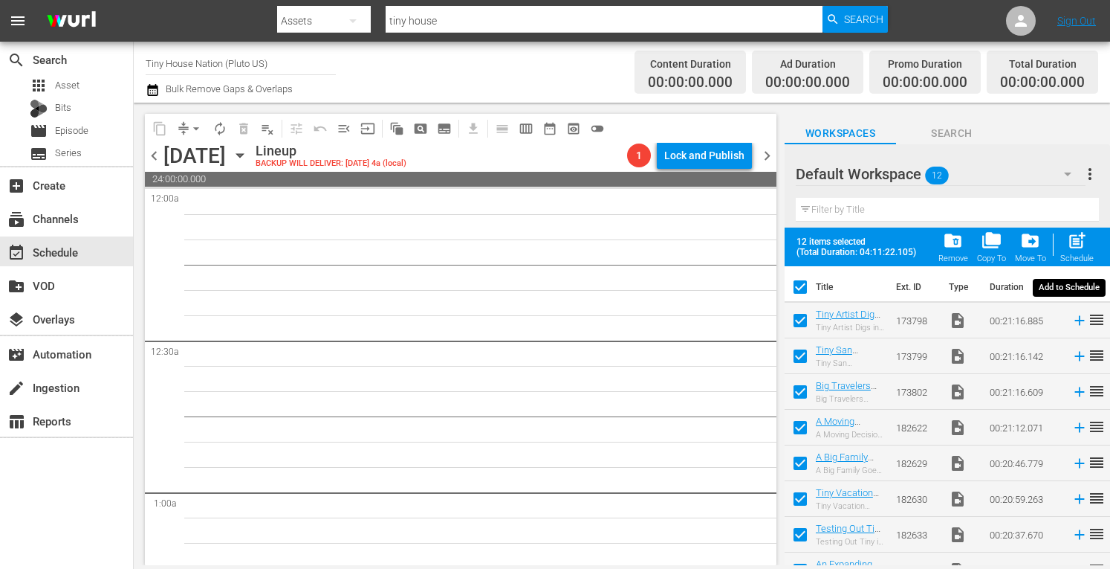
checkbox input "false"
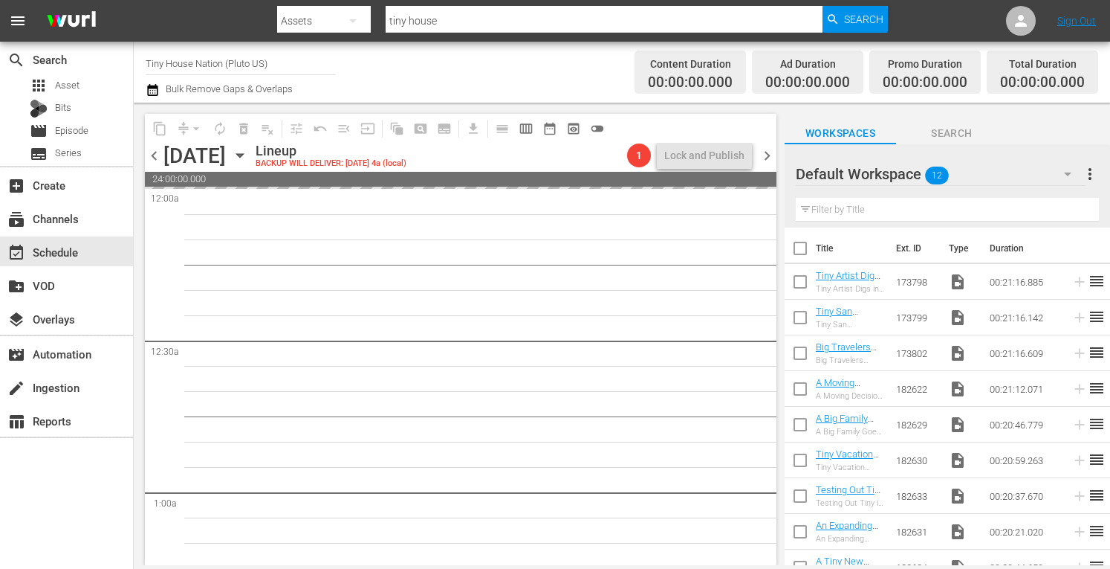
click at [1095, 178] on span "more_vert" at bounding box center [1090, 174] width 18 height 18
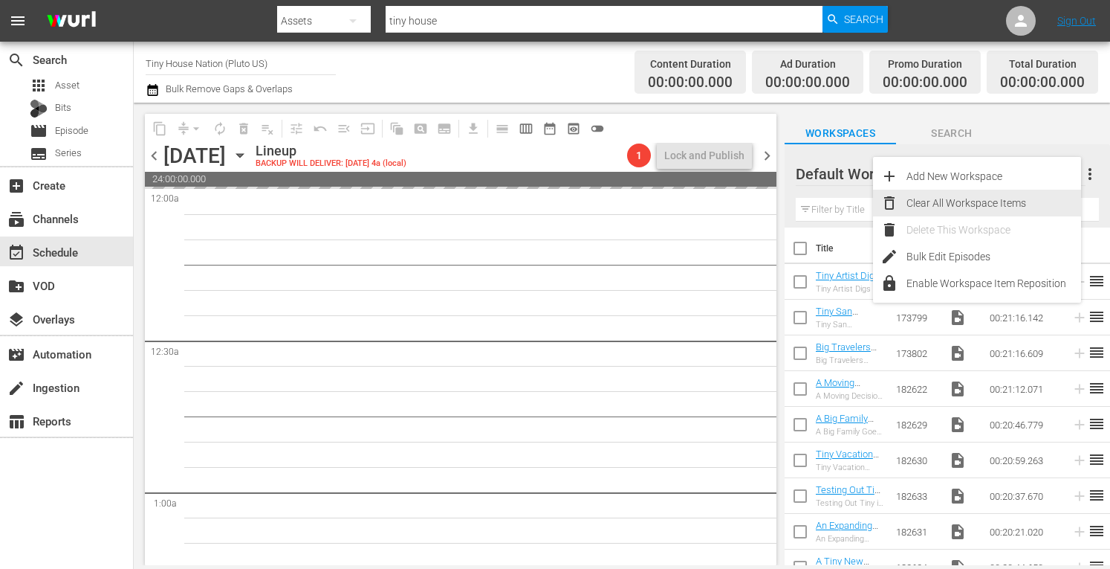
click at [950, 204] on div "Clear All Workspace Items" at bounding box center [994, 203] width 175 height 27
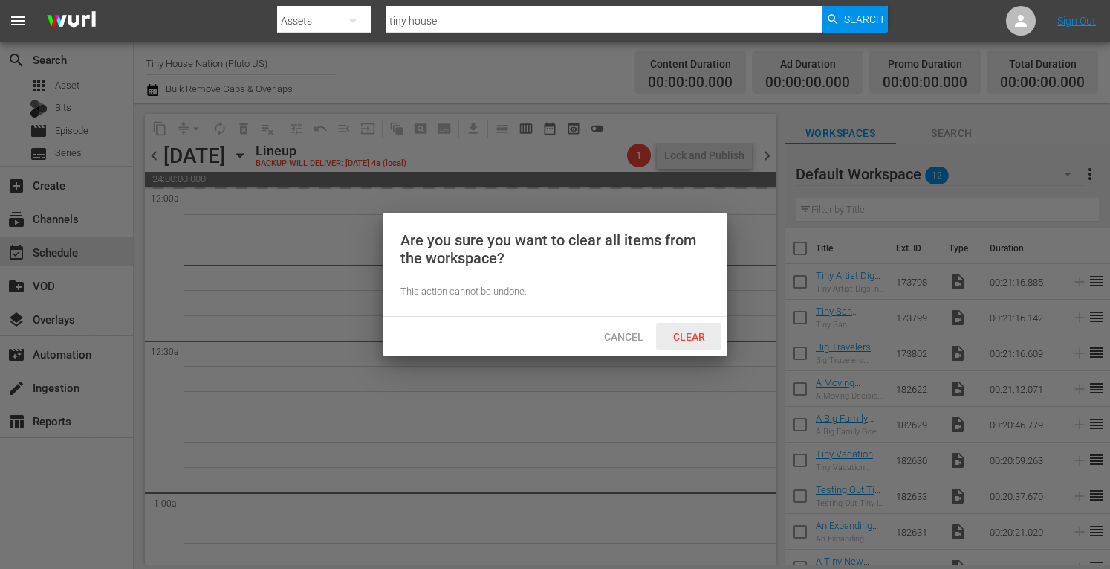
click at [696, 333] on span "Clear" at bounding box center [689, 337] width 56 height 12
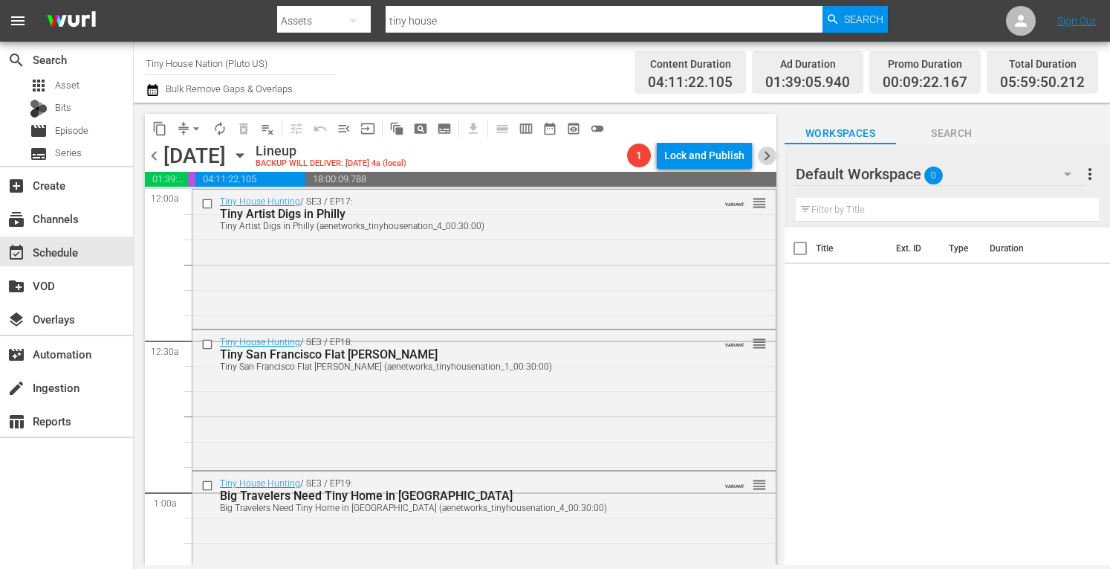
click at [768, 161] on span "chevron_right" at bounding box center [767, 155] width 19 height 19
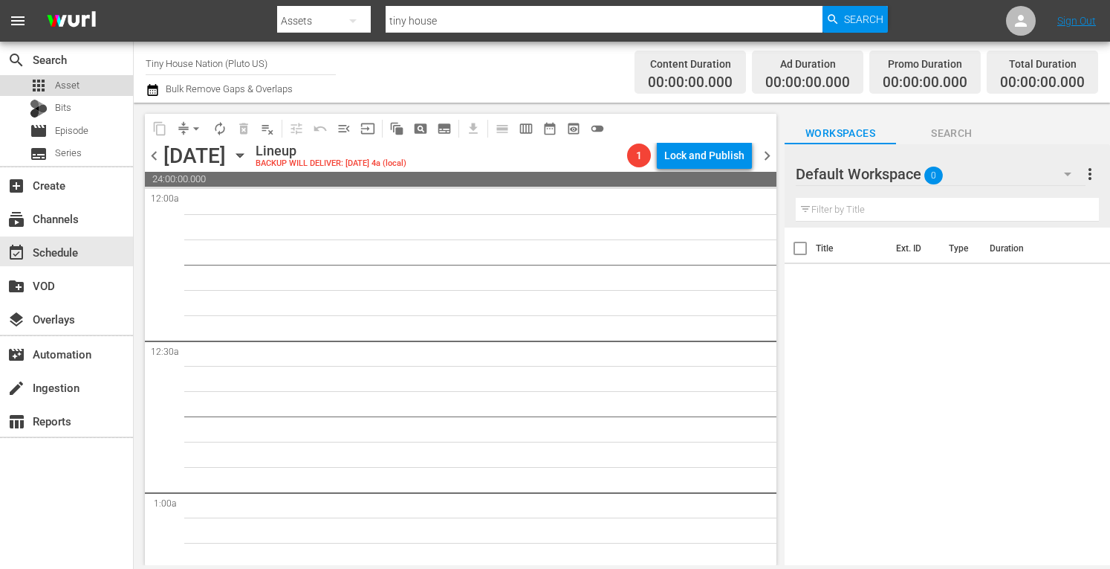
click at [68, 93] on div "apps Asset" at bounding box center [55, 85] width 50 height 21
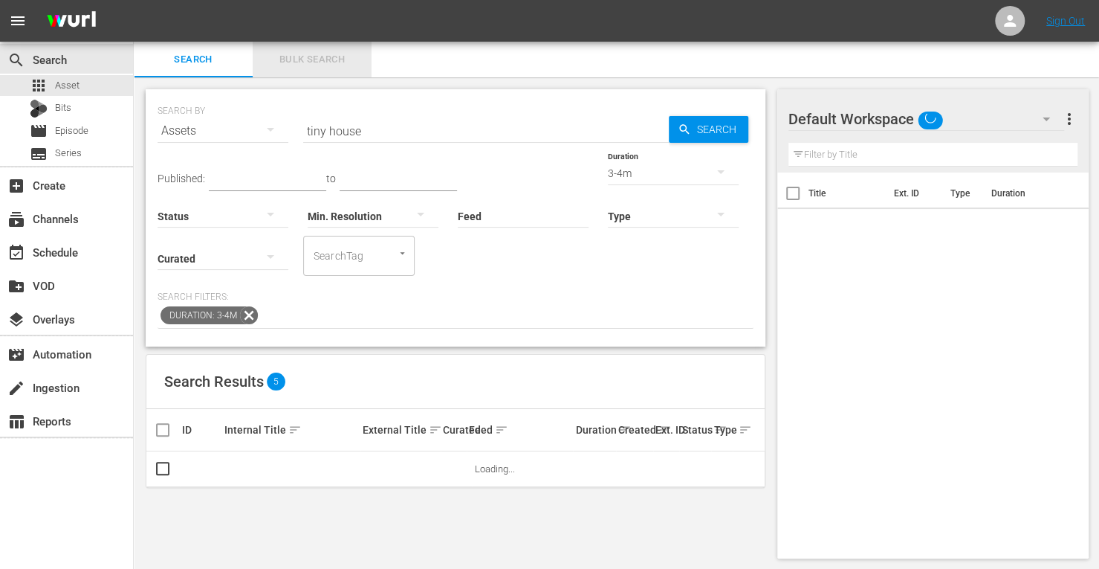
click at [289, 64] on span "Bulk Search" at bounding box center [312, 59] width 101 height 17
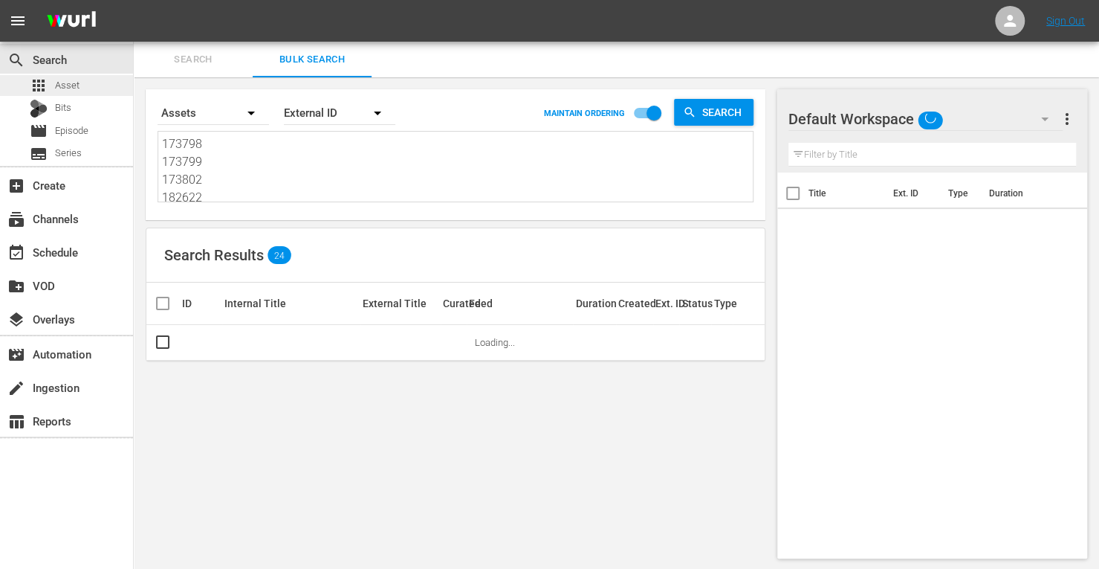
drag, startPoint x: 207, startPoint y: 193, endPoint x: 119, endPoint y: 88, distance: 137.1
click at [134, 0] on div "search Search apps Asset Bits movie Episode subtitles Series add_box Create sub…" at bounding box center [616, 0] width 965 height 0
drag, startPoint x: 218, startPoint y: 199, endPoint x: 140, endPoint y: 115, distance: 114.6
click at [140, 115] on div "Search By Assets Order By External ID MAINTAIN ORDERING Search 182629 182630 18…" at bounding box center [456, 323] width 644 height 493
drag, startPoint x: 220, startPoint y: 192, endPoint x: 126, endPoint y: 106, distance: 127.3
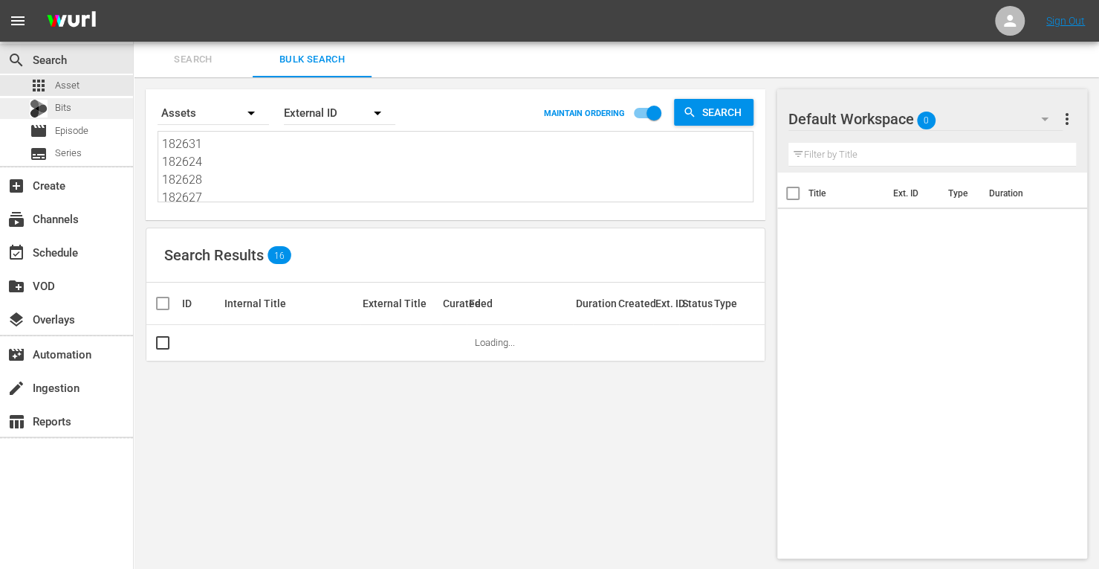
click at [134, 0] on div "search Search apps Asset Bits movie Episode subtitles Series add_box Create sub…" at bounding box center [616, 0] width 965 height 0
drag, startPoint x: 224, startPoint y: 191, endPoint x: 150, endPoint y: 100, distance: 117.2
click at [150, 100] on div "Search By Assets Order By External ID MAINTAIN ORDERING Search 182627 182626 18…" at bounding box center [456, 154] width 620 height 131
paste textarea "161953 153733 190470 171826 190487 153652"
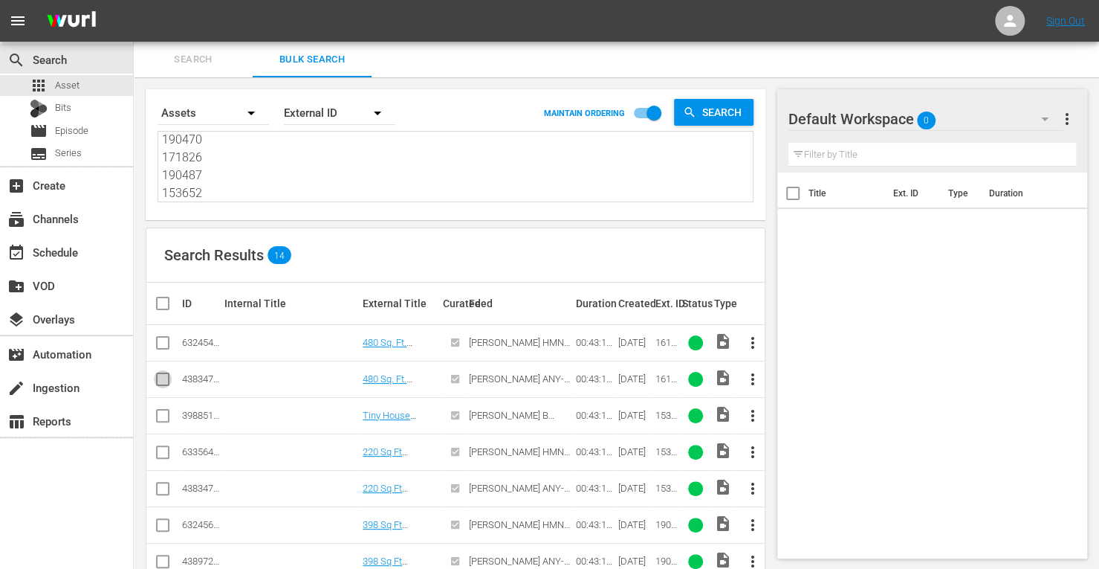
click at [161, 374] on input "checkbox" at bounding box center [163, 382] width 18 height 18
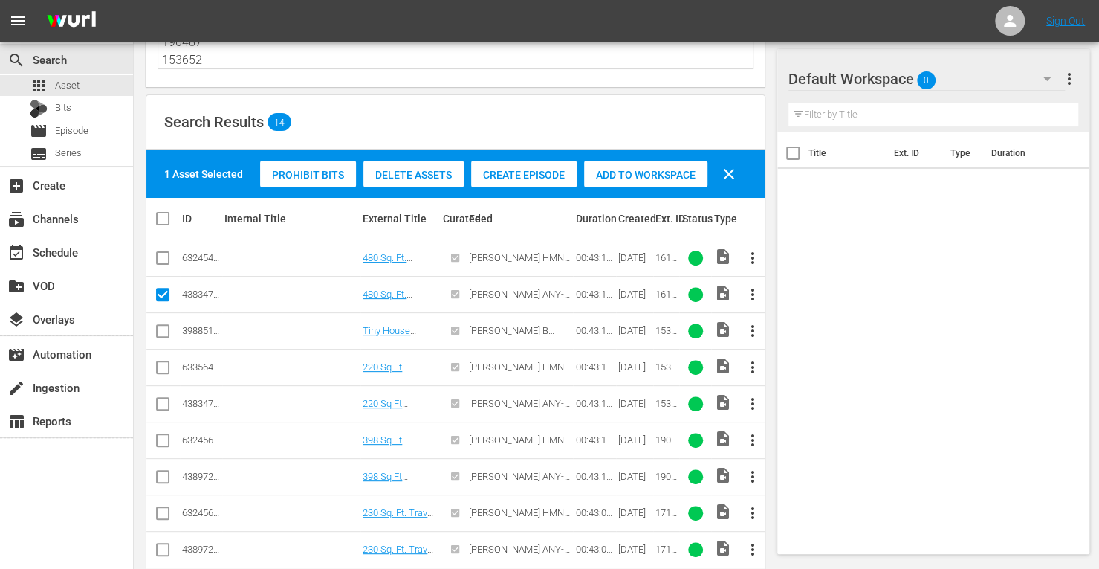
scroll to position [142, 0]
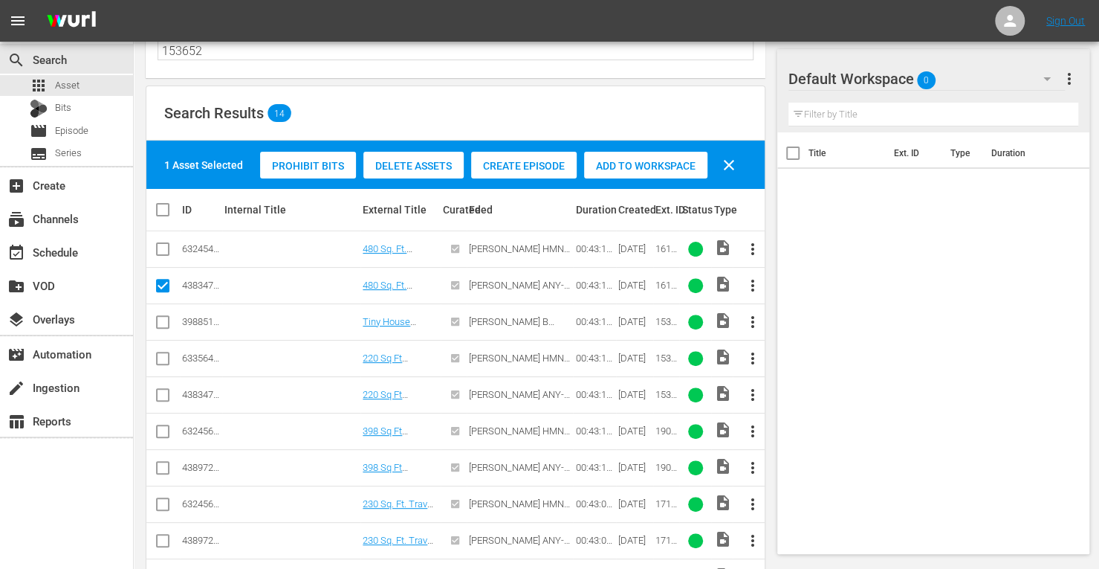
click at [158, 399] on input "checkbox" at bounding box center [163, 398] width 18 height 18
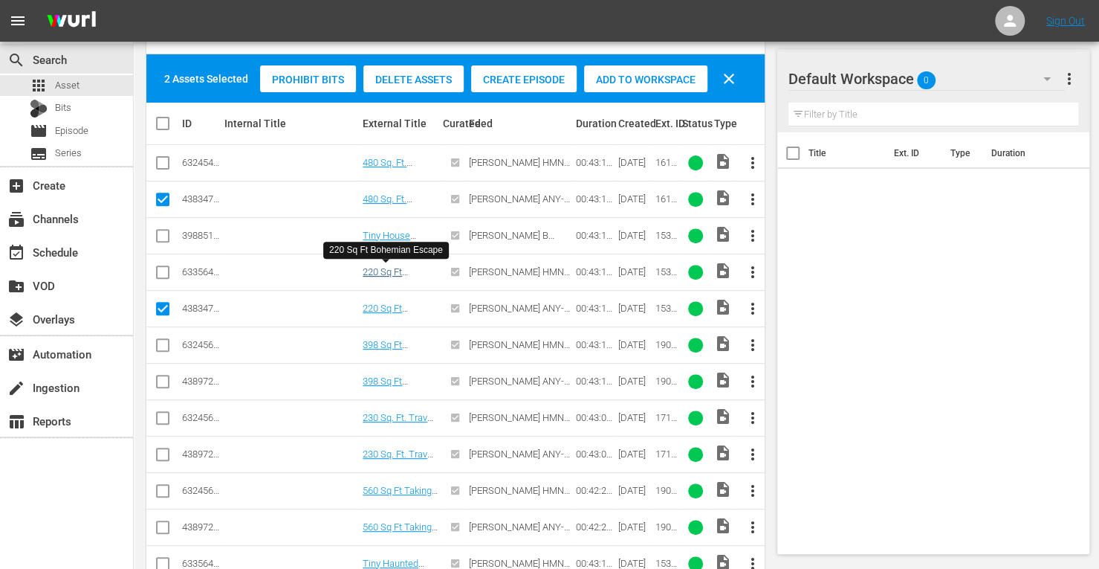
scroll to position [229, 0]
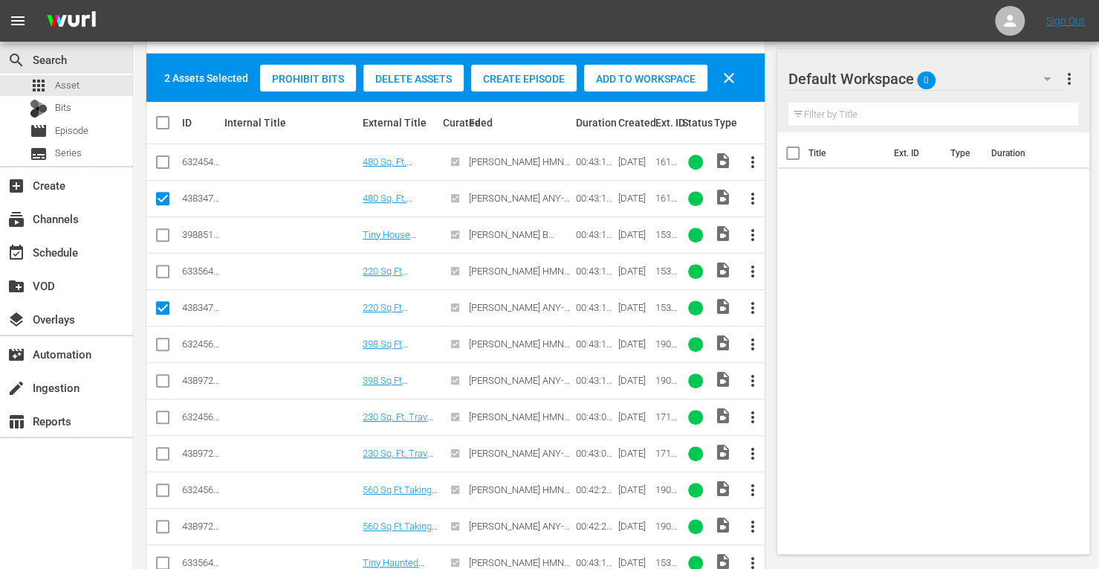
click at [168, 375] on input "checkbox" at bounding box center [163, 384] width 18 height 18
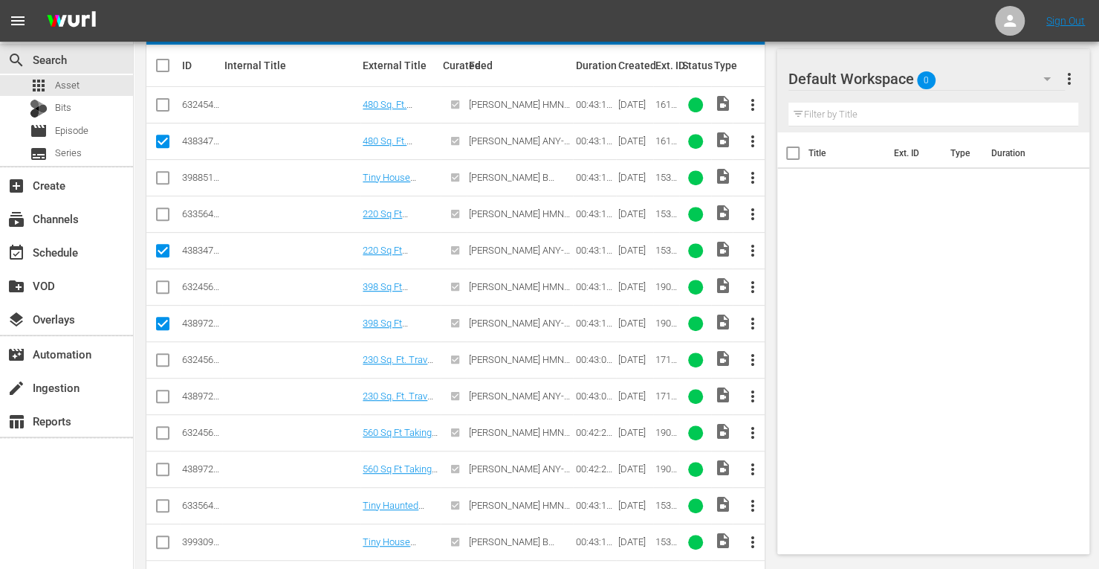
click at [158, 395] on input "checkbox" at bounding box center [163, 399] width 18 height 18
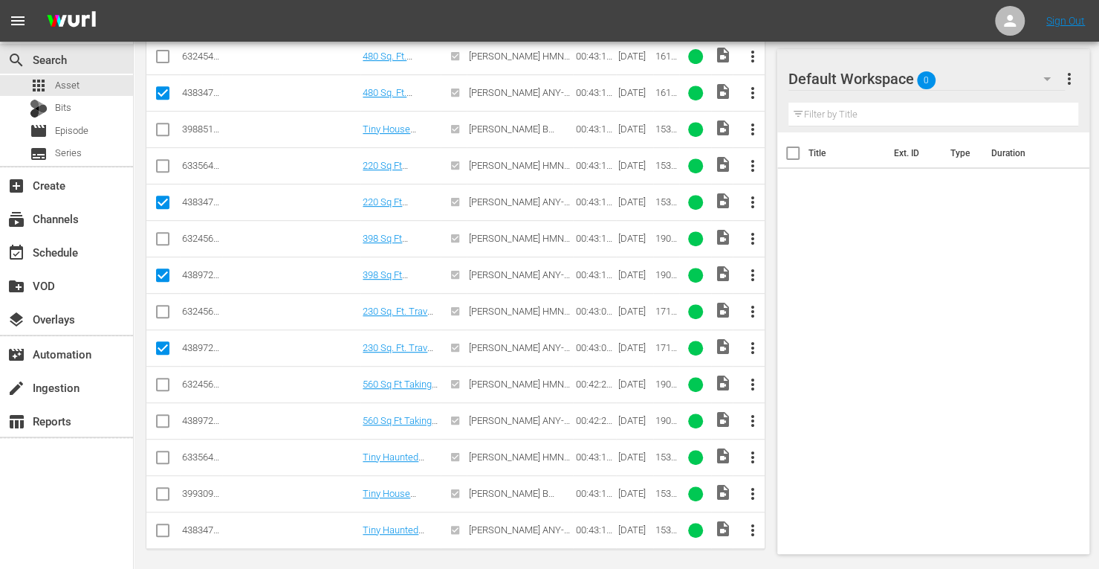
scroll to position [335, 0]
click at [157, 418] on input "checkbox" at bounding box center [163, 423] width 18 height 18
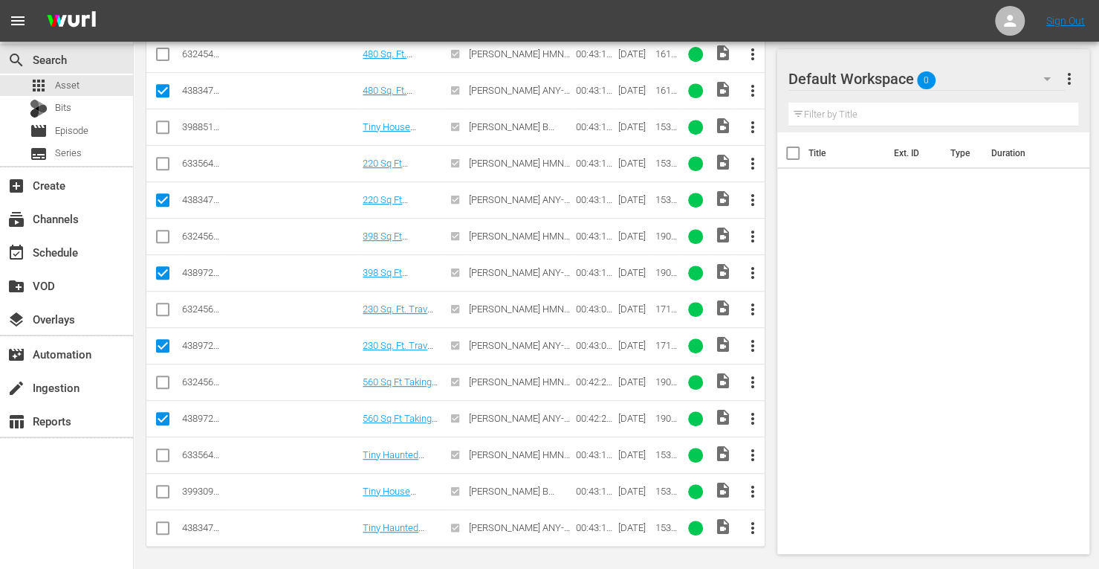
click at [158, 523] on input "checkbox" at bounding box center [163, 531] width 18 height 18
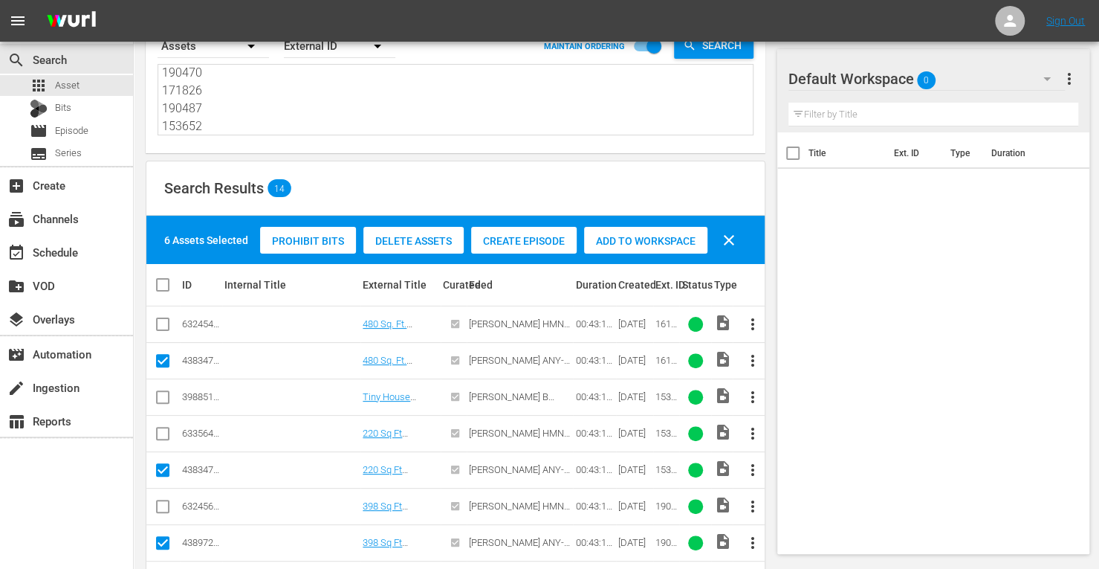
scroll to position [57, 0]
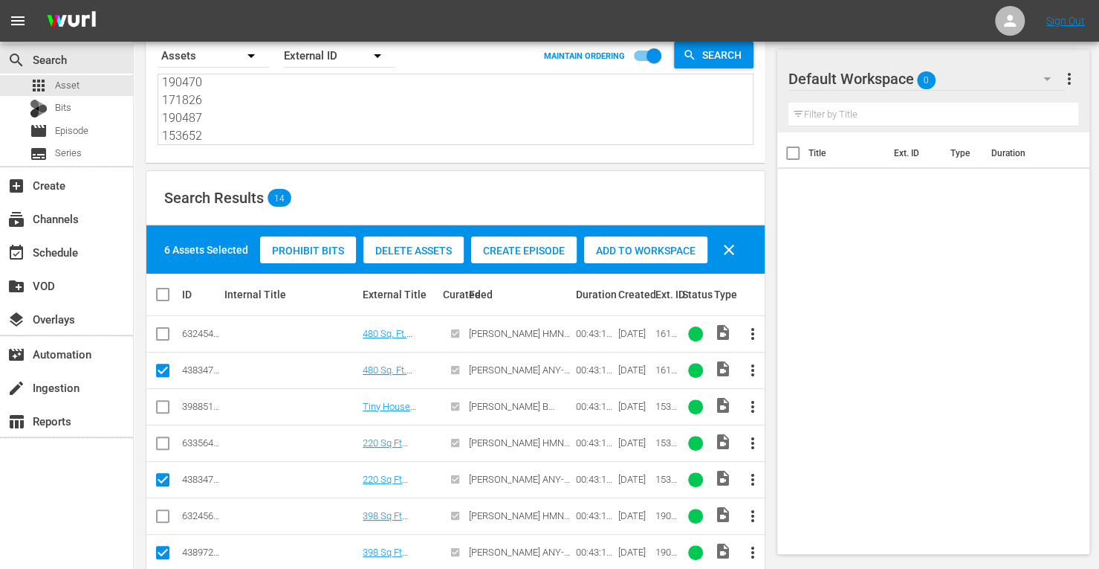
click at [639, 247] on span "Add to Workspace" at bounding box center [645, 251] width 123 height 12
click at [70, 247] on div "event_available Schedule" at bounding box center [41, 249] width 83 height 13
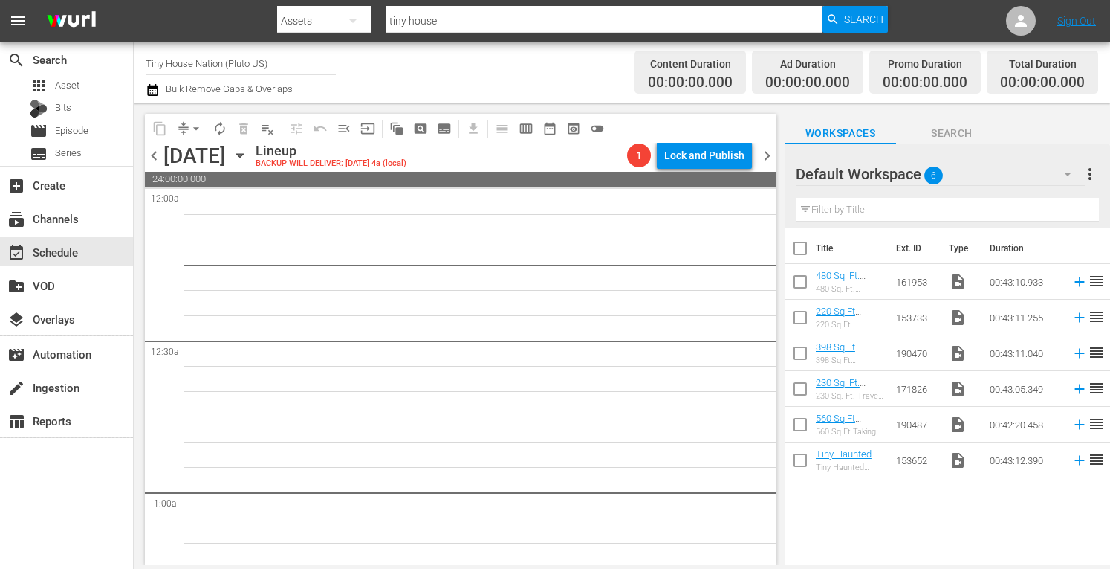
click at [800, 253] on input "checkbox" at bounding box center [800, 251] width 31 height 31
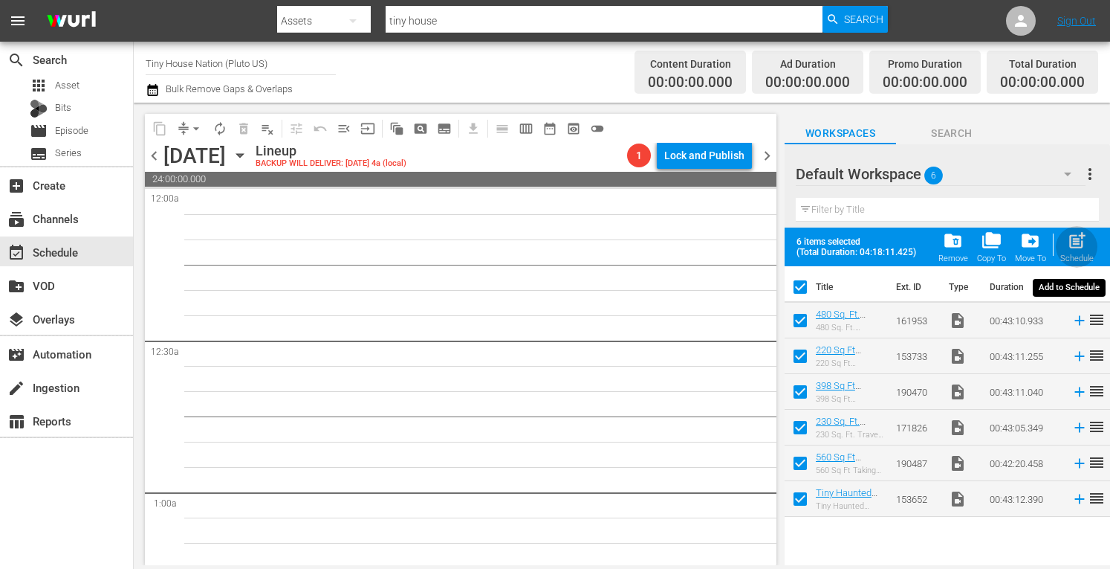
click at [1072, 243] on span "post_add" at bounding box center [1077, 240] width 20 height 20
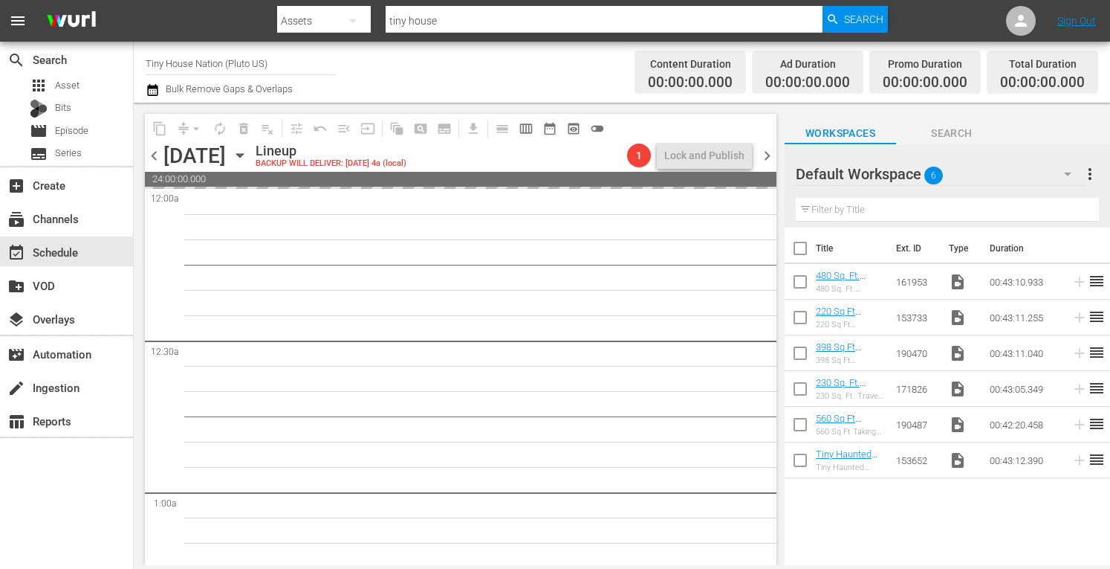
click at [1094, 172] on span "more_vert" at bounding box center [1090, 174] width 18 height 18
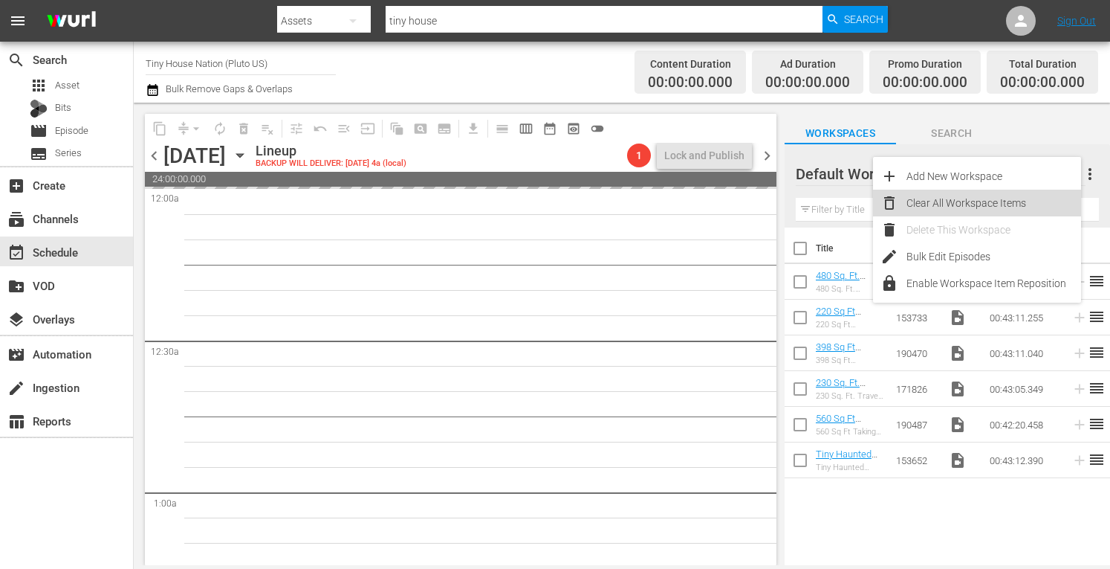
click at [994, 198] on div "Clear All Workspace Items" at bounding box center [994, 203] width 175 height 27
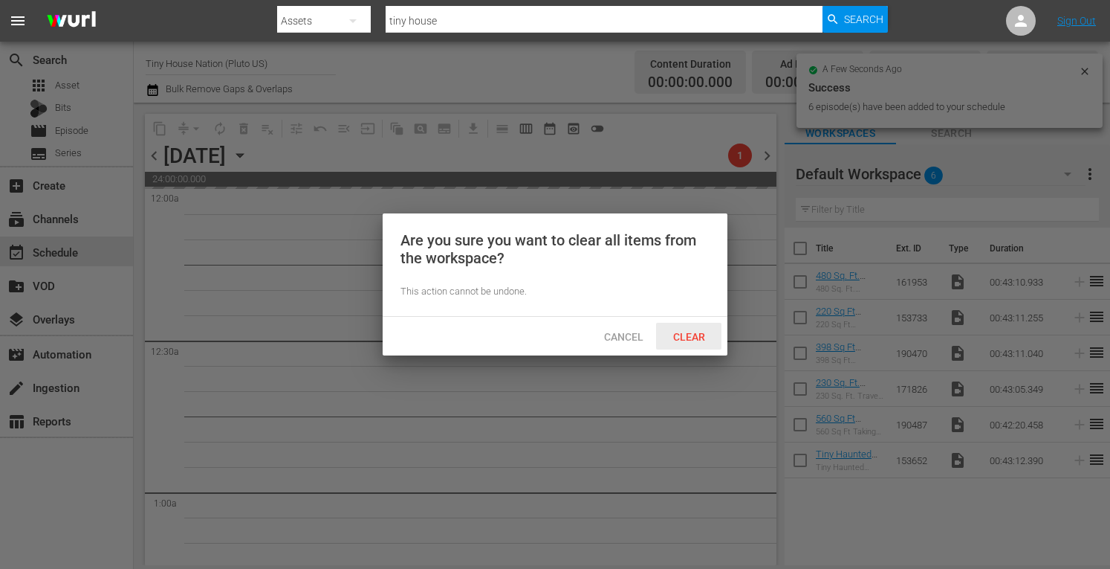
click at [676, 334] on span "Clear" at bounding box center [689, 337] width 56 height 12
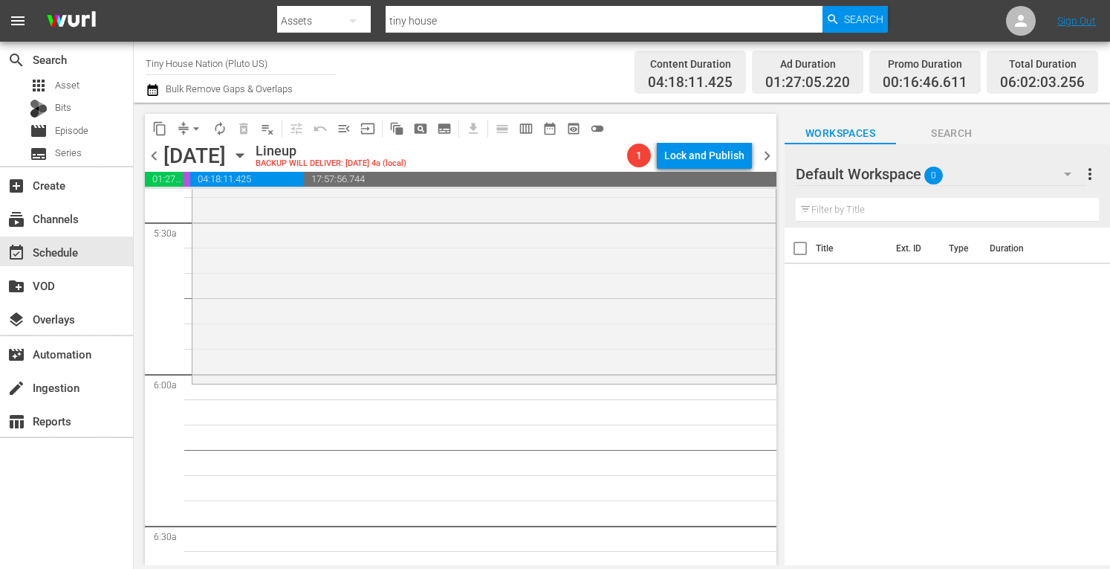
scroll to position [1626, 0]
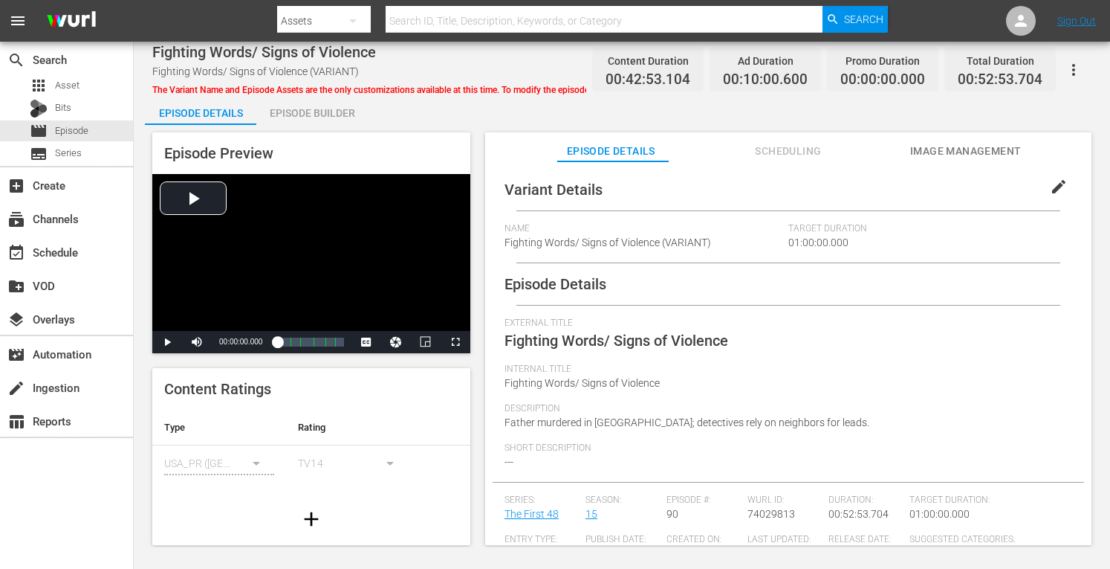
click at [311, 119] on div "Episode Builder" at bounding box center [311, 113] width 111 height 36
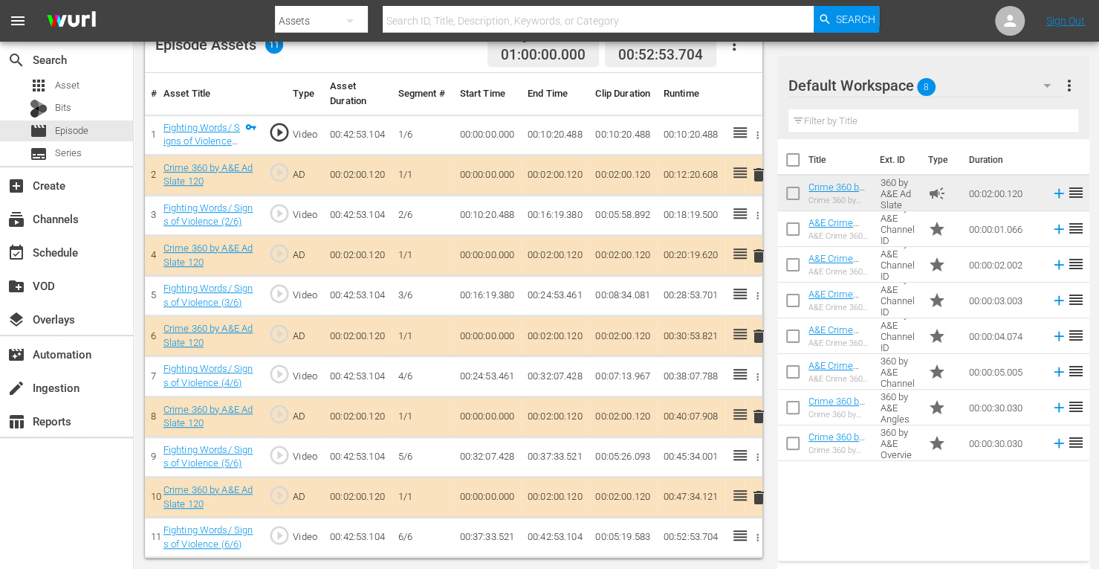
scroll to position [412, 0]
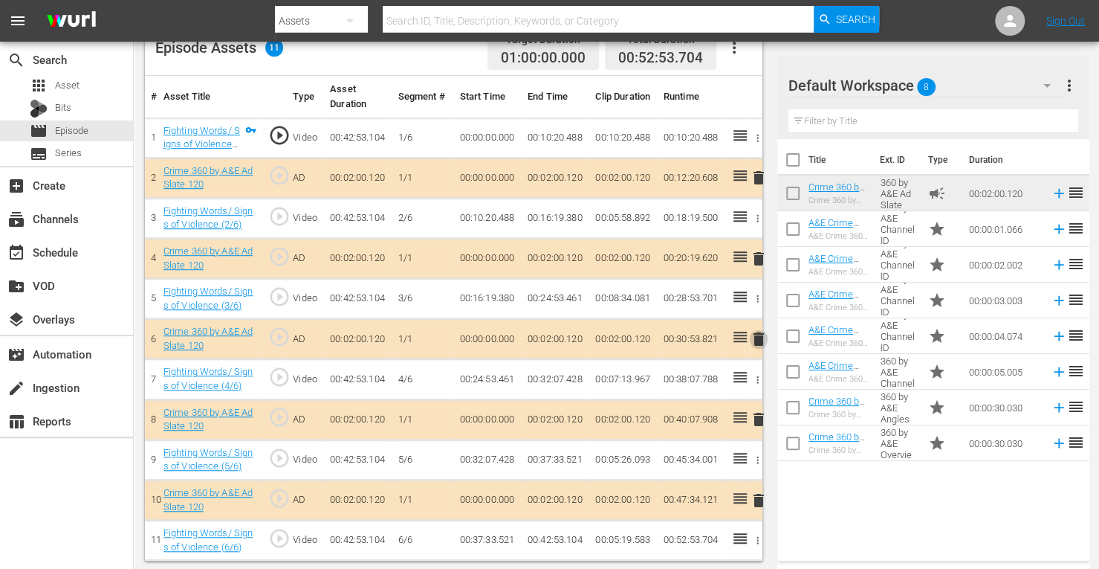
click at [760, 337] on span "delete" at bounding box center [759, 339] width 18 height 18
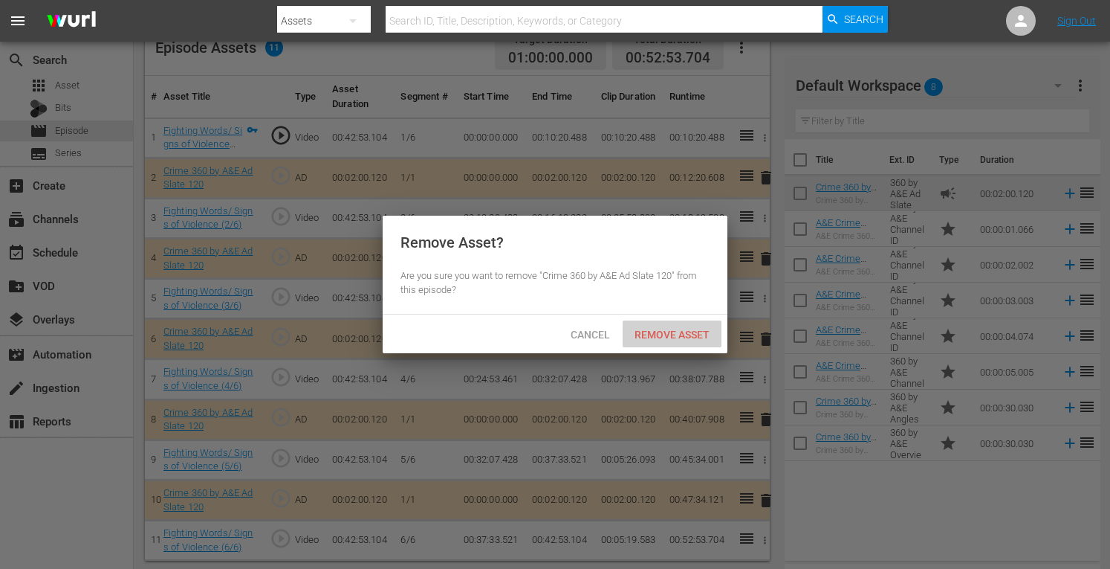
click at [688, 338] on span "Remove Asset" at bounding box center [672, 334] width 99 height 12
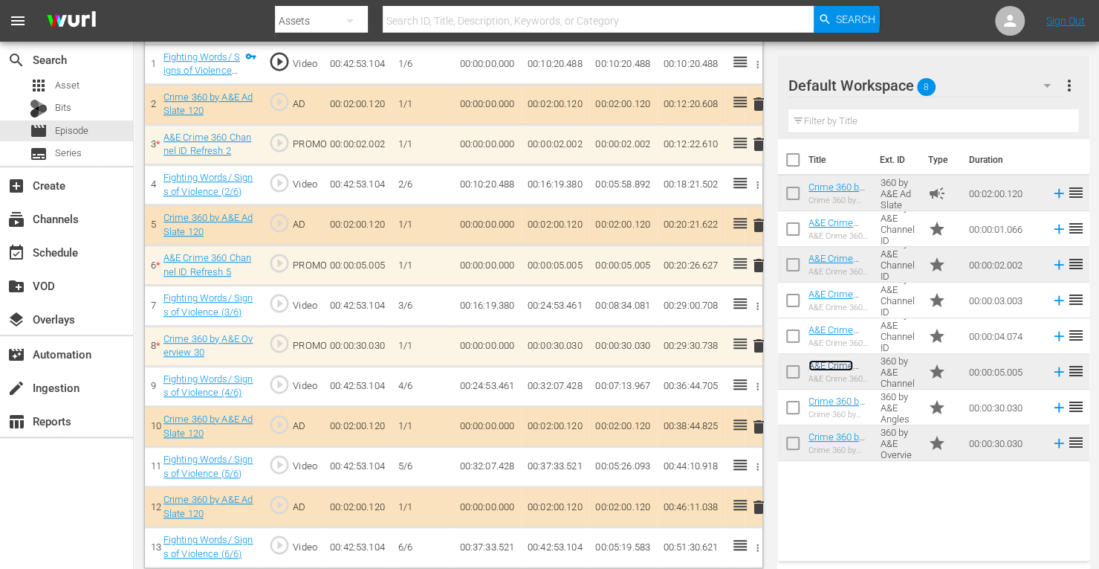
scroll to position [486, 0]
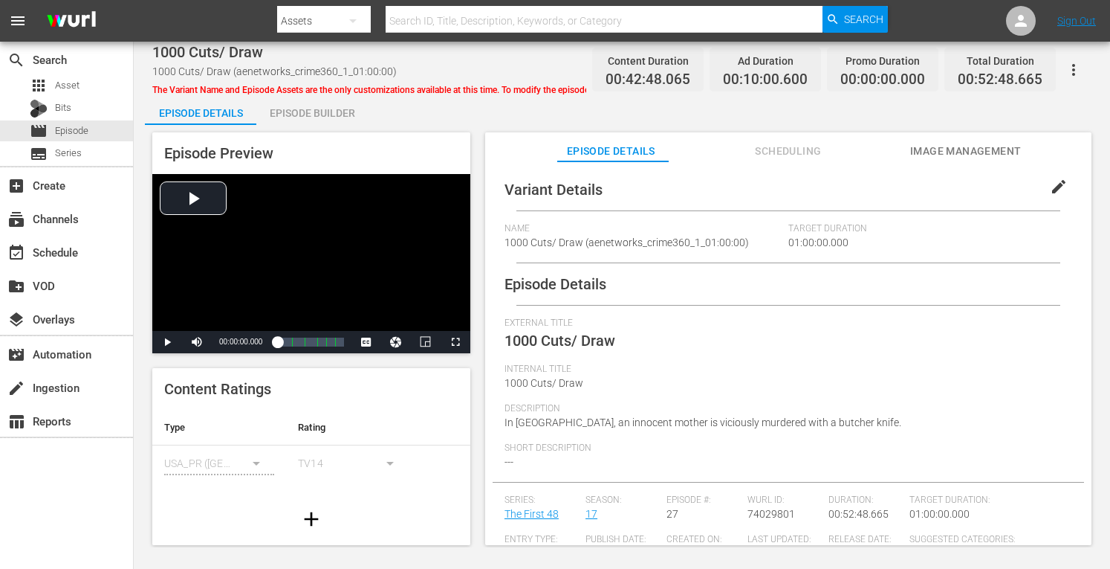
click at [314, 117] on div "Episode Builder" at bounding box center [311, 113] width 111 height 36
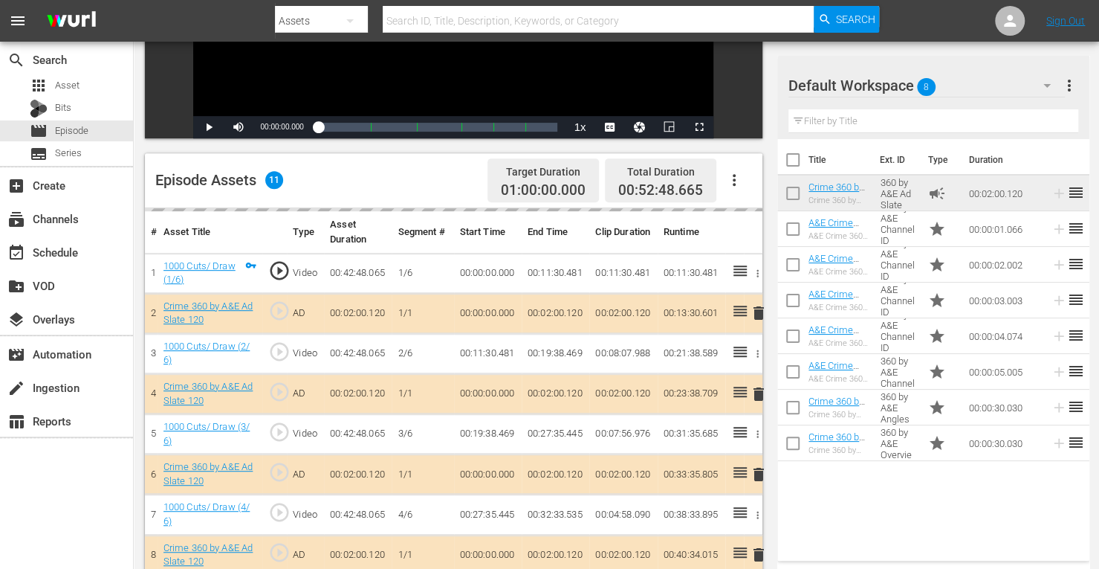
scroll to position [284, 0]
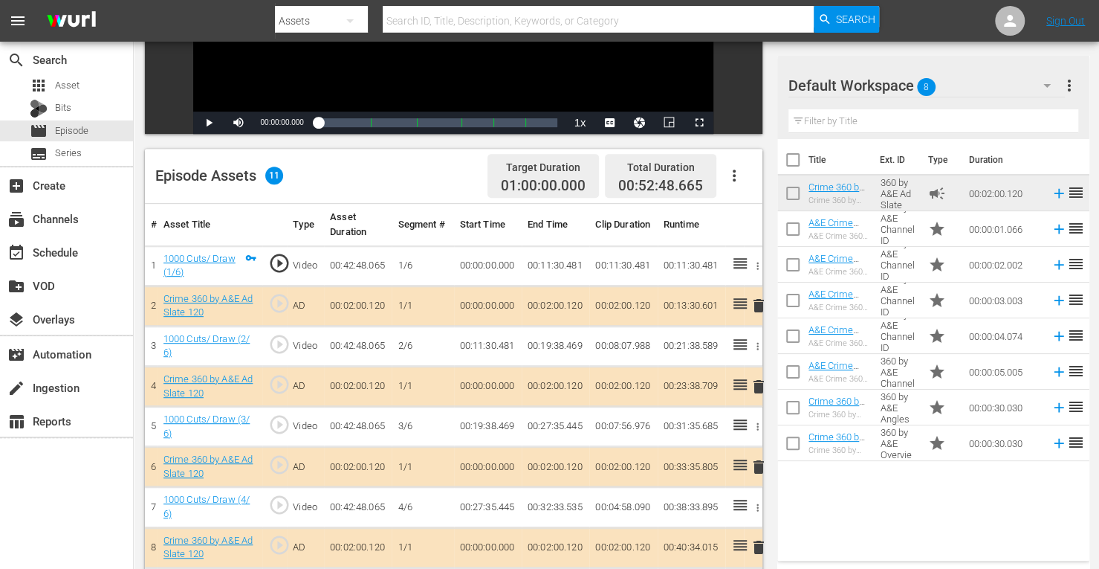
click at [759, 387] on span "delete" at bounding box center [759, 387] width 18 height 18
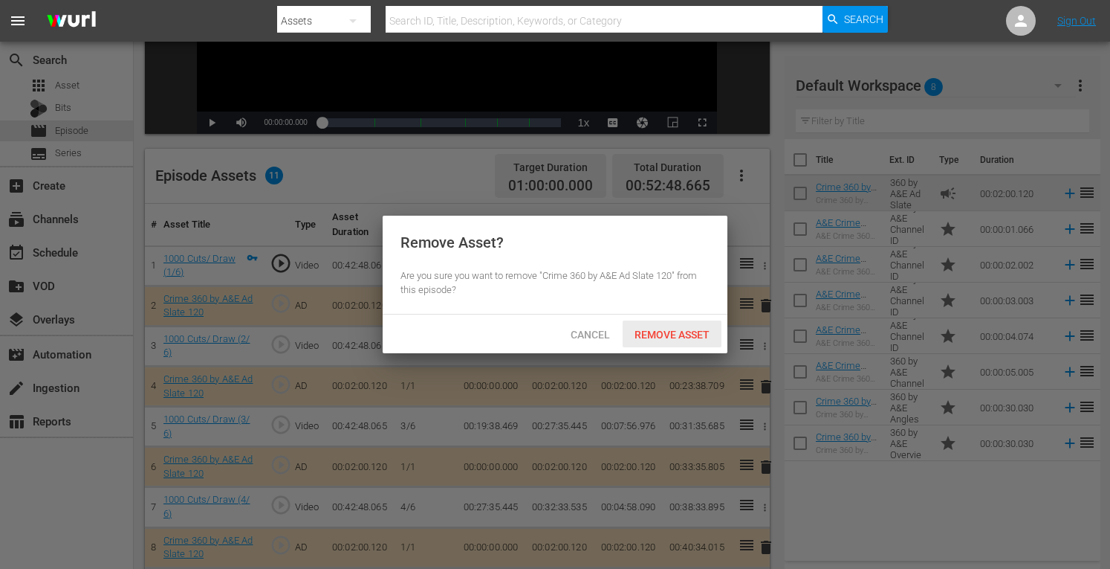
click at [673, 330] on span "Remove Asset" at bounding box center [672, 334] width 99 height 12
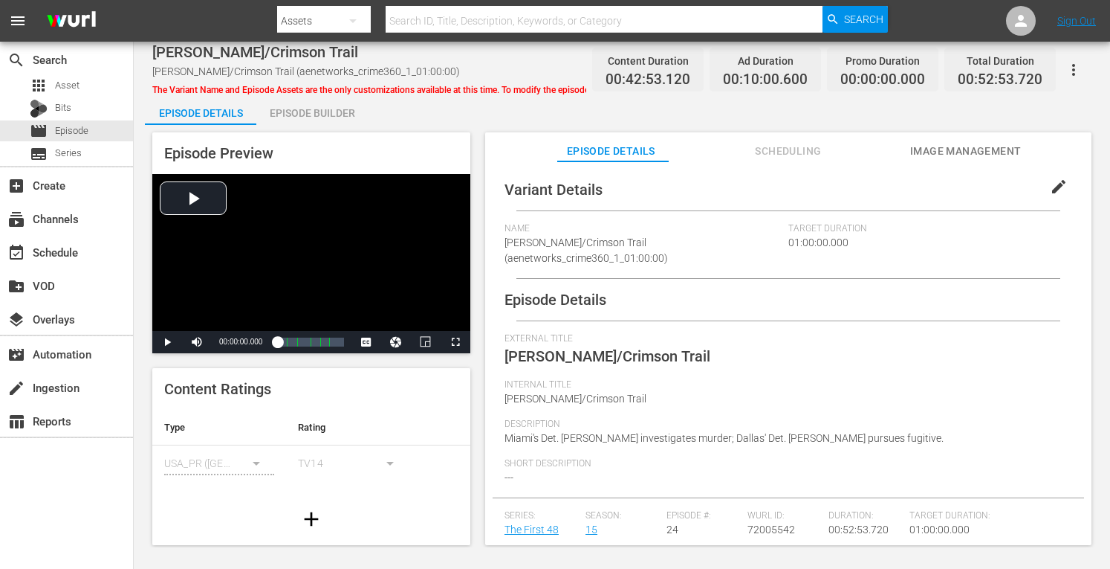
click at [328, 106] on div "Episode Builder" at bounding box center [311, 113] width 111 height 36
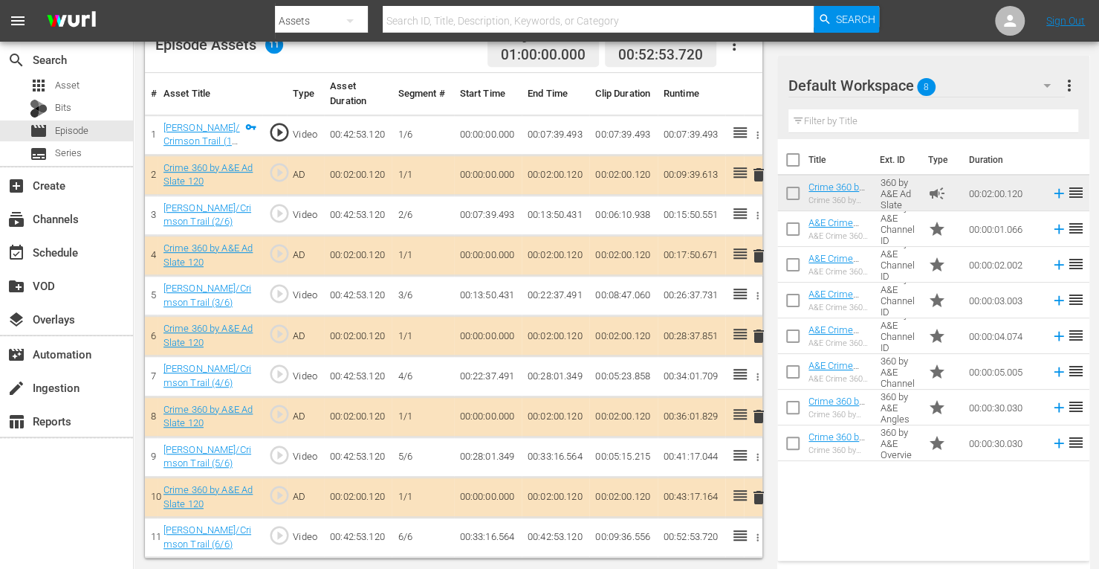
scroll to position [412, 0]
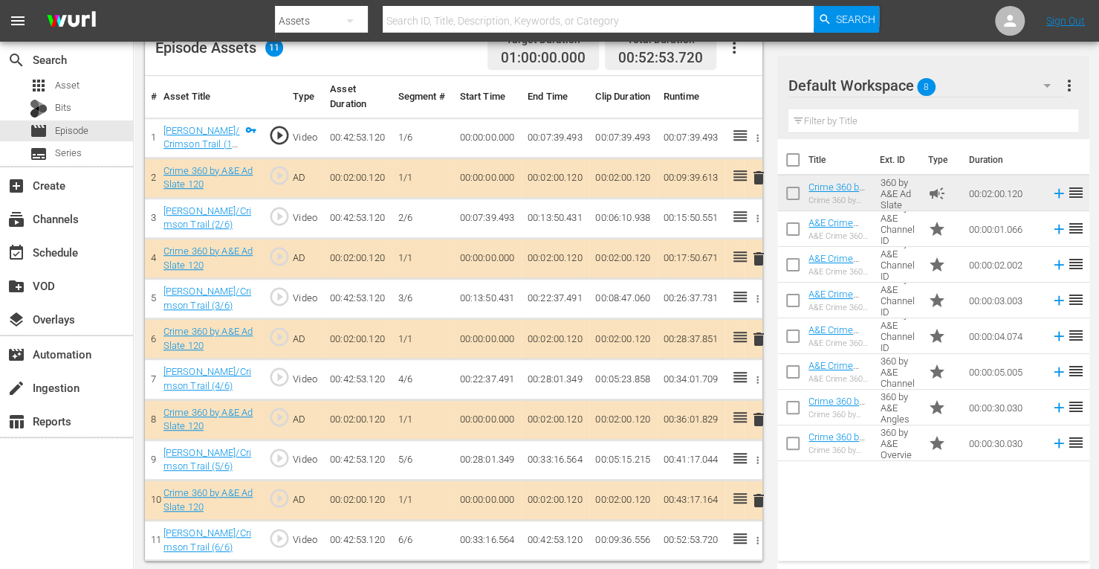
click at [758, 336] on span "delete" at bounding box center [759, 339] width 18 height 18
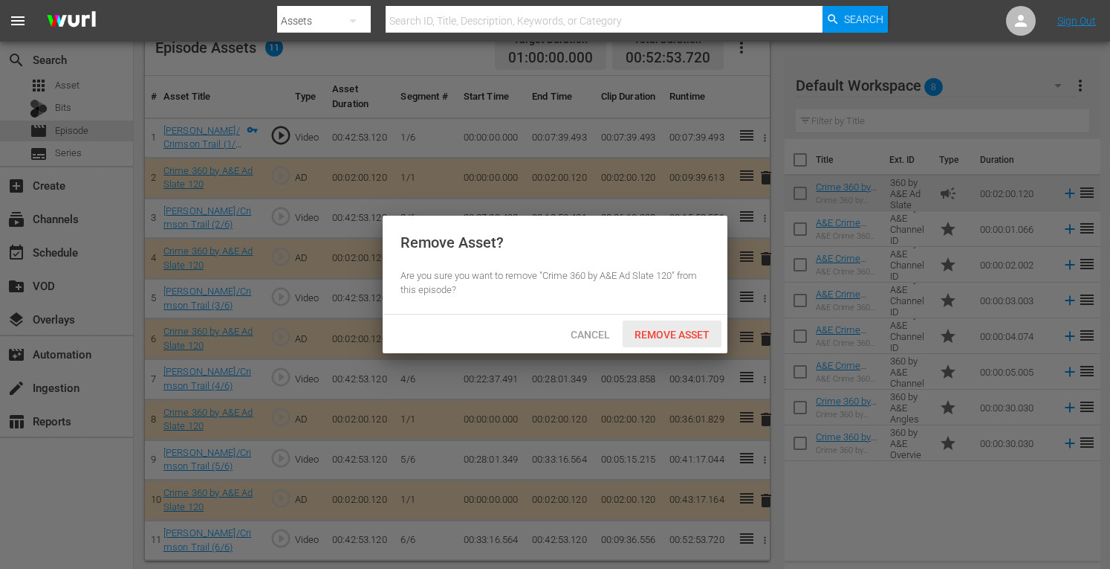
click at [699, 332] on span "Remove Asset" at bounding box center [672, 334] width 99 height 12
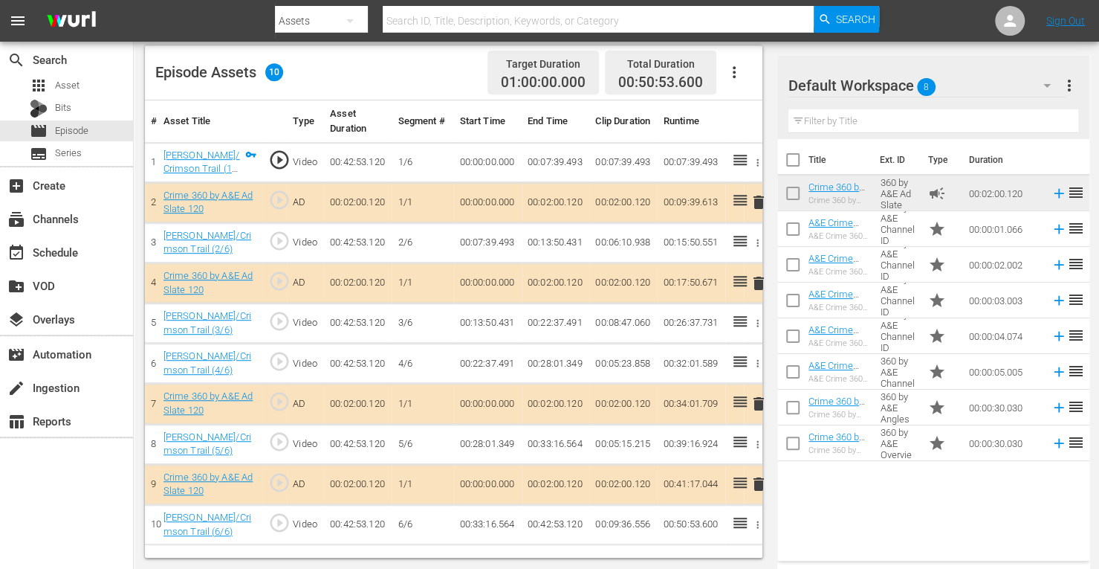
scroll to position [386, 0]
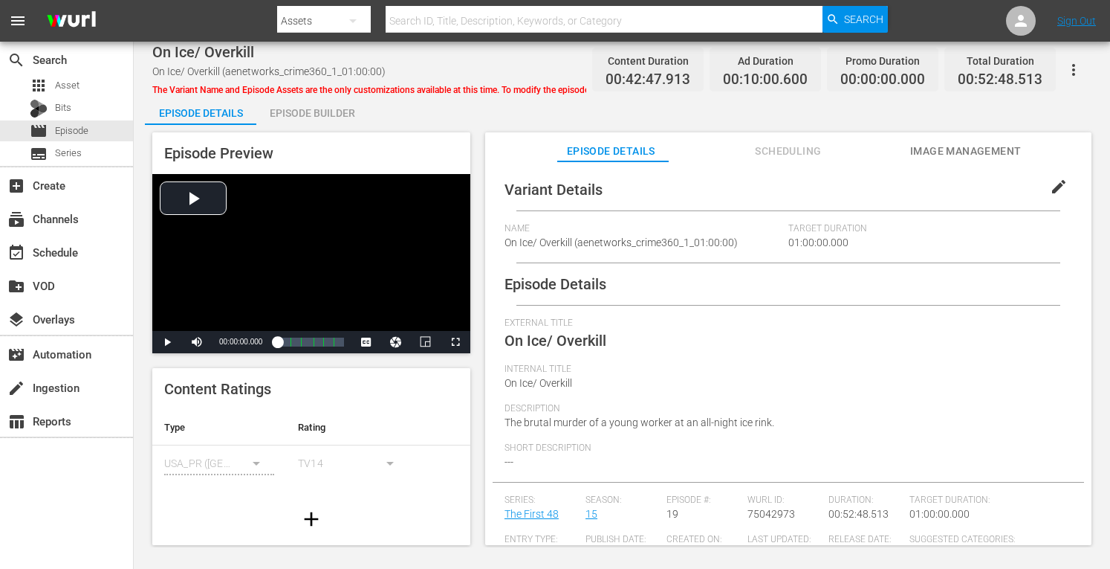
click at [334, 114] on div "Episode Builder" at bounding box center [311, 113] width 111 height 36
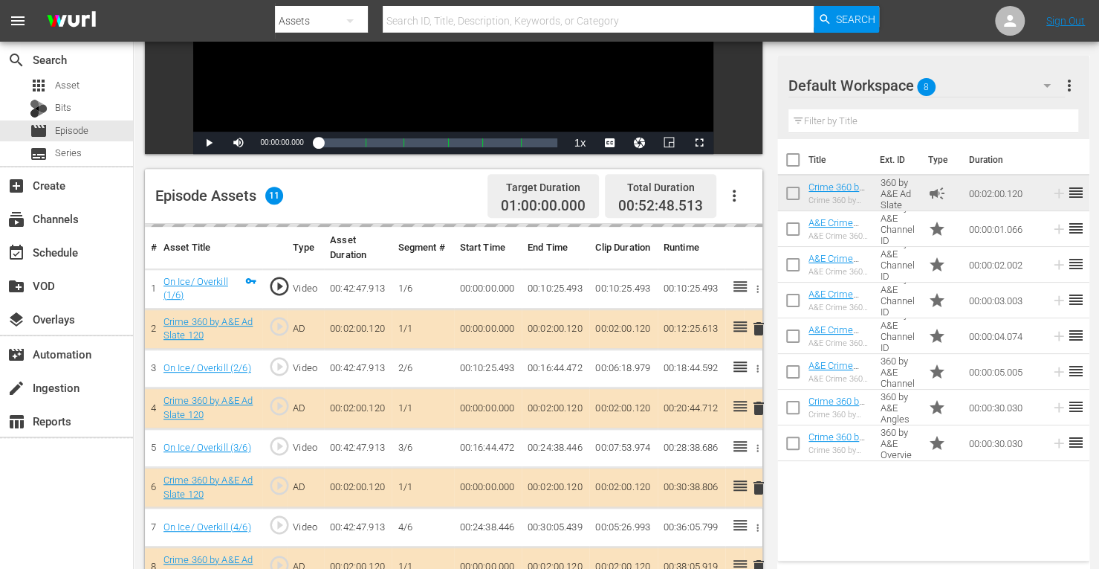
scroll to position [265, 0]
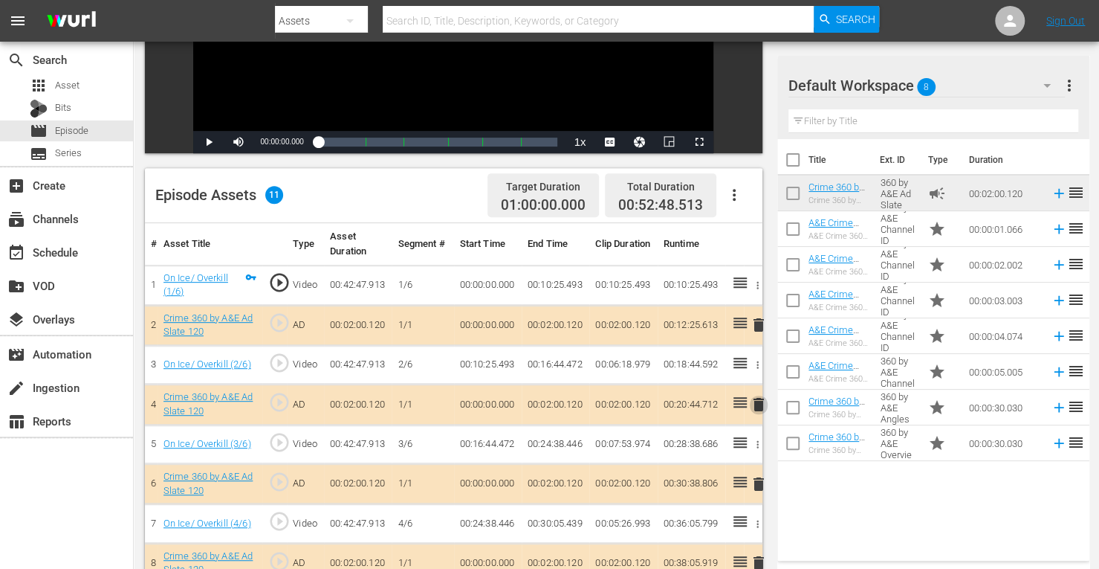
click at [757, 400] on span "delete" at bounding box center [759, 404] width 18 height 18
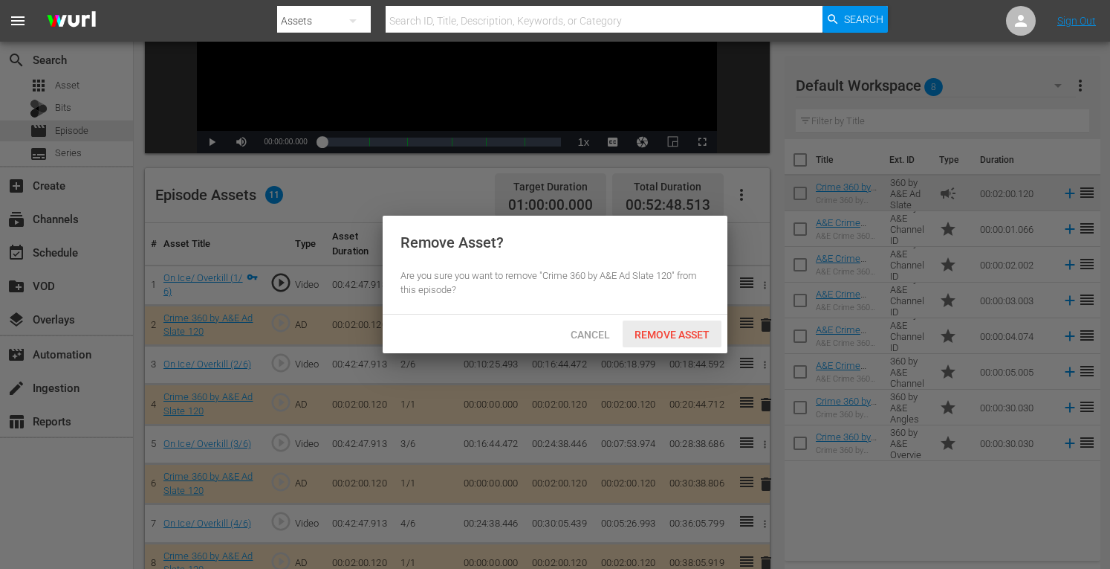
click at [682, 337] on span "Remove Asset" at bounding box center [672, 334] width 99 height 12
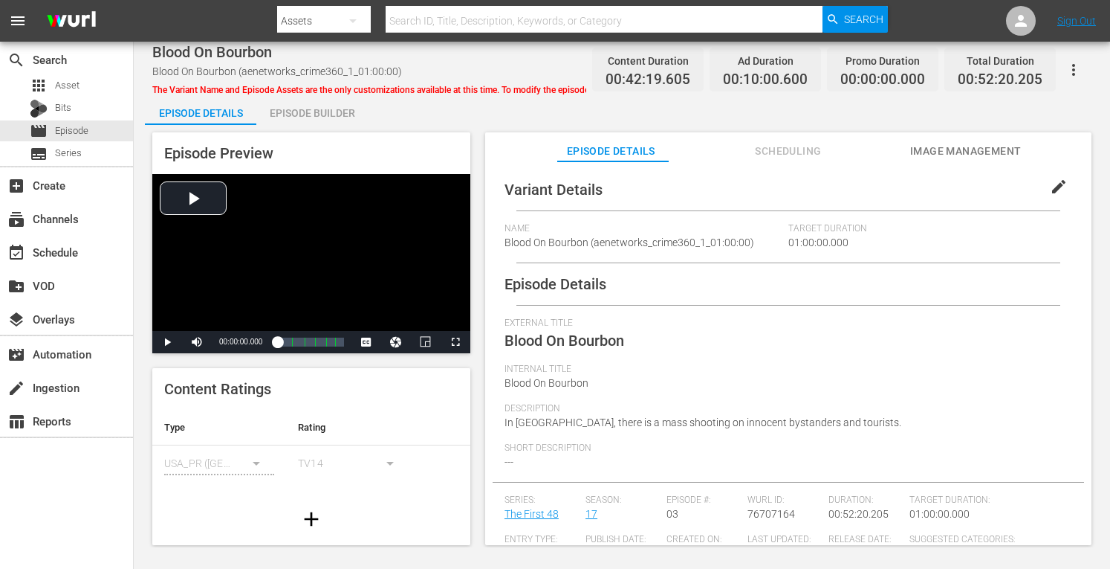
click at [317, 110] on div "Episode Builder" at bounding box center [311, 113] width 111 height 36
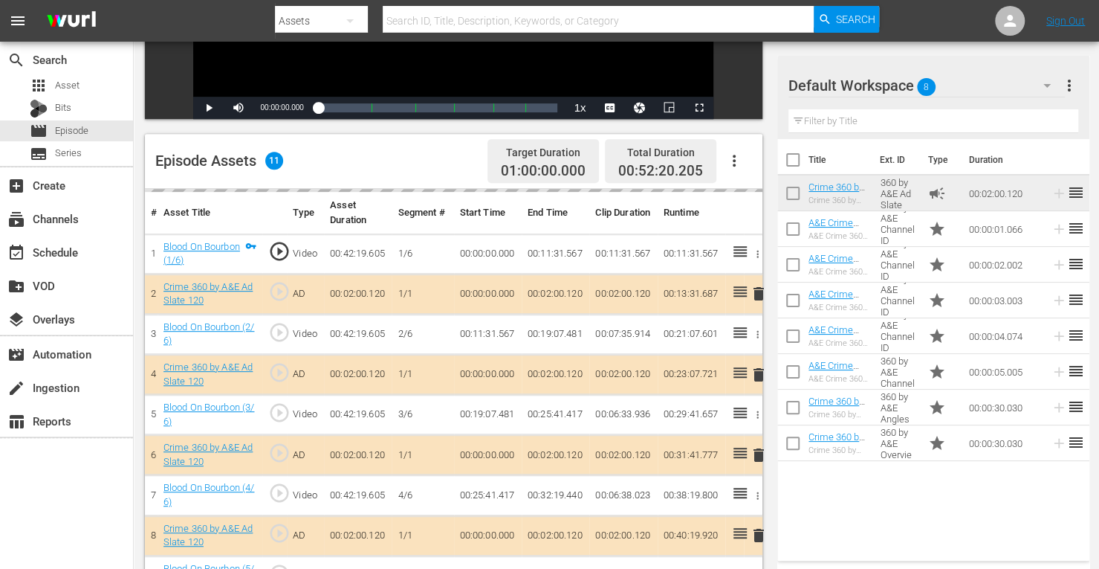
scroll to position [332, 0]
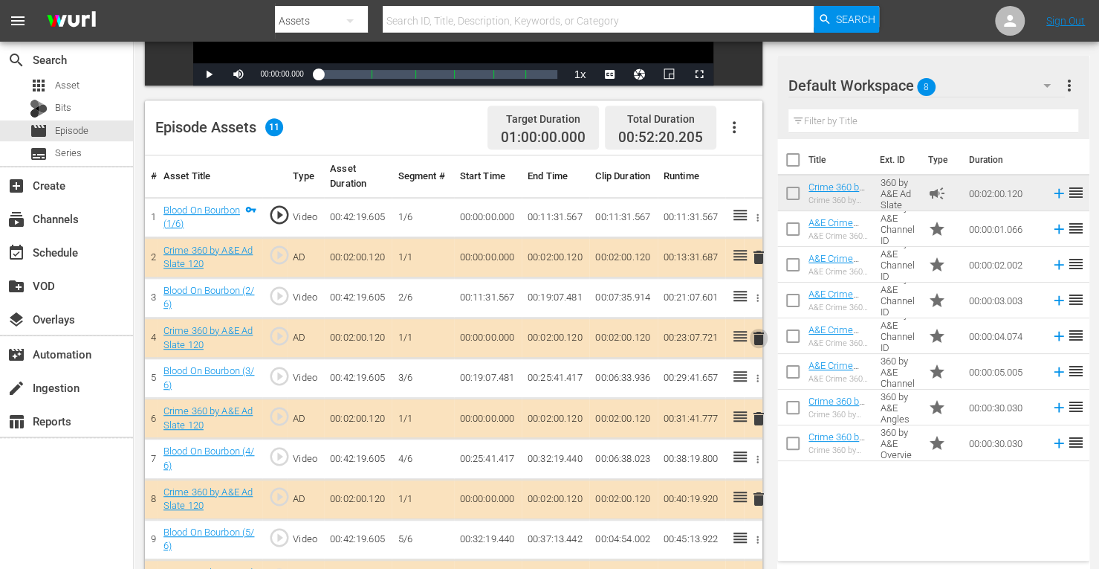
click at [760, 337] on span "delete" at bounding box center [759, 338] width 18 height 18
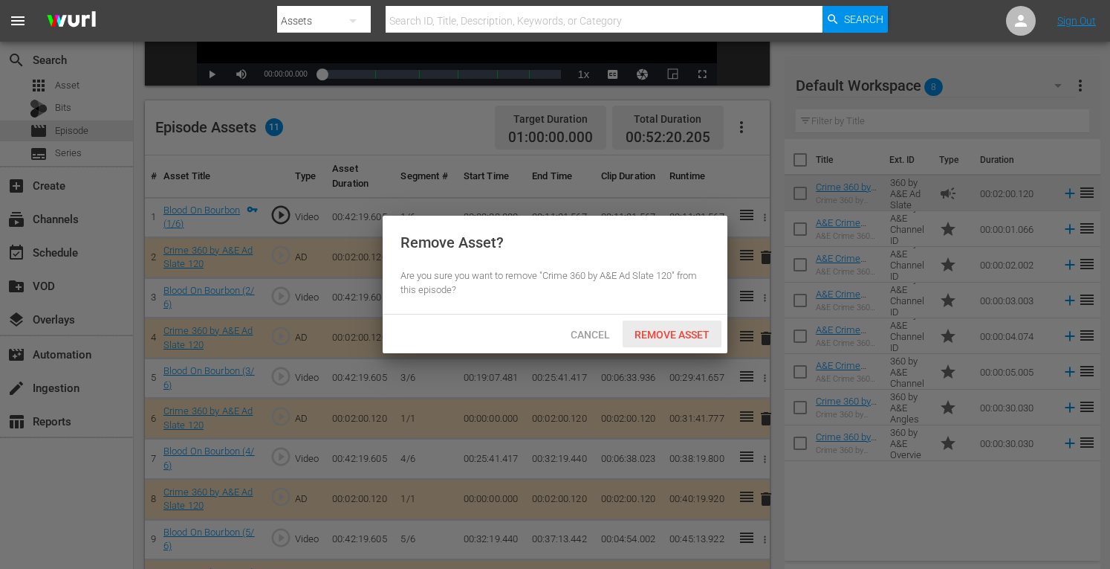
click at [670, 335] on span "Remove Asset" at bounding box center [672, 334] width 99 height 12
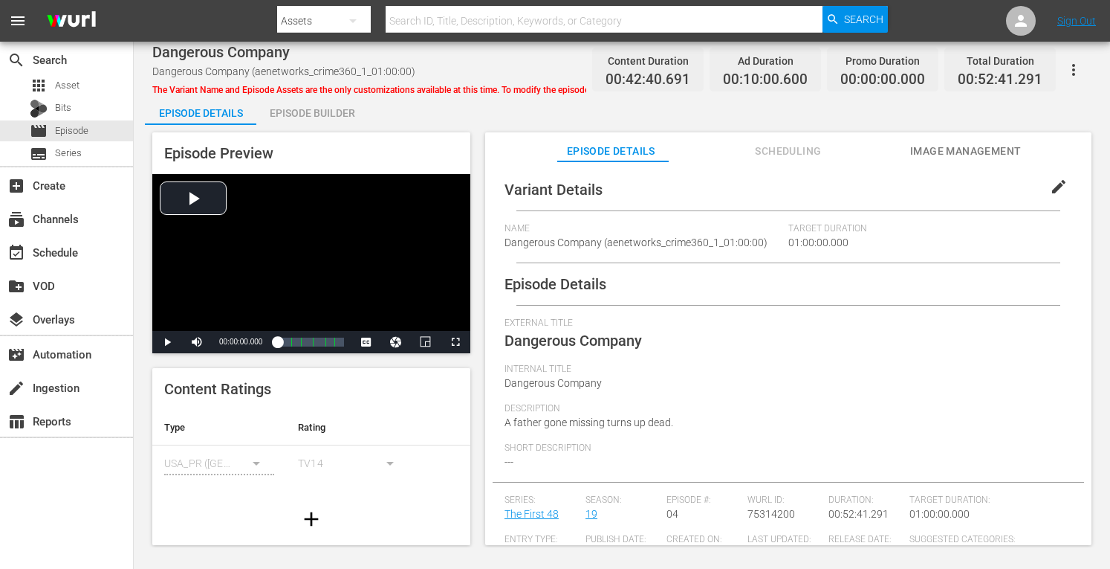
click at [312, 117] on div "Episode Builder" at bounding box center [311, 113] width 111 height 36
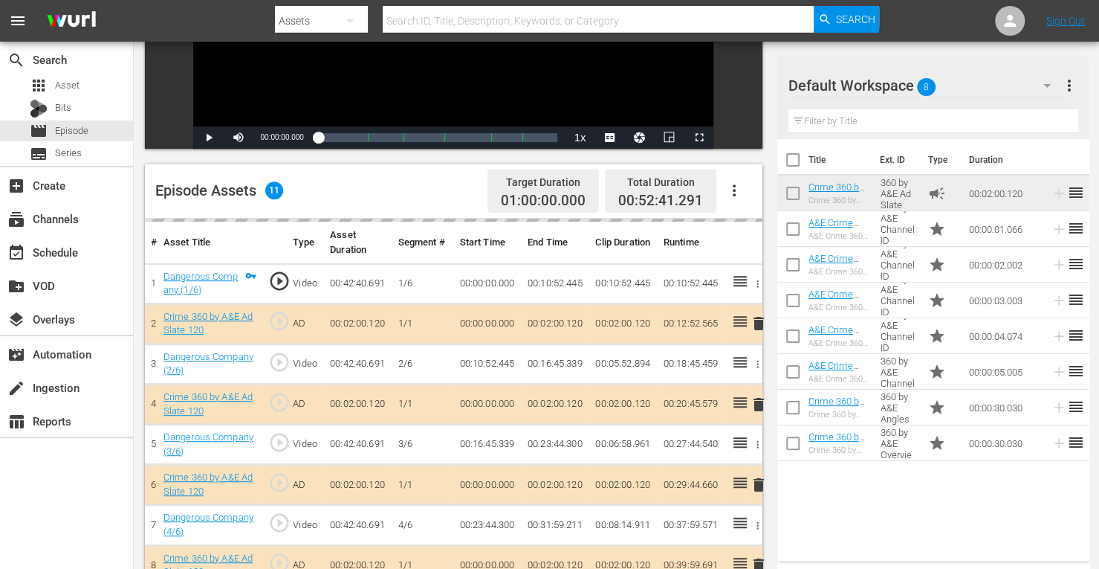
scroll to position [278, 0]
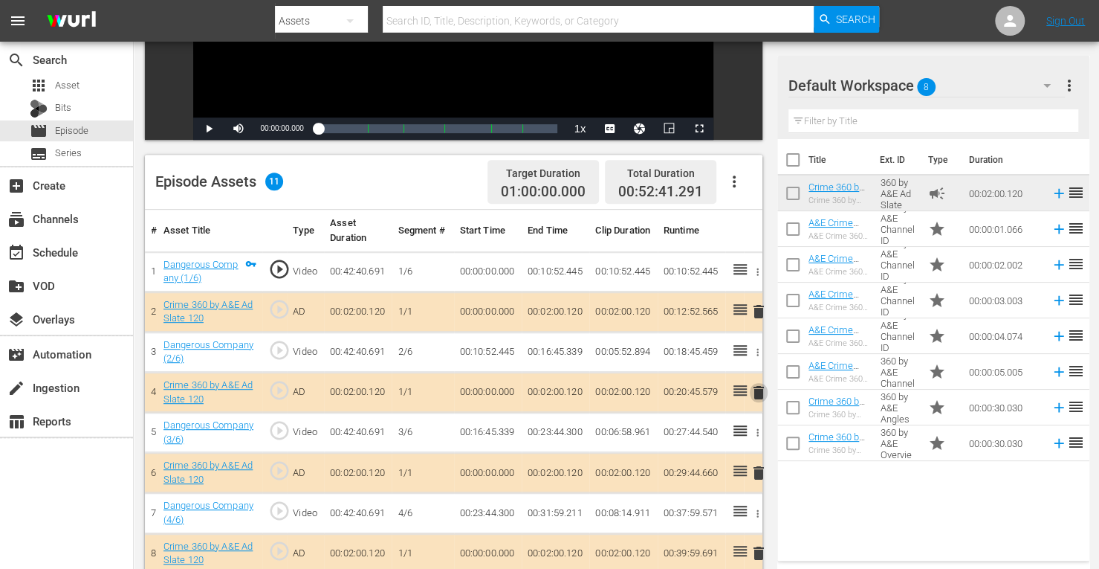
click at [758, 393] on span "delete" at bounding box center [759, 392] width 18 height 18
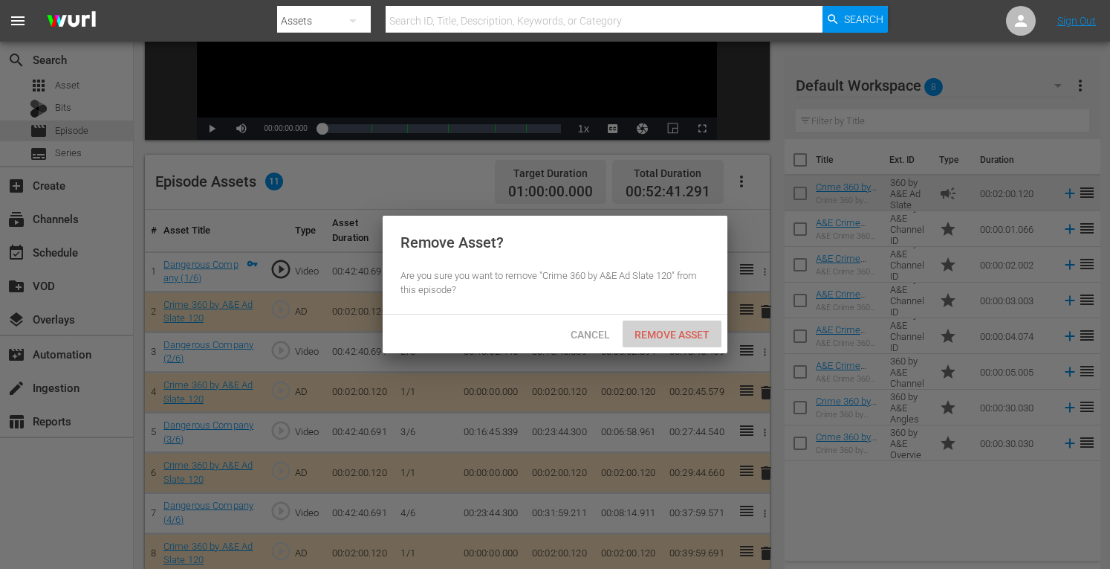
click at [673, 328] on span "Remove Asset" at bounding box center [672, 334] width 99 height 12
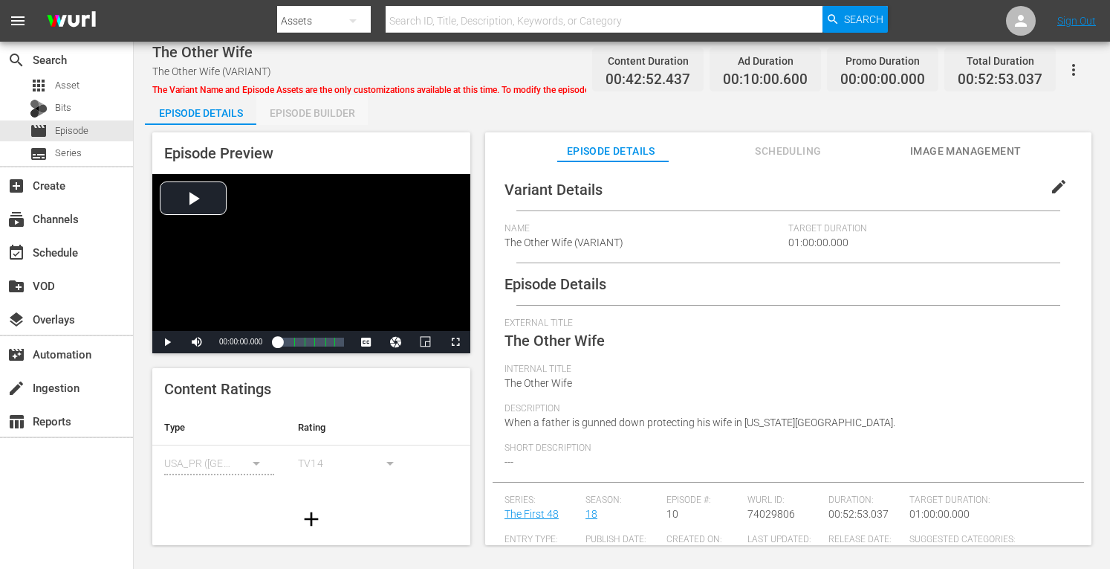
click at [305, 113] on div "Episode Builder" at bounding box center [311, 113] width 111 height 36
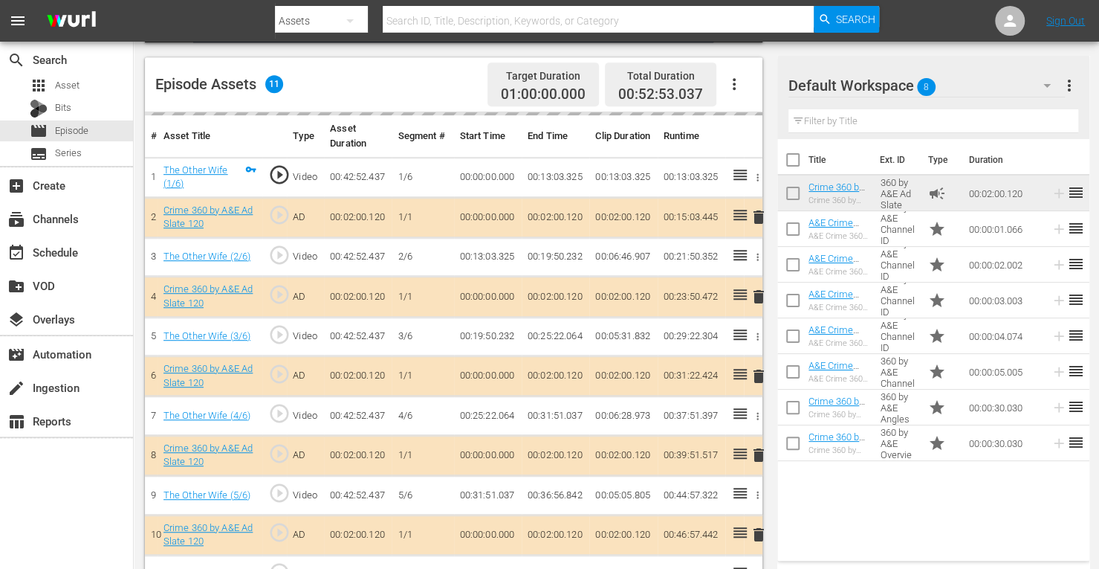
scroll to position [395, 0]
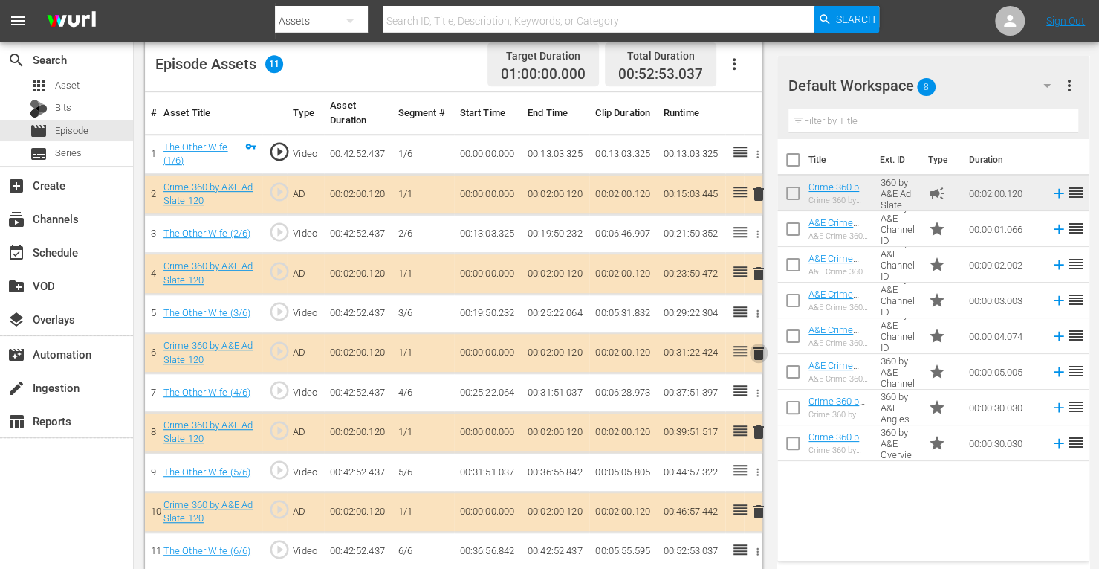
click at [759, 347] on span "delete" at bounding box center [759, 353] width 18 height 18
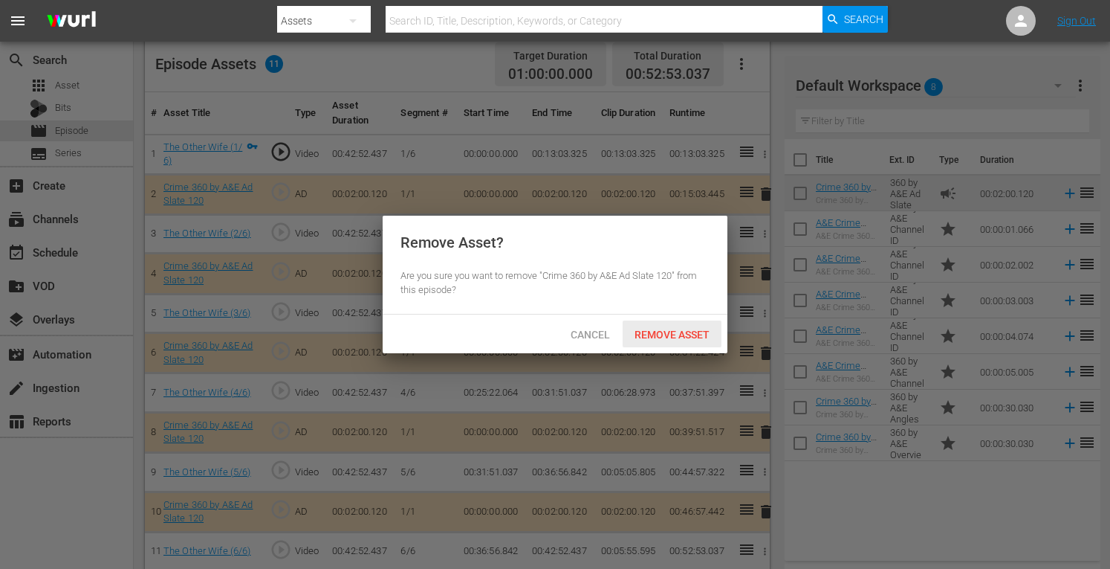
click at [690, 334] on span "Remove Asset" at bounding box center [672, 334] width 99 height 12
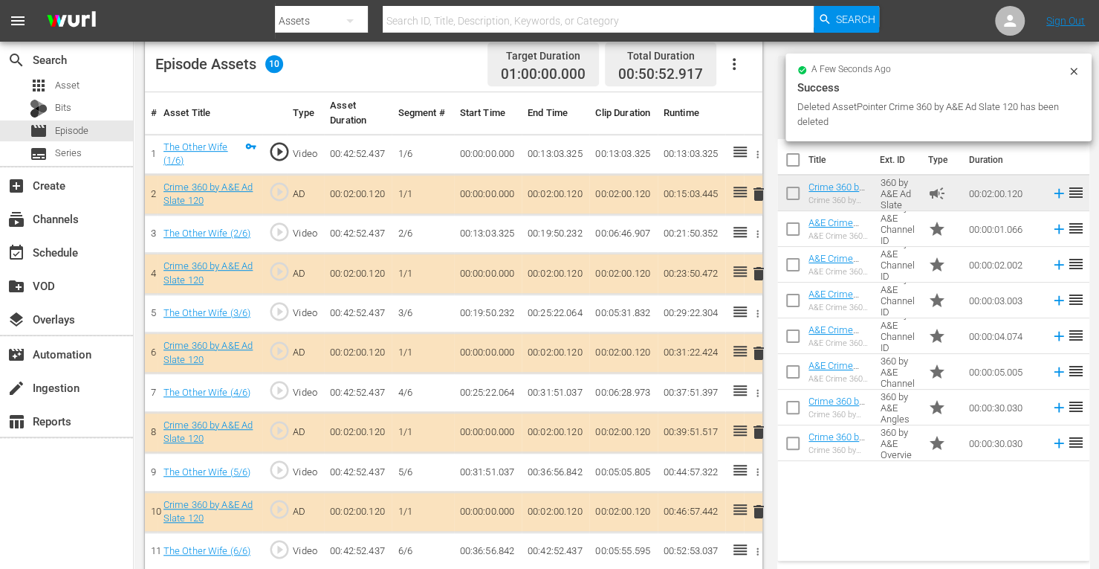
scroll to position [386, 0]
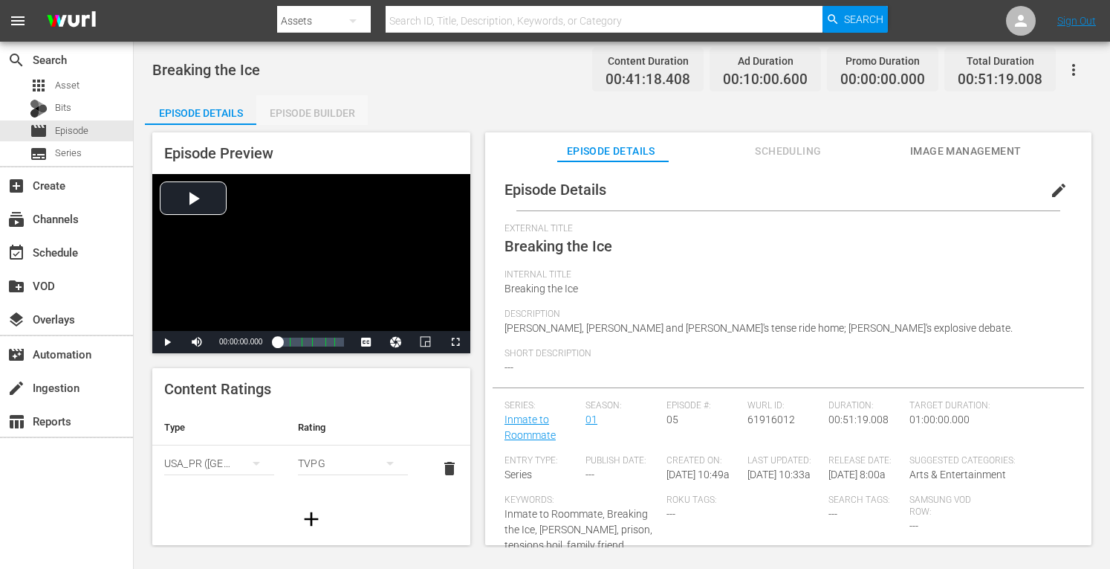
click at [331, 103] on div "Episode Builder" at bounding box center [311, 113] width 111 height 36
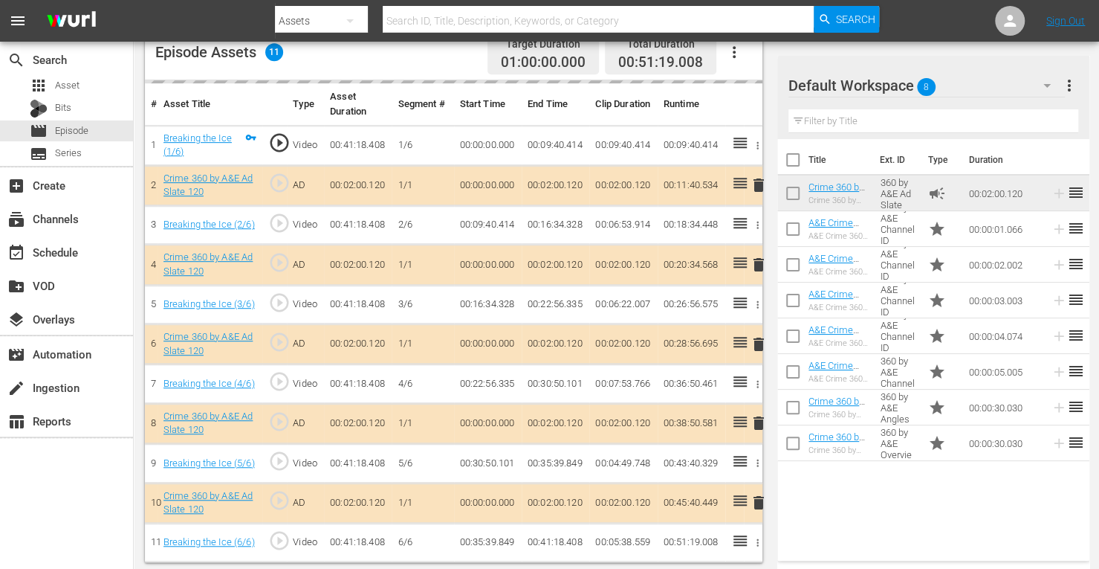
scroll to position [404, 0]
click at [760, 341] on span "delete" at bounding box center [759, 344] width 18 height 18
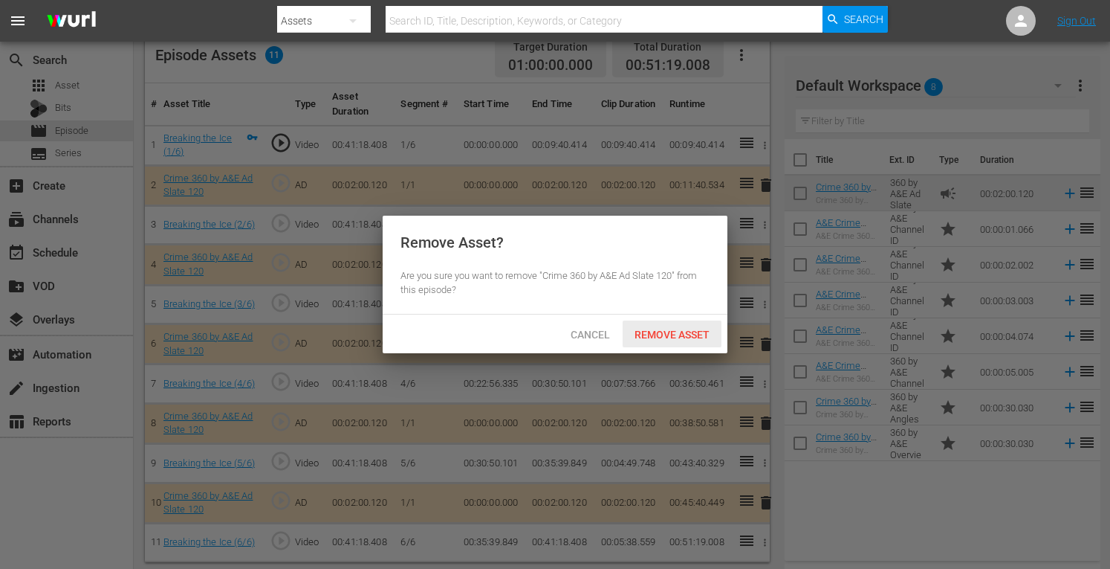
click at [687, 334] on span "Remove Asset" at bounding box center [672, 334] width 99 height 12
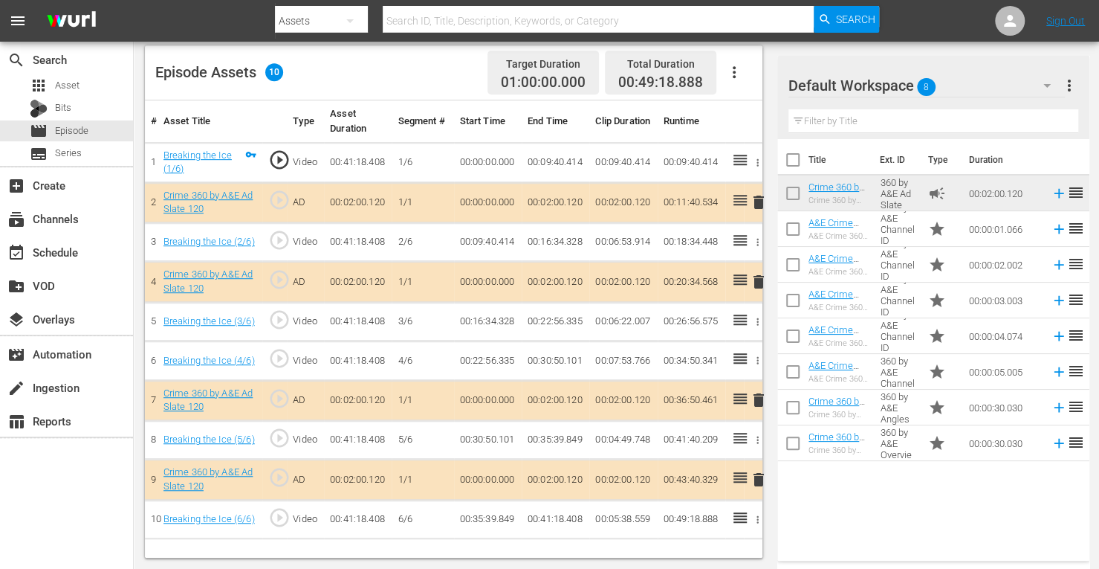
scroll to position [386, 0]
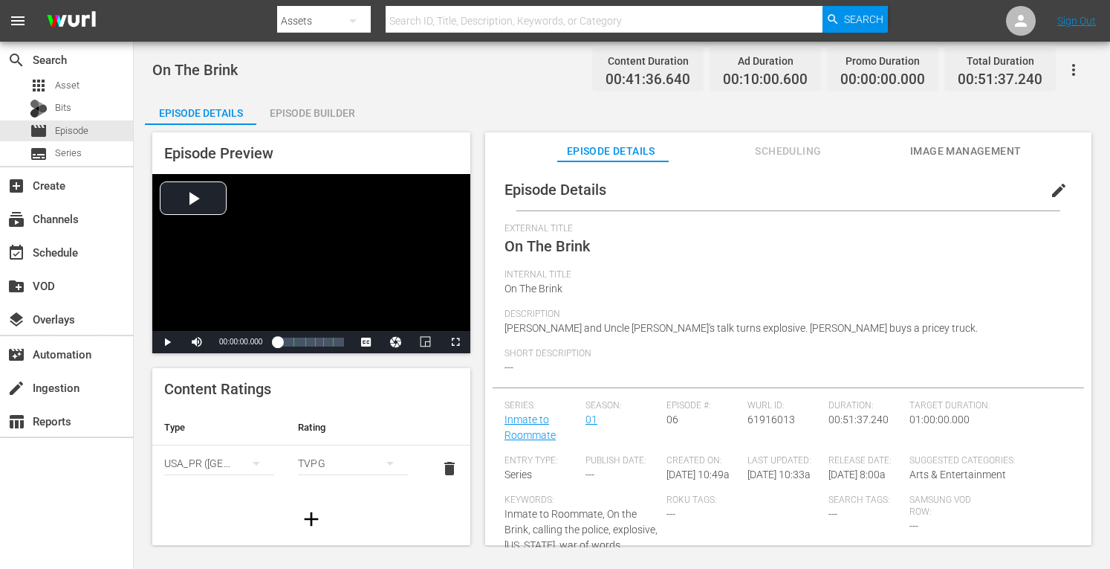
click at [315, 112] on div "Episode Builder" at bounding box center [311, 113] width 111 height 36
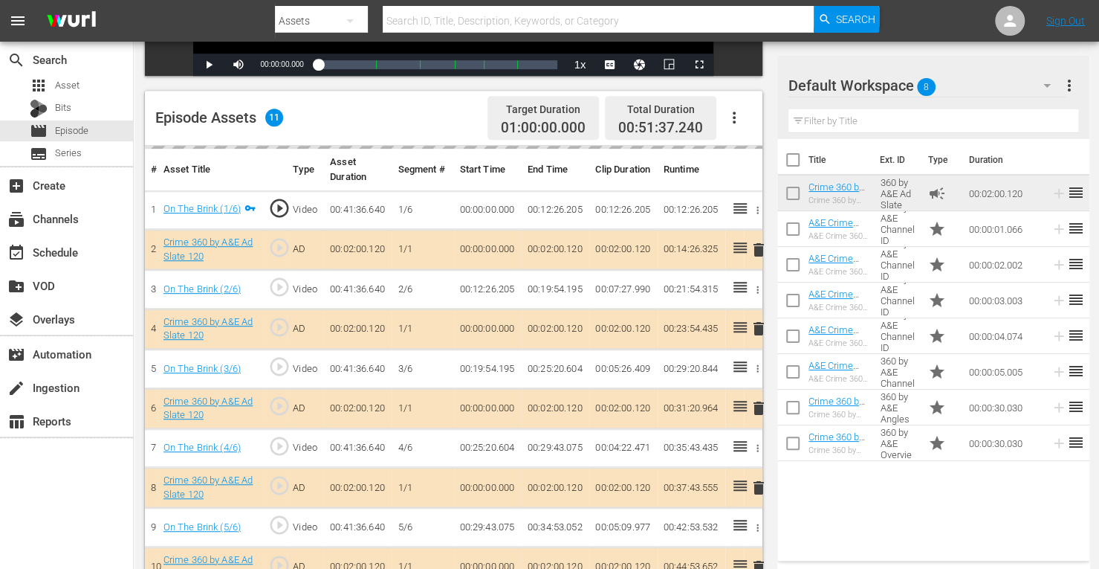
scroll to position [383, 0]
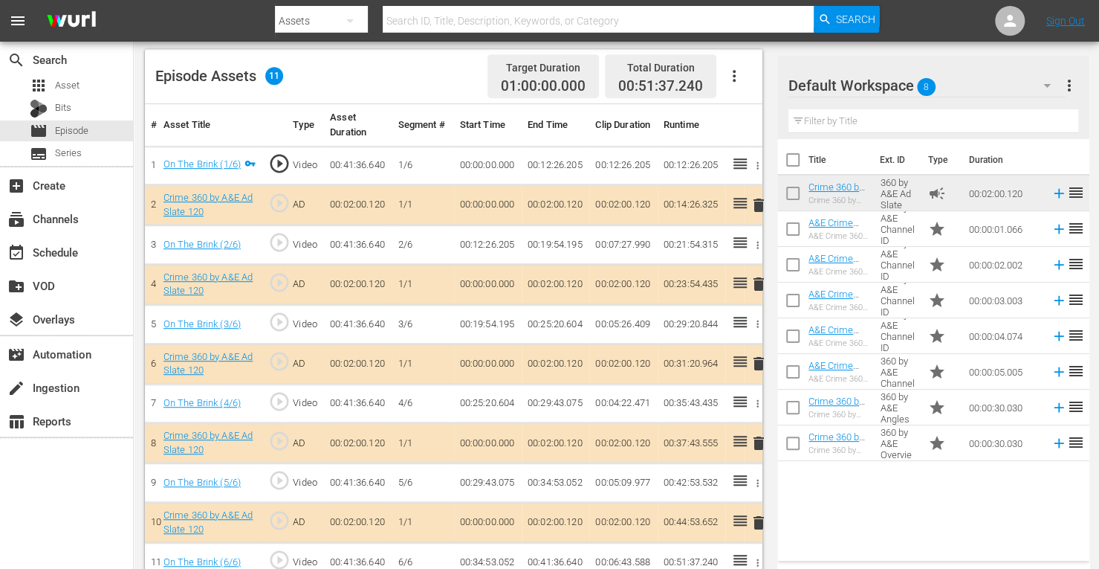
click at [757, 366] on span "delete" at bounding box center [759, 364] width 18 height 18
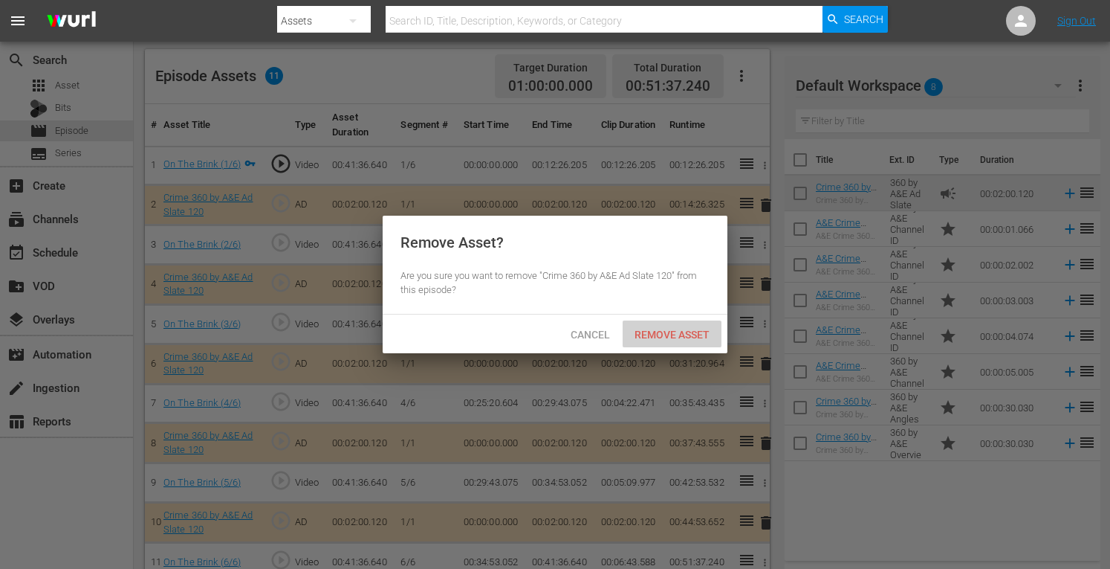
click at [665, 323] on div "Remove Asset" at bounding box center [672, 333] width 99 height 27
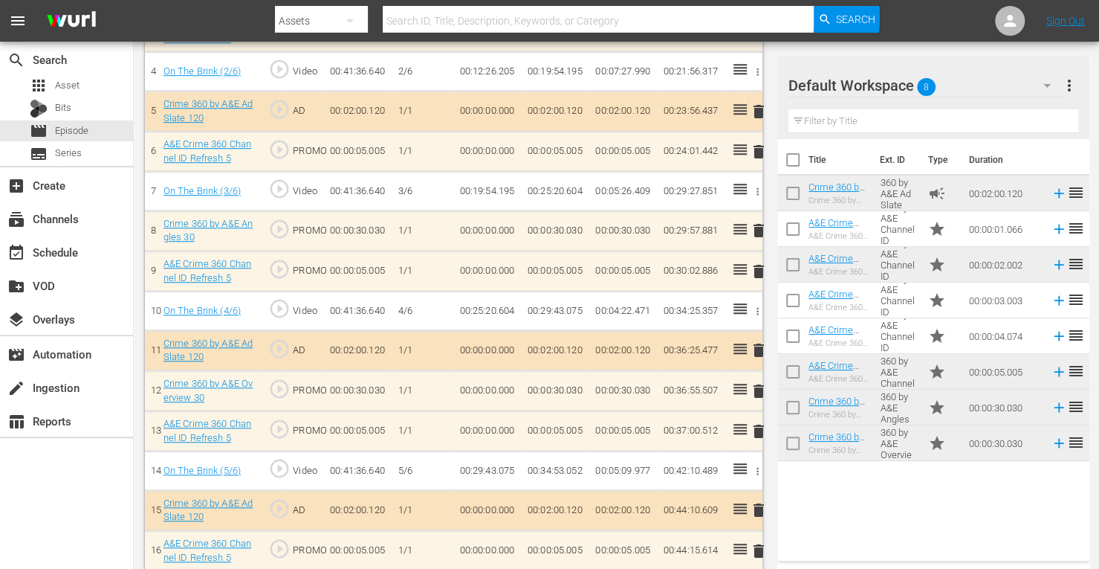
scroll to position [598, 0]
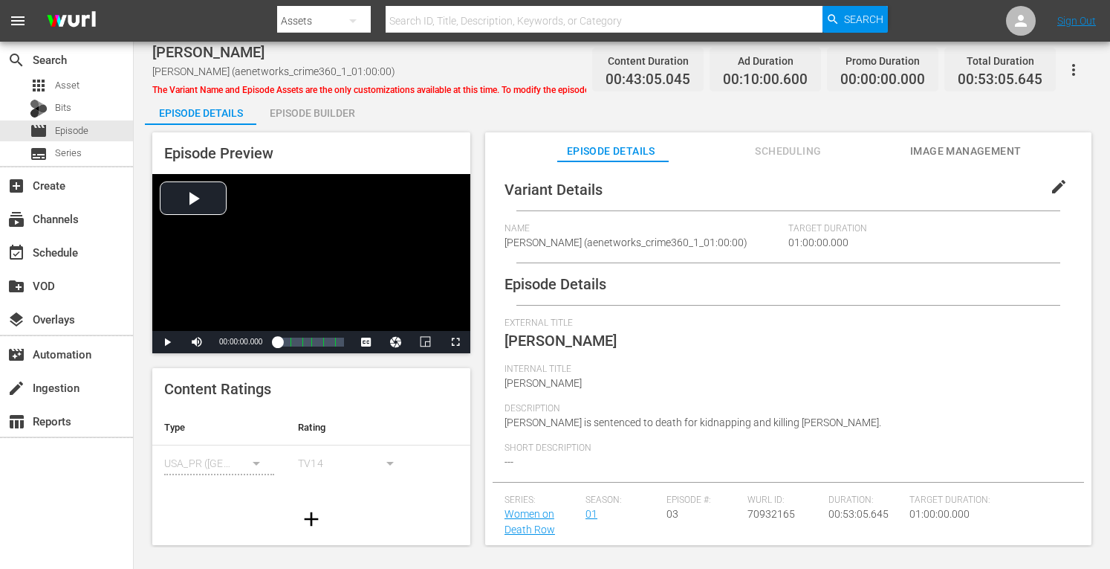
click at [302, 109] on div "Episode Builder" at bounding box center [311, 113] width 111 height 36
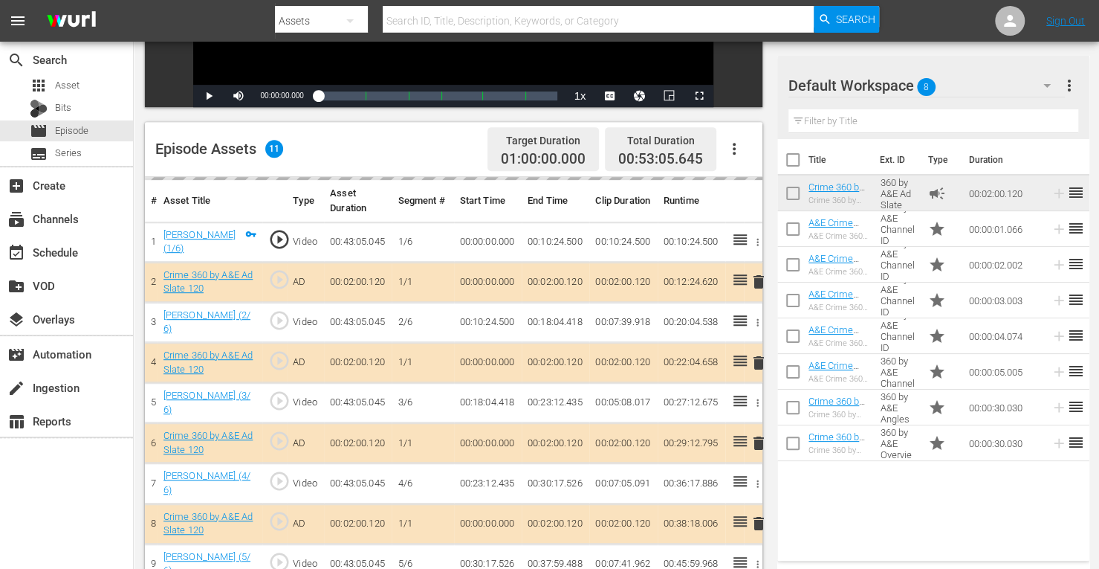
scroll to position [327, 0]
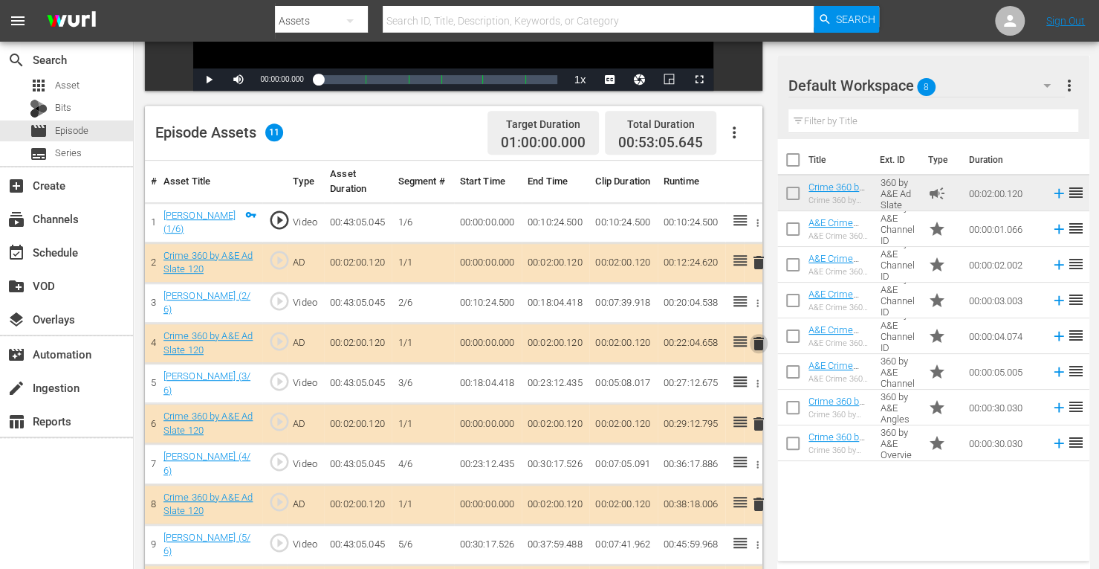
click at [760, 343] on span "delete" at bounding box center [759, 343] width 18 height 18
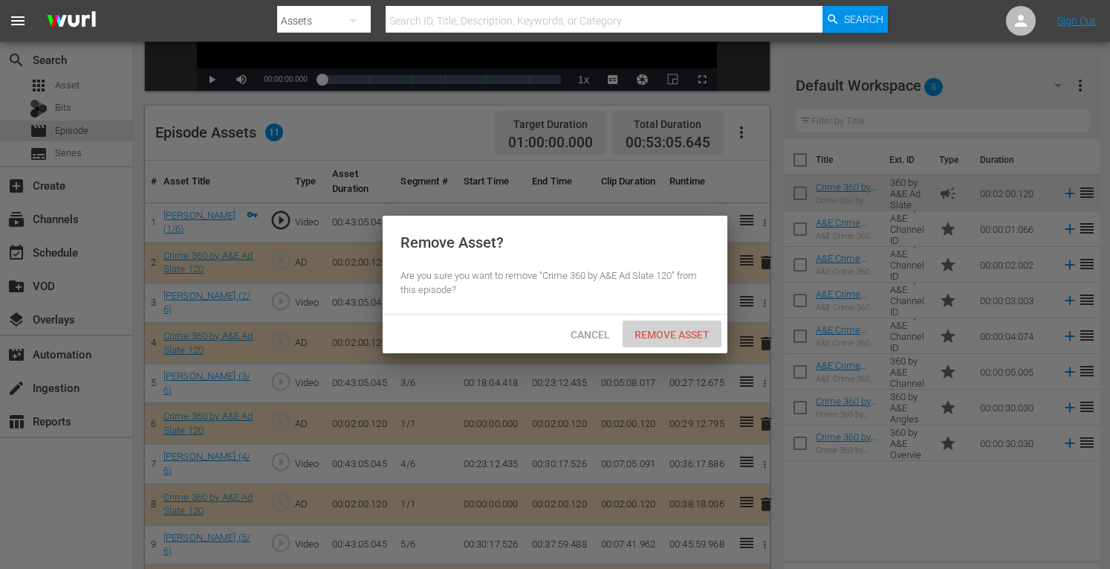
click at [687, 337] on span "Remove Asset" at bounding box center [672, 334] width 99 height 12
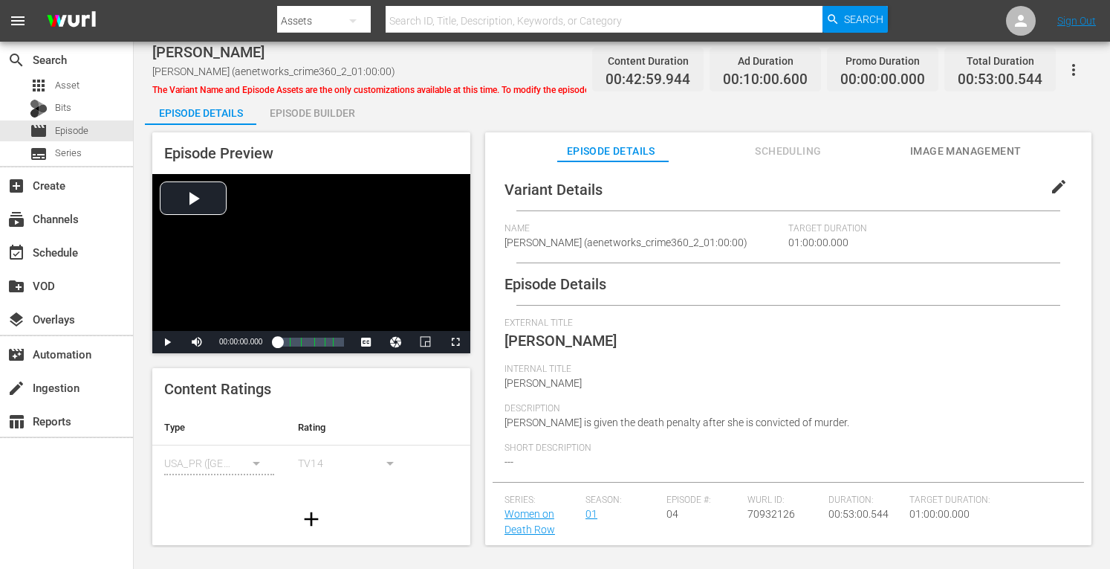
click at [318, 114] on div "Episode Builder" at bounding box center [311, 113] width 111 height 36
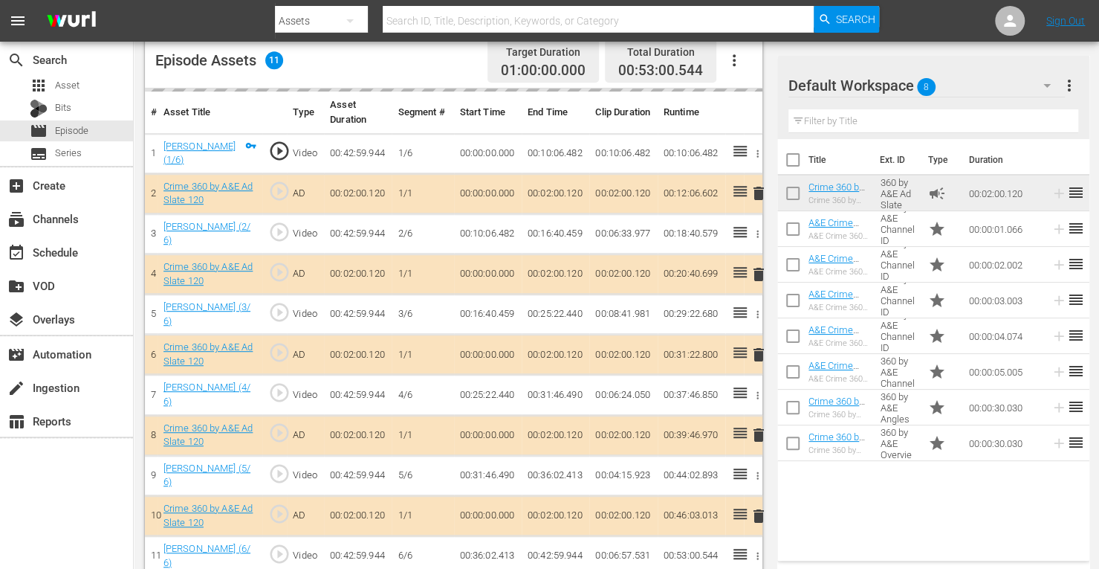
scroll to position [400, 0]
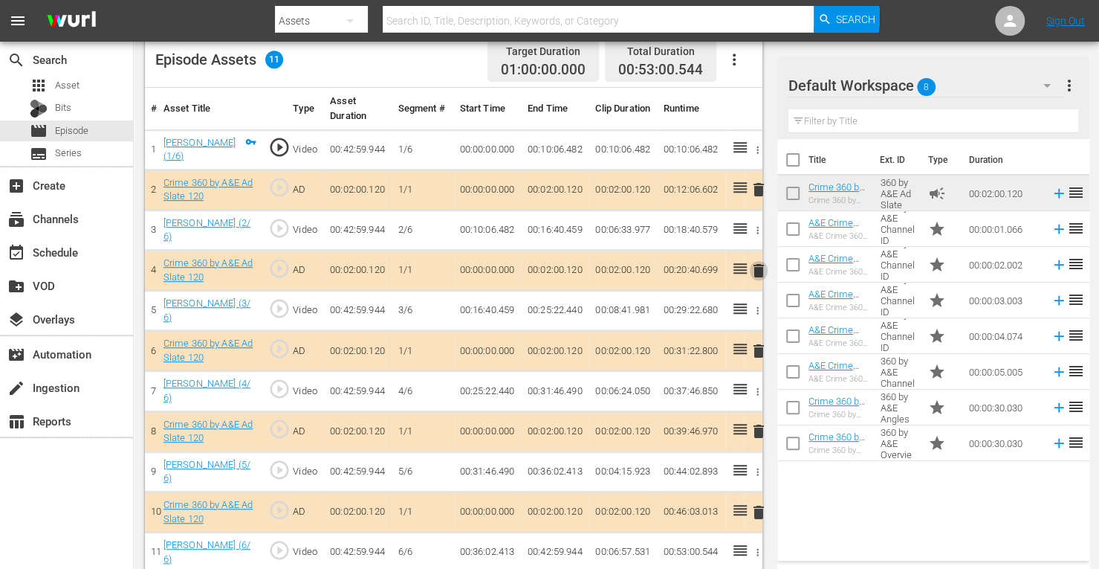
click at [757, 271] on span "delete" at bounding box center [759, 271] width 18 height 18
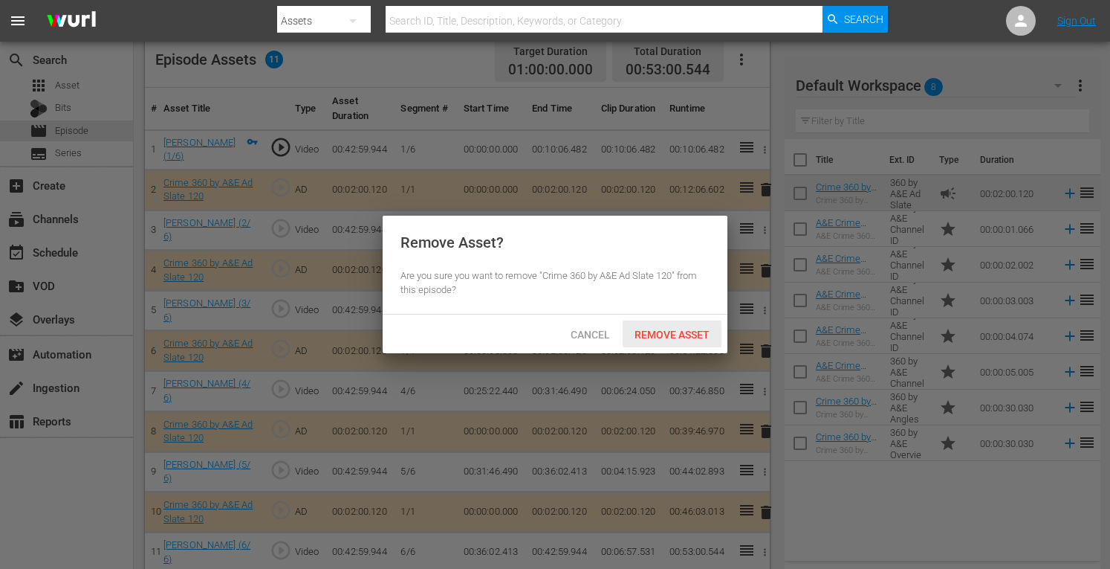
click at [679, 328] on span "Remove Asset" at bounding box center [672, 334] width 99 height 12
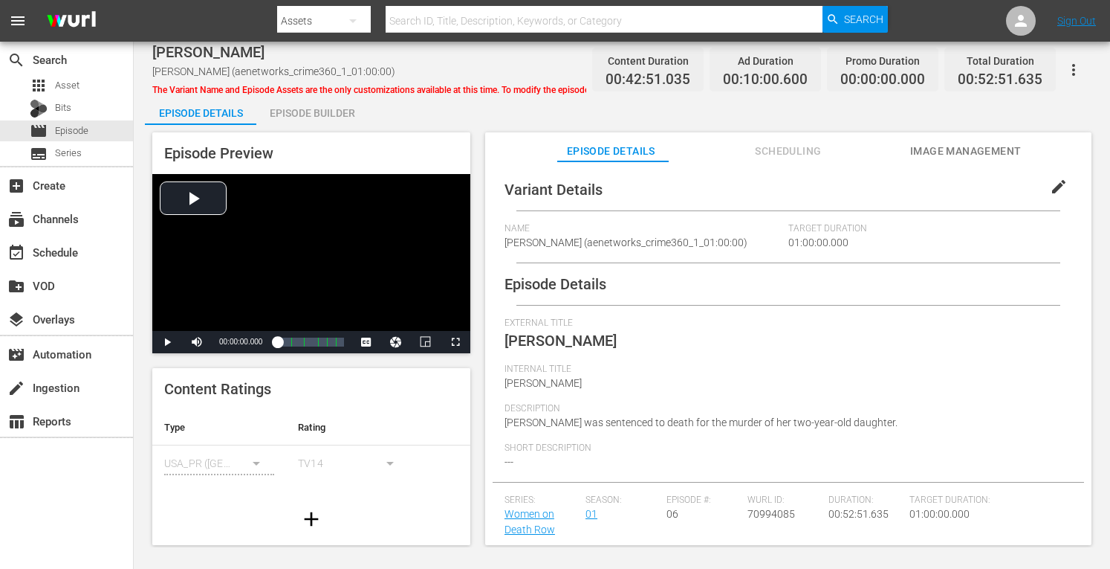
click at [342, 114] on div "Episode Builder" at bounding box center [311, 113] width 111 height 36
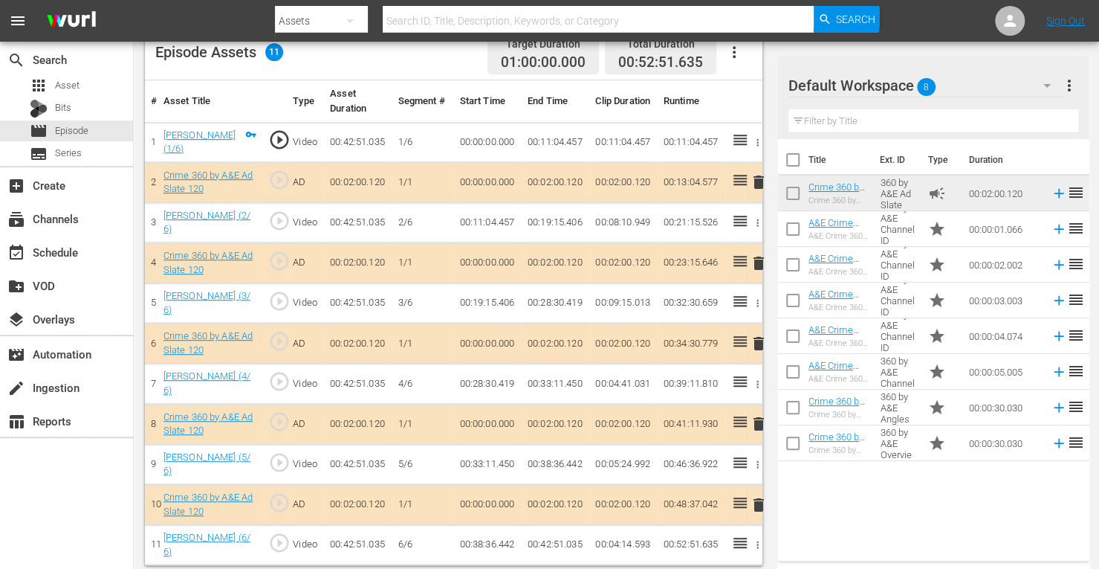
scroll to position [404, 0]
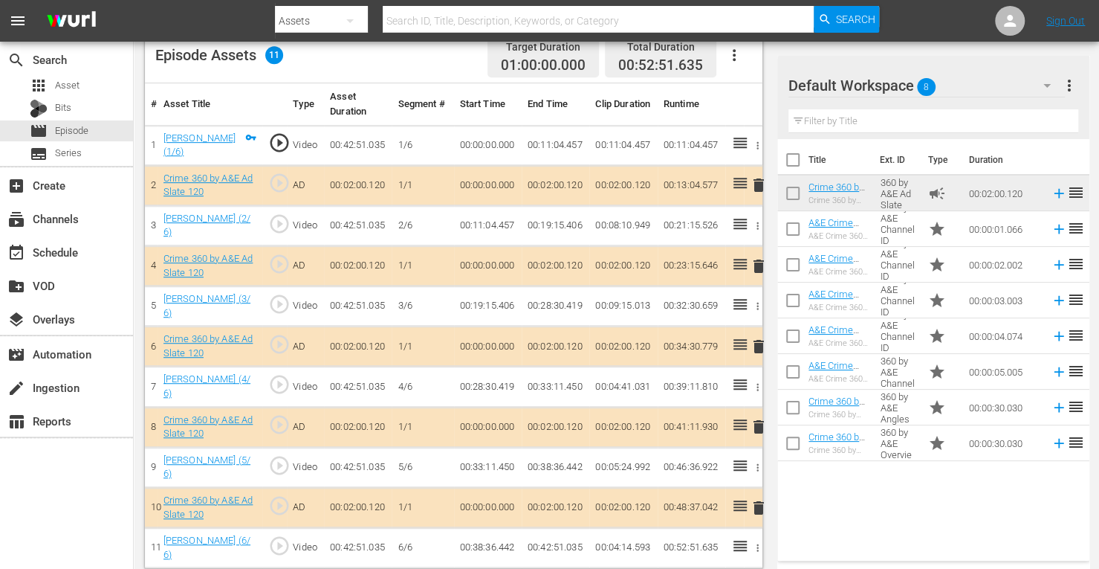
click at [757, 340] on span "delete" at bounding box center [759, 346] width 18 height 18
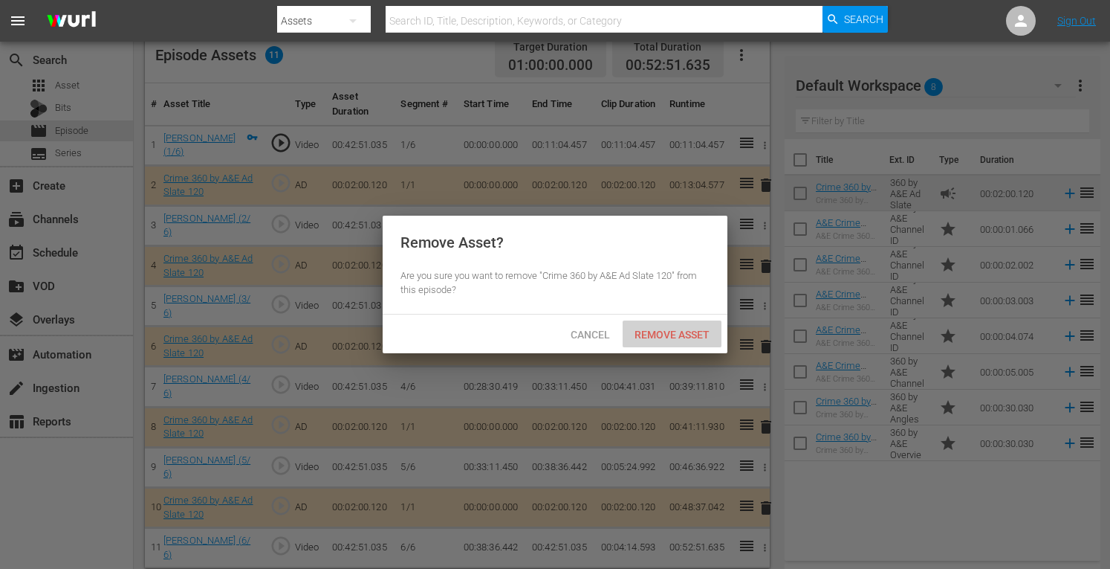
click at [703, 332] on span "Remove Asset" at bounding box center [672, 334] width 99 height 12
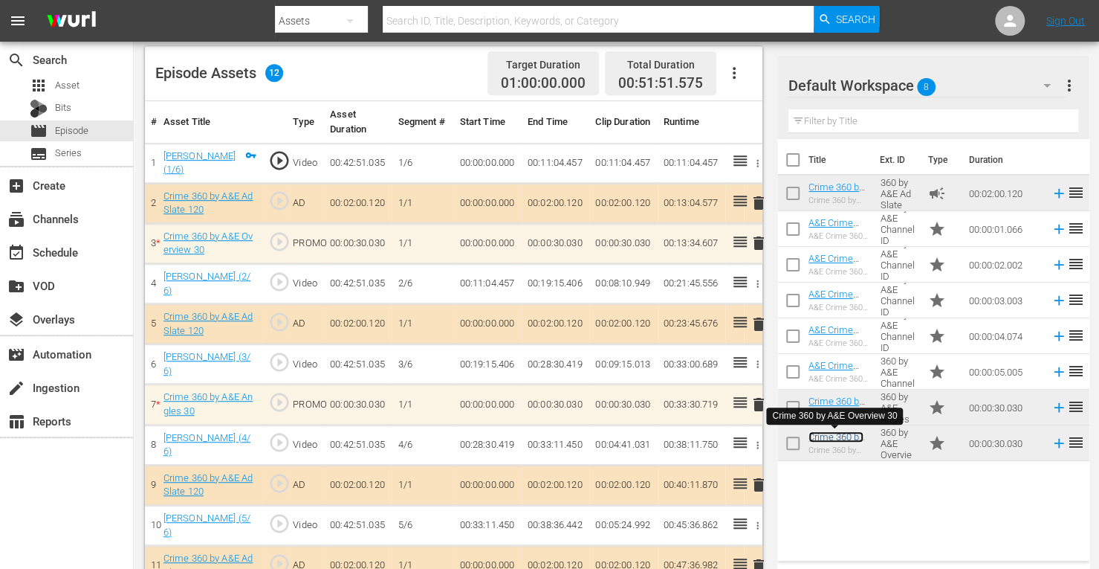
scroll to position [444, 0]
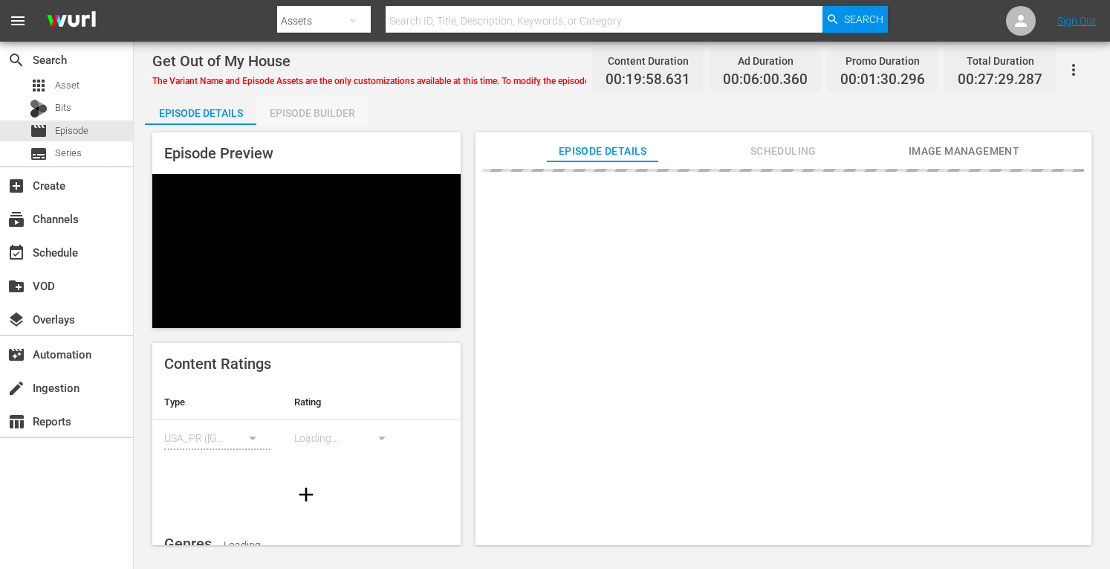
click at [323, 102] on div "Episode Builder" at bounding box center [311, 113] width 111 height 36
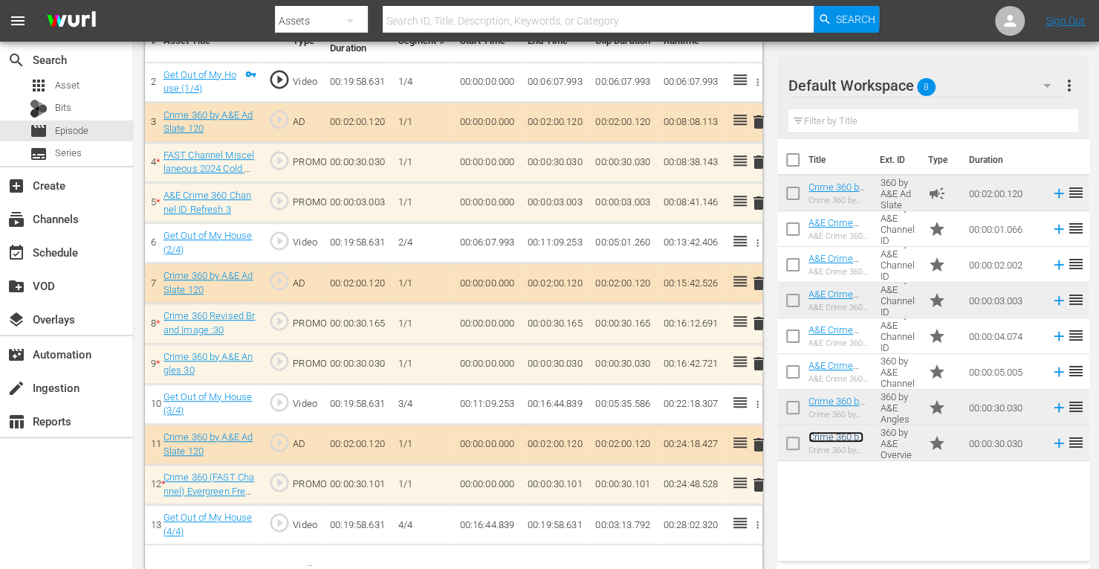
scroll to position [487, 0]
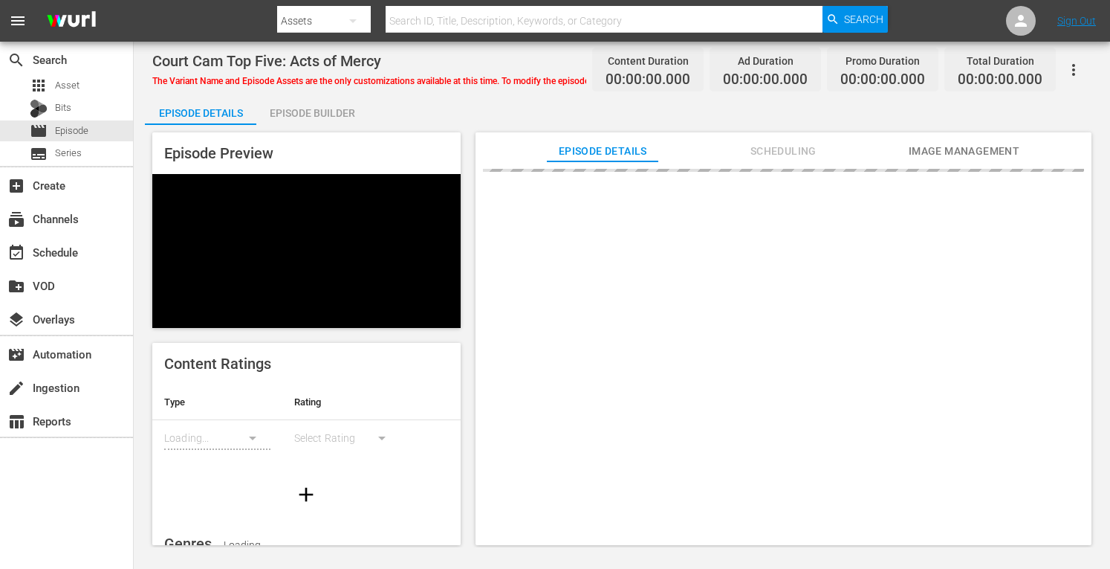
click at [299, 120] on div "Episode Builder" at bounding box center [311, 113] width 111 height 36
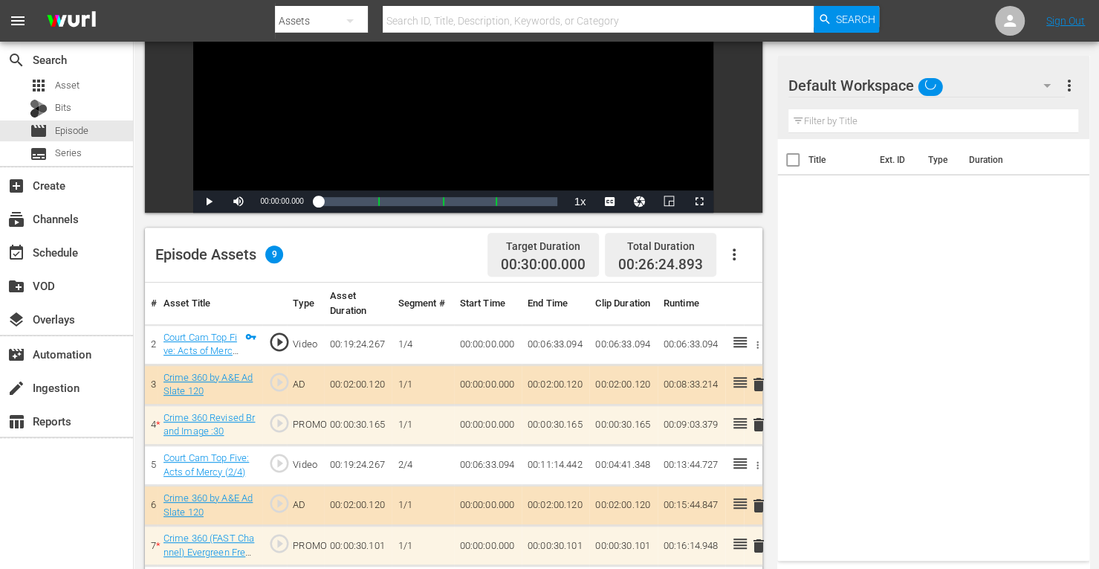
scroll to position [386, 0]
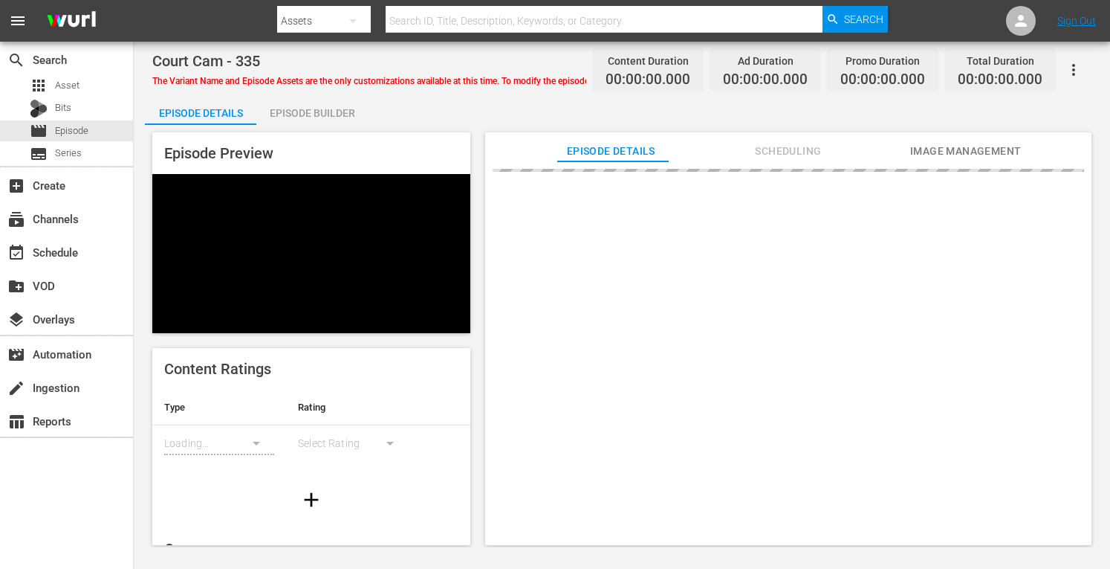
click at [325, 108] on div "Episode Builder" at bounding box center [311, 113] width 111 height 36
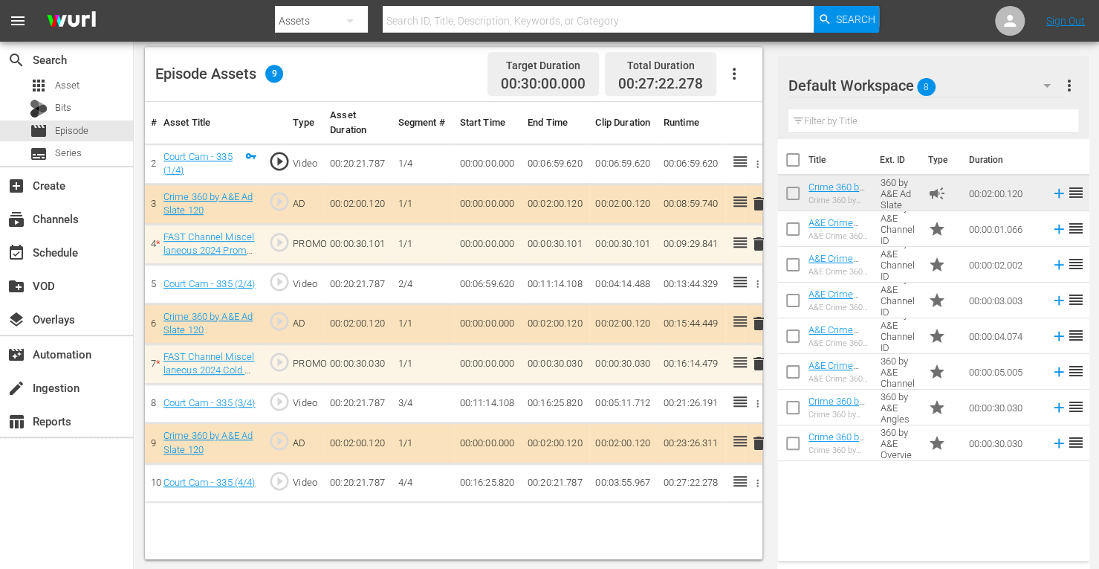
scroll to position [386, 0]
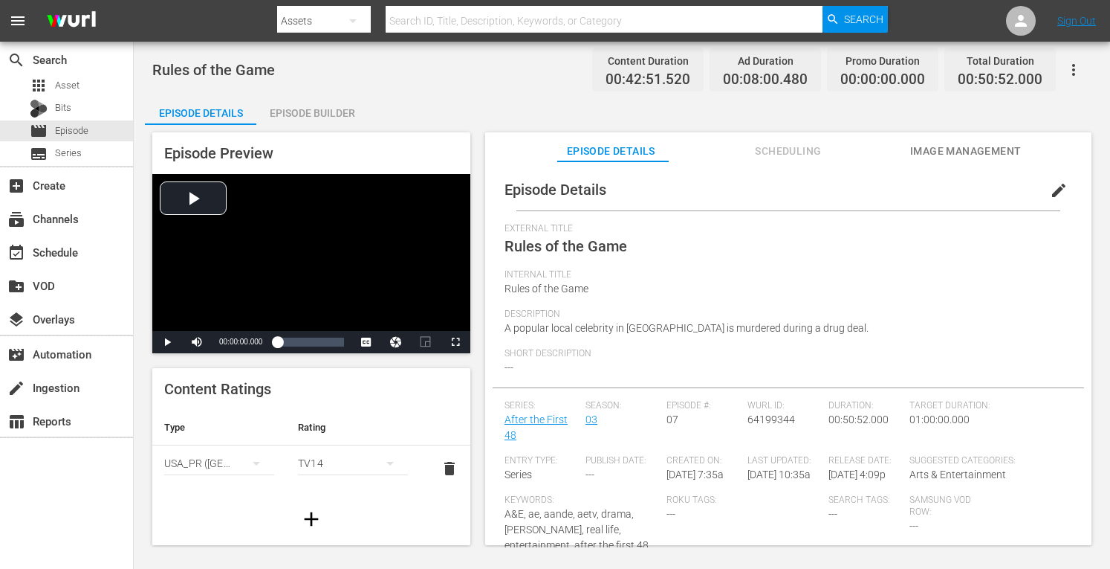
click at [321, 112] on div "Episode Builder" at bounding box center [311, 113] width 111 height 36
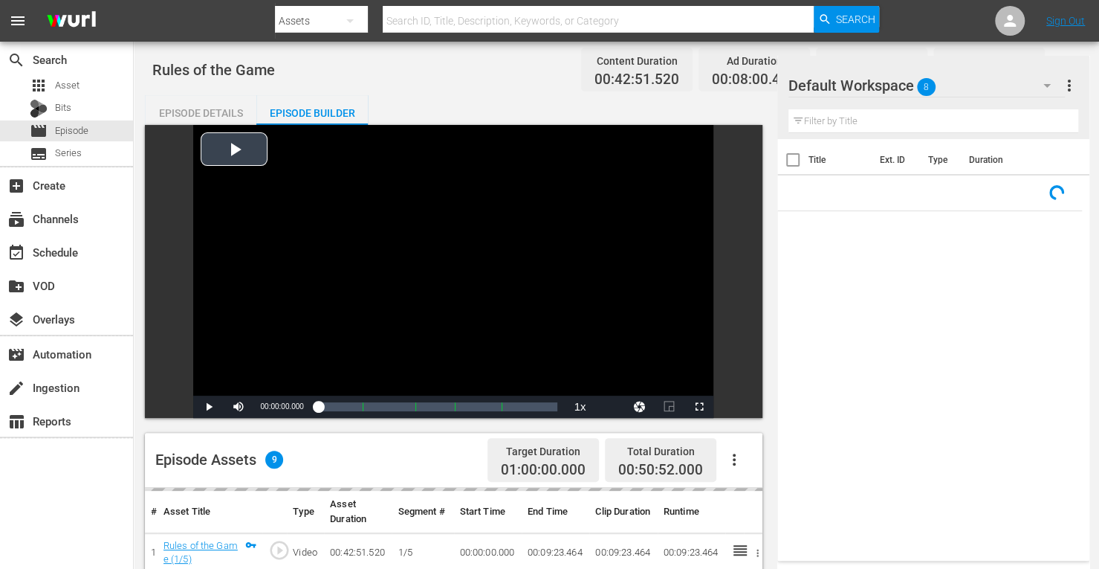
scroll to position [386, 0]
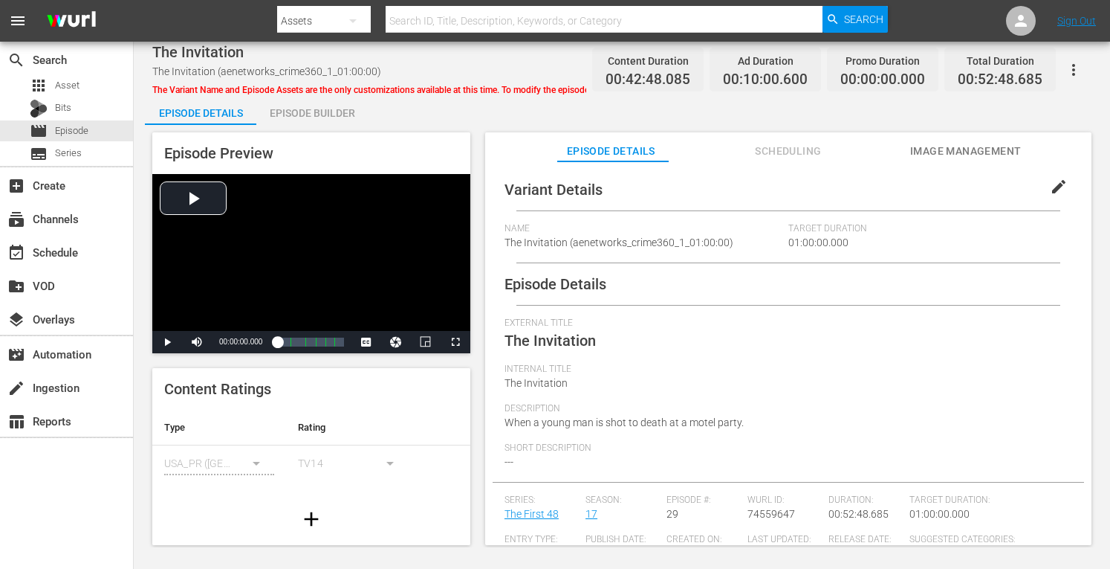
click at [311, 106] on div "Episode Builder" at bounding box center [311, 113] width 111 height 36
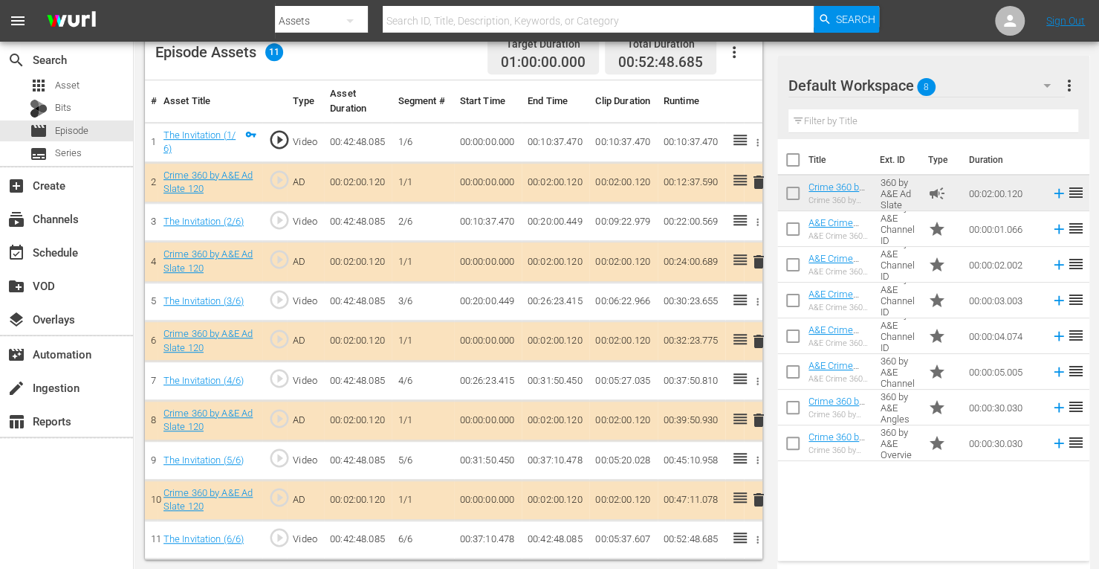
scroll to position [404, 0]
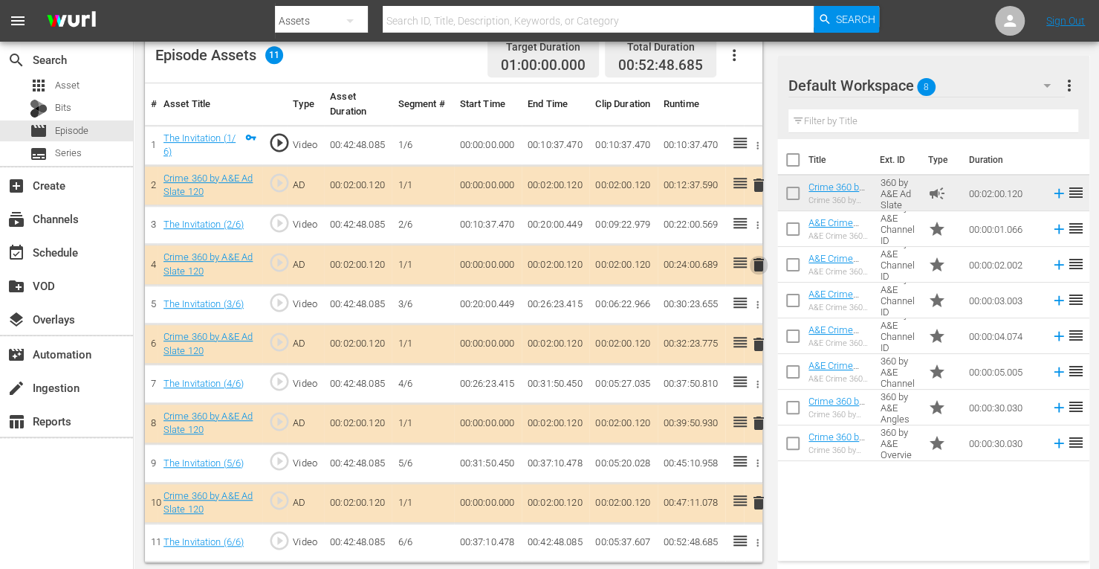
click at [758, 265] on span "delete" at bounding box center [759, 265] width 18 height 18
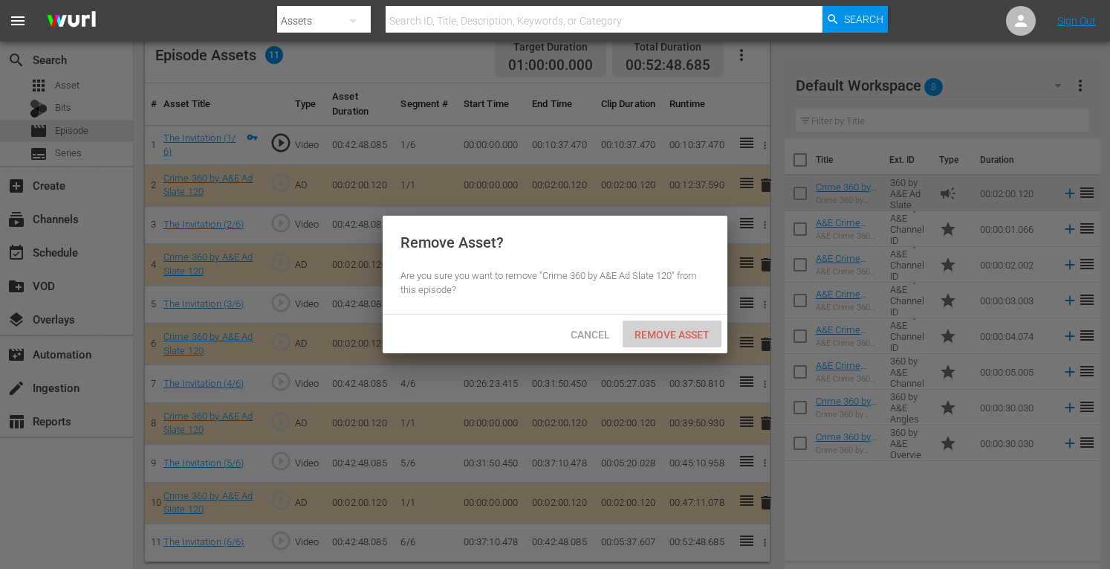
click at [675, 329] on span "Remove Asset" at bounding box center [672, 334] width 99 height 12
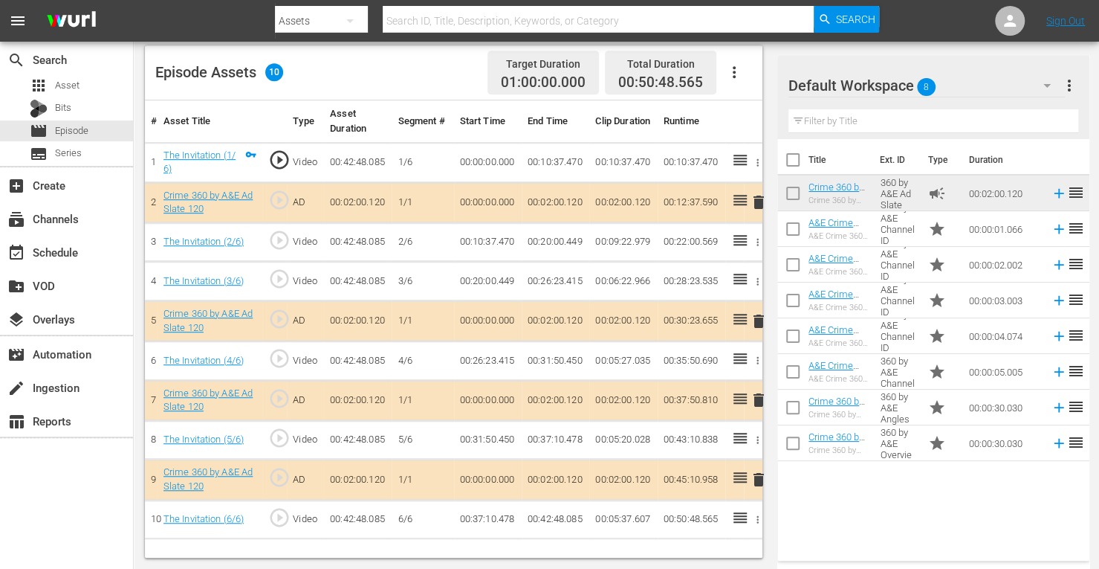
scroll to position [386, 0]
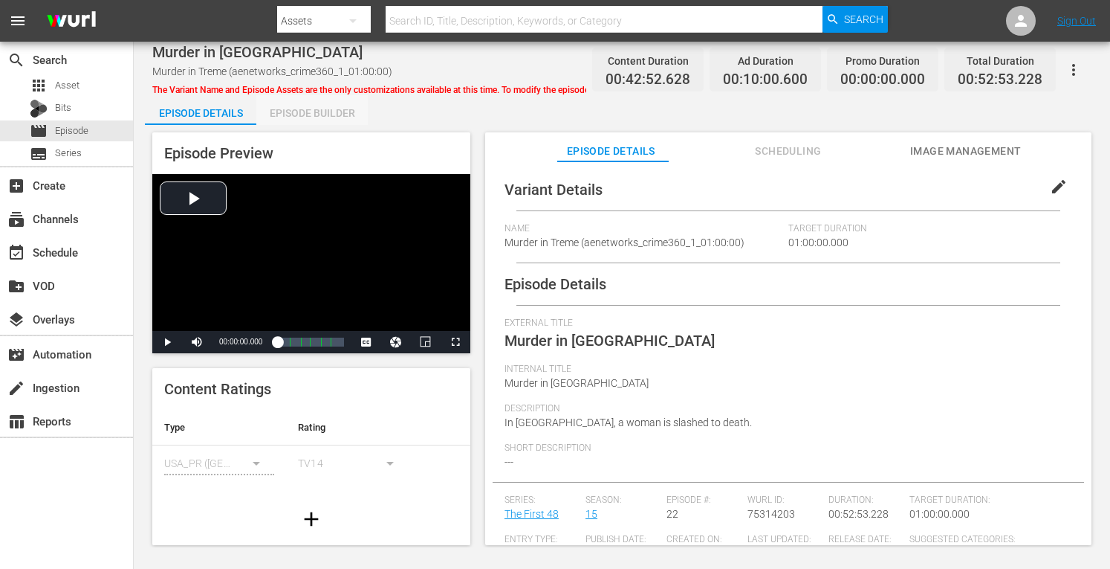
click at [314, 104] on div "Episode Builder" at bounding box center [311, 113] width 111 height 36
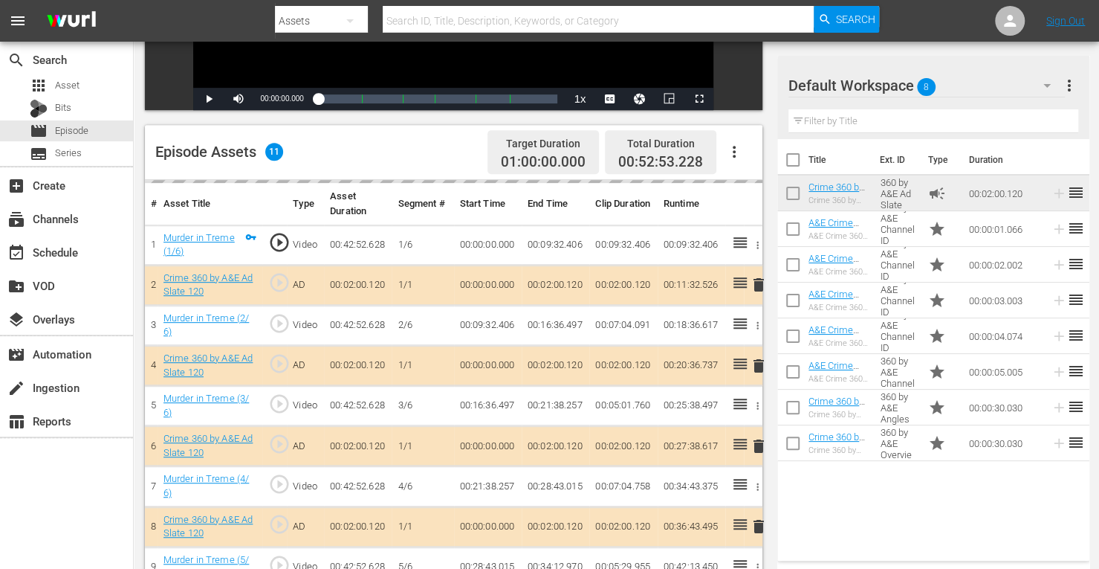
scroll to position [348, 0]
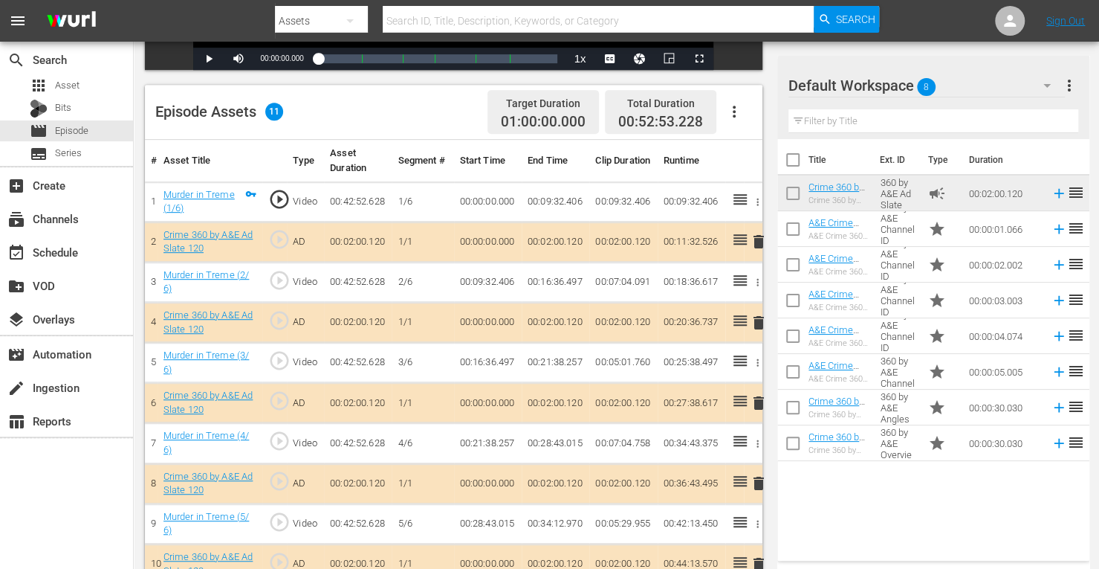
click at [758, 323] on span "delete" at bounding box center [759, 323] width 18 height 18
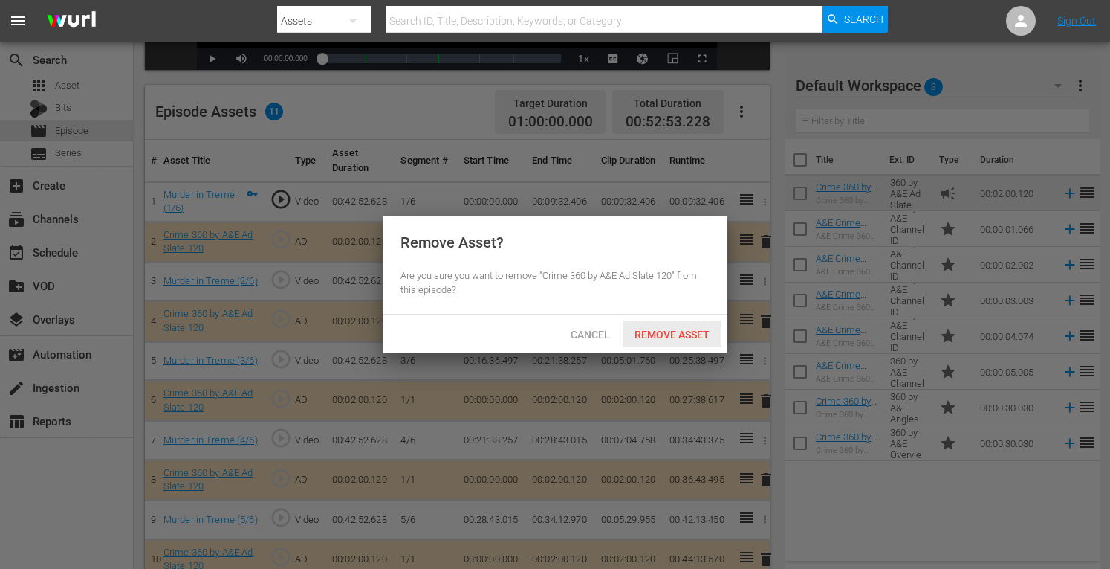
click at [693, 336] on span "Remove Asset" at bounding box center [672, 334] width 99 height 12
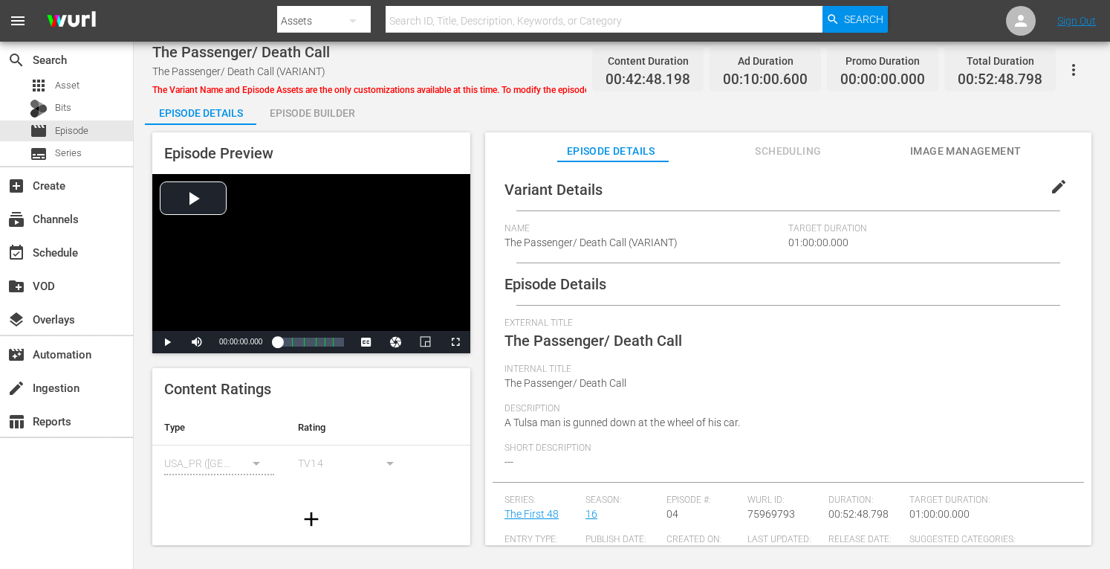
click at [309, 117] on div "Episode Builder" at bounding box center [311, 113] width 111 height 36
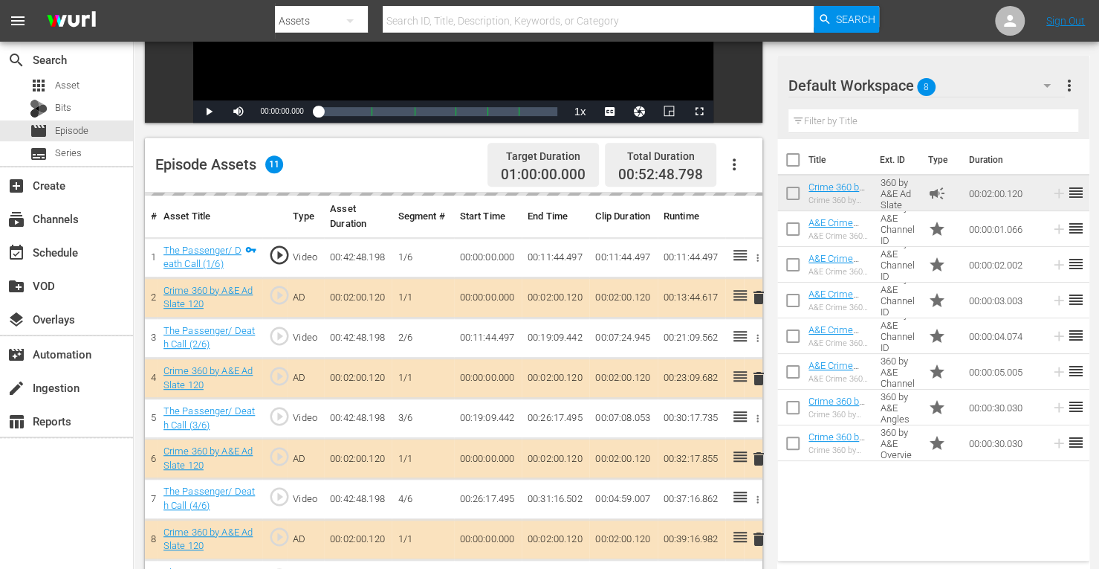
scroll to position [328, 0]
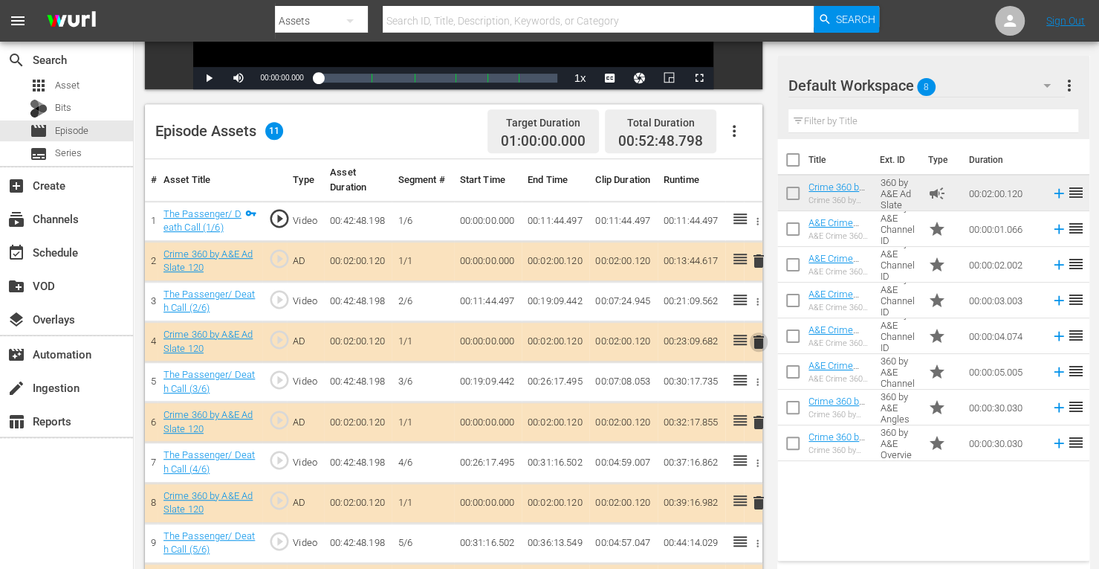
click at [758, 343] on span "delete" at bounding box center [759, 342] width 18 height 18
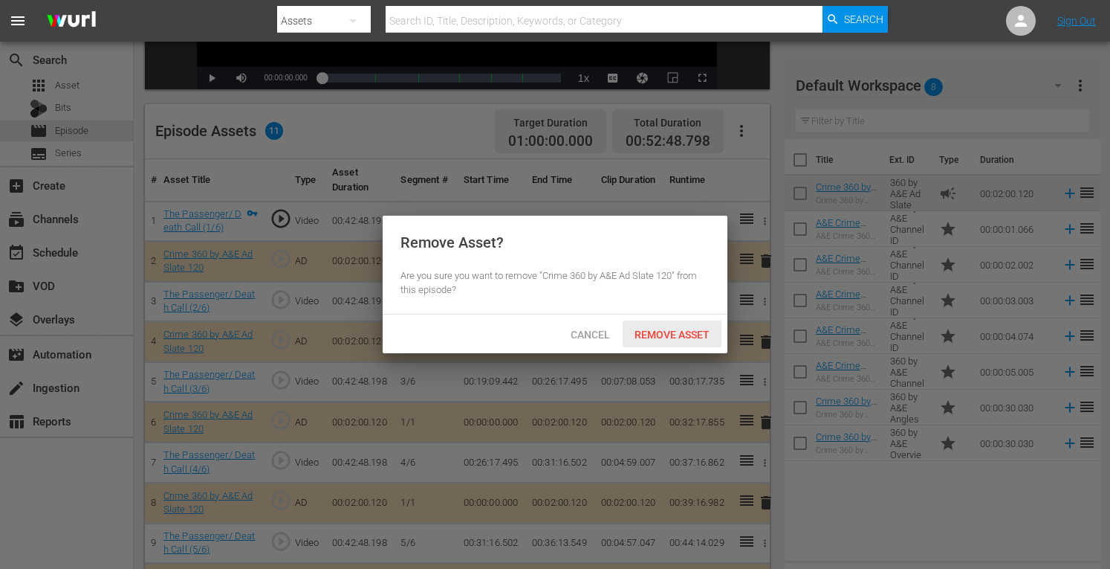
click at [695, 325] on div "Remove Asset" at bounding box center [672, 333] width 99 height 27
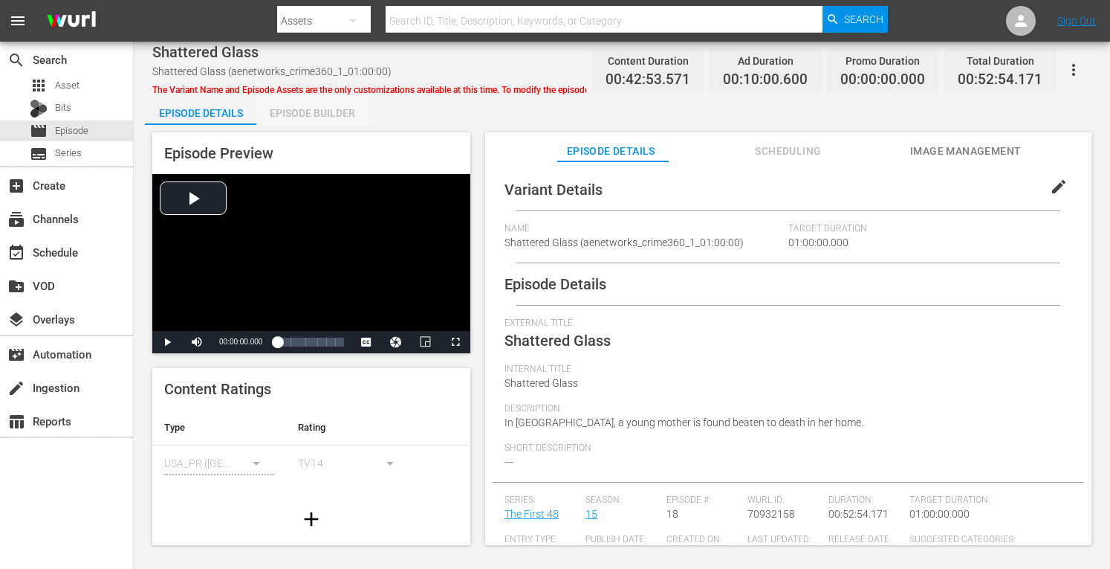
click at [306, 114] on div "Episode Builder" at bounding box center [311, 113] width 111 height 36
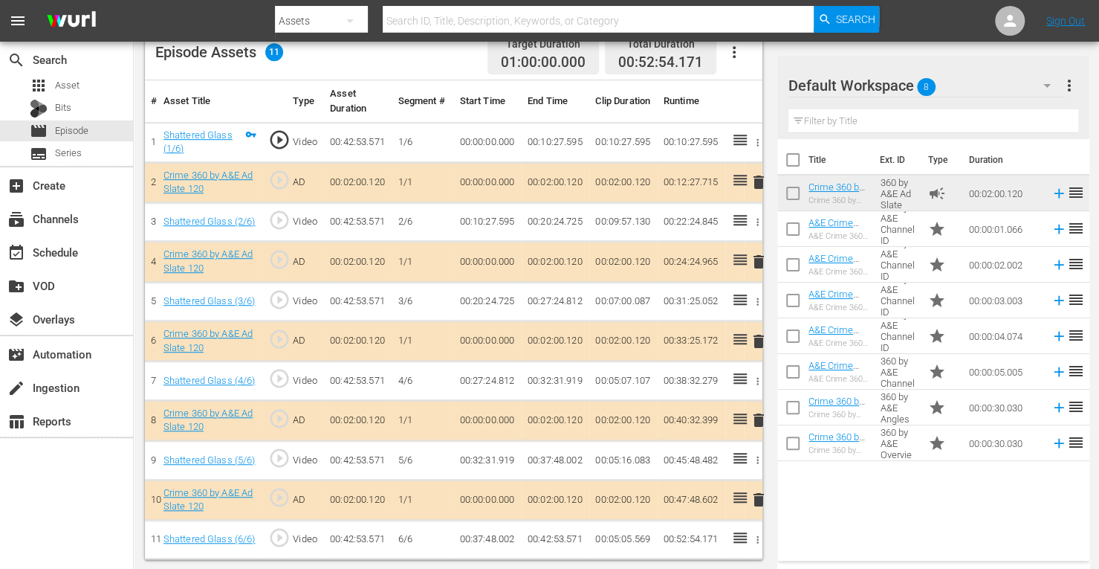
scroll to position [404, 0]
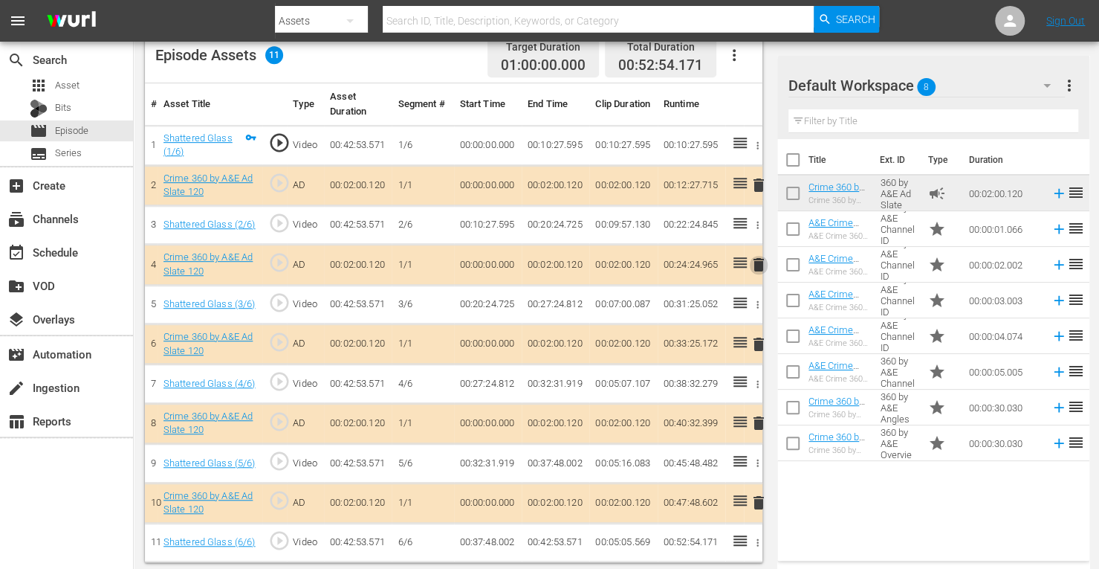
click at [757, 259] on span "delete" at bounding box center [759, 265] width 18 height 18
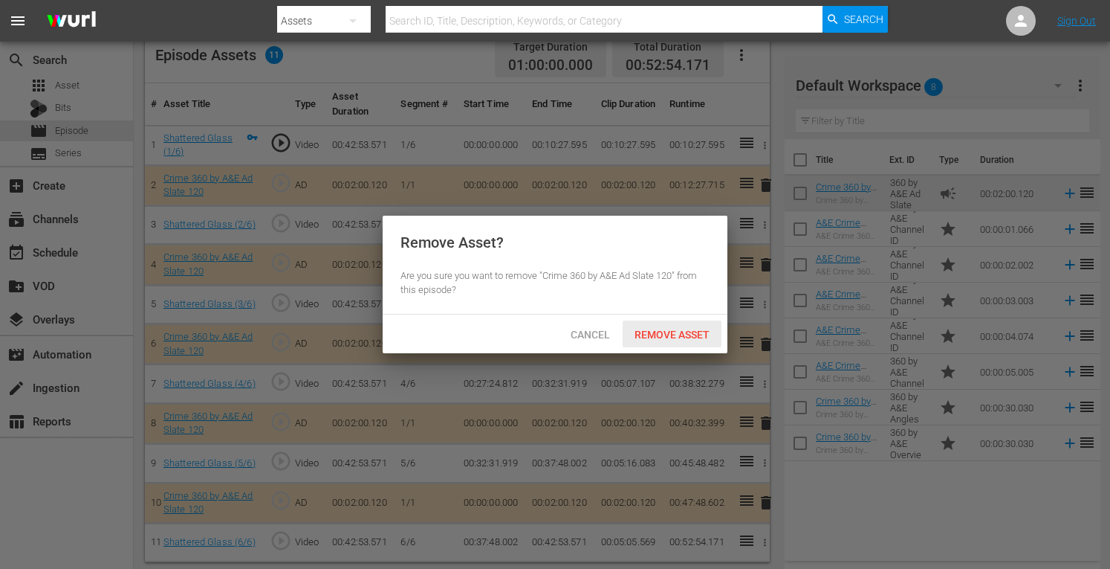
click at [685, 336] on span "Remove Asset" at bounding box center [672, 334] width 99 height 12
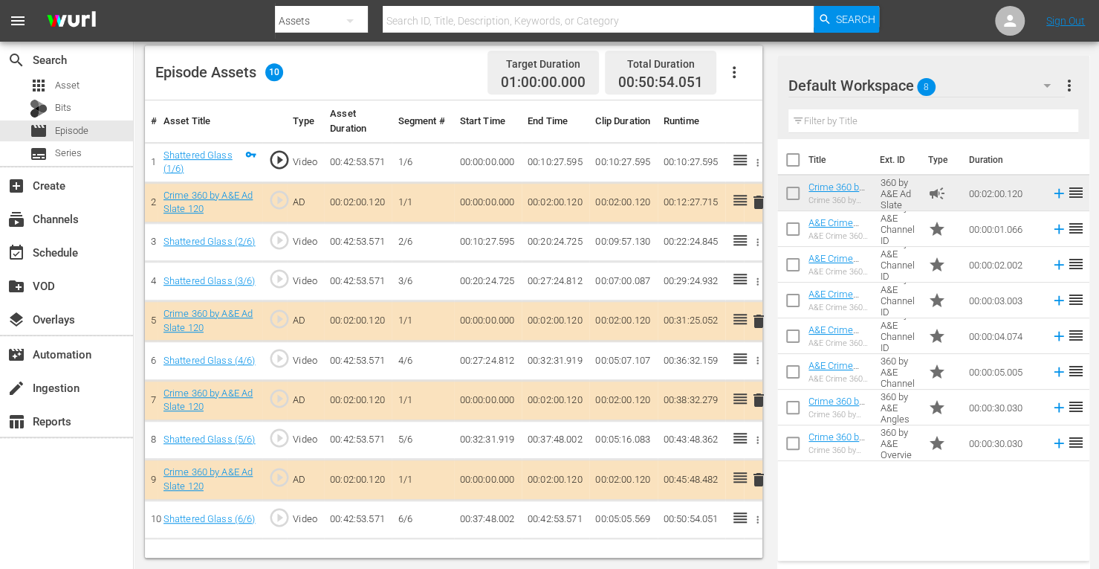
scroll to position [386, 0]
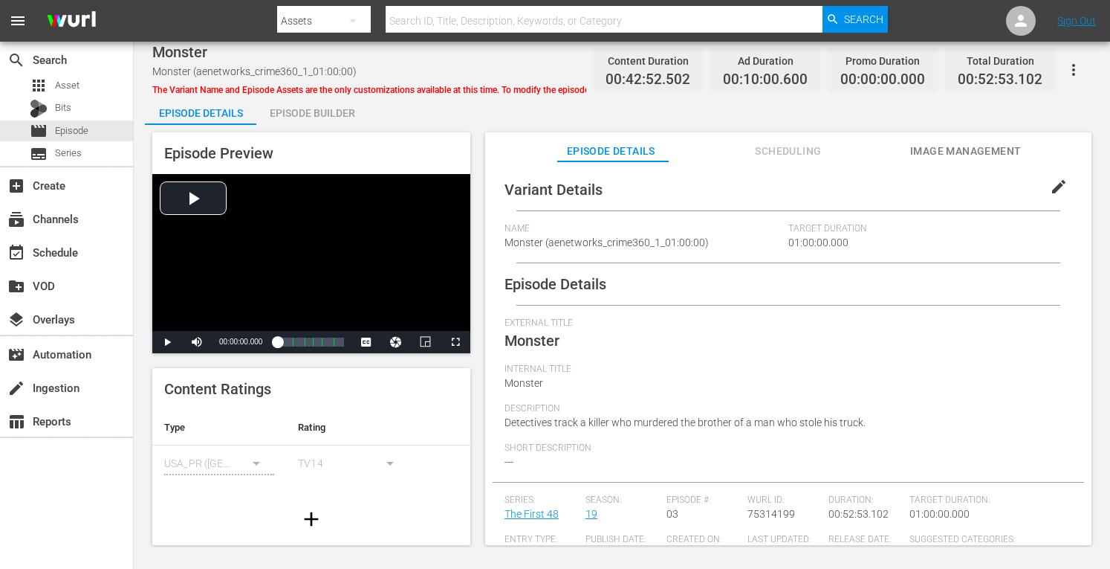
click at [301, 117] on div "Episode Builder" at bounding box center [311, 113] width 111 height 36
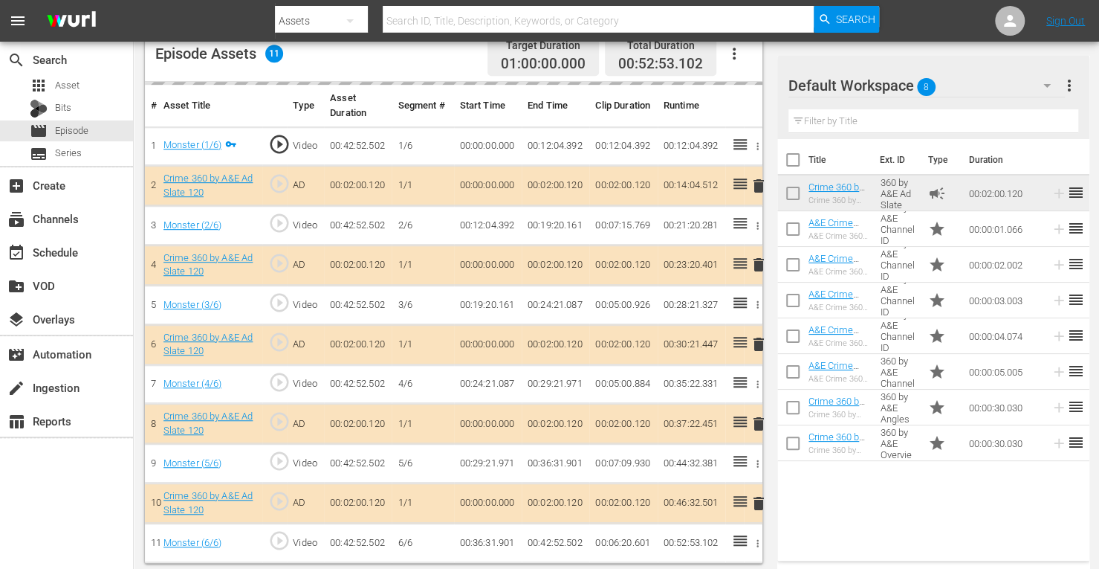
scroll to position [403, 0]
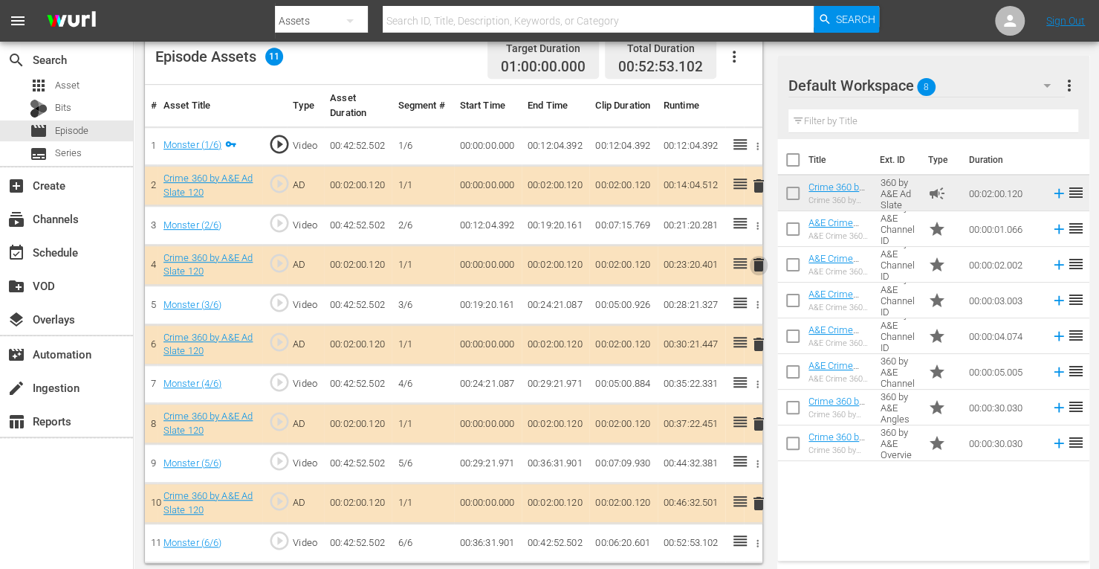
click at [760, 261] on span "delete" at bounding box center [759, 265] width 18 height 18
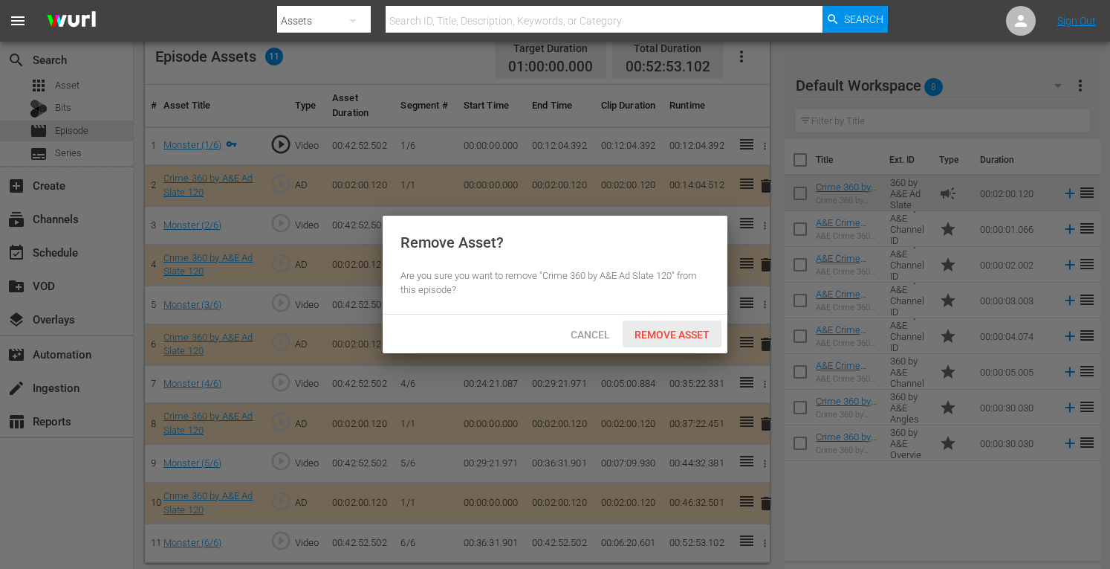
click at [660, 340] on div "Remove Asset" at bounding box center [672, 333] width 99 height 27
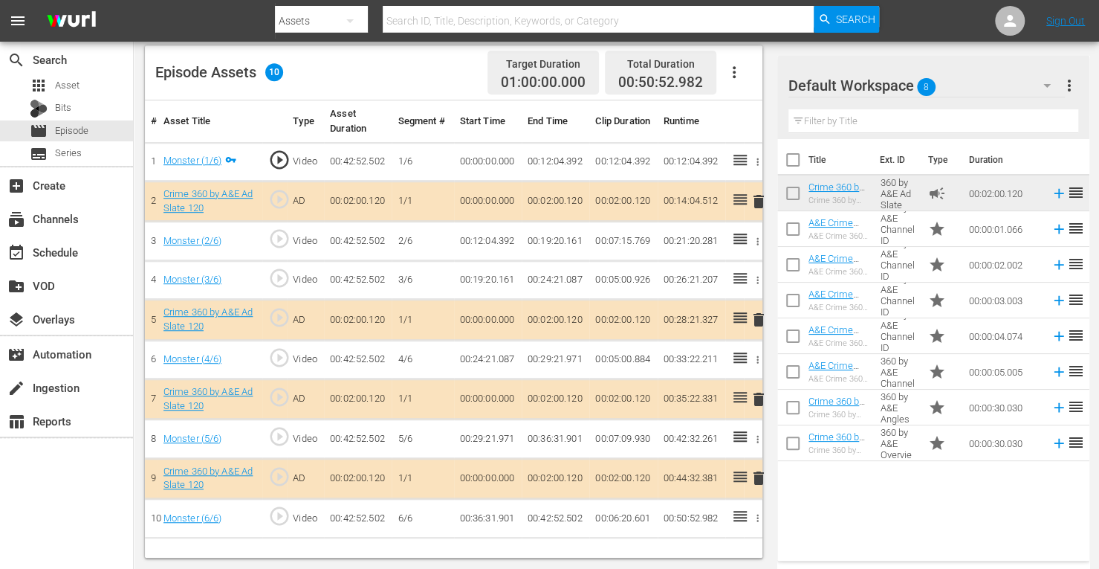
scroll to position [386, 0]
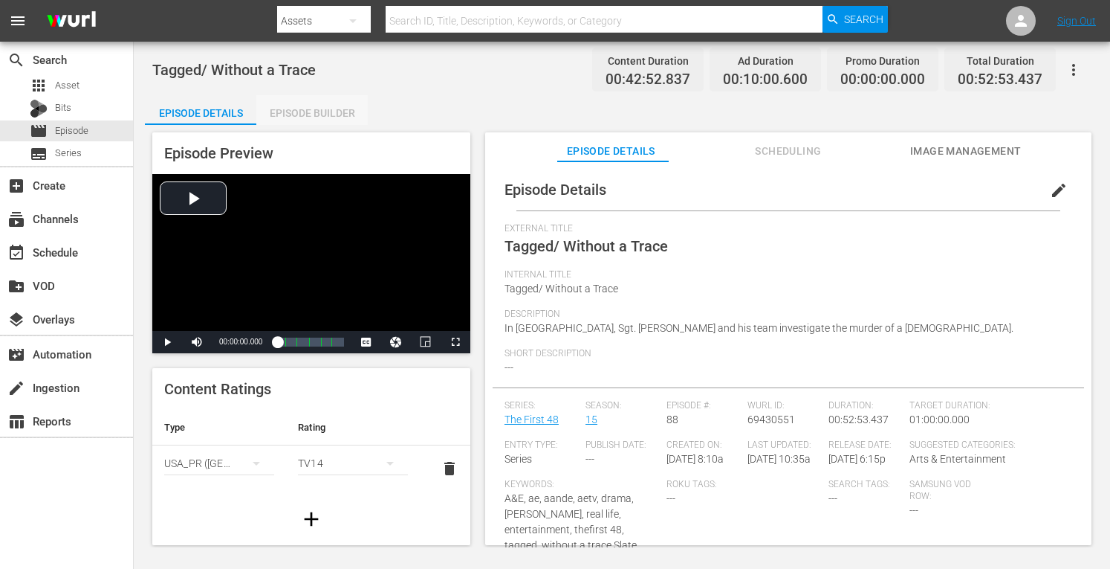
click at [346, 118] on div "Episode Builder" at bounding box center [311, 113] width 111 height 36
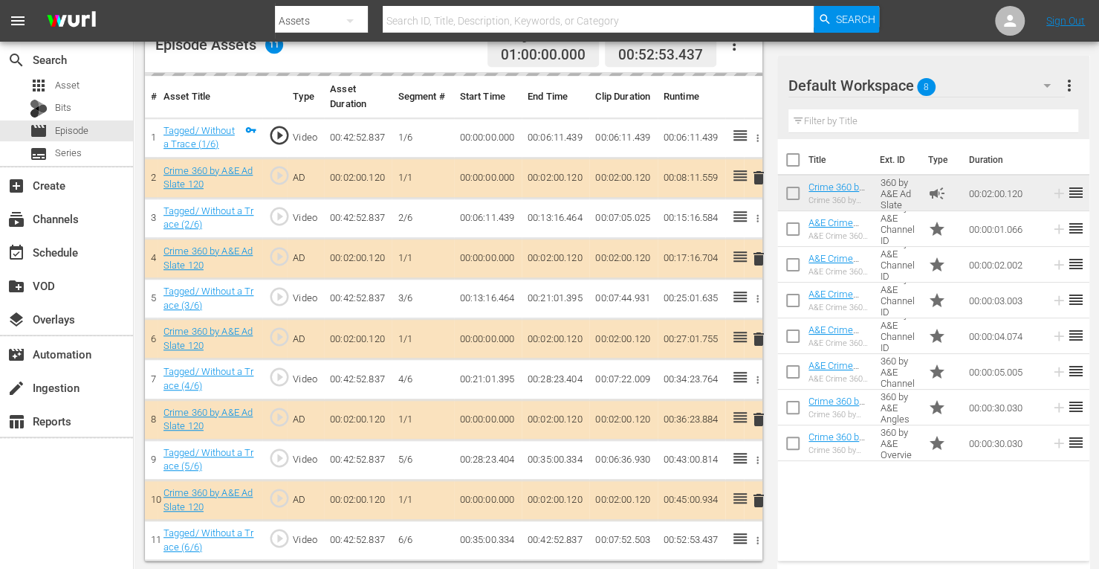
scroll to position [412, 0]
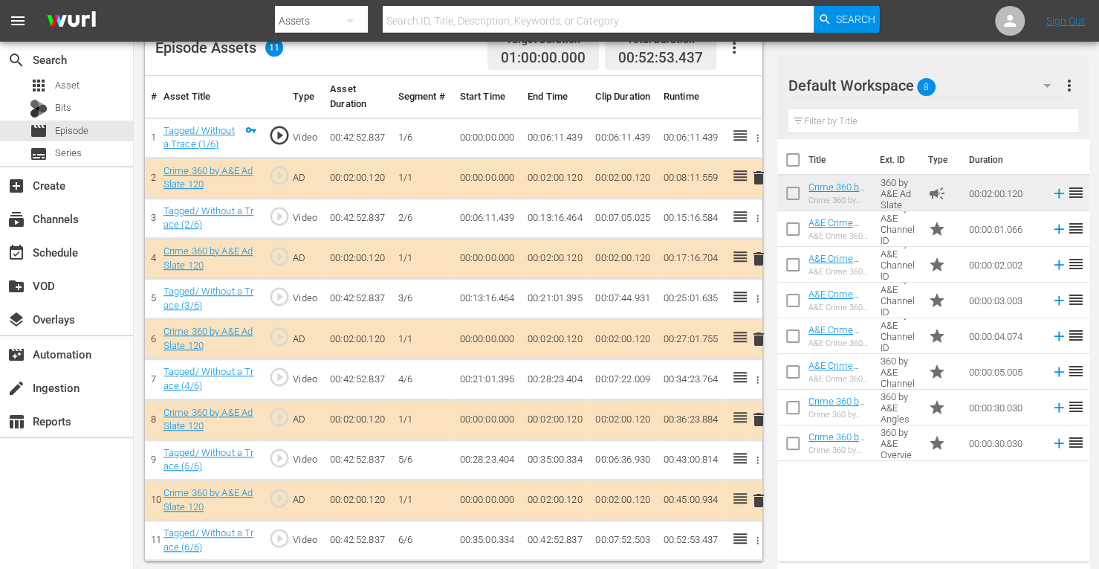
click at [754, 334] on span "delete" at bounding box center [759, 339] width 18 height 18
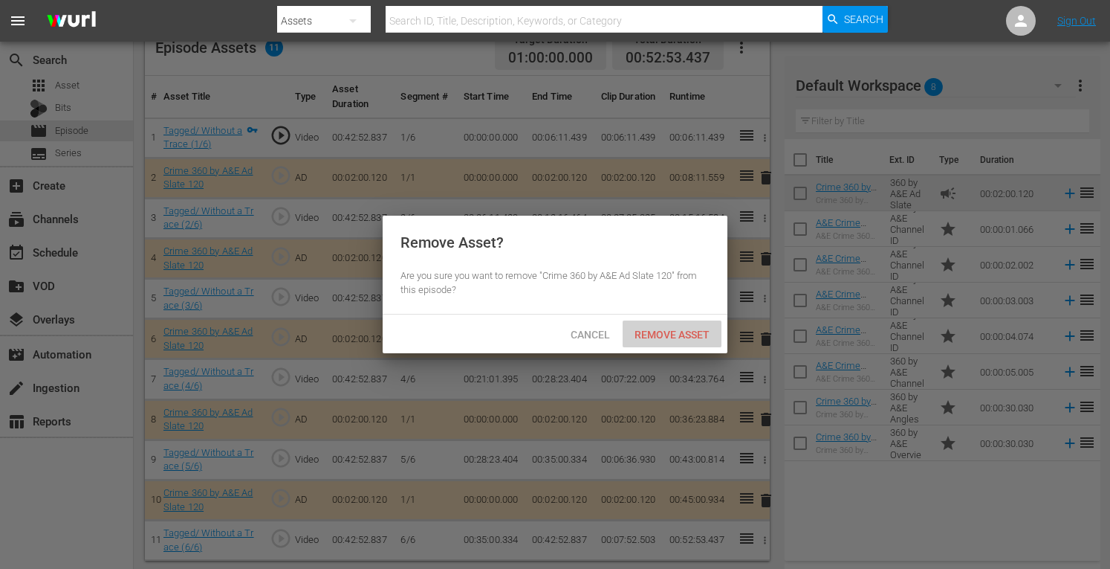
click at [682, 335] on span "Remove Asset" at bounding box center [672, 334] width 99 height 12
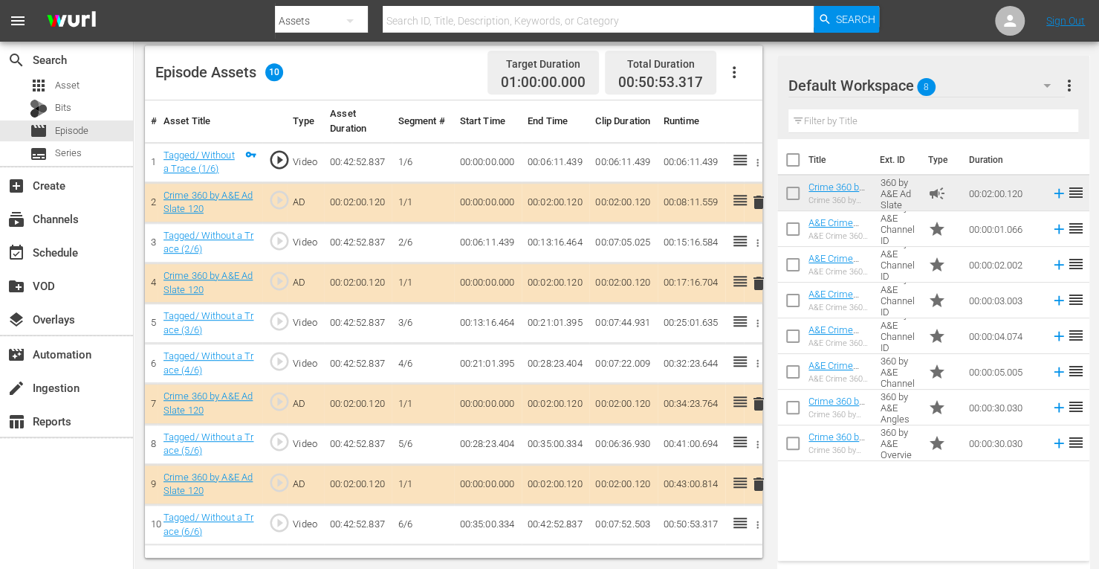
scroll to position [386, 0]
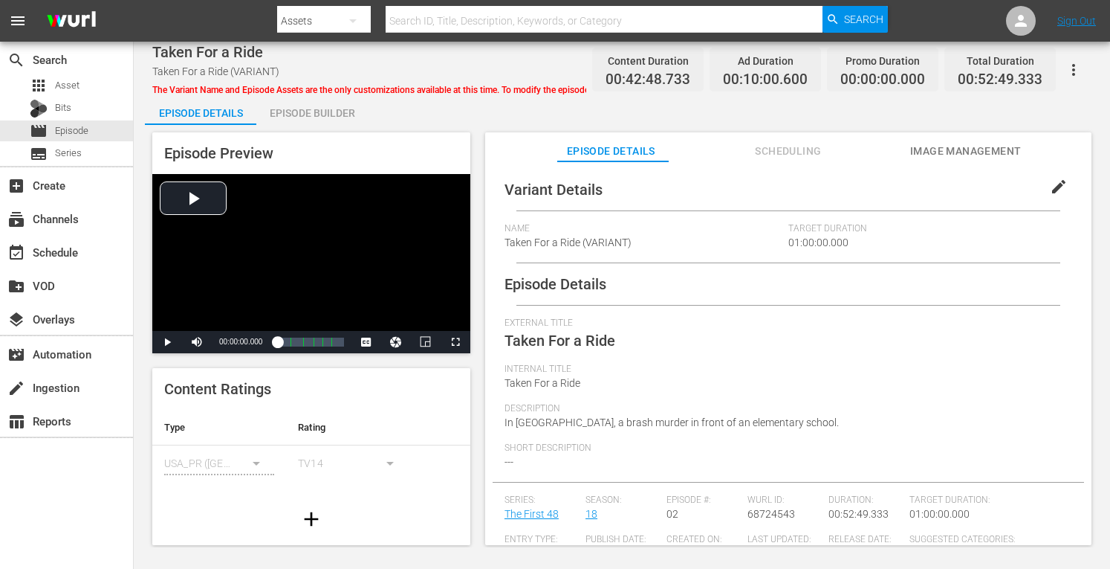
click at [303, 113] on div "Episode Builder" at bounding box center [311, 113] width 111 height 36
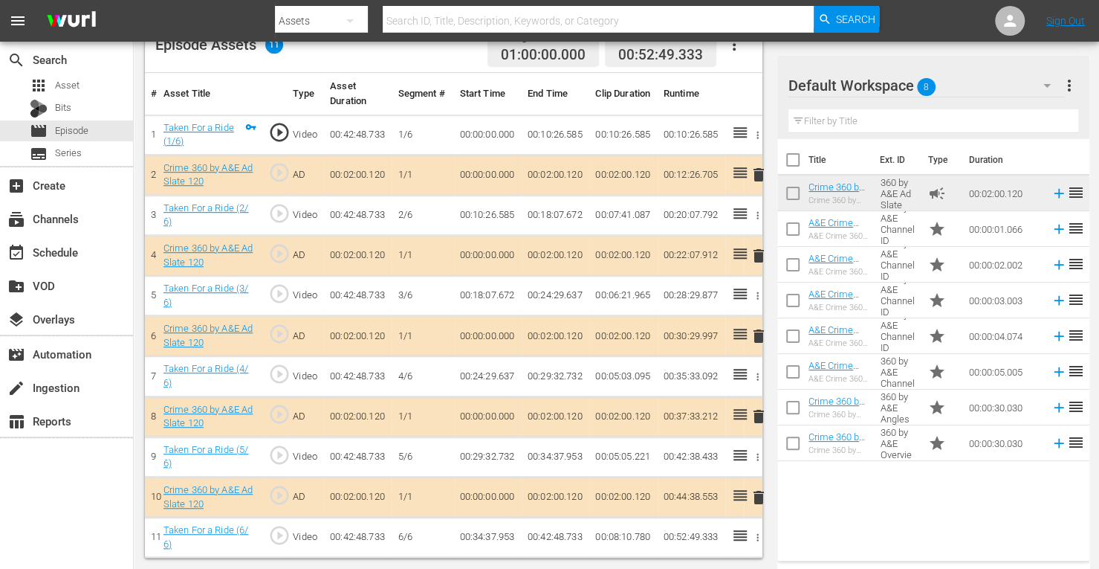
scroll to position [412, 0]
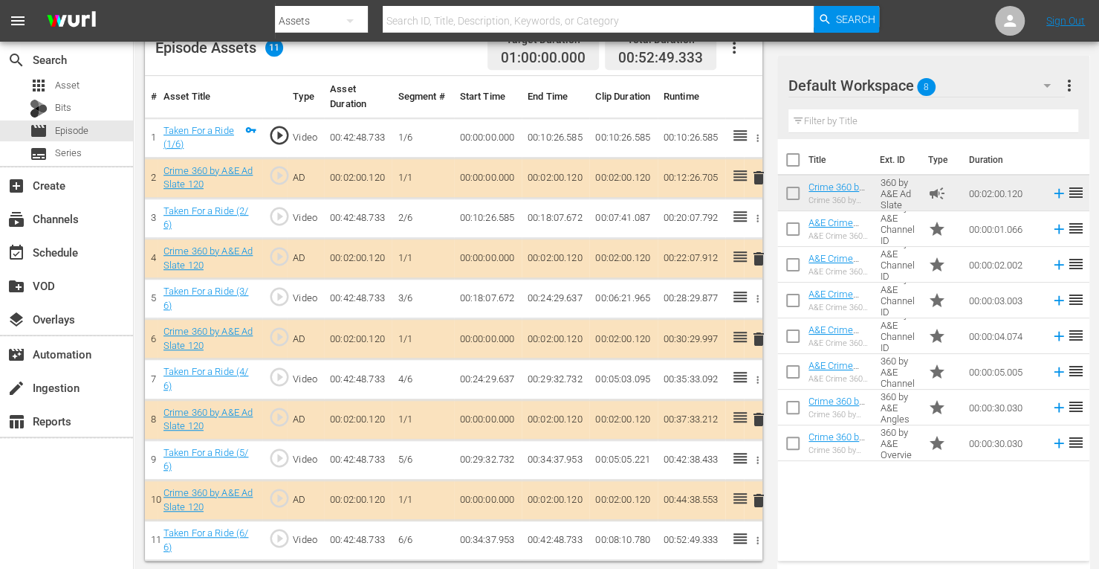
click at [756, 253] on span "delete" at bounding box center [759, 259] width 18 height 18
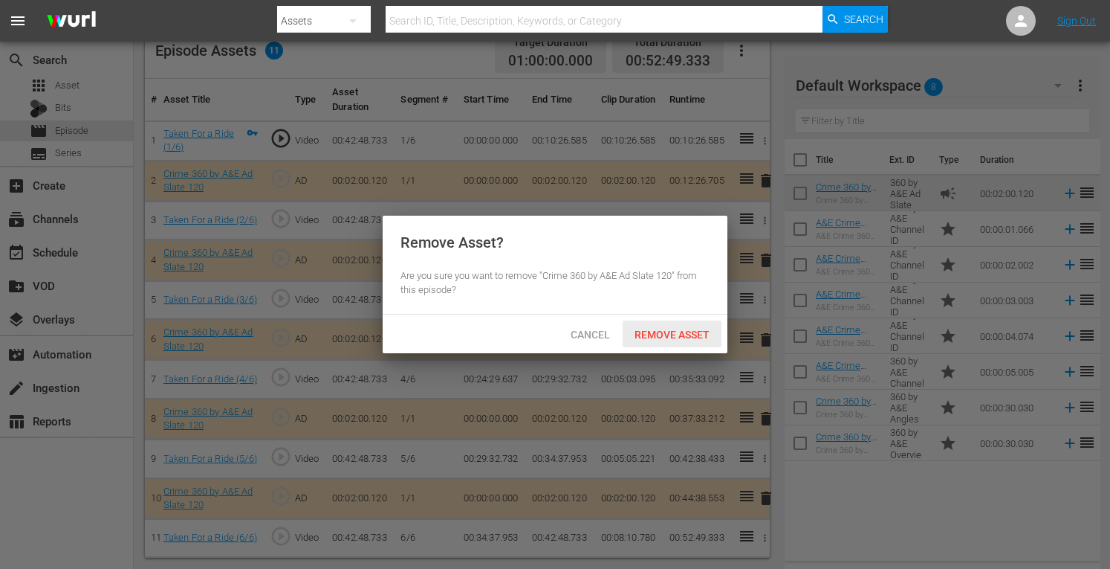
click at [647, 330] on span "Remove Asset" at bounding box center [672, 334] width 99 height 12
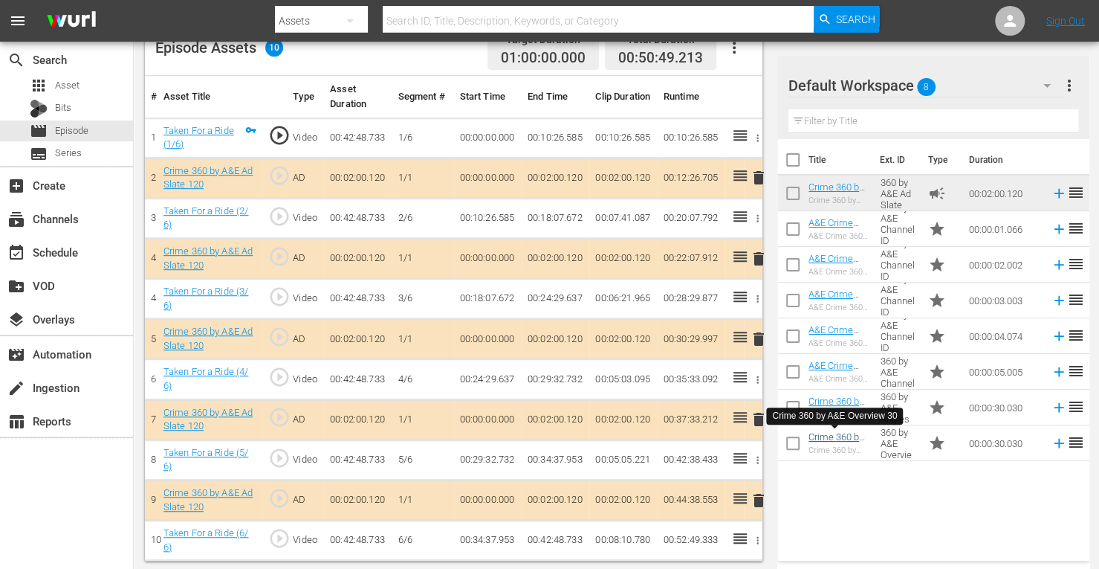
scroll to position [386, 0]
